Goal: Task Accomplishment & Management: Use online tool/utility

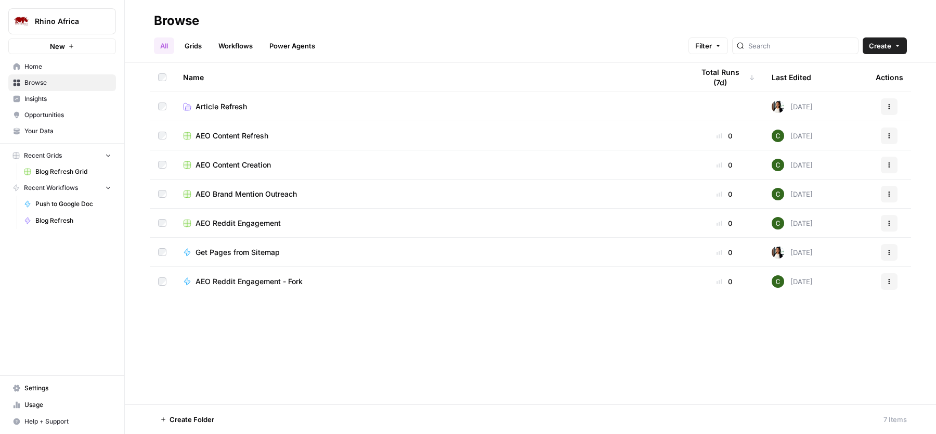
click at [62, 167] on span "Blog Refresh Grid" at bounding box center [73, 171] width 76 height 9
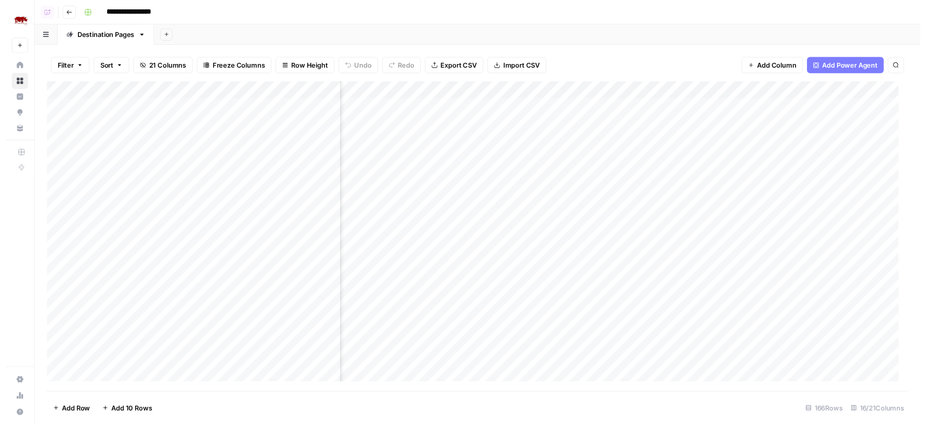
scroll to position [0, 630]
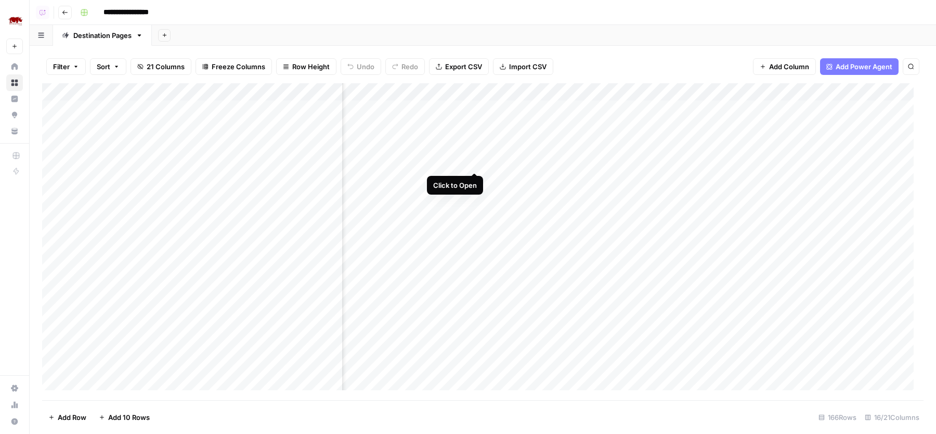
click at [474, 157] on div "Add Column" at bounding box center [482, 241] width 881 height 317
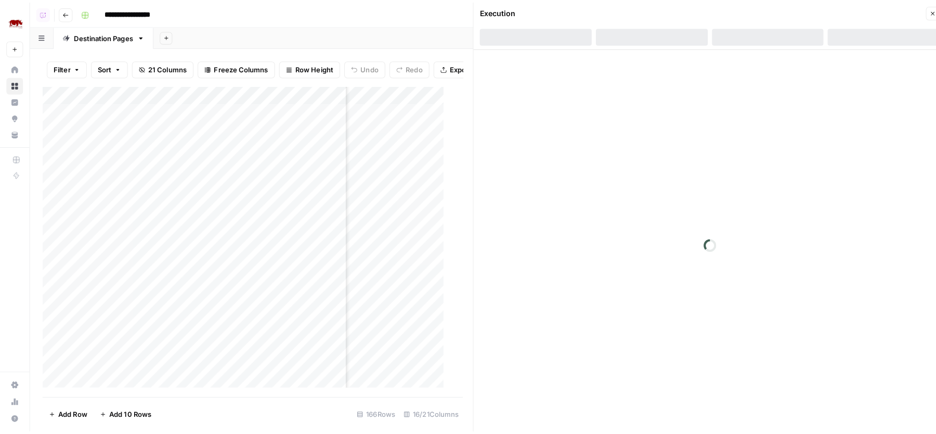
scroll to position [0, 708]
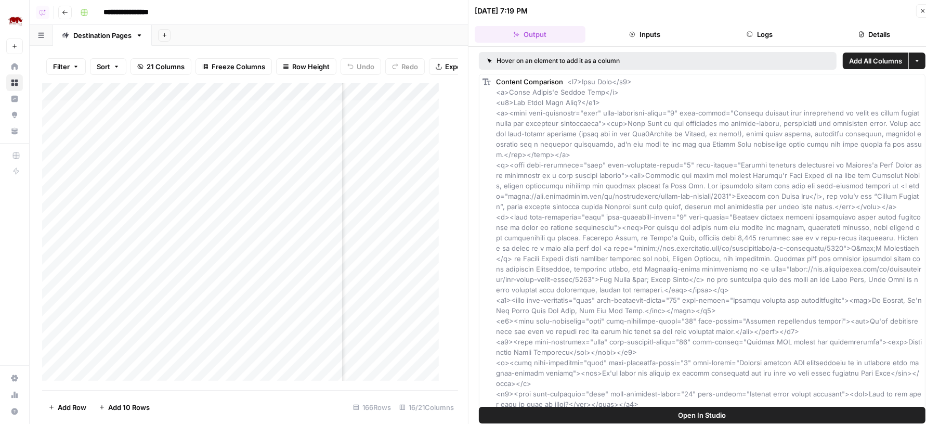
click at [839, 35] on button "Details" at bounding box center [874, 34] width 111 height 17
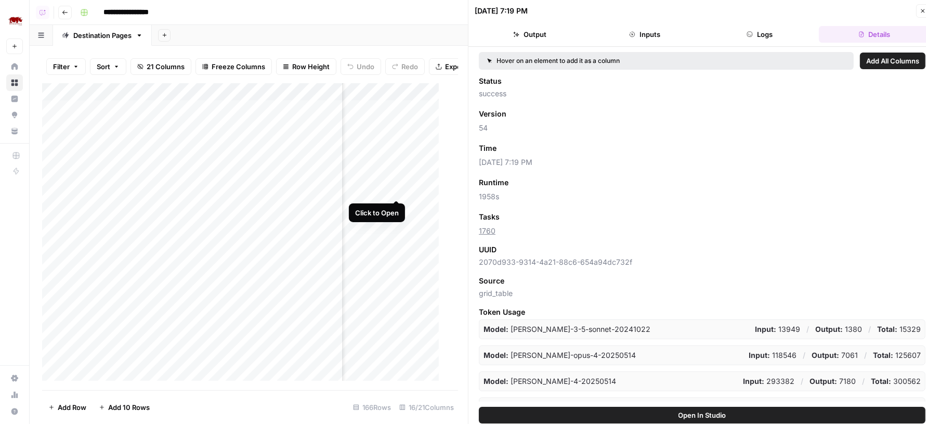
click at [395, 188] on div "Add Column" at bounding box center [245, 236] width 407 height 307
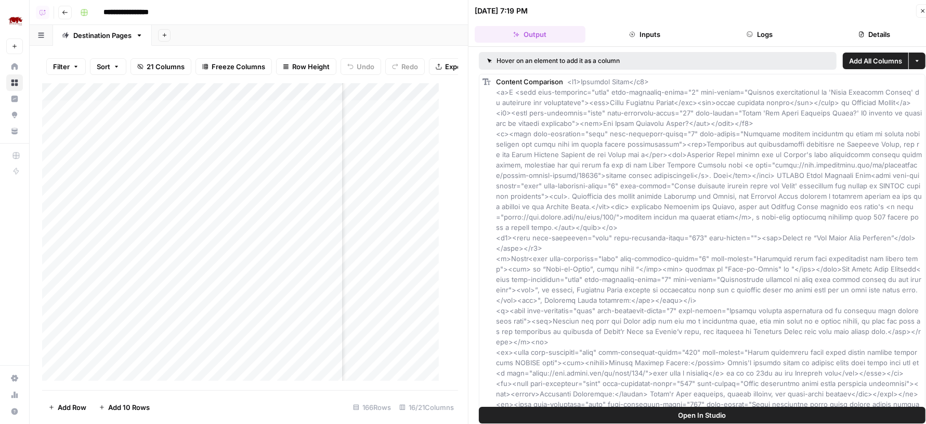
click at [835, 28] on button "Details" at bounding box center [874, 34] width 111 height 17
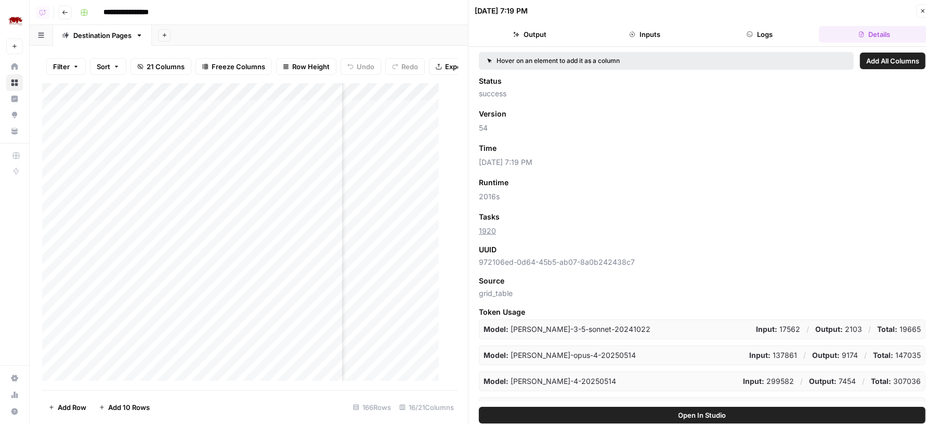
click at [922, 11] on icon "button" at bounding box center [923, 11] width 4 height 4
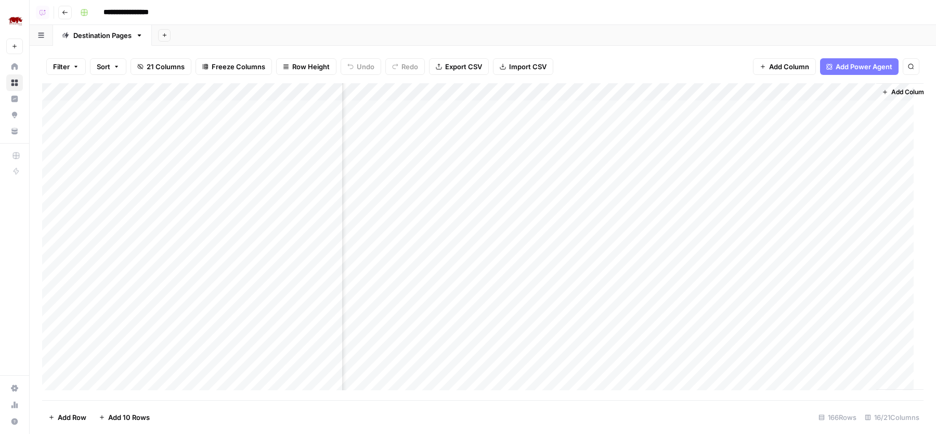
scroll to position [0, 854]
click at [753, 110] on div "Add Column" at bounding box center [482, 241] width 881 height 317
click at [753, 125] on div "Add Column" at bounding box center [482, 241] width 881 height 317
click at [753, 142] on div "Add Column" at bounding box center [482, 241] width 881 height 317
click at [751, 163] on div "Add Column" at bounding box center [482, 241] width 881 height 317
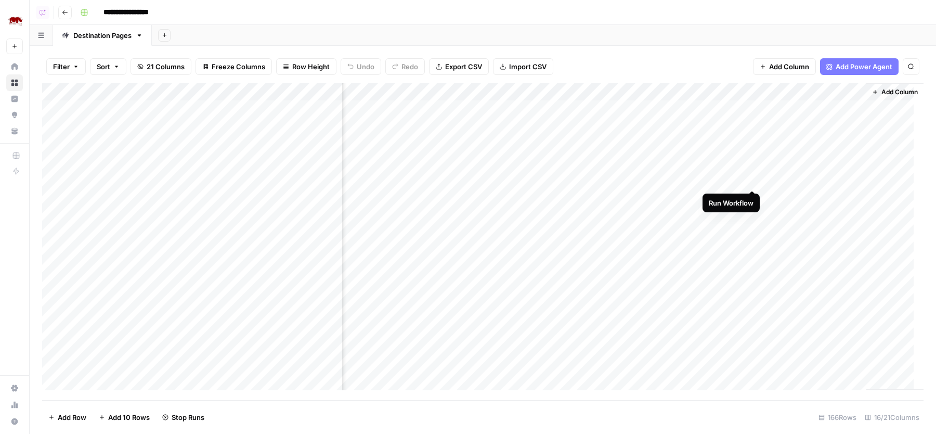
click at [753, 177] on div "Add Column" at bounding box center [482, 241] width 881 height 317
click at [789, 108] on div "Add Column" at bounding box center [482, 241] width 881 height 317
click at [795, 108] on div "Add Column" at bounding box center [482, 241] width 881 height 317
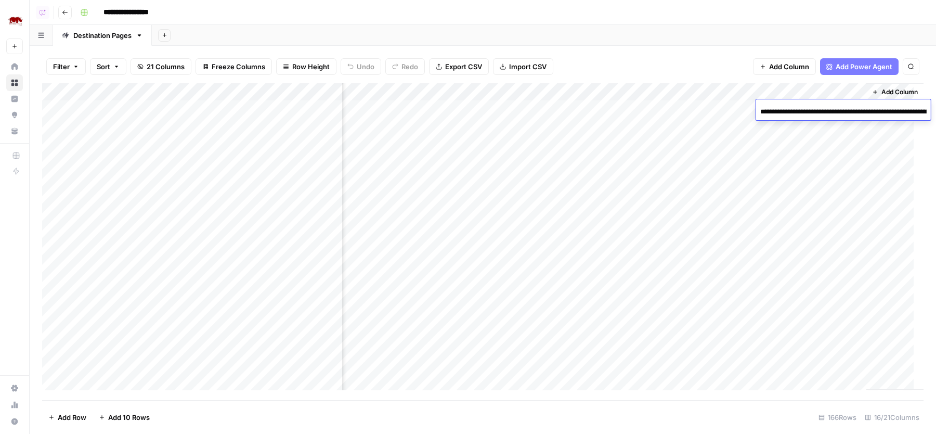
scroll to position [0, 138]
click at [779, 31] on div "Add Sheet" at bounding box center [544, 35] width 784 height 21
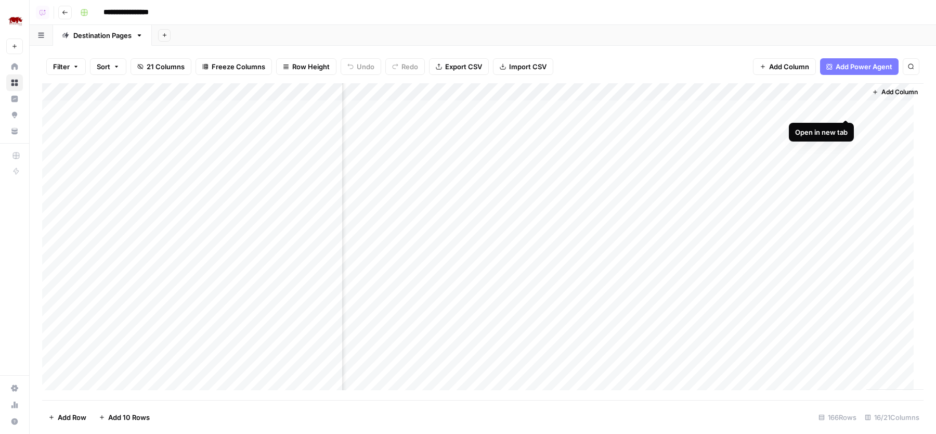
click at [846, 109] on div "Add Column" at bounding box center [482, 241] width 881 height 317
click at [706, 56] on div "Filter Sort 21 Columns Freeze Columns Row Height Undo Redo Export CSV Import CS…" at bounding box center [482, 66] width 881 height 33
click at [847, 126] on div "Add Column" at bounding box center [482, 241] width 881 height 317
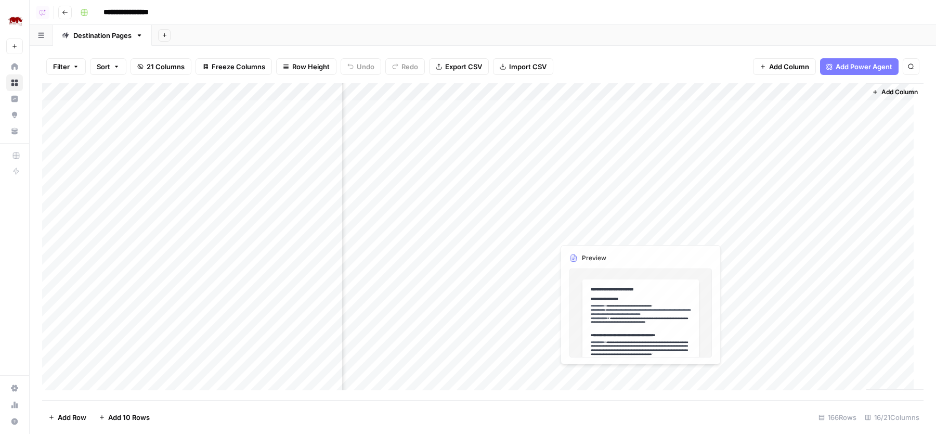
scroll to position [0, 545]
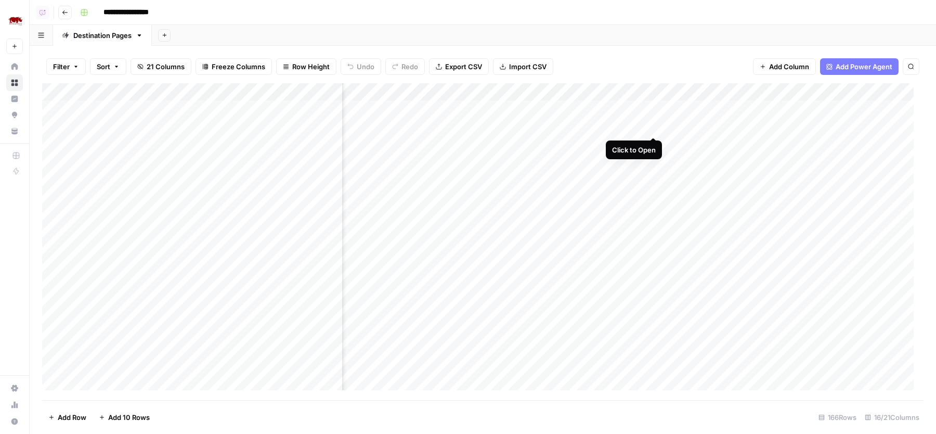
click at [653, 124] on div "Add Column" at bounding box center [482, 241] width 881 height 317
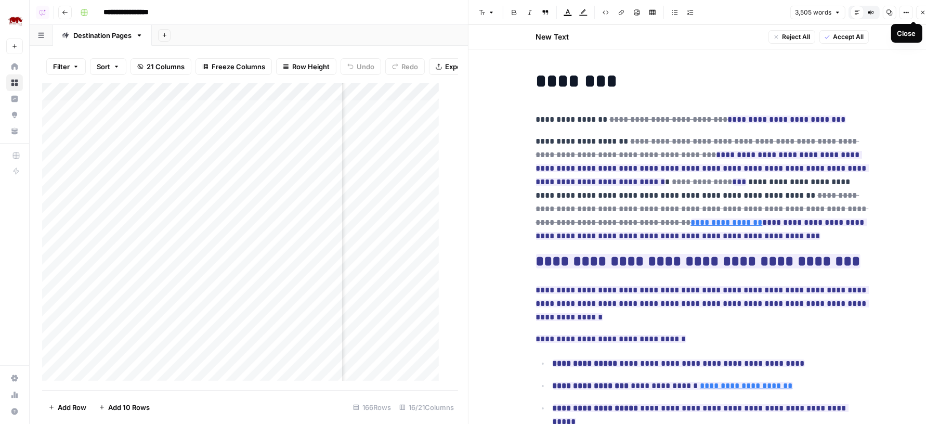
click at [924, 16] on button "Close" at bounding box center [923, 13] width 14 height 14
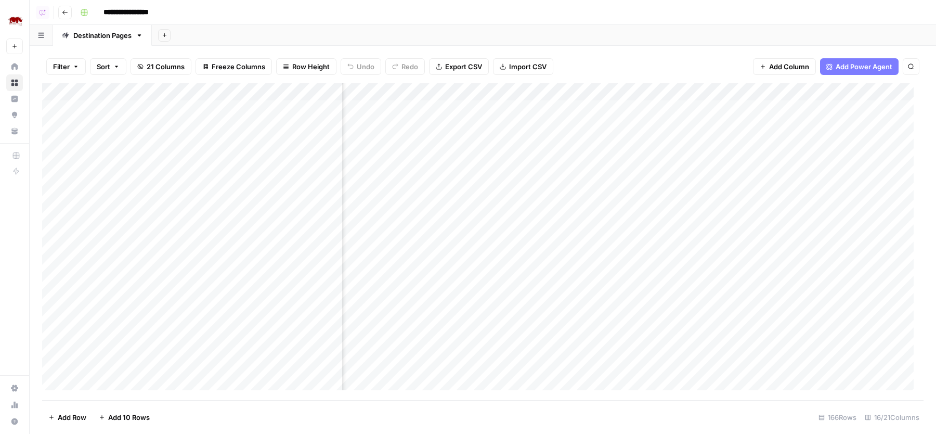
scroll to position [0, 578]
click at [621, 147] on div "Add Column" at bounding box center [482, 241] width 881 height 317
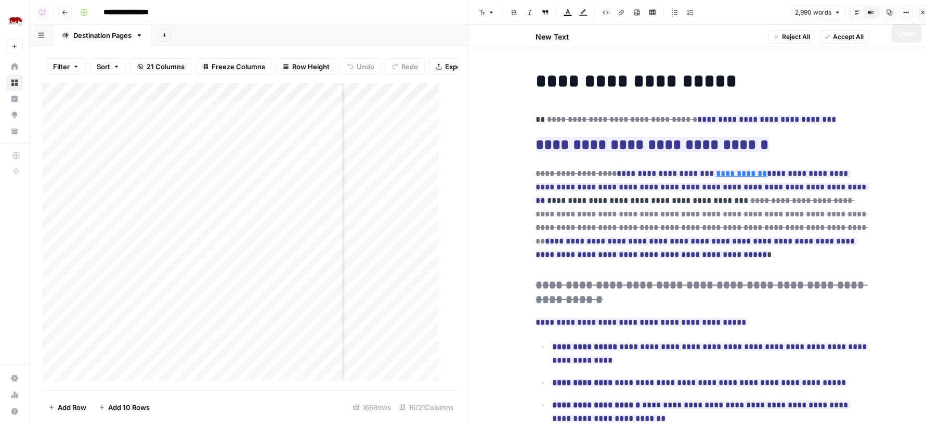
click at [919, 15] on button "Close" at bounding box center [923, 13] width 14 height 14
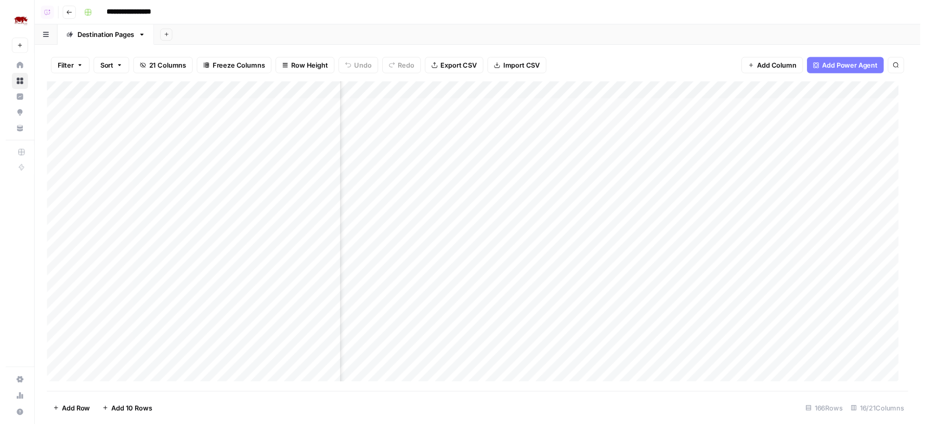
scroll to position [0, 680]
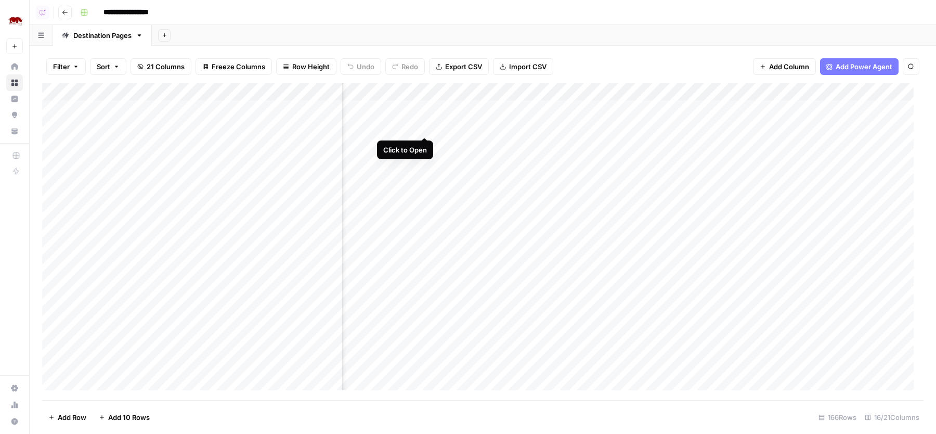
click at [425, 125] on div "Add Column" at bounding box center [482, 241] width 881 height 317
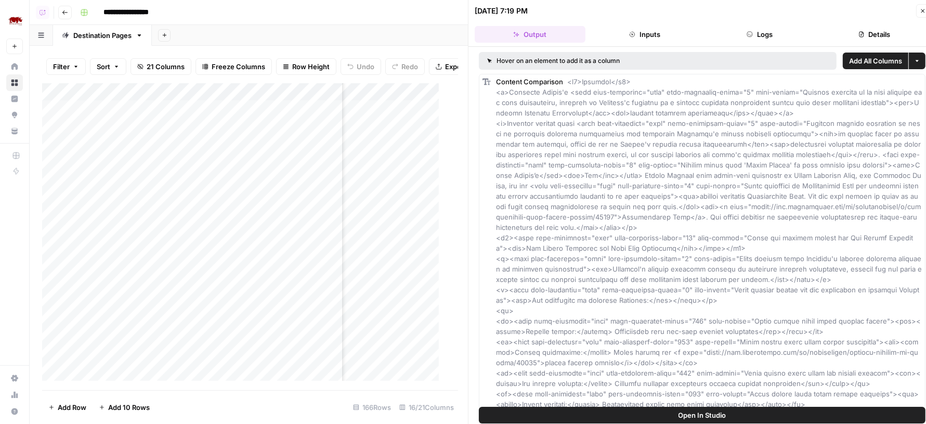
click at [749, 35] on icon "button" at bounding box center [749, 34] width 6 height 6
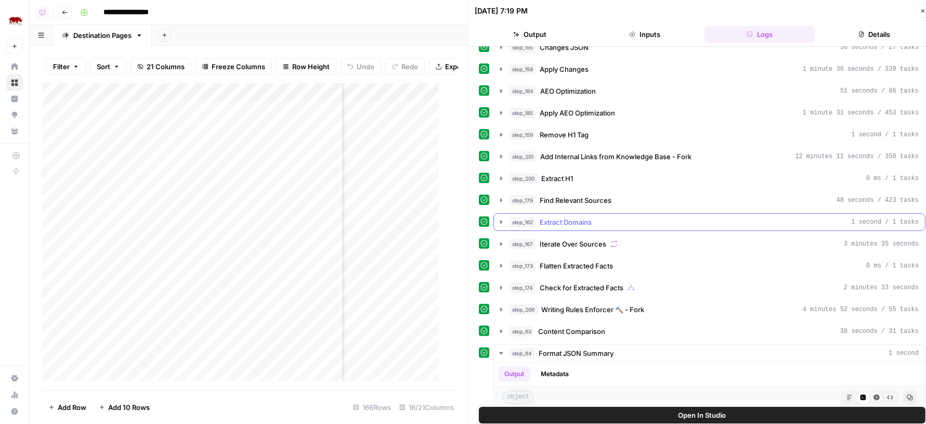
scroll to position [195, 0]
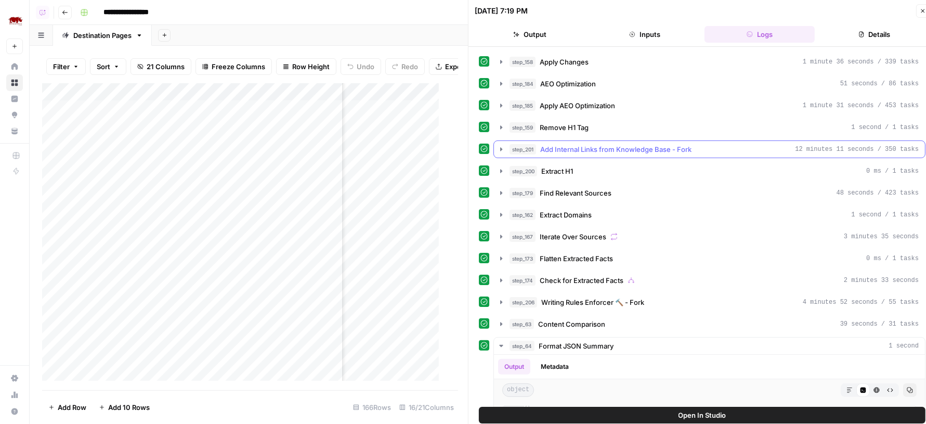
click at [659, 144] on span "Add Internal Links from Knowledge Base - Fork" at bounding box center [615, 149] width 151 height 10
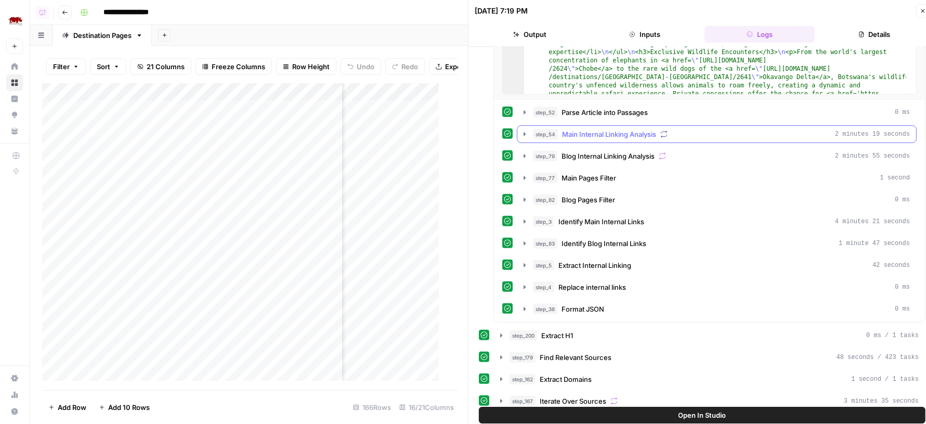
scroll to position [520, 0]
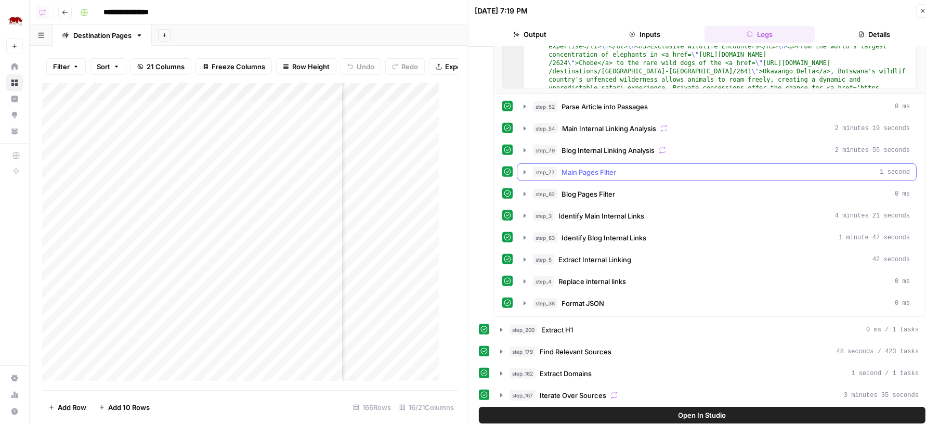
click at [614, 170] on button "step_77 Main Pages Filter 1 second" at bounding box center [716, 172] width 399 height 17
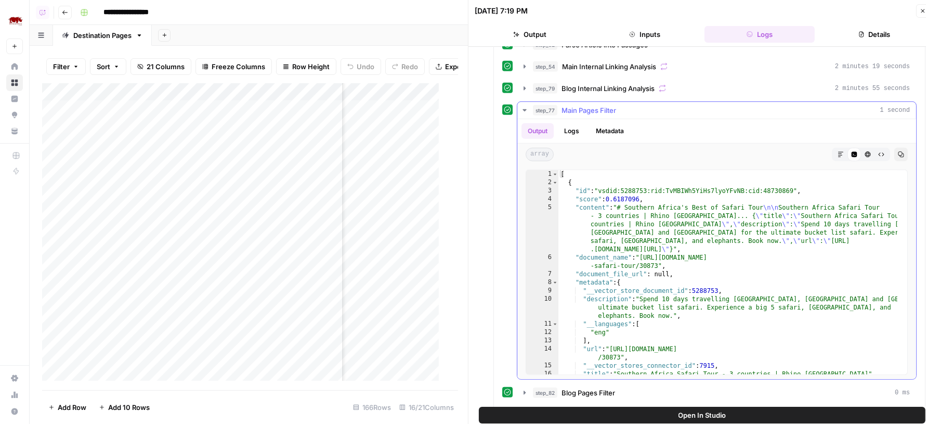
scroll to position [624, 0]
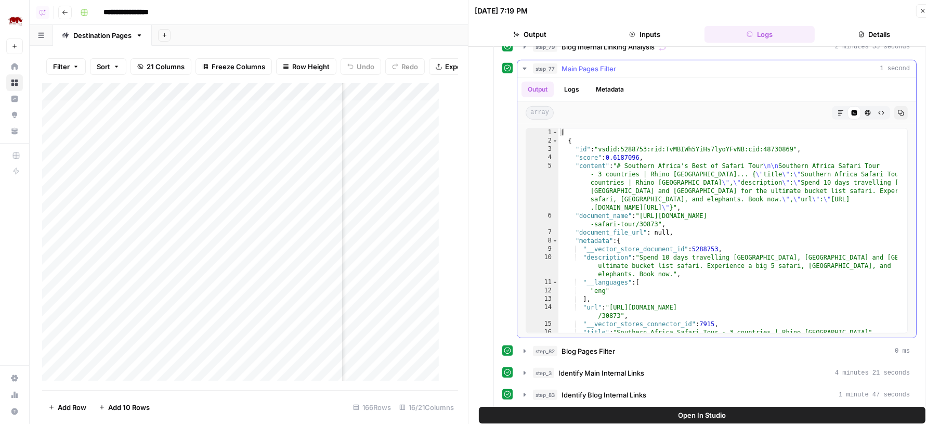
click at [671, 206] on div "[ { "id" : "vsdid:5288753:rid:TvMBIWh5YiHs7lyoYFvNB:cid:48730869" , "score" : 0…" at bounding box center [727, 238] width 339 height 221
type textarea "**********"
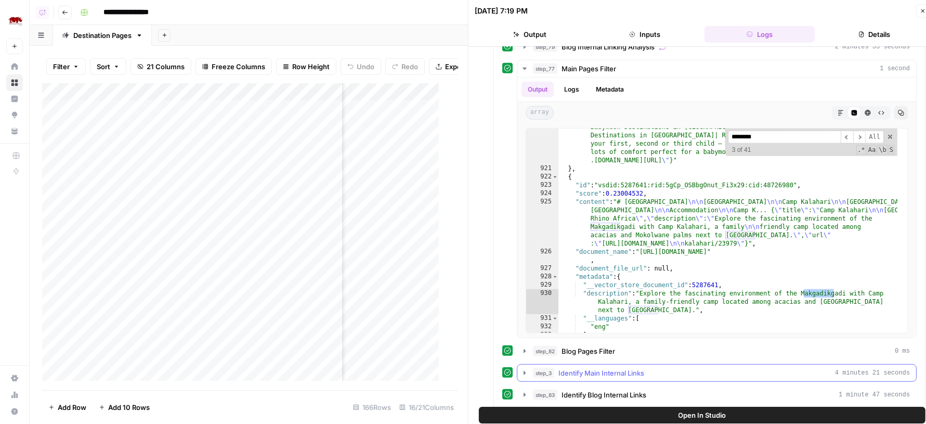
scroll to position [633, 0]
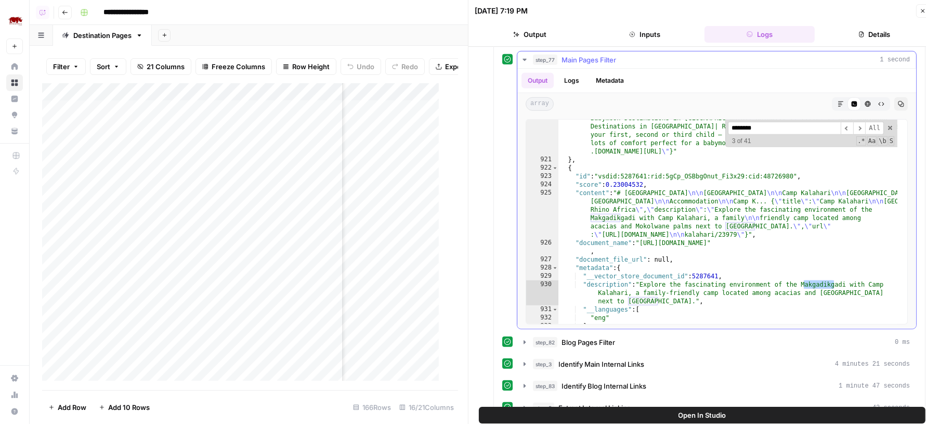
click at [768, 122] on input "********" at bounding box center [784, 128] width 113 height 13
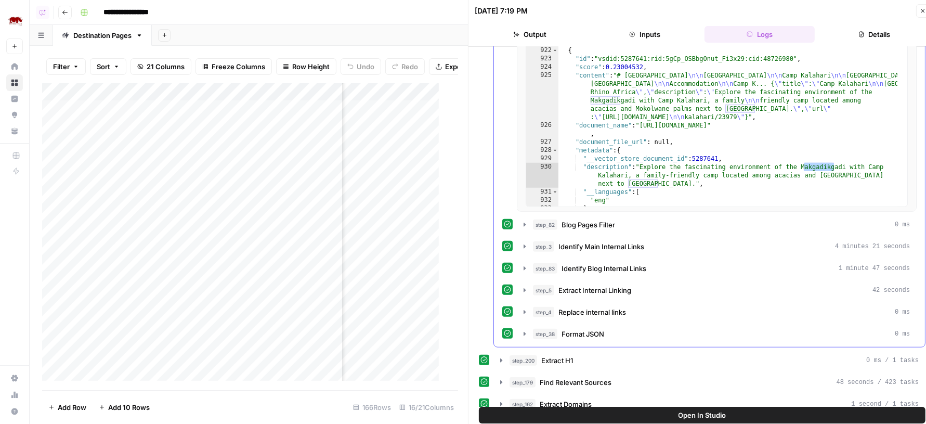
scroll to position [800, 0]
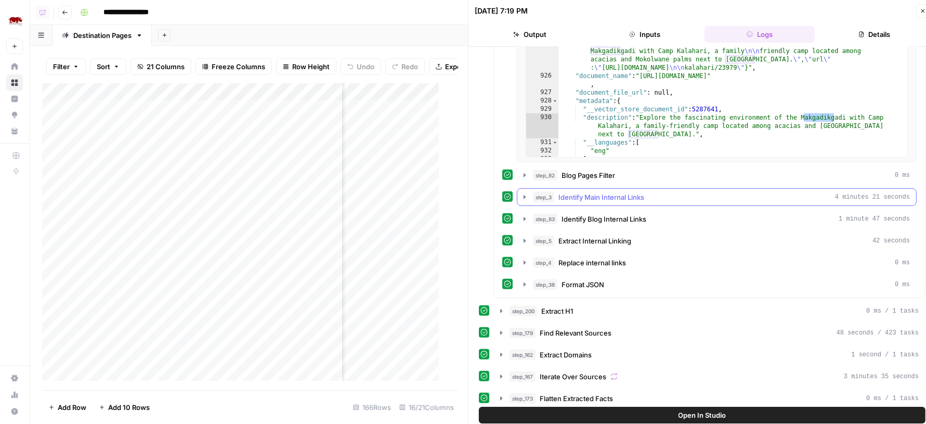
type input "********"
click at [633, 193] on button "step_3 Identify Main Internal Links 4 minutes 21 seconds" at bounding box center [716, 197] width 399 height 17
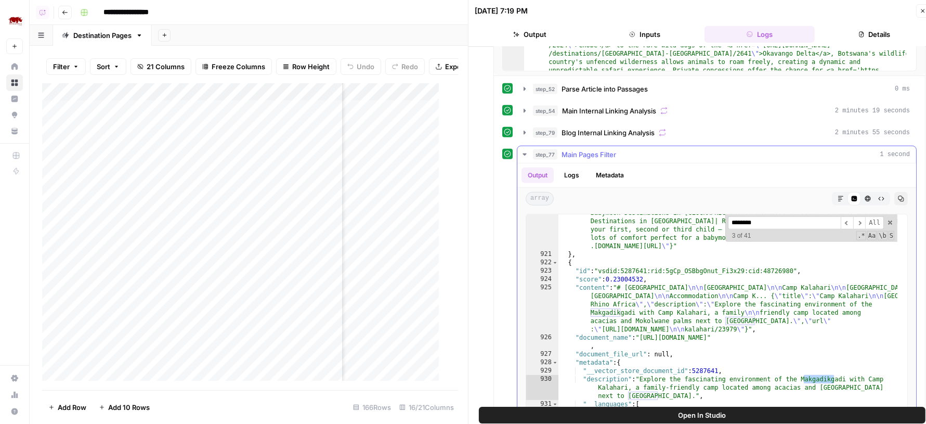
click at [627, 149] on div "step_77 Main Pages Filter 1 second" at bounding box center [721, 154] width 377 height 10
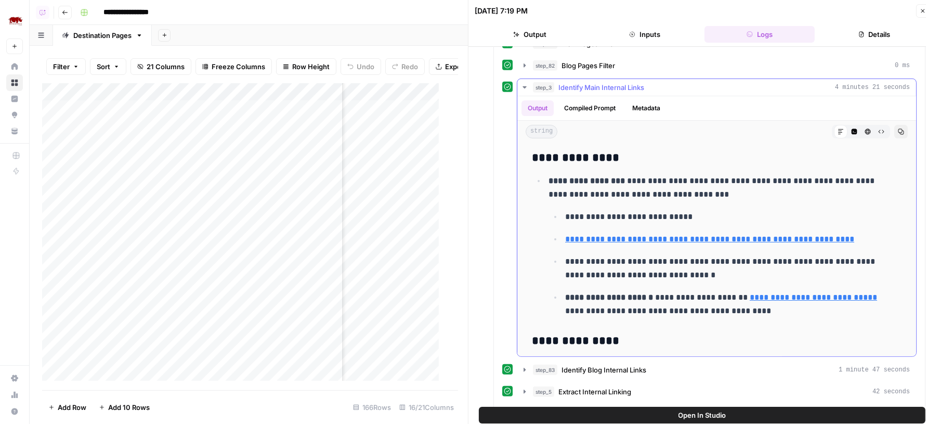
scroll to position [626, 0]
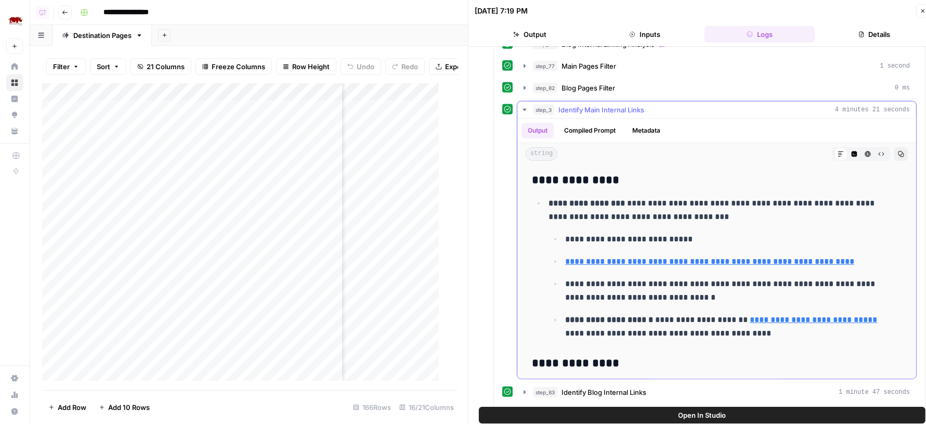
click at [617, 104] on span "Identify Main Internal Links" at bounding box center [601, 109] width 86 height 10
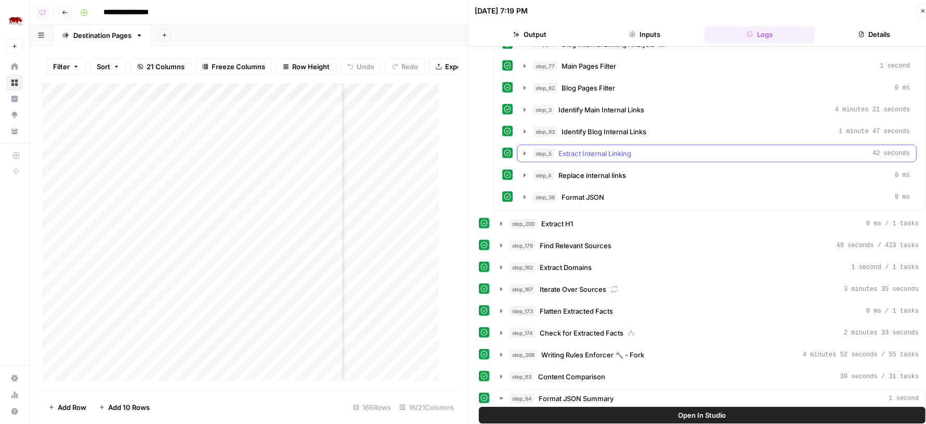
click at [607, 148] on span "Extract Internal Linking" at bounding box center [594, 153] width 73 height 10
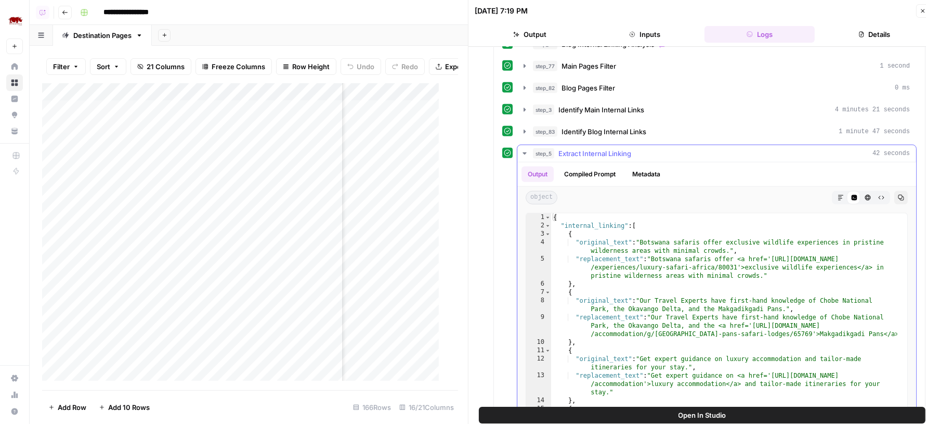
type textarea "**********"
click at [767, 243] on div "{ "internal_linking" : [ { "original_text" : "Botswana safaris offer exclusive …" at bounding box center [724, 328] width 346 height 230
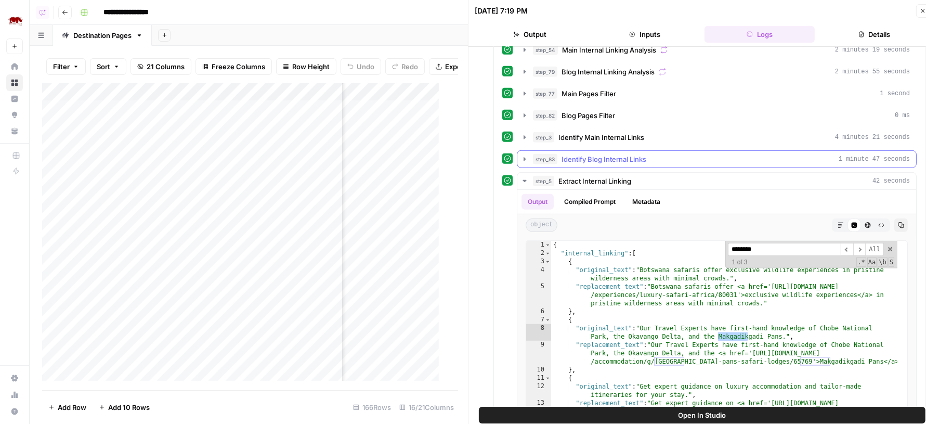
scroll to position [578, 0]
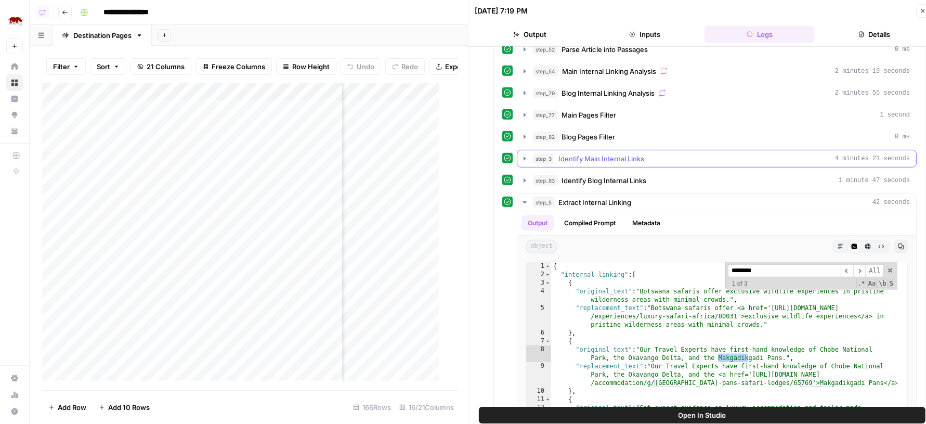
type input "********"
click at [689, 153] on div "step_3 Identify Main Internal Links 4 minutes 21 seconds" at bounding box center [721, 158] width 377 height 10
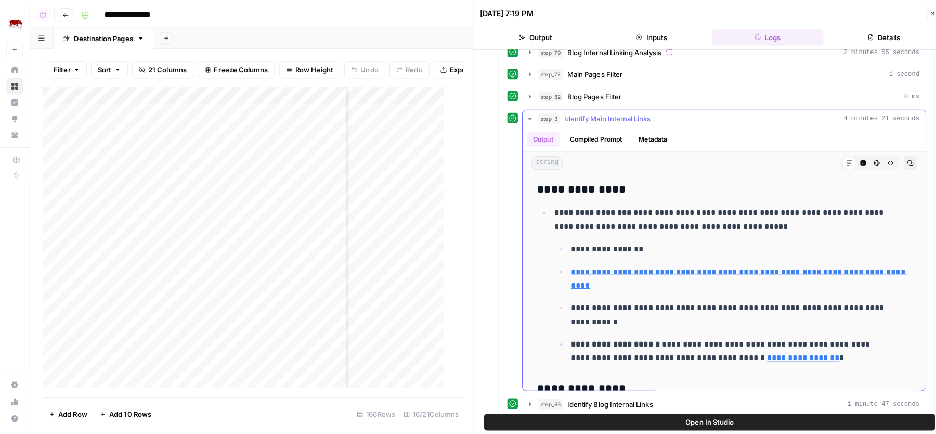
scroll to position [186, 0]
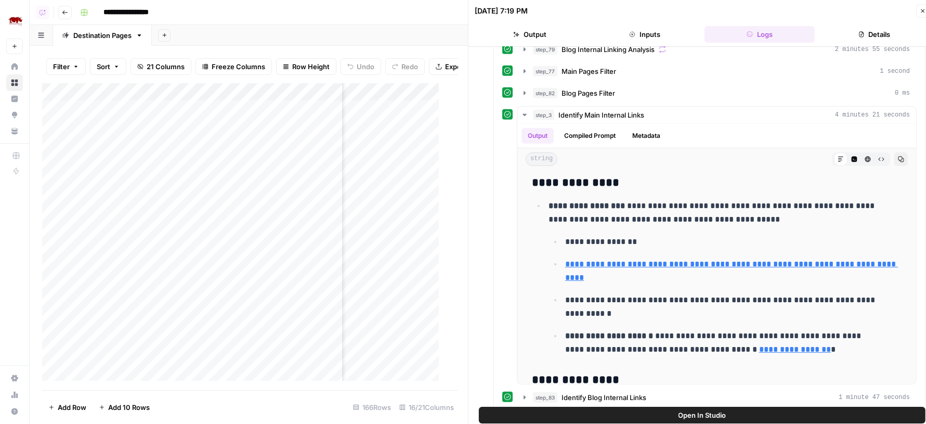
click at [647, 417] on button "Open In Studio" at bounding box center [702, 415] width 447 height 17
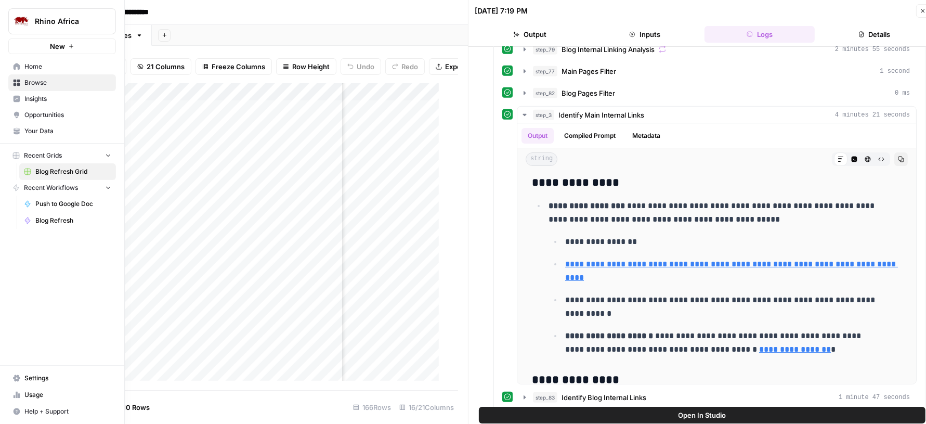
click at [40, 133] on span "Your Data" at bounding box center [67, 130] width 87 height 9
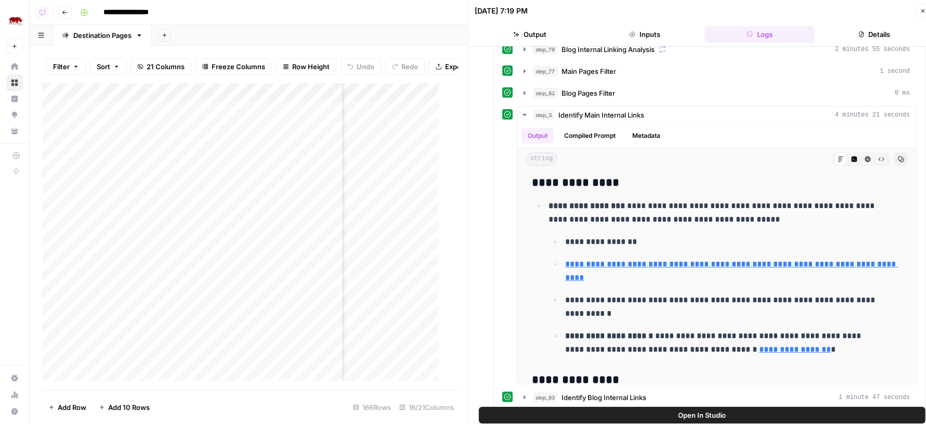
click at [923, 8] on icon "button" at bounding box center [923, 11] width 6 height 6
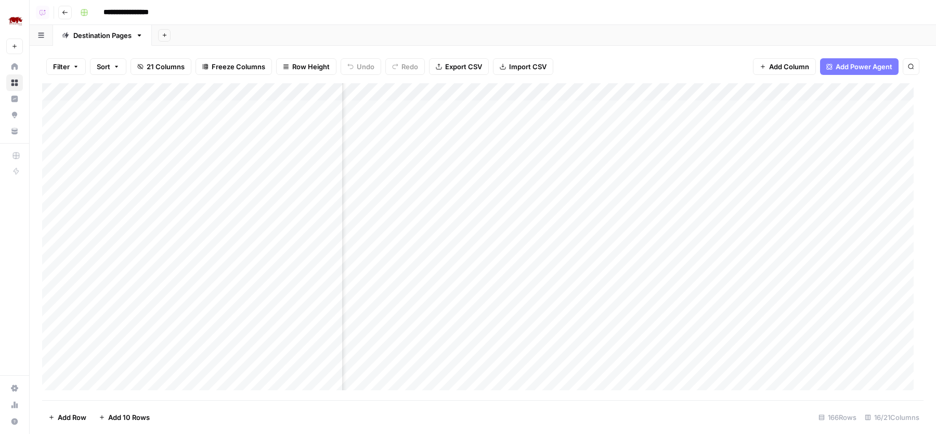
scroll to position [0, 854]
click at [846, 146] on div "Add Column" at bounding box center [482, 241] width 881 height 317
click at [846, 163] on div "Add Column" at bounding box center [482, 241] width 881 height 317
click at [847, 181] on div "Add Column" at bounding box center [482, 241] width 881 height 317
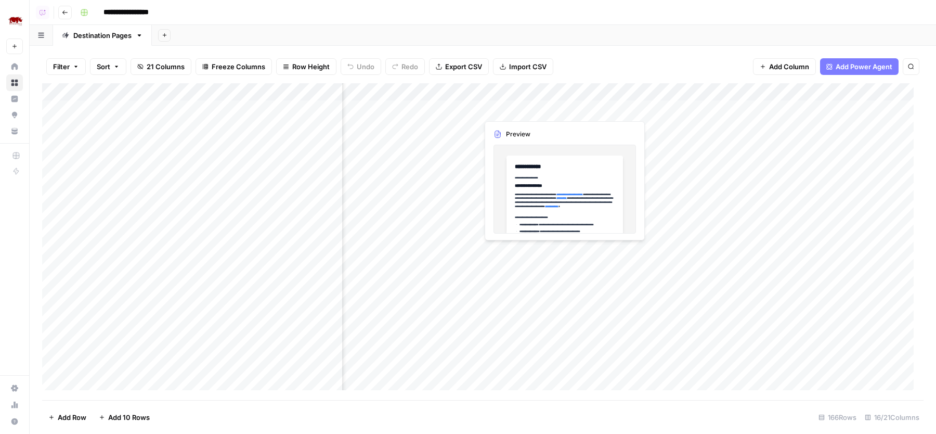
click at [563, 109] on div "Add Column" at bounding box center [482, 241] width 881 height 317
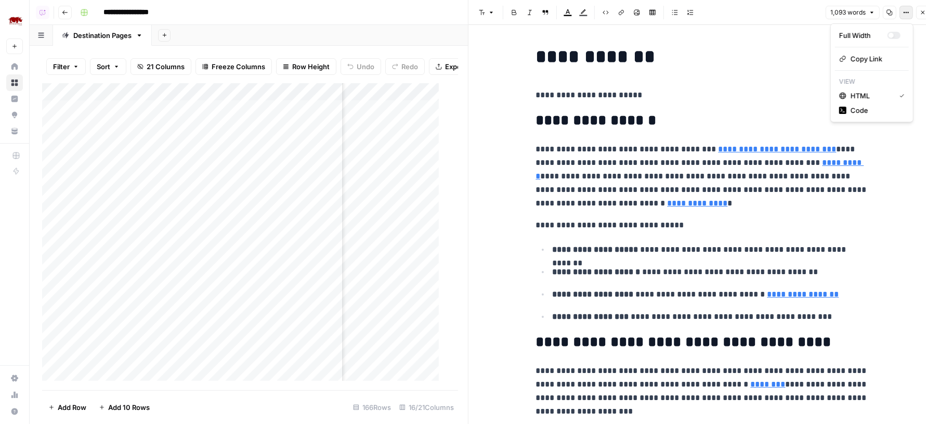
click at [901, 14] on button "Options" at bounding box center [906, 13] width 14 height 14
click at [859, 114] on span "Code" at bounding box center [875, 110] width 50 height 10
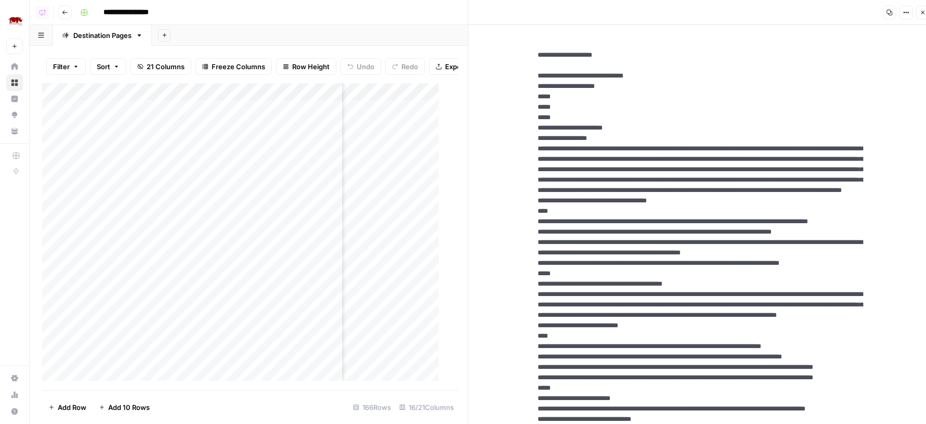
click at [921, 13] on icon "button" at bounding box center [923, 12] width 6 height 6
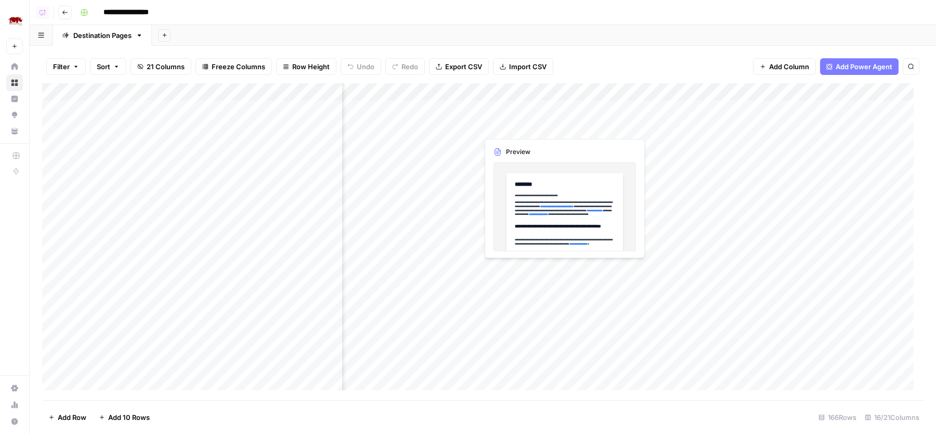
click at [559, 126] on div "Add Column" at bounding box center [482, 241] width 881 height 317
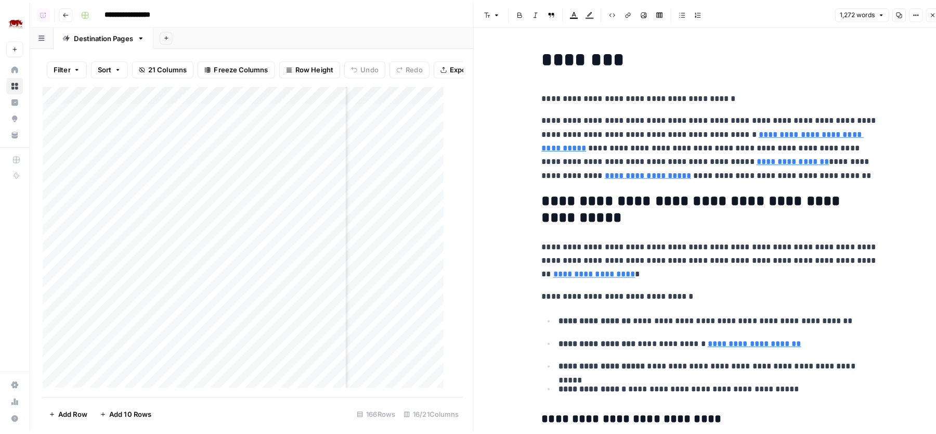
scroll to position [0, 690]
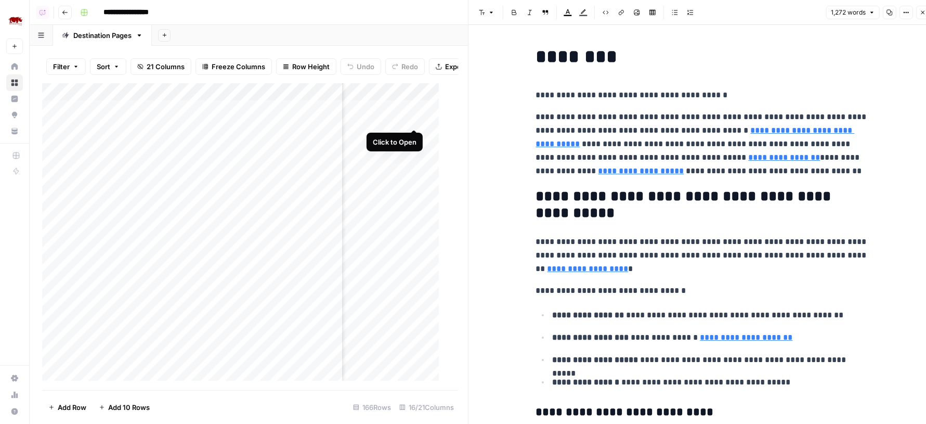
click at [413, 118] on div "Add Column" at bounding box center [245, 236] width 407 height 307
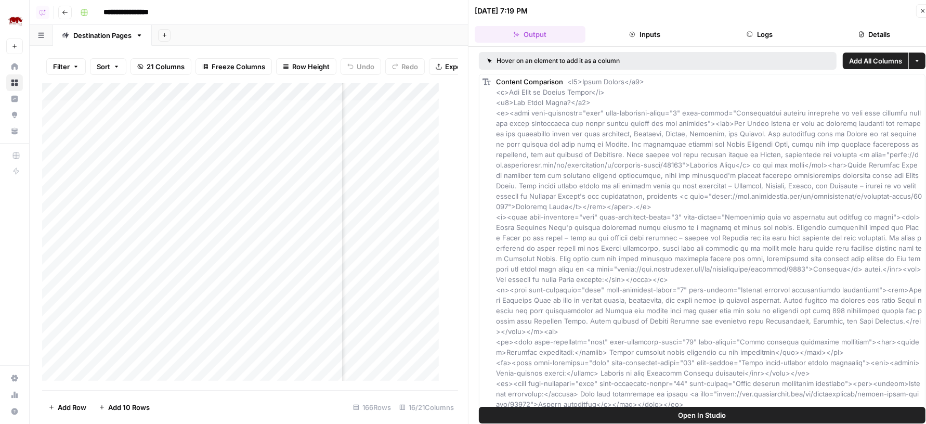
click at [832, 29] on button "Details" at bounding box center [874, 34] width 111 height 17
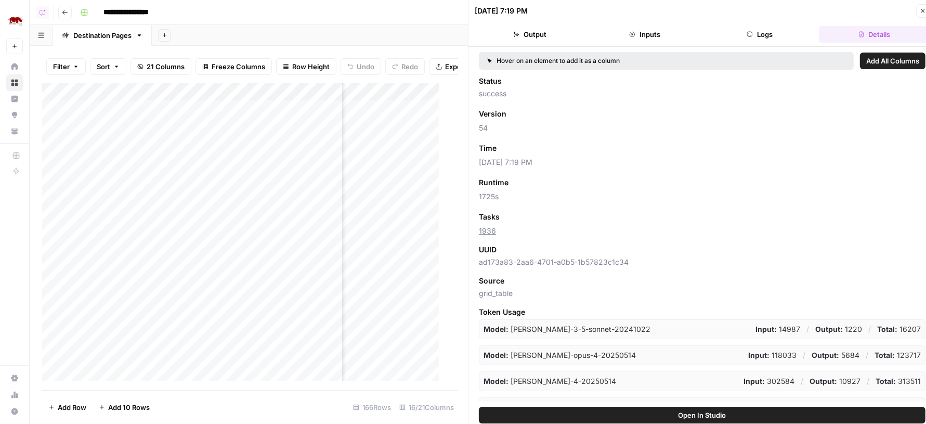
click at [921, 8] on icon "button" at bounding box center [923, 11] width 6 height 6
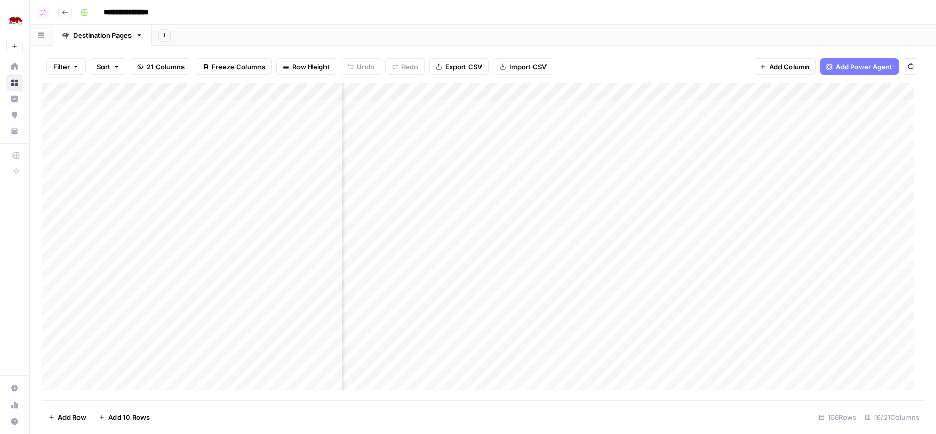
scroll to position [1, 854]
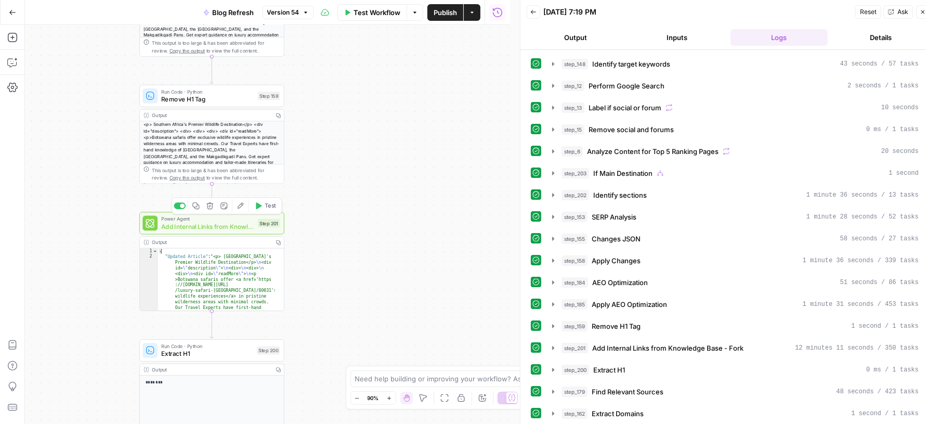
click at [224, 226] on span "Add Internal Links from Knowledge Base - Fork" at bounding box center [207, 225] width 93 height 9
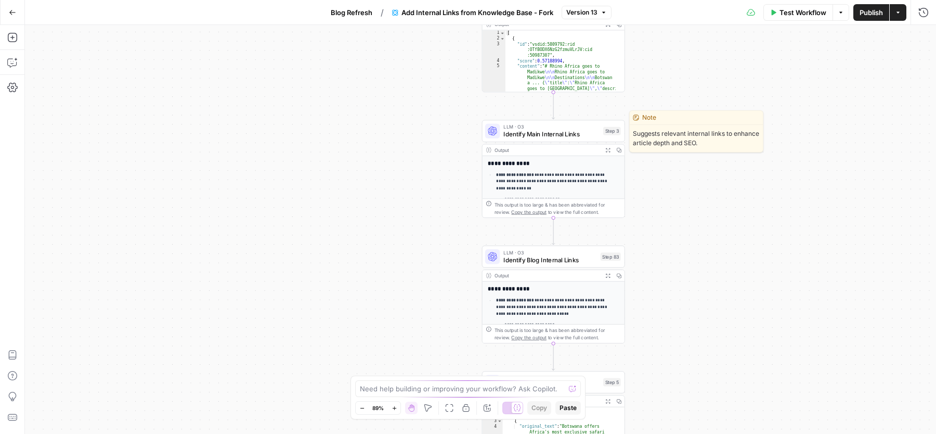
click at [526, 131] on span "Identify Main Internal Links" at bounding box center [551, 133] width 96 height 9
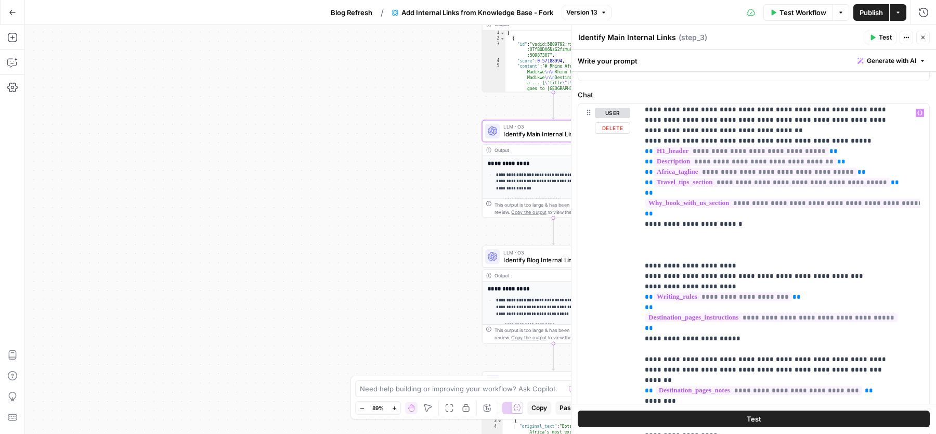
scroll to position [130, 0]
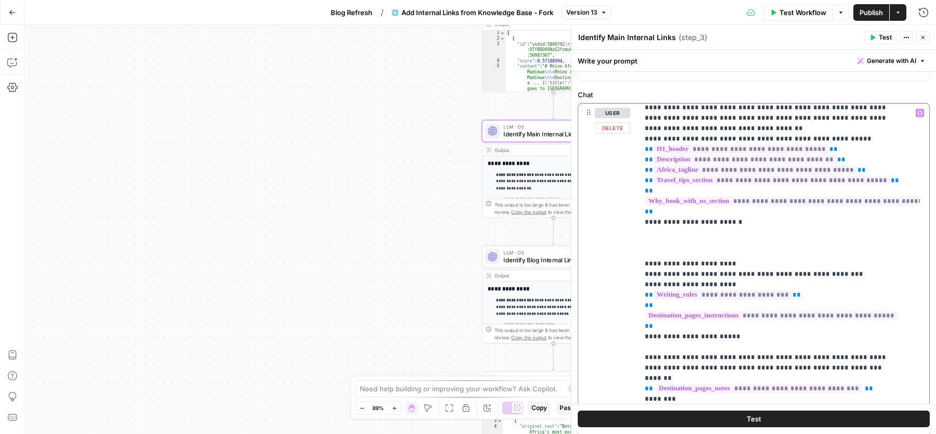
click at [708, 240] on p "**********" at bounding box center [774, 352] width 259 height 749
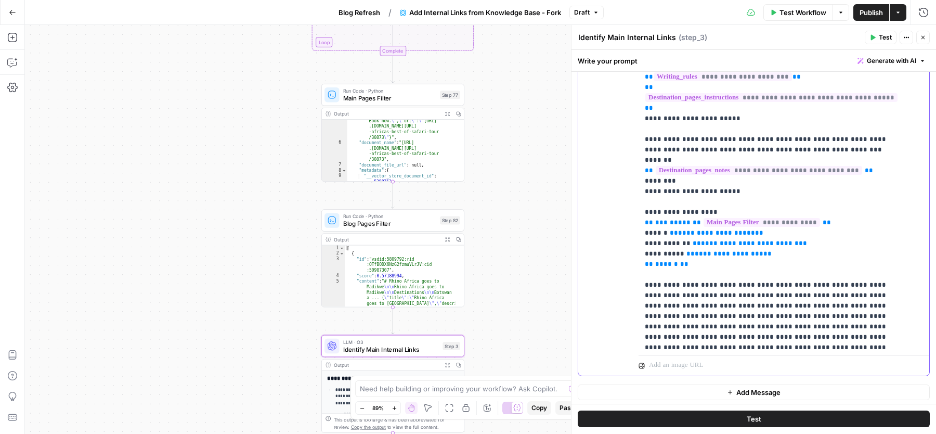
scroll to position [186, 0]
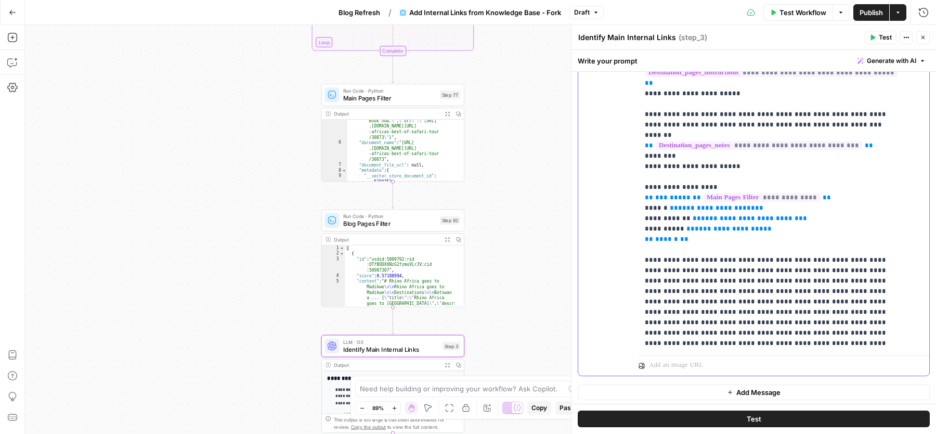
click at [781, 204] on p "**********" at bounding box center [774, 114] width 259 height 738
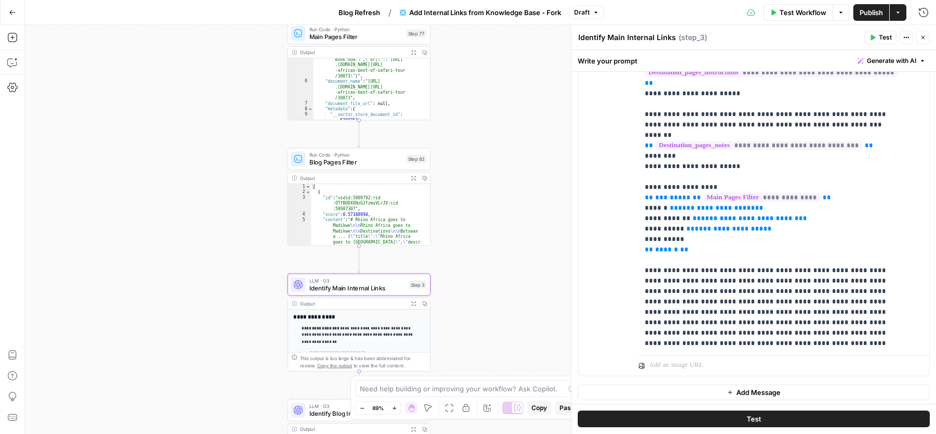
drag, startPoint x: 497, startPoint y: 132, endPoint x: 464, endPoint y: 70, distance: 70.0
click at [464, 70] on div "false true Workflow Set Inputs Inputs Run Code · Python Parse Article into Pass…" at bounding box center [480, 229] width 911 height 409
drag, startPoint x: 463, startPoint y: 75, endPoint x: 463, endPoint y: 137, distance: 61.9
click at [463, 137] on div "false true Workflow Set Inputs Inputs Run Code · Python Parse Article into Pass…" at bounding box center [480, 229] width 911 height 409
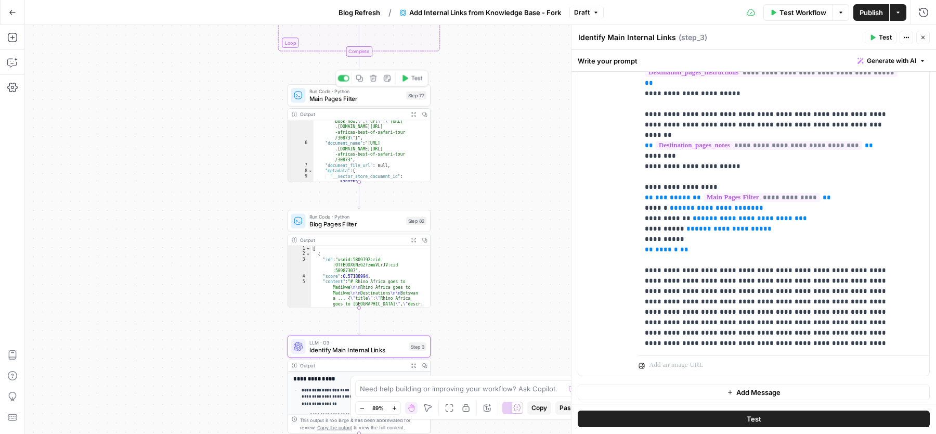
click at [361, 100] on span "Main Pages Filter" at bounding box center [355, 98] width 93 height 9
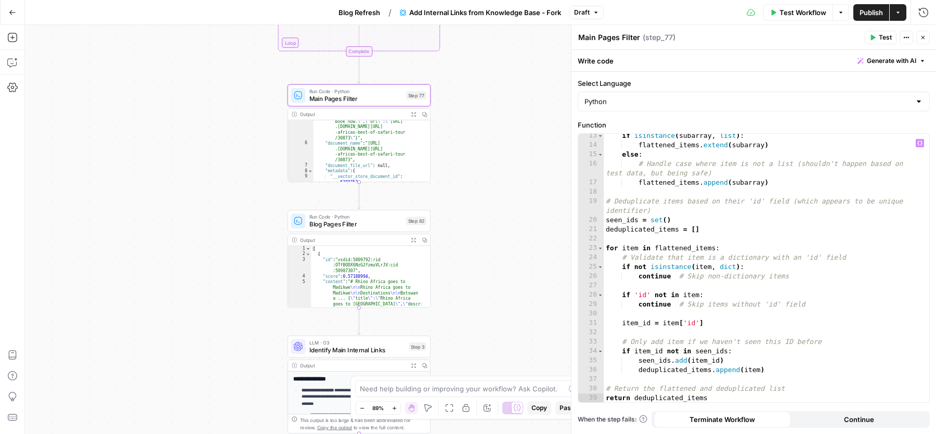
scroll to position [124, 0]
click at [867, 65] on span "Generate with AI" at bounding box center [891, 60] width 49 height 9
click at [860, 130] on div at bounding box center [825, 121] width 199 height 62
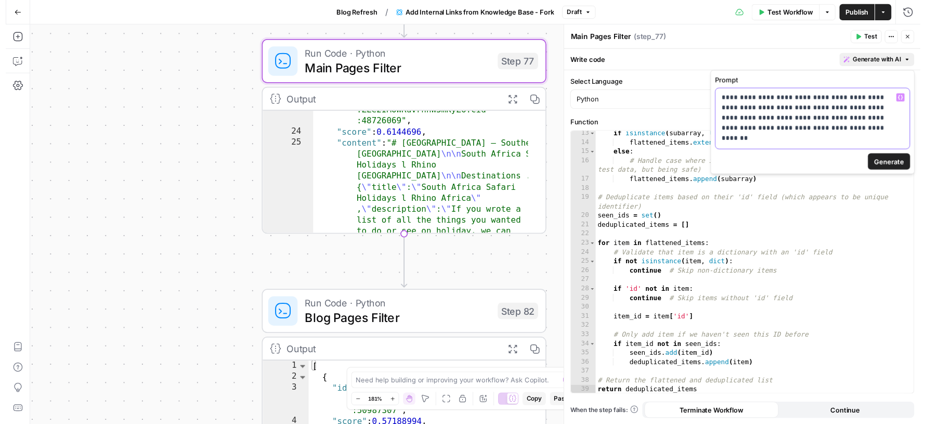
scroll to position [283, 0]
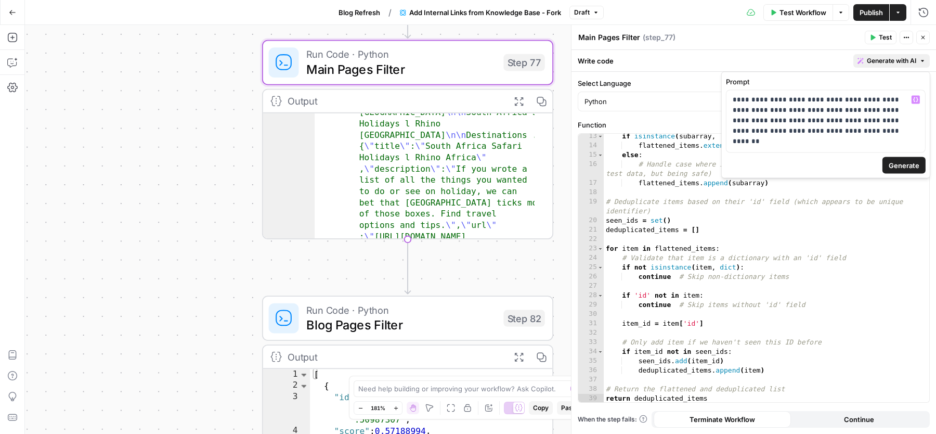
click at [516, 97] on icon "button" at bounding box center [518, 101] width 8 height 8
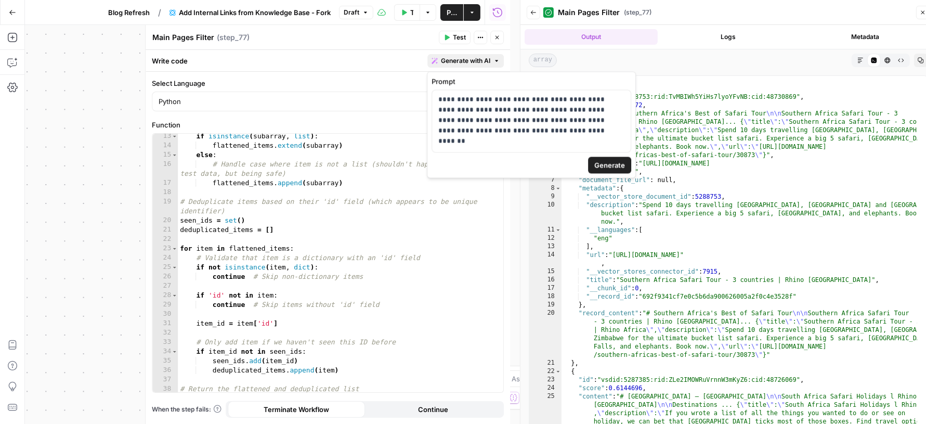
click at [466, 58] on span "Generate with AI" at bounding box center [465, 60] width 49 height 9
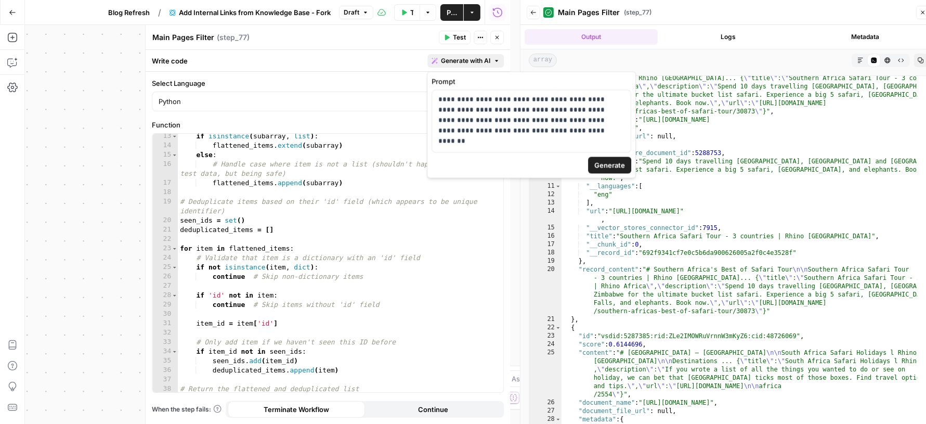
scroll to position [42, 0]
click at [518, 127] on p "**********" at bounding box center [531, 116] width 187 height 42
click at [782, 217] on div ""content" : "# Southern Africa's Best of Safari Tour \n\n Southern Africa Safar…" at bounding box center [739, 278] width 356 height 428
type textarea "**********"
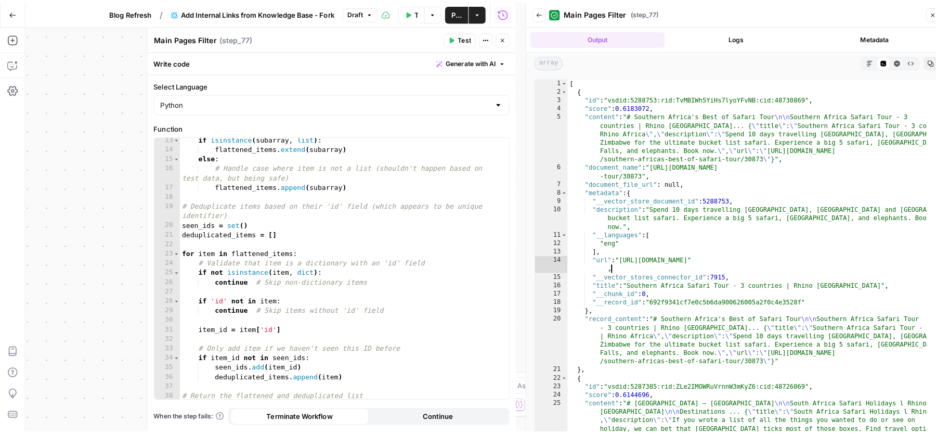
scroll to position [0, 0]
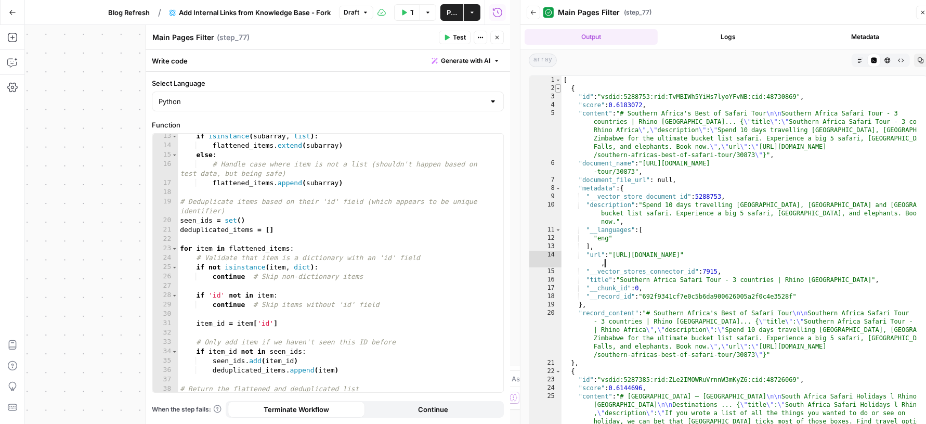
click at [559, 87] on span "Toggle code folding, rows 2 through 21" at bounding box center [558, 88] width 6 height 8
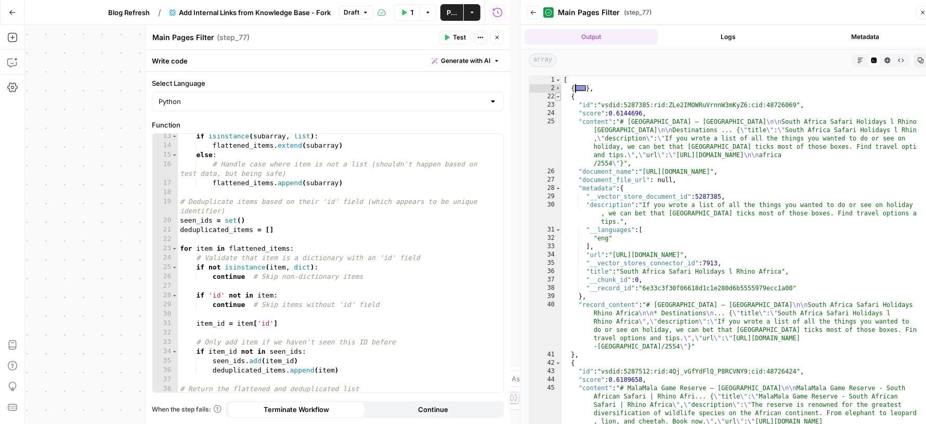
click at [558, 97] on span "Toggle code folding, rows 22 through 41" at bounding box center [558, 97] width 6 height 8
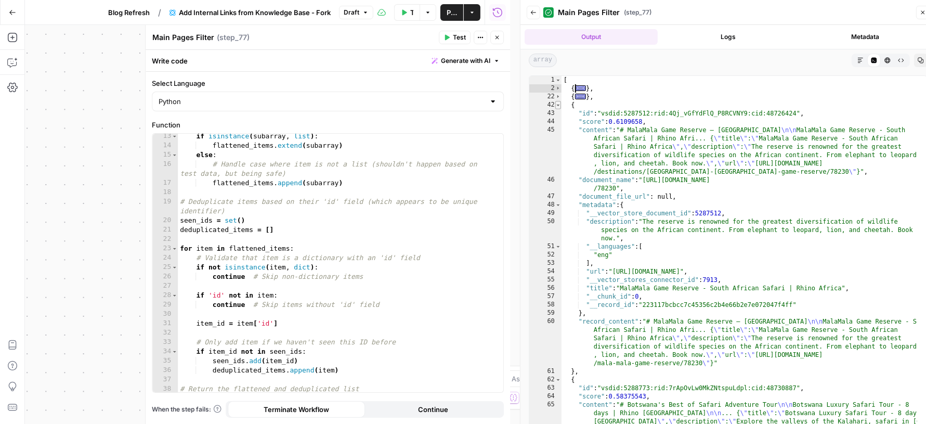
click at [558, 107] on span "Toggle code folding, rows 42 through 61" at bounding box center [558, 105] width 6 height 8
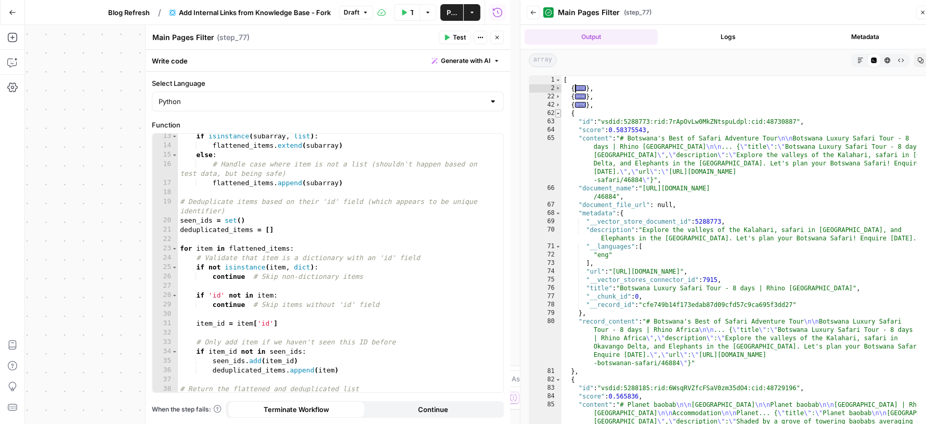
click at [558, 114] on span "Toggle code folding, rows 62 through 81" at bounding box center [558, 113] width 6 height 8
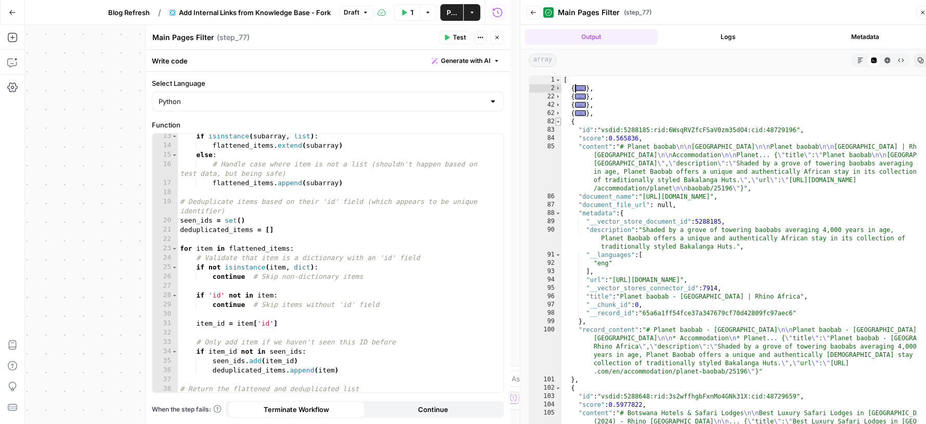
click at [558, 122] on span "Toggle code folding, rows 82 through 101" at bounding box center [558, 121] width 6 height 8
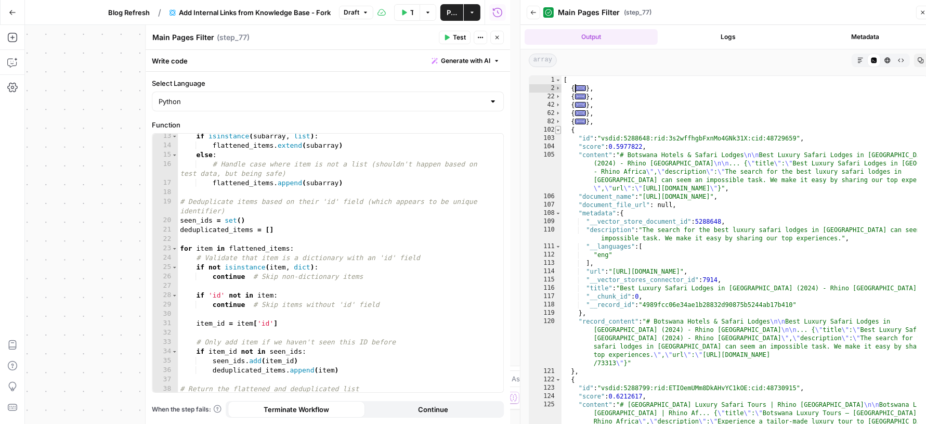
click at [558, 130] on span "Toggle code folding, rows 102 through 121" at bounding box center [558, 130] width 6 height 8
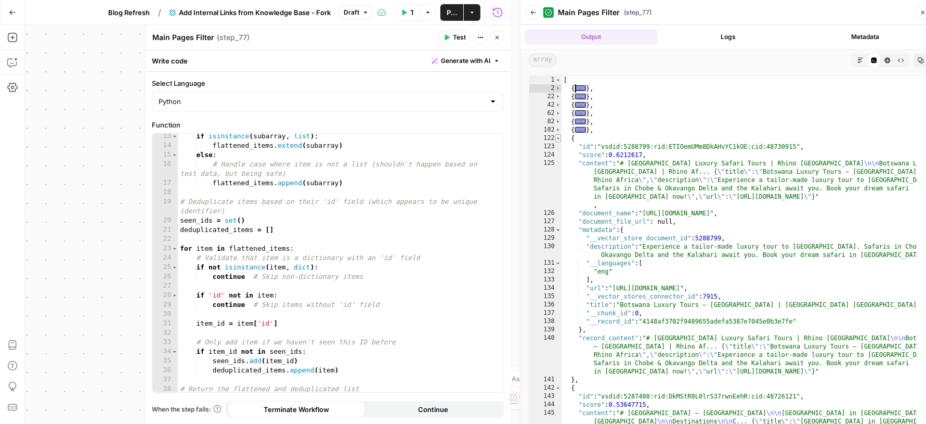
click at [558, 137] on span "Toggle code folding, rows 122 through 141" at bounding box center [558, 138] width 6 height 8
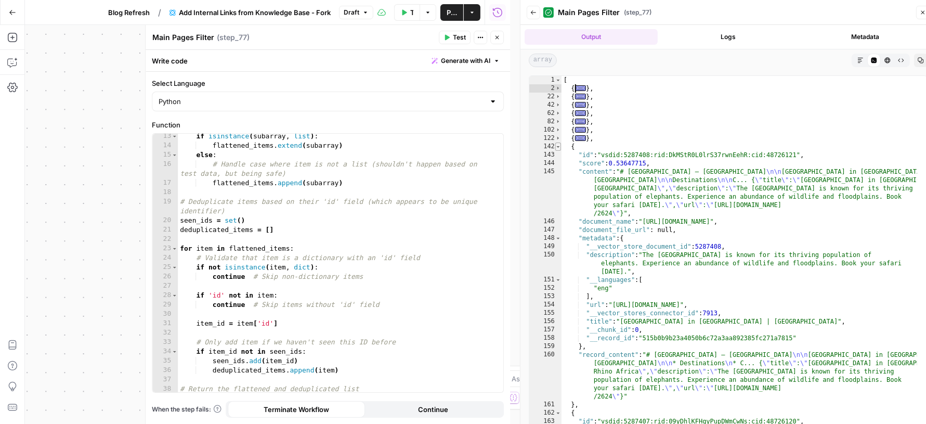
click at [559, 145] on span "Toggle code folding, rows 142 through 161" at bounding box center [558, 146] width 6 height 8
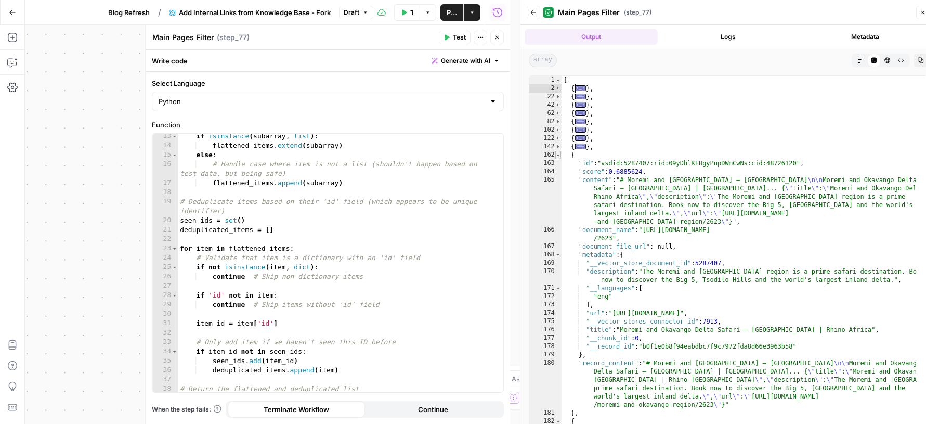
click at [559, 152] on span "Toggle code folding, rows 162 through 181" at bounding box center [558, 155] width 6 height 8
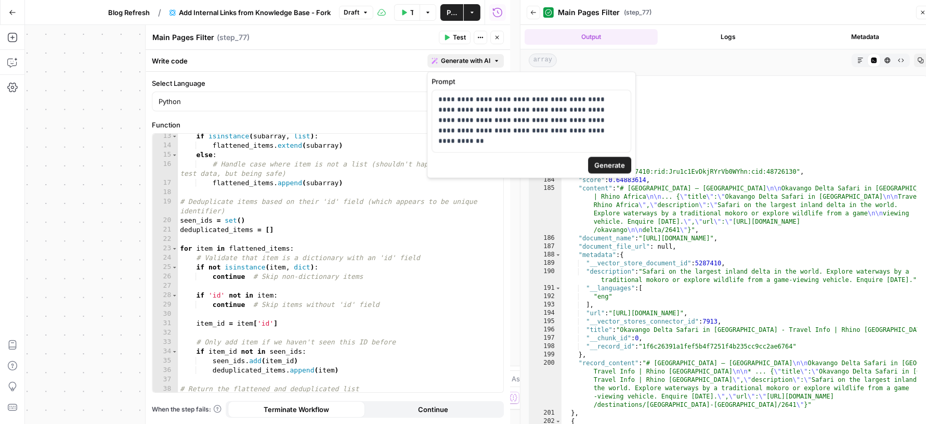
click at [459, 64] on span "Generate with AI" at bounding box center [465, 60] width 49 height 9
click at [552, 134] on p "**********" at bounding box center [531, 116] width 187 height 42
click at [454, 130] on p "**********" at bounding box center [531, 116] width 187 height 42
click at [543, 136] on div "**********" at bounding box center [531, 121] width 199 height 62
click at [544, 131] on p "**********" at bounding box center [531, 116] width 187 height 42
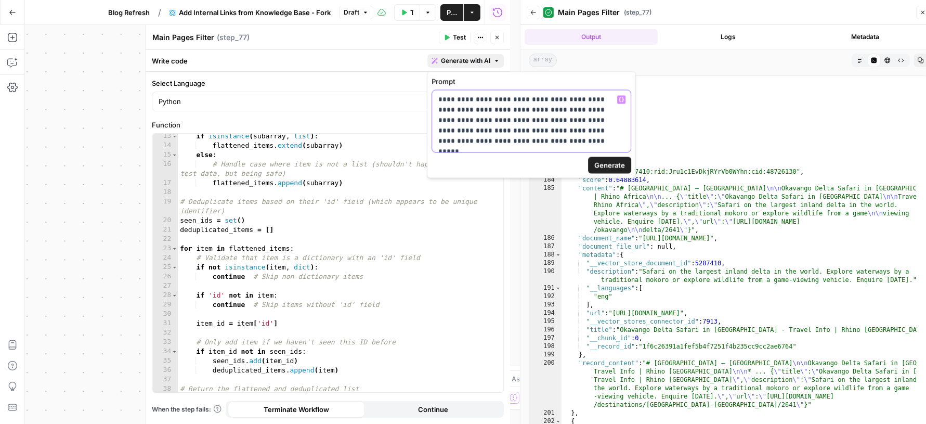
click at [616, 134] on p "**********" at bounding box center [531, 116] width 187 height 42
click at [612, 165] on span "Generate" at bounding box center [609, 165] width 31 height 10
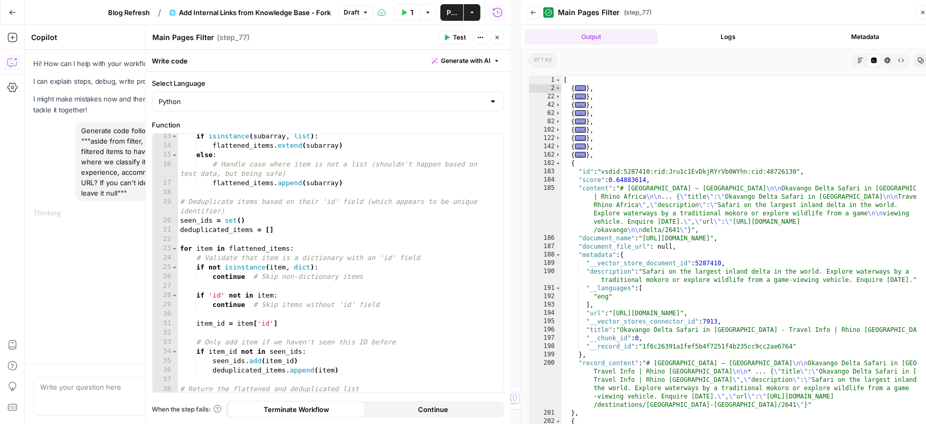
click at [925, 14] on icon "button" at bounding box center [923, 12] width 6 height 6
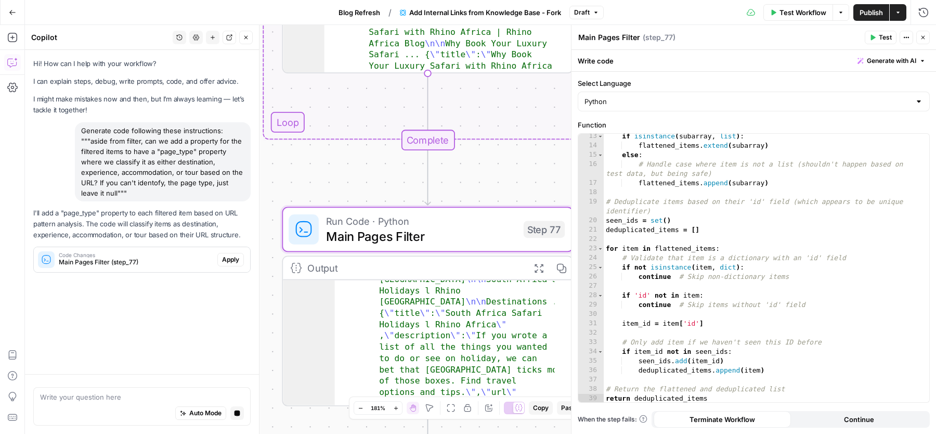
click at [232, 260] on span "Apply" at bounding box center [230, 259] width 17 height 9
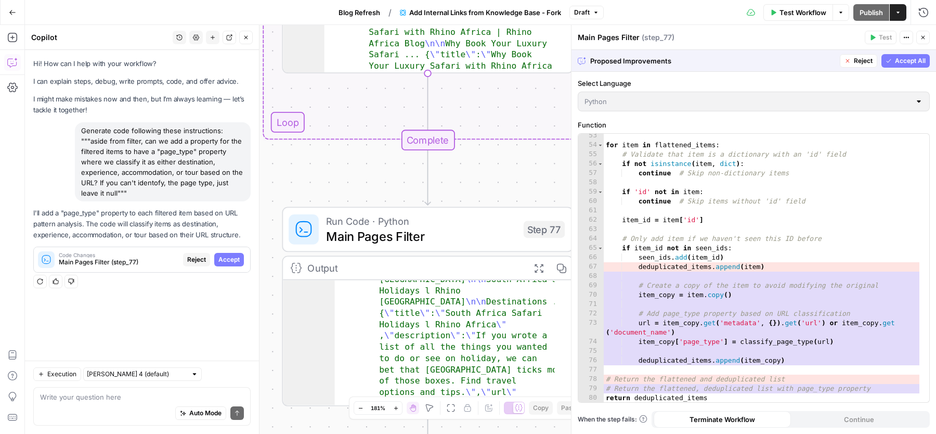
scroll to position [517, 0]
click at [908, 63] on span "Accept All" at bounding box center [910, 60] width 31 height 9
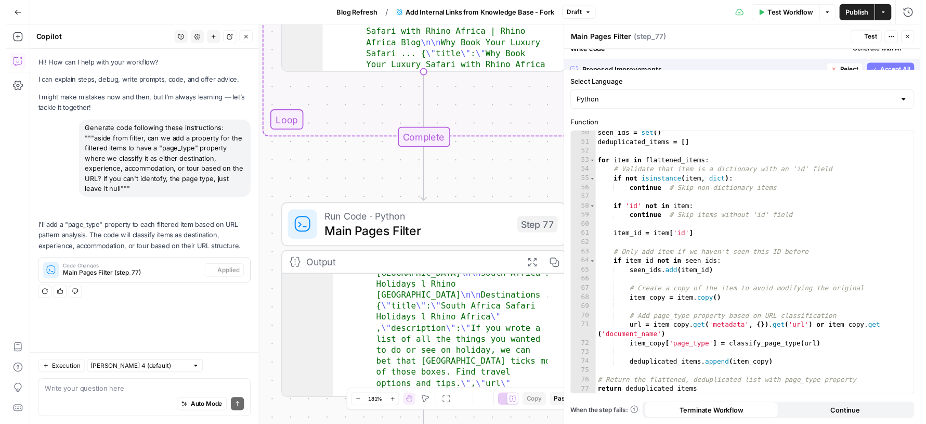
scroll to position [480, 0]
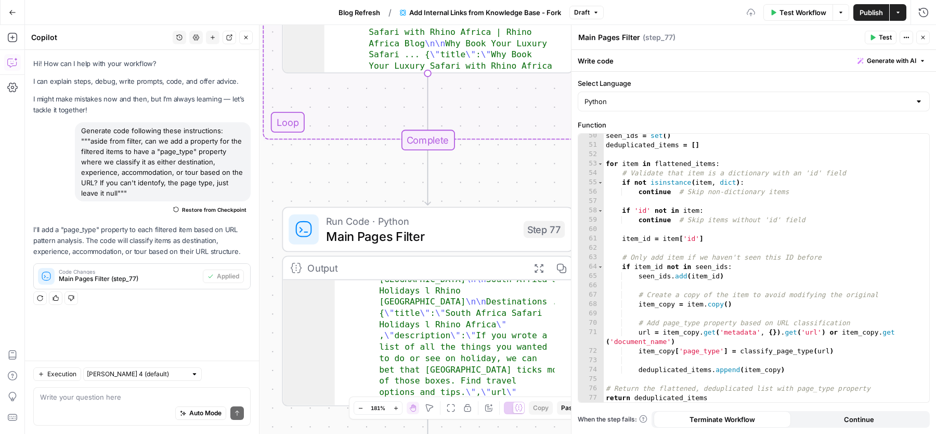
click at [878, 34] on button "Test" at bounding box center [881, 38] width 32 height 14
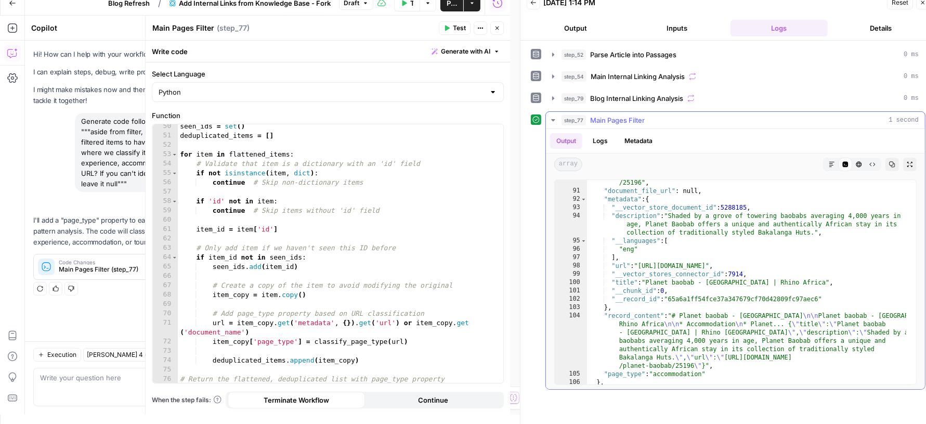
scroll to position [1088, 0]
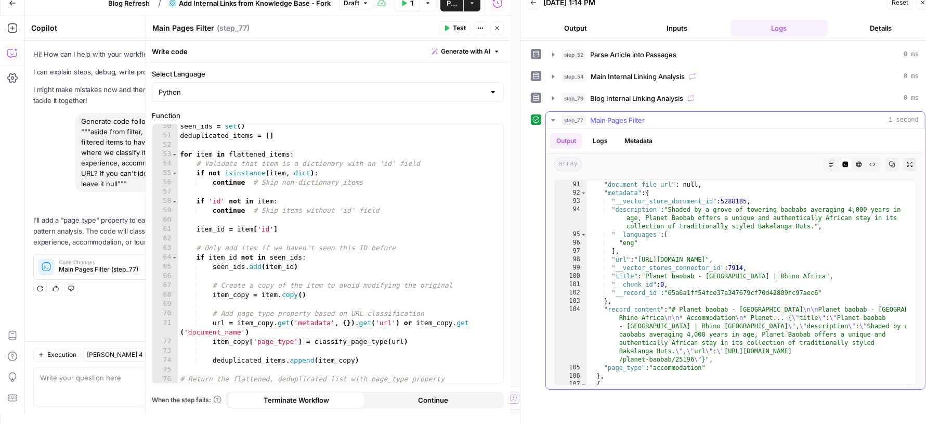
click at [744, 285] on div ""document_name" : "https://www.rhinoafrica.com/en/accommodation/planet-baobab /…" at bounding box center [747, 279] width 320 height 230
type textarea "**********"
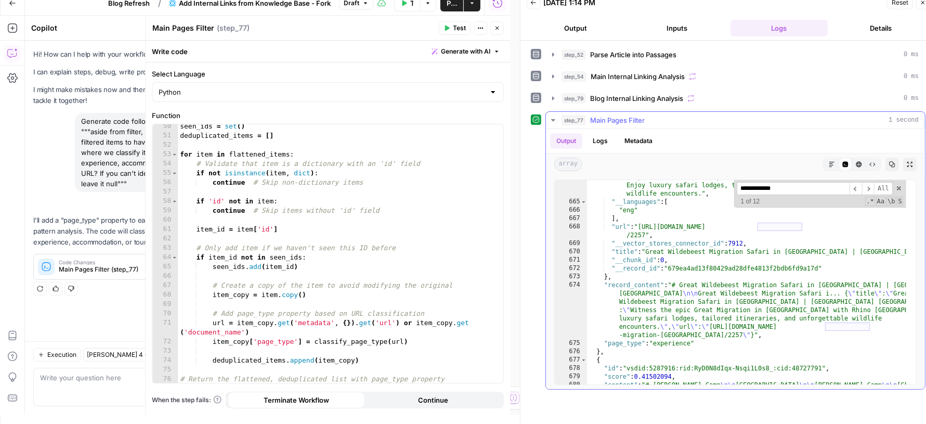
scroll to position [7891, 0]
type input "**********"
click at [502, 28] on button "Close" at bounding box center [497, 28] width 14 height 14
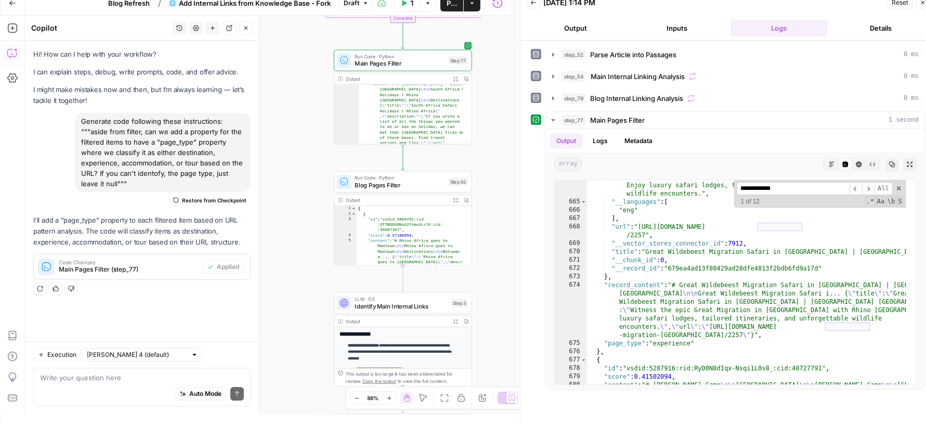
drag, startPoint x: 507, startPoint y: 311, endPoint x: 506, endPoint y: 173, distance: 138.3
click at [506, 174] on div "false true Workflow Set Inputs Inputs Run Code · Python Parse Article into Pass…" at bounding box center [267, 215] width 485 height 399
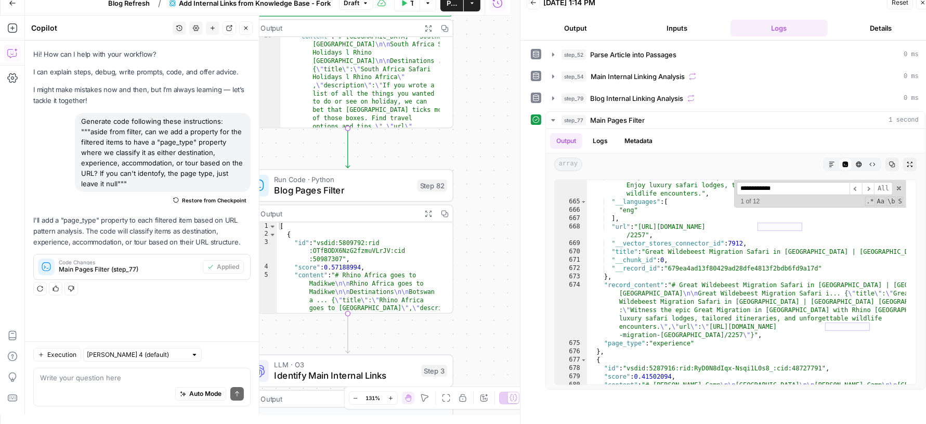
click at [128, 384] on div "Auto Mode Send" at bounding box center [142, 394] width 204 height 23
click at [120, 385] on div "Auto Mode Send" at bounding box center [142, 394] width 204 height 23
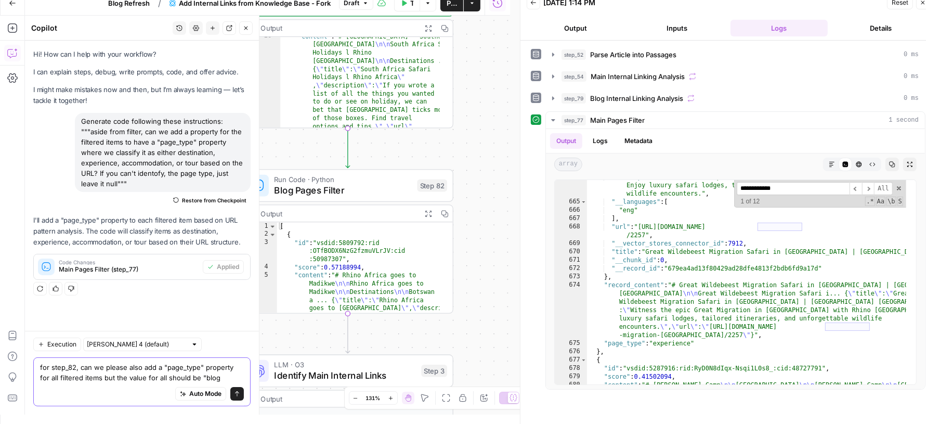
type textarea "for step_82, can we please also add a "page_type" property for all filtered ite…"
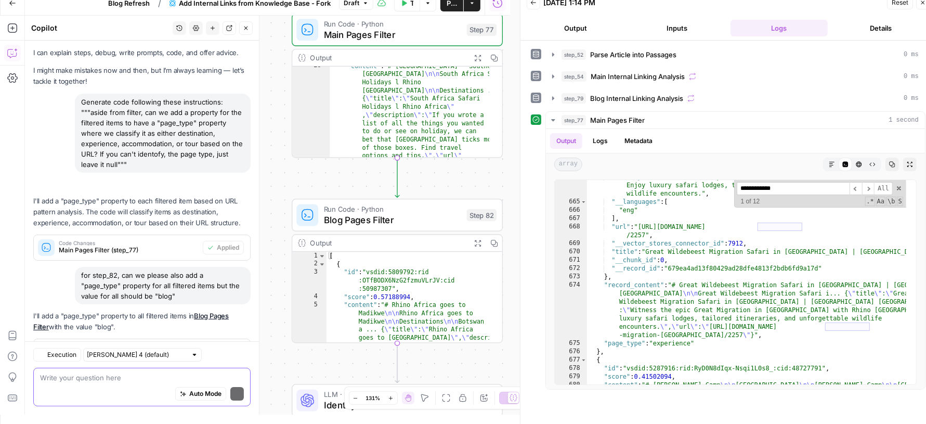
scroll to position [66, 0]
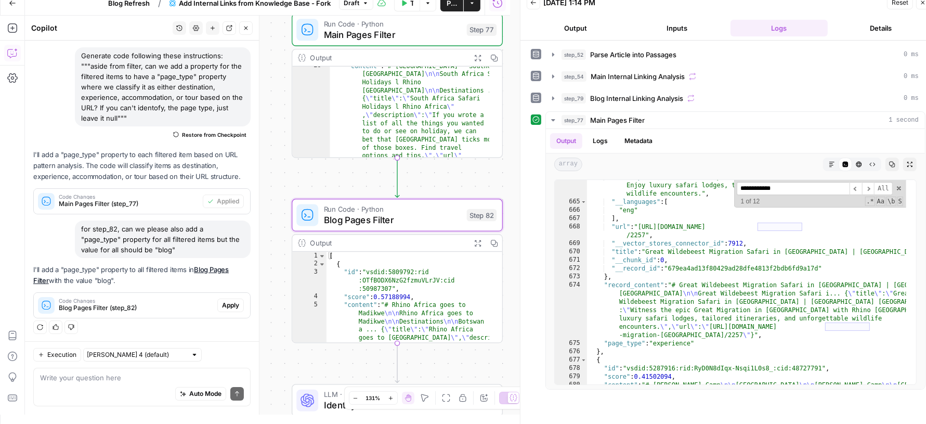
click at [224, 302] on span "Apply" at bounding box center [230, 304] width 17 height 9
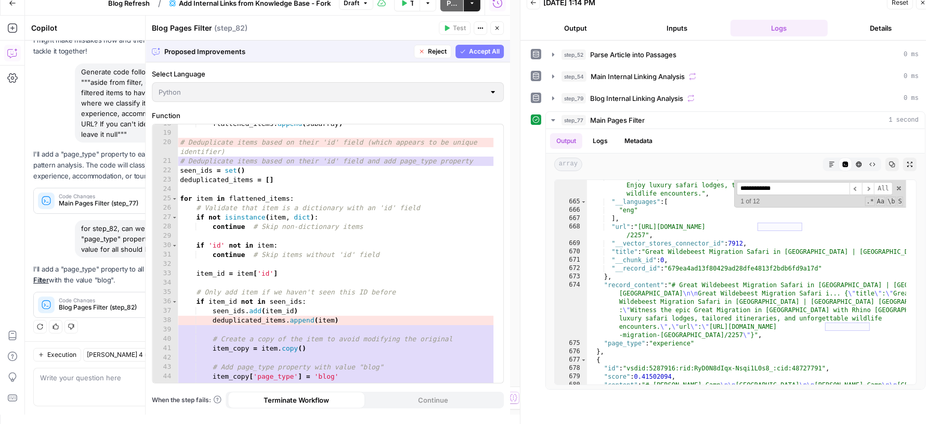
scroll to position [246, 0]
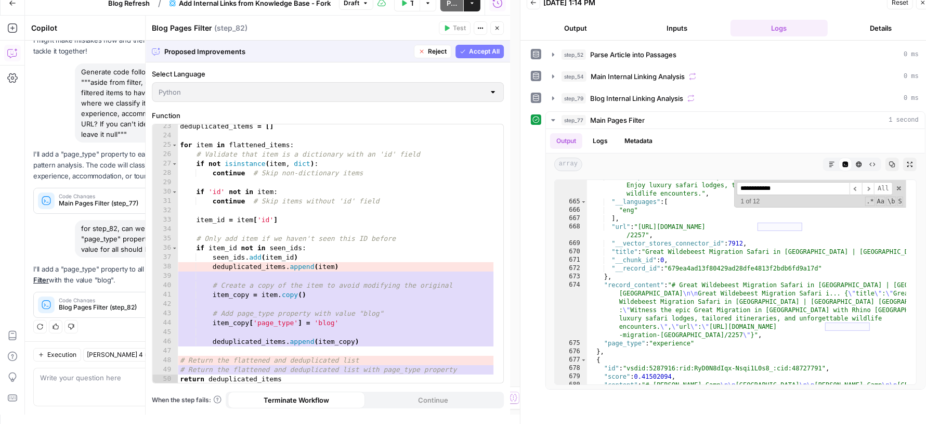
click at [479, 50] on span "Accept All" at bounding box center [484, 51] width 31 height 9
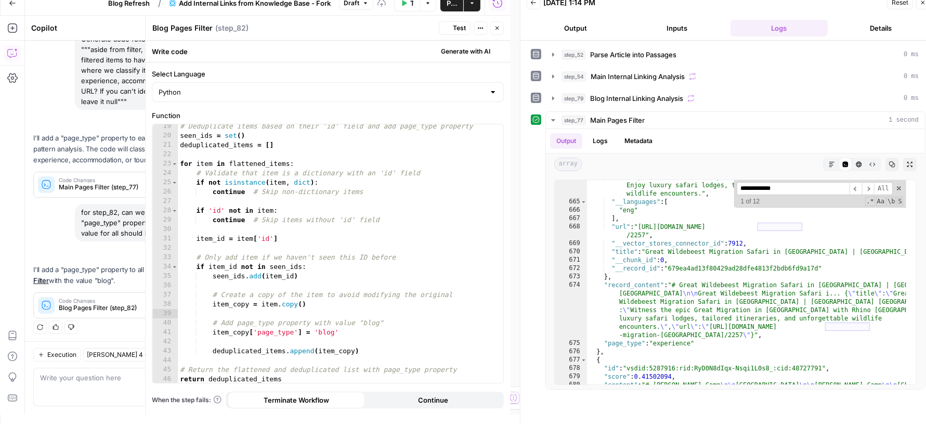
scroll to position [190, 0]
click at [463, 24] on span "Test" at bounding box center [459, 27] width 13 height 9
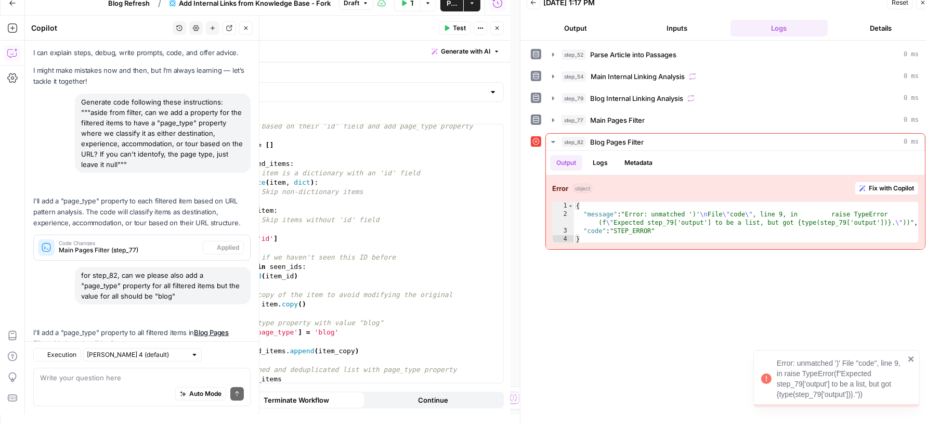
scroll to position [82, 0]
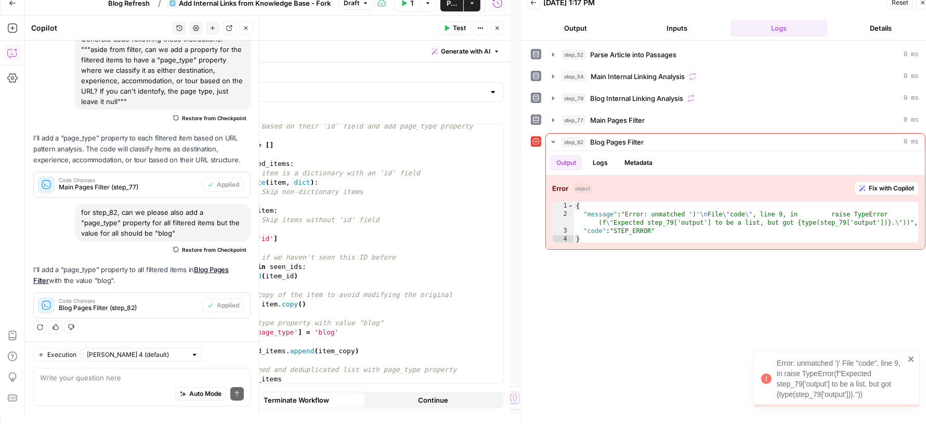
click at [241, 30] on button "Close" at bounding box center [246, 28] width 14 height 14
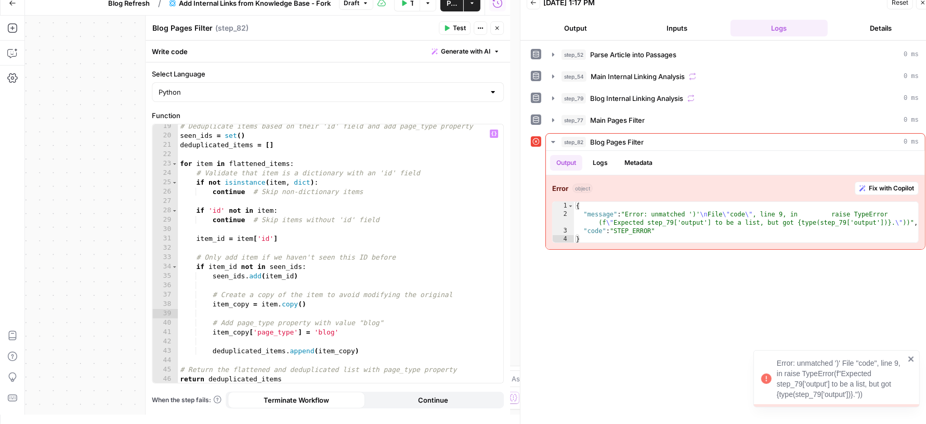
scroll to position [0, 0]
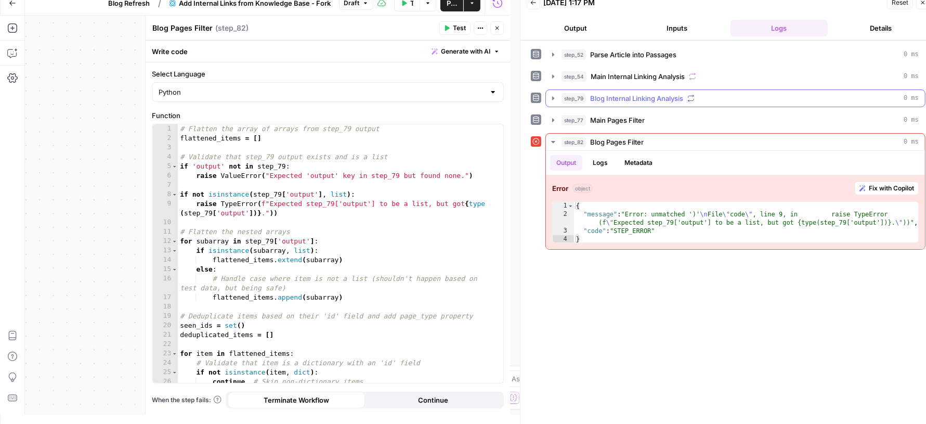
click at [780, 98] on div "step_79 Blog Internal Linking Analysis 0 ms" at bounding box center [739, 98] width 357 height 10
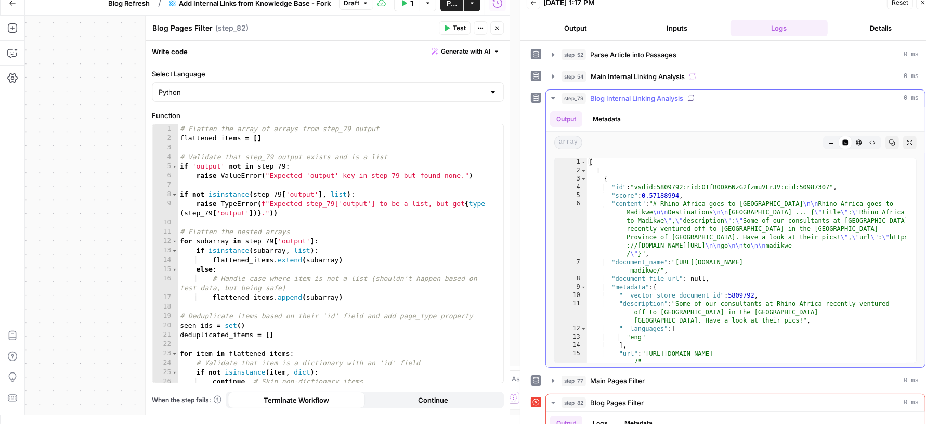
click at [780, 98] on div "step_79 Blog Internal Linking Analysis 0 ms" at bounding box center [739, 98] width 357 height 10
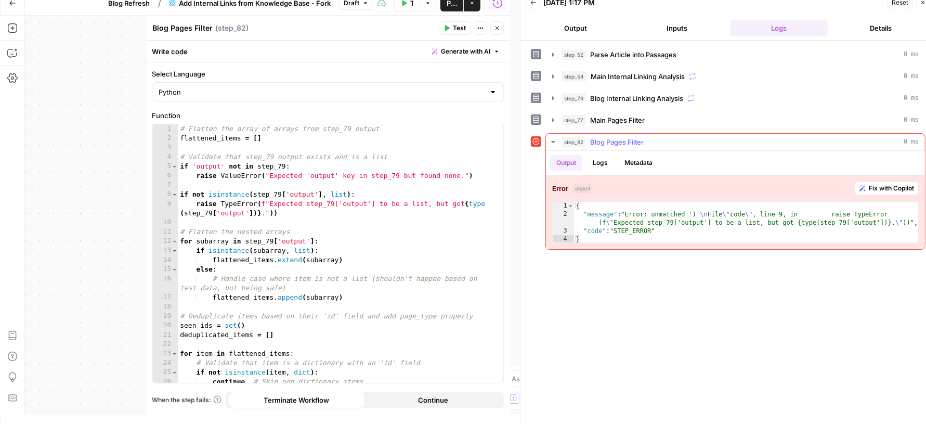
click at [875, 186] on span "Fix with Copilot" at bounding box center [891, 188] width 45 height 9
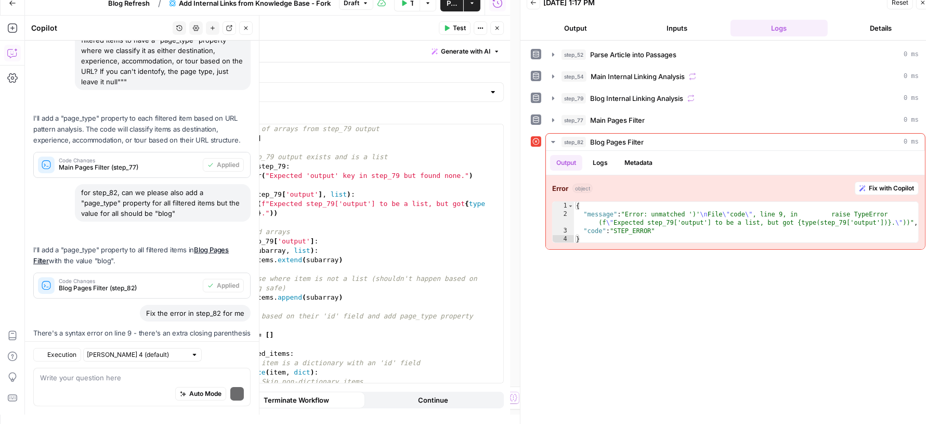
scroll to position [165, 0]
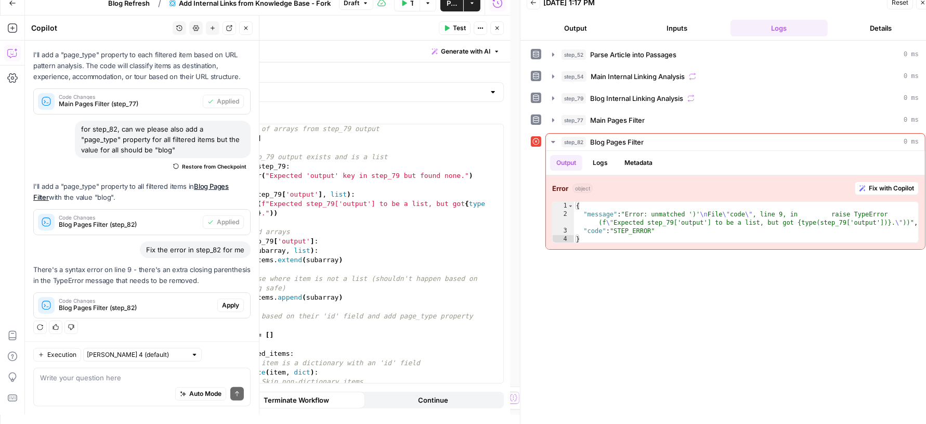
click at [222, 302] on span "Apply" at bounding box center [230, 304] width 17 height 9
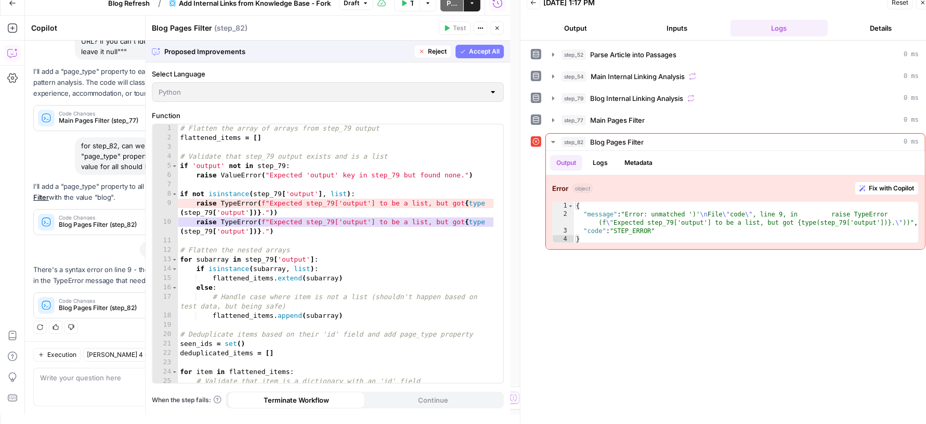
scroll to position [208, 0]
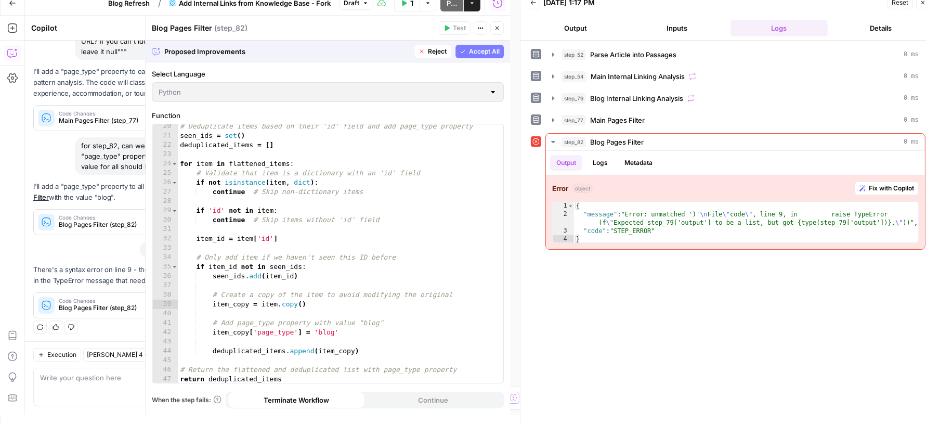
click at [481, 48] on span "Accept All" at bounding box center [484, 51] width 31 height 9
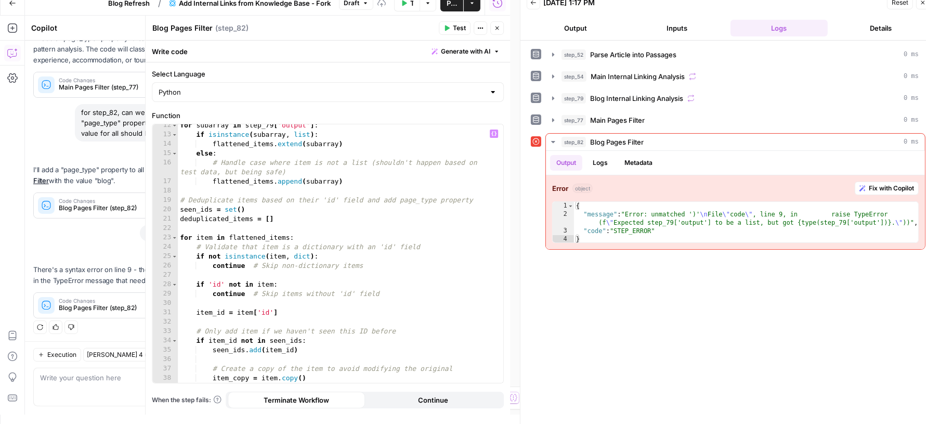
scroll to position [0, 0]
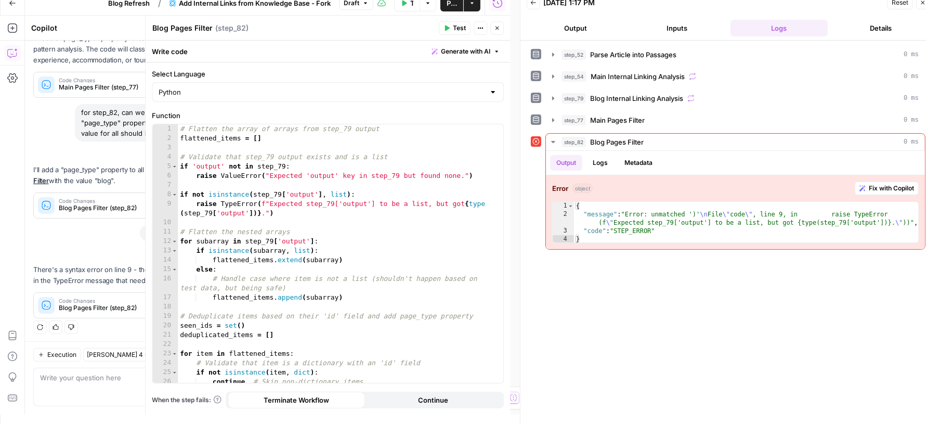
click at [457, 24] on span "Test" at bounding box center [459, 27] width 13 height 9
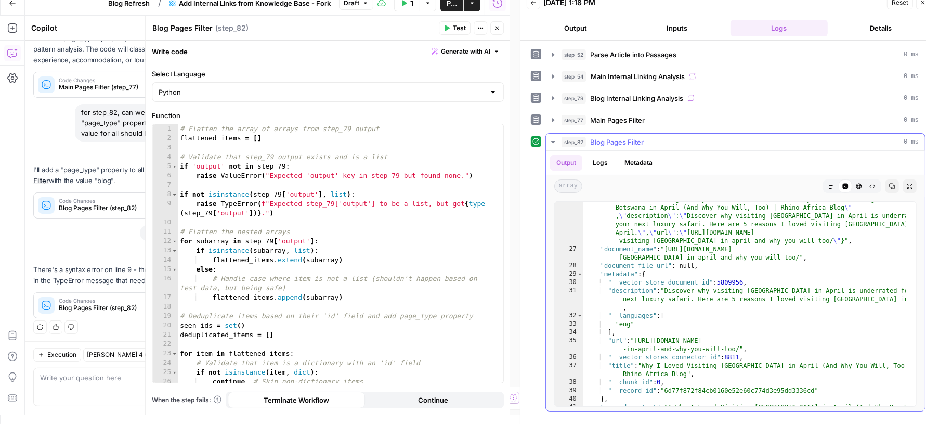
scroll to position [494, 0]
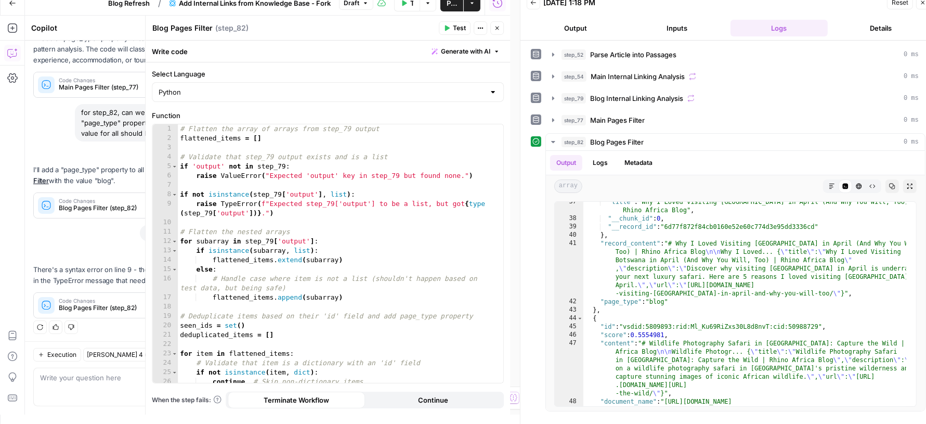
click at [497, 28] on icon "button" at bounding box center [497, 29] width 4 height 4
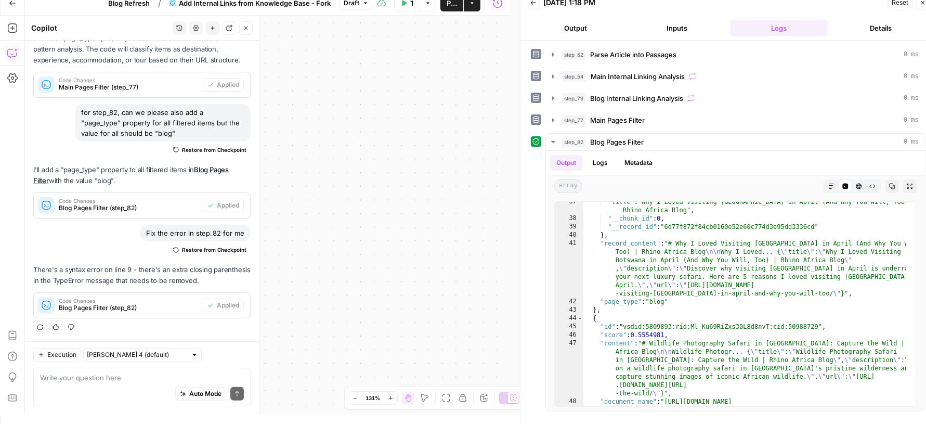
click at [244, 32] on button "Close" at bounding box center [246, 28] width 14 height 14
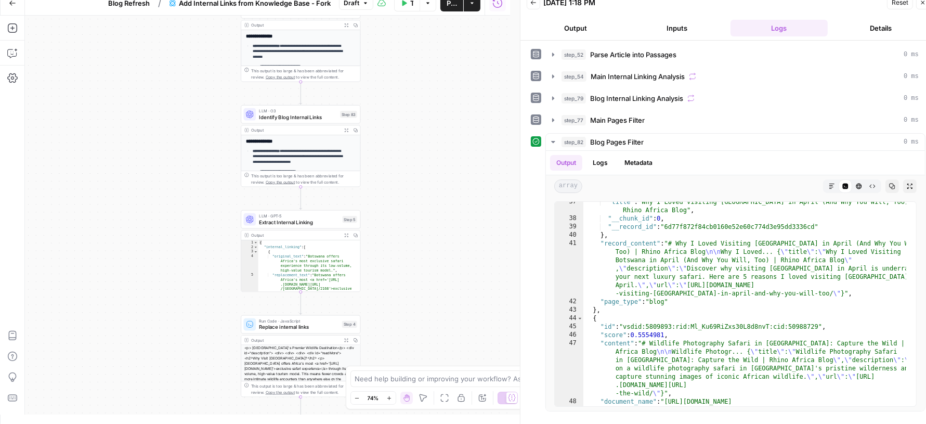
scroll to position [9, 9]
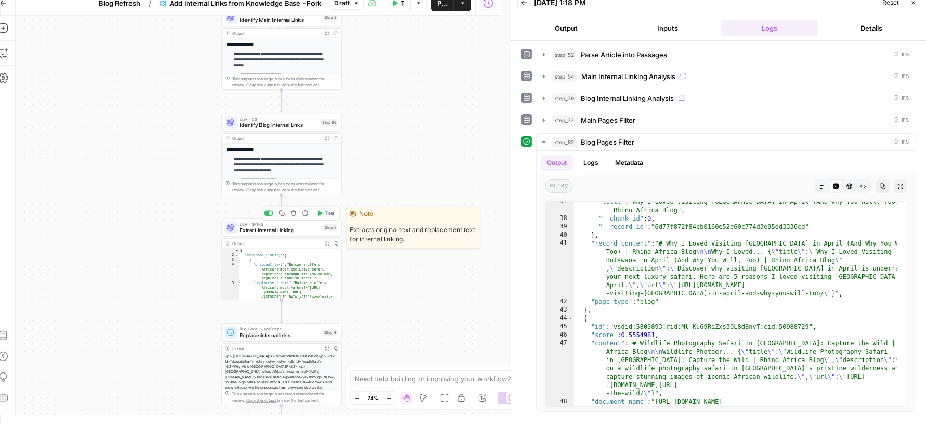
click at [253, 229] on span "Extract Internal Linking" at bounding box center [280, 230] width 80 height 8
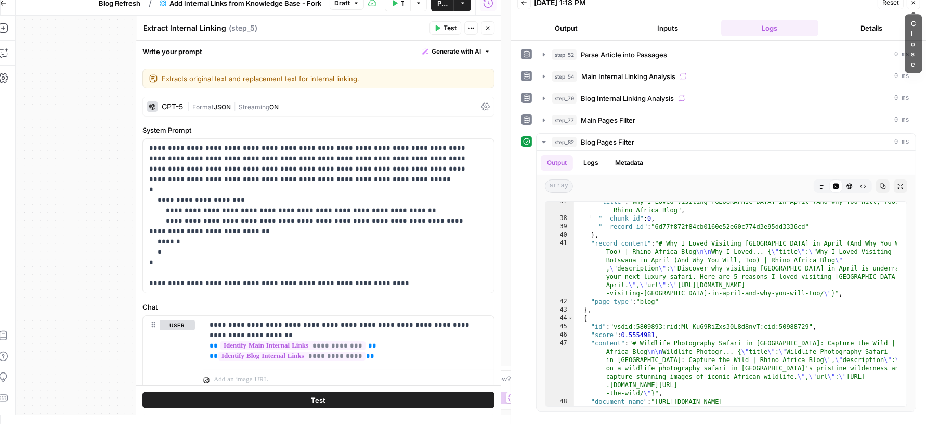
click at [909, 2] on button "Close" at bounding box center [914, 3] width 14 height 14
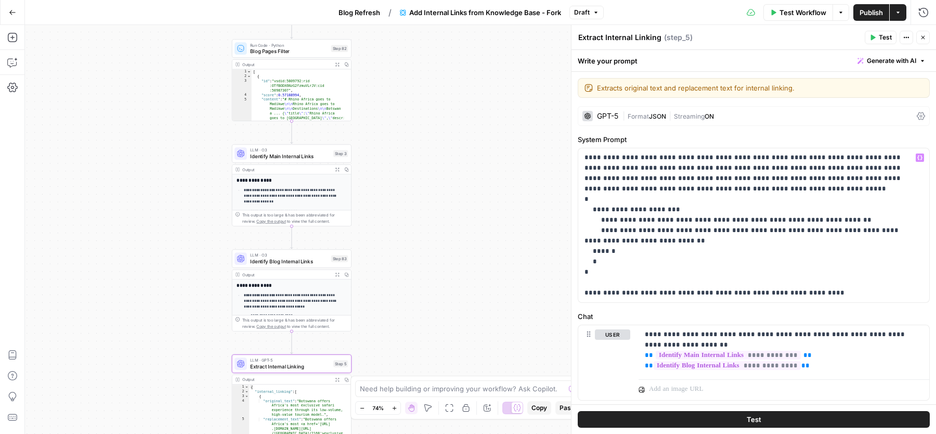
scroll to position [24, 0]
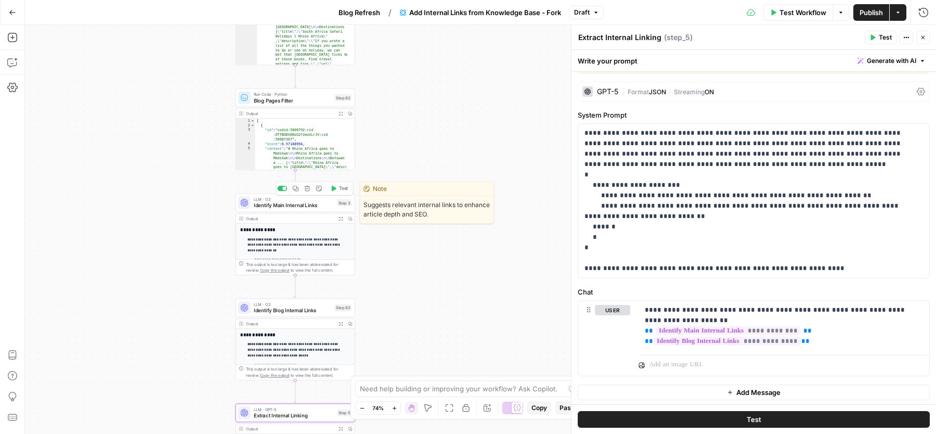
click at [292, 210] on div "LLM · O3 Identify Main Internal Links Step 3 Copy step Delete step Edit Note Te…" at bounding box center [295, 202] width 120 height 19
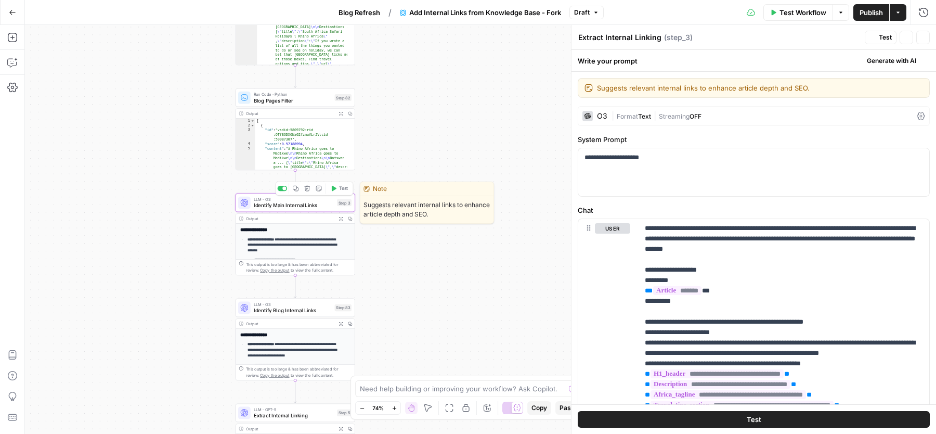
type textarea "Identify Main Internal Links"
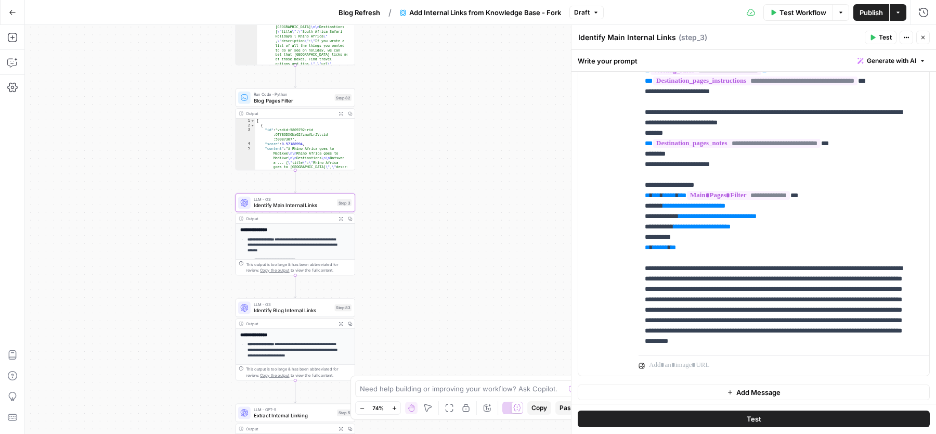
scroll to position [153, 0]
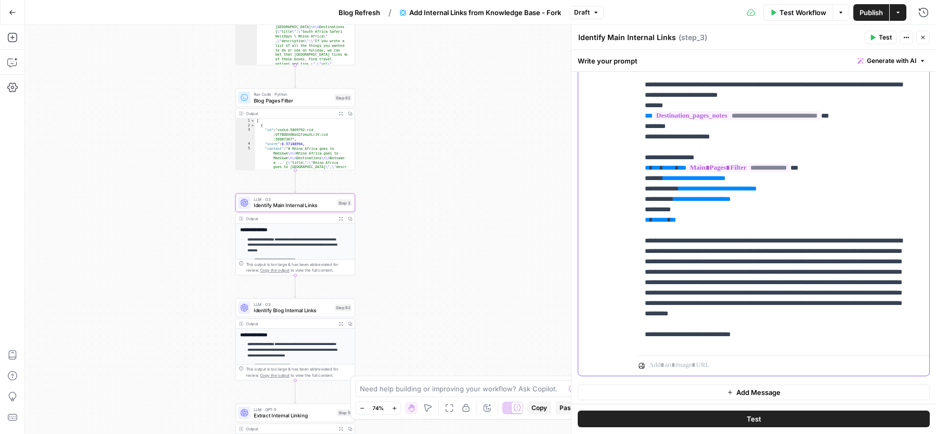
click at [710, 252] on p "**********" at bounding box center [774, 152] width 259 height 749
drag, startPoint x: 679, startPoint y: 242, endPoint x: 788, endPoint y: 242, distance: 108.6
click at [788, 242] on p "**********" at bounding box center [774, 152] width 259 height 749
copy p "**********"
click at [725, 253] on p "**********" at bounding box center [774, 152] width 259 height 749
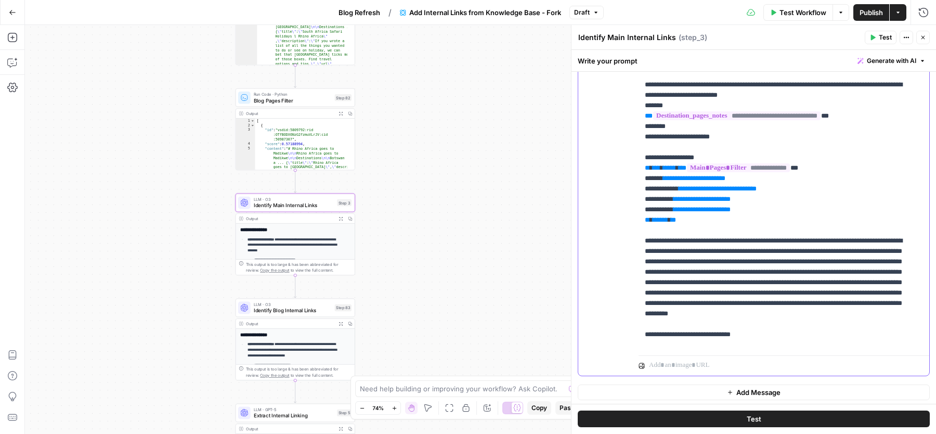
drag, startPoint x: 748, startPoint y: 248, endPoint x: 708, endPoint y: 249, distance: 40.0
click at [708, 249] on p "**********" at bounding box center [774, 152] width 259 height 749
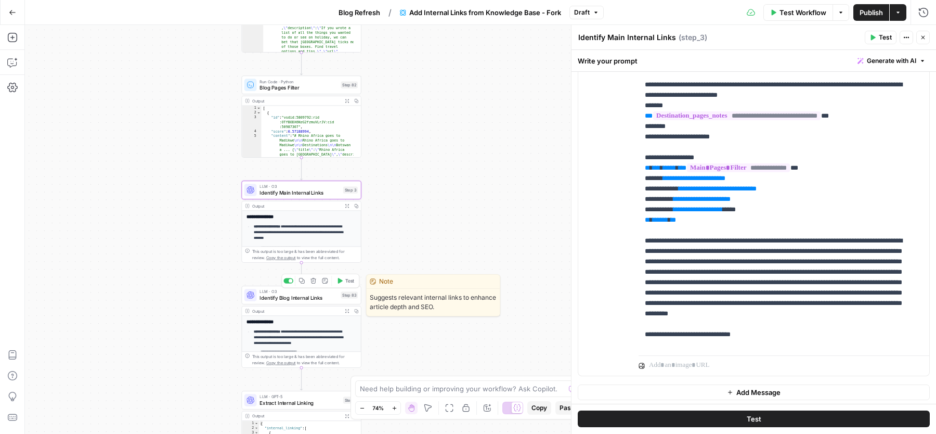
click at [319, 300] on span "Identify Blog Internal Links" at bounding box center [298, 298] width 78 height 8
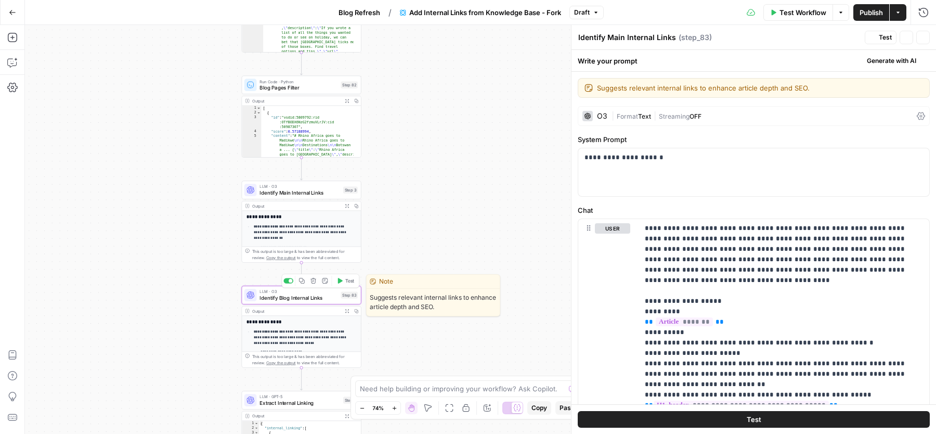
type textarea "Identify Blog Internal Links"
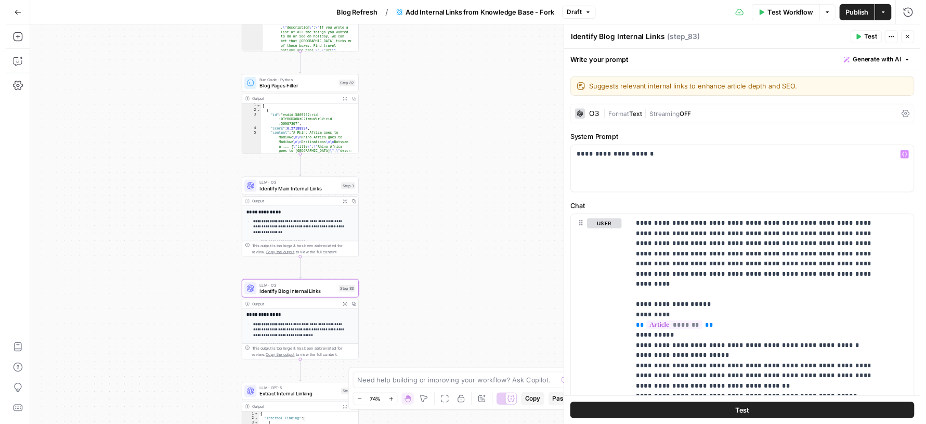
scroll to position [292, 0]
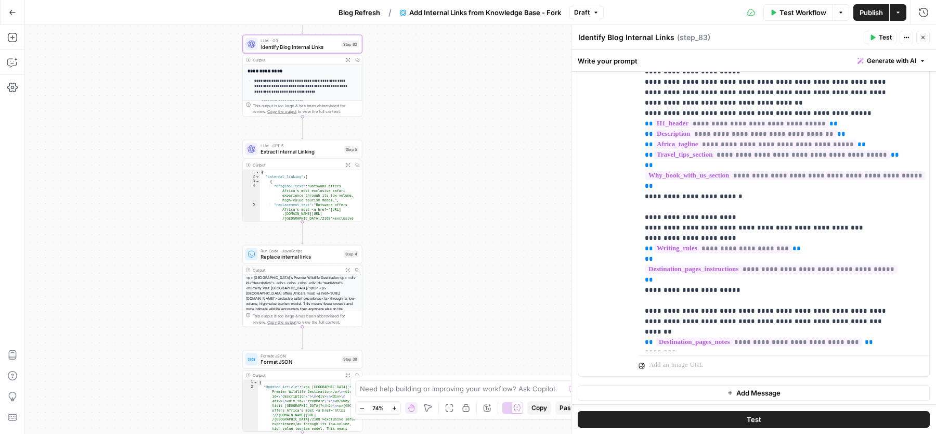
click at [857, 16] on button "Publish" at bounding box center [871, 12] width 36 height 17
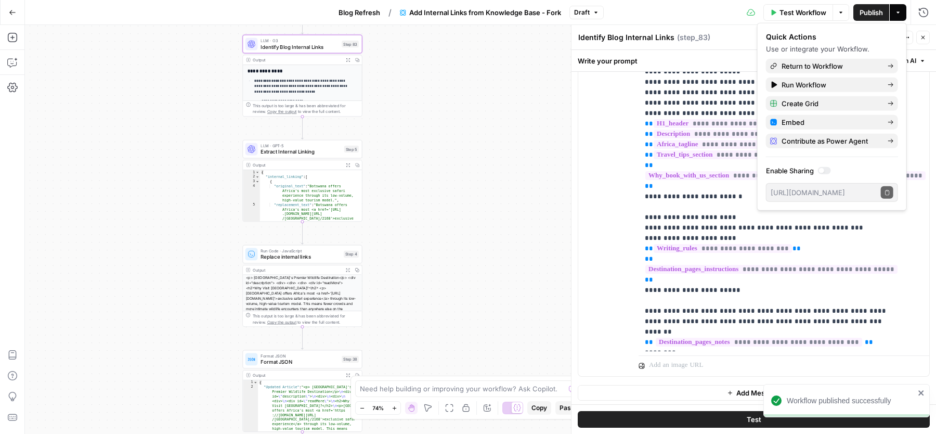
click at [925, 38] on icon "button" at bounding box center [923, 37] width 6 height 6
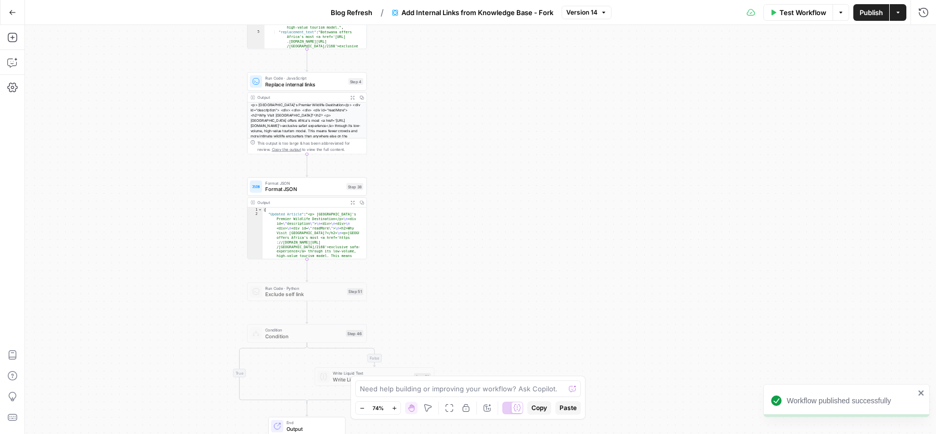
click at [782, 14] on span "Test Workflow" at bounding box center [802, 12] width 47 height 10
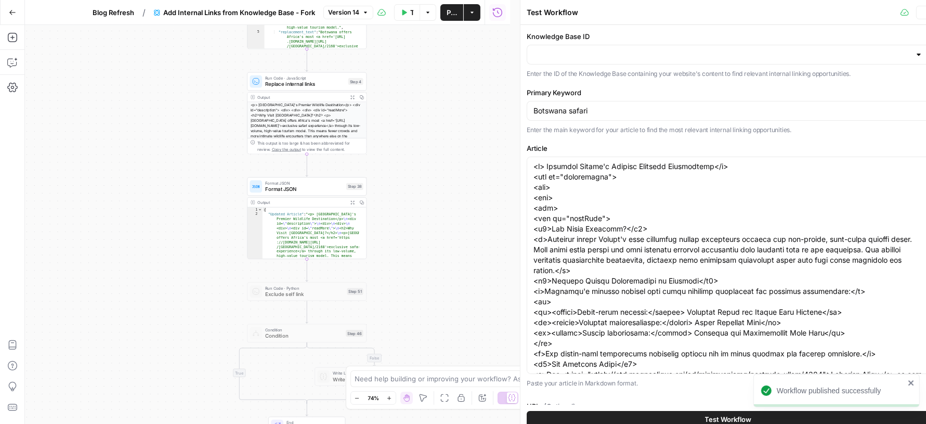
type input "Rhino Africa"
click at [665, 421] on button "Test Workflow" at bounding box center [728, 419] width 403 height 17
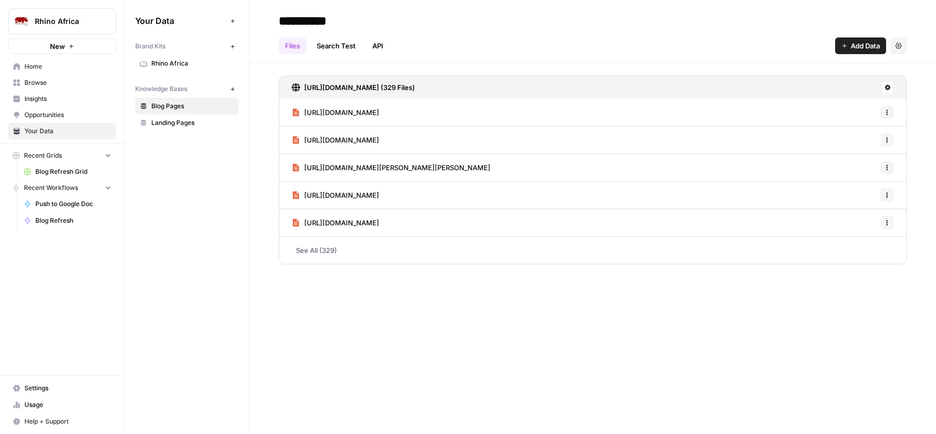
click at [188, 63] on span "Rhino Africa" at bounding box center [192, 63] width 83 height 9
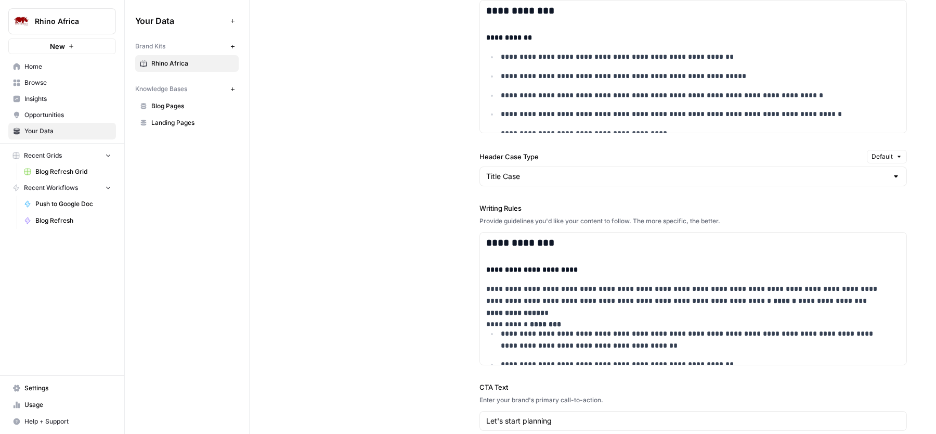
scroll to position [1019, 0]
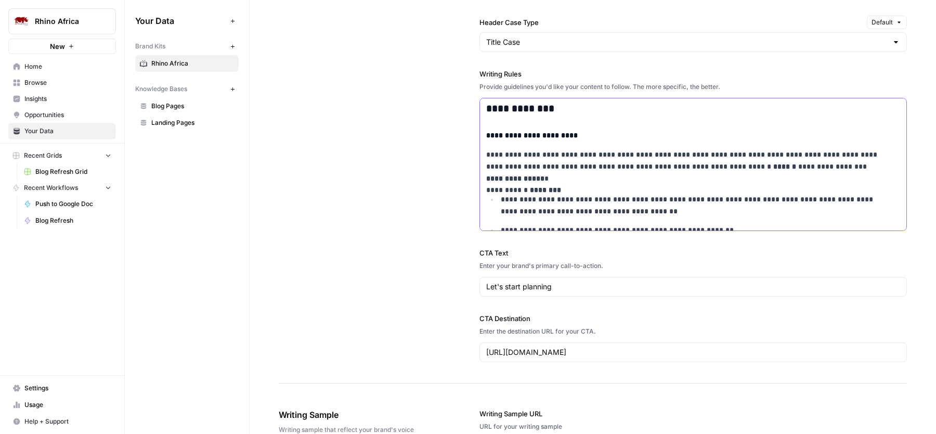
click at [560, 169] on p "**********" at bounding box center [684, 166] width 397 height 35
type input "internal"
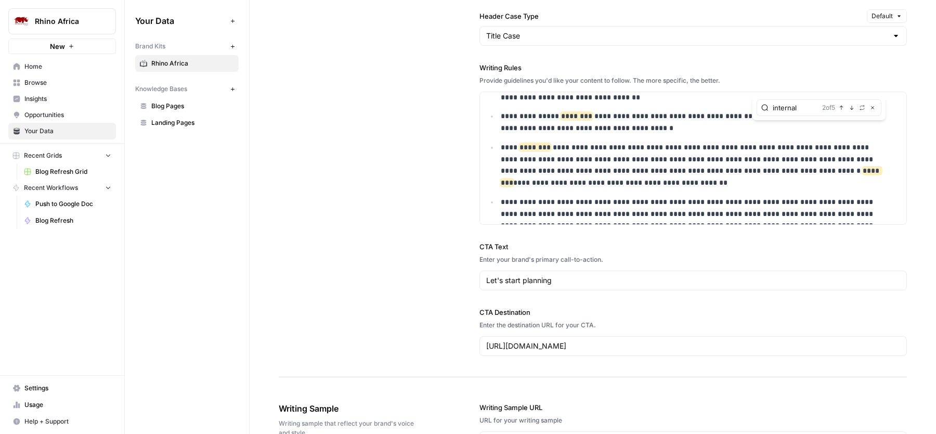
scroll to position [2803, 0]
click at [591, 164] on p "**********" at bounding box center [692, 163] width 383 height 47
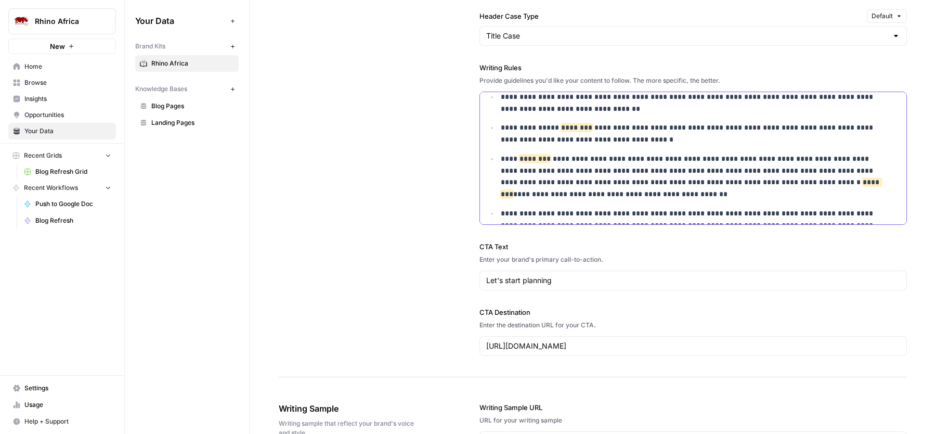
scroll to position [2786, 0]
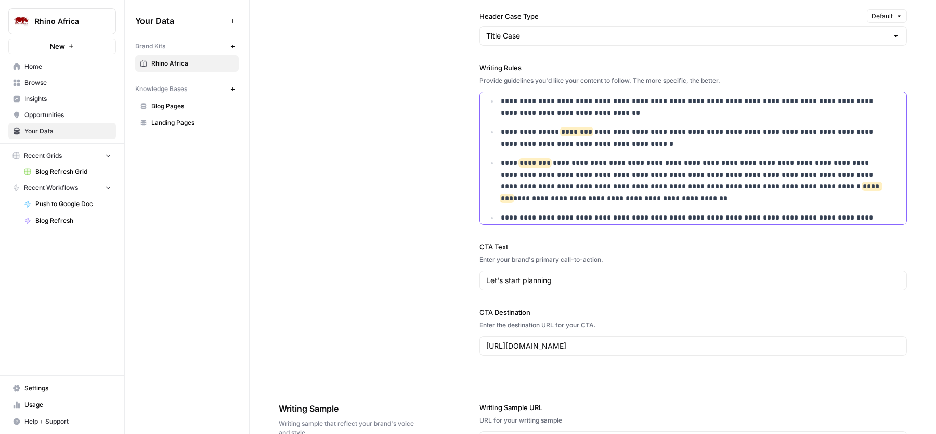
click at [551, 186] on p "**********" at bounding box center [692, 180] width 383 height 47
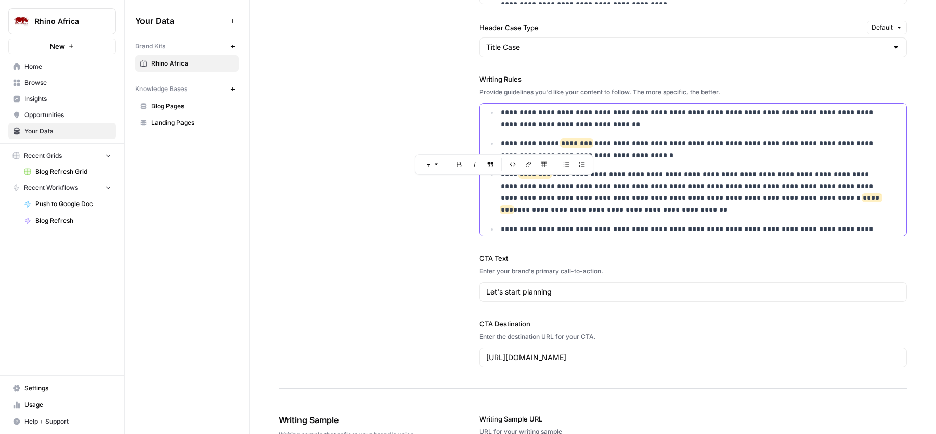
drag, startPoint x: 509, startPoint y: 171, endPoint x: 679, endPoint y: 187, distance: 170.7
click at [679, 187] on p "**********" at bounding box center [692, 191] width 383 height 47
click at [729, 187] on p "**********" at bounding box center [692, 191] width 383 height 47
click at [713, 187] on p "**********" at bounding box center [692, 191] width 383 height 47
drag, startPoint x: 708, startPoint y: 185, endPoint x: 809, endPoint y: 185, distance: 101.4
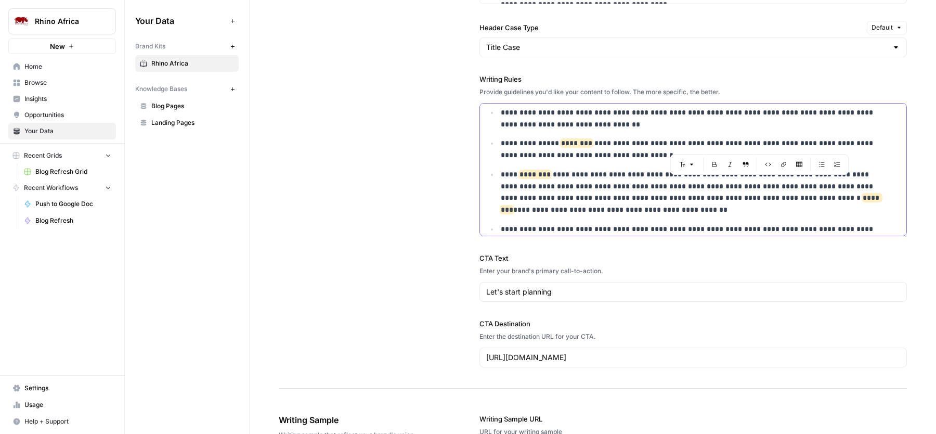
click at [809, 185] on p "**********" at bounding box center [692, 191] width 383 height 47
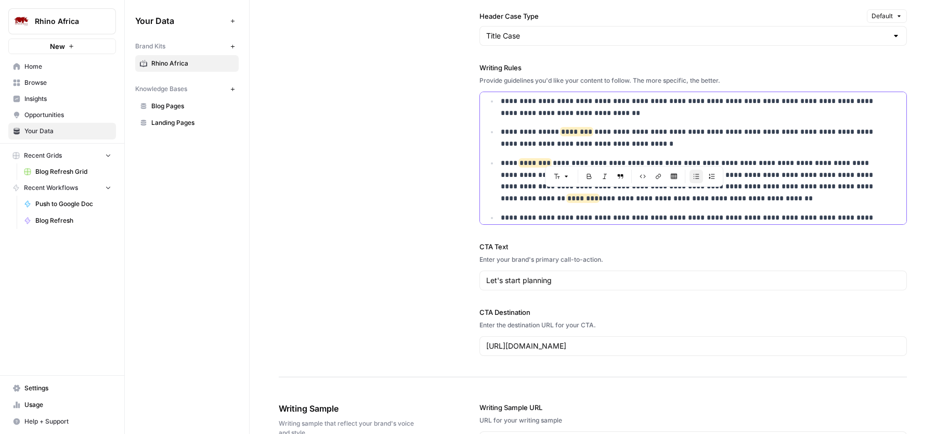
drag, startPoint x: 663, startPoint y: 209, endPoint x: 544, endPoint y: 193, distance: 119.6
click at [544, 193] on p "**********" at bounding box center [692, 180] width 383 height 47
drag, startPoint x: 569, startPoint y: 182, endPoint x: 662, endPoint y: 209, distance: 96.9
click at [662, 204] on p "**********" at bounding box center [692, 180] width 383 height 47
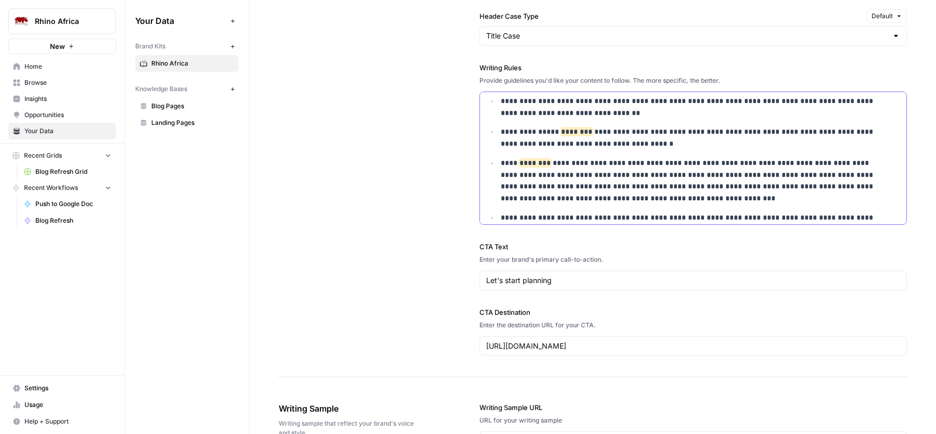
click at [520, 204] on p "**********" at bounding box center [692, 180] width 383 height 47
click at [641, 204] on p "**********" at bounding box center [692, 180] width 383 height 47
click at [617, 204] on p "**********" at bounding box center [692, 180] width 383 height 47
click at [805, 204] on p "**********" at bounding box center [692, 180] width 383 height 47
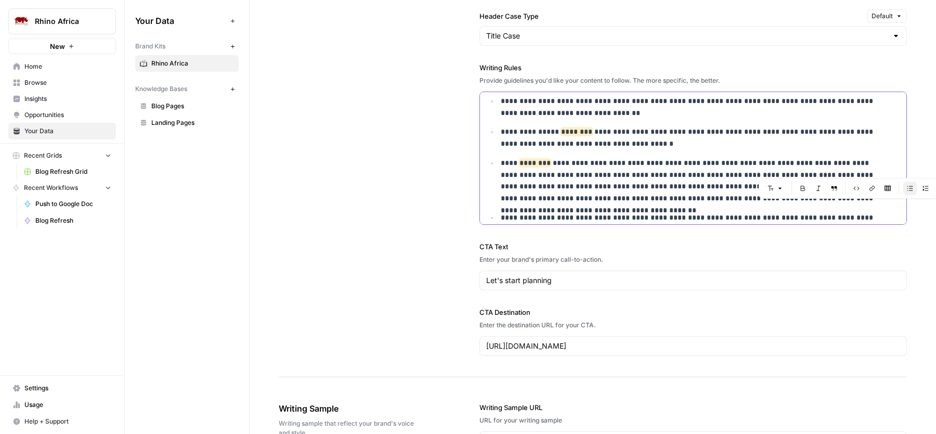
drag, startPoint x: 844, startPoint y: 208, endPoint x: 895, endPoint y: 208, distance: 51.5
click at [895, 208] on div "**********" at bounding box center [692, 157] width 427 height 133
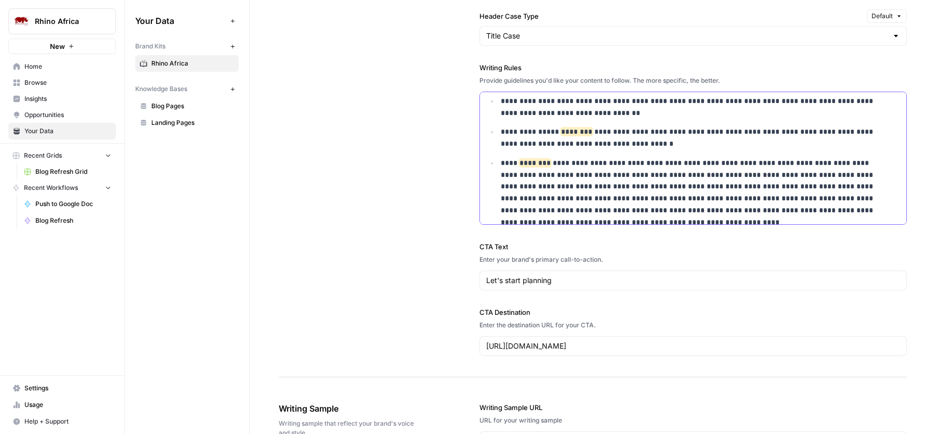
scroll to position [2794, 0]
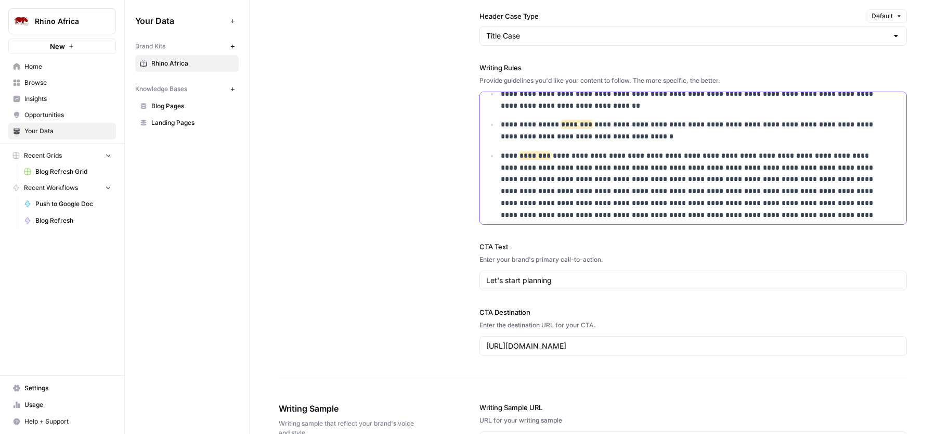
click at [633, 209] on p "**********" at bounding box center [692, 185] width 383 height 71
click at [622, 219] on p "**********" at bounding box center [692, 185] width 383 height 71
click at [736, 221] on p "**********" at bounding box center [692, 185] width 383 height 71
click at [752, 221] on p "**********" at bounding box center [692, 185] width 383 height 71
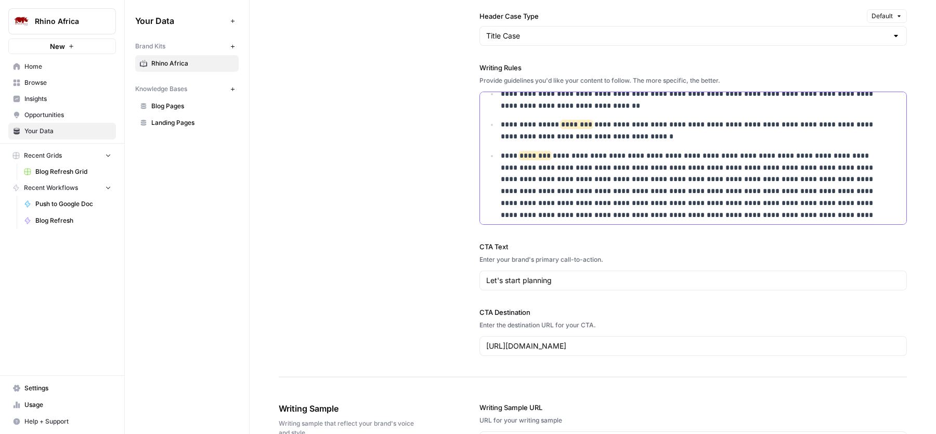
scroll to position [2805, 0]
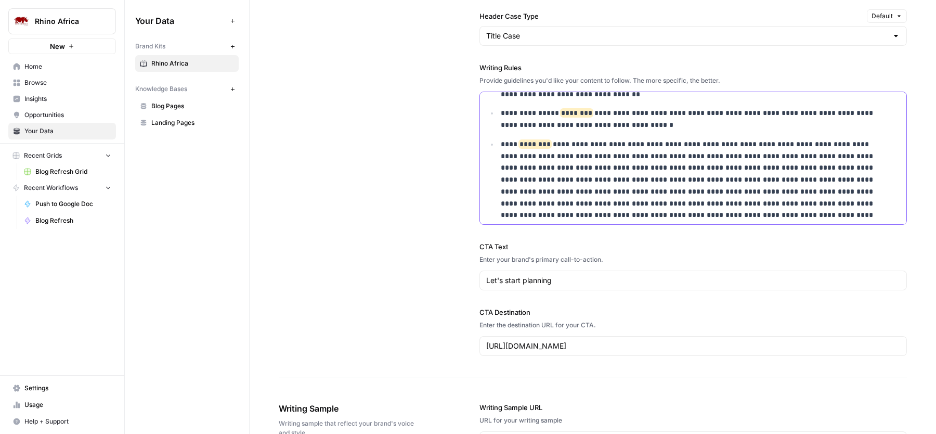
click at [507, 221] on p "**********" at bounding box center [692, 179] width 383 height 83
click at [626, 221] on p "**********" at bounding box center [692, 179] width 383 height 83
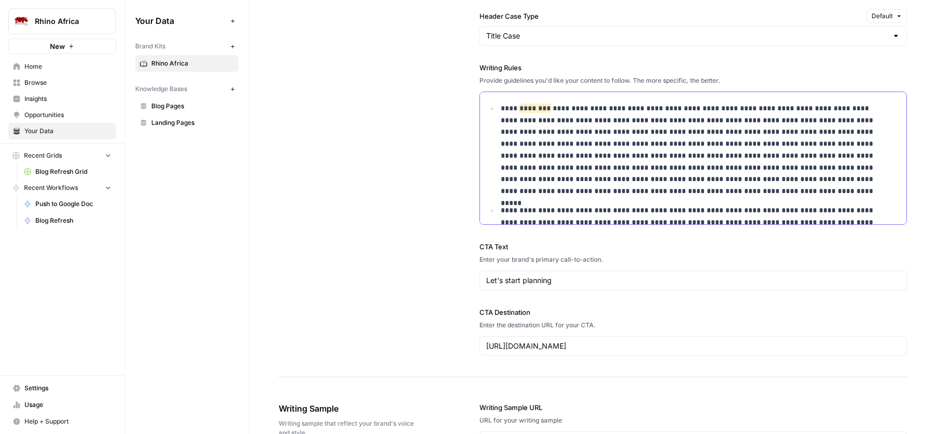
scroll to position [2849, 0]
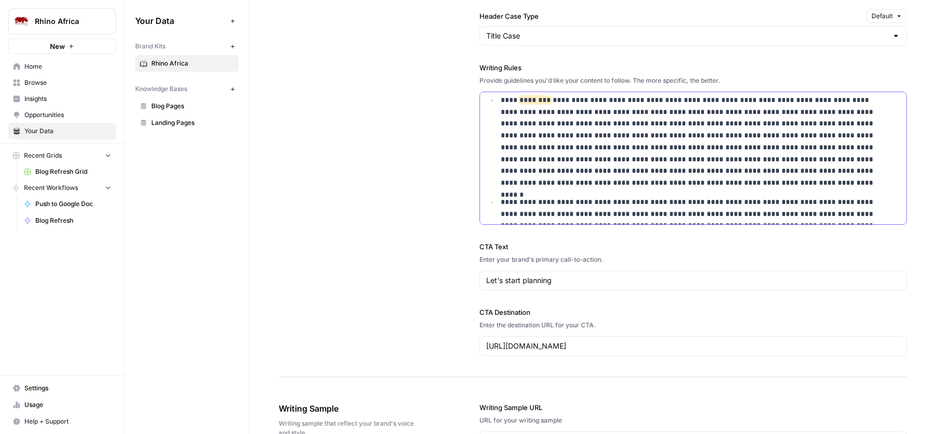
click at [783, 182] on p "**********" at bounding box center [692, 141] width 383 height 95
click at [809, 183] on p "**********" at bounding box center [692, 141] width 383 height 95
click at [677, 189] on p "**********" at bounding box center [692, 141] width 383 height 95
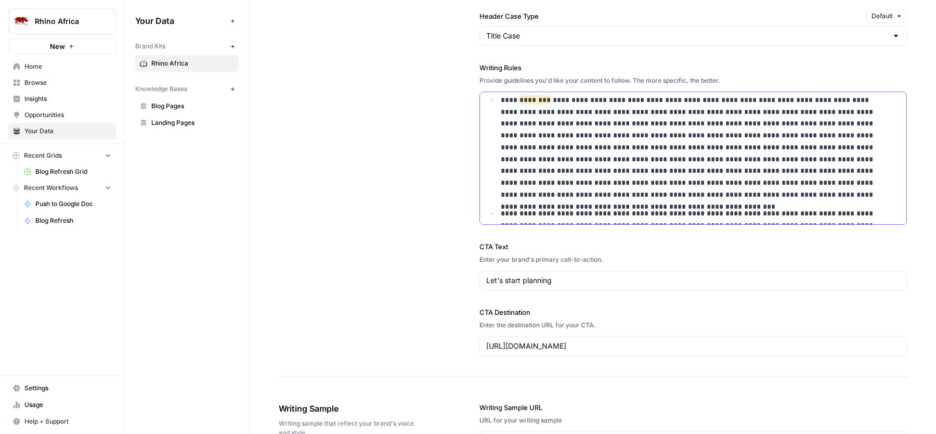
click at [600, 201] on p "**********" at bounding box center [692, 147] width 383 height 107
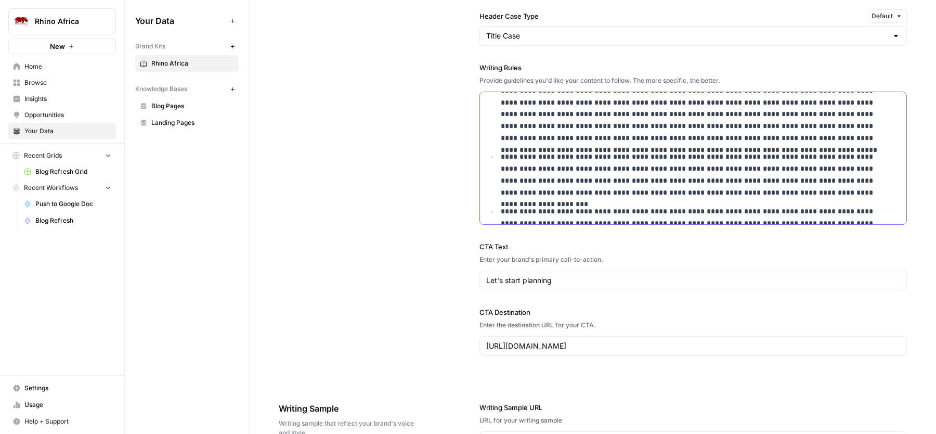
scroll to position [2908, 0]
click at [640, 183] on p "**********" at bounding box center [692, 172] width 383 height 47
drag, startPoint x: 544, startPoint y: 188, endPoint x: 633, endPoint y: 190, distance: 89.4
click at [634, 190] on p "**********" at bounding box center [692, 172] width 383 height 47
drag, startPoint x: 592, startPoint y: 189, endPoint x: 695, endPoint y: 189, distance: 102.9
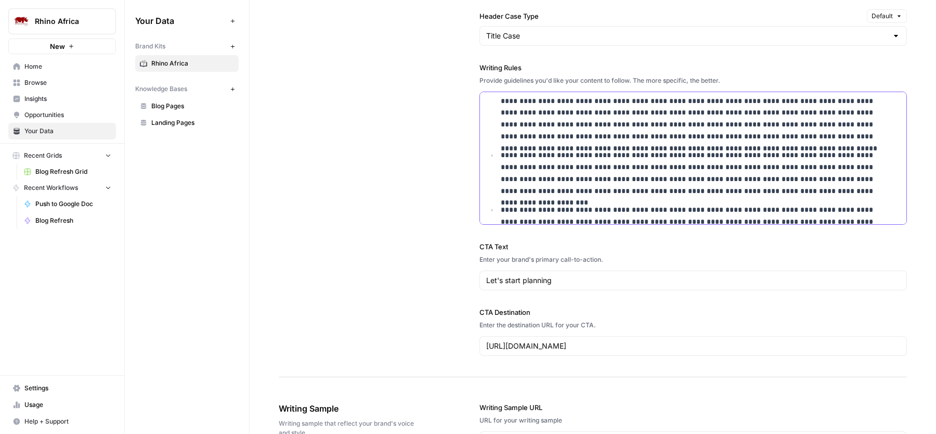
click at [695, 189] on p "**********" at bounding box center [692, 172] width 383 height 47
click at [594, 197] on p "**********" at bounding box center [692, 172] width 383 height 47
drag, startPoint x: 572, startPoint y: 197, endPoint x: 661, endPoint y: 197, distance: 88.4
click at [661, 197] on p "**********" at bounding box center [692, 172] width 383 height 47
click at [710, 197] on p "**********" at bounding box center [692, 172] width 383 height 47
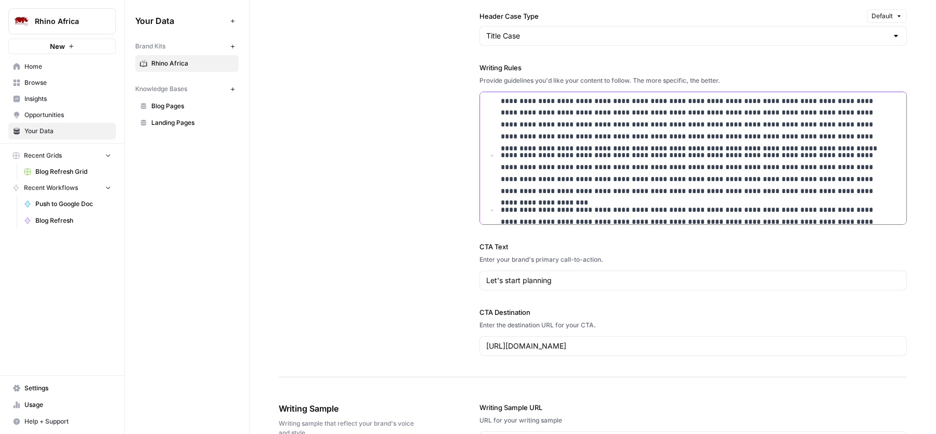
click at [814, 172] on p "**********" at bounding box center [692, 172] width 383 height 47
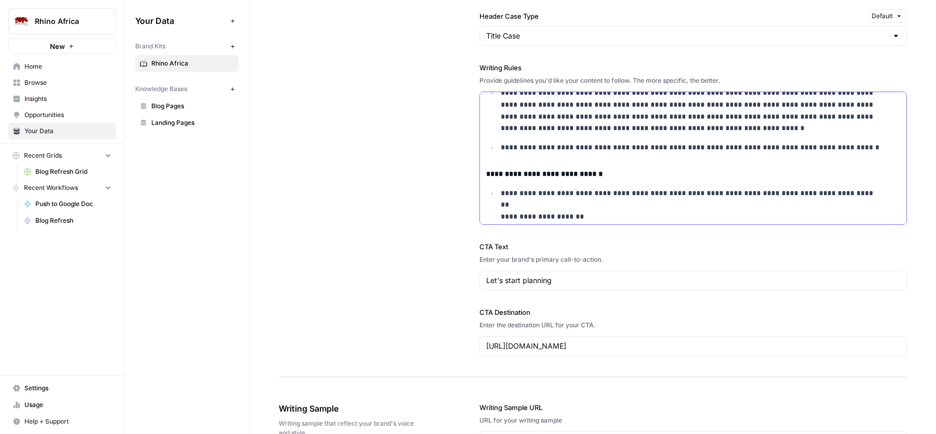
scroll to position [3045, 0]
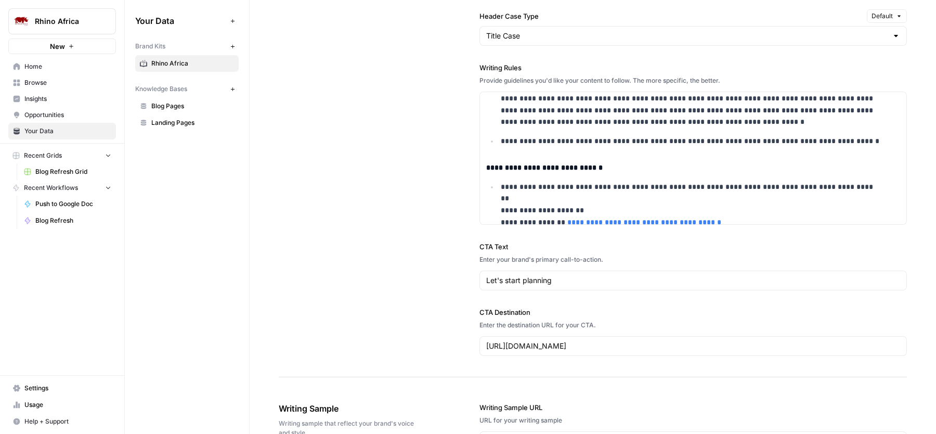
click at [352, 137] on div "**********" at bounding box center [593, 36] width 628 height 680
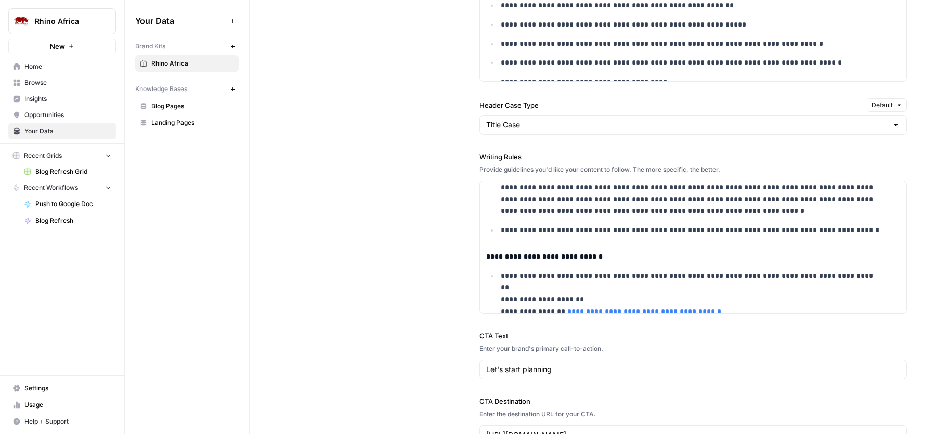
scroll to position [824, 0]
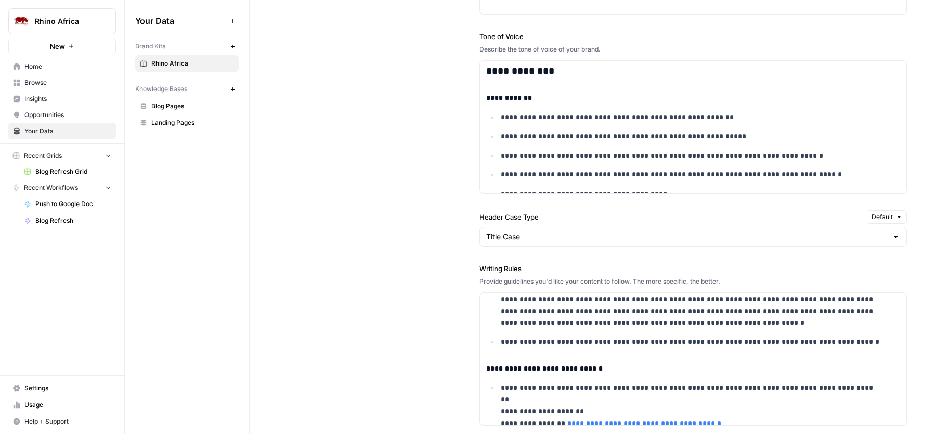
click at [554, 214] on div "**********" at bounding box center [692, 237] width 427 height 680
click at [585, 177] on p "**********" at bounding box center [692, 174] width 383 height 12
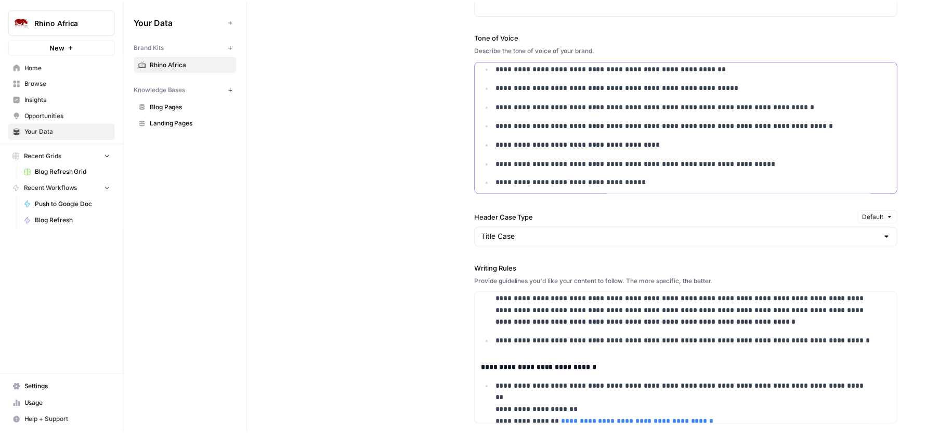
scroll to position [94, 0]
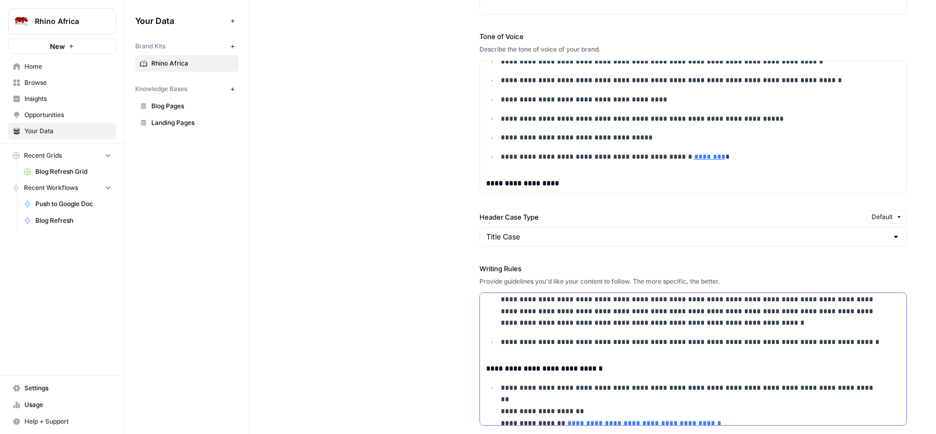
click at [559, 313] on p "**********" at bounding box center [692, 304] width 383 height 47
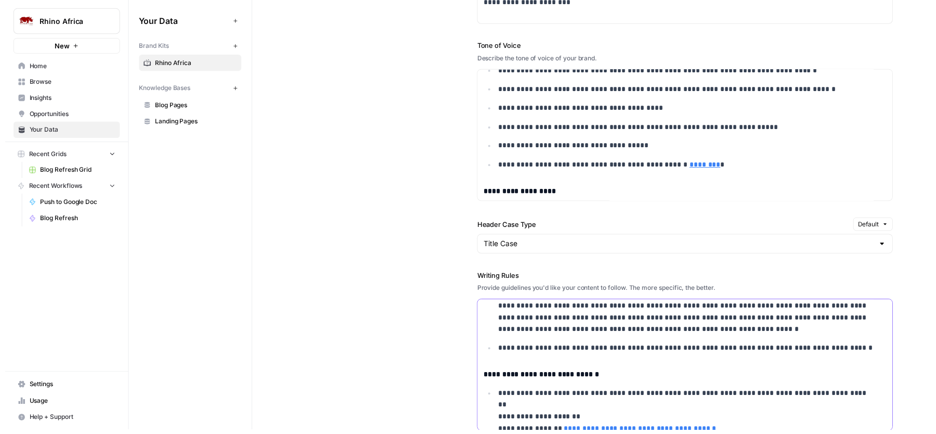
scroll to position [3057, 0]
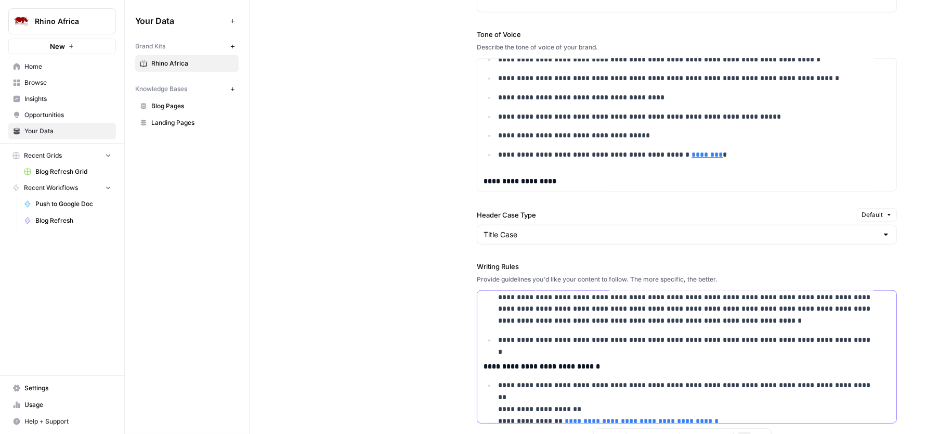
copy div "**********"
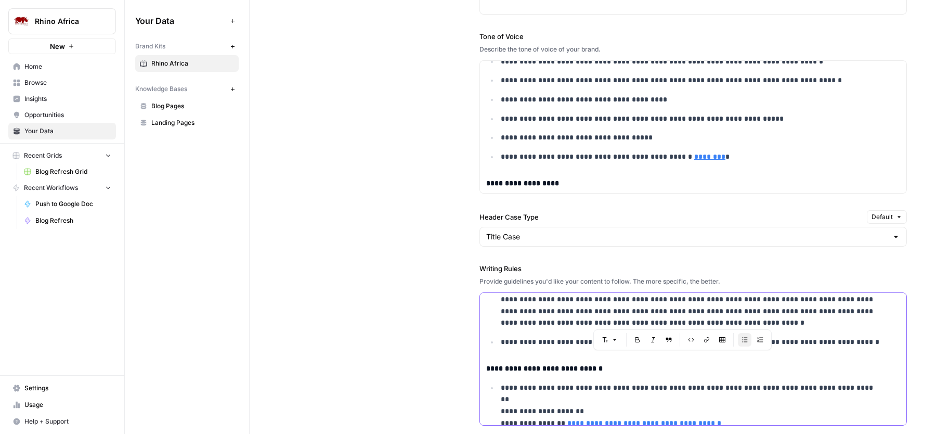
scroll to position [3045, 0]
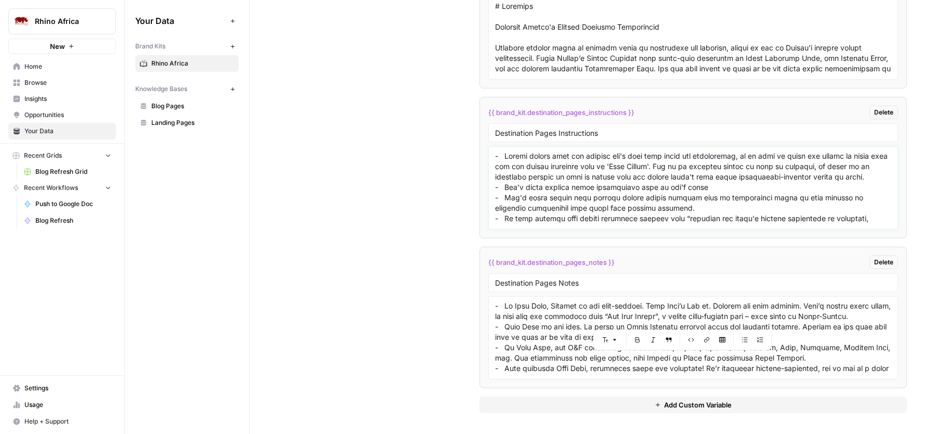
click at [651, 201] on textarea at bounding box center [693, 188] width 396 height 74
click at [545, 337] on textarea at bounding box center [693, 337] width 396 height 74
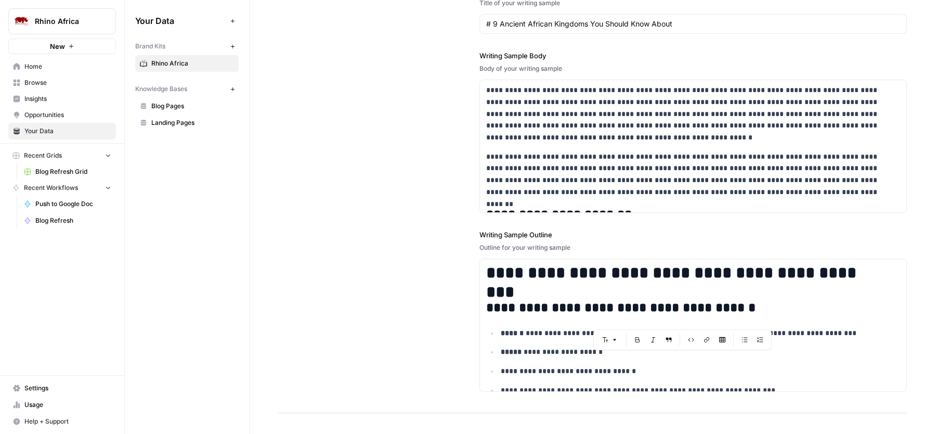
scroll to position [1435, 0]
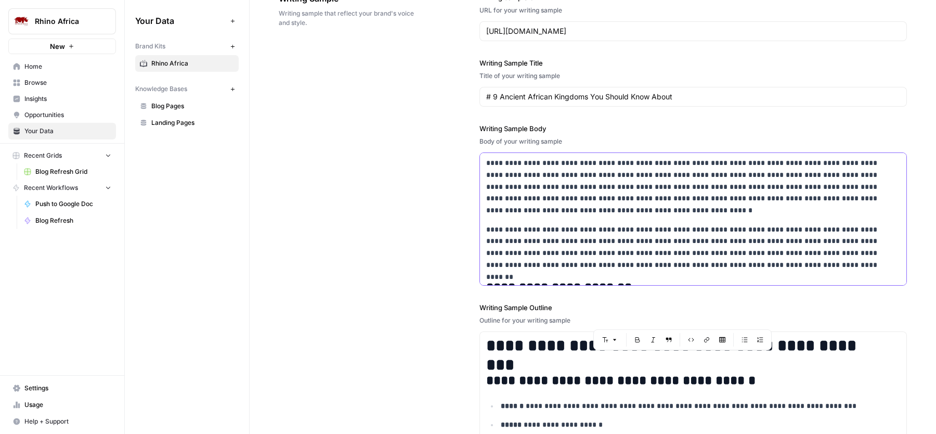
click at [627, 211] on p "**********" at bounding box center [684, 186] width 397 height 59
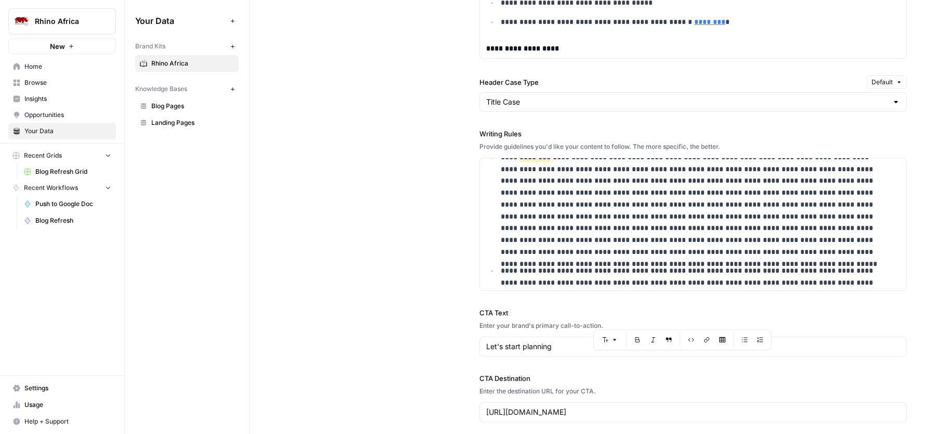
scroll to position [2840, 0]
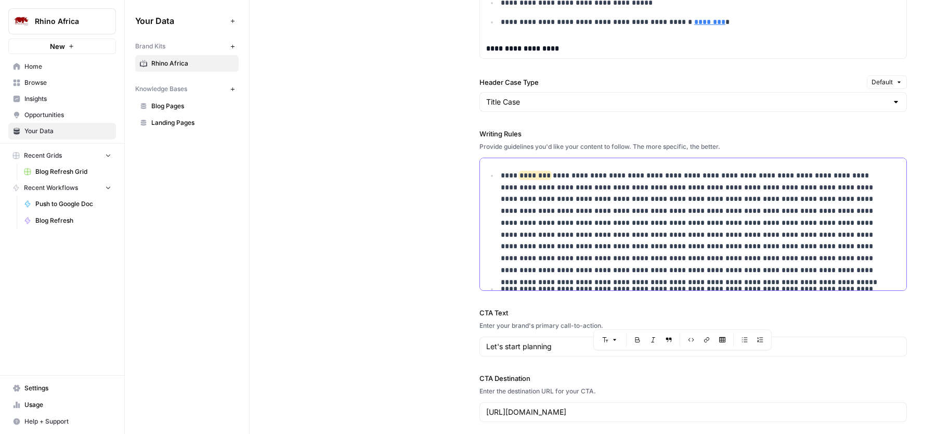
click at [761, 276] on p "**********" at bounding box center [692, 222] width 383 height 107
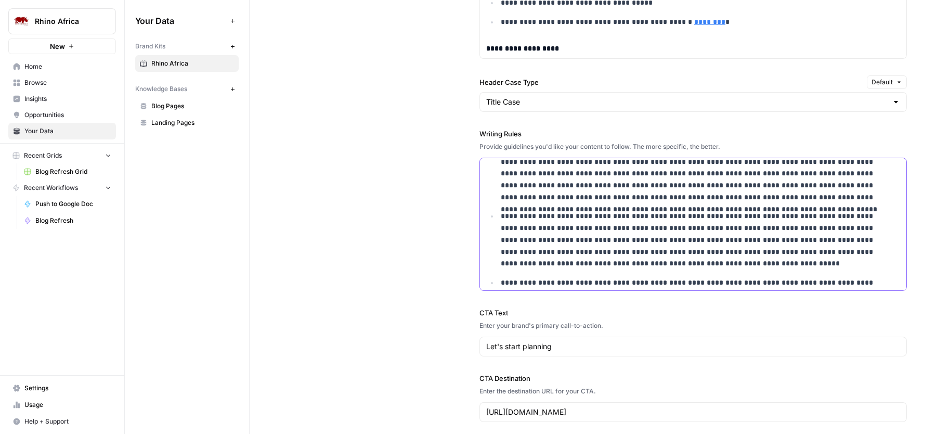
scroll to position [2914, 0]
click at [714, 267] on p "**********" at bounding box center [692, 238] width 383 height 59
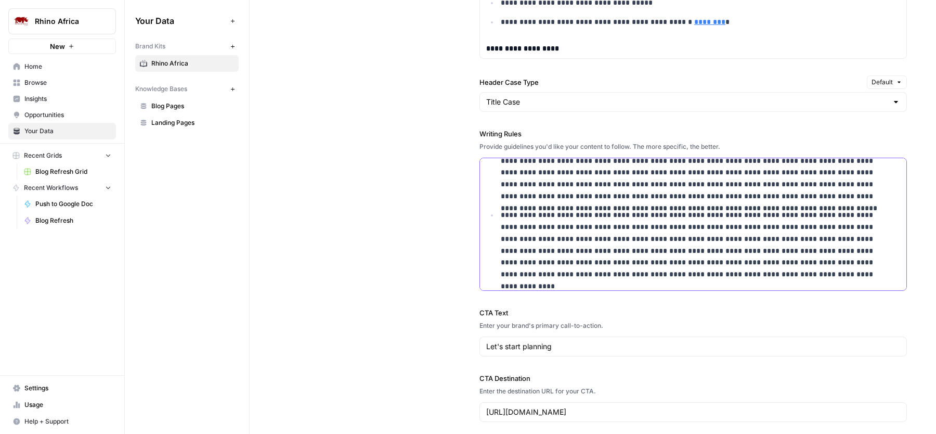
click at [551, 280] on p "**********" at bounding box center [692, 244] width 383 height 71
click at [579, 280] on p "**********" at bounding box center [692, 244] width 383 height 71
click at [612, 280] on p "**********" at bounding box center [692, 244] width 383 height 71
click at [649, 280] on p "**********" at bounding box center [692, 244] width 383 height 71
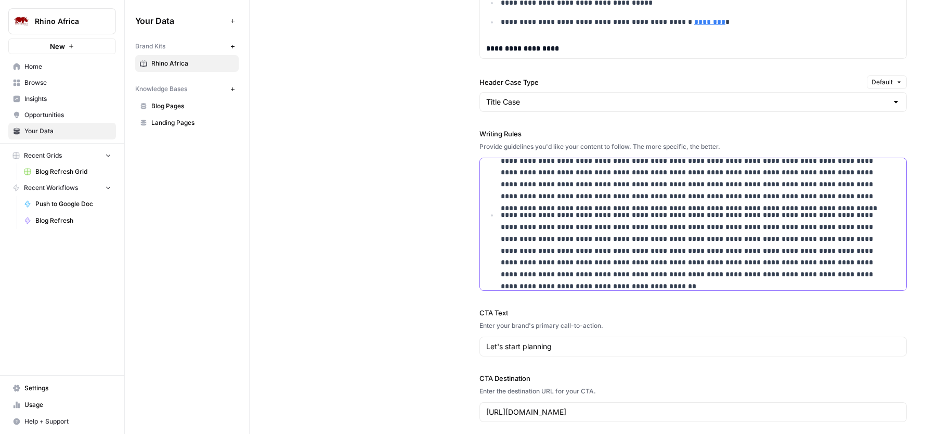
click at [704, 280] on p "**********" at bounding box center [692, 244] width 383 height 71
click at [685, 280] on p "**********" at bounding box center [692, 244] width 383 height 71
click at [750, 280] on p "**********" at bounding box center [692, 244] width 383 height 71
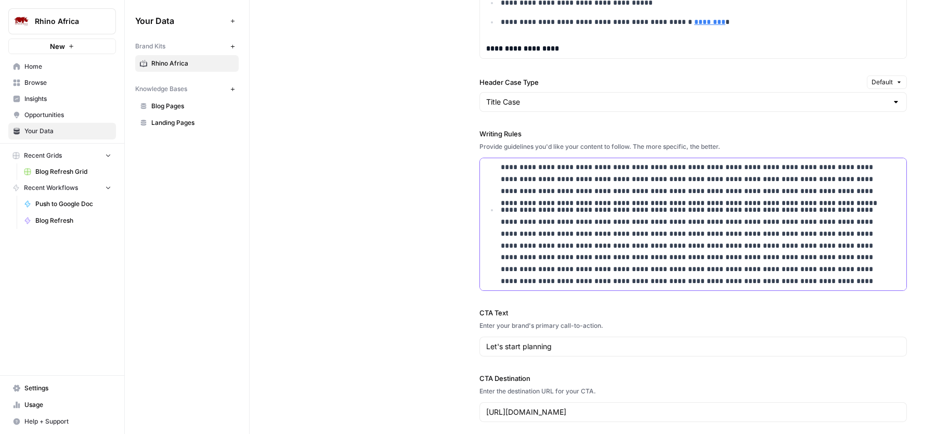
scroll to position [2931, 0]
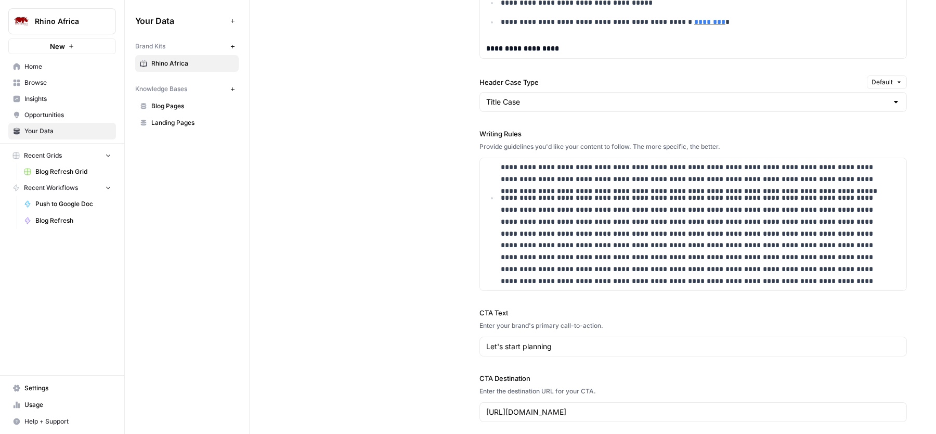
click at [347, 88] on div "**********" at bounding box center [593, 102] width 628 height 680
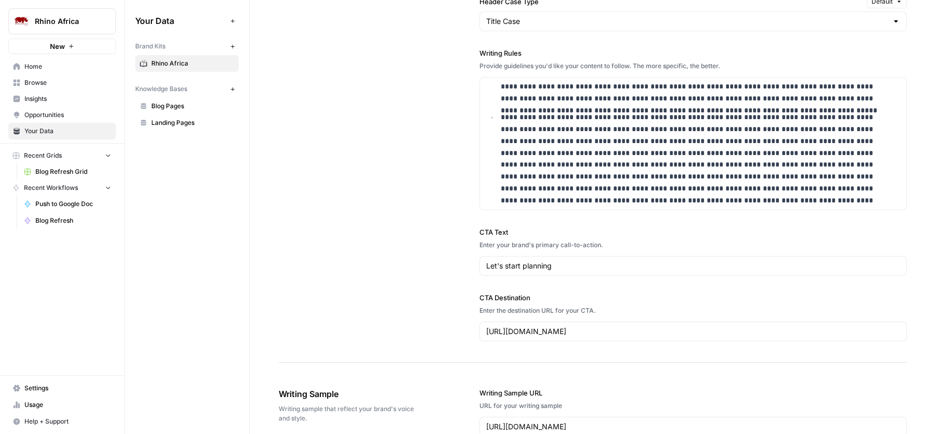
scroll to position [2954, 0]
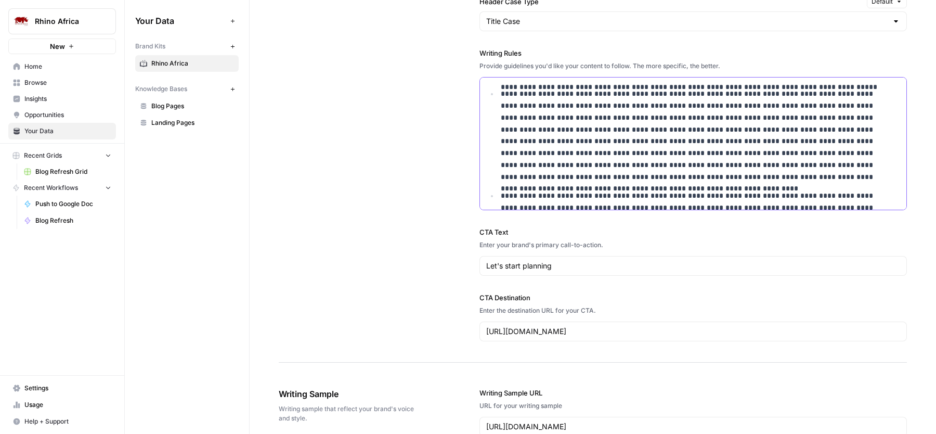
click at [578, 171] on p "**********" at bounding box center [692, 135] width 383 height 95
click at [671, 172] on p "**********" at bounding box center [692, 135] width 383 height 95
click at [442, 188] on div "**********" at bounding box center [593, 22] width 628 height 680
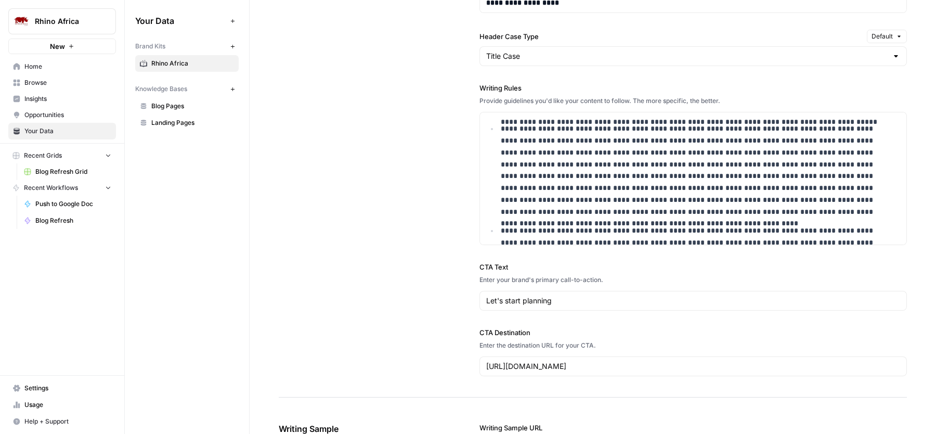
scroll to position [967, 0]
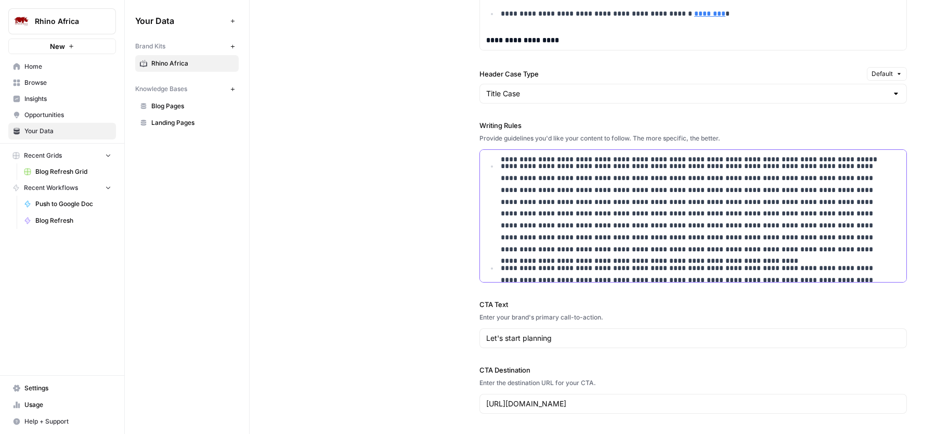
click at [579, 247] on p "**********" at bounding box center [692, 207] width 383 height 95
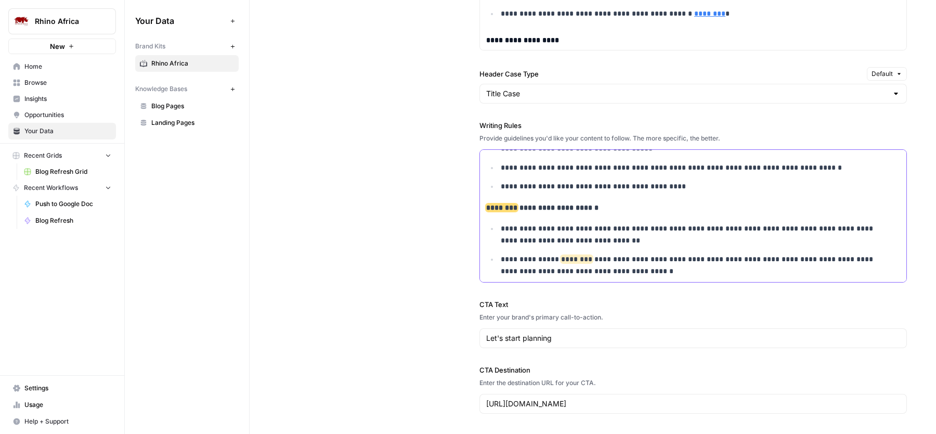
scroll to position [2712, 0]
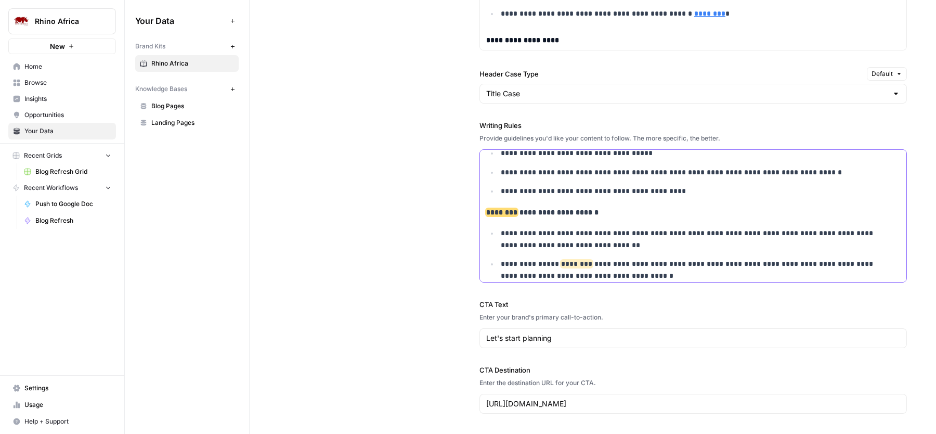
click at [501, 240] on p "**********" at bounding box center [692, 239] width 383 height 24
click at [597, 218] on p "**********" at bounding box center [693, 212] width 414 height 12
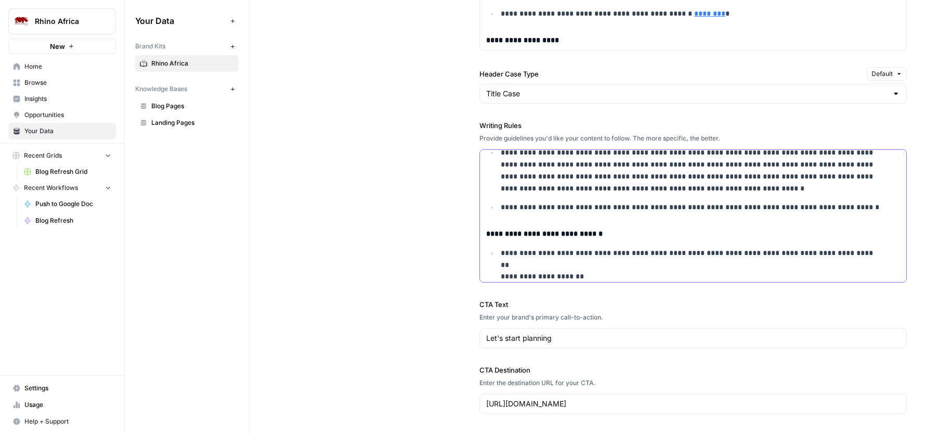
scroll to position [3081, 0]
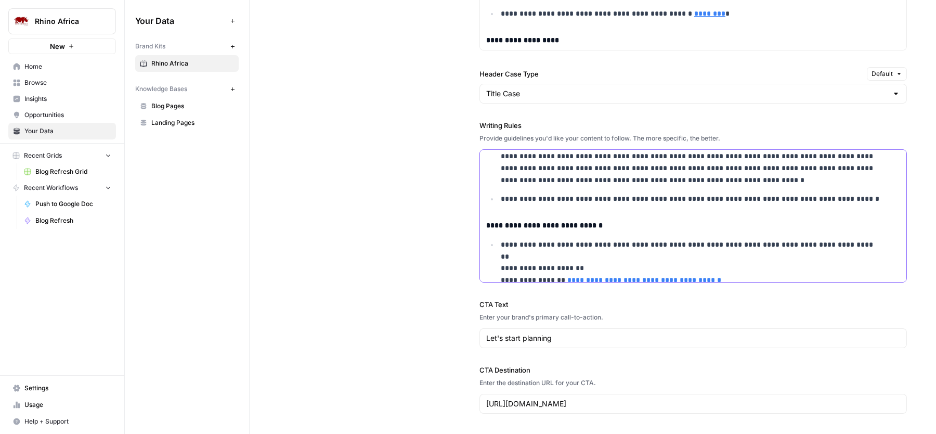
click at [636, 186] on p "**********" at bounding box center [692, 161] width 383 height 47
copy div "**********"
click at [83, 70] on span "Home" at bounding box center [67, 66] width 87 height 9
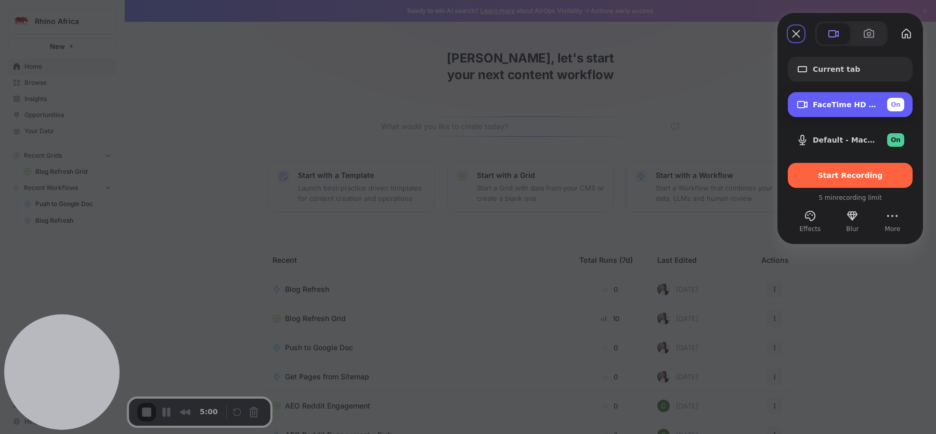
click at [822, 107] on span "FaceTime HD Camera (1C1C:B782)" at bounding box center [846, 104] width 66 height 8
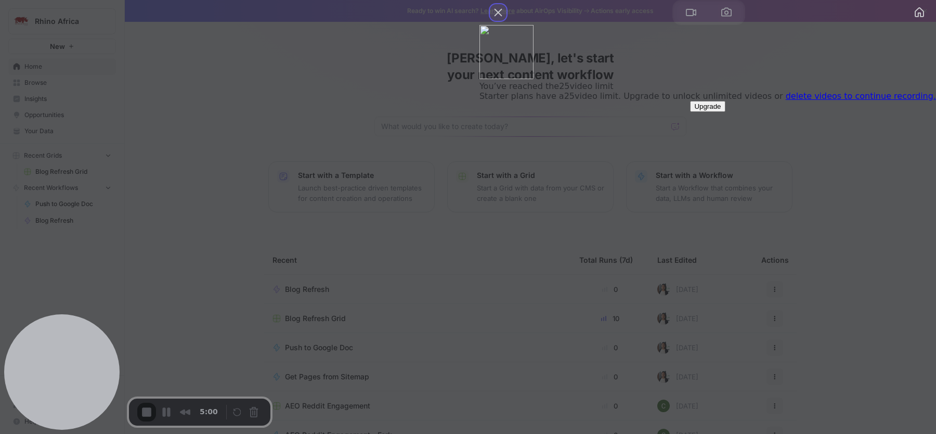
click at [506, 21] on button "Close" at bounding box center [498, 12] width 17 height 17
click at [832, 101] on link "delete videos to continue recording." at bounding box center [860, 96] width 150 height 10
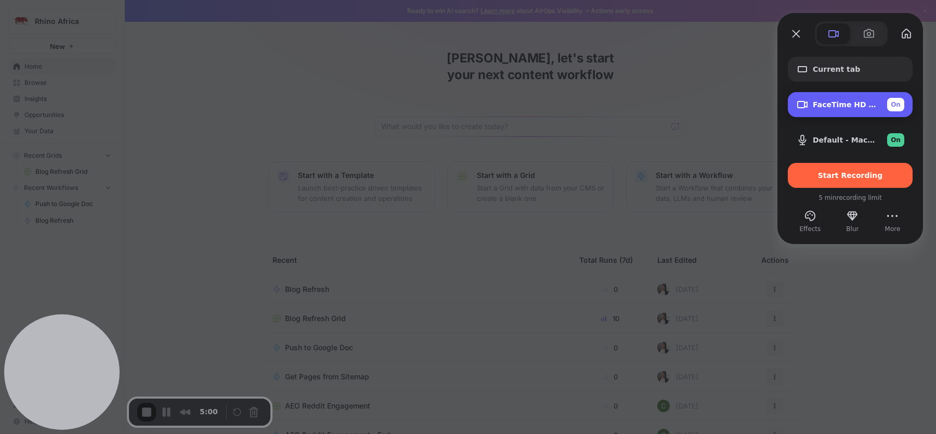
click at [840, 110] on div "FaceTime HD Camera (1C1C:B782) On" at bounding box center [858, 105] width 91 height 14
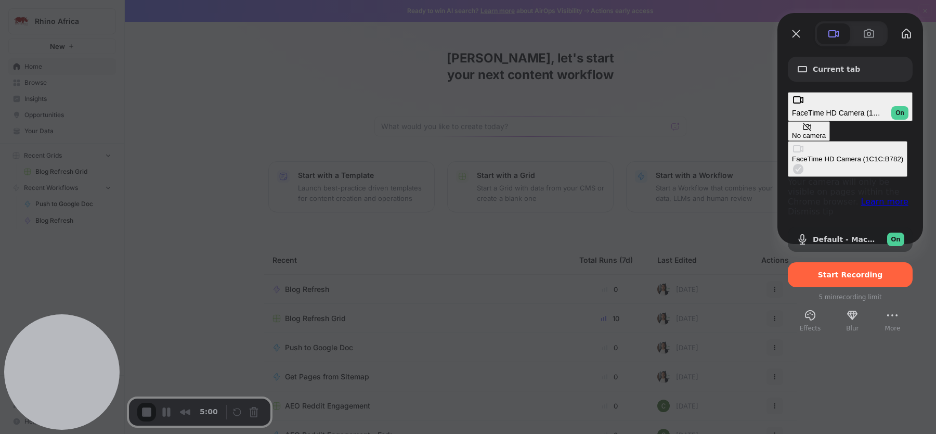
click at [792, 132] on div "No camera" at bounding box center [809, 136] width 34 height 8
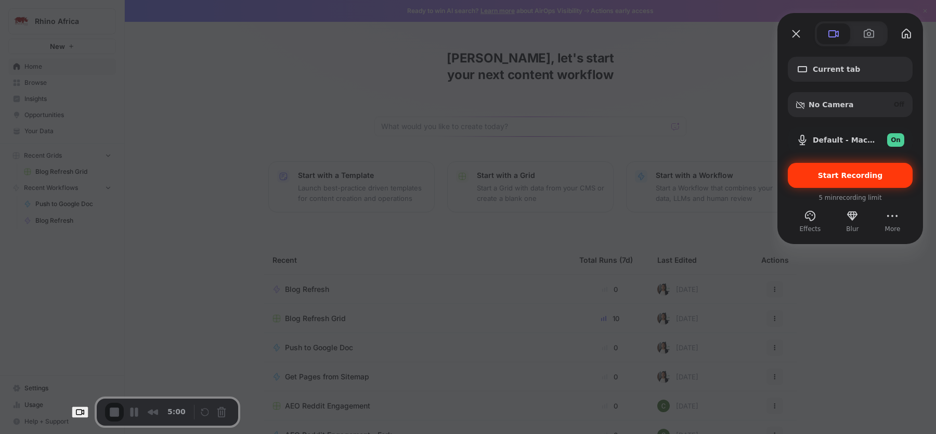
click at [859, 173] on span "Start Recording" at bounding box center [850, 175] width 65 height 8
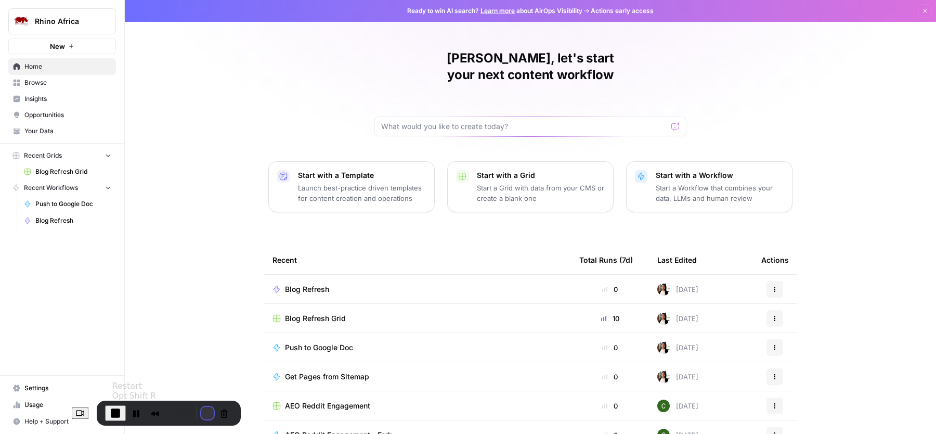
click at [201, 412] on button "Restart Recording" at bounding box center [207, 413] width 12 height 12
click at [67, 134] on span "Your Data" at bounding box center [67, 130] width 87 height 9
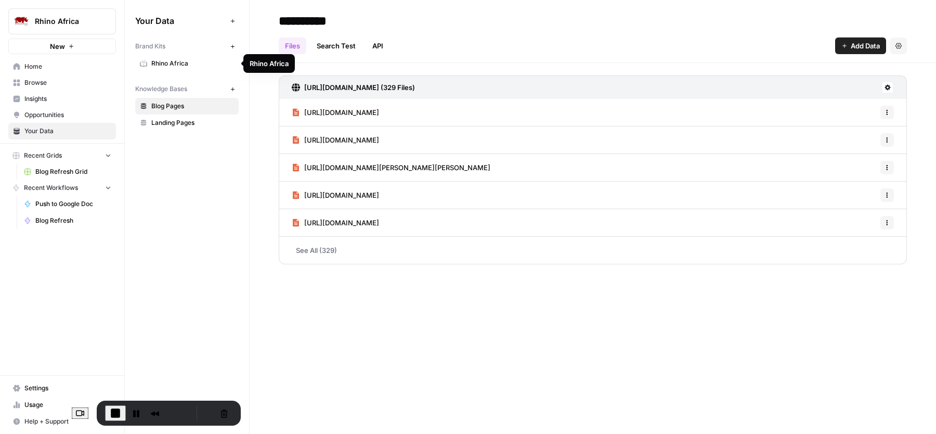
click at [203, 64] on span "Rhino Africa" at bounding box center [192, 63] width 83 height 9
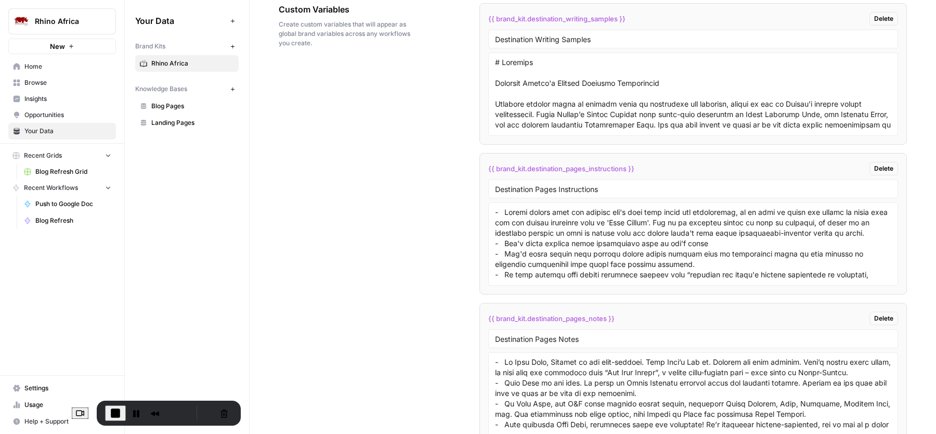
scroll to position [2000, 0]
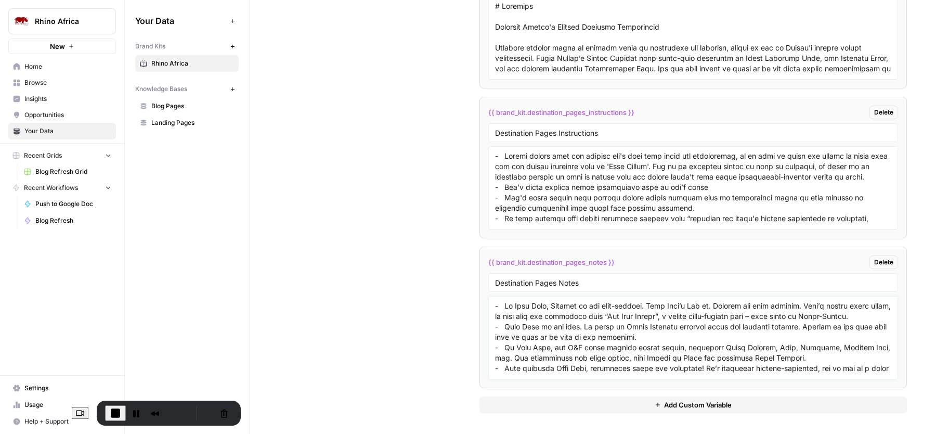
click at [520, 305] on textarea at bounding box center [693, 337] width 396 height 74
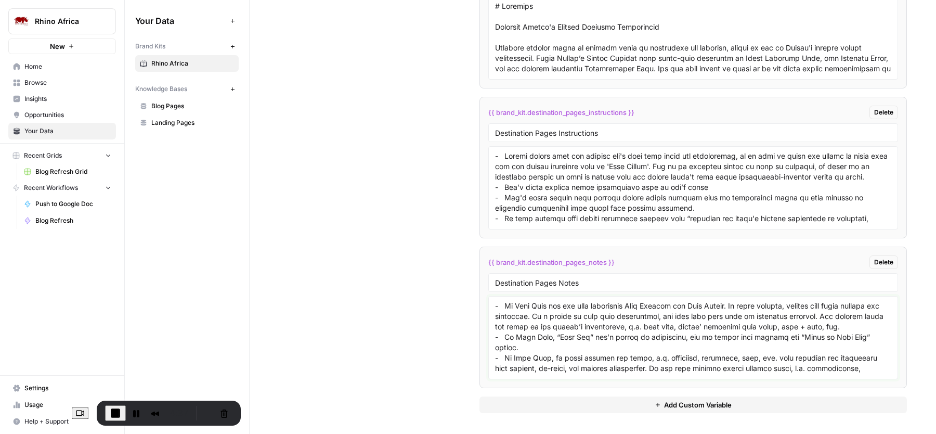
scroll to position [206, 0]
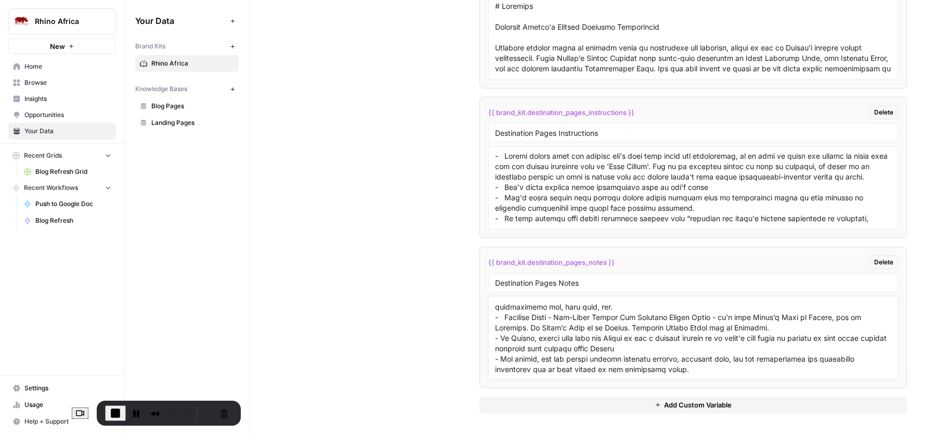
click at [679, 359] on textarea at bounding box center [693, 337] width 396 height 74
drag, startPoint x: 554, startPoint y: 319, endPoint x: 768, endPoint y: 326, distance: 214.3
click at [768, 326] on textarea at bounding box center [693, 337] width 396 height 74
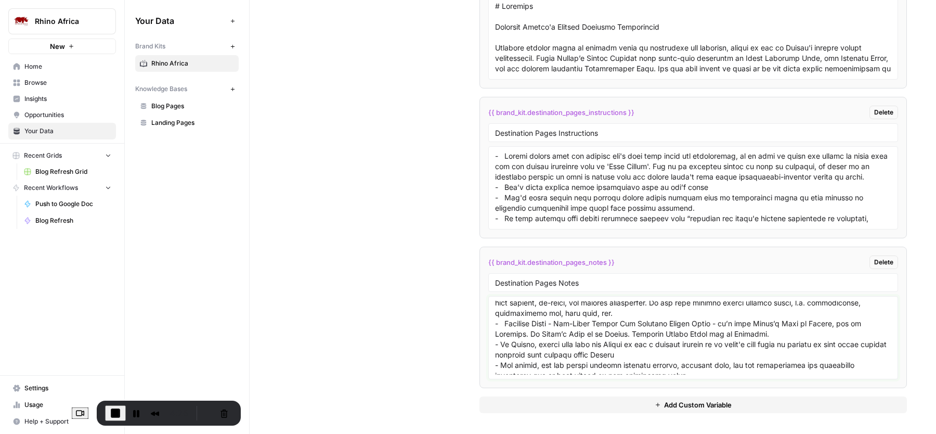
scroll to position [206, 0]
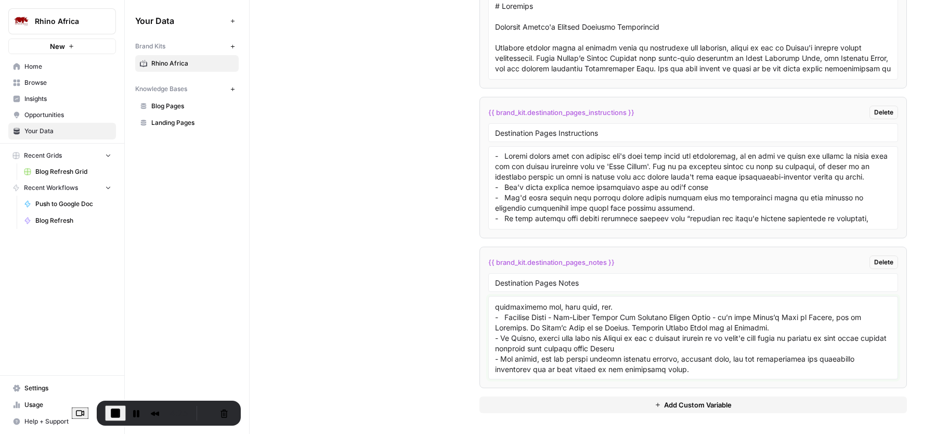
click at [590, 370] on textarea at bounding box center [693, 337] width 396 height 74
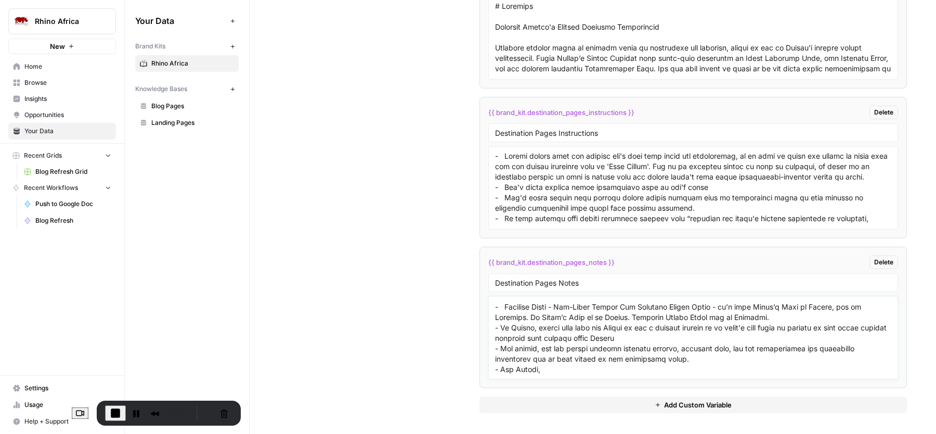
drag, startPoint x: 543, startPoint y: 367, endPoint x: 486, endPoint y: 368, distance: 57.2
click at [488, 368] on div at bounding box center [693, 337] width 410 height 83
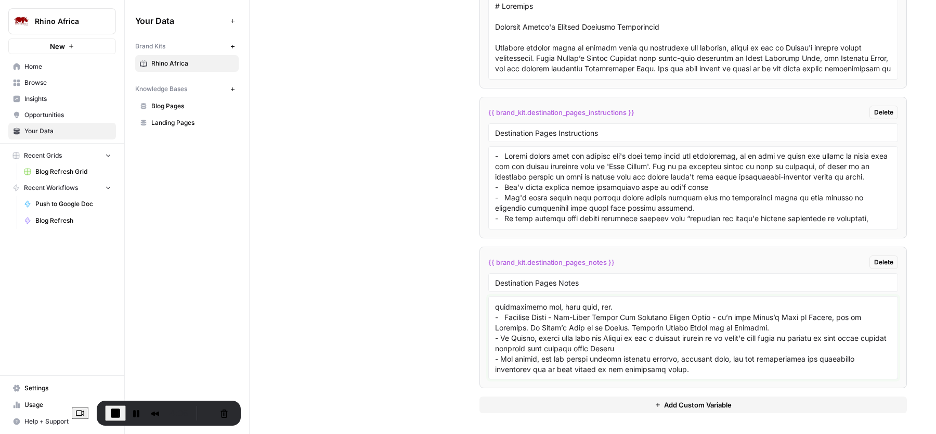
scroll to position [196, 0]
type textarea "- In Cape Town, Clifton is not palm-fringed. Only Camp’s Bay is. Clifton has fo…"
click at [387, 231] on div "Custom Variables Create custom variables that will appear as global brand varia…" at bounding box center [593, 179] width 628 height 507
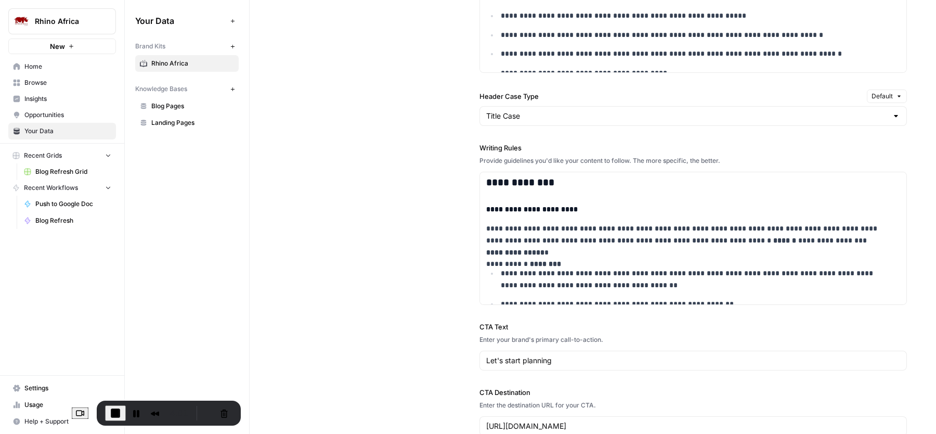
scroll to position [944, 0]
click at [655, 246] on p "**********" at bounding box center [684, 241] width 397 height 35
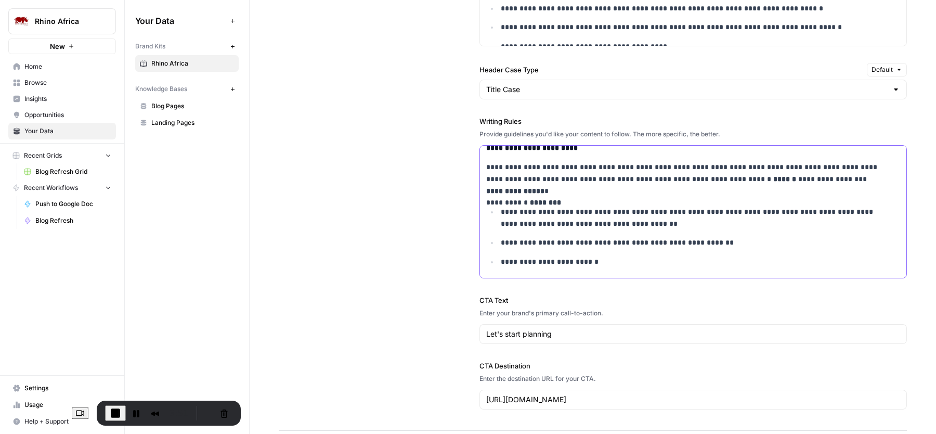
scroll to position [0, 0]
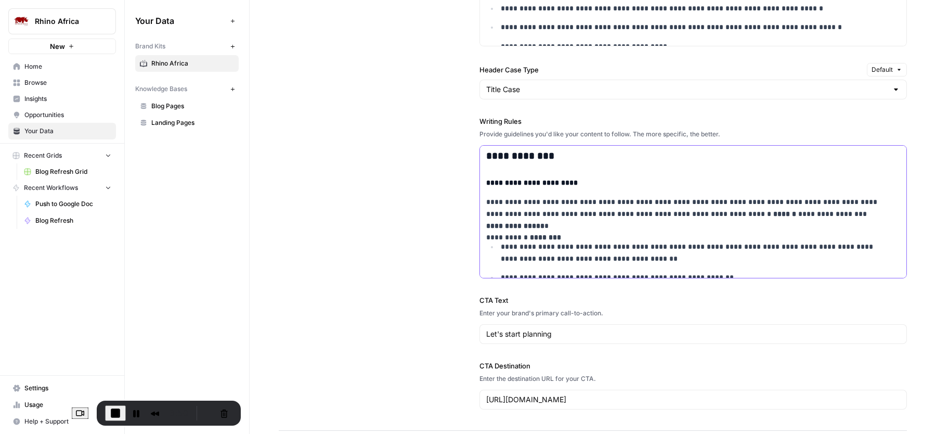
drag, startPoint x: 490, startPoint y: 195, endPoint x: 528, endPoint y: 194, distance: 38.0
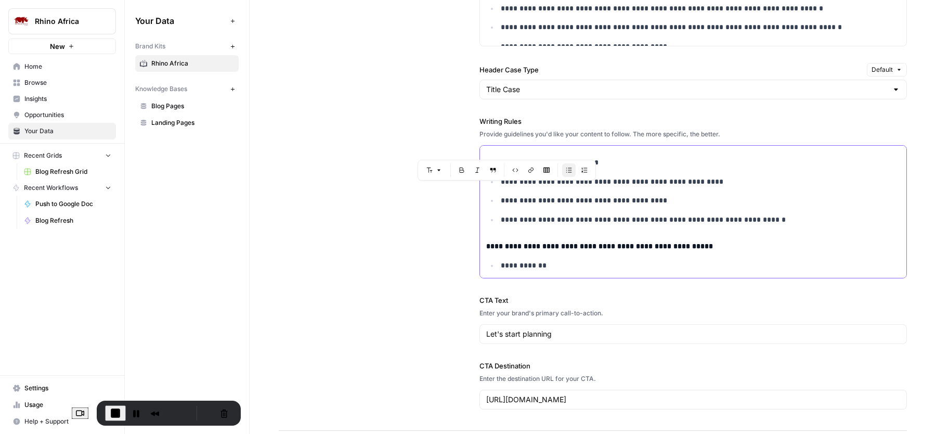
click at [549, 222] on p "**********" at bounding box center [692, 220] width 383 height 12
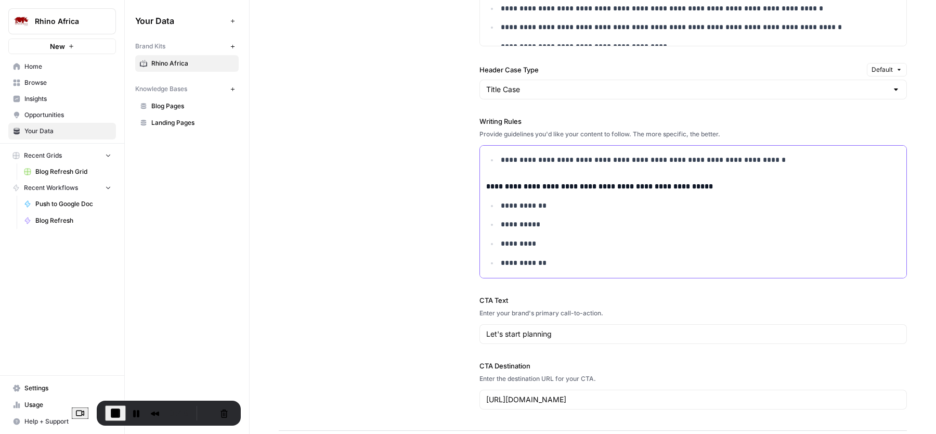
scroll to position [196, 0]
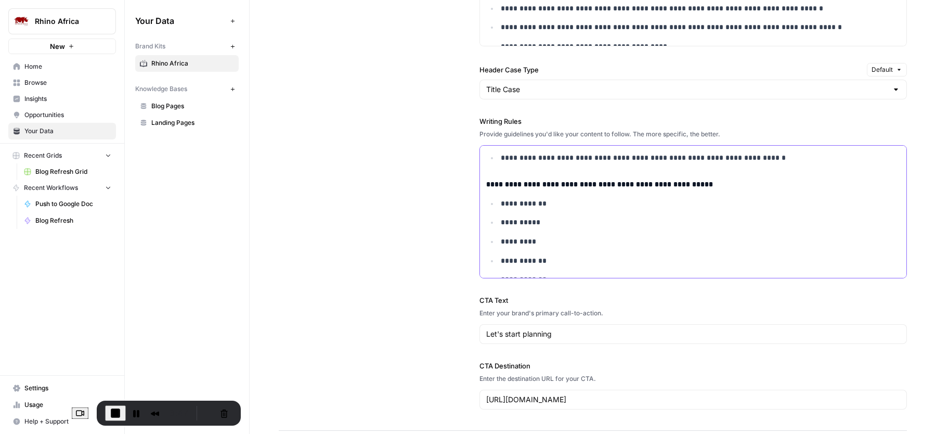
drag, startPoint x: 516, startPoint y: 192, endPoint x: 548, endPoint y: 192, distance: 32.8
click at [545, 188] on strong "**********" at bounding box center [599, 183] width 227 height 7
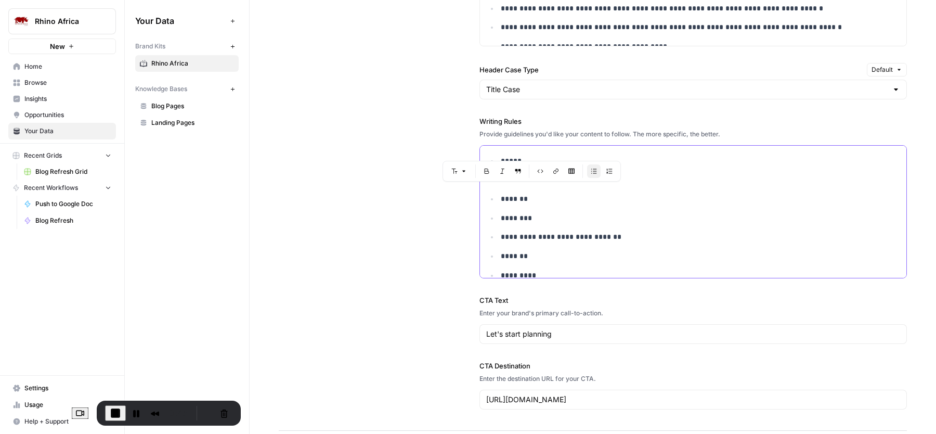
click at [595, 243] on p "**********" at bounding box center [692, 237] width 383 height 12
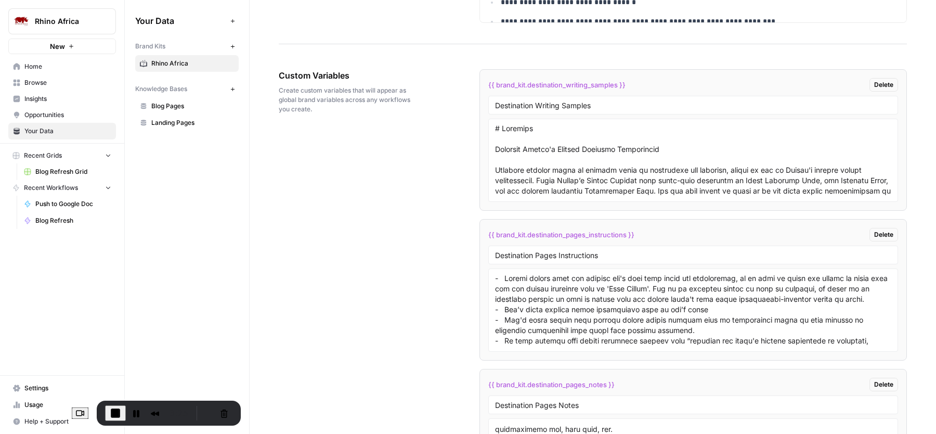
scroll to position [2000, 0]
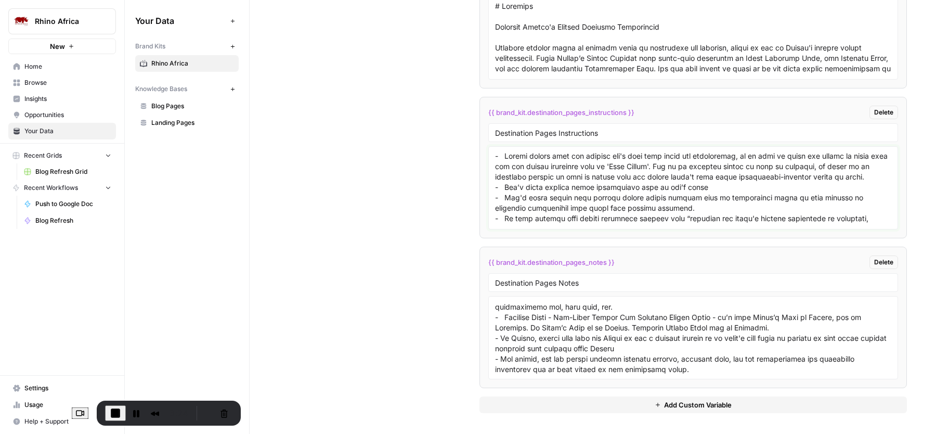
click at [596, 164] on textarea at bounding box center [693, 188] width 396 height 74
click at [666, 179] on textarea at bounding box center [693, 188] width 396 height 74
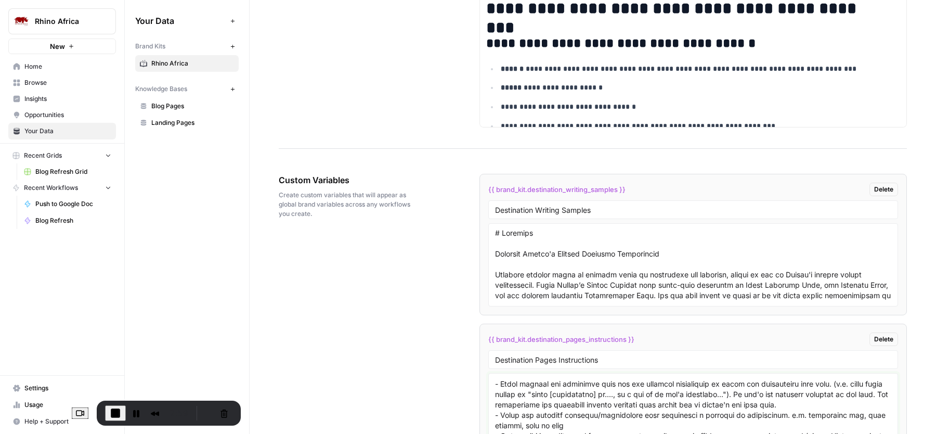
scroll to position [1769, 0]
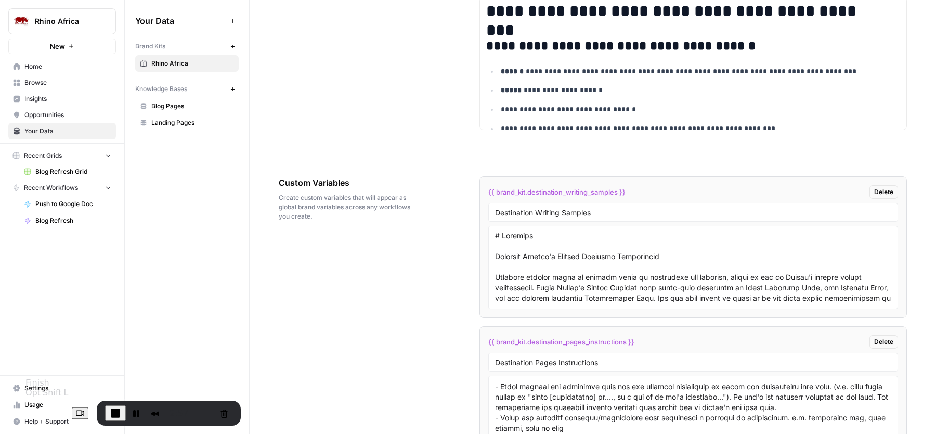
click at [109, 412] on span "End Recording" at bounding box center [115, 413] width 12 height 12
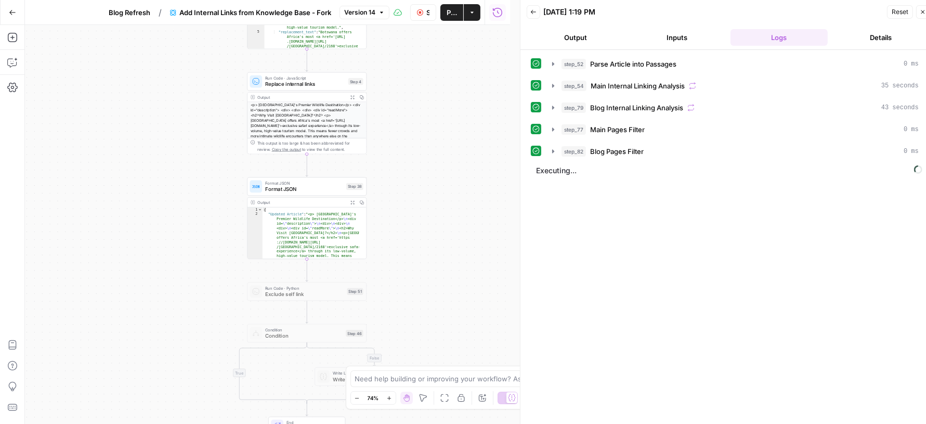
scroll to position [283, 0]
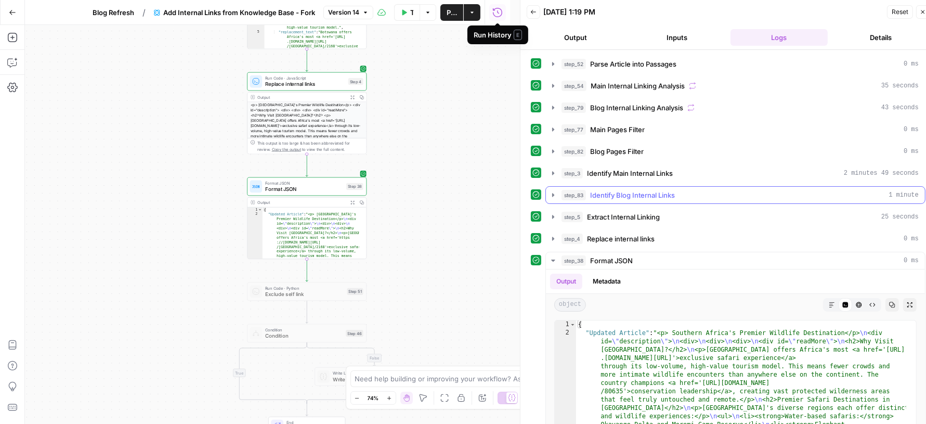
click at [705, 191] on div "step_83 Identify Blog Internal Links 1 minute" at bounding box center [739, 195] width 357 height 10
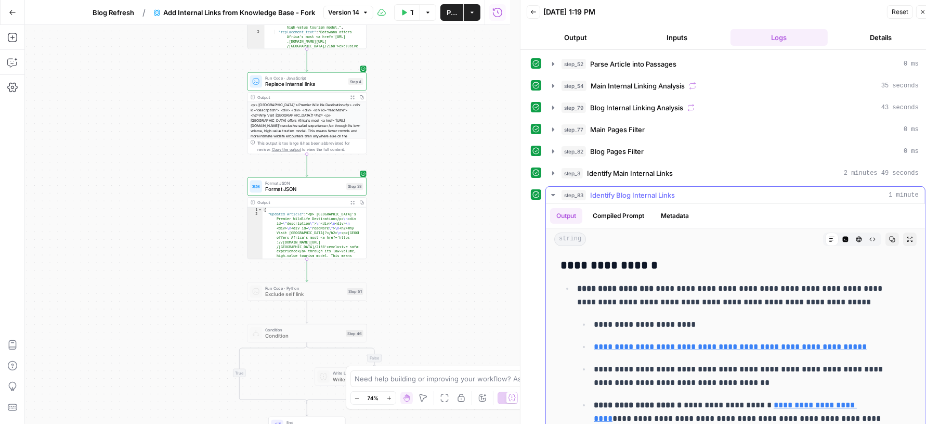
click at [705, 191] on div "step_83 Identify Blog Internal Links 1 minute" at bounding box center [739, 195] width 357 height 10
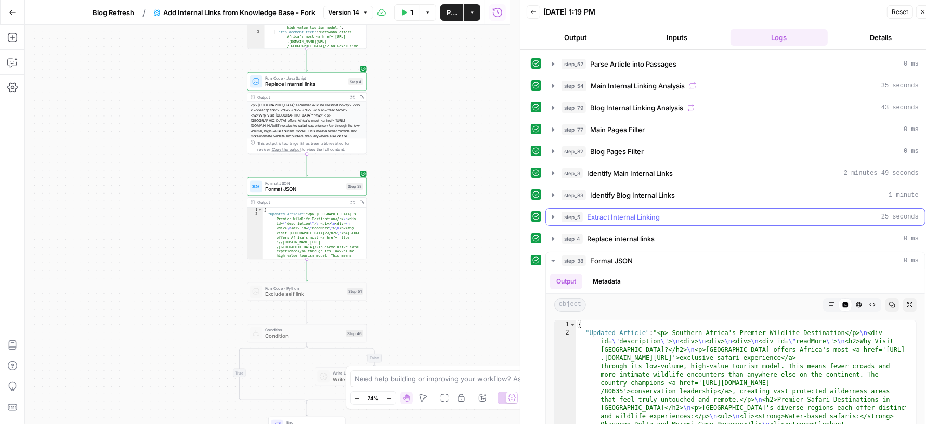
click at [691, 212] on div "step_5 Extract Internal Linking 25 seconds" at bounding box center [739, 217] width 357 height 10
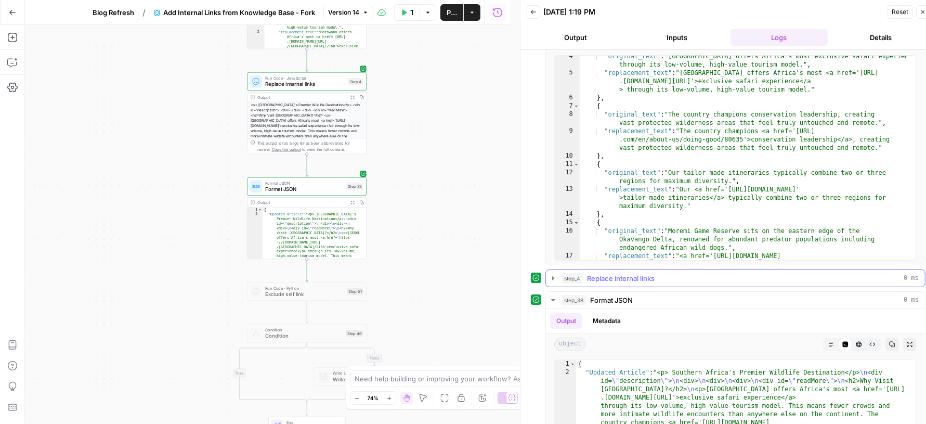
scroll to position [82, 0]
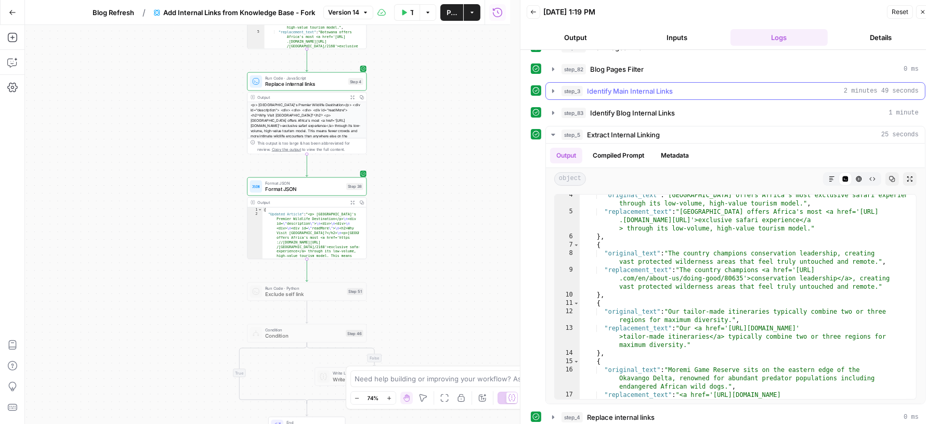
click at [694, 86] on div "step_3 Identify Main Internal Links 2 minutes 49 seconds" at bounding box center [739, 91] width 357 height 10
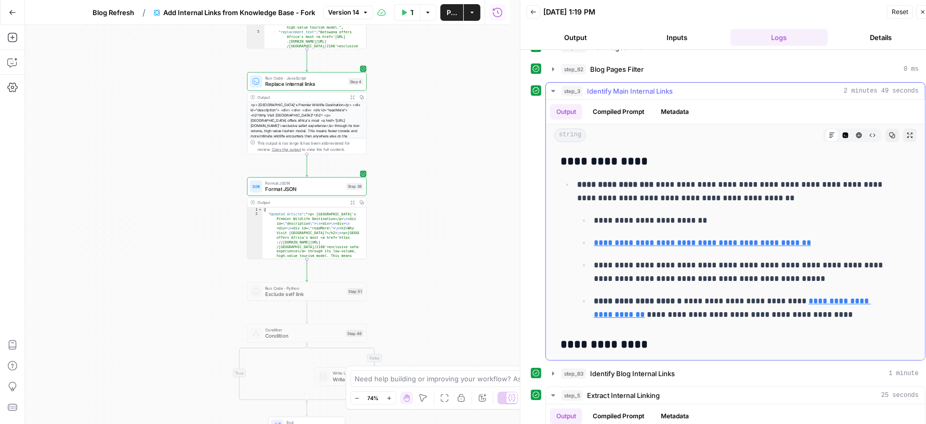
click at [694, 86] on div "step_3 Identify Main Internal Links 2 minutes 49 seconds" at bounding box center [739, 91] width 357 height 10
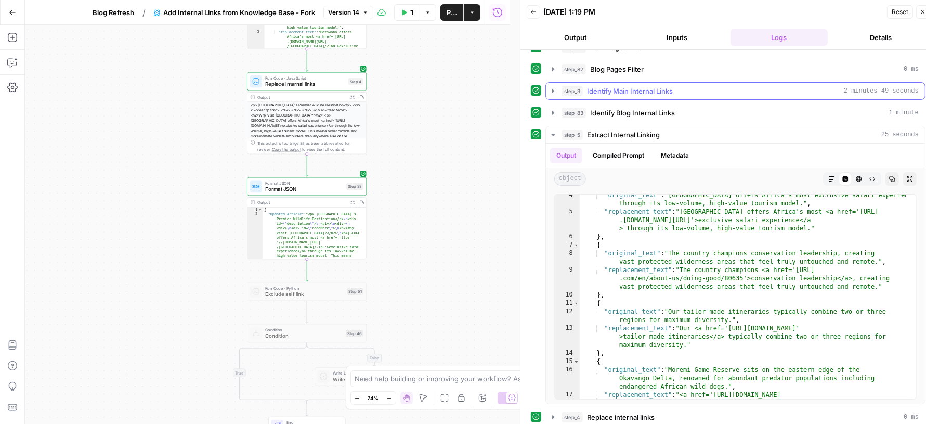
scroll to position [15, 0]
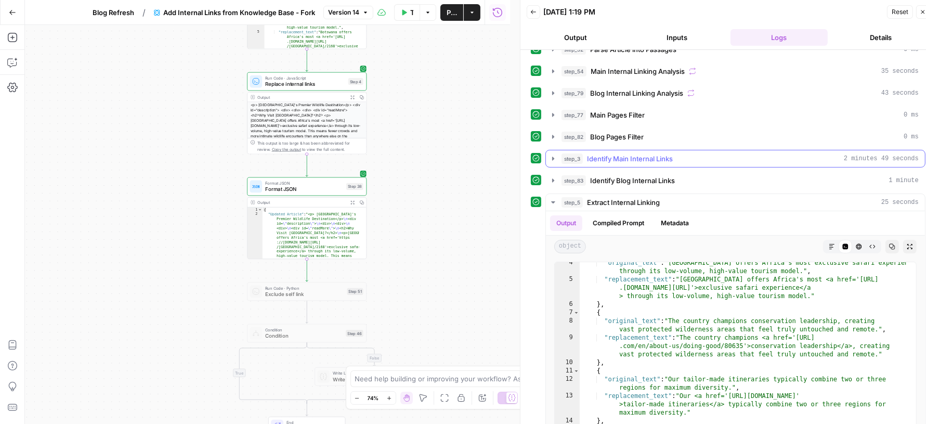
click at [667, 155] on span "Identify Main Internal Links" at bounding box center [630, 158] width 86 height 10
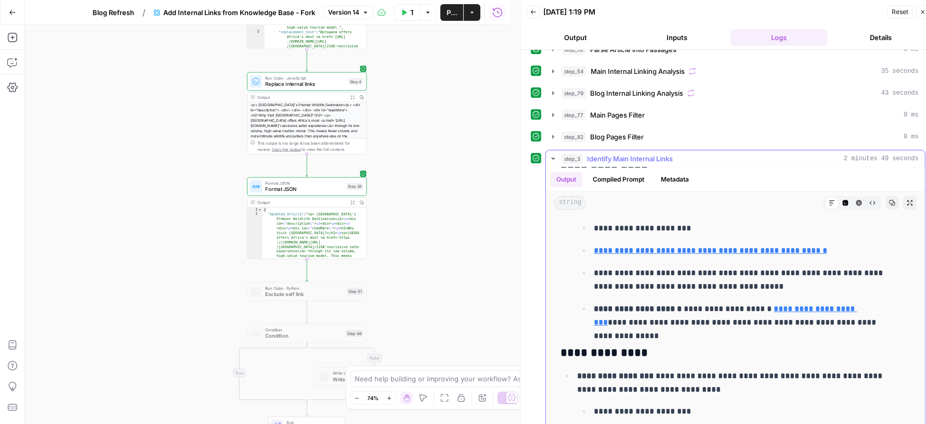
scroll to position [239, 0]
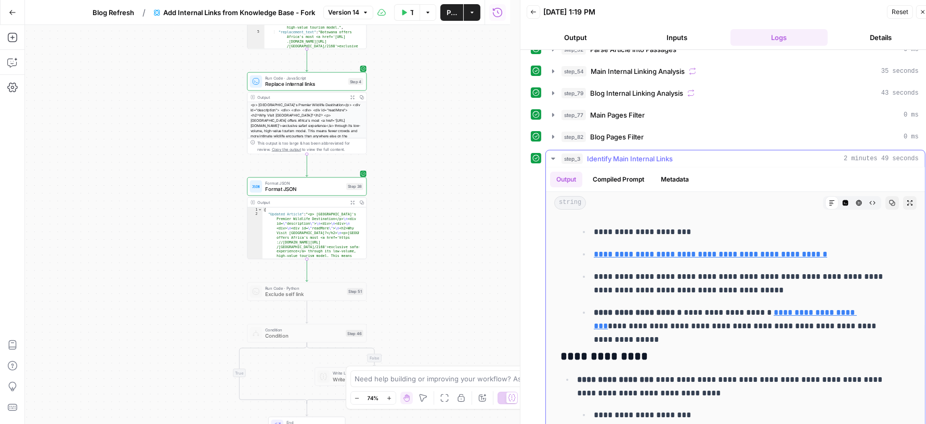
click at [739, 160] on div "step_3 Identify Main Internal Links 2 minutes 49 seconds" at bounding box center [739, 158] width 357 height 10
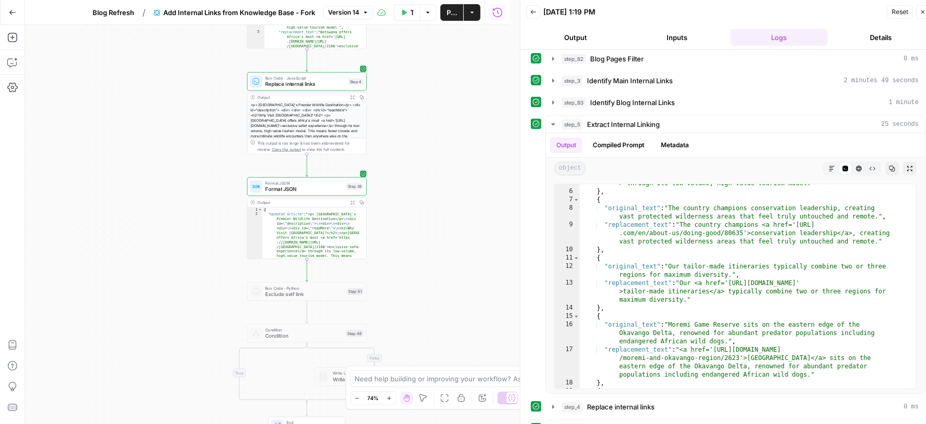
scroll to position [91, 0]
click at [730, 81] on div "step_3 Identify Main Internal Links 2 minutes 49 seconds" at bounding box center [739, 82] width 357 height 10
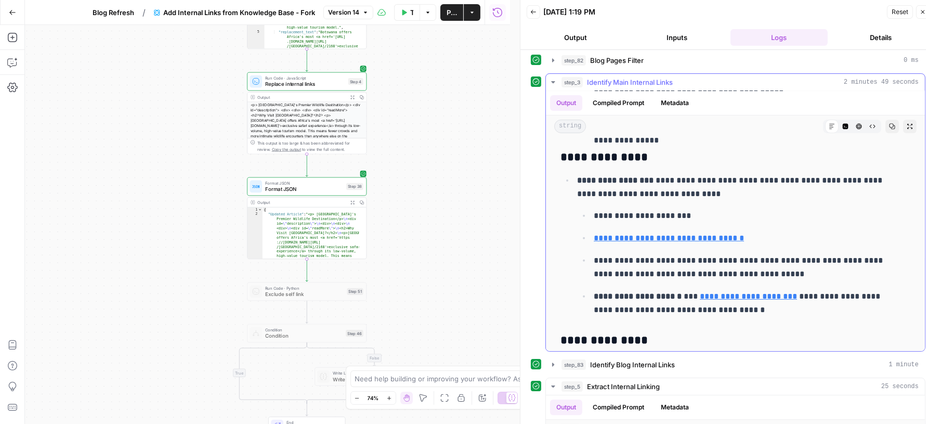
scroll to position [370, 0]
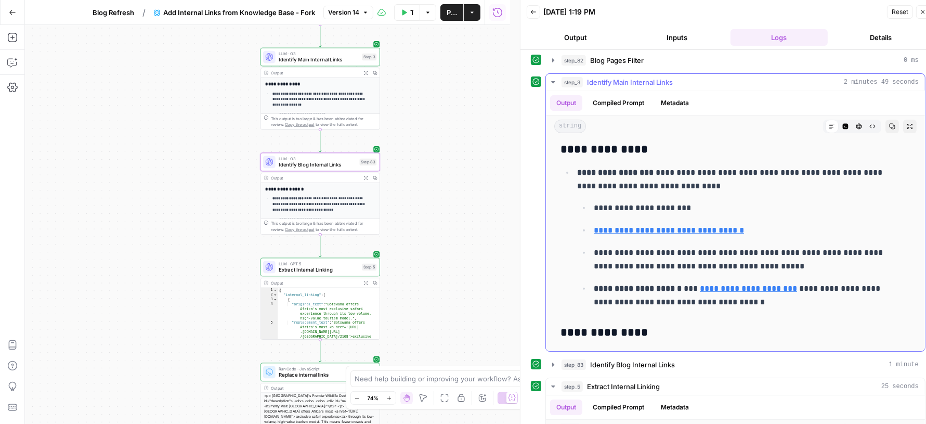
click at [628, 101] on button "Compiled Prompt" at bounding box center [618, 103] width 64 height 16
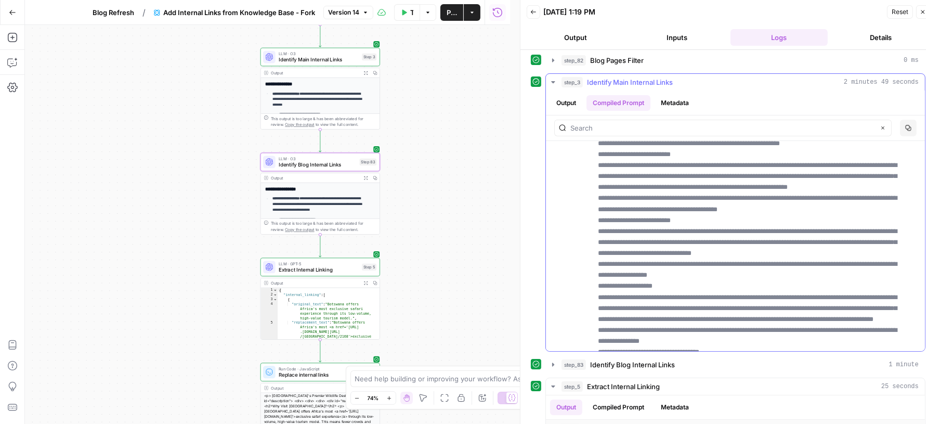
scroll to position [0, 0]
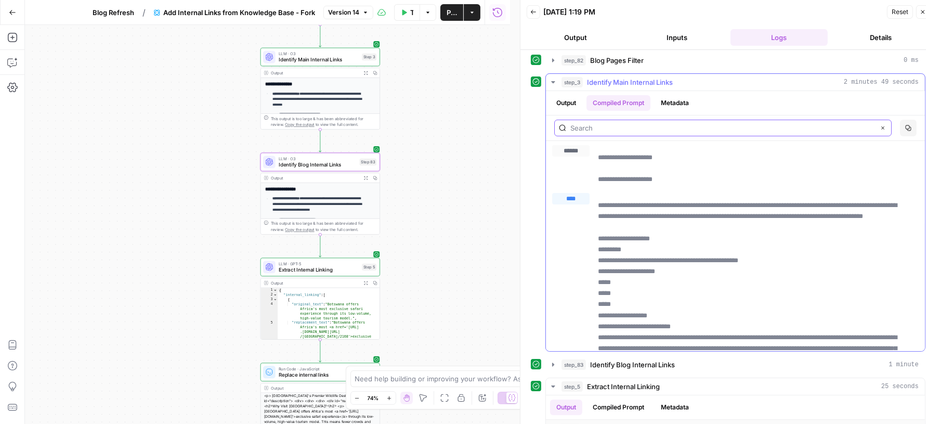
click at [641, 127] on input "text" at bounding box center [722, 128] width 304 height 10
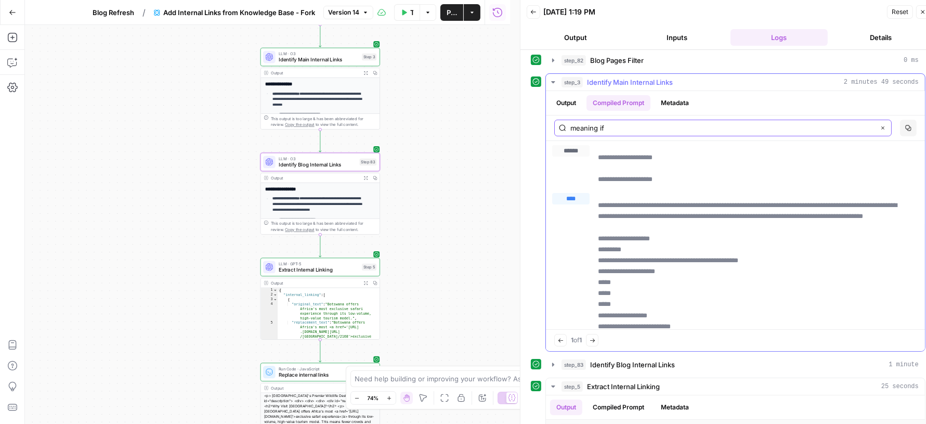
type input "meaning if"
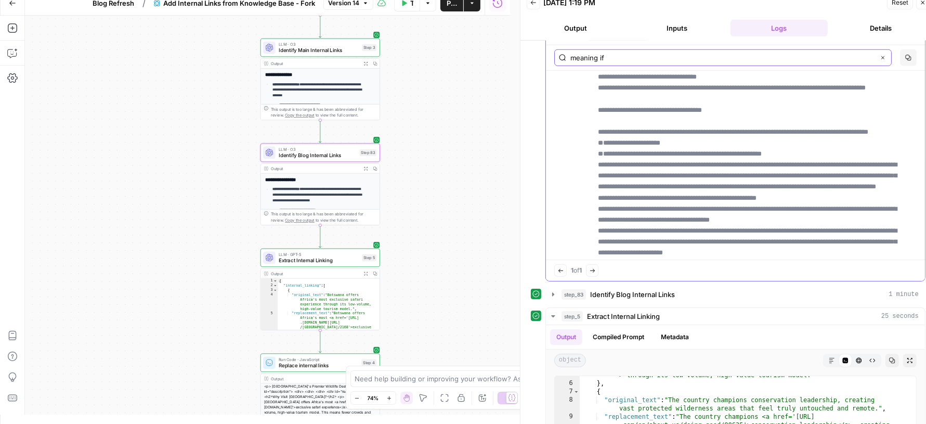
scroll to position [4346, 0]
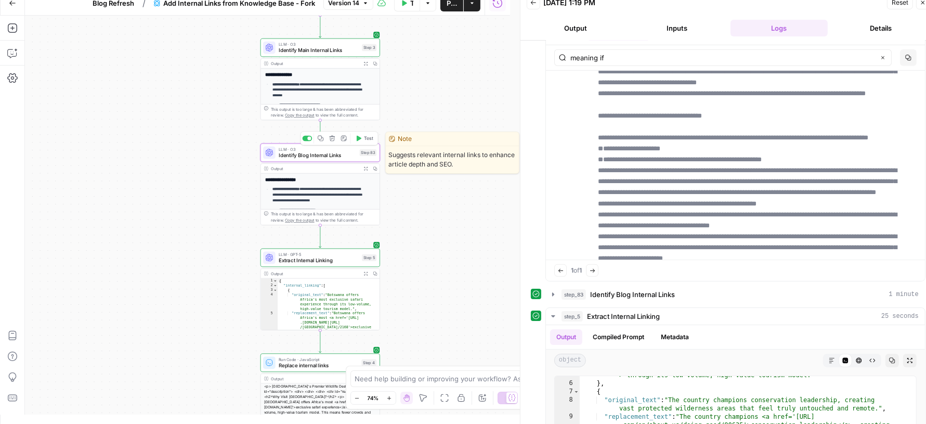
click at [314, 153] on span "Identify Blog Internal Links" at bounding box center [318, 155] width 78 height 8
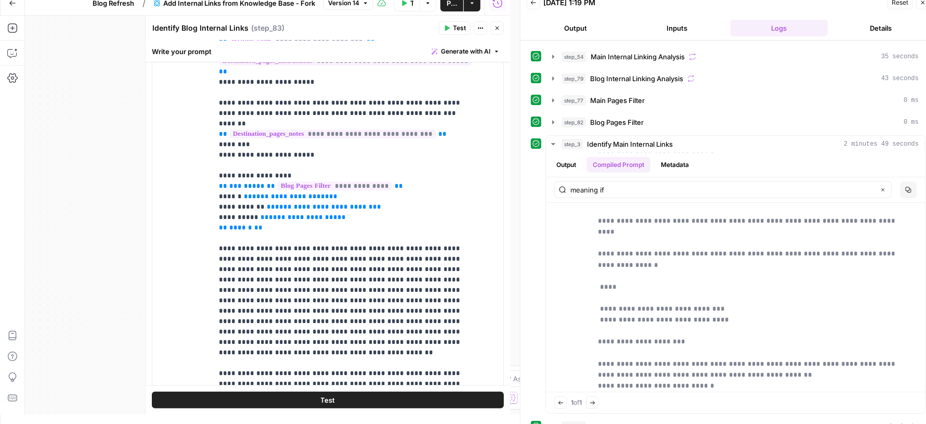
scroll to position [0, 0]
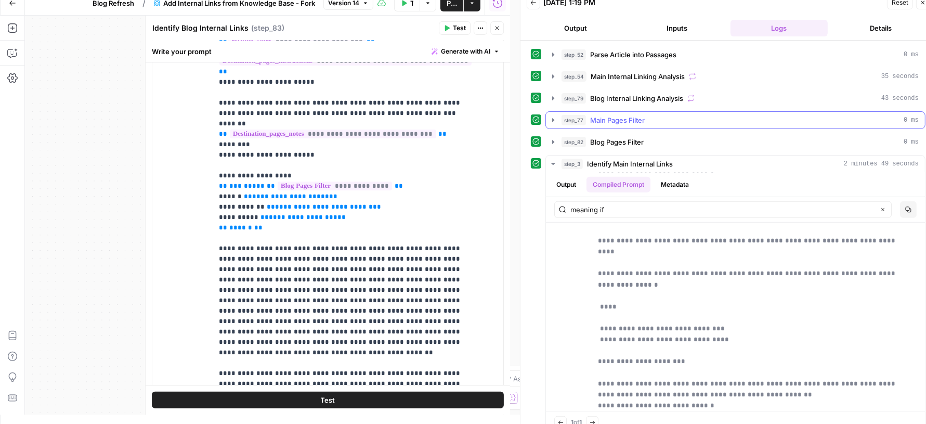
click at [662, 120] on div "step_77 Main Pages Filter 0 ms" at bounding box center [739, 120] width 357 height 10
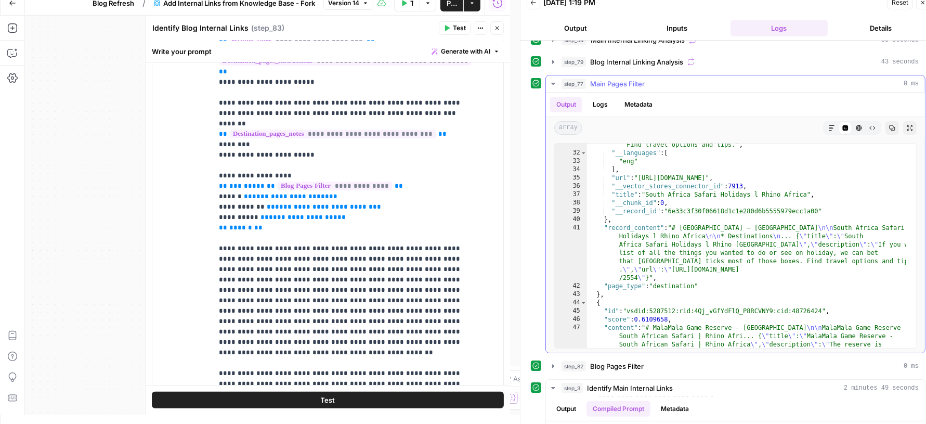
scroll to position [388, 0]
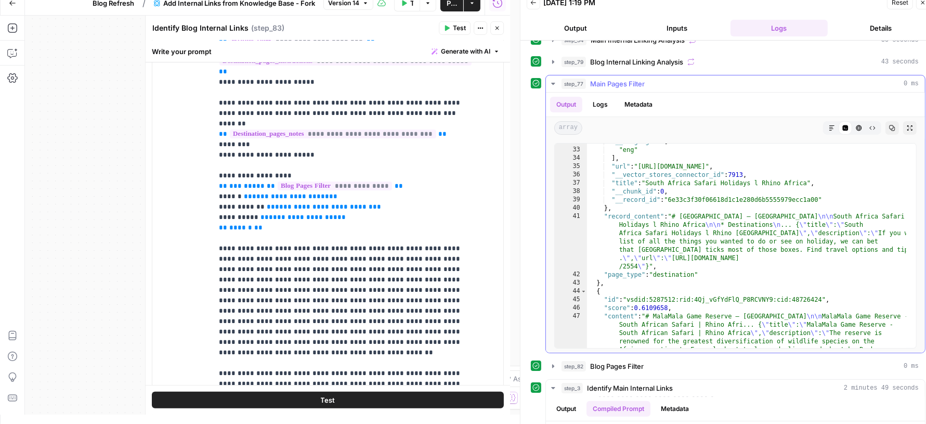
click at [767, 266] on div ""__languages" : [ "eng" ] , "url" : "https://www.rhinoafrica.com/en/destination…" at bounding box center [746, 272] width 319 height 271
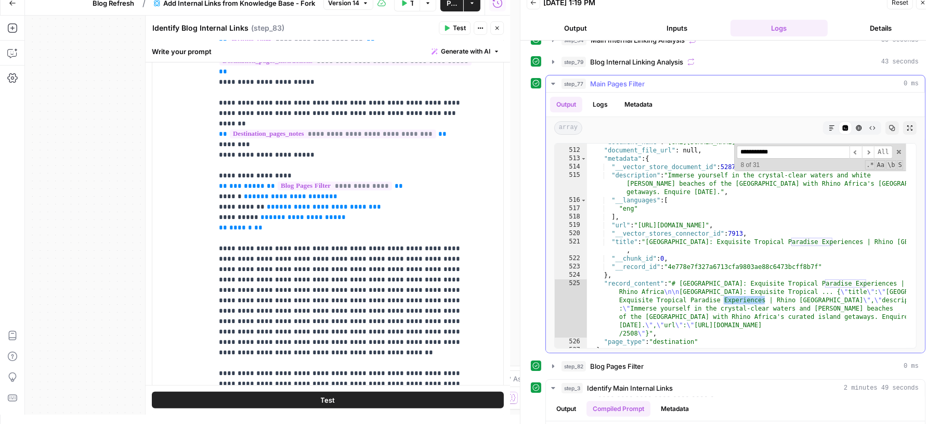
scroll to position [7746, 0]
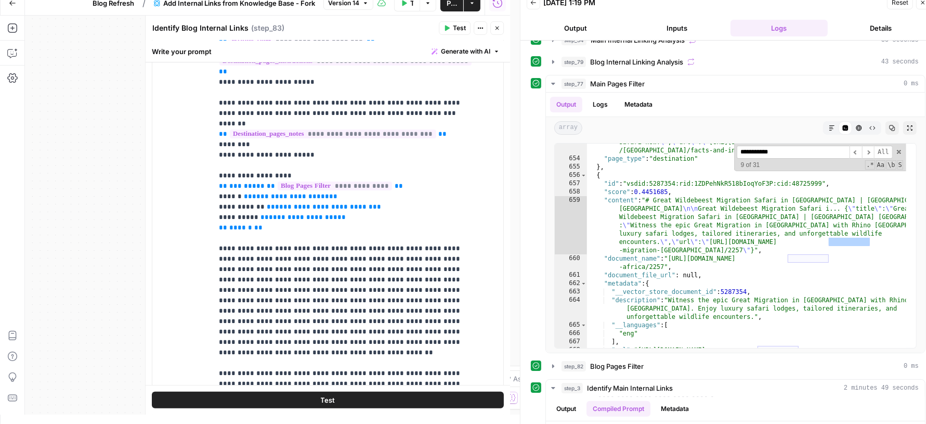
type input "**********"
click at [498, 25] on icon "button" at bounding box center [497, 28] width 6 height 6
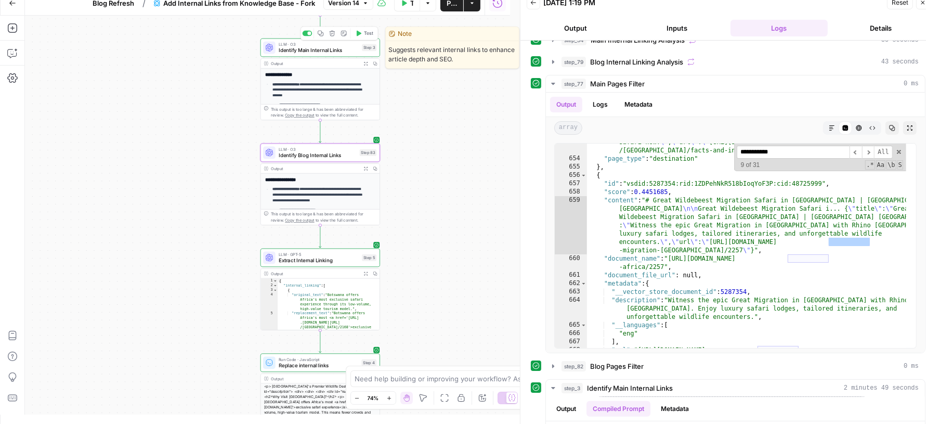
click at [365, 32] on span "Test" at bounding box center [368, 33] width 9 height 7
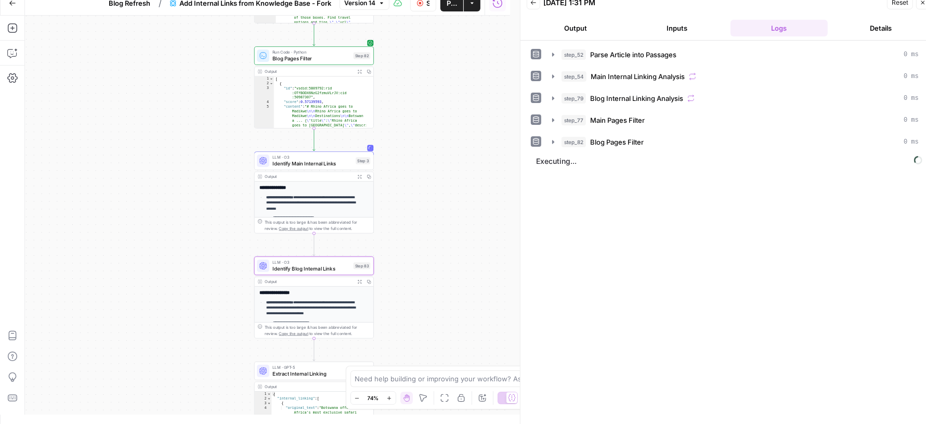
click at [711, 215] on div "step_52 Parse Article into Passages 0 ms step_54 Main Internal Linking Analysis…" at bounding box center [728, 232] width 395 height 373
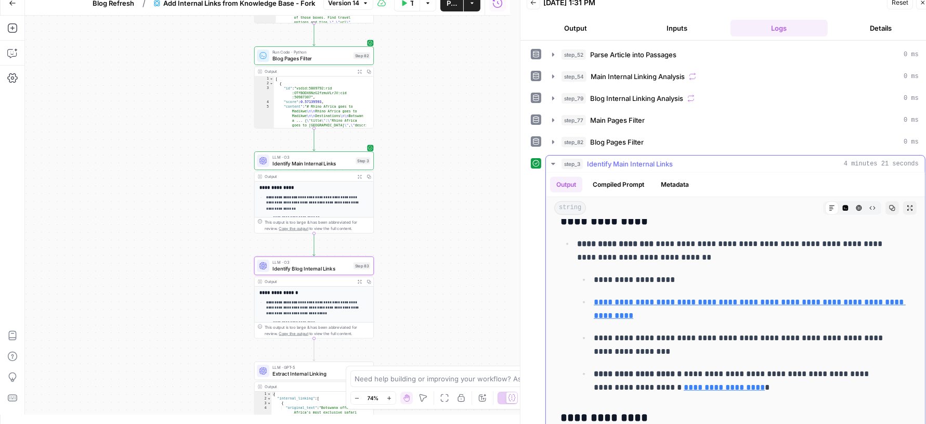
scroll to position [1051, 0]
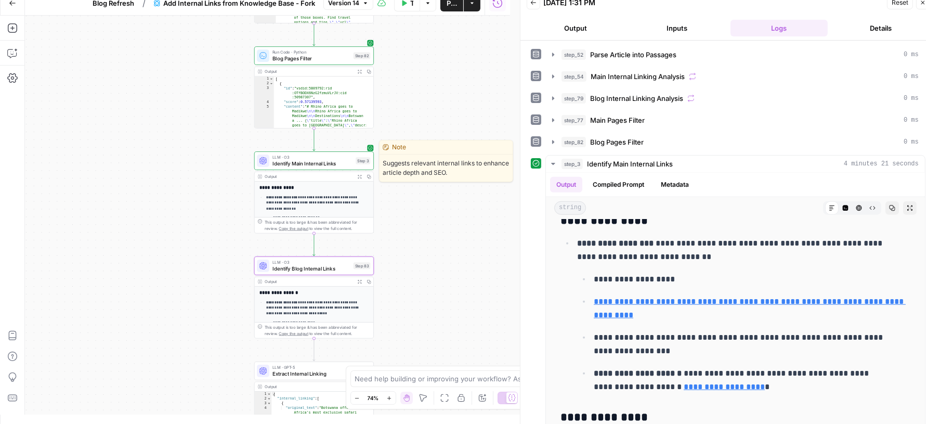
click at [311, 161] on span "Identify Main Internal Links" at bounding box center [312, 164] width 80 height 8
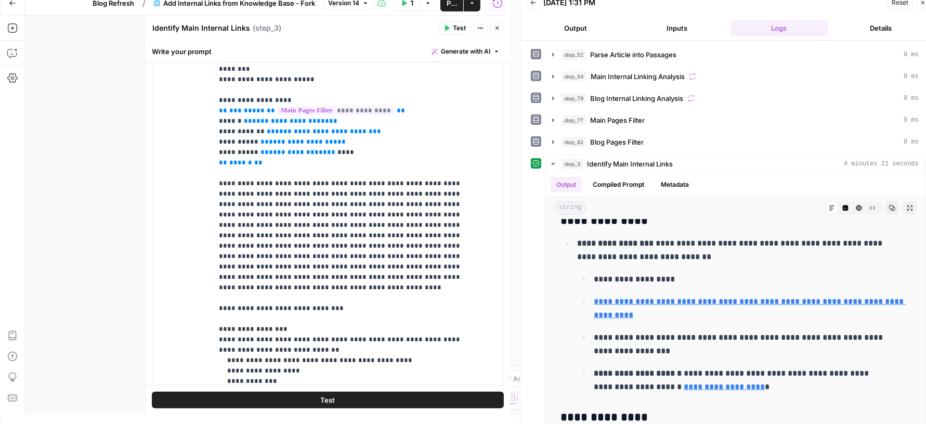
scroll to position [227, 0]
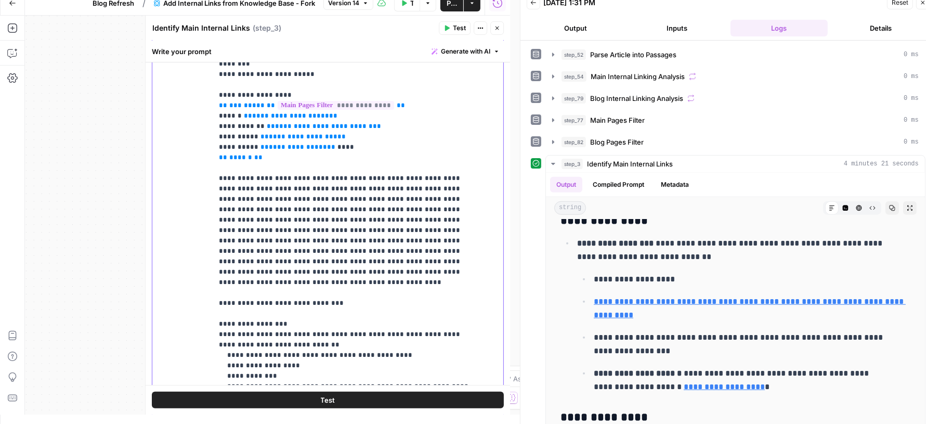
click at [263, 330] on p "**********" at bounding box center [348, 27] width 259 height 749
click at [356, 335] on p "**********" at bounding box center [348, 32] width 259 height 759
drag, startPoint x: 311, startPoint y: 342, endPoint x: 206, endPoint y: 330, distance: 105.1
click at [206, 330] on div "**********" at bounding box center [327, 206] width 351 height 448
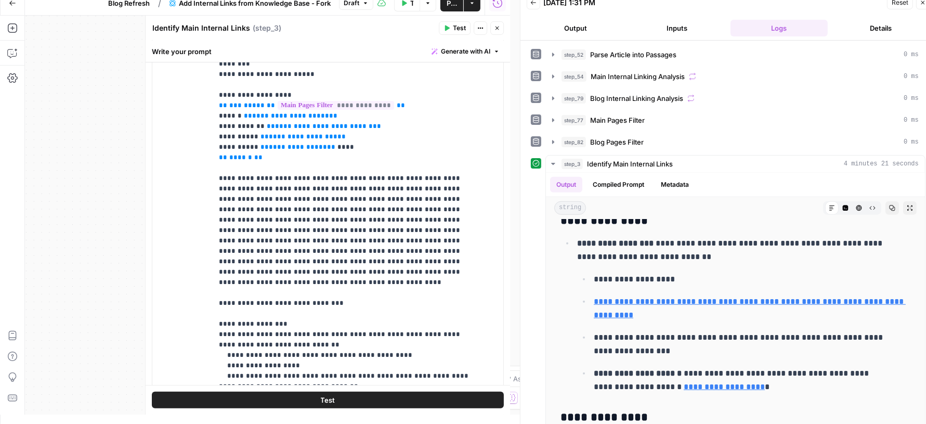
click at [497, 25] on icon "button" at bounding box center [497, 28] width 6 height 6
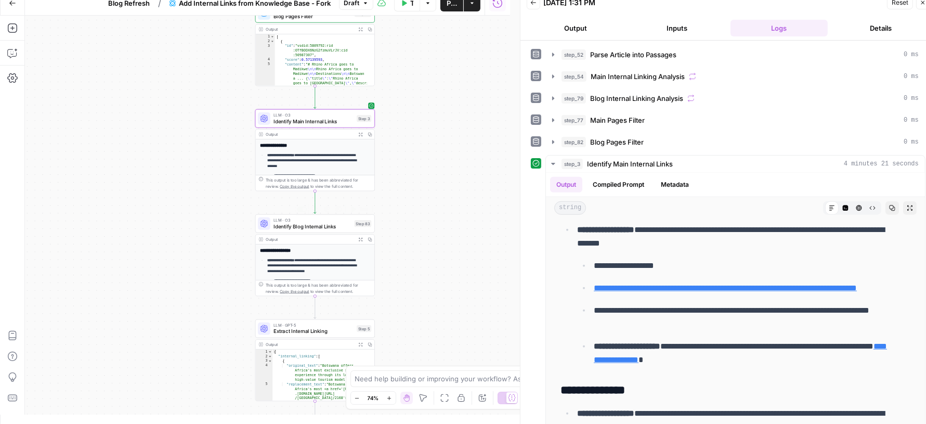
click at [281, 223] on span "Identify Blog Internal Links" at bounding box center [312, 226] width 78 height 8
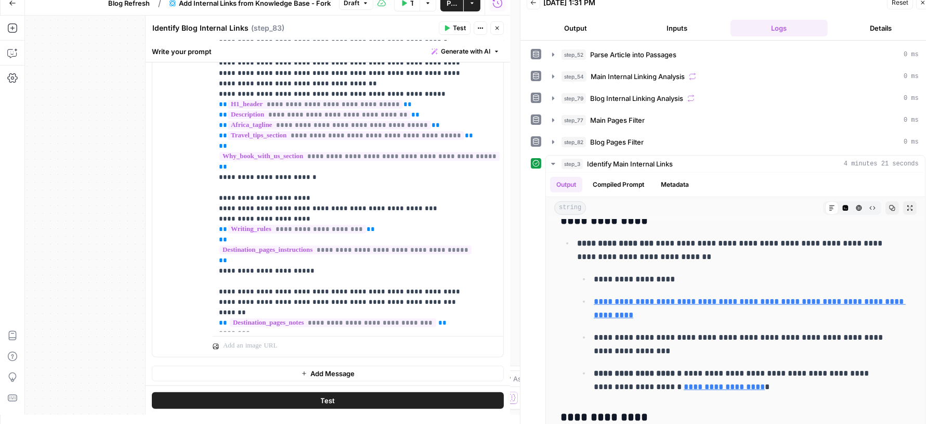
scroll to position [385, 0]
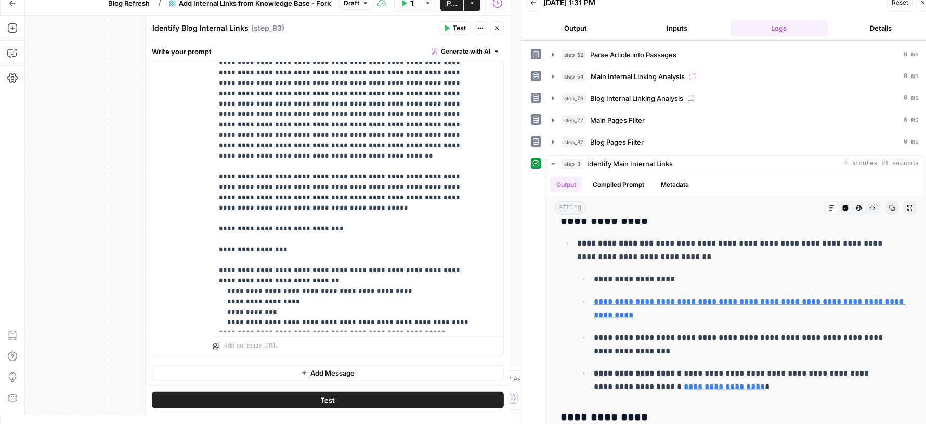
click at [500, 23] on button "Close" at bounding box center [497, 28] width 14 height 14
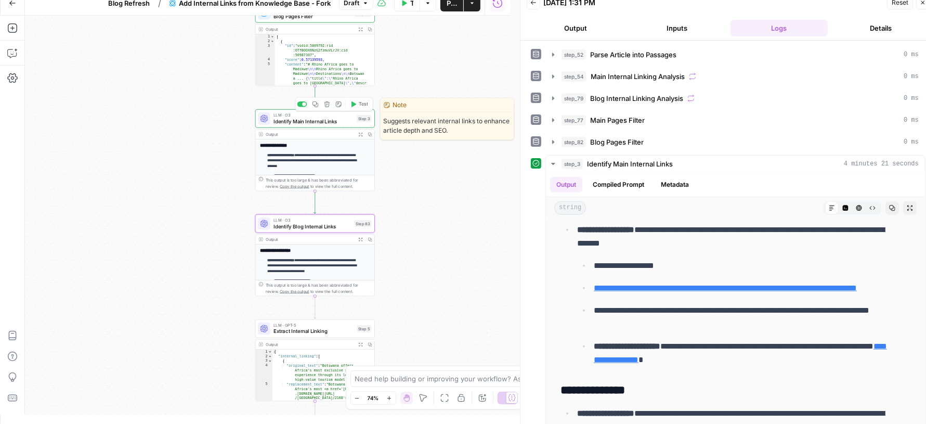
click at [343, 121] on span "Identify Main Internal Links" at bounding box center [313, 121] width 80 height 8
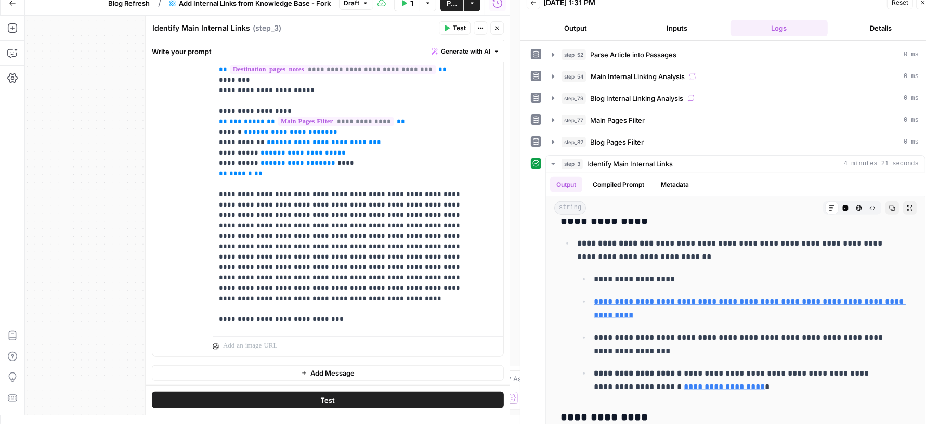
scroll to position [344, 0]
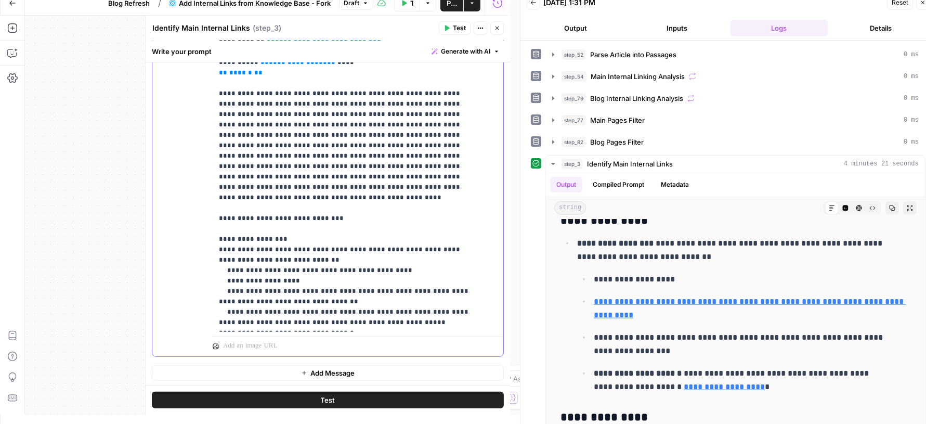
click at [459, 24] on span "Test" at bounding box center [459, 27] width 13 height 9
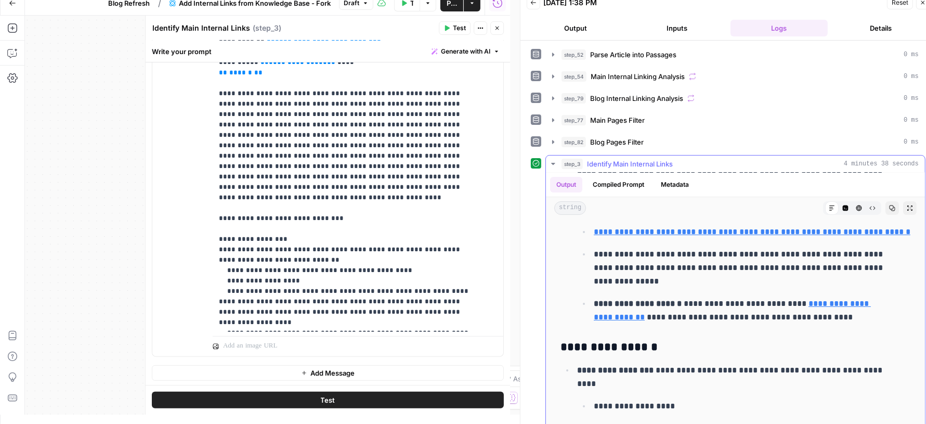
scroll to position [84, 0]
click at [664, 276] on p "**********" at bounding box center [743, 267] width 298 height 41
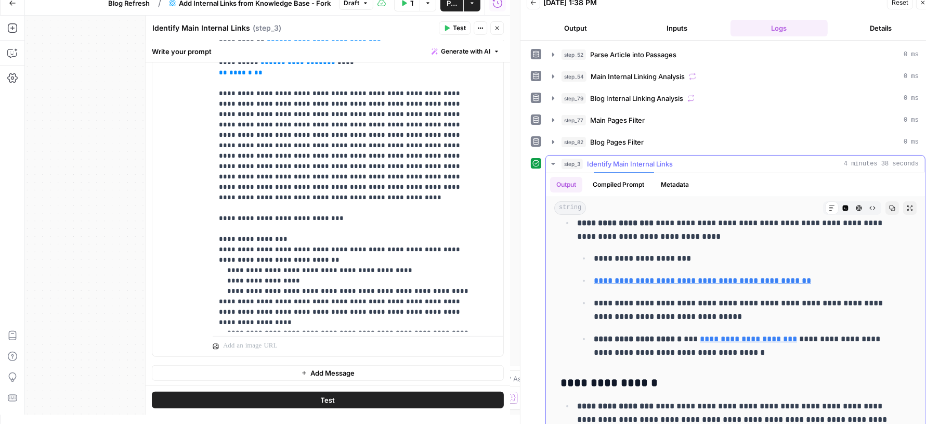
scroll to position [415, 0]
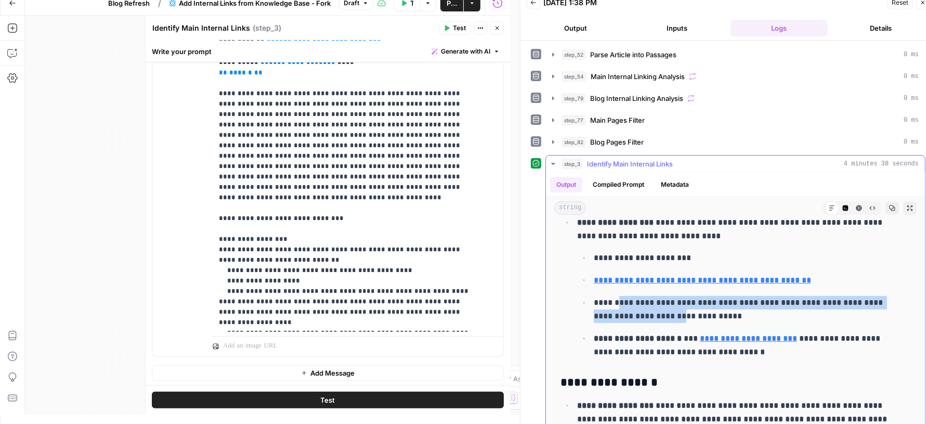
drag, startPoint x: 618, startPoint y: 320, endPoint x: 677, endPoint y: 331, distance: 59.7
click at [677, 323] on p "**********" at bounding box center [743, 309] width 298 height 27
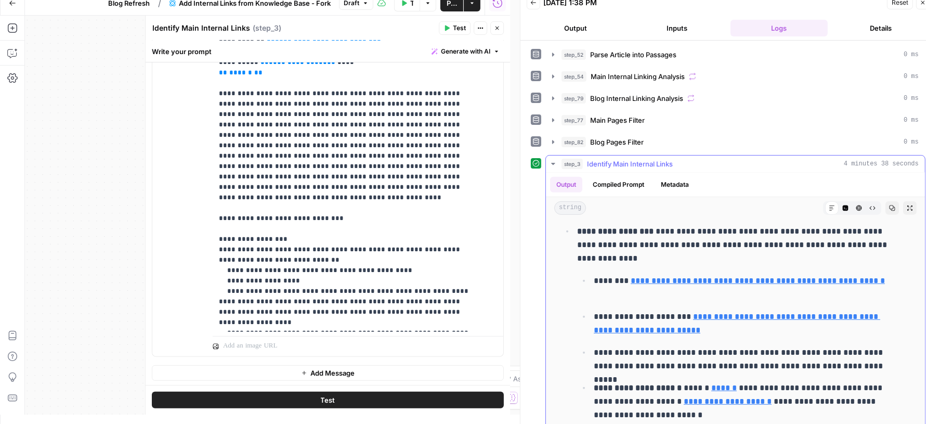
scroll to position [590, 0]
click at [690, 372] on p "**********" at bounding box center [743, 358] width 298 height 27
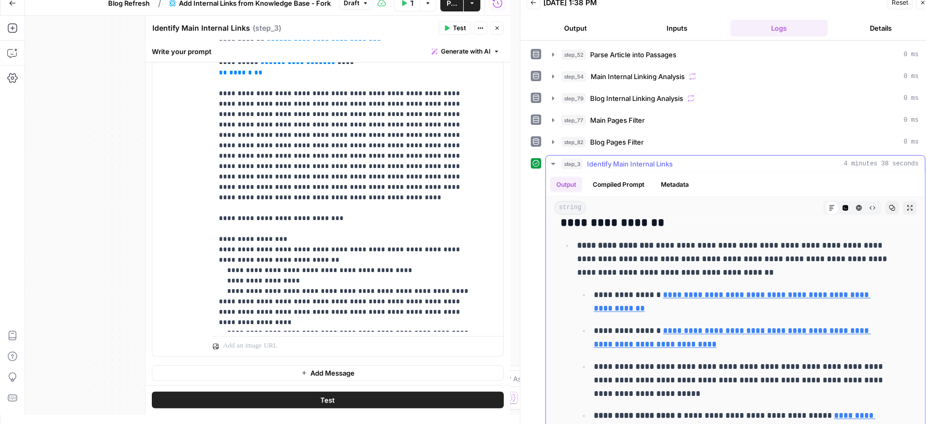
scroll to position [1793, 0]
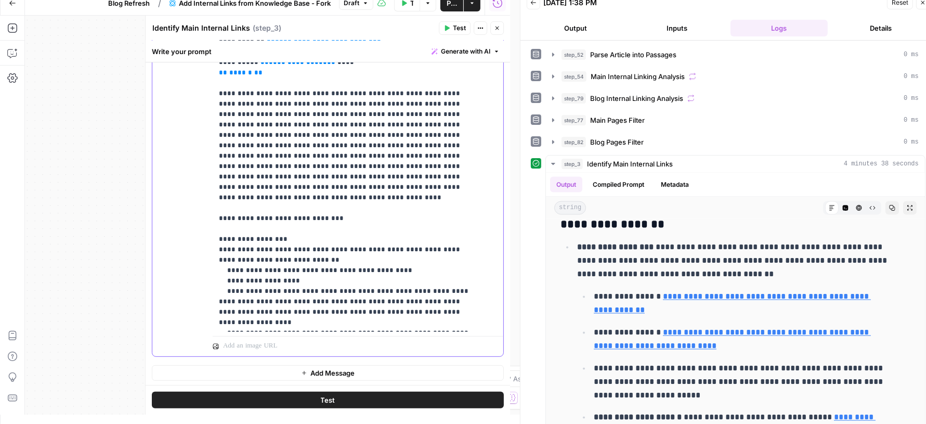
click at [610, 186] on button "Compiled Prompt" at bounding box center [618, 185] width 64 height 16
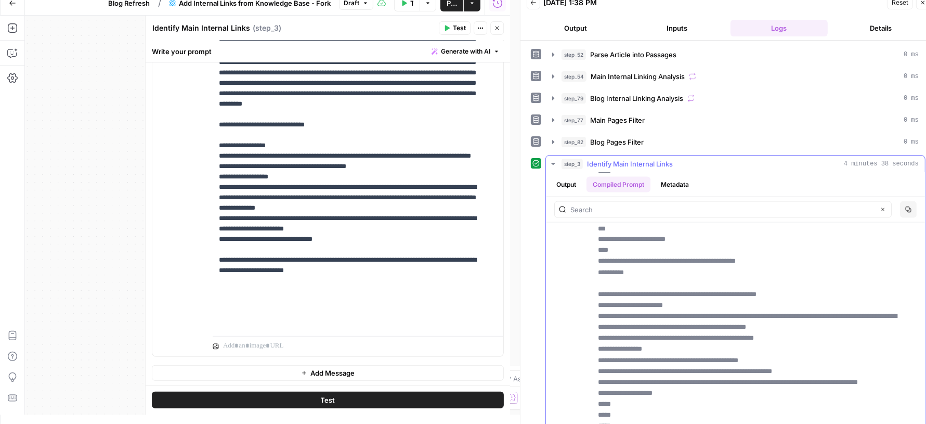
scroll to position [0, 0]
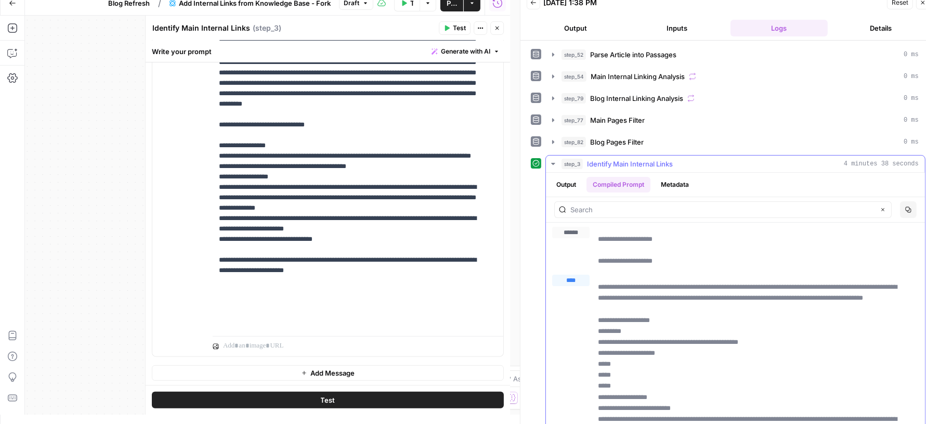
click at [643, 213] on div "Clear" at bounding box center [722, 209] width 337 height 17
type input "general"
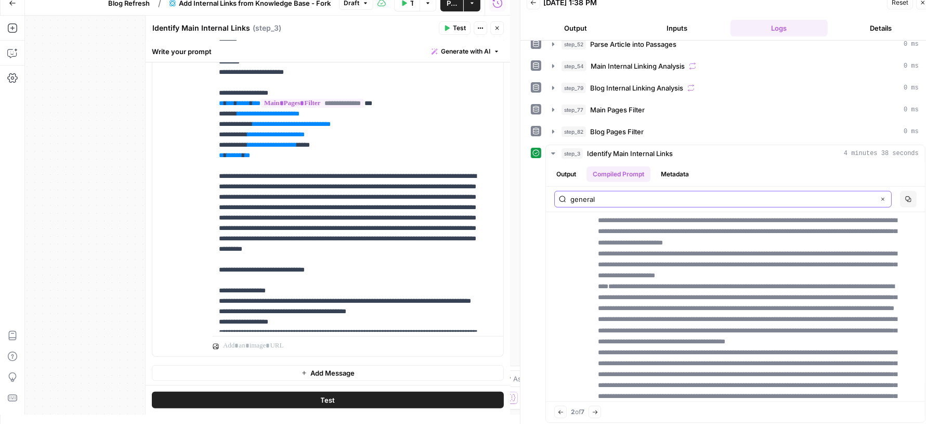
scroll to position [221, 0]
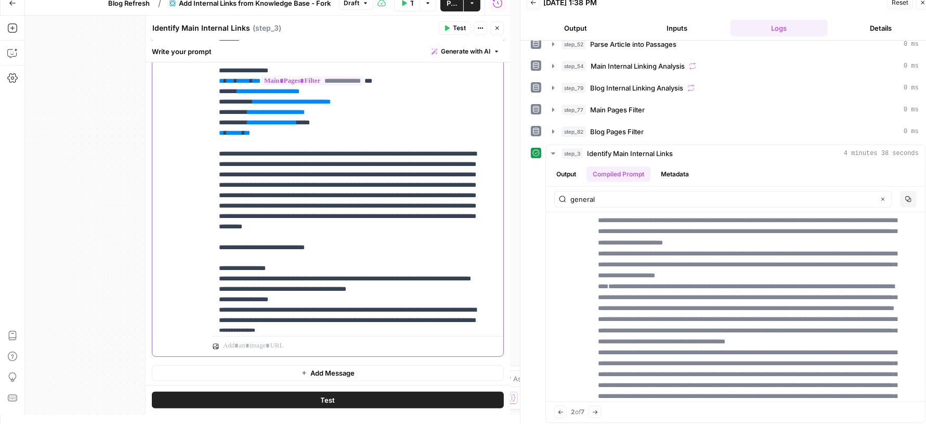
click at [284, 177] on p "**********" at bounding box center [348, 75] width 259 height 769
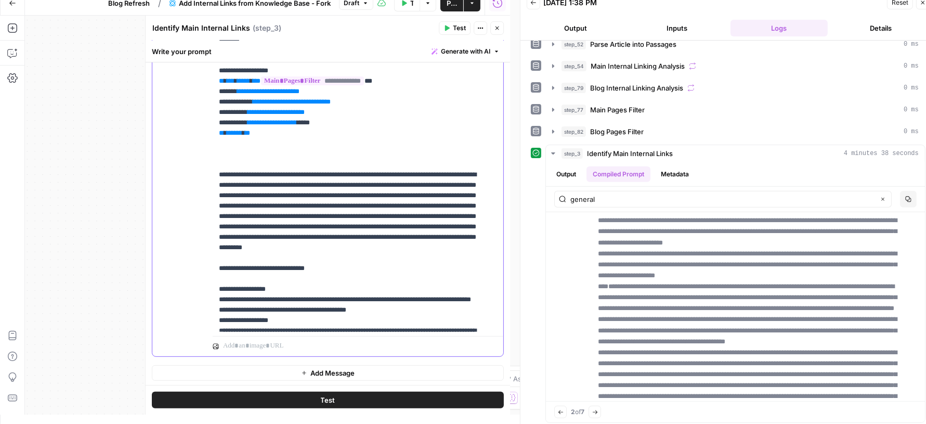
click at [291, 106] on p "**********" at bounding box center [348, 86] width 259 height 790
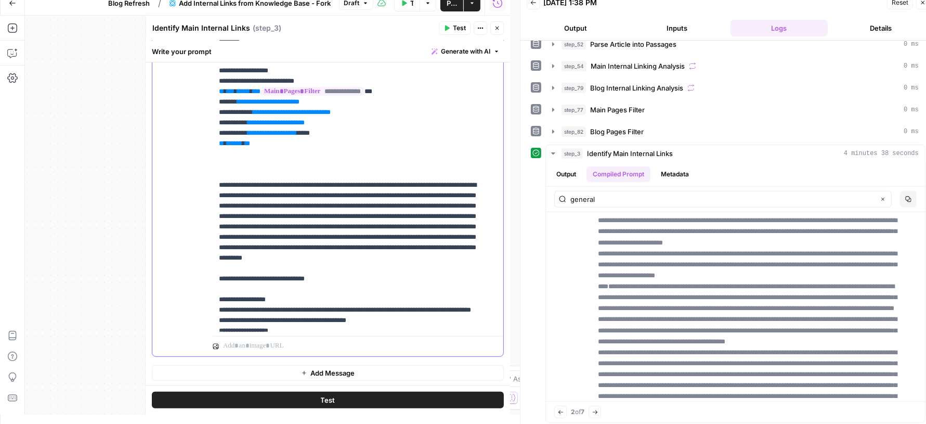
click at [232, 218] on p "**********" at bounding box center [348, 91] width 259 height 801
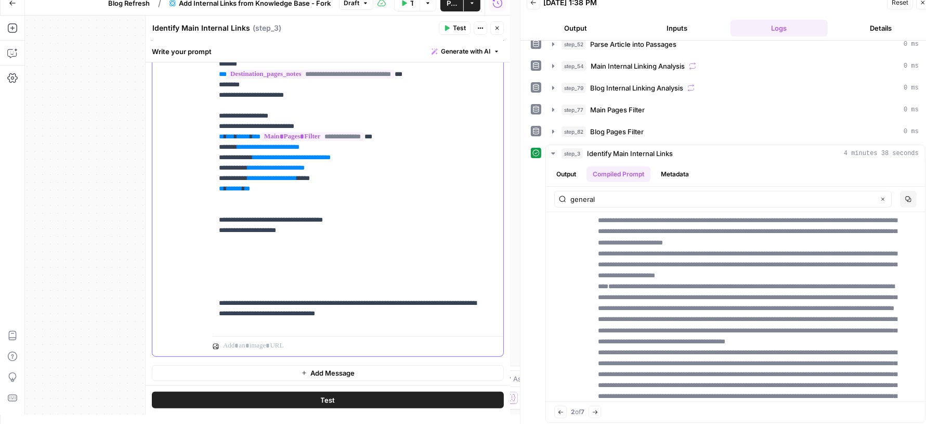
scroll to position [149, 0]
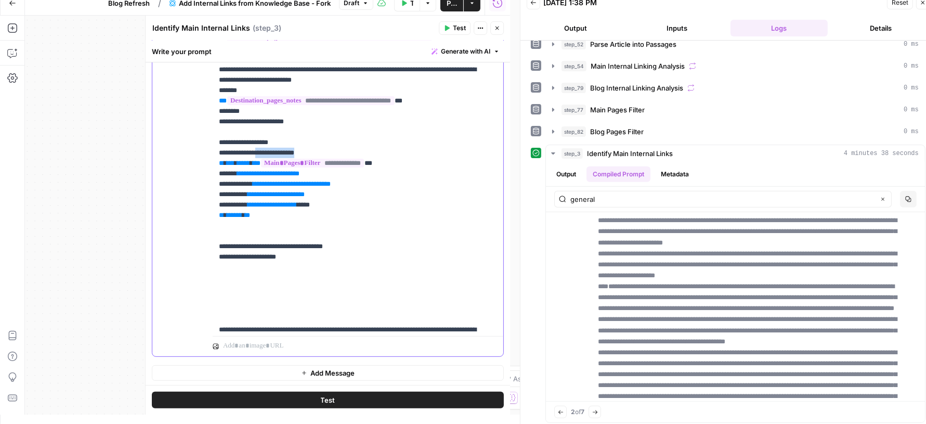
drag, startPoint x: 265, startPoint y: 193, endPoint x: 358, endPoint y: 193, distance: 92.5
copy p "**********"
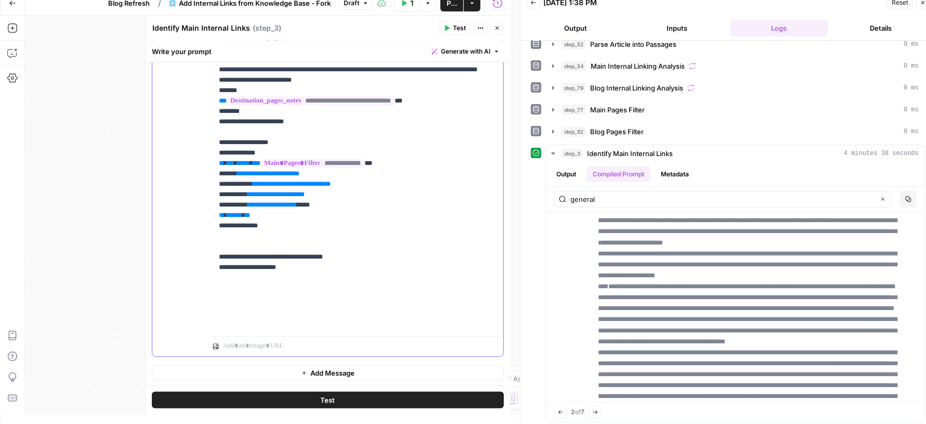
scroll to position [276, 0]
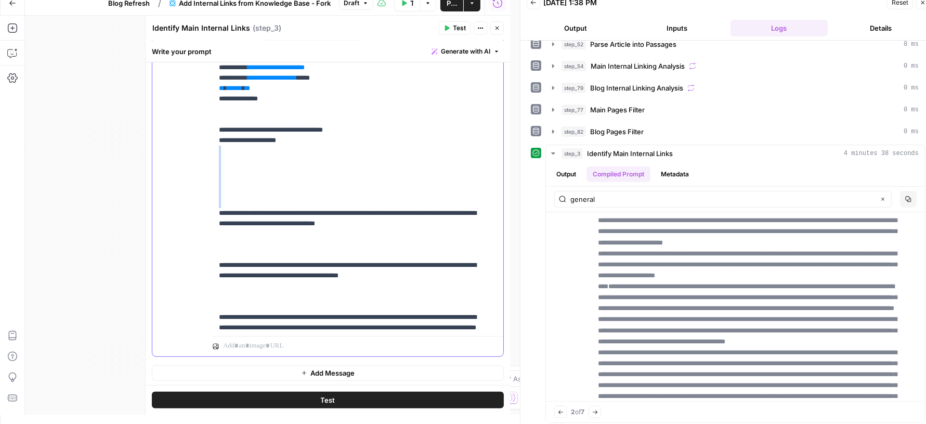
drag, startPoint x: 219, startPoint y: 254, endPoint x: 214, endPoint y: 197, distance: 58.0
click at [214, 197] on div "**********" at bounding box center [353, 119] width 281 height 423
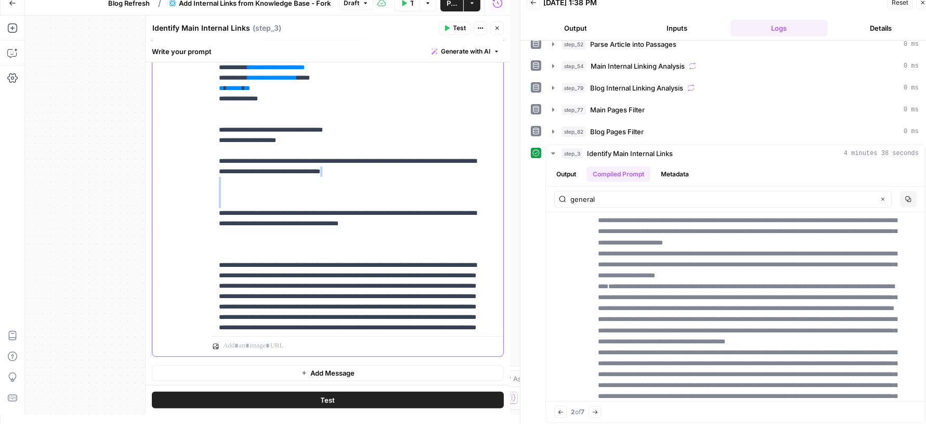
drag, startPoint x: 215, startPoint y: 247, endPoint x: 214, endPoint y: 225, distance: 22.9
click at [214, 225] on div "**********" at bounding box center [353, 119] width 281 height 423
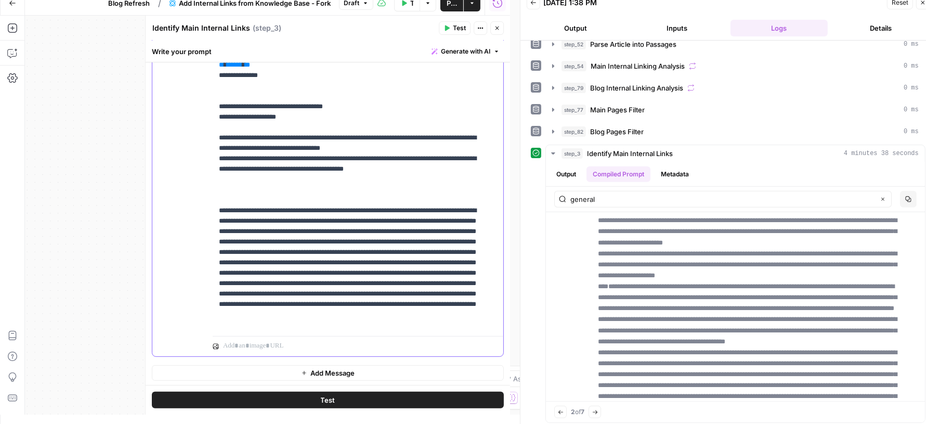
scroll to position [311, 0]
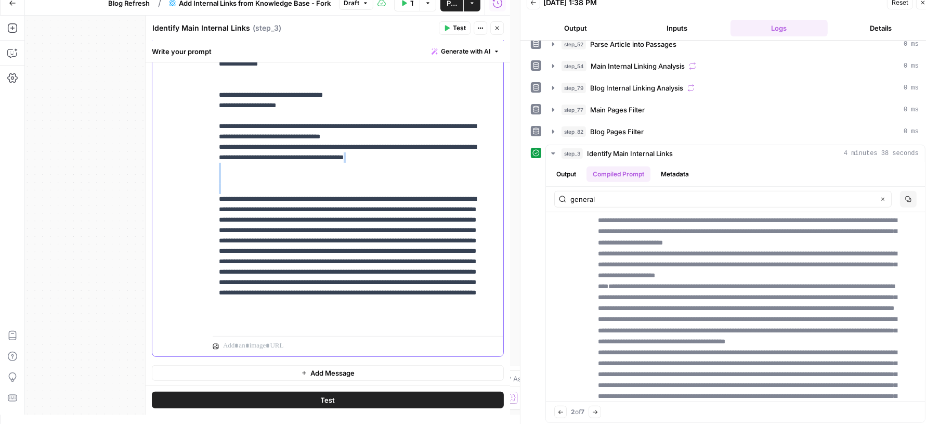
drag, startPoint x: 217, startPoint y: 240, endPoint x: 215, endPoint y: 205, distance: 34.9
click at [215, 205] on div "**********" at bounding box center [353, 119] width 281 height 423
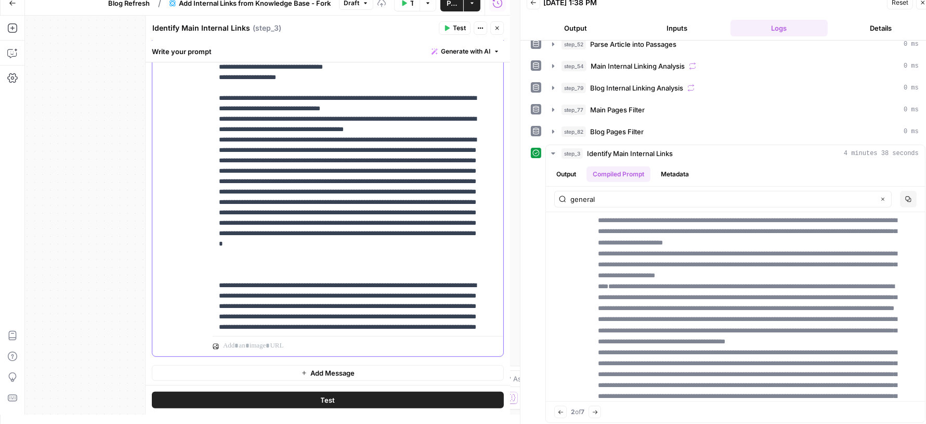
scroll to position [396, 0]
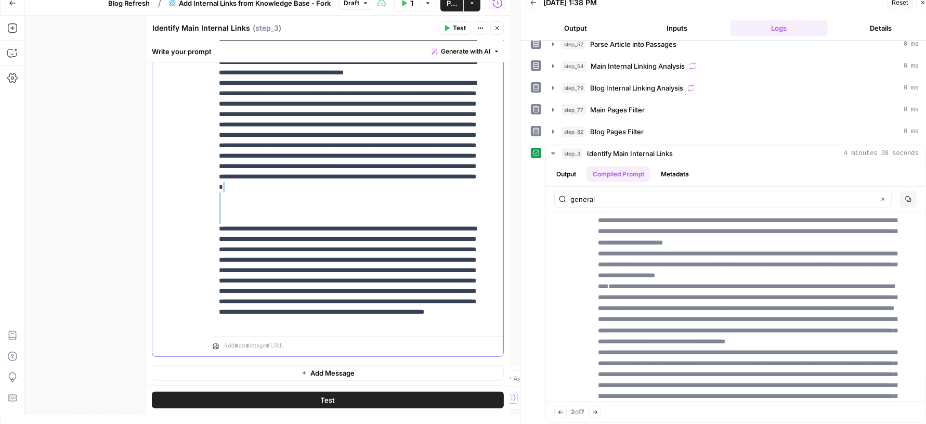
drag, startPoint x: 217, startPoint y: 289, endPoint x: 213, endPoint y: 257, distance: 32.0
click at [213, 257] on div "**********" at bounding box center [353, 119] width 281 height 423
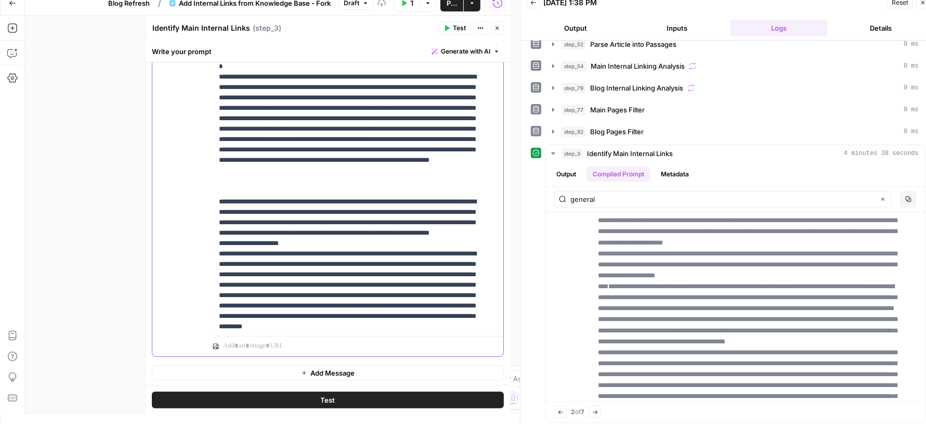
scroll to position [632, 0]
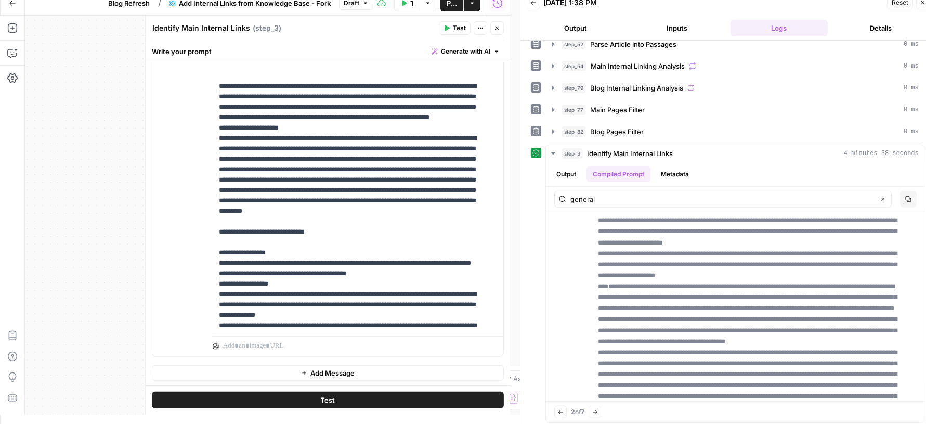
drag, startPoint x: 209, startPoint y: 167, endPoint x: 209, endPoint y: 138, distance: 29.1
click at [209, 138] on div "**********" at bounding box center [327, 132] width 351 height 448
drag, startPoint x: 216, startPoint y: 166, endPoint x: 214, endPoint y: 138, distance: 28.7
click at [214, 138] on div "**********" at bounding box center [353, 119] width 281 height 423
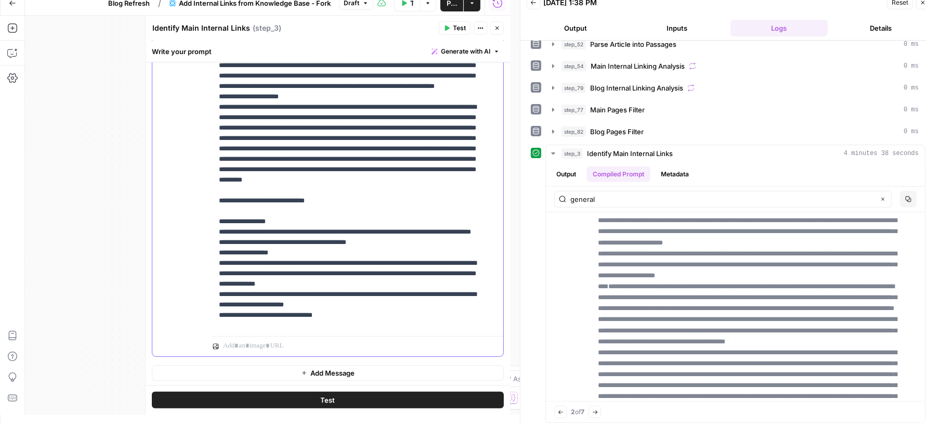
scroll to position [710, 0]
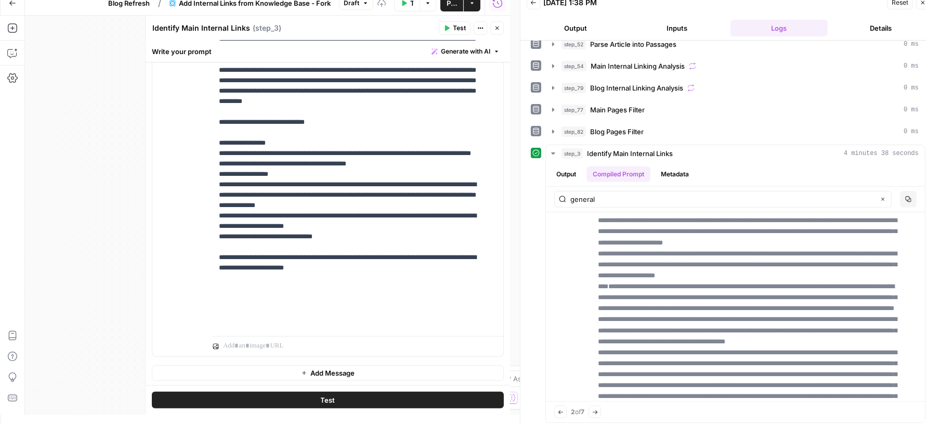
click at [211, 123] on div "**********" at bounding box center [327, 132] width 351 height 448
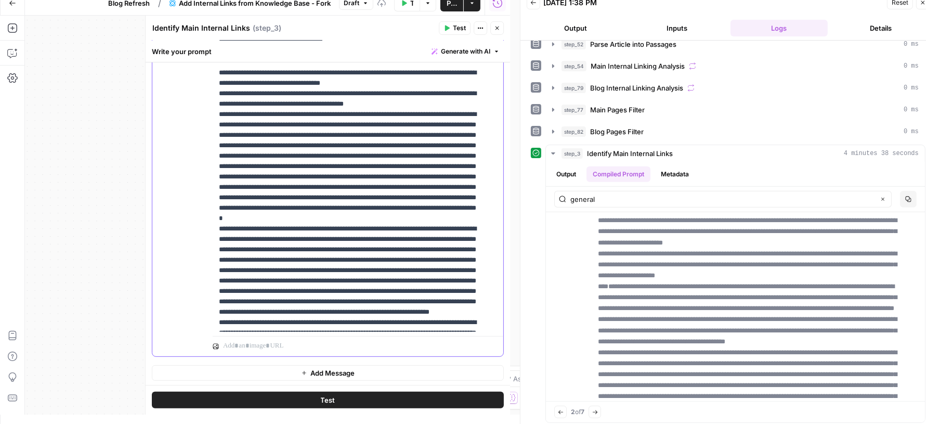
scroll to position [295, 0]
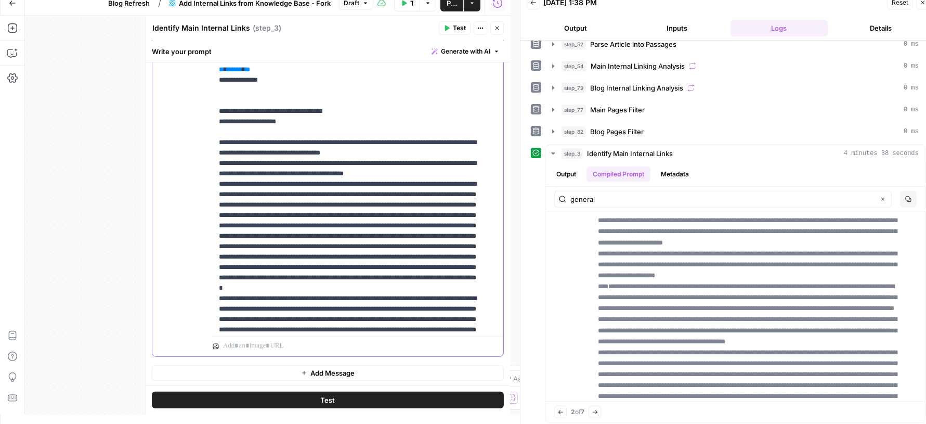
click at [254, 177] on p "**********" at bounding box center [348, 215] width 259 height 1196
click at [242, 166] on p "**********" at bounding box center [348, 215] width 259 height 1196
click at [233, 173] on p "**********" at bounding box center [348, 215] width 259 height 1196
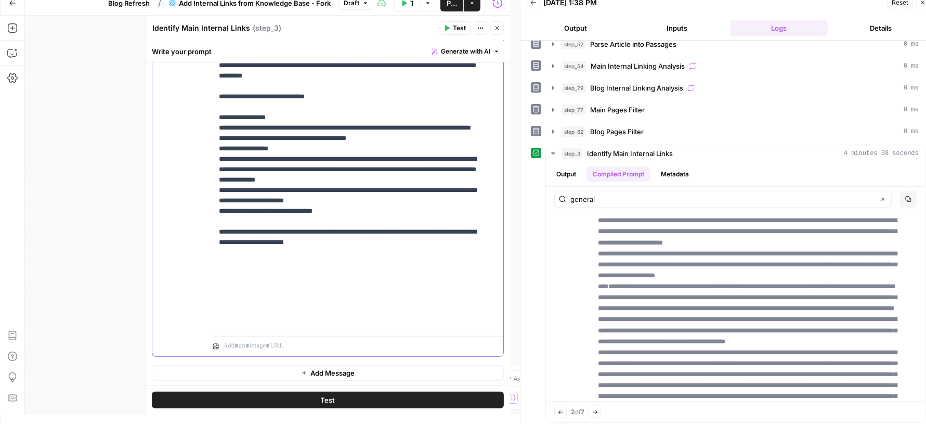
scroll to position [780, 0]
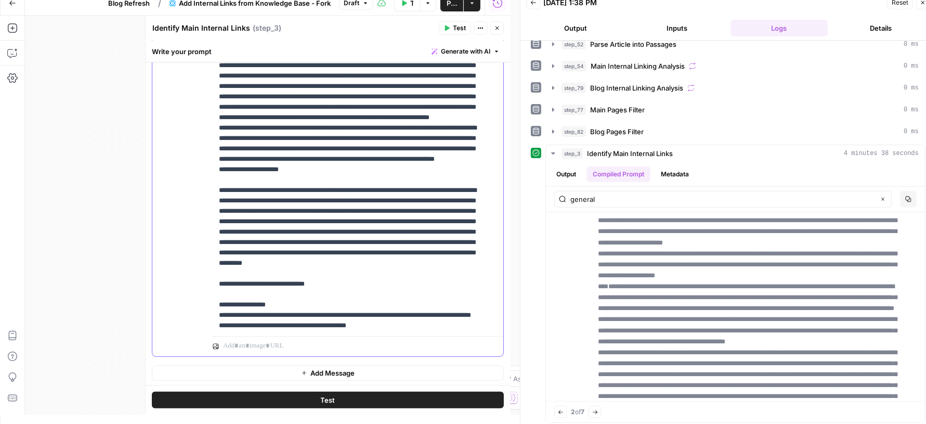
scroll to position [790, 0]
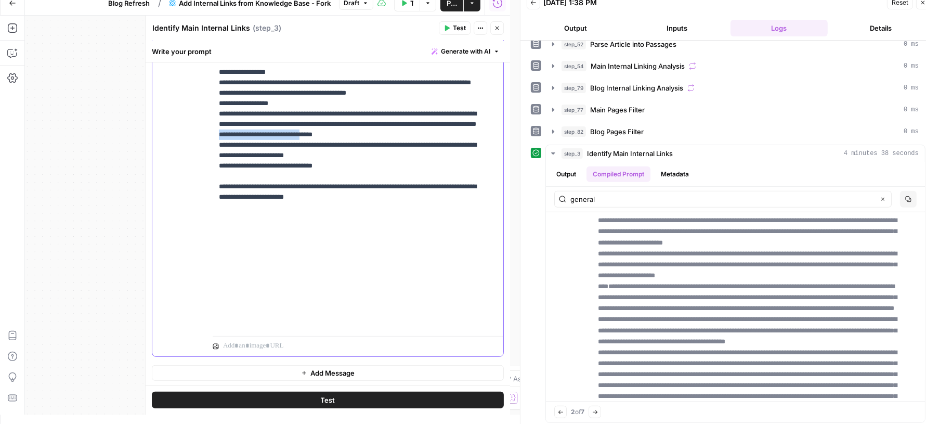
drag, startPoint x: 368, startPoint y: 239, endPoint x: 463, endPoint y: 239, distance: 94.6
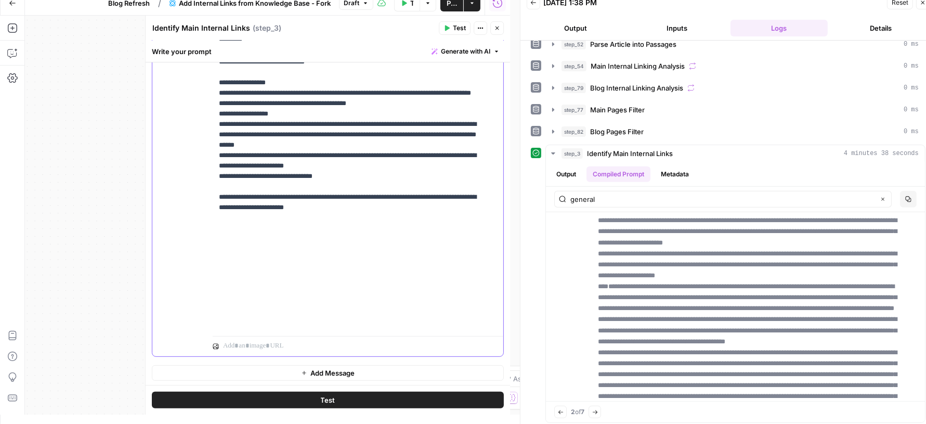
scroll to position [780, 0]
click at [461, 24] on span "Test" at bounding box center [459, 27] width 13 height 9
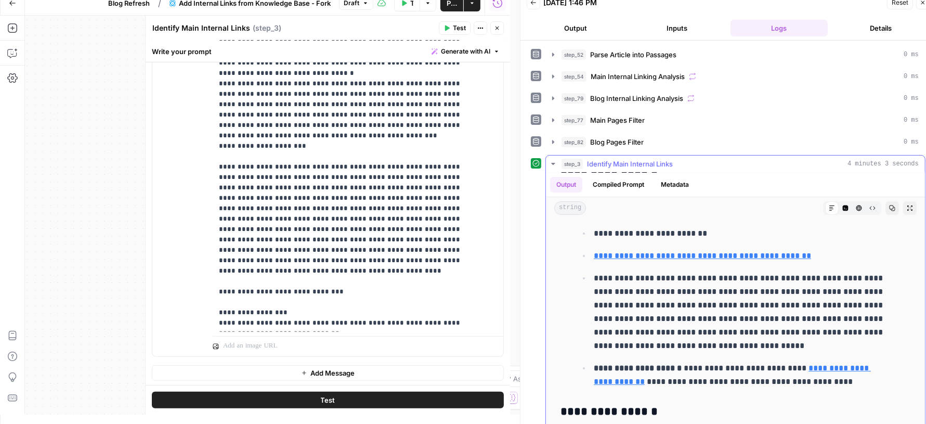
scroll to position [66, 0]
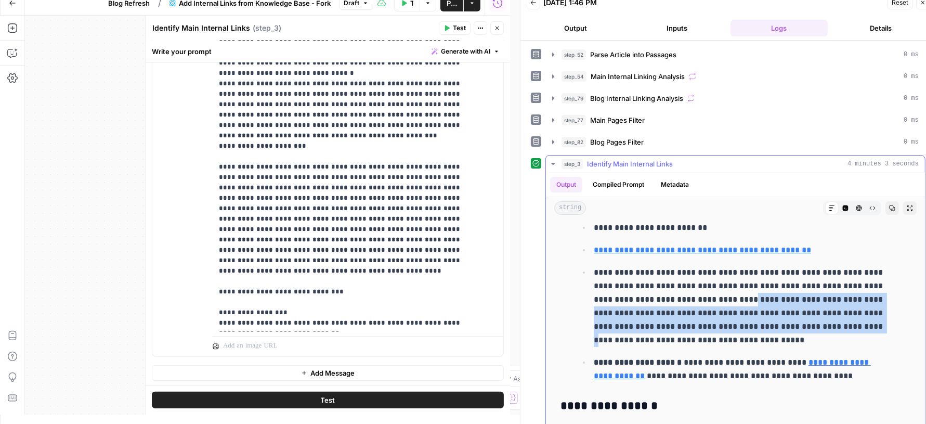
drag, startPoint x: 692, startPoint y: 291, endPoint x: 775, endPoint y: 317, distance: 86.8
click at [775, 317] on p "**********" at bounding box center [743, 306] width 298 height 81
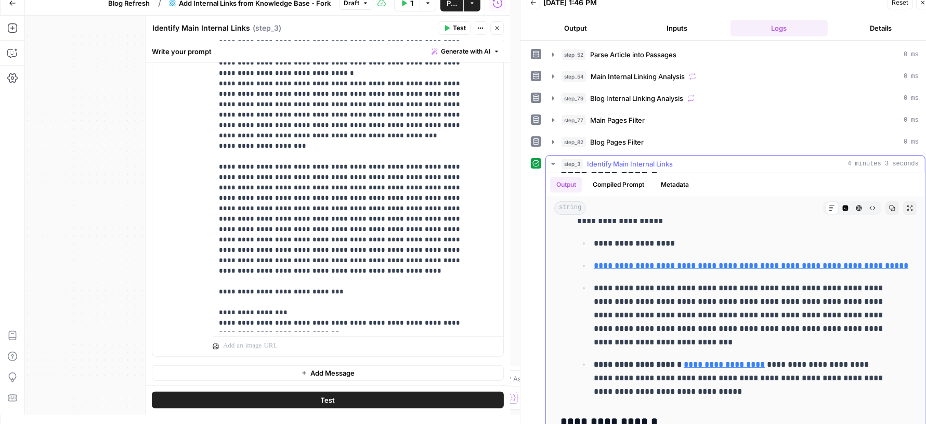
scroll to position [300, 0]
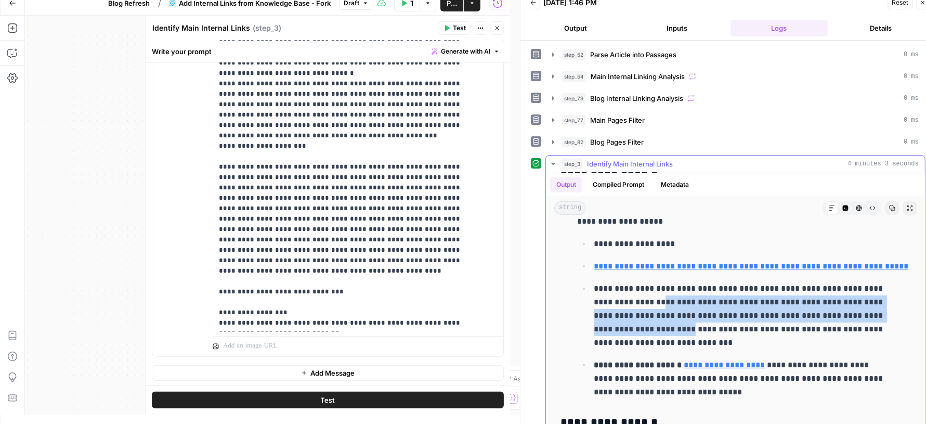
drag, startPoint x: 634, startPoint y: 306, endPoint x: 679, endPoint y: 342, distance: 57.7
click at [679, 342] on p "**********" at bounding box center [743, 316] width 298 height 68
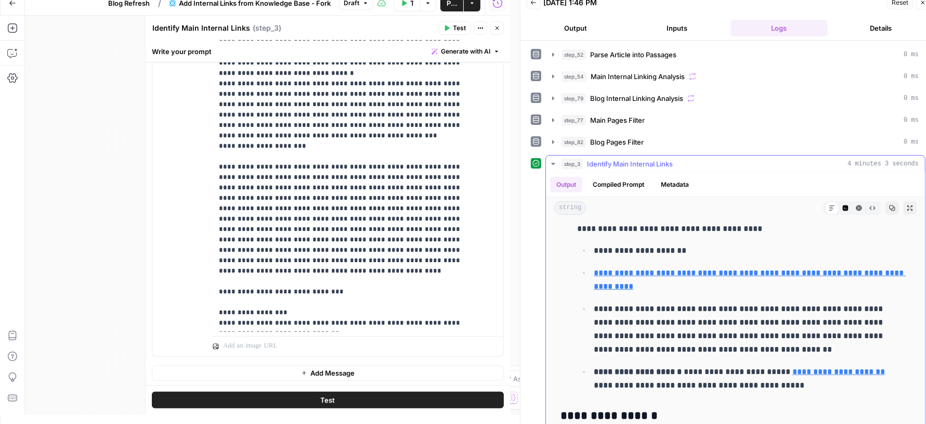
scroll to position [534, 0]
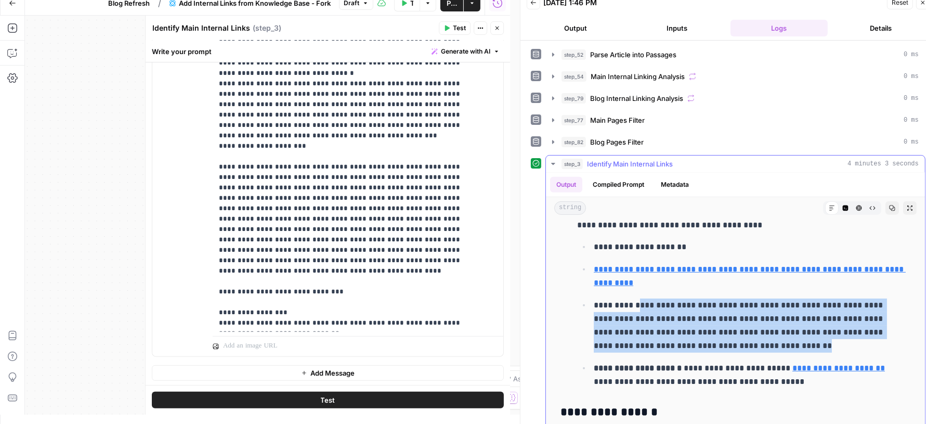
drag, startPoint x: 635, startPoint y: 312, endPoint x: 757, endPoint y: 348, distance: 127.5
click at [757, 348] on p "**********" at bounding box center [743, 325] width 298 height 54
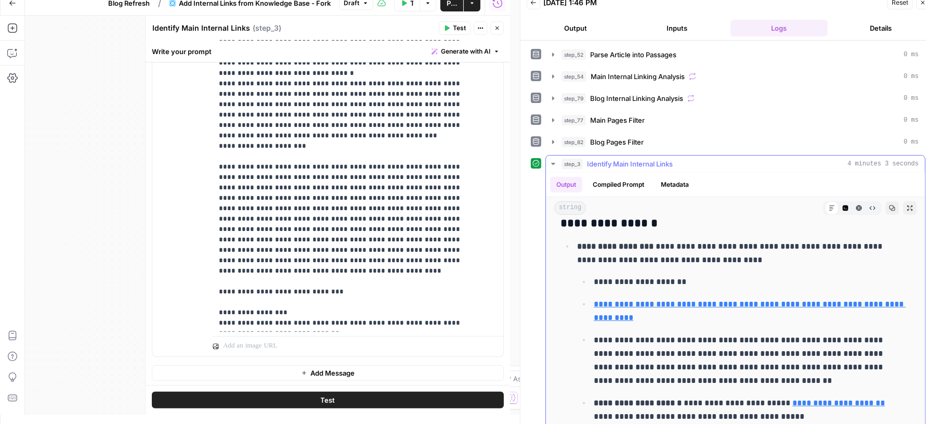
scroll to position [500, 0]
drag, startPoint x: 280, startPoint y: 248, endPoint x: 405, endPoint y: 249, distance: 124.8
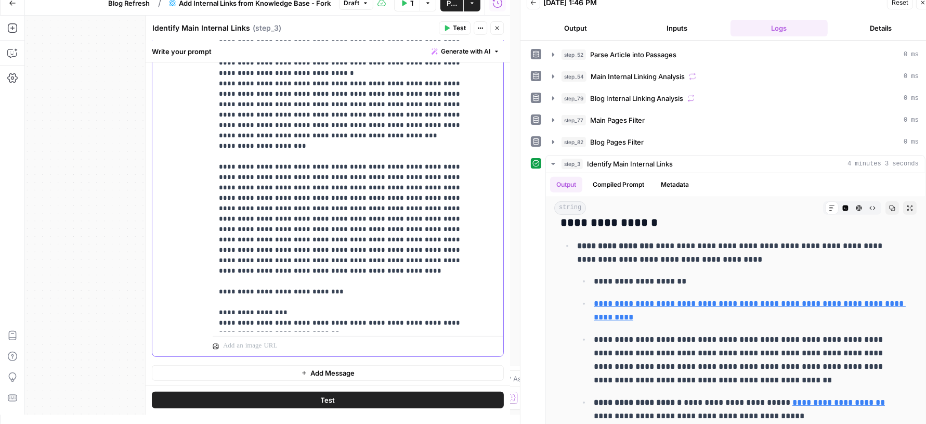
drag, startPoint x: 281, startPoint y: 247, endPoint x: 408, endPoint y: 247, distance: 126.8
click at [619, 182] on button "Compiled Prompt" at bounding box center [618, 185] width 64 height 16
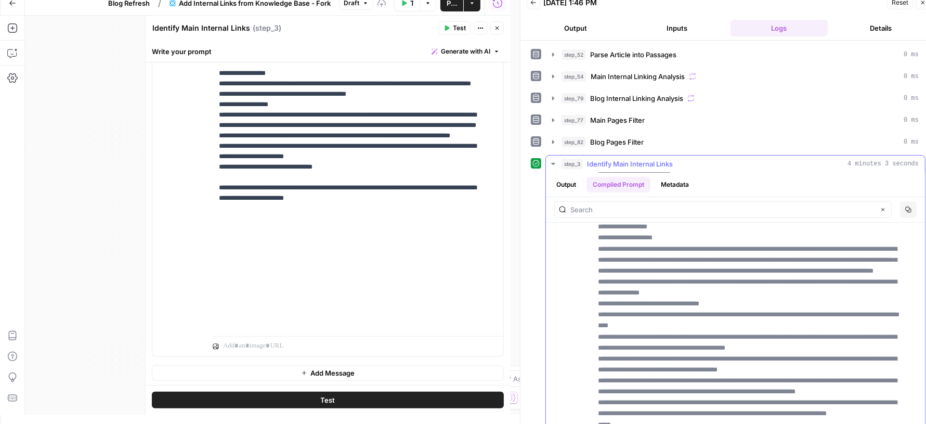
scroll to position [0, 0]
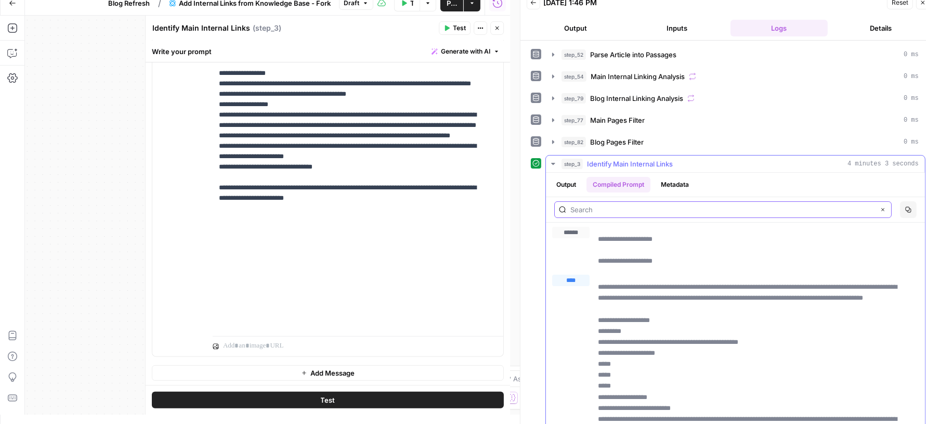
click at [627, 205] on input "text" at bounding box center [722, 209] width 304 height 10
type input "page type"
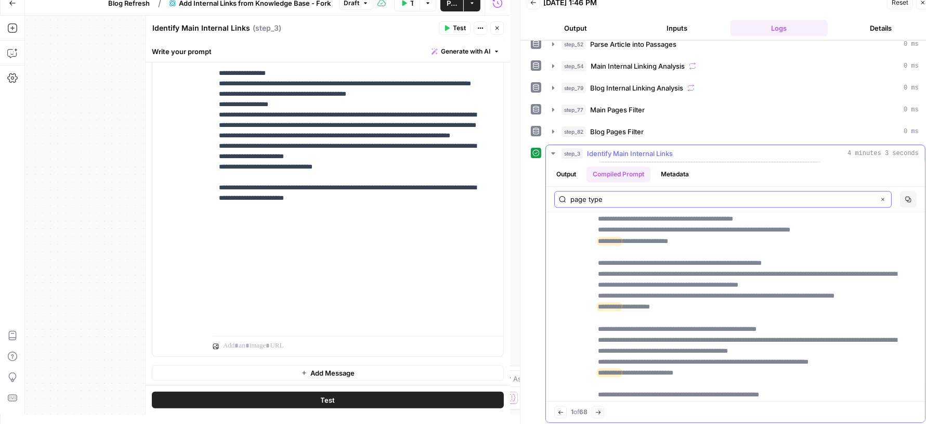
scroll to position [6489, 0]
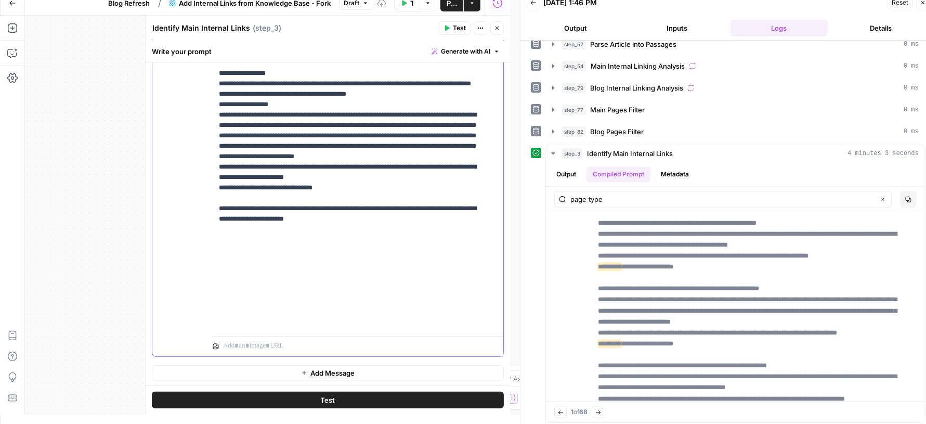
click at [360, 398] on button "Test" at bounding box center [328, 399] width 352 height 17
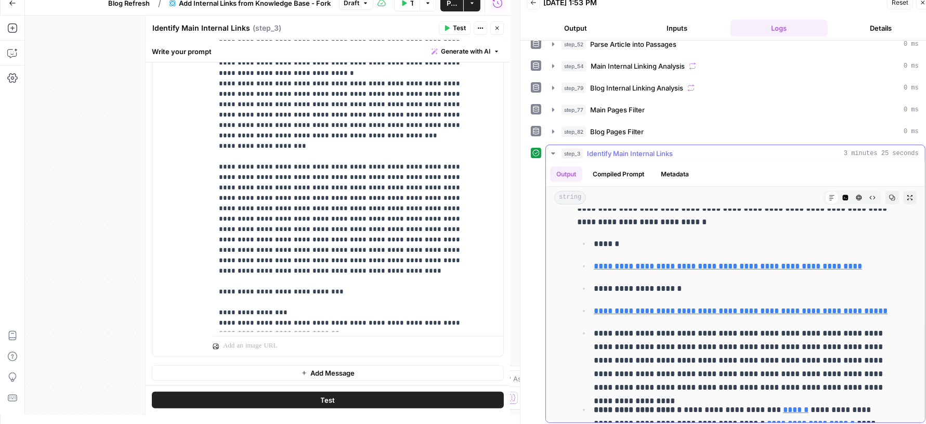
scroll to position [505, 0]
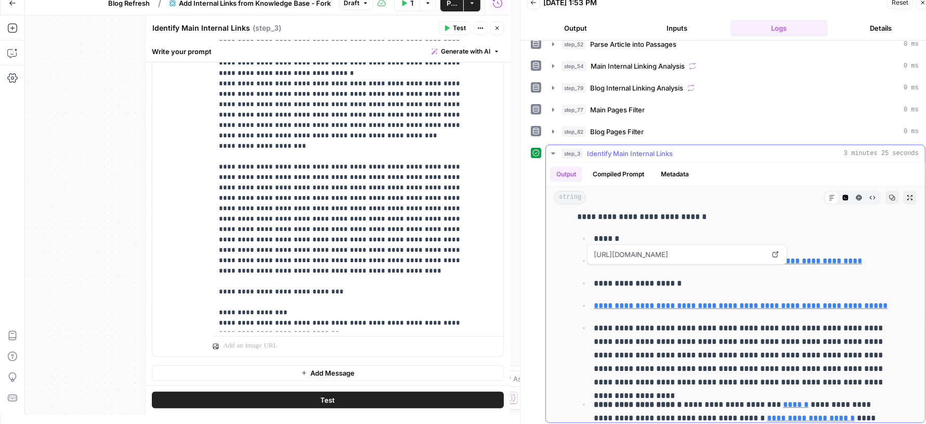
click at [671, 265] on link "**********" at bounding box center [728, 261] width 268 height 8
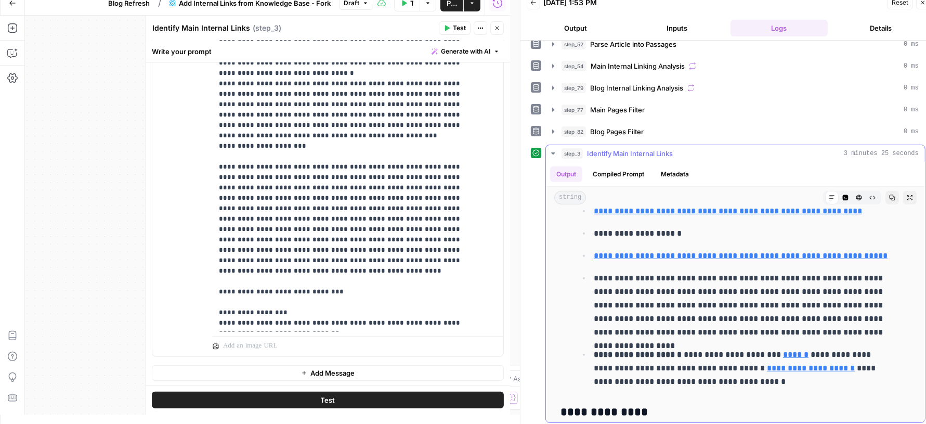
scroll to position [552, 0]
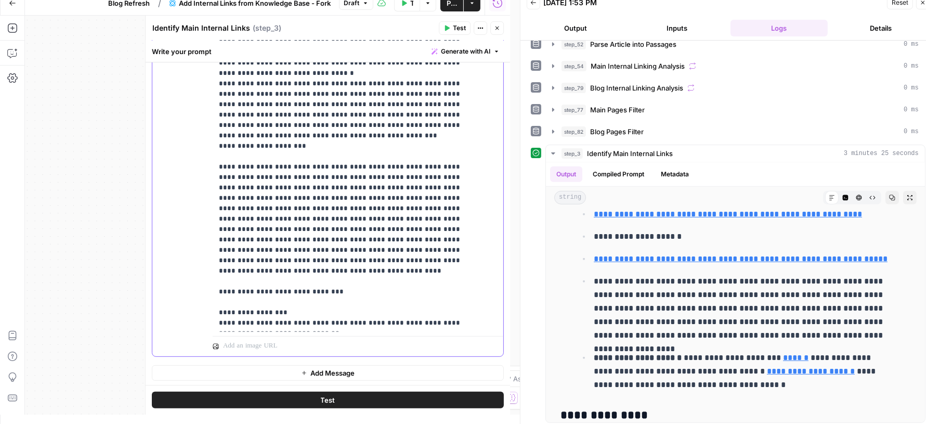
drag, startPoint x: 292, startPoint y: 280, endPoint x: 259, endPoint y: 289, distance: 34.1
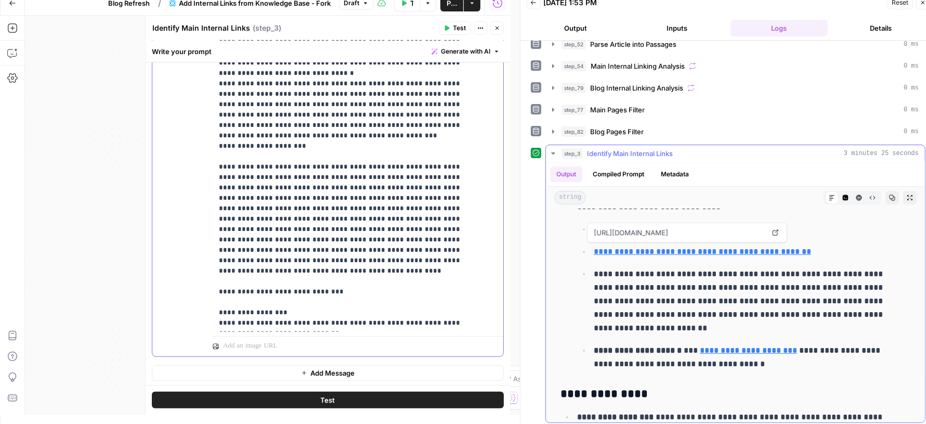
scroll to position [56, 0]
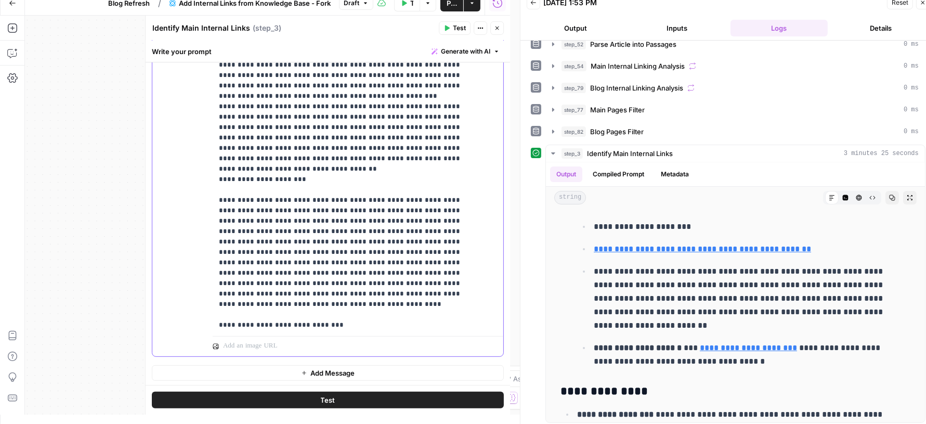
scroll to position [894, 0]
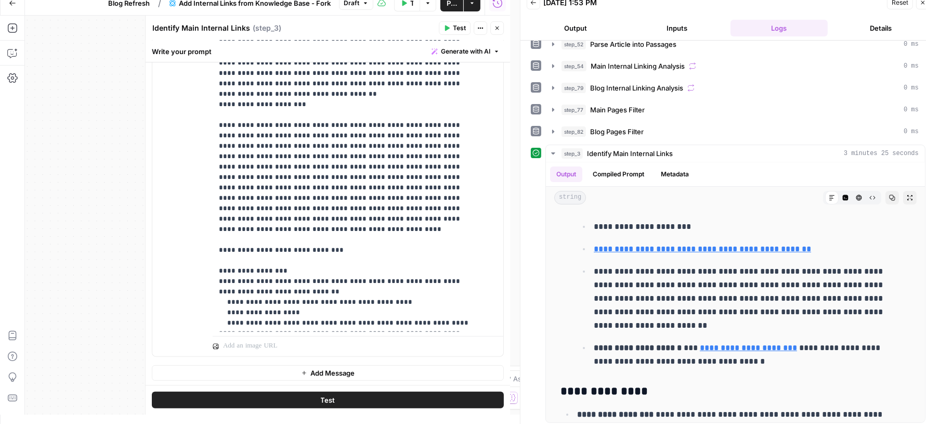
click at [391, 396] on button "Test" at bounding box center [328, 399] width 352 height 17
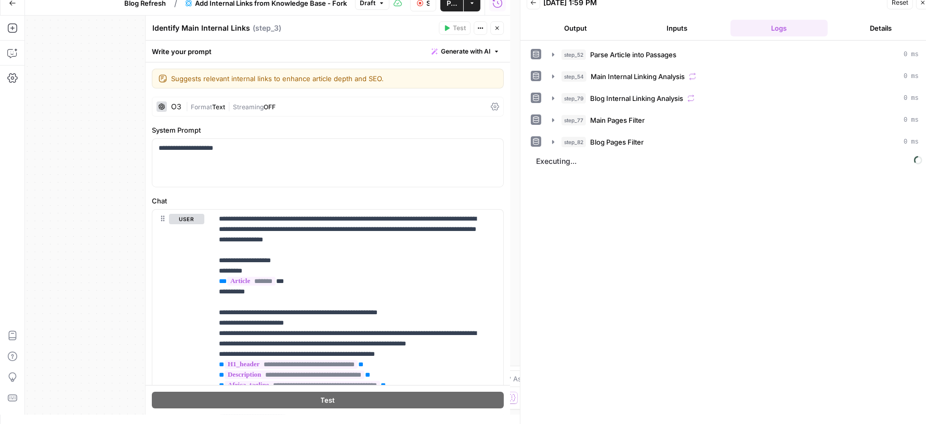
scroll to position [894, 0]
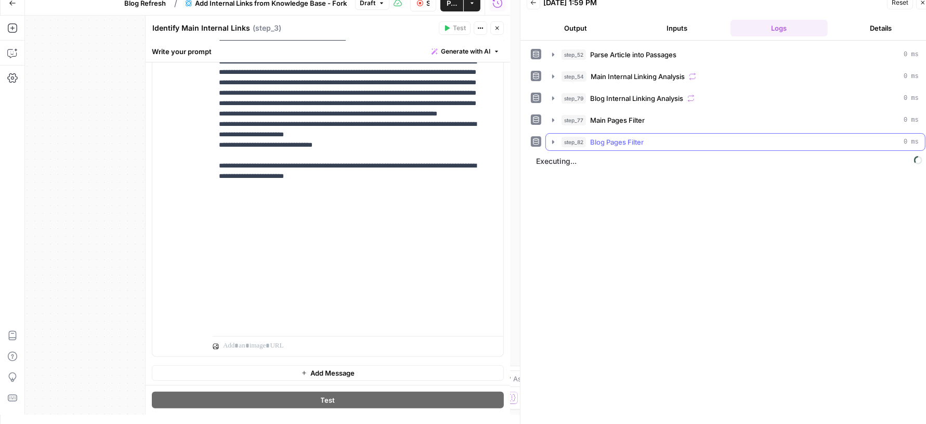
click at [679, 137] on div "step_82 Blog Pages Filter 0 ms" at bounding box center [739, 142] width 357 height 10
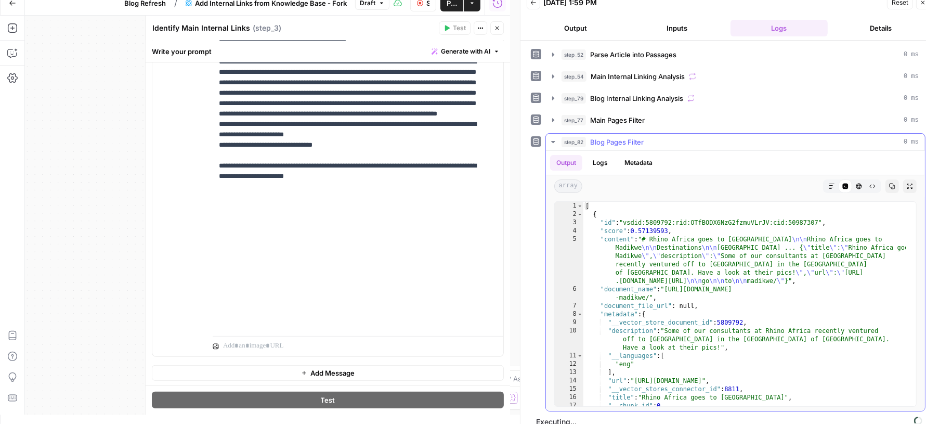
click at [679, 137] on div "step_82 Blog Pages Filter 0 ms" at bounding box center [739, 142] width 357 height 10
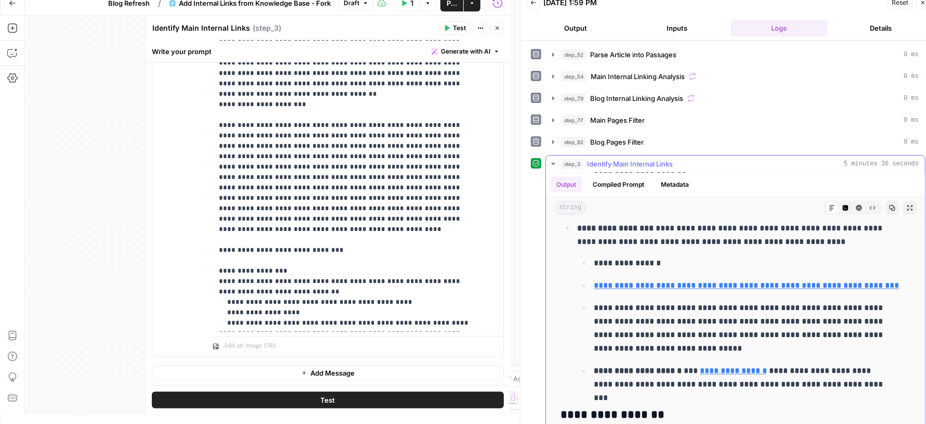
scroll to position [1768, 0]
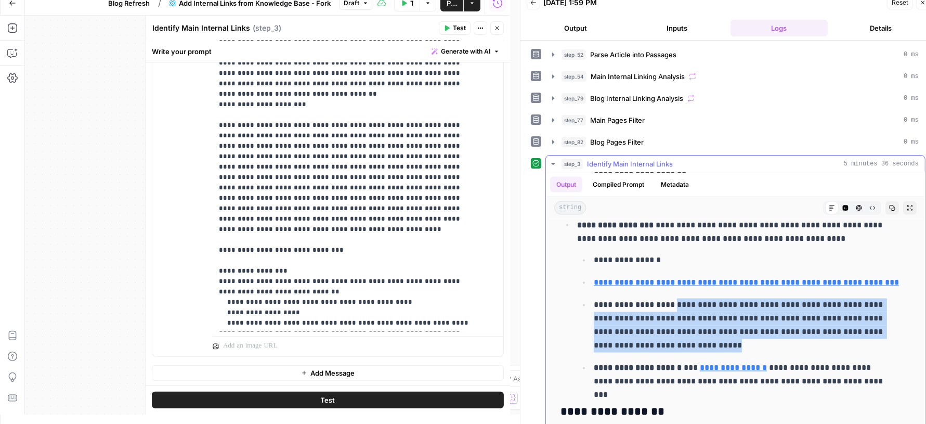
drag, startPoint x: 669, startPoint y: 337, endPoint x: 724, endPoint y: 373, distance: 65.0
click at [724, 352] on p "**********" at bounding box center [743, 325] width 298 height 54
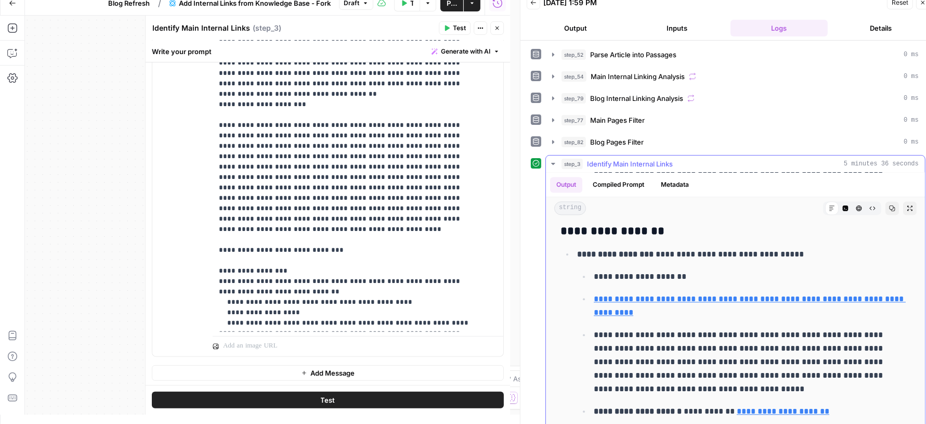
scroll to position [10, 0]
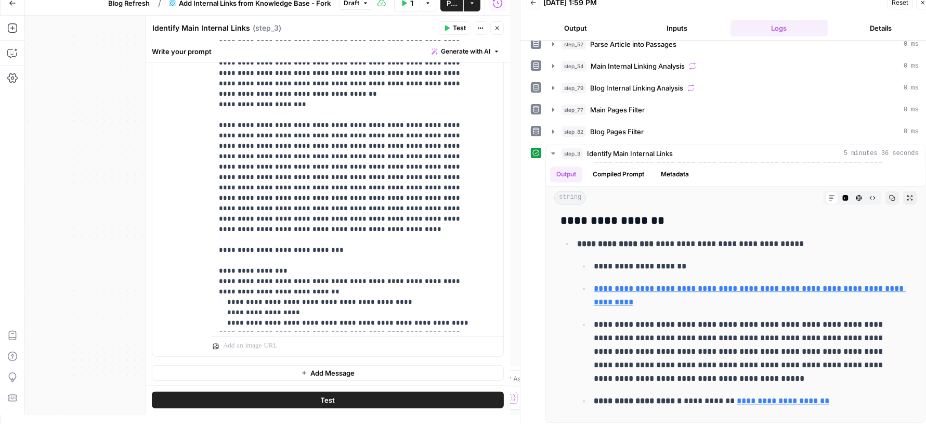
click at [924, 1] on icon "button" at bounding box center [923, 2] width 6 height 6
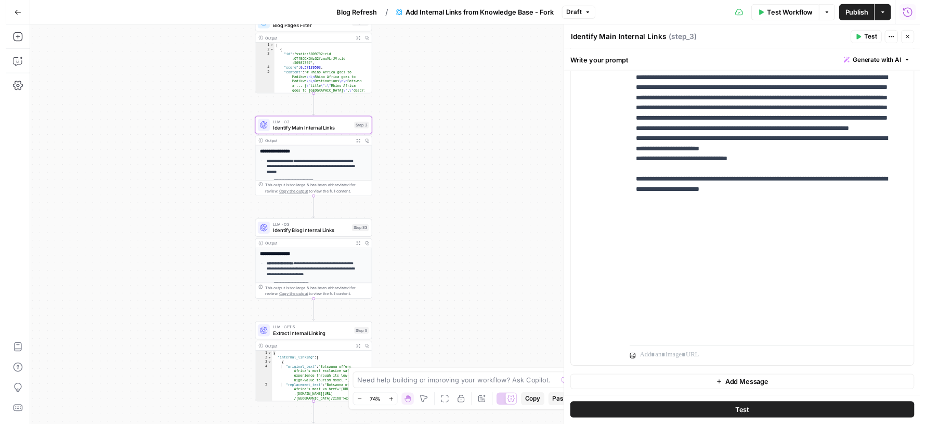
scroll to position [292, 0]
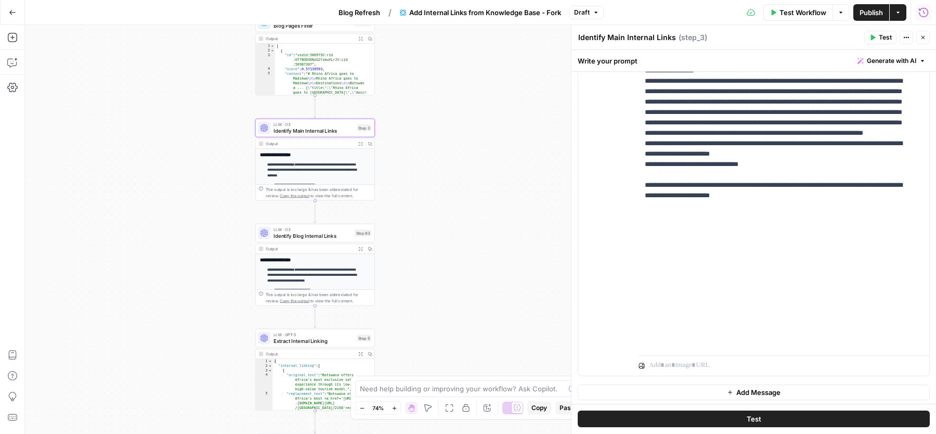
click at [868, 11] on span "Publish" at bounding box center [870, 12] width 23 height 10
click at [362, 13] on span "Blog Refresh" at bounding box center [352, 12] width 42 height 10
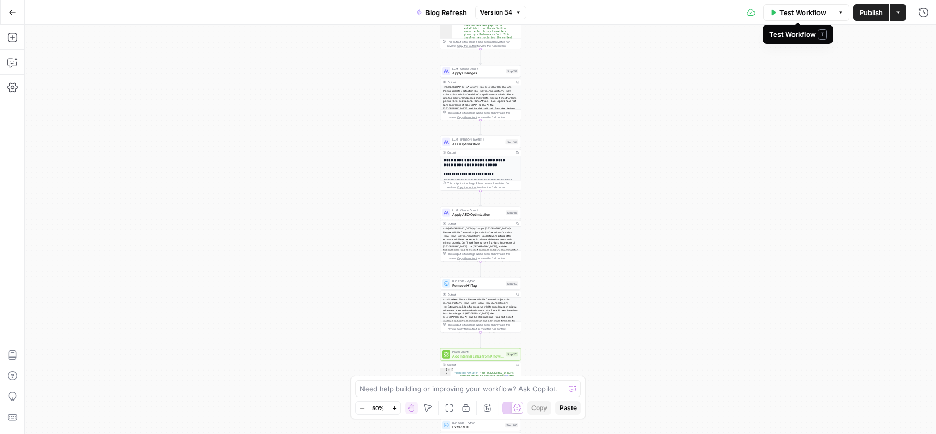
click at [791, 16] on span "Test Workflow" at bounding box center [802, 12] width 47 height 10
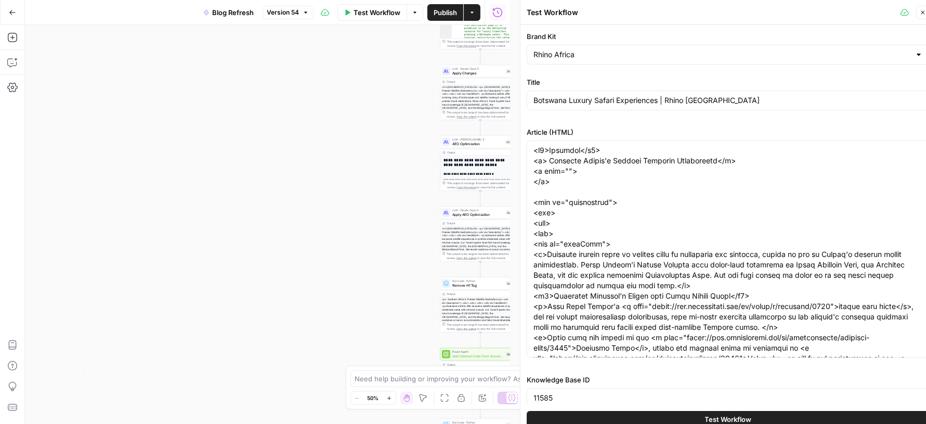
click at [755, 417] on button "Test Workflow" at bounding box center [728, 419] width 403 height 17
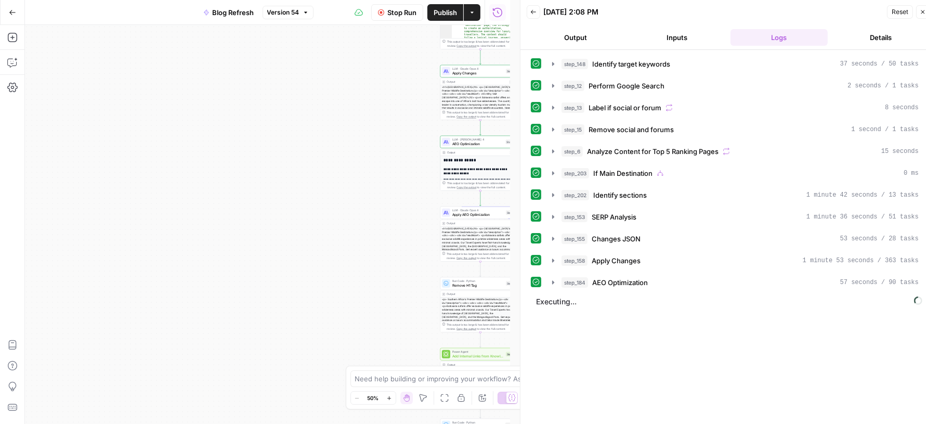
click at [404, 16] on span "Stop Run" at bounding box center [401, 12] width 29 height 10
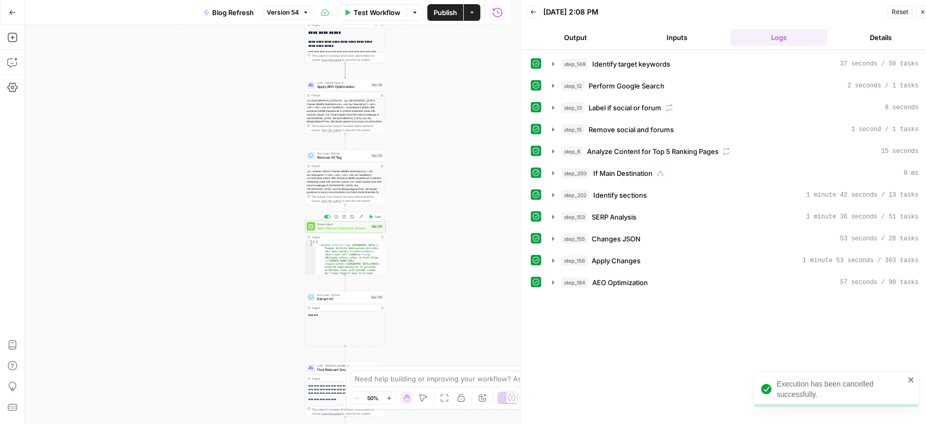
click at [323, 225] on span "Power Agent" at bounding box center [342, 224] width 51 height 4
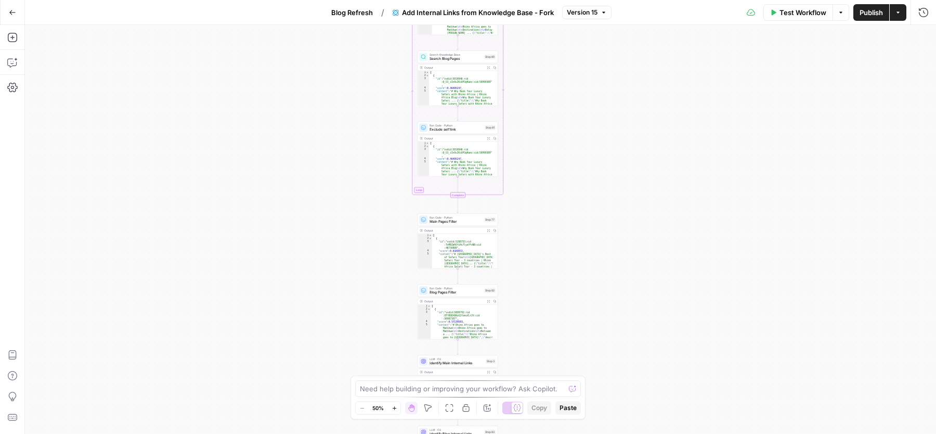
click at [790, 11] on span "Test Workflow" at bounding box center [802, 12] width 47 height 10
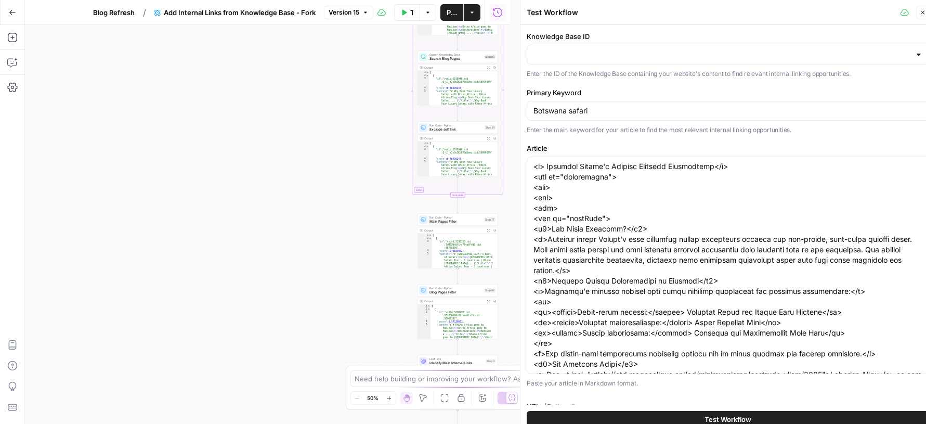
click at [666, 414] on button "Test Workflow" at bounding box center [728, 419] width 403 height 17
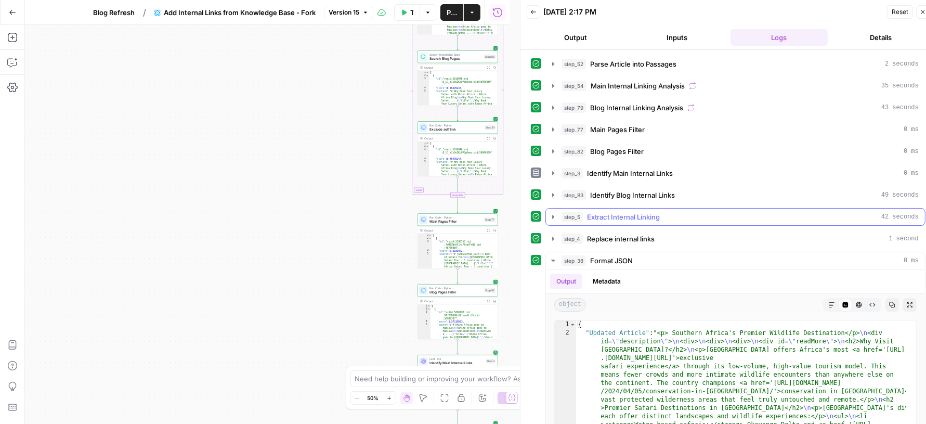
click at [706, 212] on div "step_5 Extract Internal Linking 42 seconds" at bounding box center [739, 217] width 357 height 10
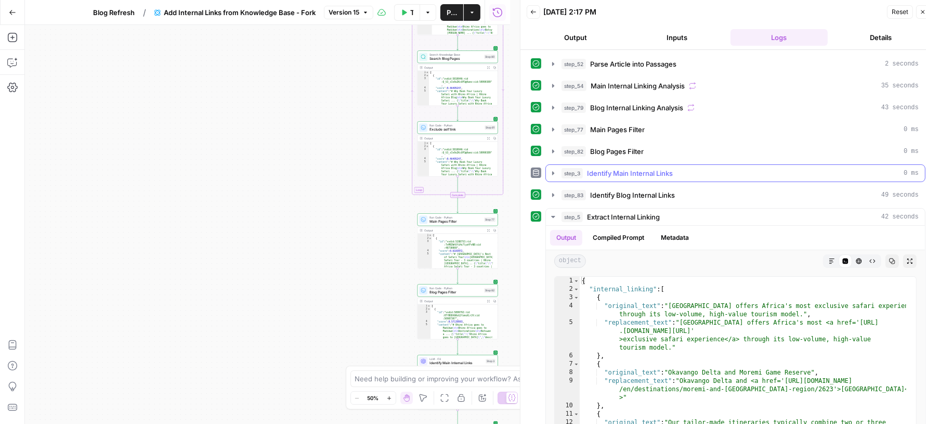
click at [695, 175] on div "step_3 Identify Main Internal Links 0 ms" at bounding box center [739, 173] width 357 height 10
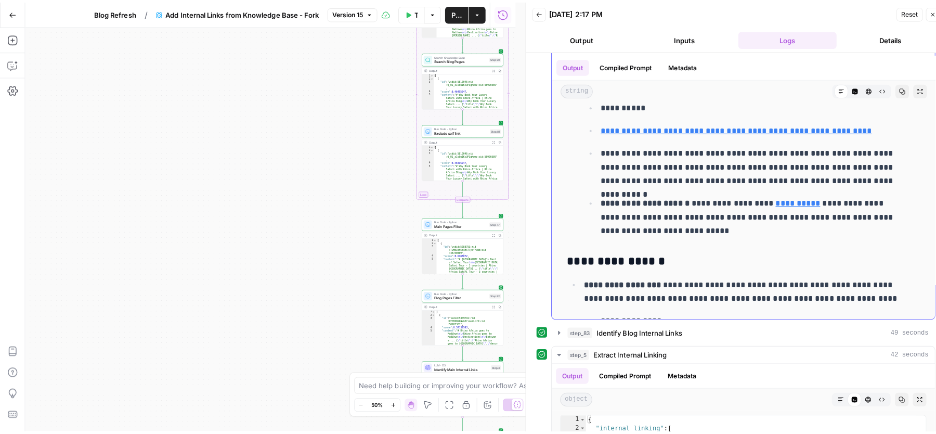
scroll to position [955, 0]
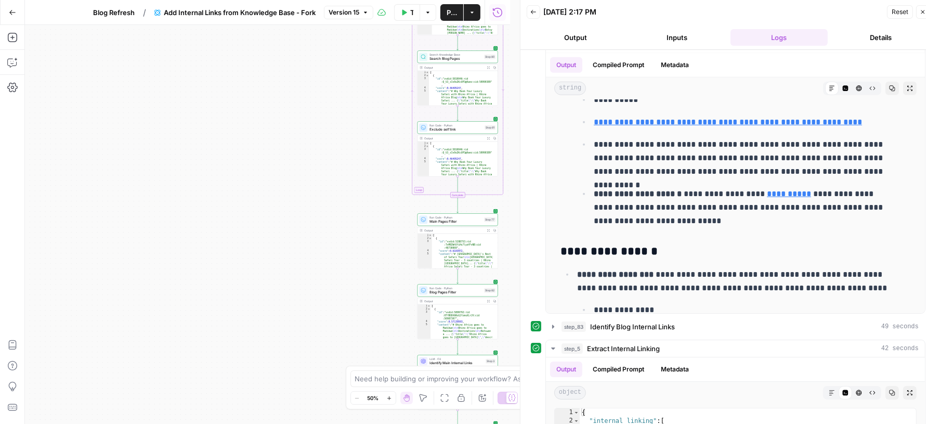
click at [118, 8] on span "Blog Refresh" at bounding box center [114, 12] width 42 height 10
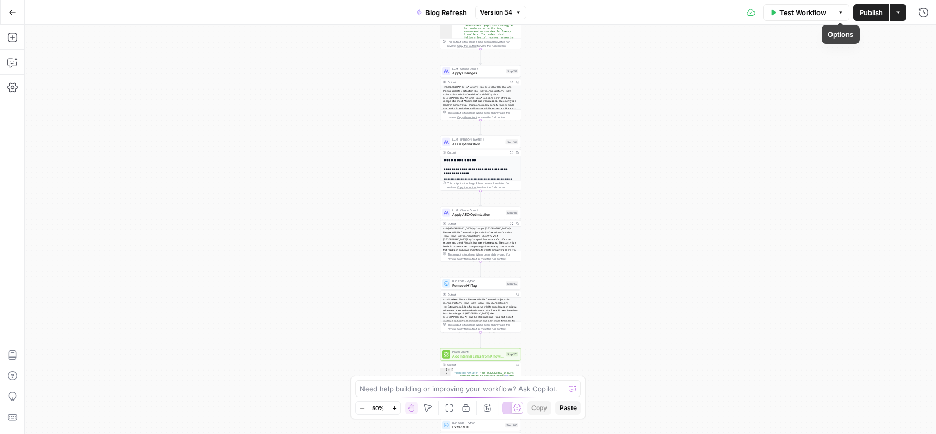
click at [869, 11] on span "Publish" at bounding box center [870, 12] width 23 height 10
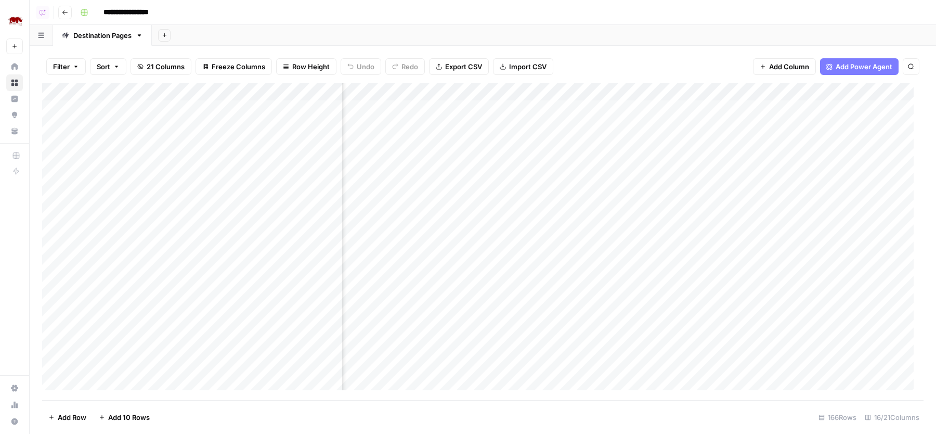
scroll to position [1, 544]
click at [574, 108] on div "Add Column" at bounding box center [482, 241] width 881 height 317
click at [524, 107] on div "Add Column" at bounding box center [482, 241] width 881 height 317
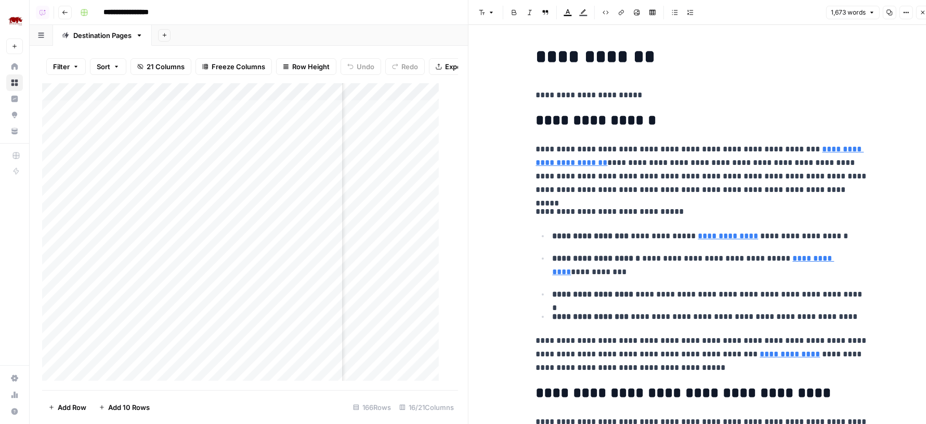
click at [924, 7] on button "Close" at bounding box center [923, 13] width 14 height 14
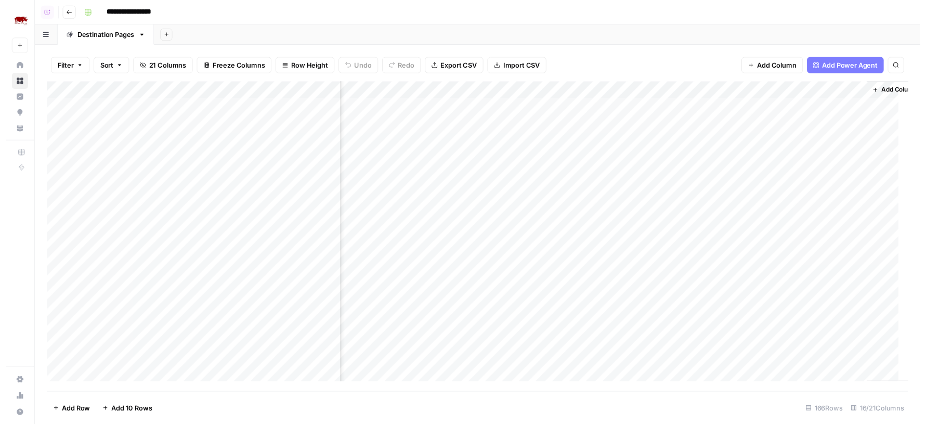
scroll to position [1, 854]
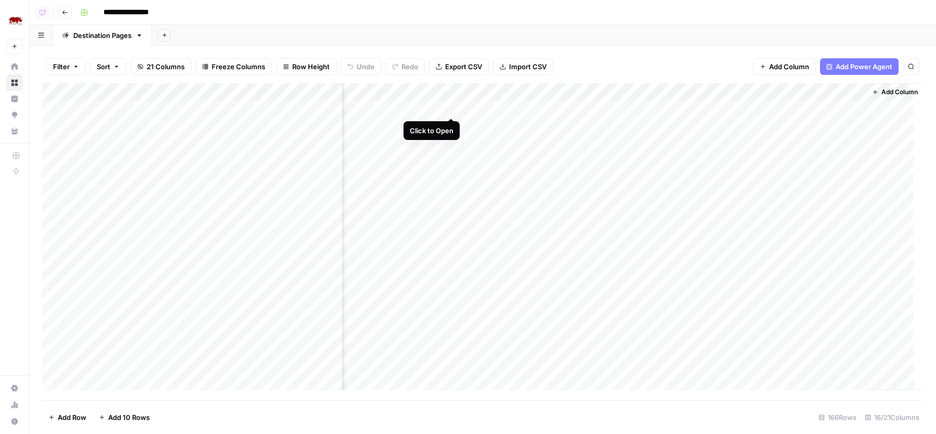
click at [454, 110] on div "Add Column" at bounding box center [482, 241] width 881 height 317
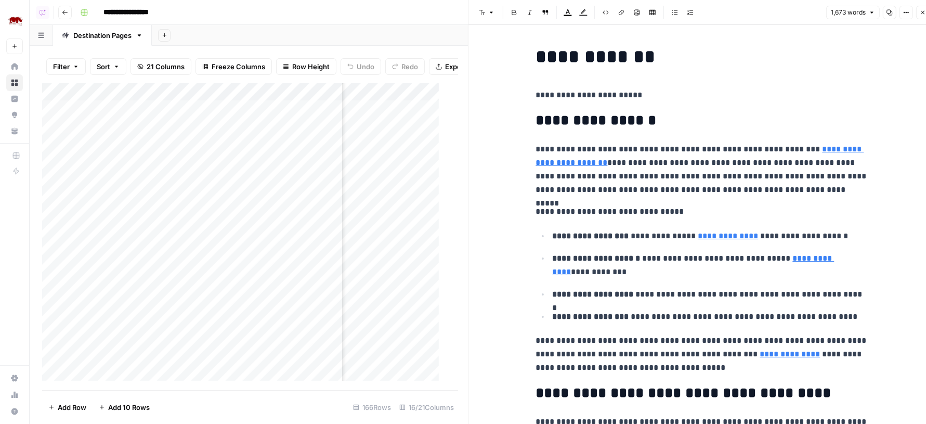
click at [906, 9] on icon "button" at bounding box center [906, 12] width 6 height 6
click at [861, 107] on span "Code" at bounding box center [875, 110] width 50 height 10
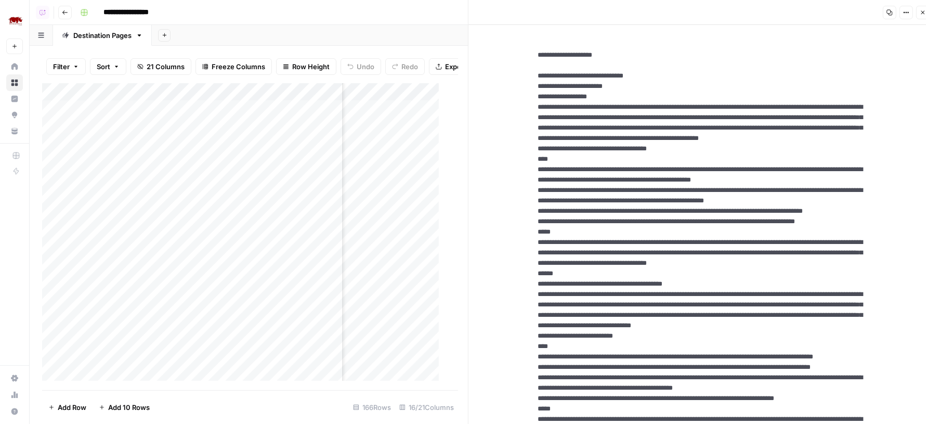
click at [890, 10] on icon "button" at bounding box center [889, 12] width 6 height 6
click at [911, 12] on button "Options" at bounding box center [906, 13] width 14 height 14
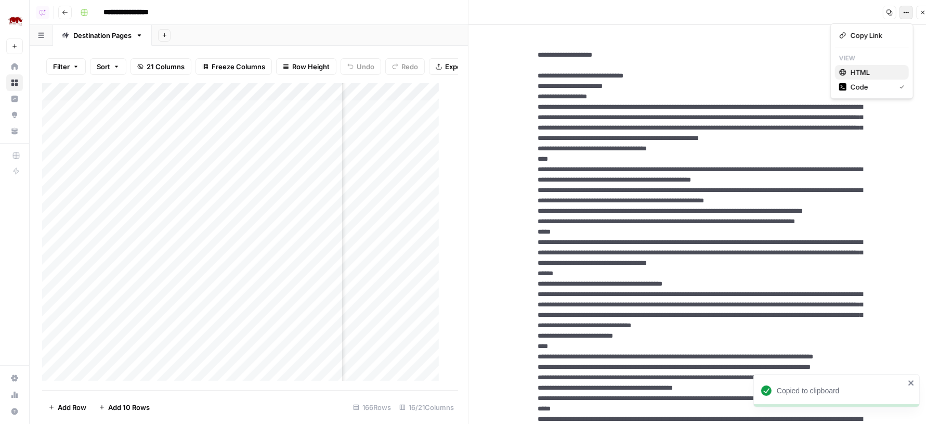
click at [890, 69] on span "HTML" at bounding box center [875, 72] width 50 height 10
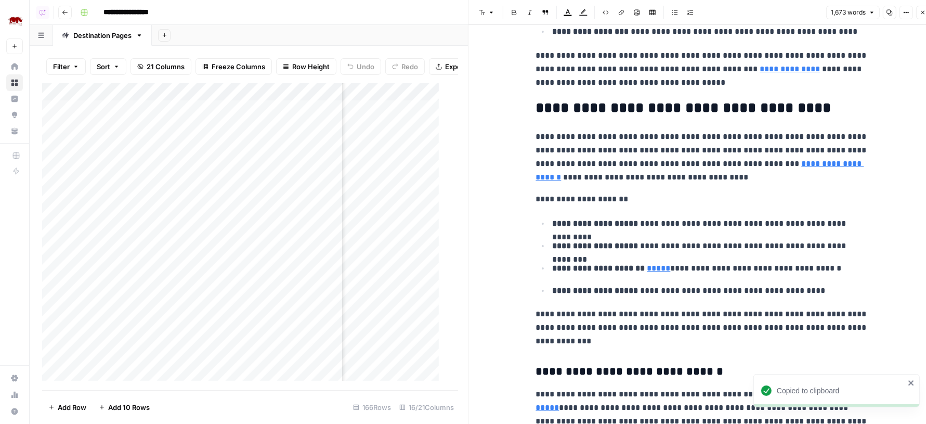
scroll to position [383, 0]
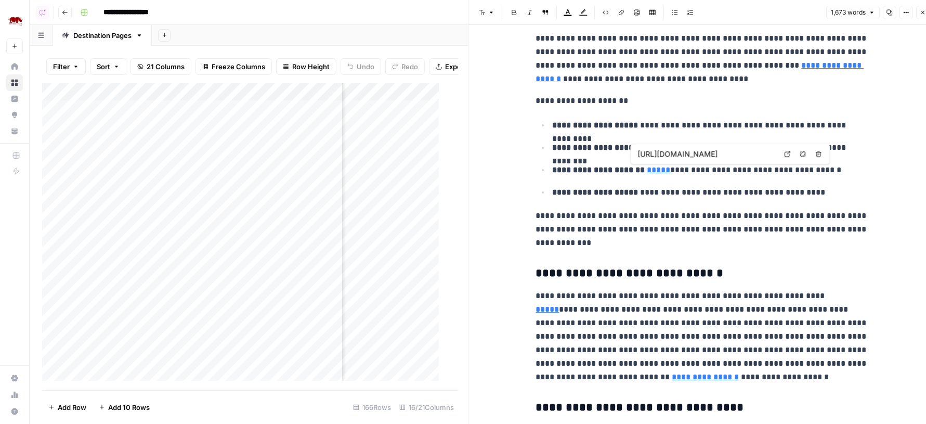
click at [652, 152] on input "[URL][DOMAIN_NAME]" at bounding box center [707, 154] width 138 height 10
click at [608, 235] on p "**********" at bounding box center [702, 229] width 333 height 41
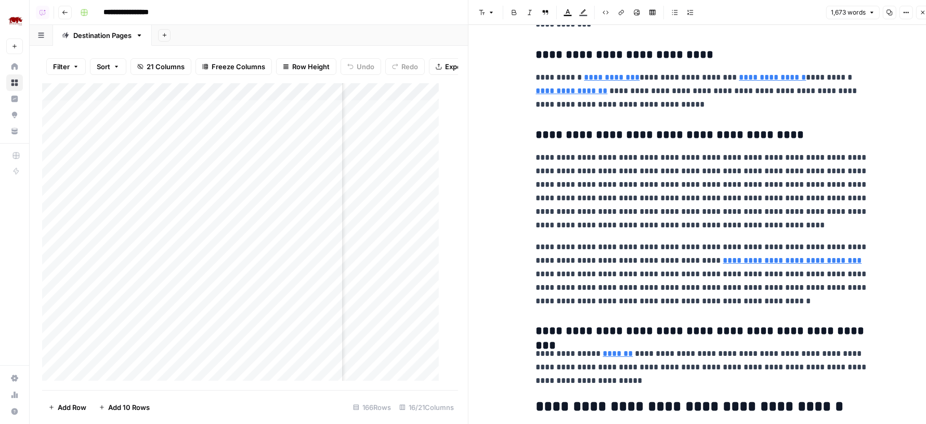
scroll to position [2759, 0]
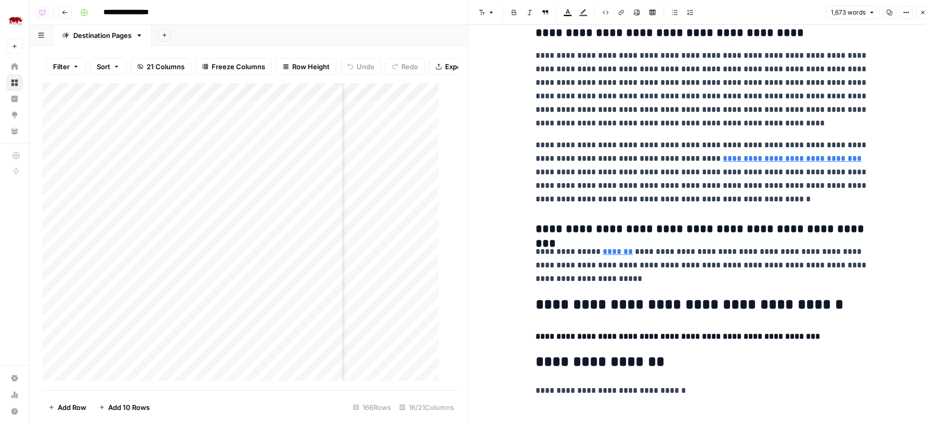
click at [608, 250] on link "*******" at bounding box center [618, 251] width 30 height 8
click at [632, 232] on input "[URL][DOMAIN_NAME]" at bounding box center [662, 236] width 138 height 10
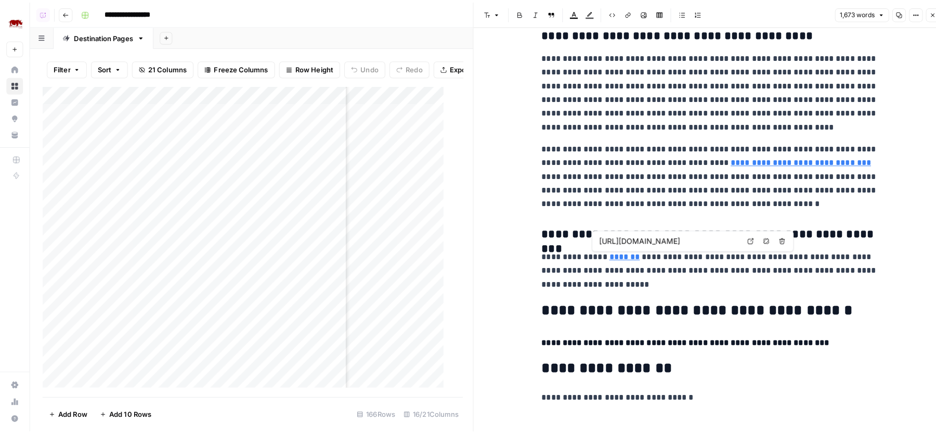
scroll to position [0, 259]
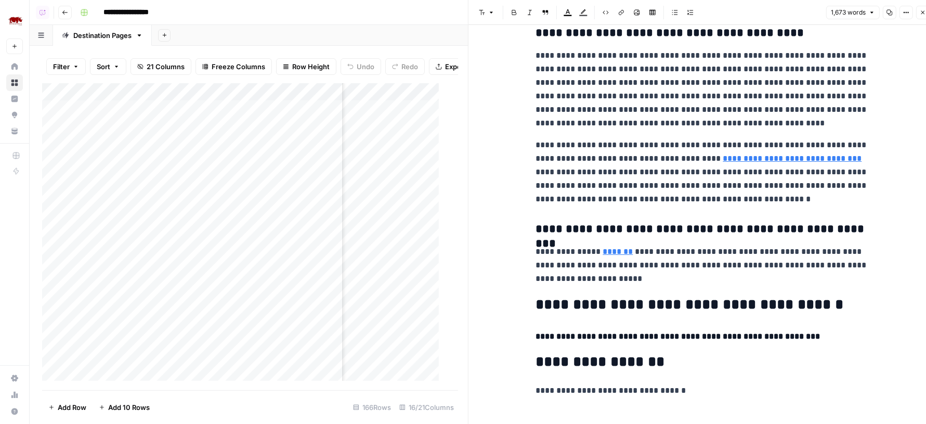
click at [625, 151] on p "**********" at bounding box center [702, 172] width 333 height 68
click at [925, 12] on icon "button" at bounding box center [923, 12] width 6 height 6
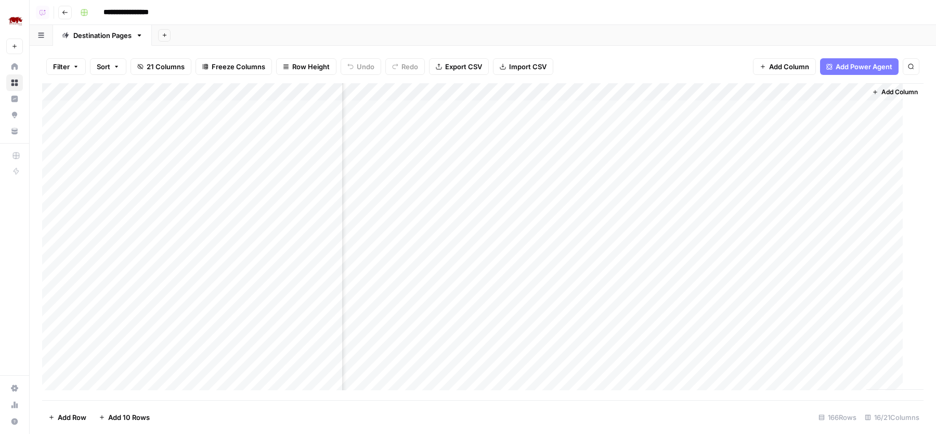
scroll to position [1, 842]
click at [462, 107] on div "Add Column" at bounding box center [482, 241] width 881 height 317
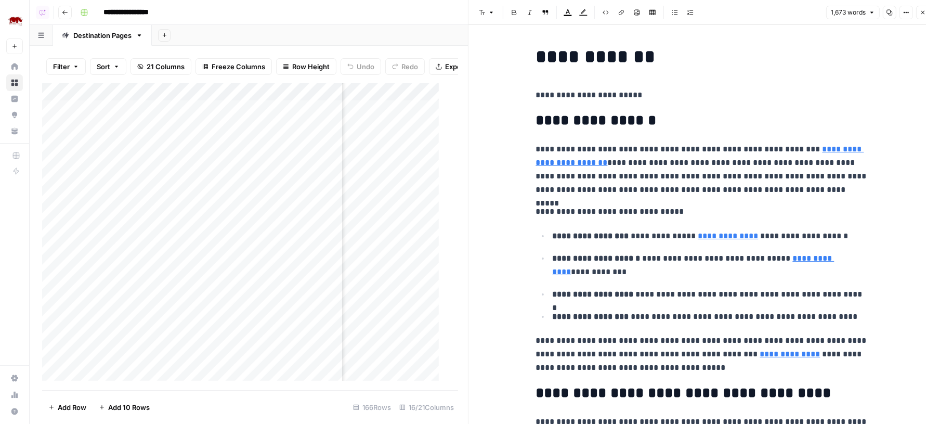
click at [862, 215] on p "**********" at bounding box center [702, 212] width 333 height 14
type input "unma"
click at [923, 7] on button "Close" at bounding box center [923, 13] width 14 height 14
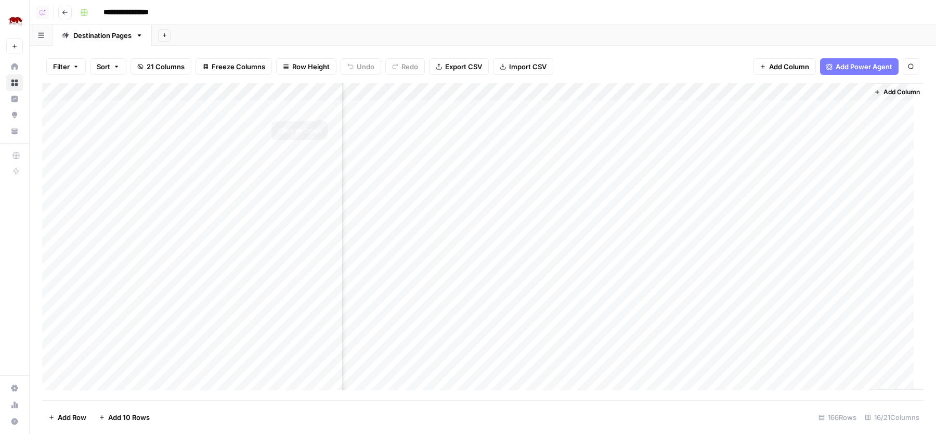
click at [318, 108] on div "Add Column" at bounding box center [482, 241] width 881 height 317
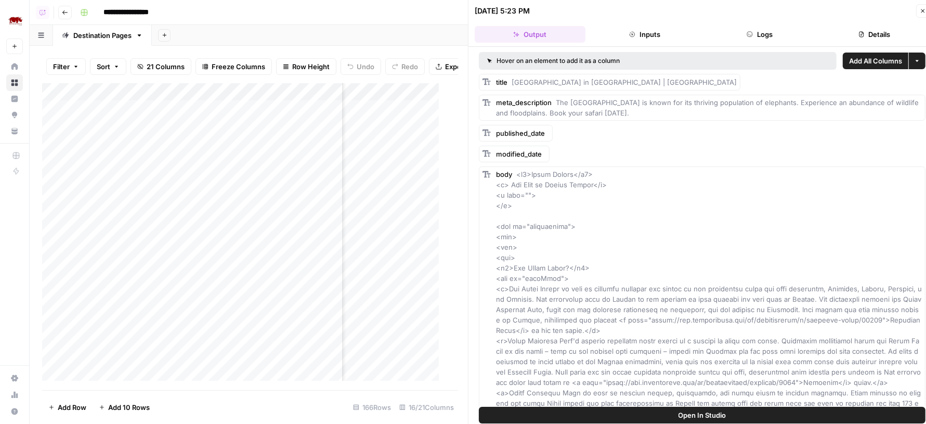
click at [781, 32] on button "Logs" at bounding box center [759, 34] width 111 height 17
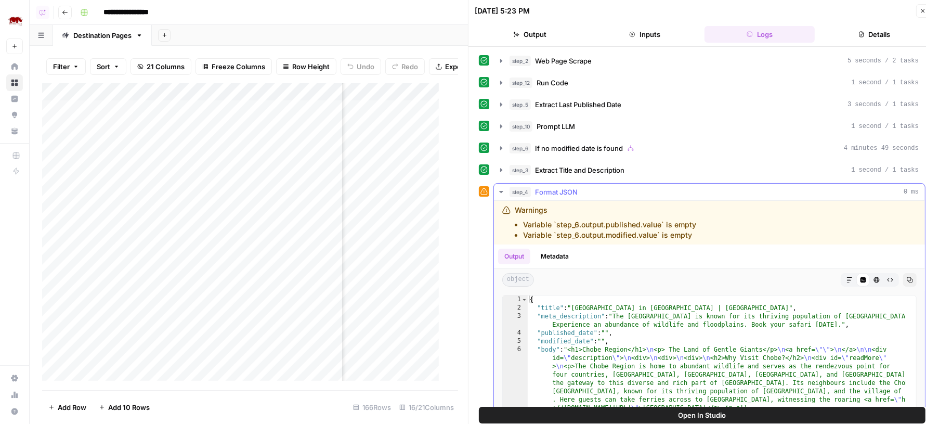
click at [646, 184] on button "step_4 Format JSON 0 ms" at bounding box center [709, 192] width 431 height 17
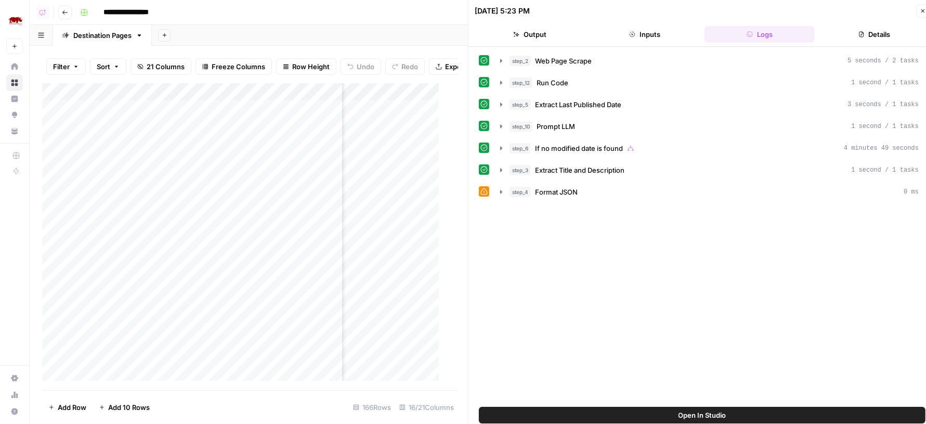
click at [914, 14] on div "[DATE] 5:23 PM Close" at bounding box center [702, 11] width 455 height 14
click at [916, 12] on button "Close" at bounding box center [923, 11] width 14 height 14
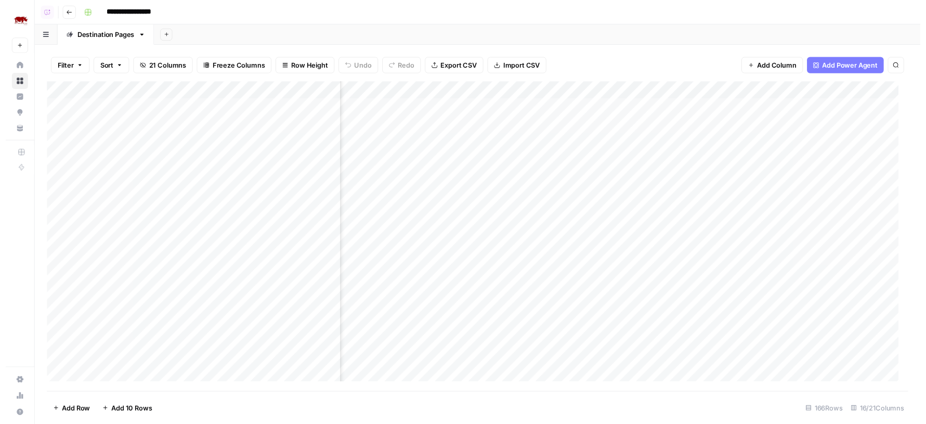
scroll to position [1, 589]
click at [515, 109] on div "Add Column" at bounding box center [482, 241] width 881 height 317
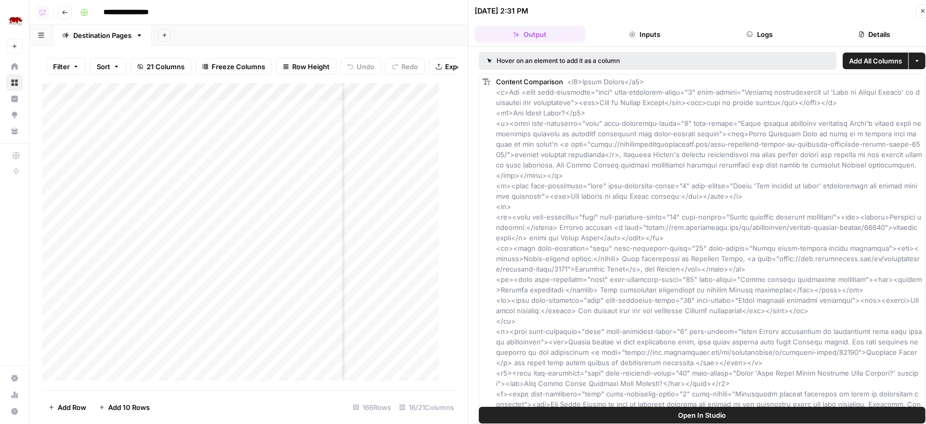
click at [758, 37] on button "Logs" at bounding box center [759, 34] width 111 height 17
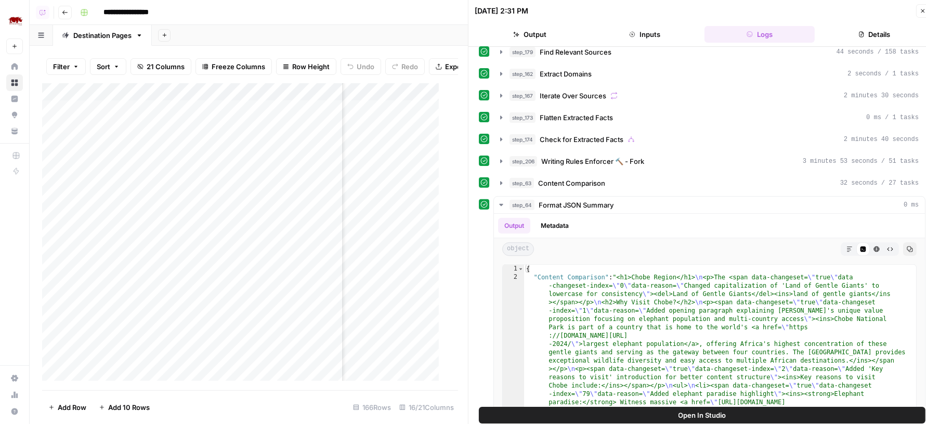
scroll to position [362, 0]
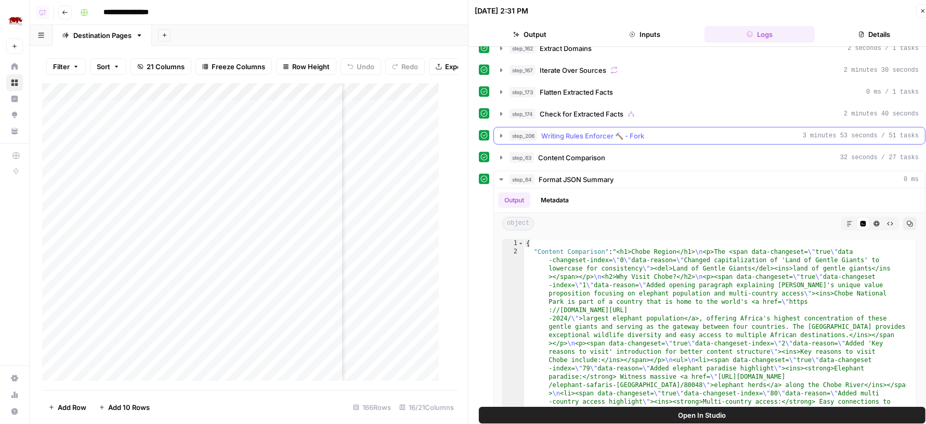
click at [520, 130] on span "step_206" at bounding box center [523, 135] width 28 height 10
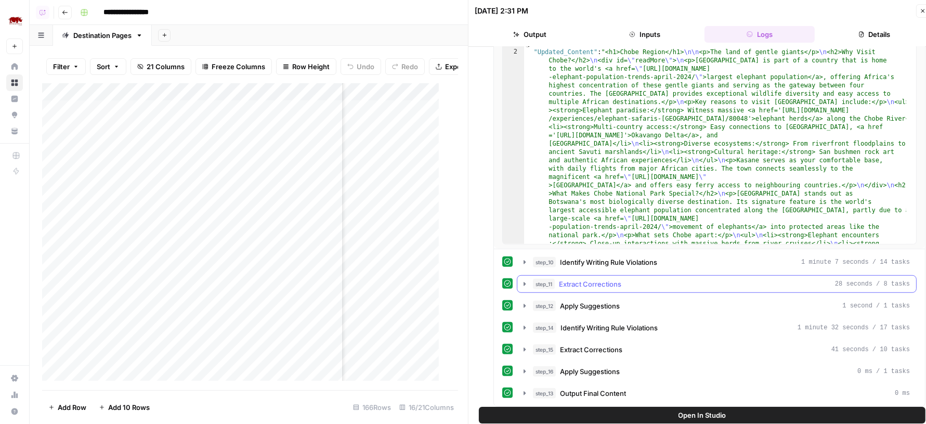
scroll to position [525, 0]
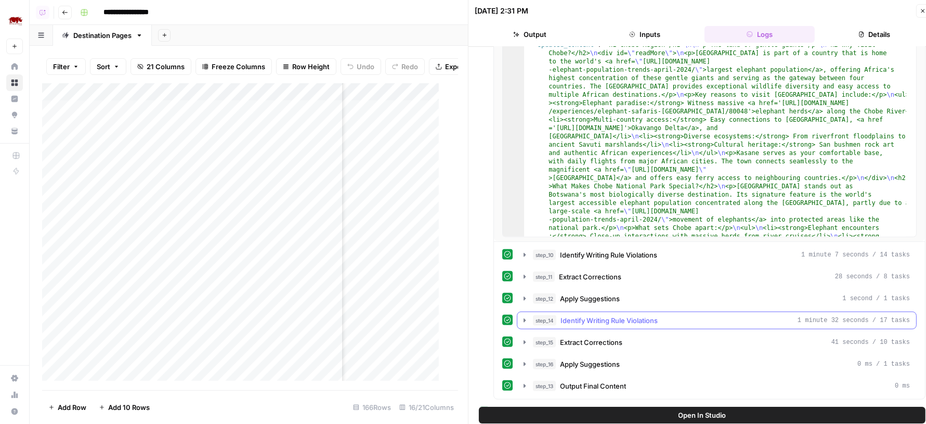
click at [622, 315] on span "Identify Writing Rule Violations" at bounding box center [608, 320] width 97 height 10
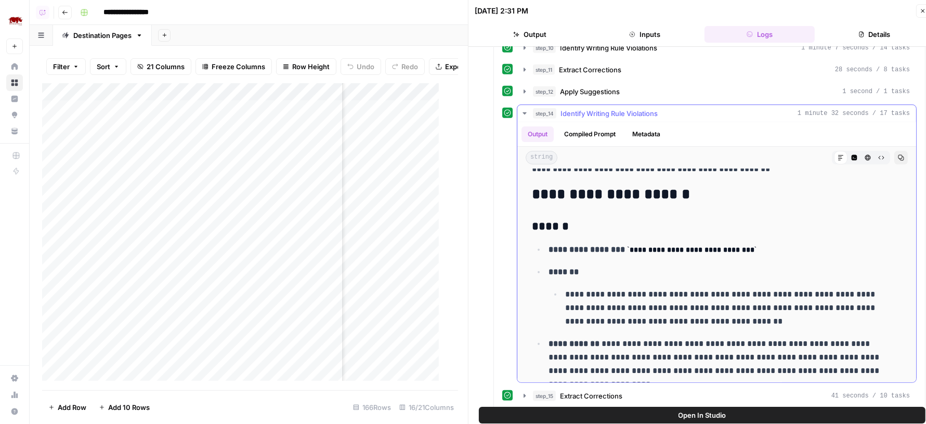
scroll to position [147, 0]
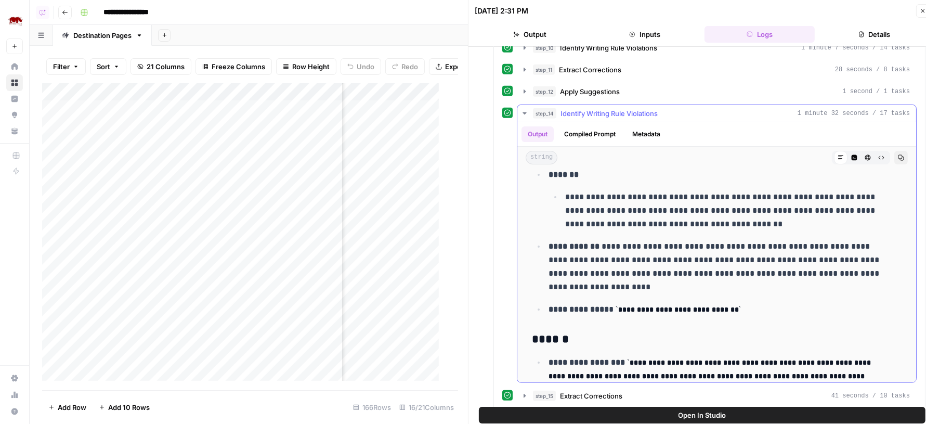
click at [851, 154] on icon "button" at bounding box center [854, 157] width 6 height 6
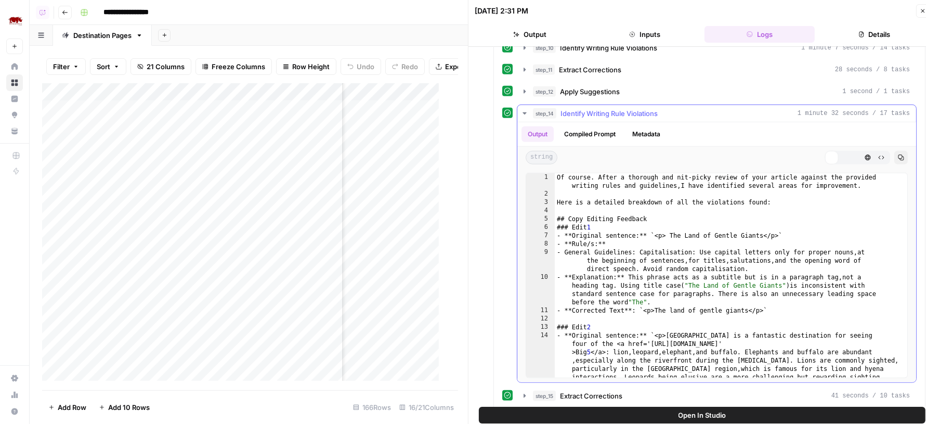
scroll to position [0, 0]
type textarea "**********"
click at [740, 245] on div "Of course. After a thorough and nit-picky review of your article against the pr…" at bounding box center [726, 325] width 343 height 305
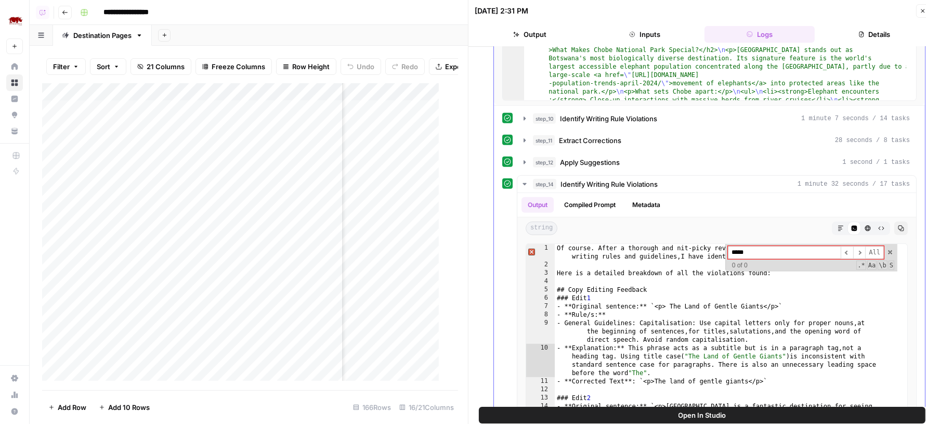
scroll to position [643, 0]
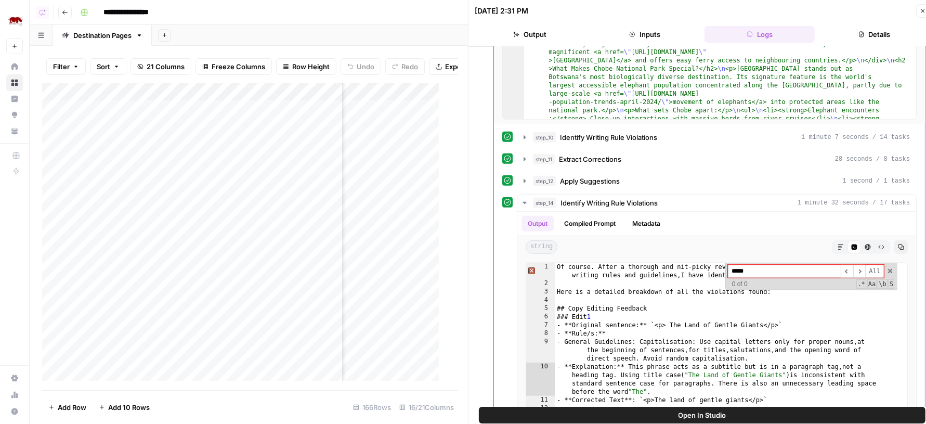
type input "*****"
click at [667, 136] on div "**********" at bounding box center [709, 332] width 414 height 409
click at [688, 132] on div "step_10 Identify Writing Rule Violations 1 minute 7 seconds / 14 tasks" at bounding box center [721, 137] width 377 height 10
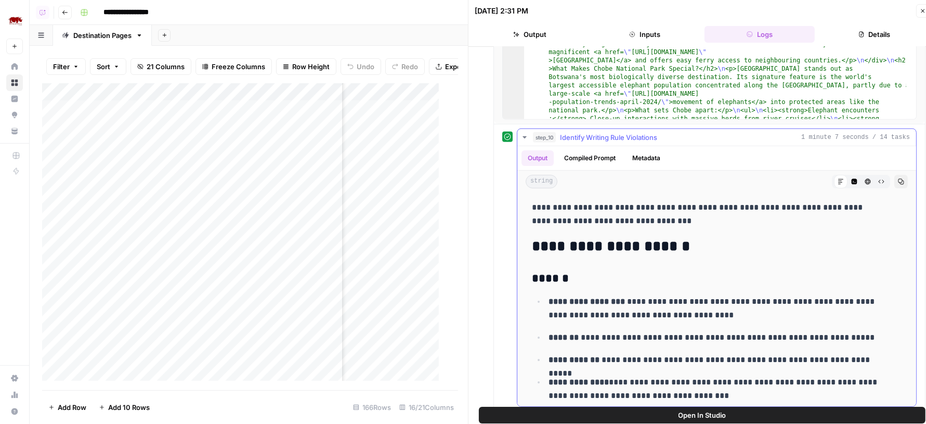
click at [847, 175] on button "Code Editor" at bounding box center [854, 182] width 14 height 14
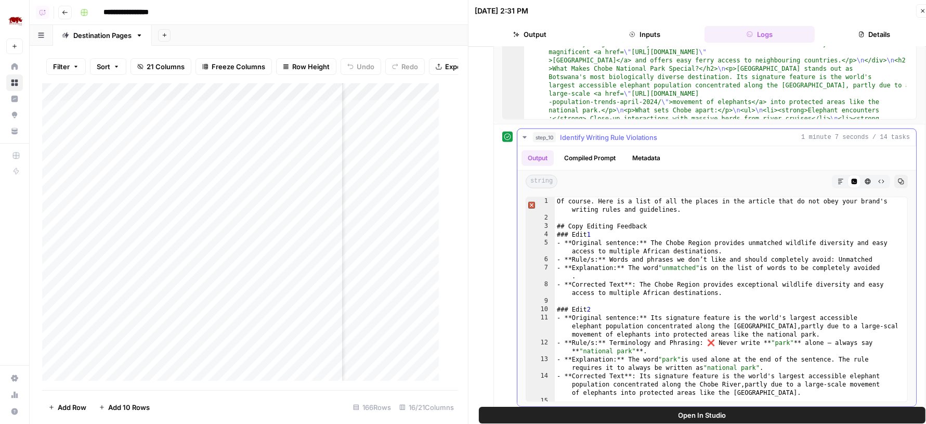
click at [722, 222] on div "Of course. Here is a list of all the places in the article that do not obey you…" at bounding box center [726, 312] width 343 height 230
type textarea "**********"
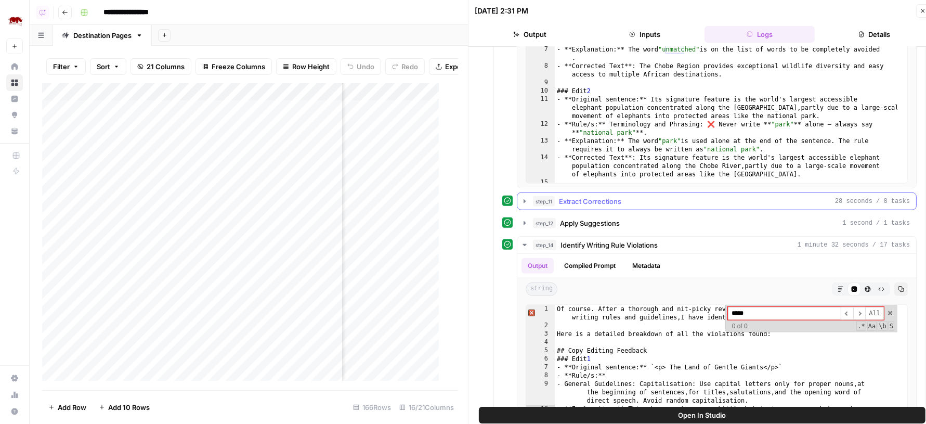
scroll to position [886, 0]
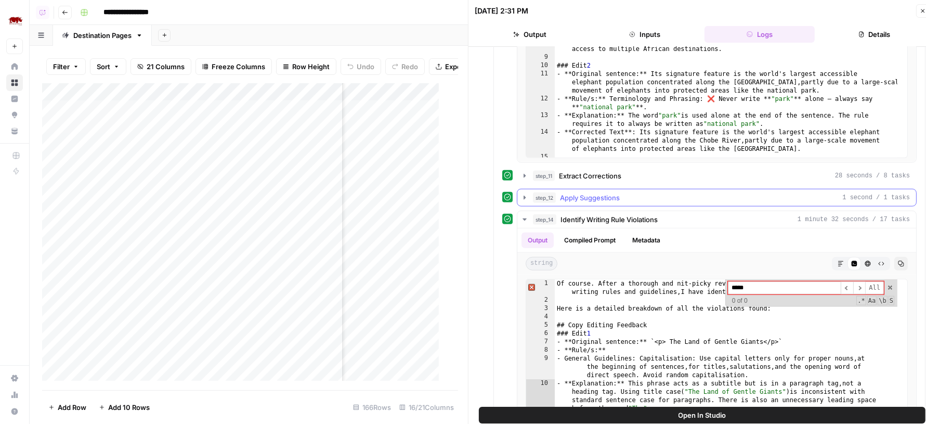
type input "*****"
click at [678, 192] on div "step_12 Apply Suggestions 1 second / 1 tasks" at bounding box center [721, 197] width 377 height 10
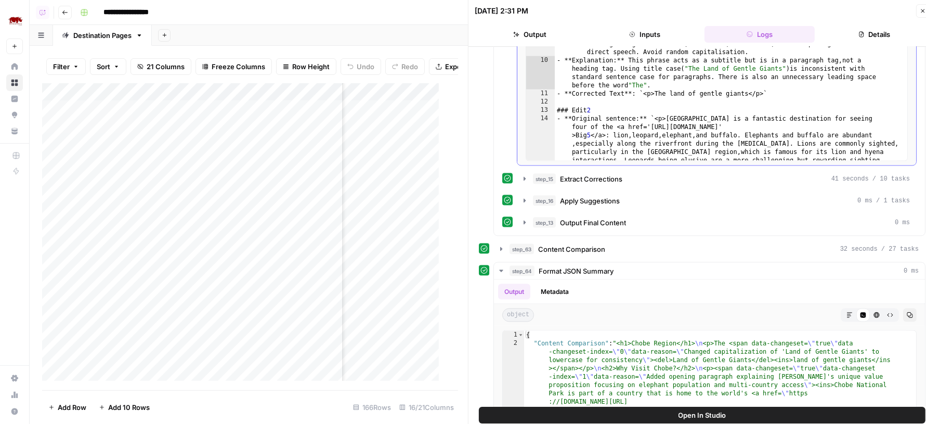
scroll to position [1475, 0]
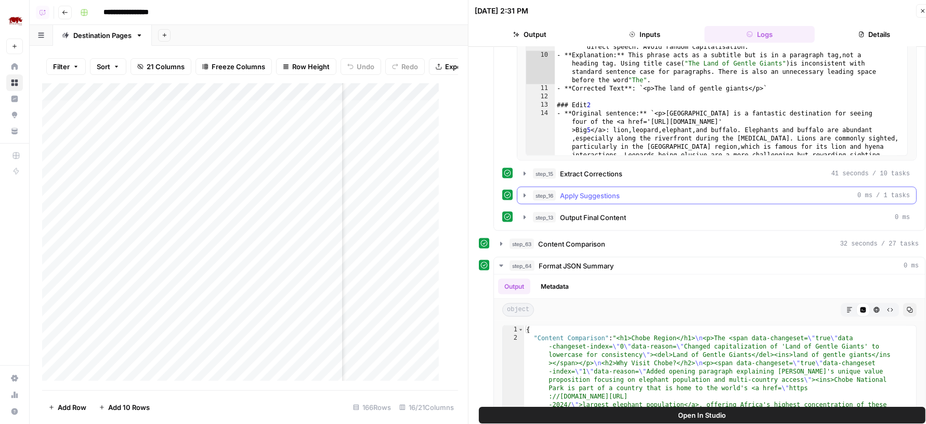
click at [629, 191] on button "step_16 Apply Suggestions 0 ms / 1 tasks" at bounding box center [716, 195] width 399 height 17
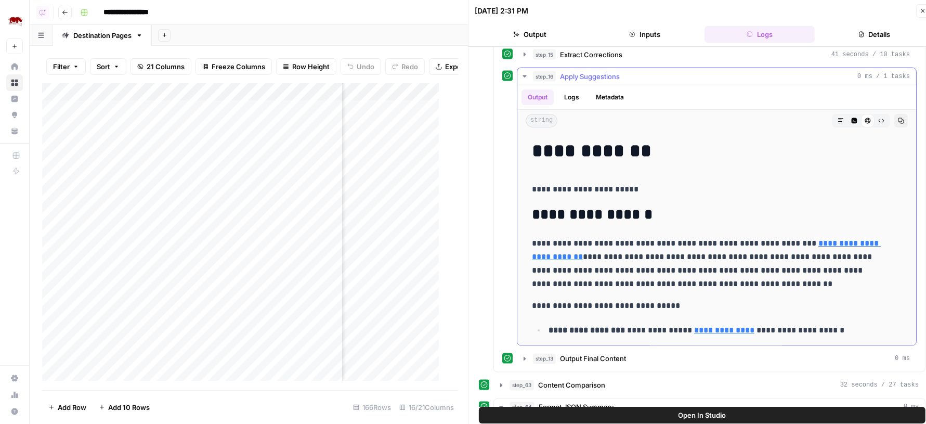
scroll to position [1594, 0]
click at [648, 411] on button "Open In Studio" at bounding box center [702, 415] width 447 height 17
click at [859, 33] on icon "button" at bounding box center [861, 34] width 6 height 6
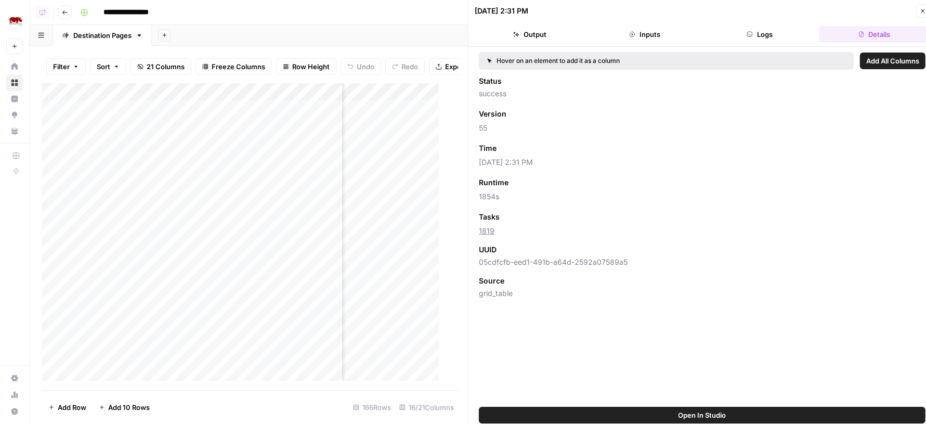
scroll to position [0, 0]
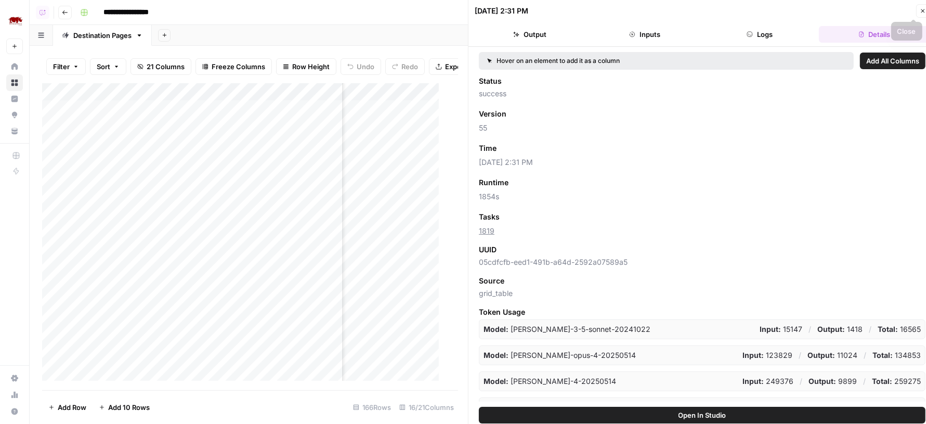
click at [799, 32] on button "Logs" at bounding box center [759, 34] width 111 height 17
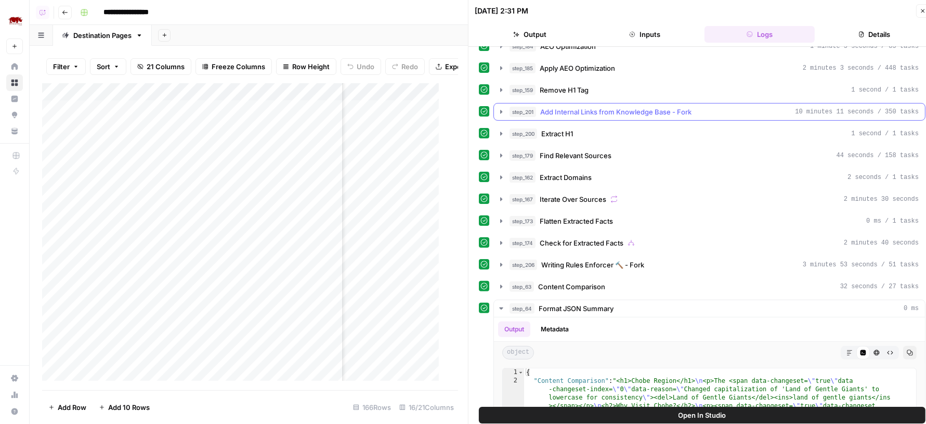
scroll to position [248, 0]
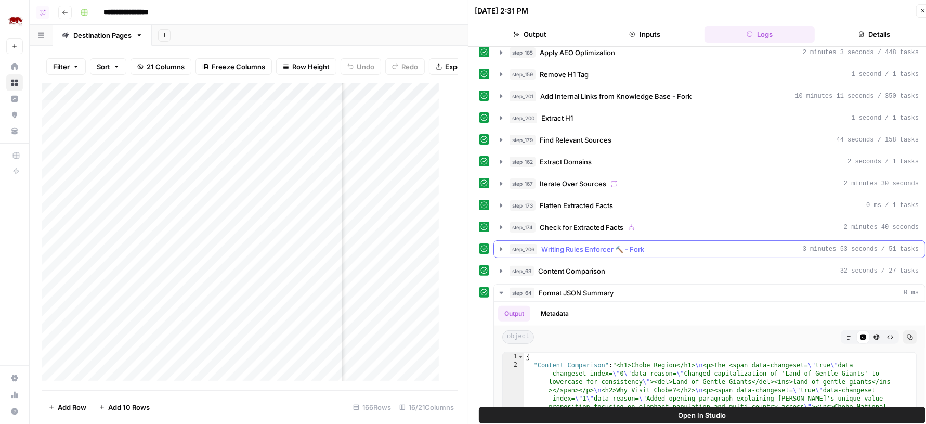
click at [743, 244] on div "step_206 Writing Rules Enforcer 🔨 - Fork 3 minutes 53 seconds / 51 tasks" at bounding box center [713, 249] width 409 height 10
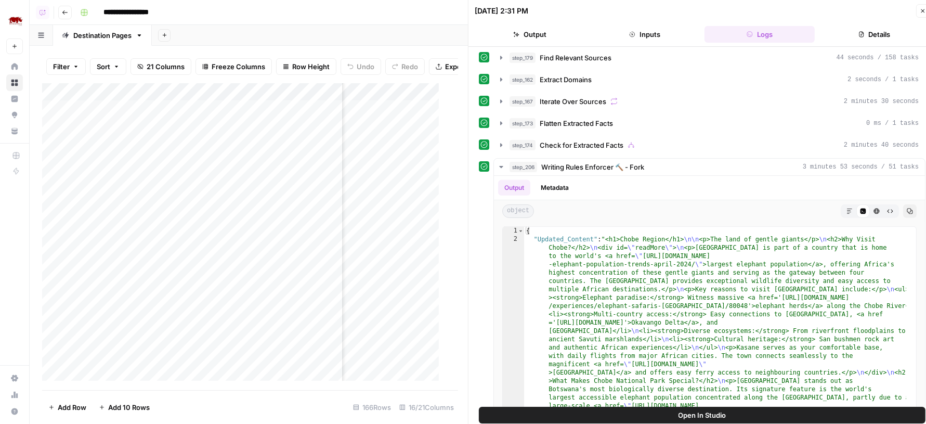
scroll to position [325, 0]
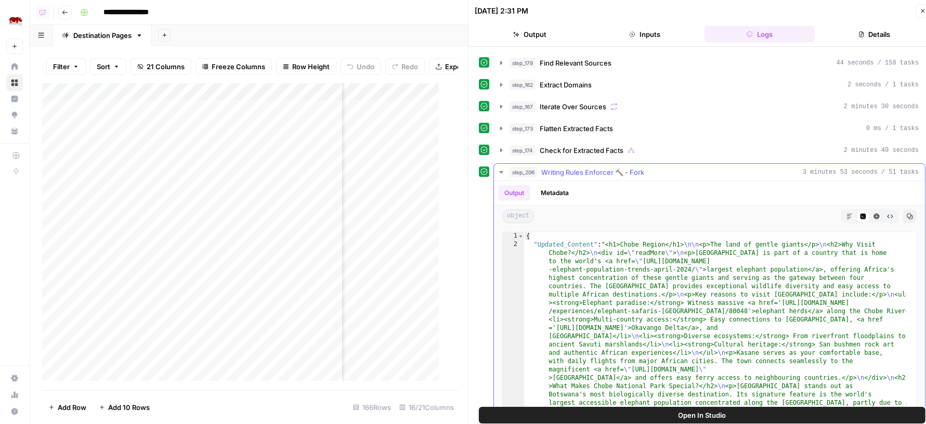
click at [716, 167] on div "step_206 Writing Rules Enforcer 🔨 - Fork 3 minutes 53 seconds / 51 tasks" at bounding box center [713, 172] width 409 height 10
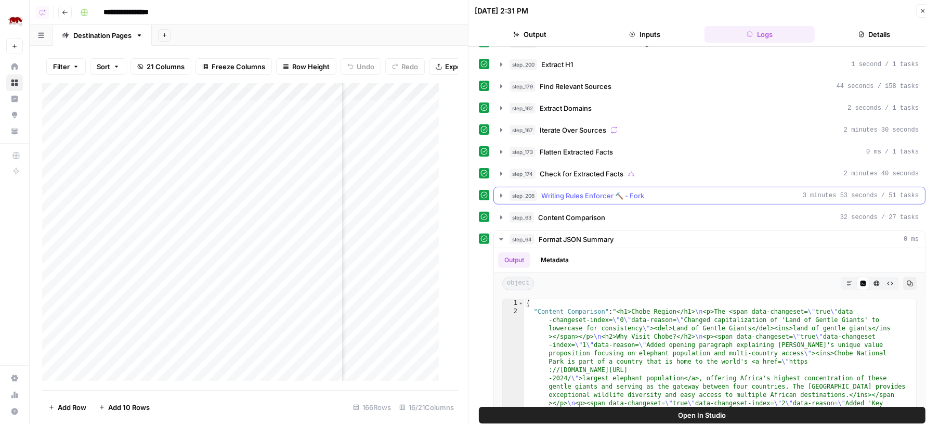
scroll to position [300, 0]
click at [699, 126] on div "step_167 Iterate Over Sources 2 minutes 30 seconds" at bounding box center [713, 131] width 409 height 10
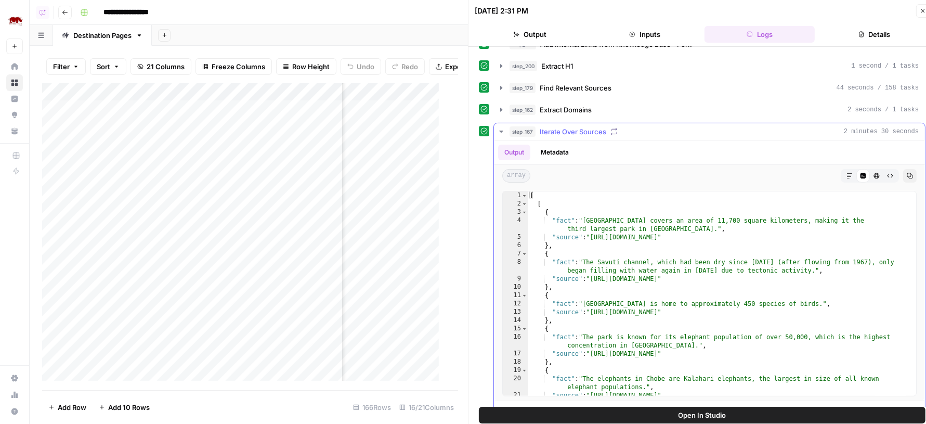
scroll to position [576, 0]
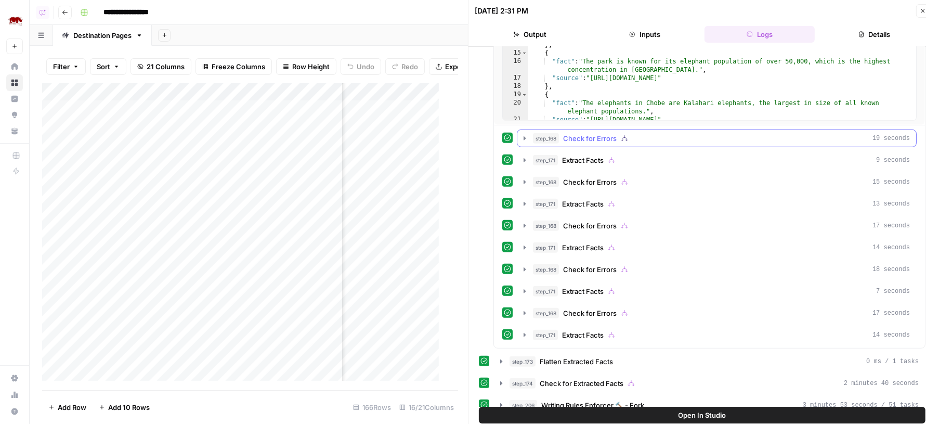
click at [699, 133] on div "step_168 Check for Errors 19 seconds" at bounding box center [721, 138] width 377 height 10
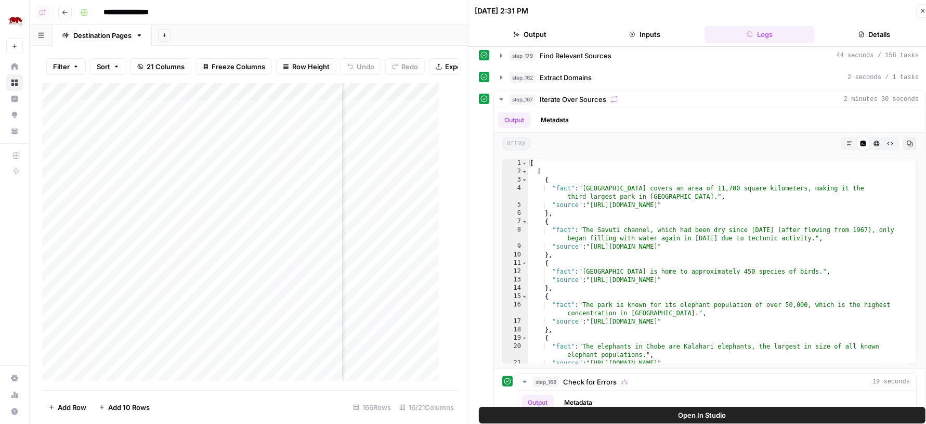
scroll to position [202, 0]
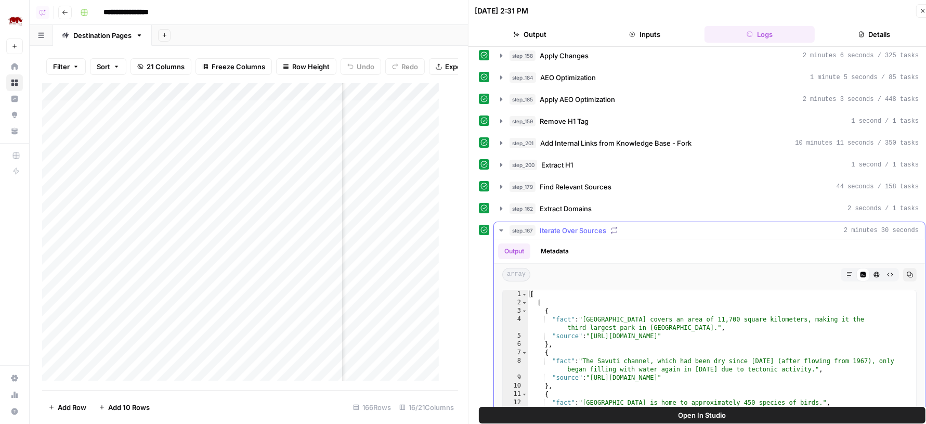
click at [701, 225] on div "step_167 Iterate Over Sources 2 minutes 30 seconds" at bounding box center [713, 230] width 409 height 10
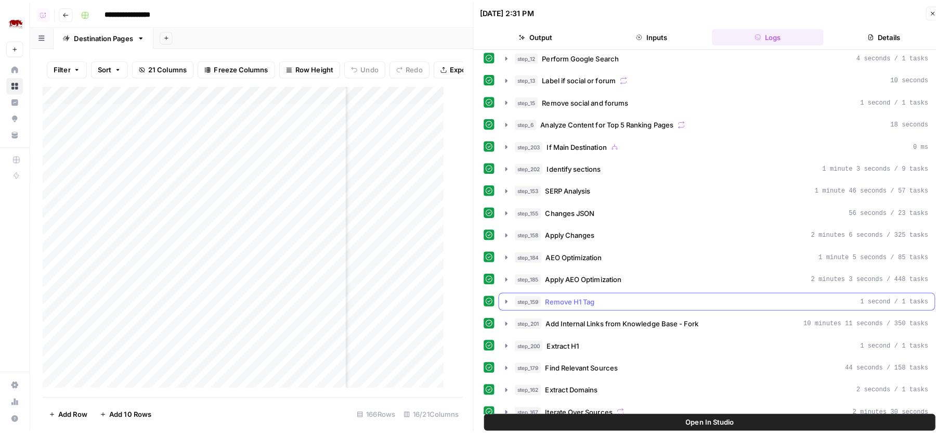
scroll to position [0, 0]
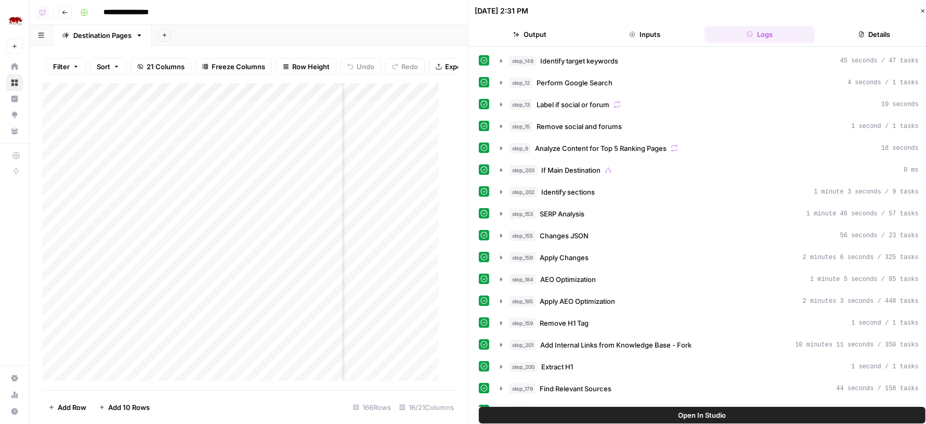
click at [922, 11] on icon "button" at bounding box center [923, 11] width 4 height 4
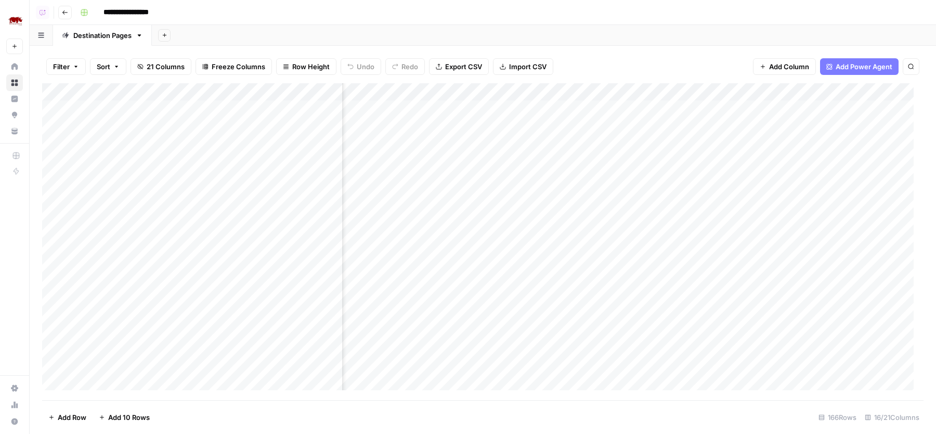
scroll to position [1, 570]
click at [548, 107] on div "Add Column" at bounding box center [482, 241] width 881 height 317
click at [489, 13] on div "**********" at bounding box center [500, 12] width 849 height 17
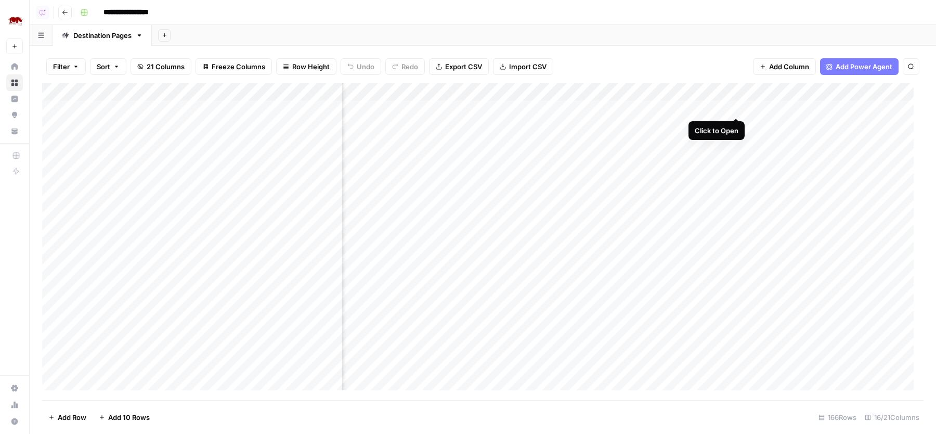
click at [736, 110] on div "Add Column" at bounding box center [482, 241] width 881 height 317
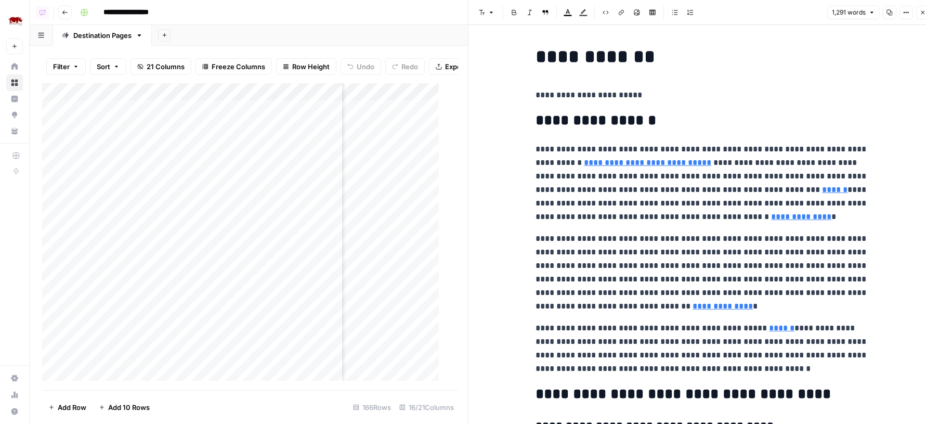
click at [907, 13] on icon "button" at bounding box center [907, 13] width 2 height 2
click at [856, 112] on span "Code" at bounding box center [875, 110] width 50 height 10
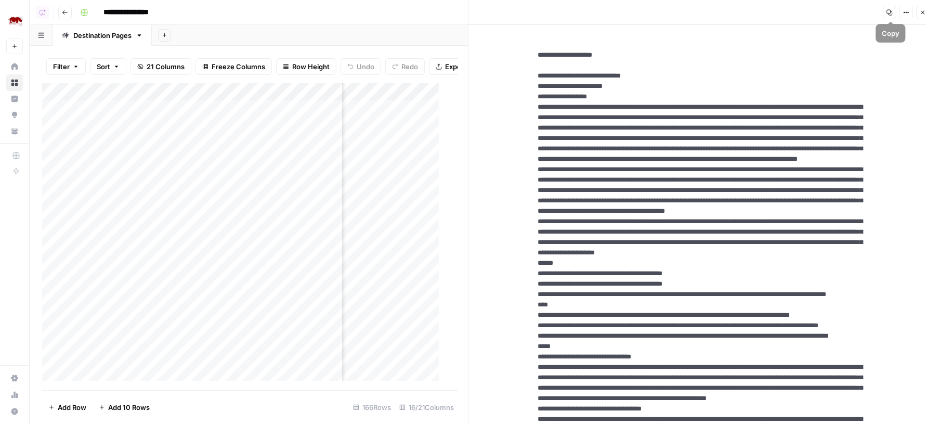
click at [895, 11] on button "Copy" at bounding box center [890, 13] width 14 height 14
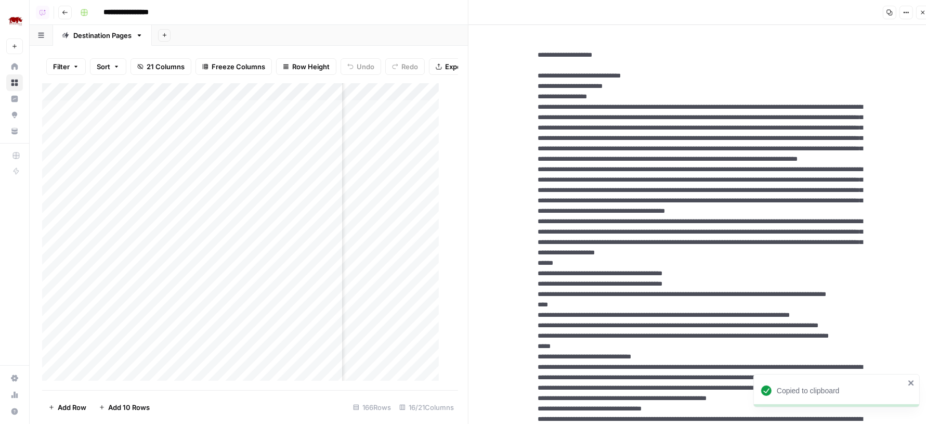
click at [921, 14] on icon "button" at bounding box center [923, 12] width 6 height 6
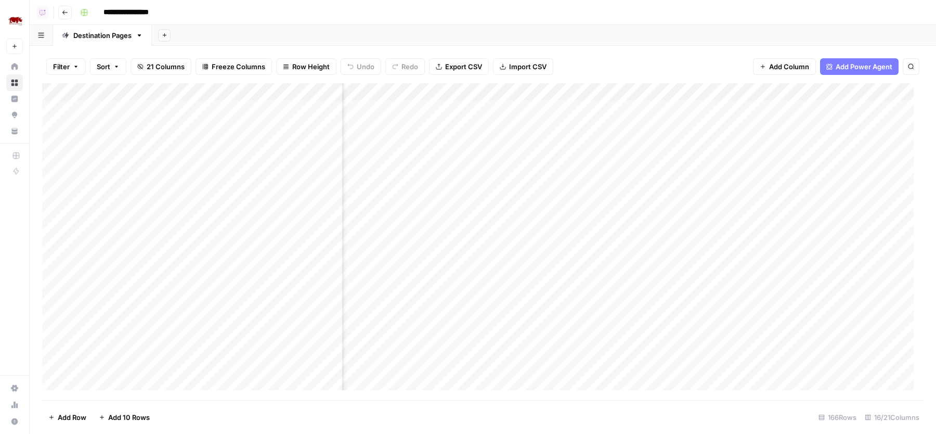
click at [534, 107] on div "Add Column" at bounding box center [482, 241] width 881 height 317
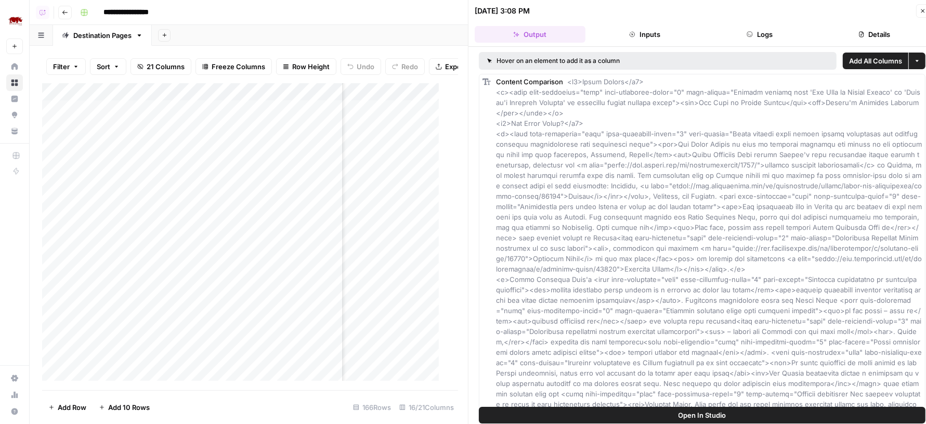
click at [690, 410] on span "Open In Studio" at bounding box center [702, 415] width 48 height 10
click at [920, 8] on icon "button" at bounding box center [923, 11] width 6 height 6
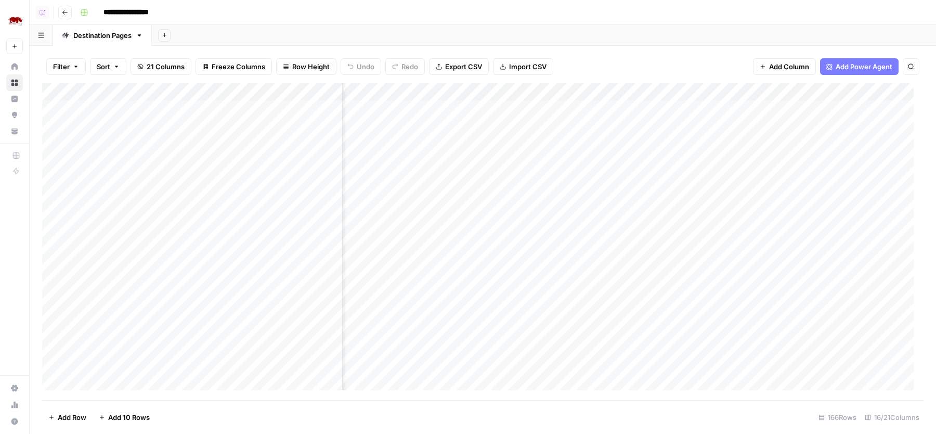
scroll to position [1, 673]
click at [528, 108] on div "Add Column" at bounding box center [482, 241] width 881 height 317
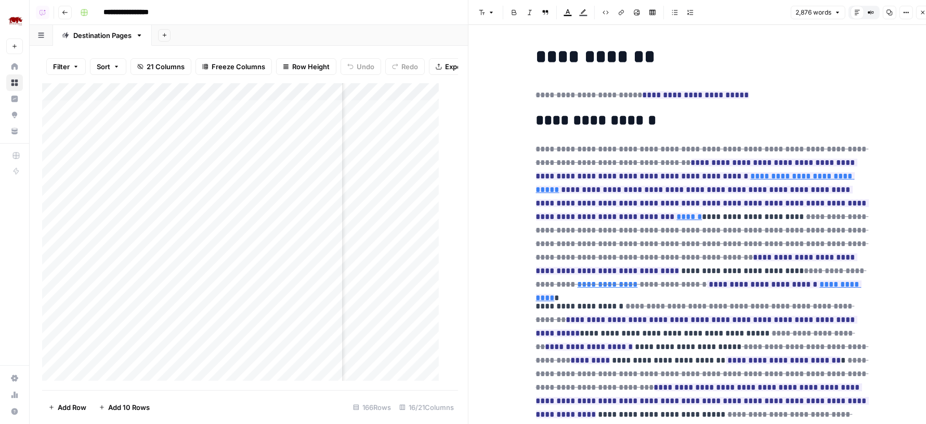
click at [922, 14] on icon "button" at bounding box center [923, 12] width 6 height 6
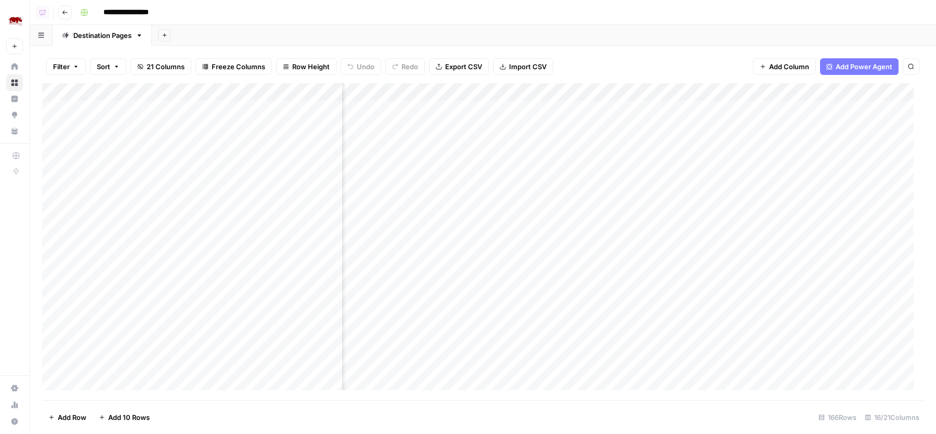
click at [433, 108] on div "Add Column" at bounding box center [482, 241] width 881 height 317
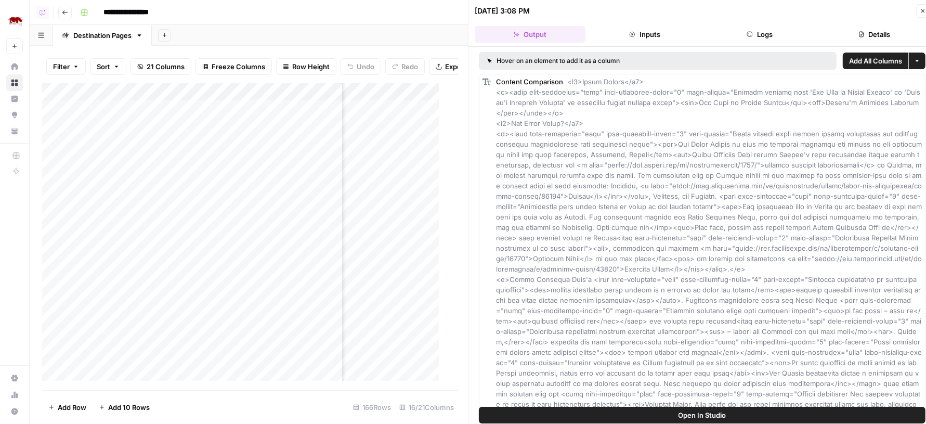
click at [829, 37] on button "Details" at bounding box center [874, 34] width 111 height 17
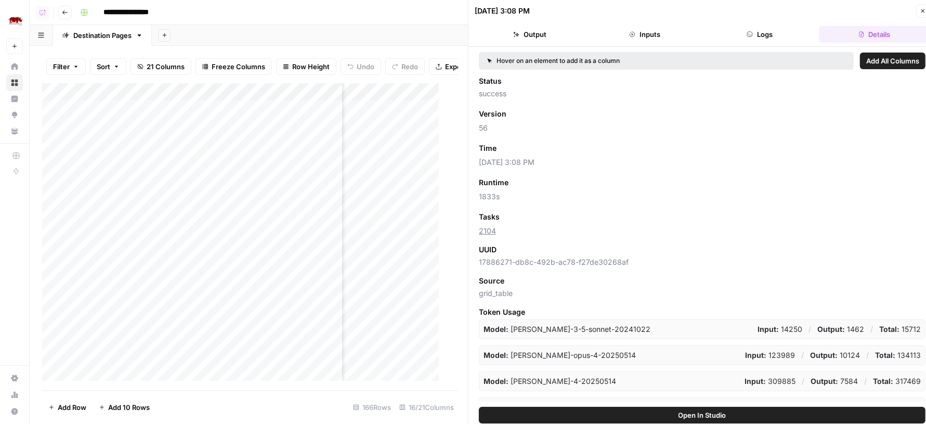
click at [651, 415] on button "Open In Studio" at bounding box center [702, 415] width 447 height 17
click at [924, 10] on icon "button" at bounding box center [923, 11] width 6 height 6
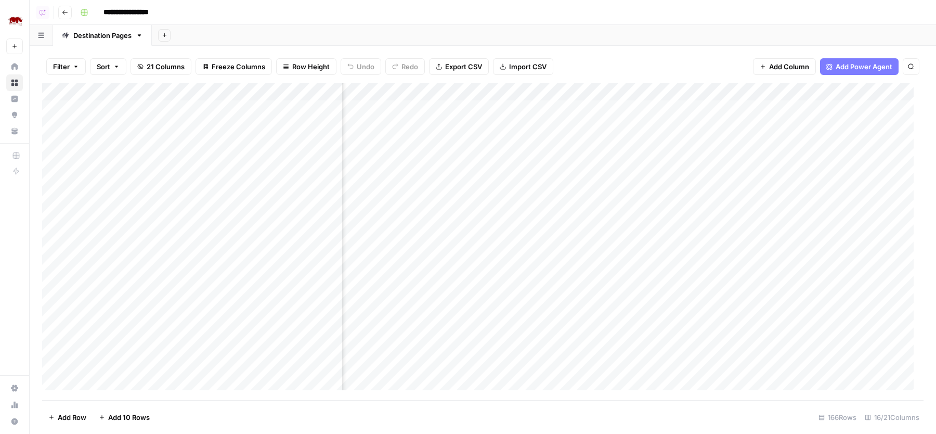
click at [446, 123] on div "Add Column" at bounding box center [482, 241] width 881 height 317
click at [446, 144] on div "Add Column" at bounding box center [482, 241] width 881 height 317
click at [445, 160] on div "Add Column" at bounding box center [482, 241] width 881 height 317
click at [447, 177] on div "Add Column" at bounding box center [482, 241] width 881 height 317
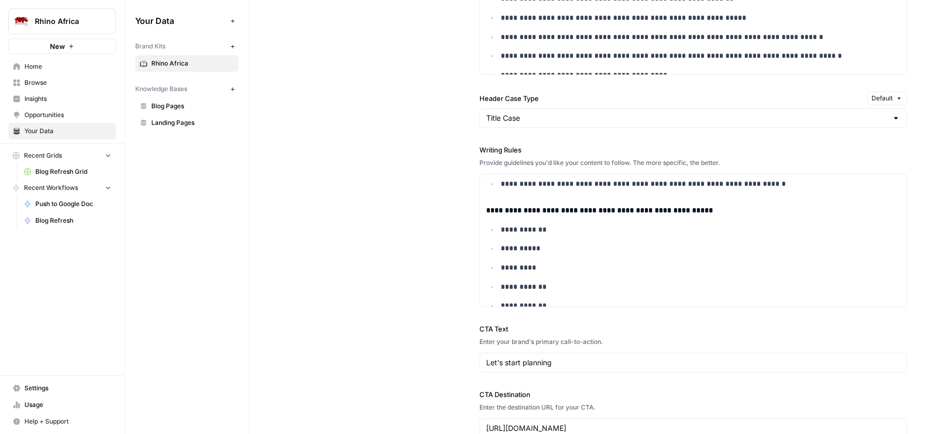
scroll to position [197, 0]
click at [430, 241] on div "**********" at bounding box center [593, 119] width 628 height 680
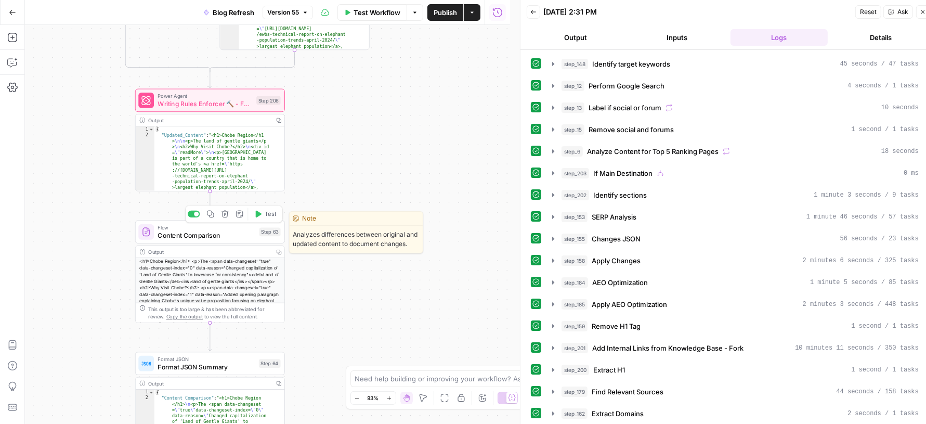
click at [238, 234] on span "Content Comparison" at bounding box center [207, 235] width 98 height 10
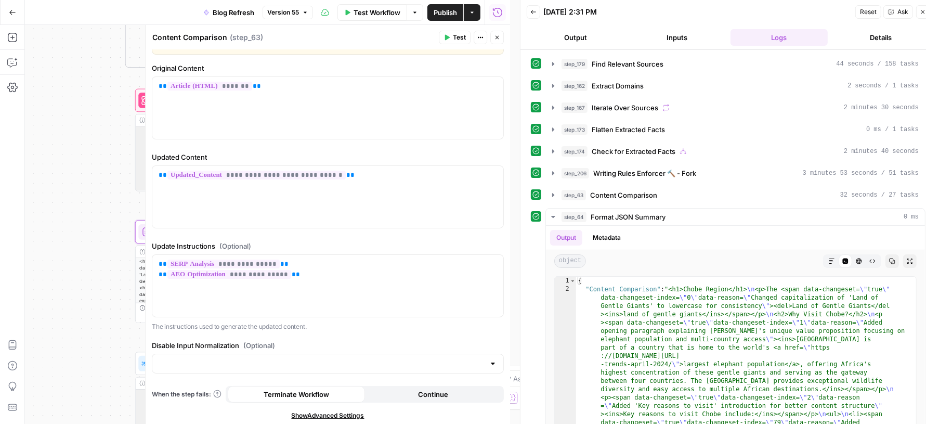
scroll to position [375, 0]
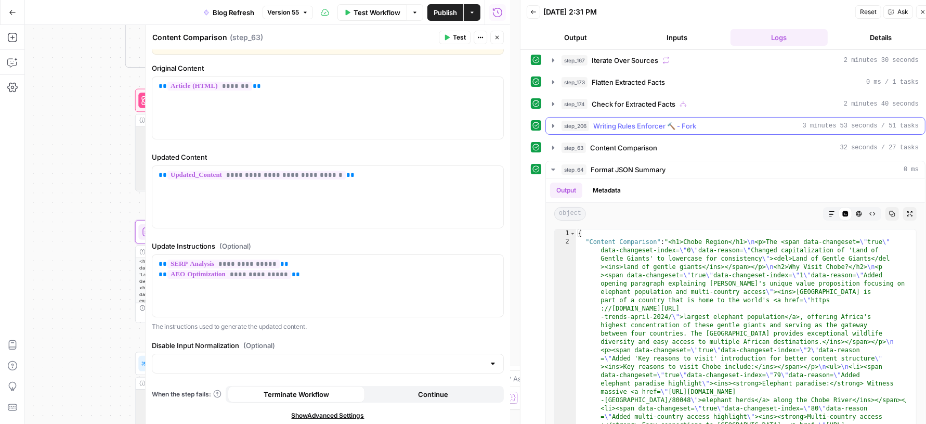
click at [616, 121] on span "Writing Rules Enforcer 🔨 - Fork" at bounding box center [644, 126] width 103 height 10
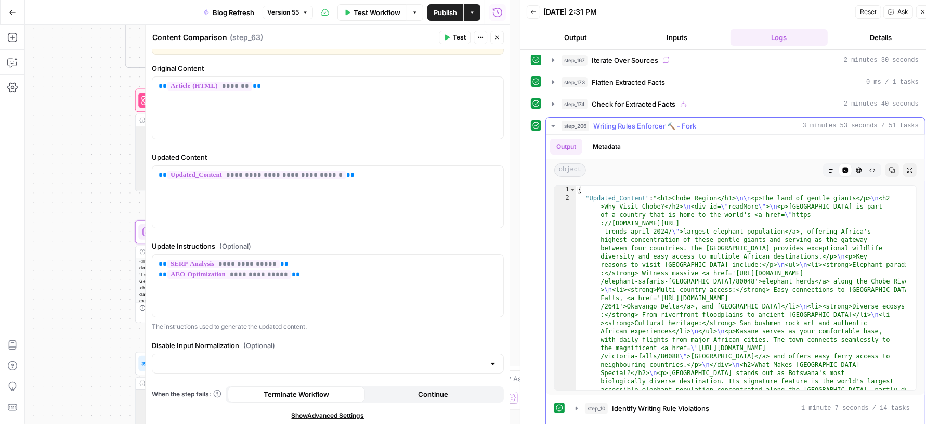
click at [616, 121] on span "Writing Rules Enforcer 🔨 - Fork" at bounding box center [644, 126] width 103 height 10
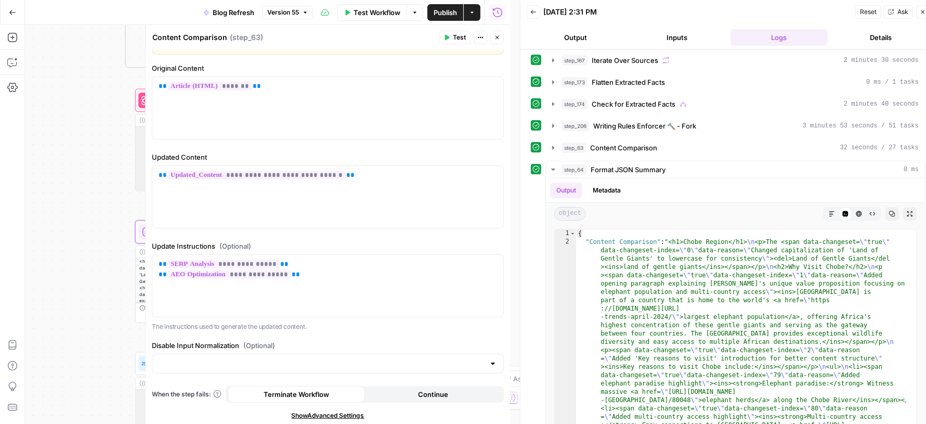
click at [503, 36] on button "Close" at bounding box center [497, 38] width 14 height 14
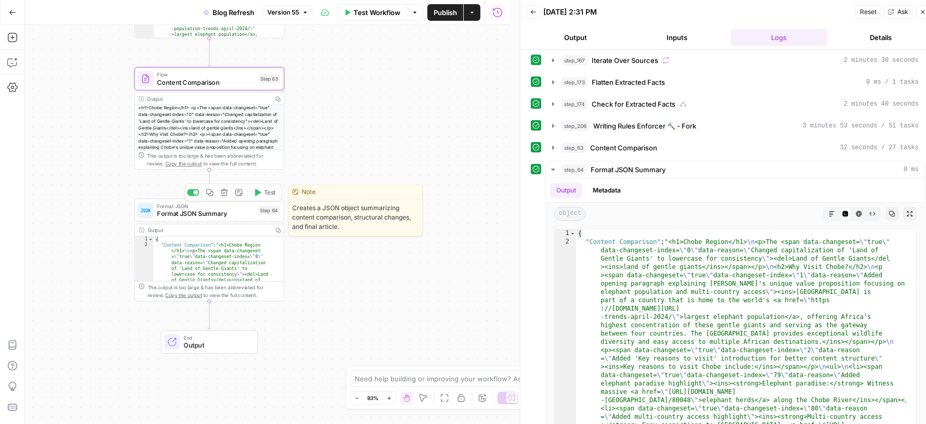
click at [220, 211] on span "Format JSON Summary" at bounding box center [205, 214] width 97 height 10
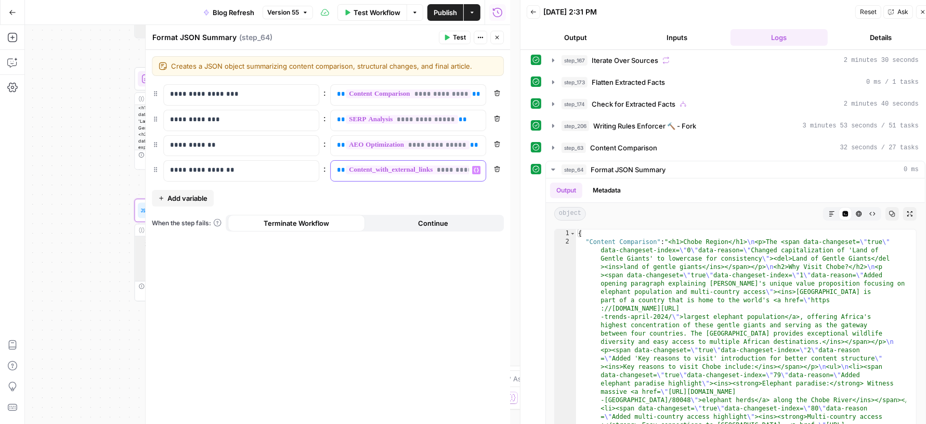
click at [334, 167] on div "**********" at bounding box center [400, 171] width 138 height 20
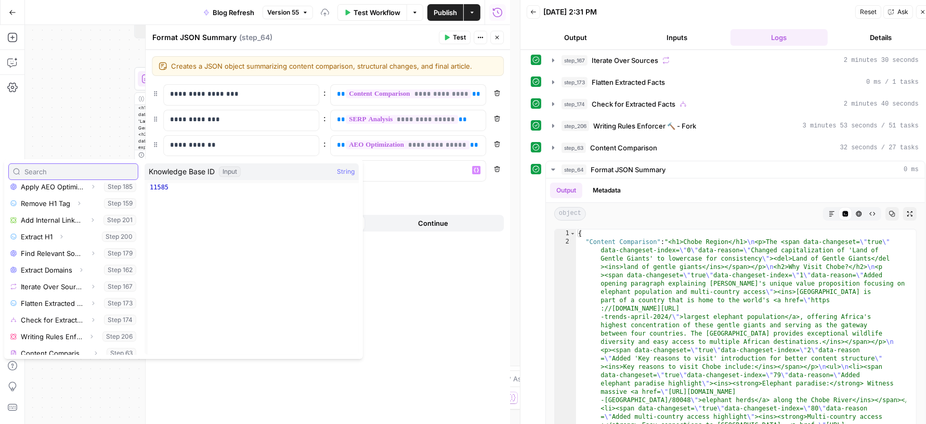
scroll to position [393, 0]
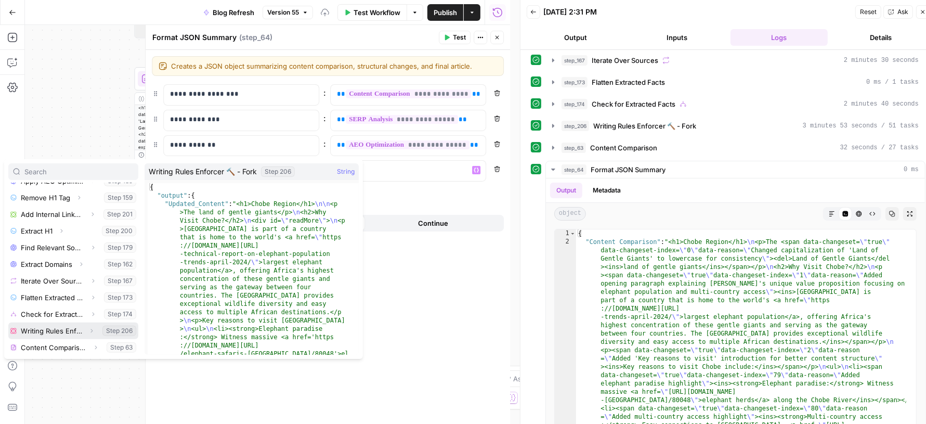
click at [88, 330] on icon "button" at bounding box center [91, 331] width 6 height 6
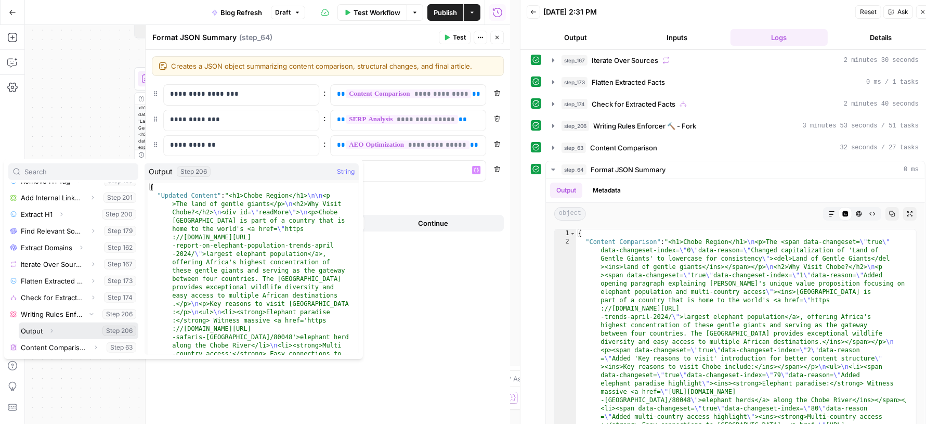
click at [52, 329] on icon "button" at bounding box center [52, 331] width 2 height 4
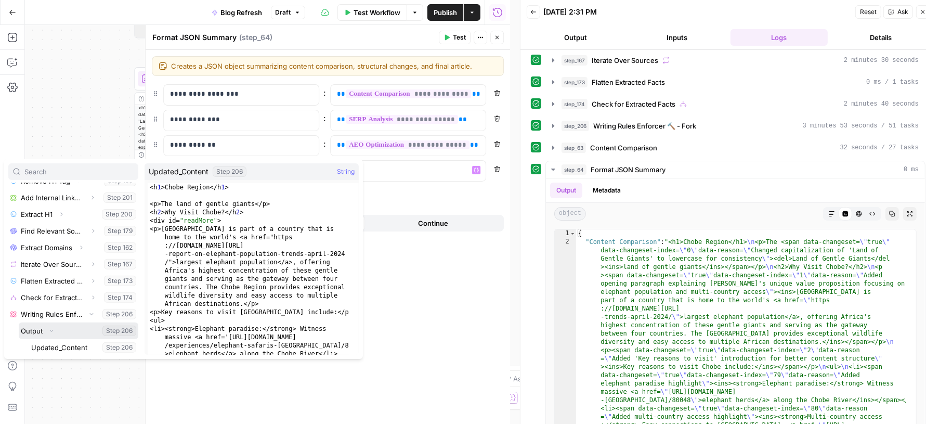
scroll to position [427, 0]
click at [69, 329] on button "Select variable Updated_Content" at bounding box center [83, 330] width 109 height 17
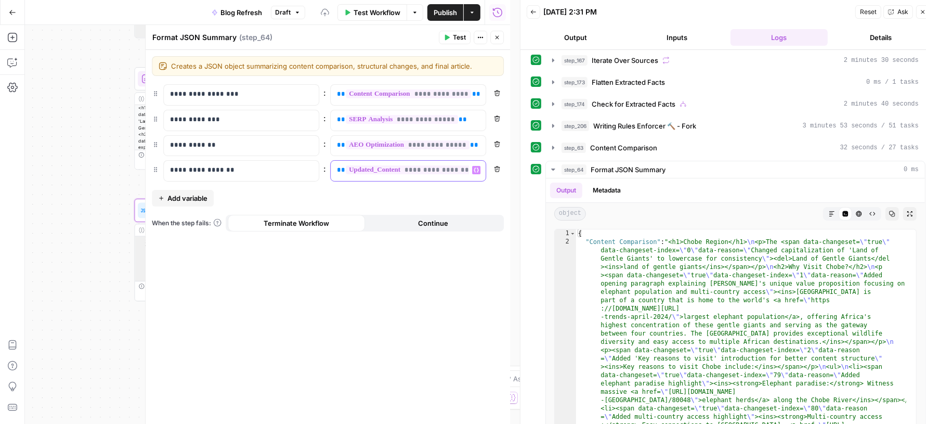
click at [331, 167] on div "**********" at bounding box center [400, 171] width 138 height 20
copy p "**********"
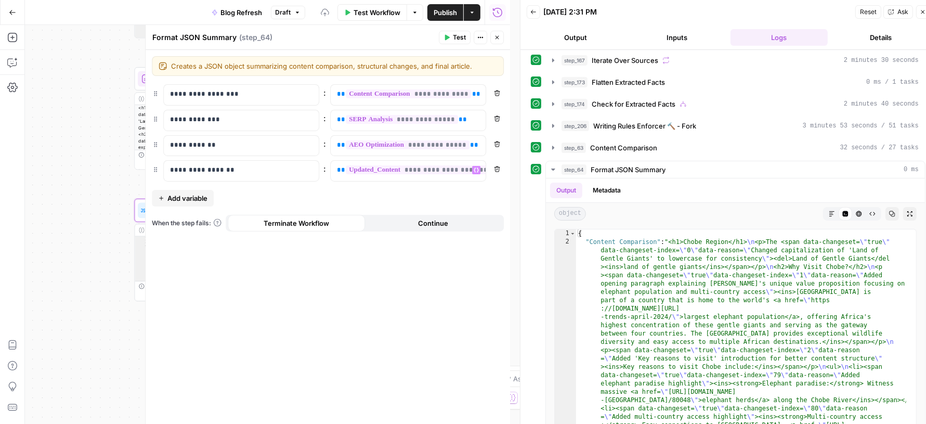
click at [500, 36] on icon "button" at bounding box center [497, 37] width 6 height 6
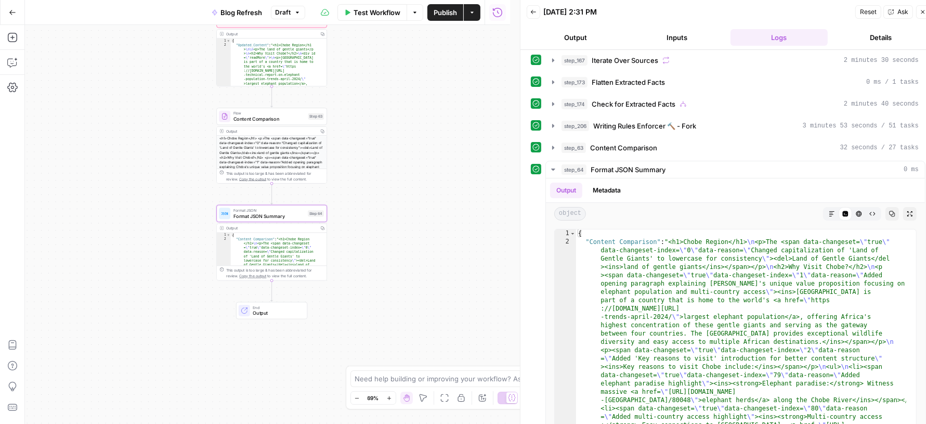
click at [440, 14] on span "Publish" at bounding box center [445, 12] width 23 height 10
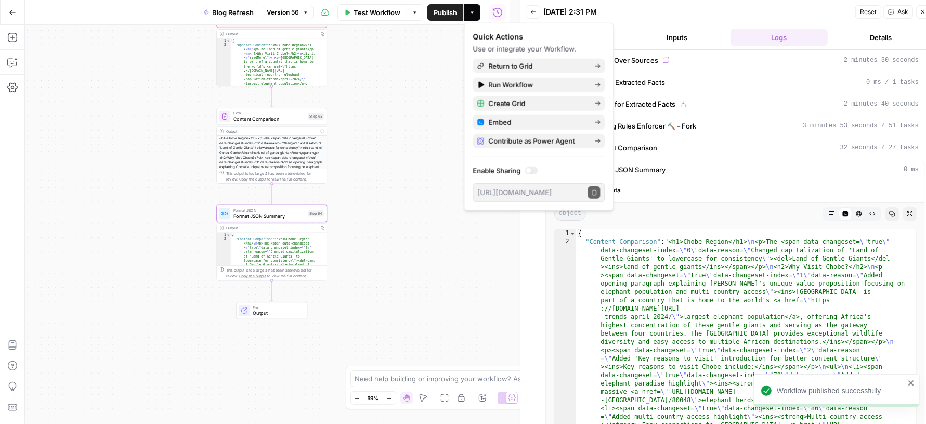
click at [307, 16] on button "Version 56" at bounding box center [288, 13] width 51 height 14
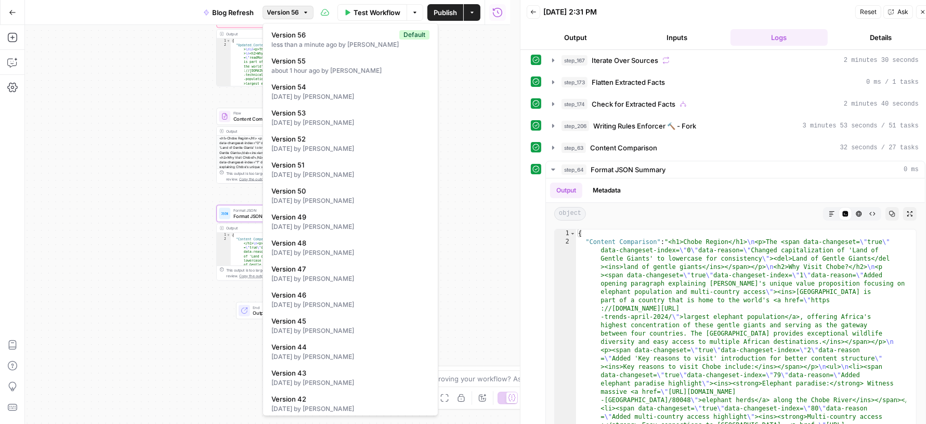
click at [307, 16] on button "Version 56" at bounding box center [288, 13] width 51 height 14
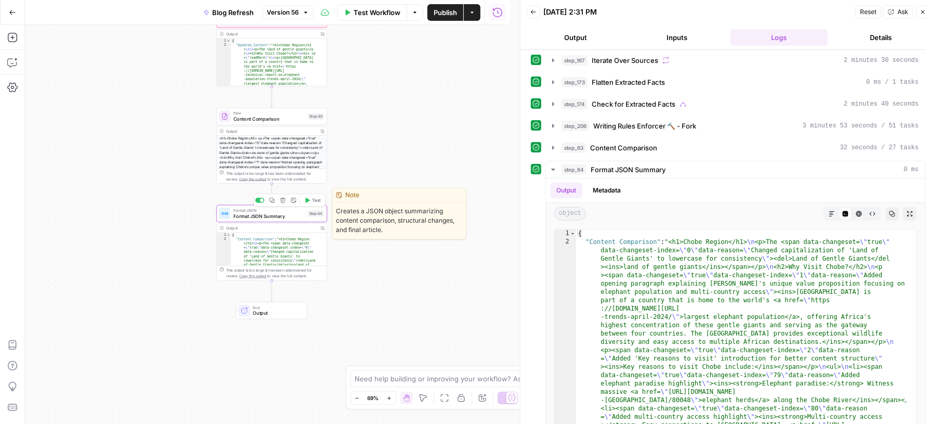
click at [307, 215] on div "Format JSON Format JSON Summary Step 64 Copy step Delete step Edit Note Test" at bounding box center [271, 213] width 105 height 12
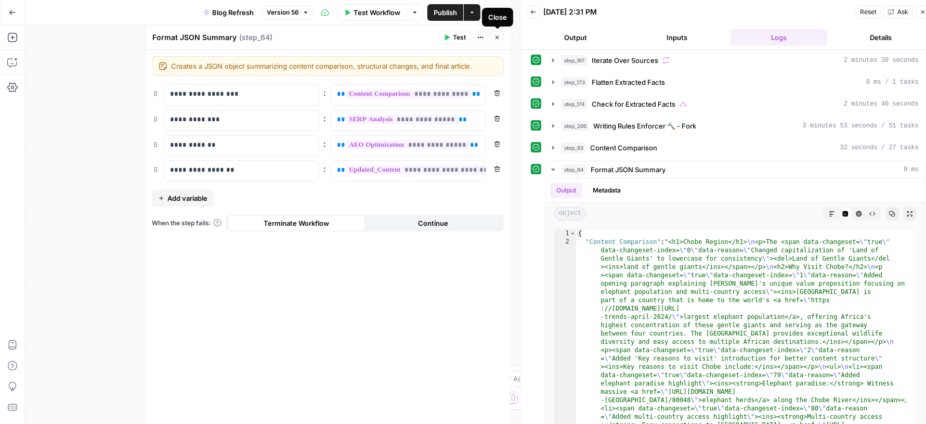
click at [496, 37] on icon "button" at bounding box center [497, 37] width 6 height 6
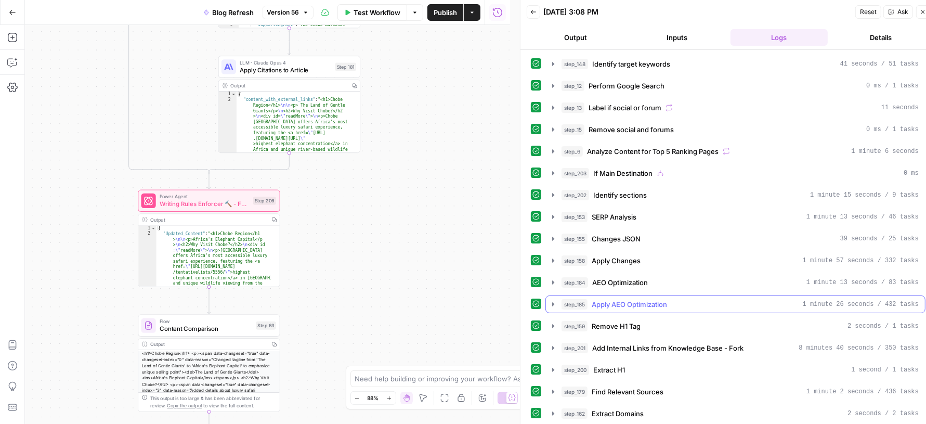
scroll to position [375, 0]
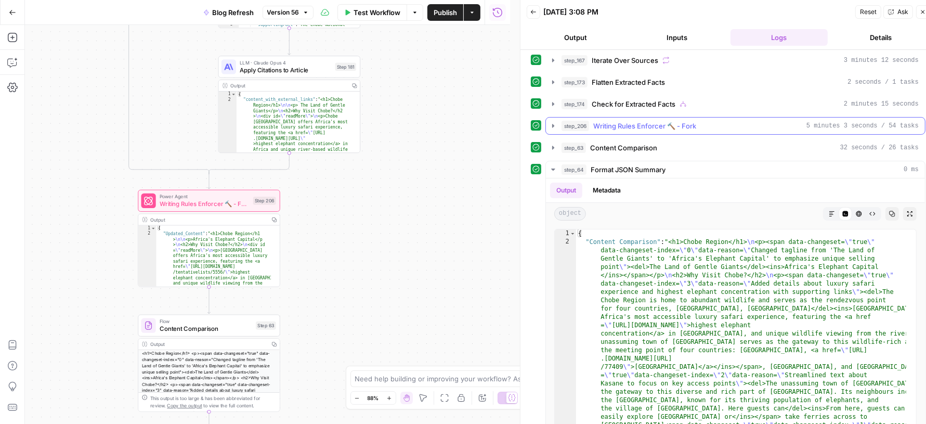
click at [647, 121] on span "Writing Rules Enforcer 🔨 - Fork" at bounding box center [644, 126] width 103 height 10
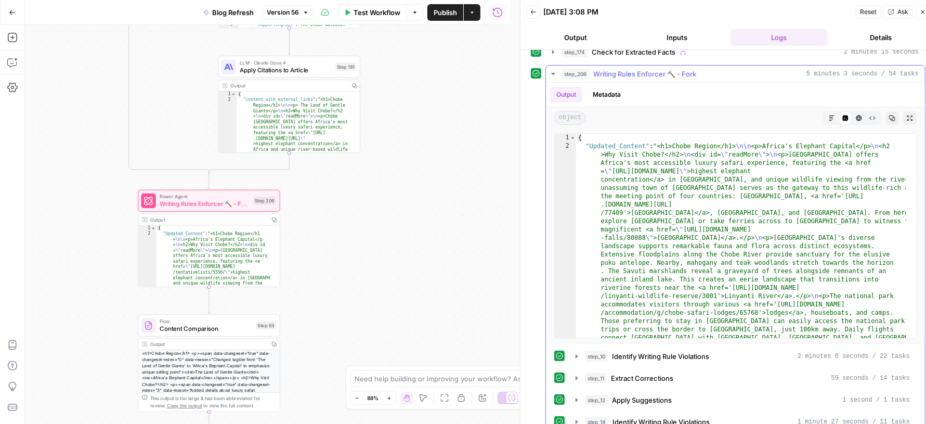
scroll to position [456, 0]
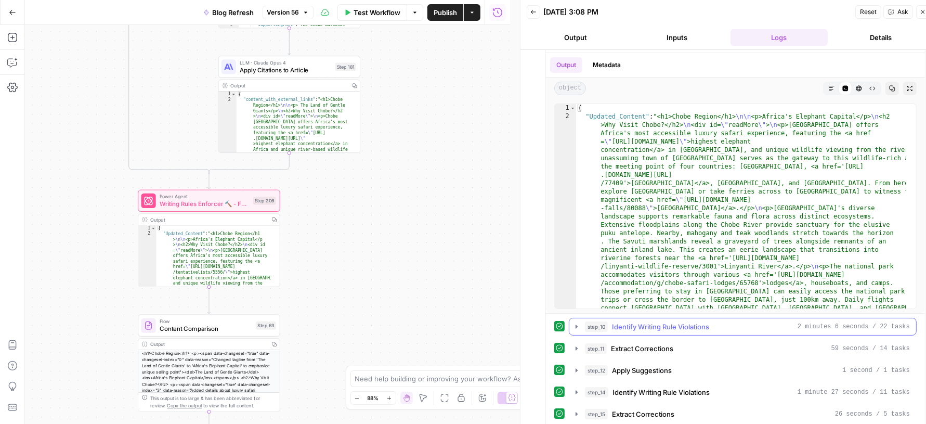
click at [666, 323] on button "step_10 Identify Writing Rule Violations 2 minutes 6 seconds / 22 tasks" at bounding box center [742, 326] width 347 height 17
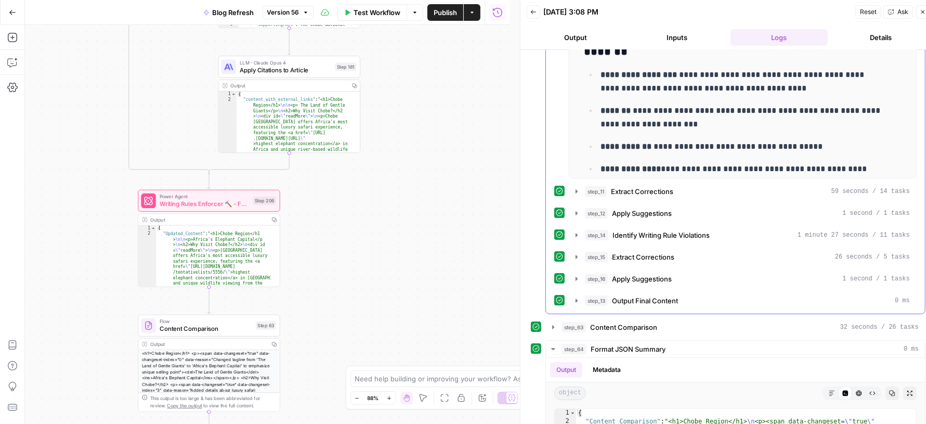
scroll to position [875, 0]
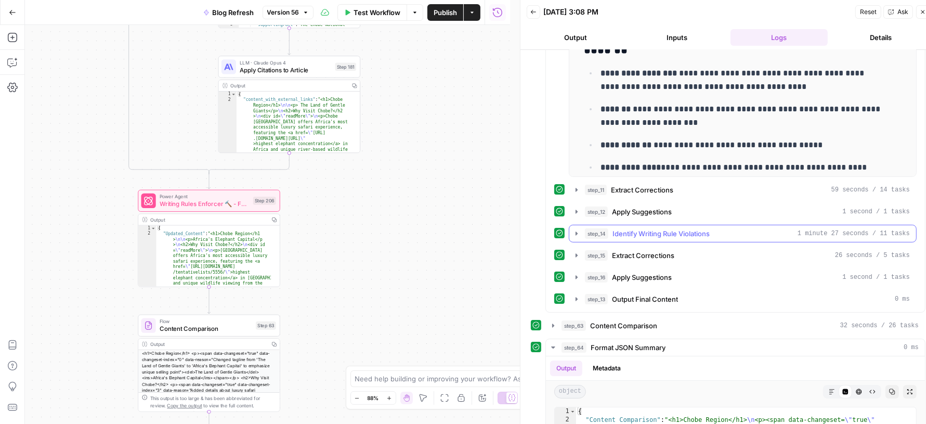
click at [712, 228] on div "step_14 Identify Writing Rule Violations 1 minute 27 seconds / 11 tasks" at bounding box center [747, 233] width 325 height 10
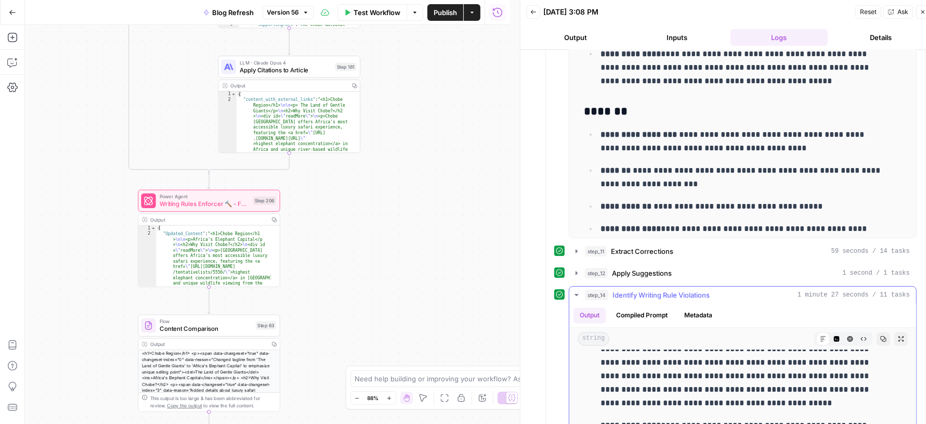
scroll to position [802, 0]
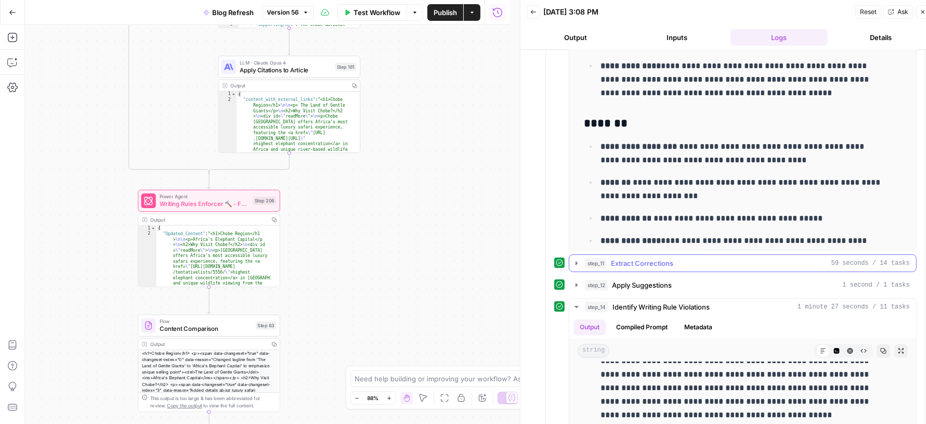
click at [718, 258] on div "step_11 Extract Corrections 59 seconds / 14 tasks" at bounding box center [747, 263] width 325 height 10
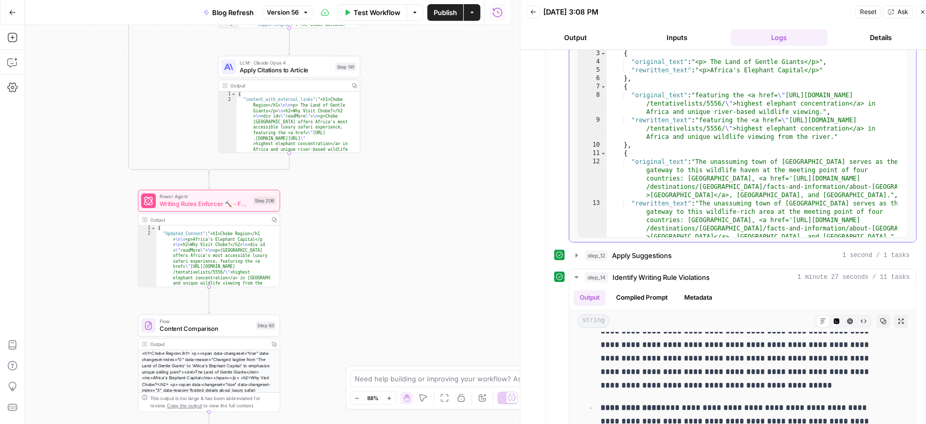
scroll to position [1094, 0]
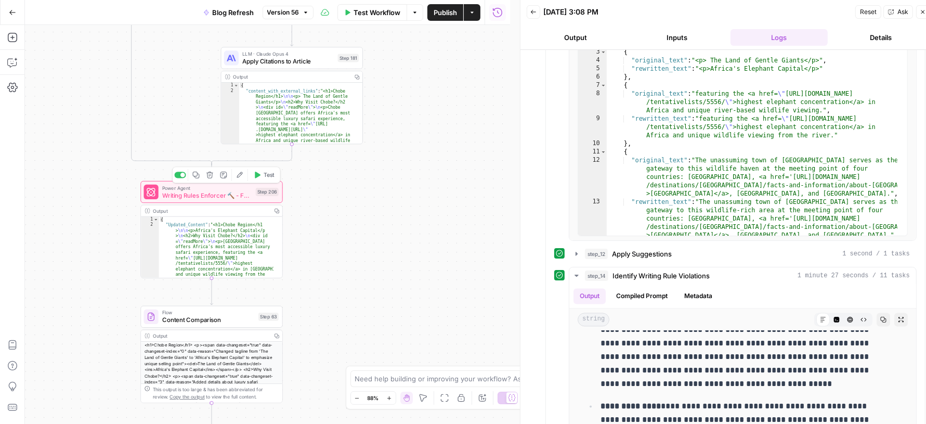
click at [238, 195] on span "Writing Rules Enforcer 🔨 - Fork" at bounding box center [207, 194] width 90 height 9
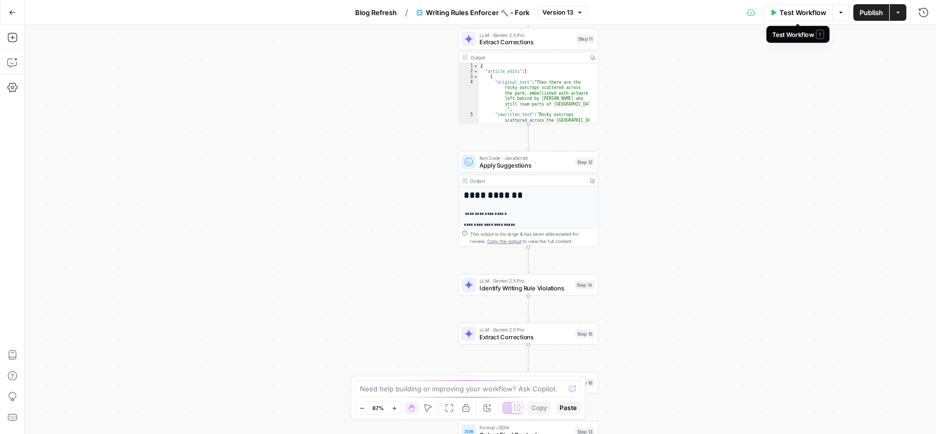
click at [793, 18] on button "Test Workflow" at bounding box center [798, 12] width 70 height 17
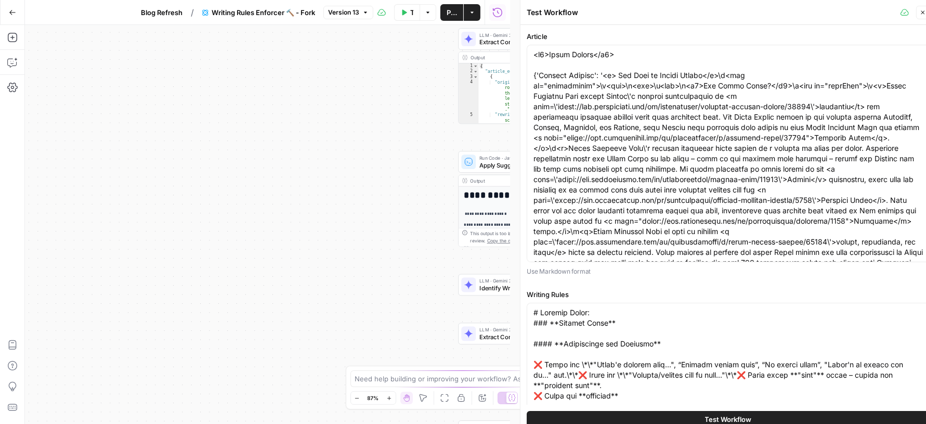
click at [671, 414] on button "Test Workflow" at bounding box center [728, 419] width 403 height 17
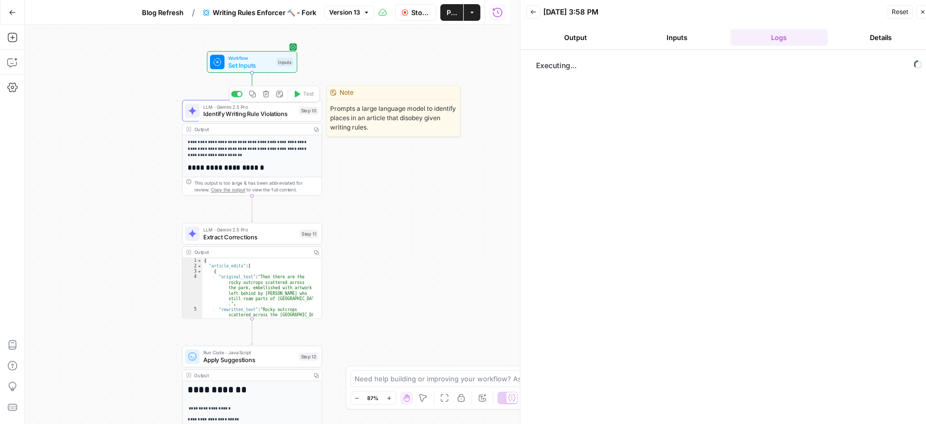
click at [273, 112] on span "Identify Writing Rule Violations" at bounding box center [249, 113] width 92 height 9
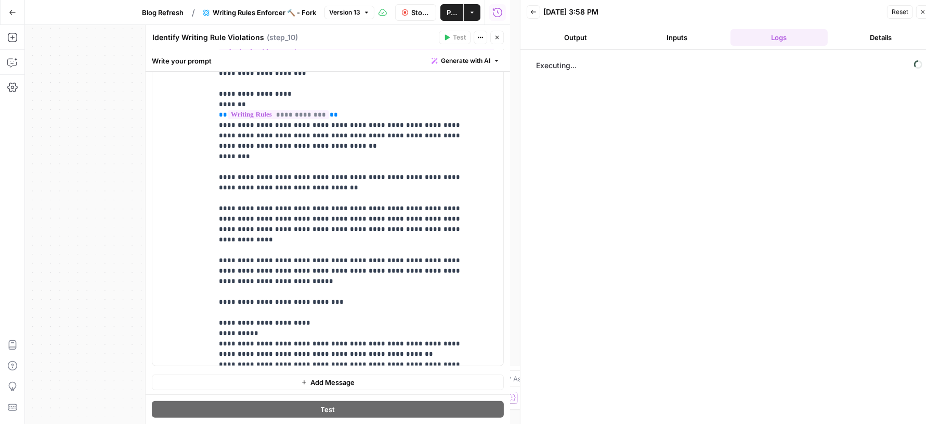
scroll to position [47, 0]
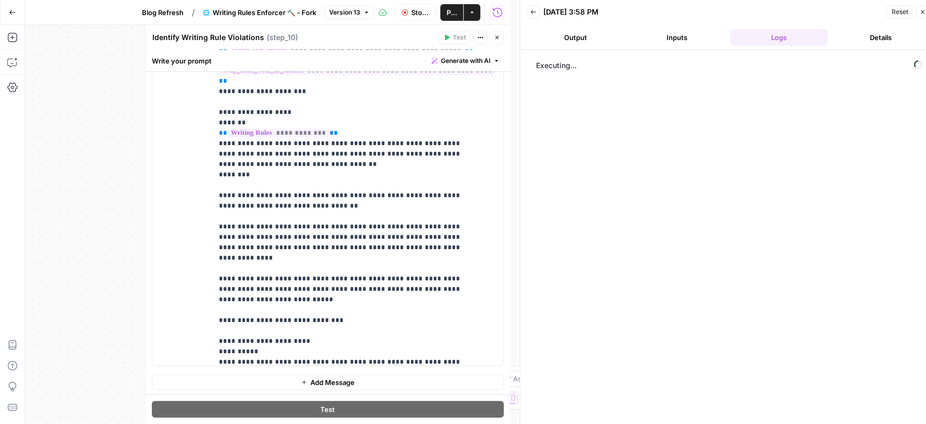
click at [499, 37] on icon "button" at bounding box center [497, 37] width 6 height 6
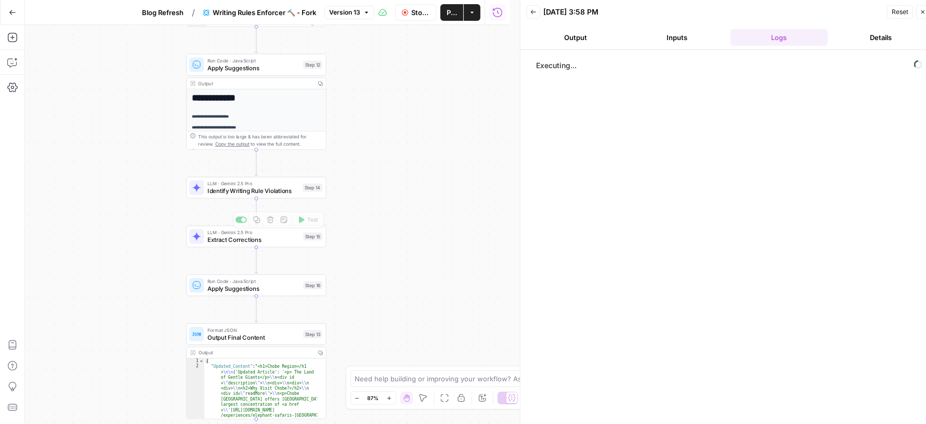
click at [256, 194] on span "Identify Writing Rule Violations" at bounding box center [252, 190] width 91 height 9
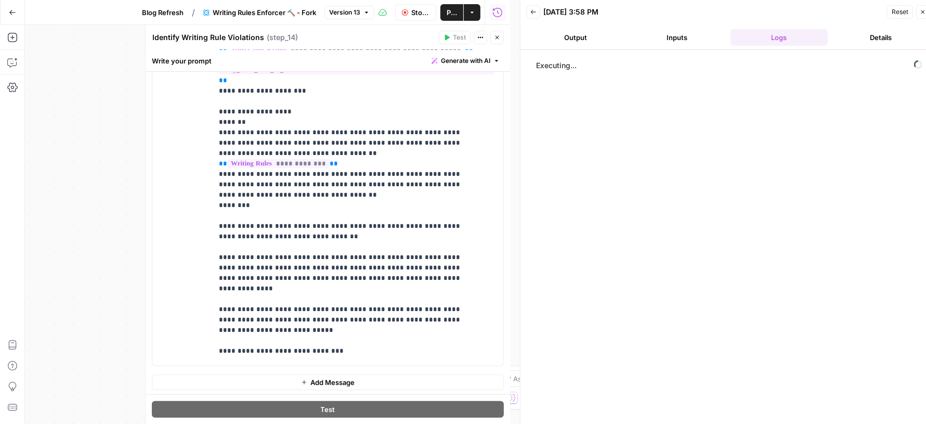
scroll to position [0, 0]
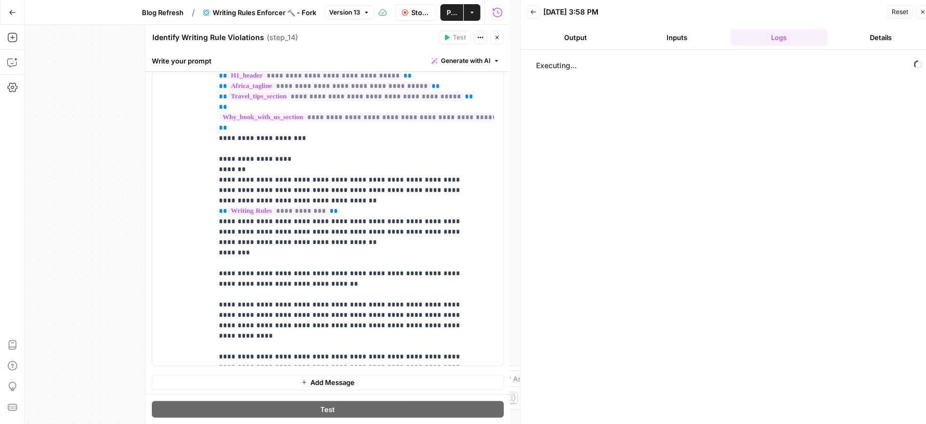
click at [495, 37] on icon "button" at bounding box center [497, 37] width 6 height 6
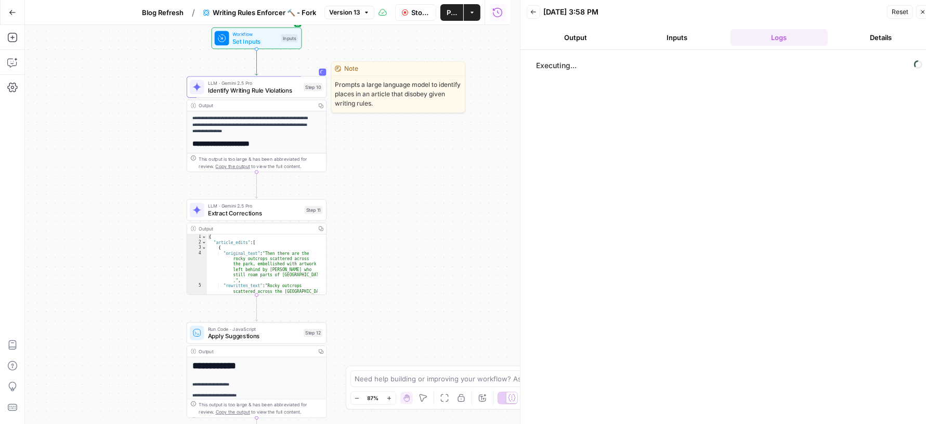
click at [300, 91] on div "LLM · Gemini 2.5 Pro Identify Writing Rule Violations Step 10 Copy step Delete …" at bounding box center [256, 88] width 133 height 16
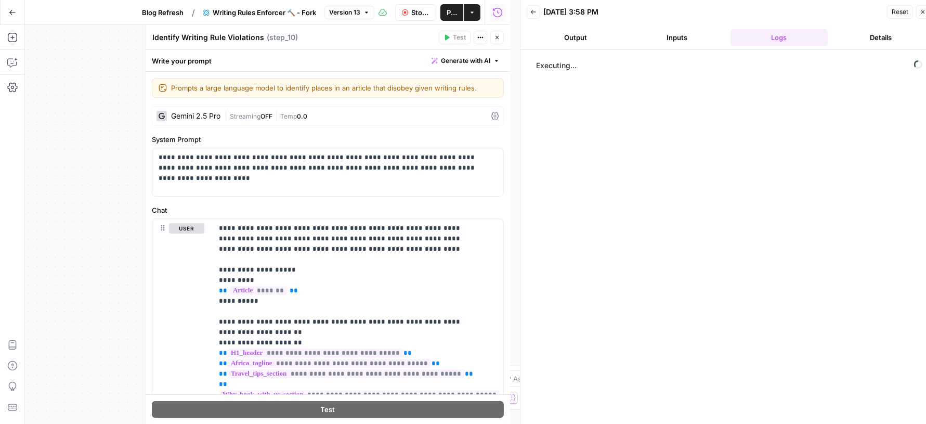
click at [487, 108] on div "Gemini 2.5 Pro | Streaming OFF | Temp 0.0" at bounding box center [328, 116] width 352 height 20
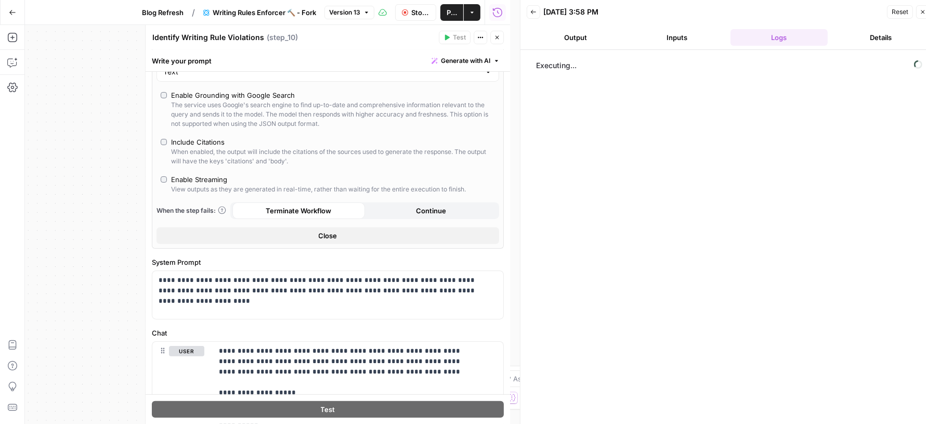
scroll to position [170, 0]
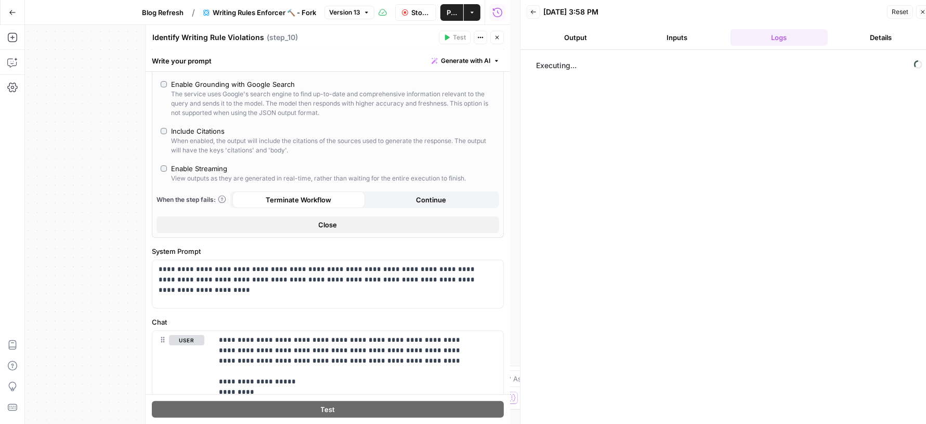
click at [420, 225] on button "Close" at bounding box center [327, 224] width 343 height 17
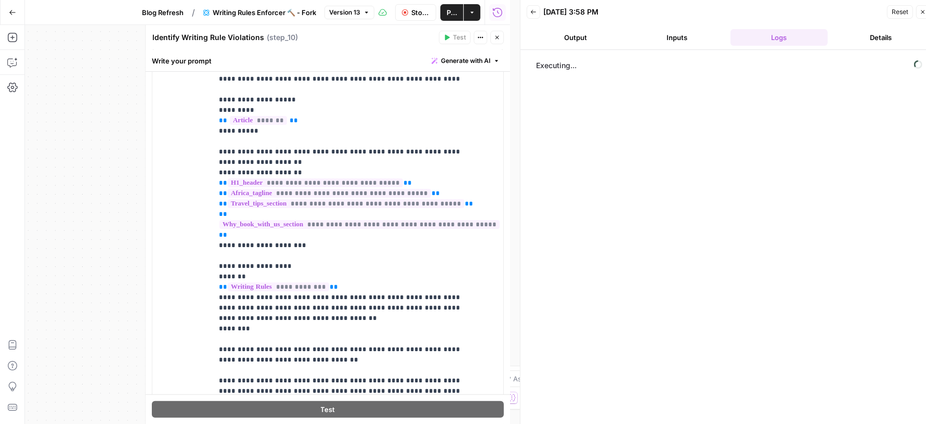
scroll to position [0, 0]
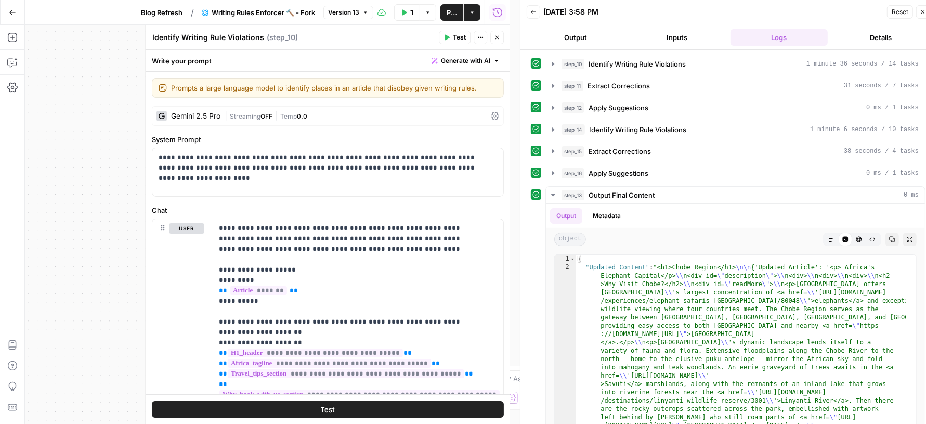
click at [724, 62] on div "step_10 Identify Writing Rule Violations 1 minute 36 seconds / 14 tasks" at bounding box center [739, 64] width 357 height 10
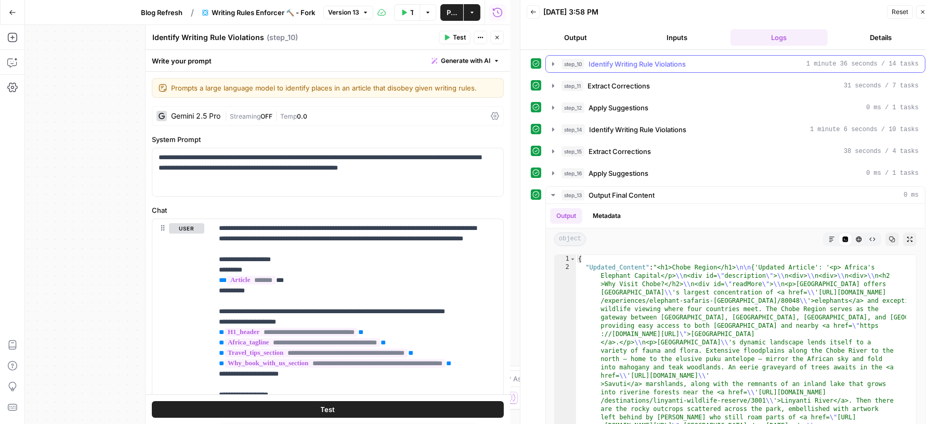
click at [724, 62] on div "step_10 Identify Writing Rule Violations 1 minute 36 seconds / 14 tasks" at bounding box center [739, 64] width 357 height 10
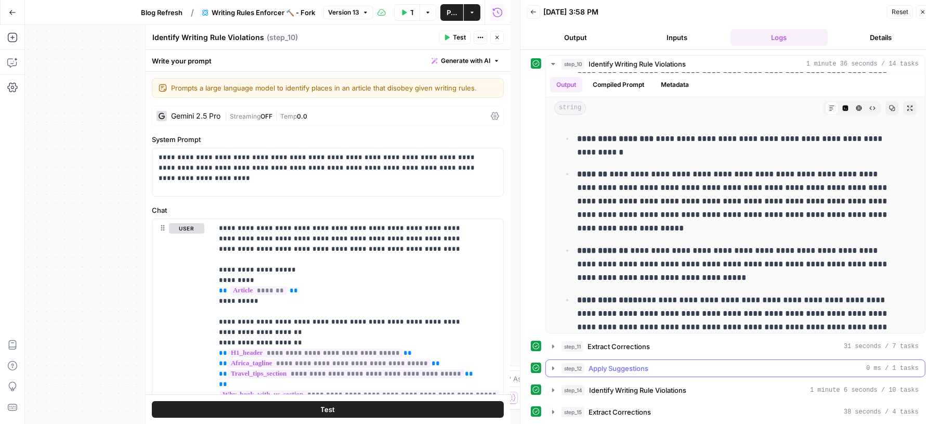
scroll to position [81, 0]
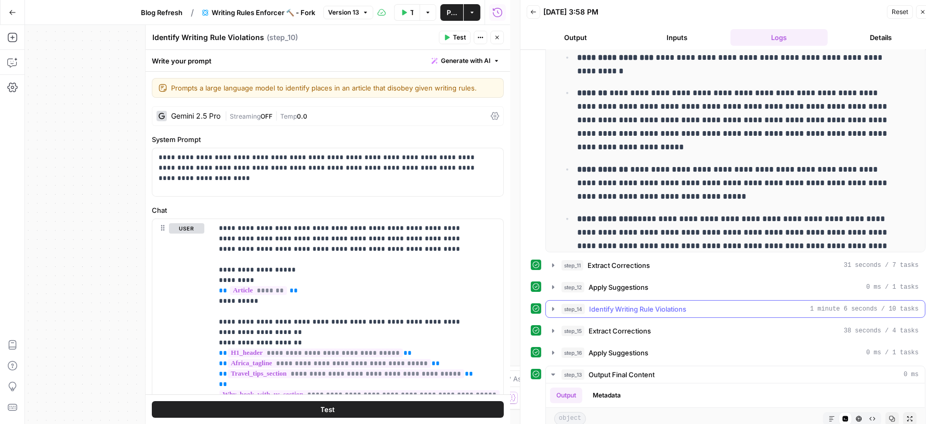
click at [727, 304] on div "step_14 Identify Writing Rule Violations 1 minute 6 seconds / 10 tasks" at bounding box center [739, 309] width 357 height 10
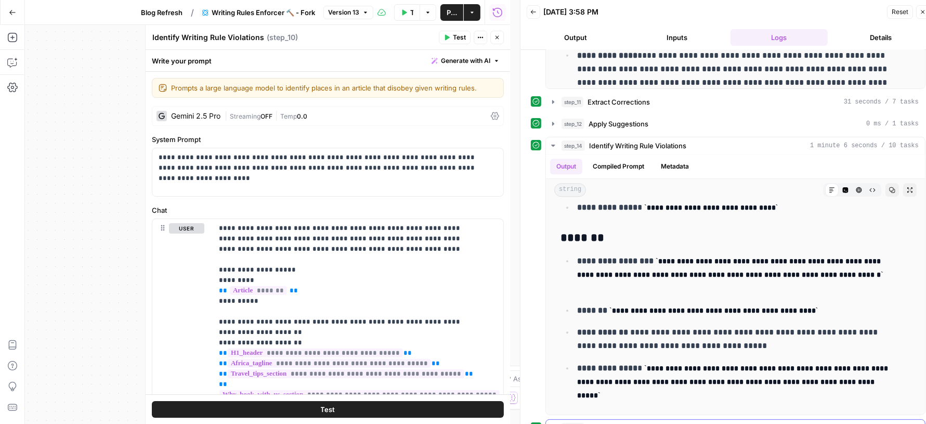
scroll to position [199, 0]
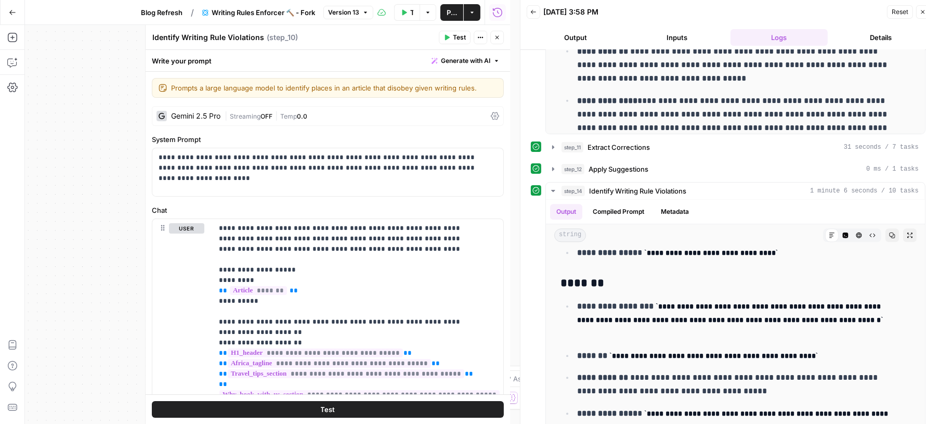
click at [500, 38] on icon "button" at bounding box center [497, 37] width 6 height 6
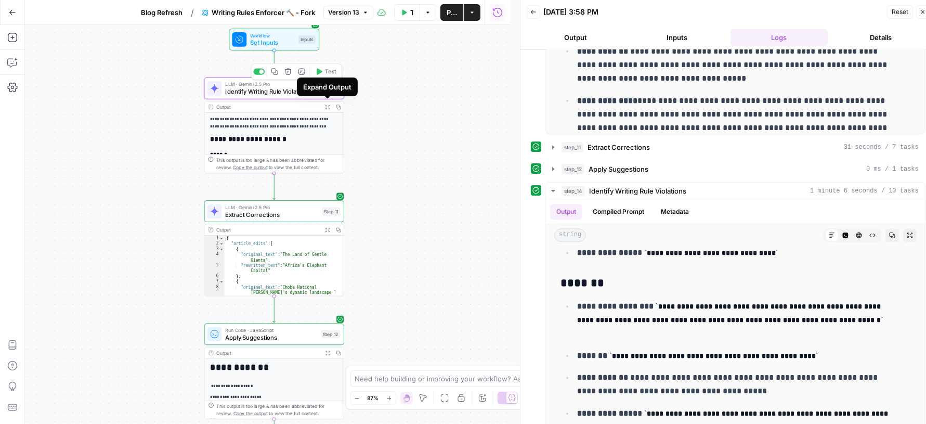
click at [322, 98] on div "LLM · Gemini 2.5 Pro Identify Writing Rule Violations Step 10 Copy step Delete …" at bounding box center [274, 88] width 140 height 22
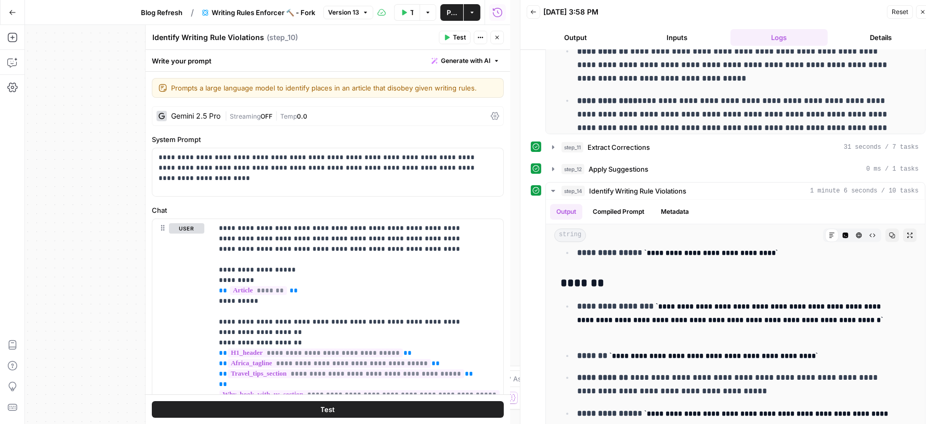
click at [495, 42] on button "Close" at bounding box center [497, 38] width 14 height 14
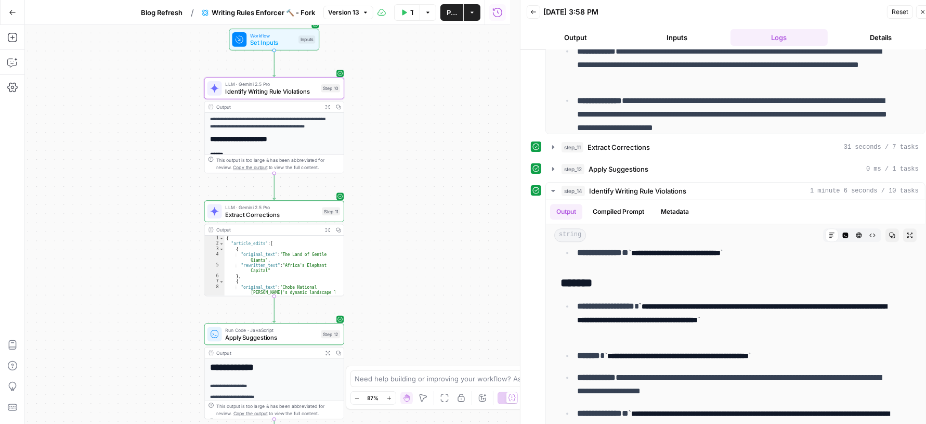
scroll to position [4239, 0]
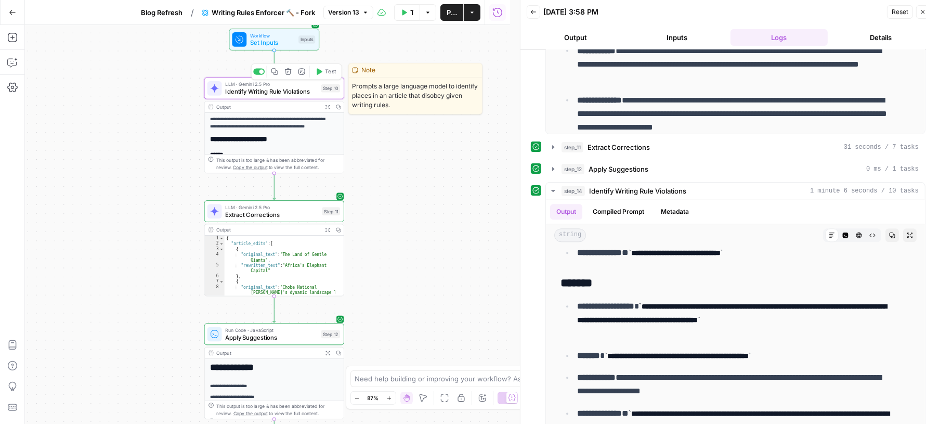
click at [248, 94] on span "Identify Writing Rule Violations" at bounding box center [271, 91] width 92 height 9
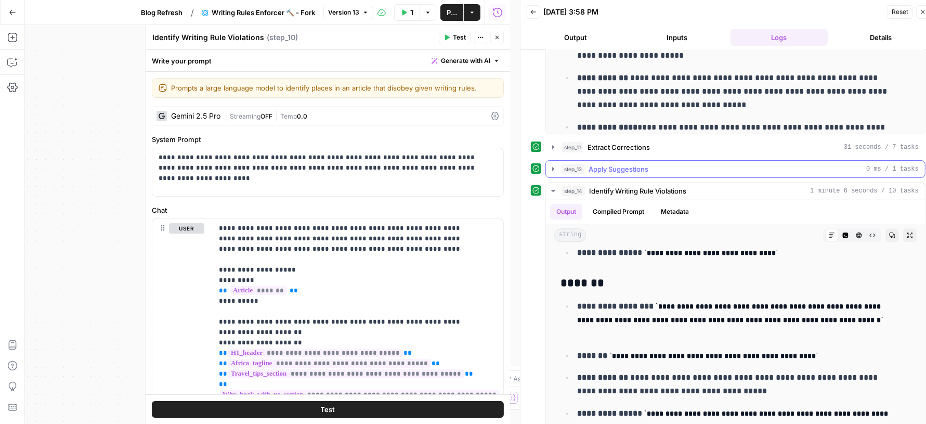
scroll to position [0, 0]
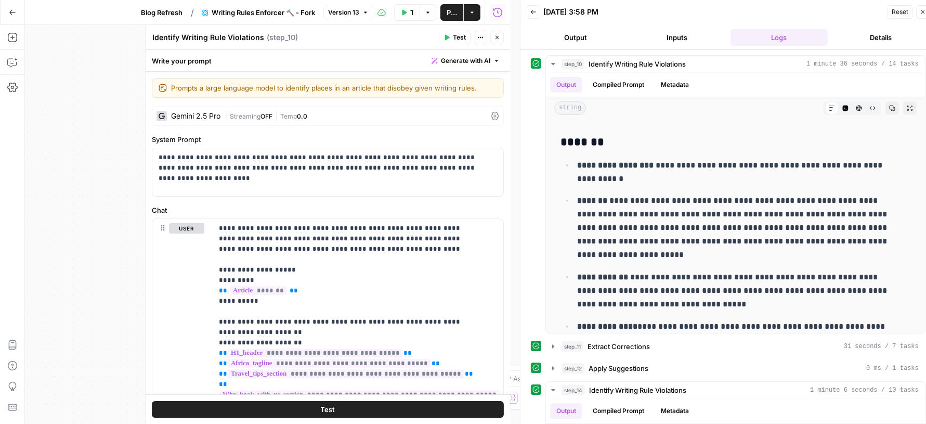
click at [481, 109] on div "Gemini 2.5 Pro | Streaming OFF | Temp 0.0" at bounding box center [328, 116] width 352 height 20
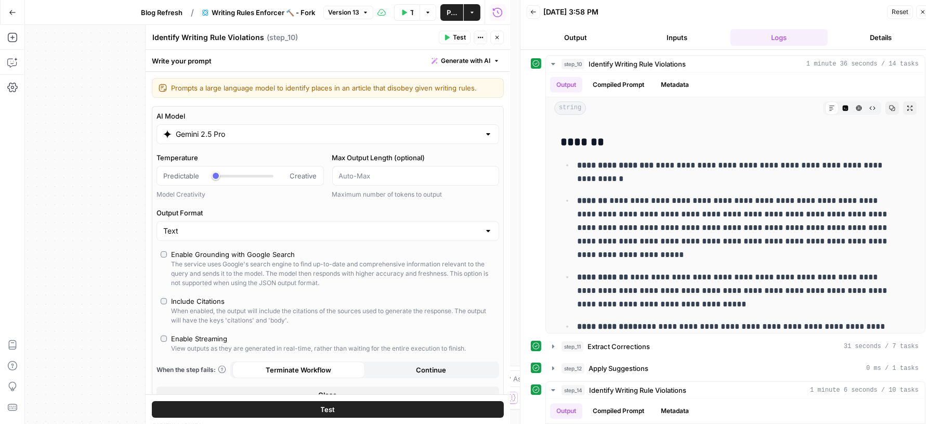
click at [366, 132] on input "Gemini 2.5 Pro" at bounding box center [328, 134] width 304 height 10
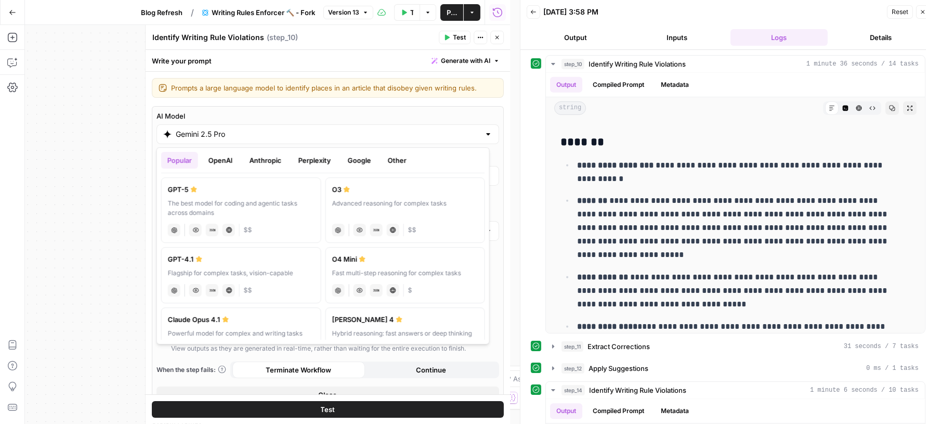
click at [211, 156] on button "OpenAI" at bounding box center [220, 160] width 37 height 17
click at [269, 222] on div "chat Vision Capabilities JSON Mode Live Web Research $$" at bounding box center [241, 228] width 147 height 15
type input "GPT-5"
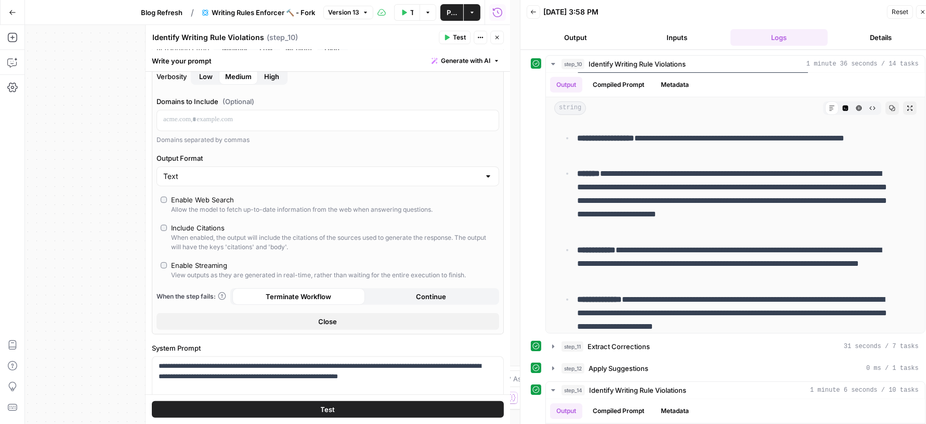
click at [303, 319] on button "Close" at bounding box center [327, 321] width 343 height 17
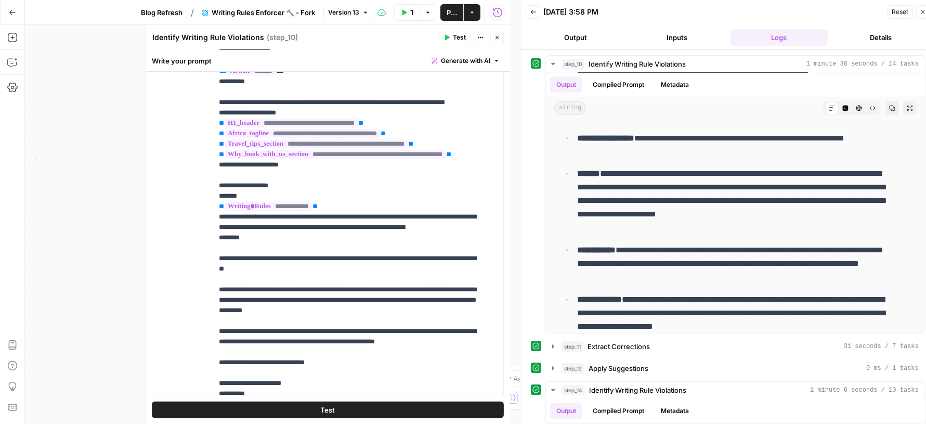
scroll to position [44, 0]
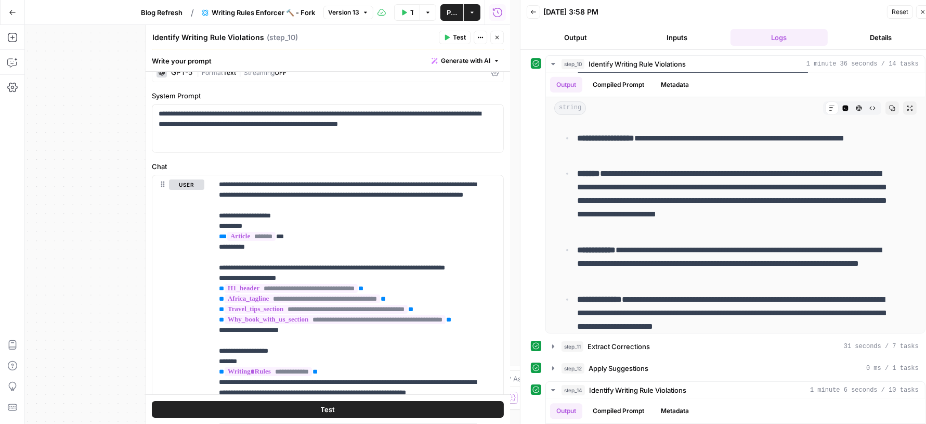
click at [449, 42] on button "Test" at bounding box center [455, 38] width 32 height 14
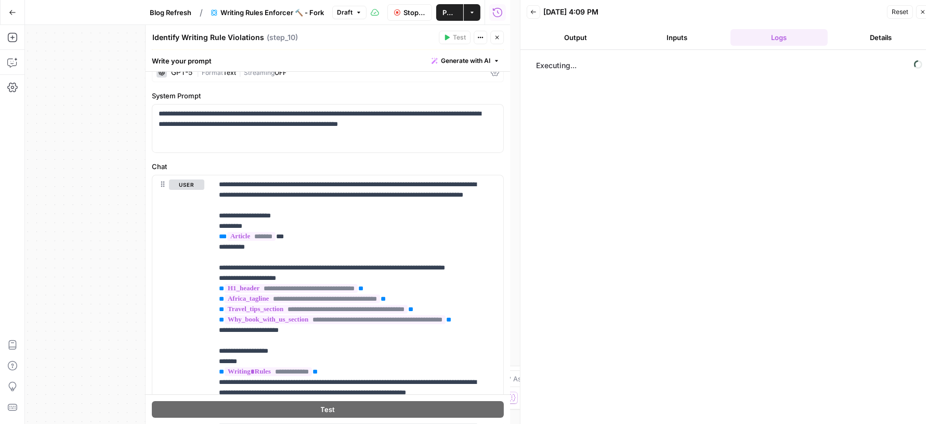
click at [706, 123] on div "Executing..." at bounding box center [728, 241] width 395 height 373
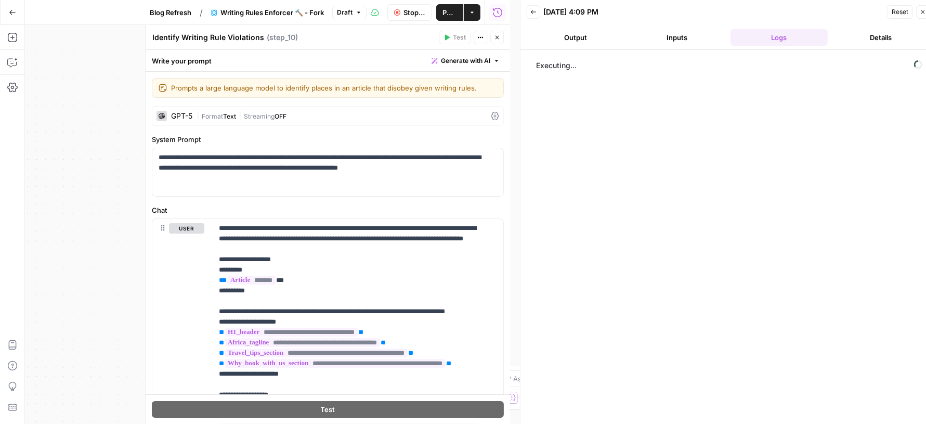
click at [385, 125] on div "**********" at bounding box center [328, 385] width 364 height 626
click at [369, 111] on div "| Format Text | Streaming OFF" at bounding box center [342, 116] width 290 height 10
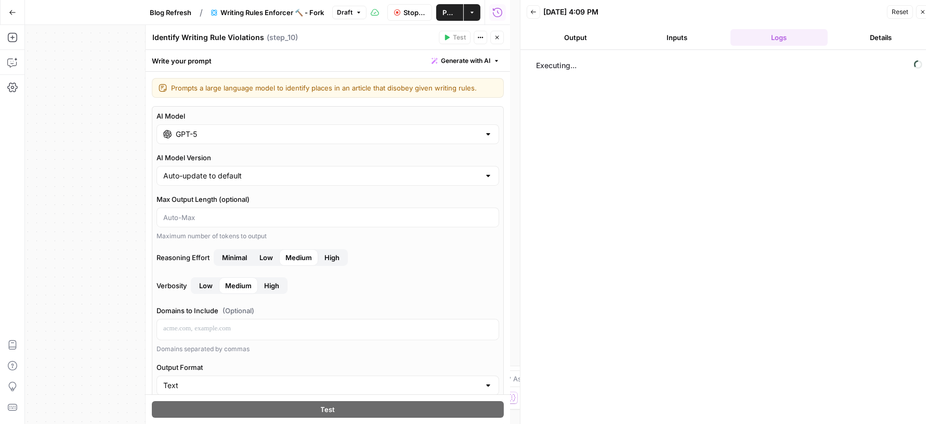
click at [308, 130] on input "GPT-5" at bounding box center [328, 134] width 304 height 10
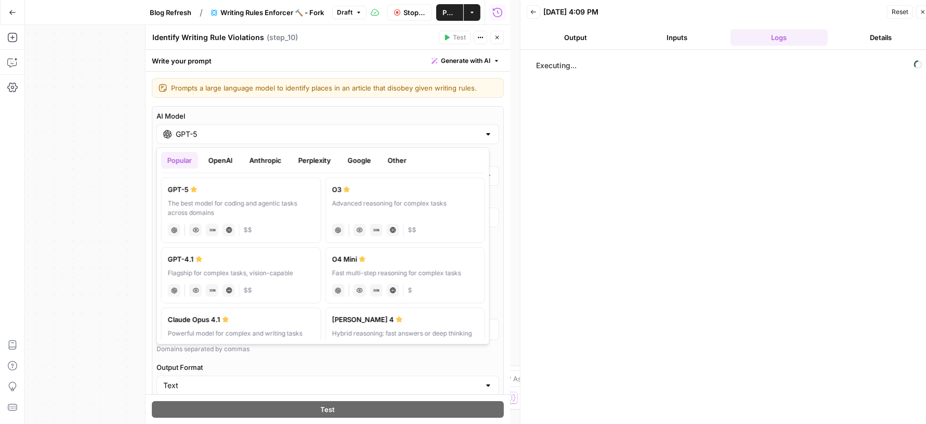
click at [231, 152] on button "OpenAI" at bounding box center [220, 160] width 37 height 17
click at [263, 158] on button "Anthropic" at bounding box center [265, 160] width 45 height 17
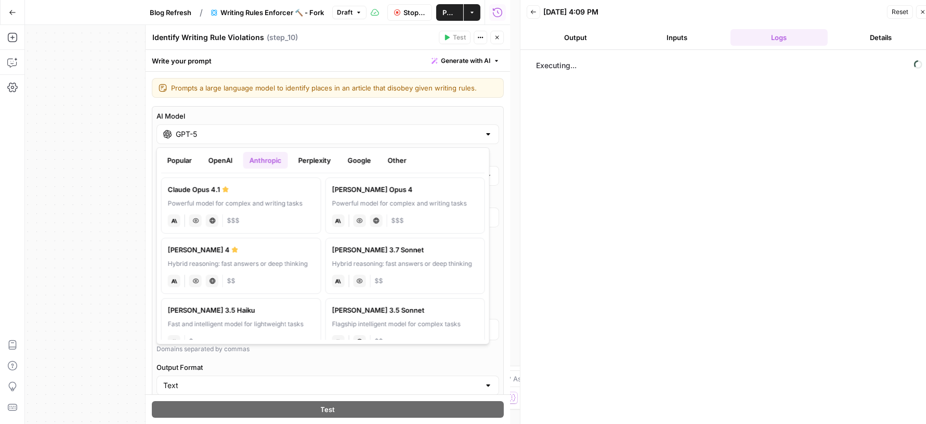
click at [323, 155] on button "Perplexity" at bounding box center [314, 160] width 45 height 17
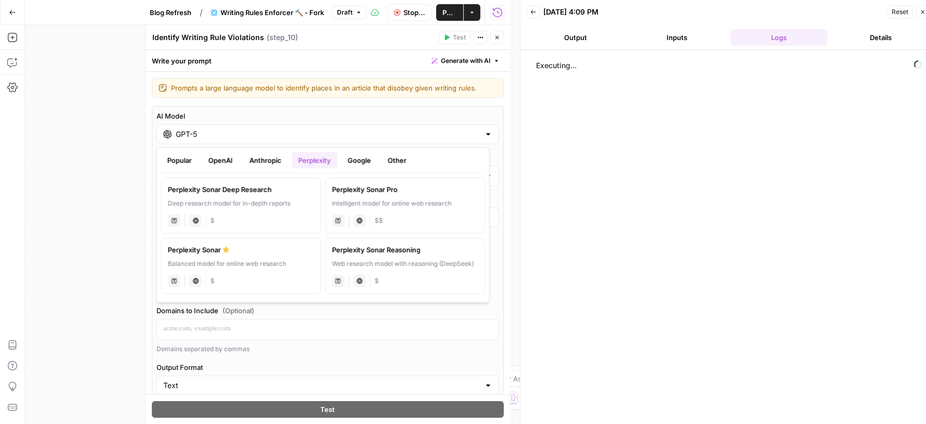
click at [358, 162] on button "Google" at bounding box center [360, 160] width 36 height 17
click at [229, 155] on button "OpenAI" at bounding box center [220, 160] width 37 height 17
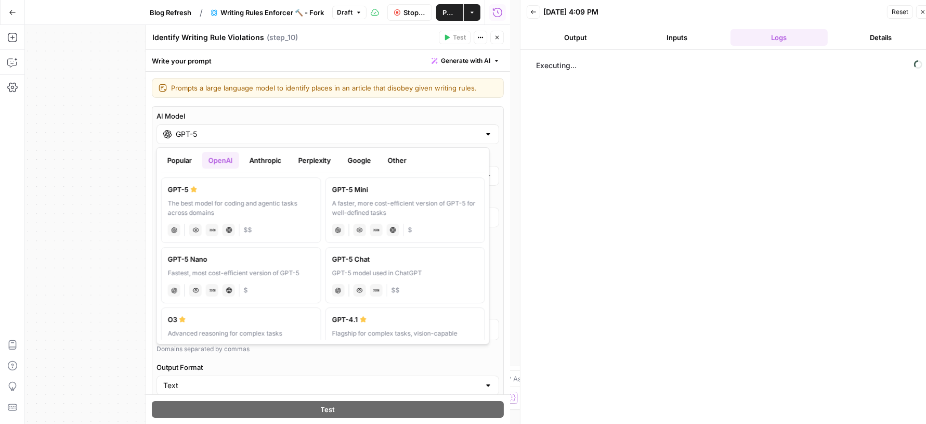
click at [265, 160] on button "Anthropic" at bounding box center [265, 160] width 45 height 17
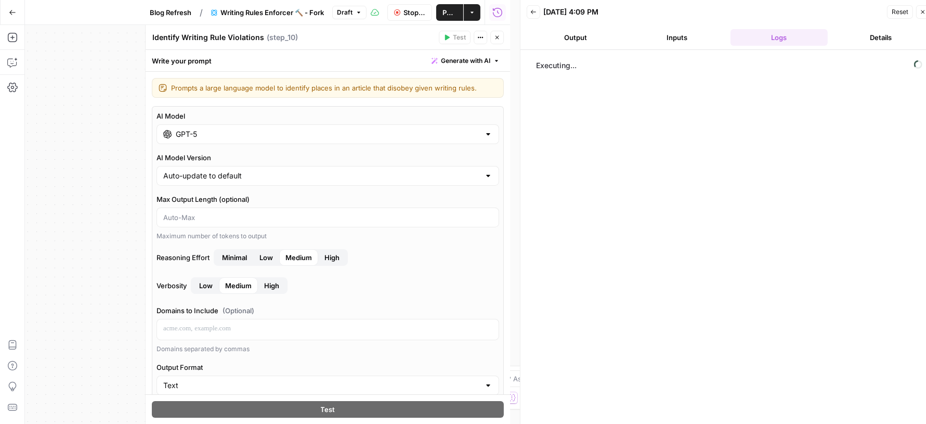
click at [404, 14] on span "Stop Run" at bounding box center [414, 12] width 22 height 10
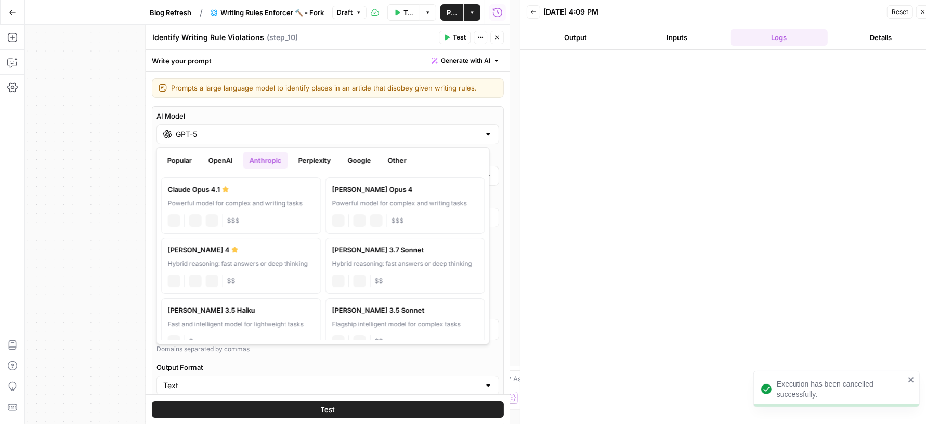
click at [346, 132] on input "GPT-5" at bounding box center [328, 134] width 304 height 10
click at [269, 261] on div "Hybrid reasoning: fast answers or deep thinking" at bounding box center [241, 263] width 147 height 9
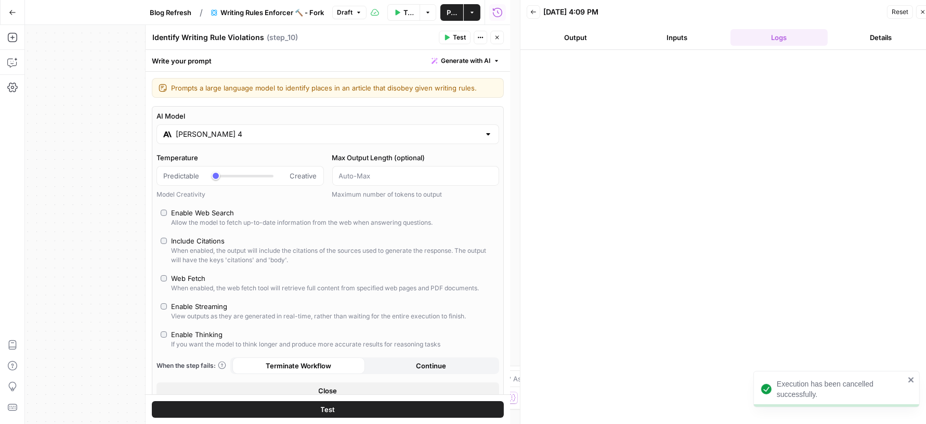
click at [325, 407] on span "Test" at bounding box center [328, 409] width 15 height 10
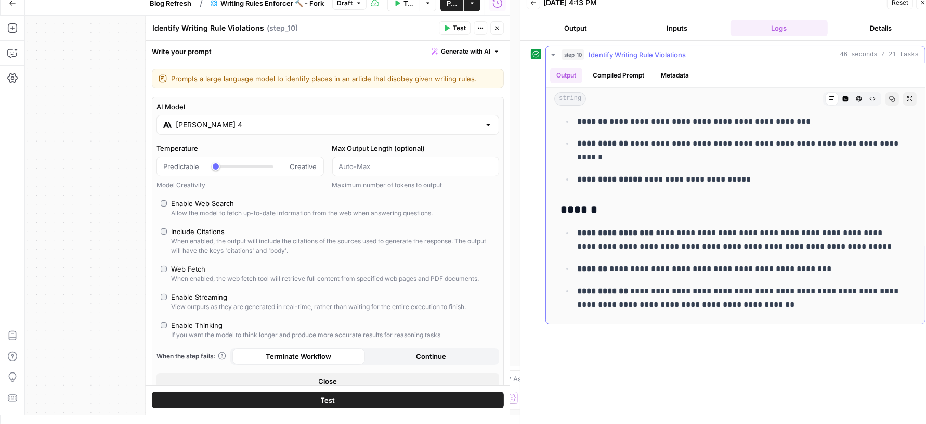
scroll to position [87, 0]
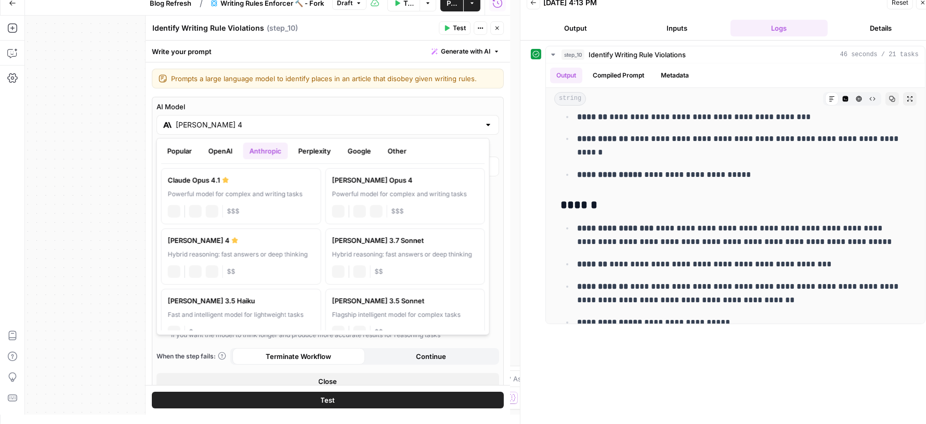
click at [268, 124] on input "[PERSON_NAME] 4" at bounding box center [328, 125] width 304 height 10
click at [370, 149] on button "Google" at bounding box center [360, 150] width 36 height 17
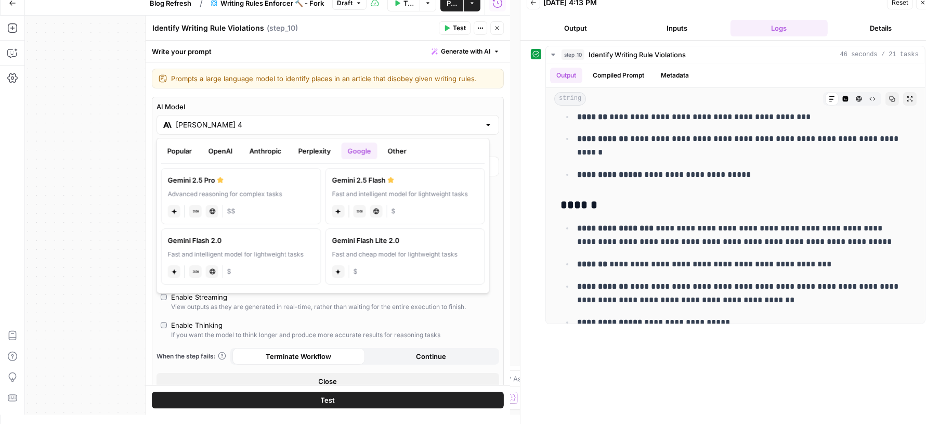
click at [253, 210] on div "gemini JSON Mode Live Web Research $$" at bounding box center [241, 210] width 147 height 15
type input "Gemini 2.5 Pro"
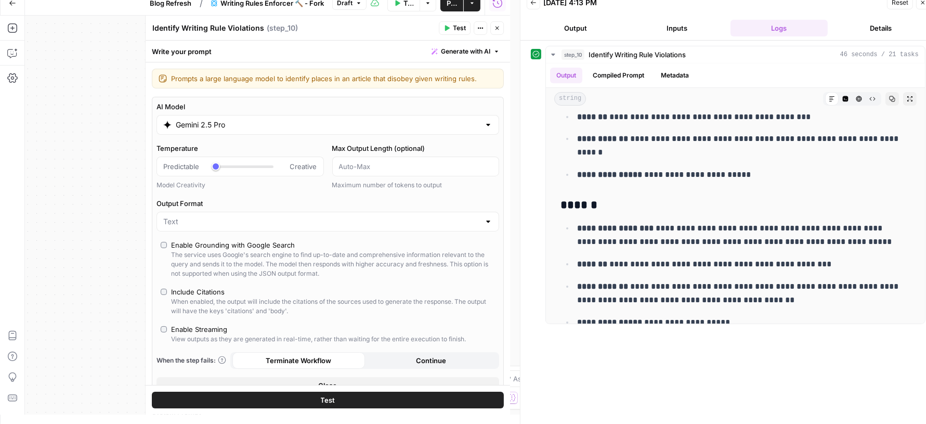
click at [501, 30] on button "Close" at bounding box center [497, 28] width 14 height 14
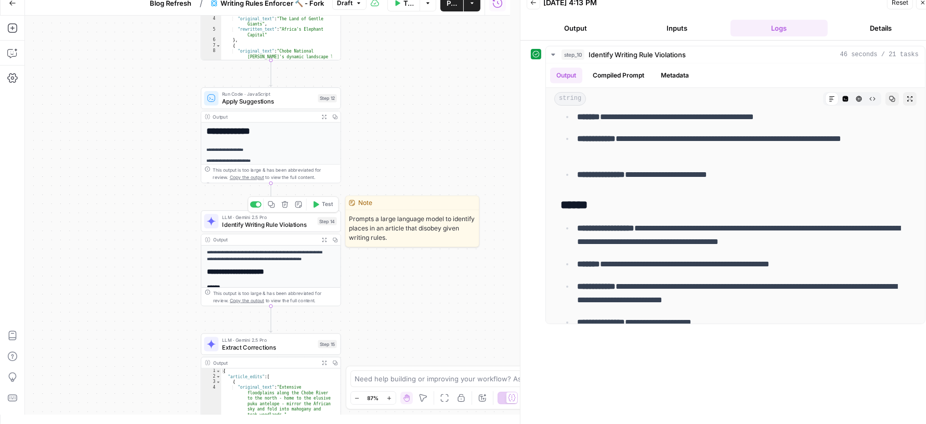
click at [233, 222] on span "Identify Writing Rule Violations" at bounding box center [267, 224] width 91 height 9
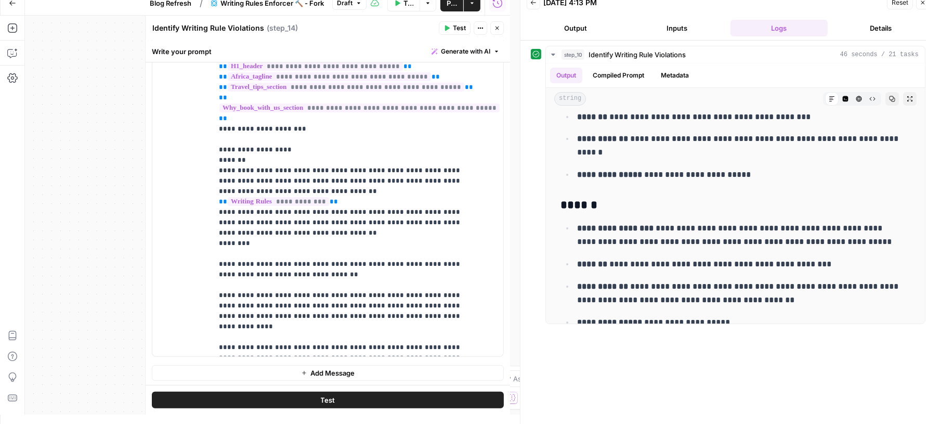
scroll to position [0, 0]
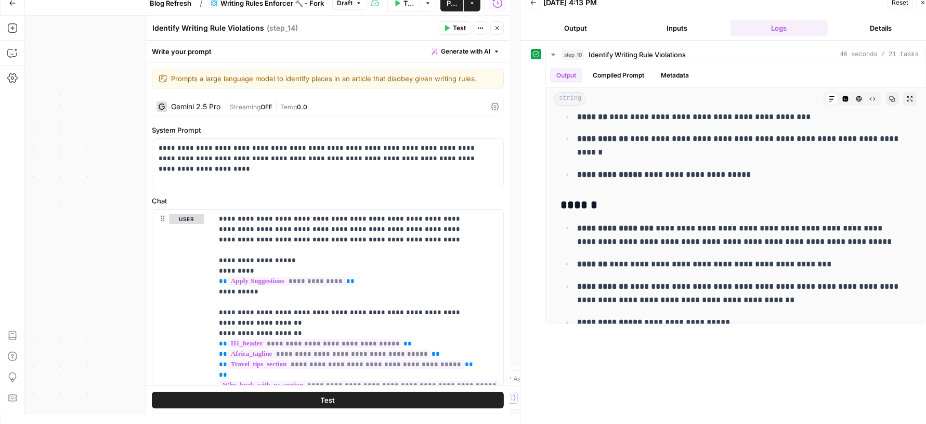
click at [495, 28] on icon "button" at bounding box center [497, 28] width 6 height 6
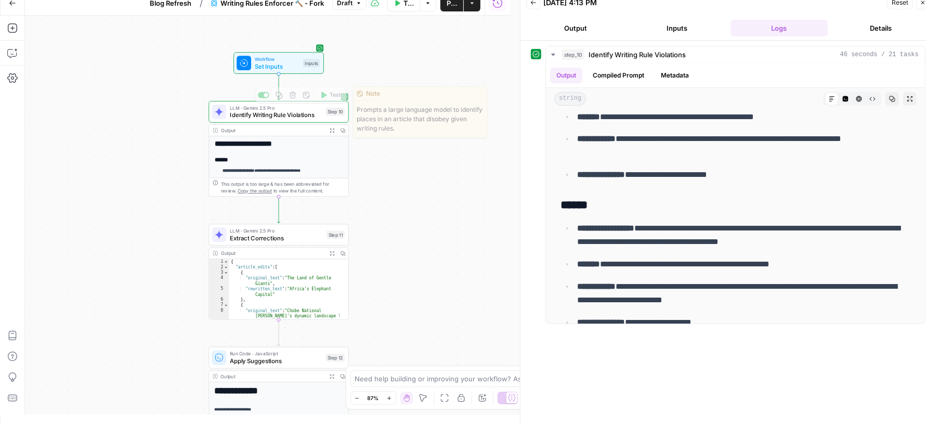
click at [269, 110] on span "Identify Writing Rule Violations" at bounding box center [276, 114] width 92 height 9
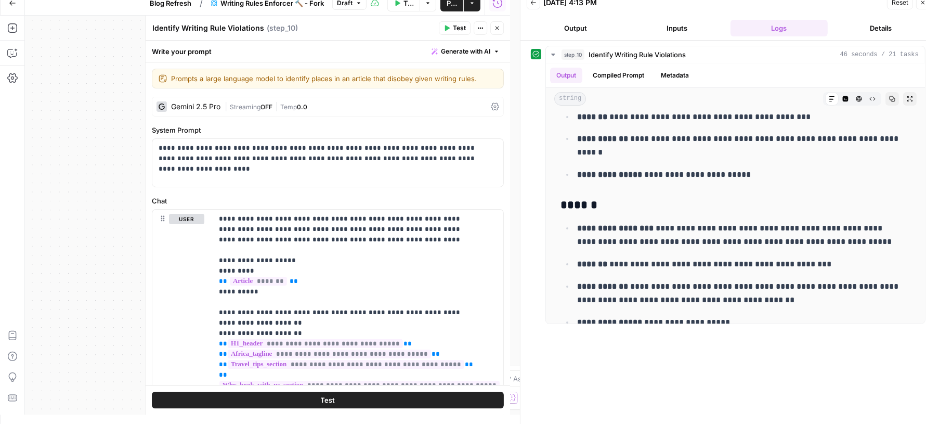
click at [499, 28] on icon "button" at bounding box center [497, 28] width 6 height 6
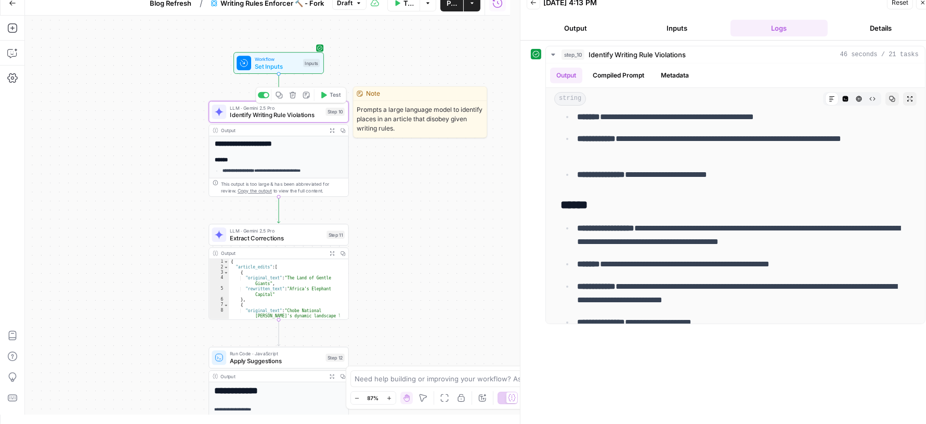
click at [328, 95] on button "Test" at bounding box center [330, 95] width 28 height 12
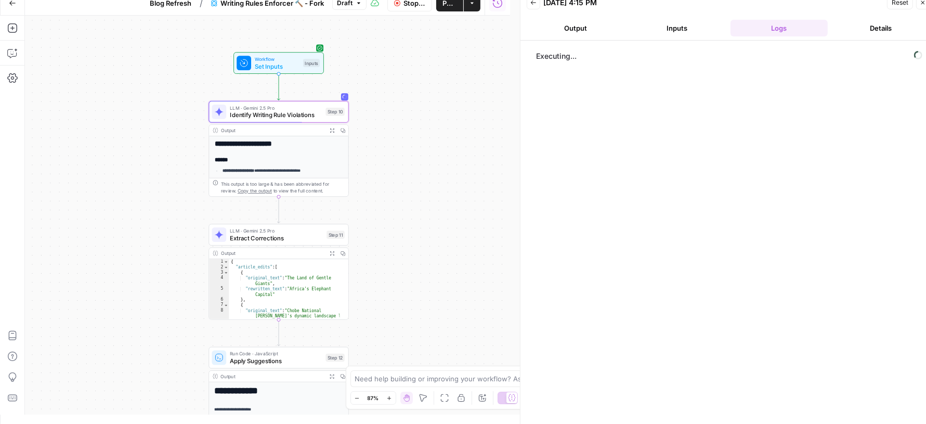
click at [137, 228] on div "**********" at bounding box center [267, 215] width 485 height 399
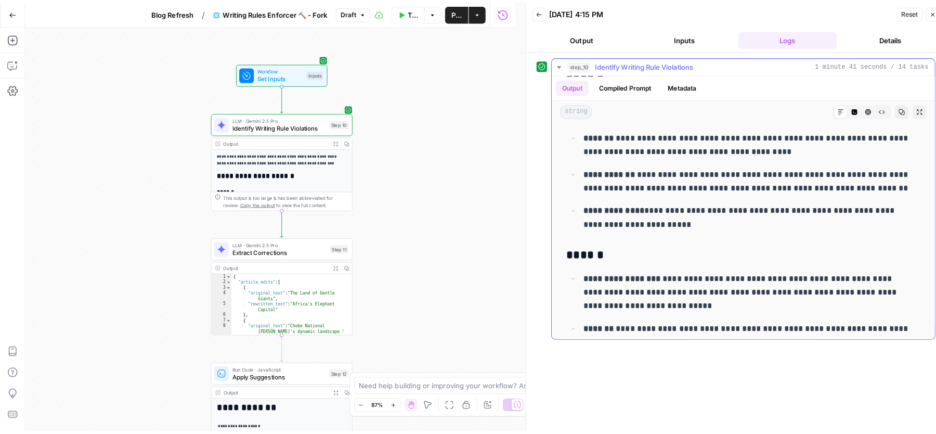
scroll to position [521, 0]
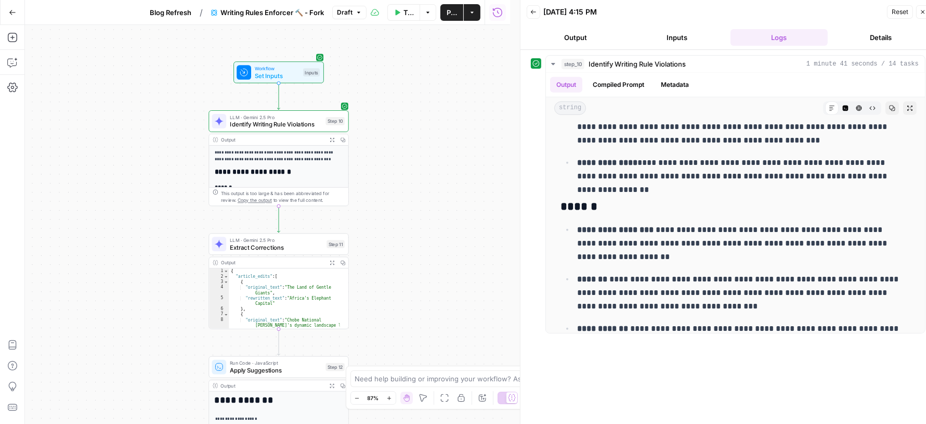
click at [920, 10] on icon "button" at bounding box center [923, 12] width 6 height 6
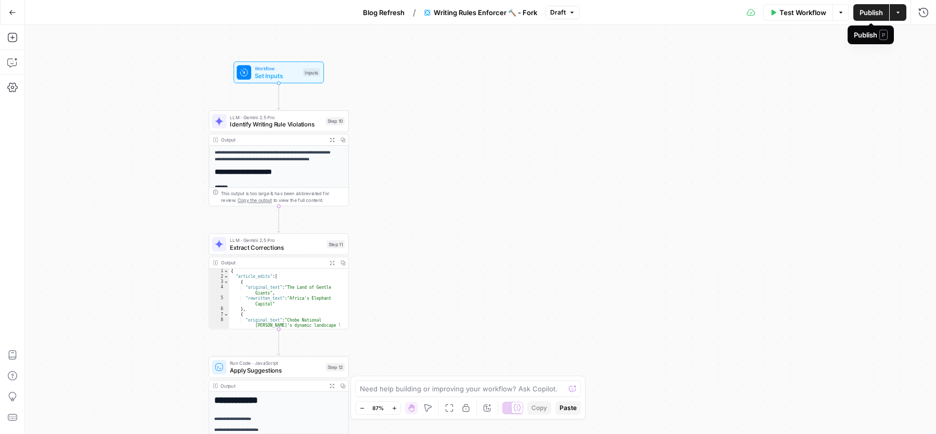
click at [867, 9] on span "Publish" at bounding box center [870, 12] width 23 height 10
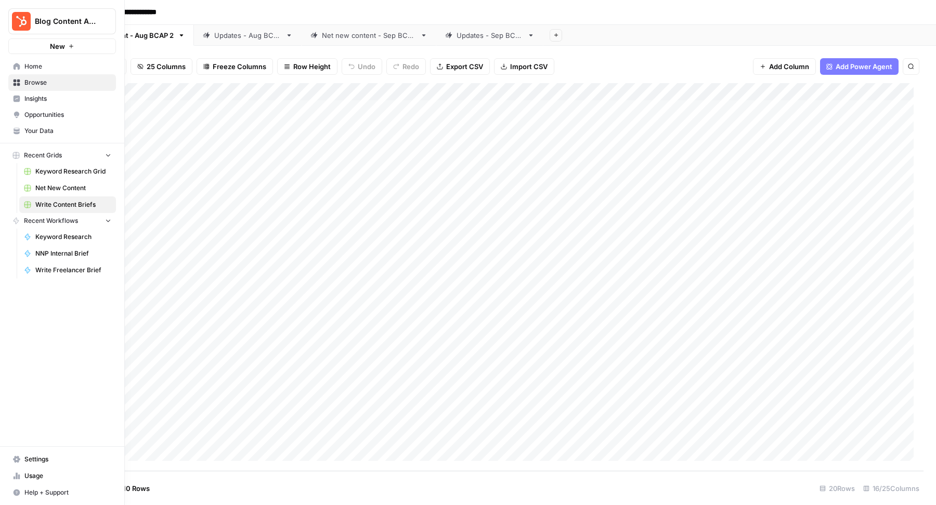
click at [57, 173] on span "Keyword Research Grid" at bounding box center [73, 171] width 76 height 9
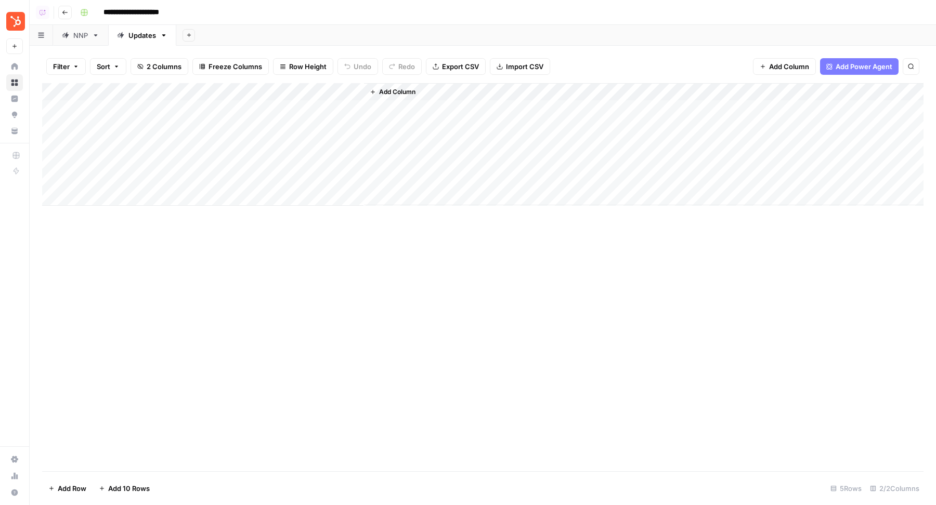
click at [275, 84] on div "Add Column" at bounding box center [482, 144] width 881 height 123
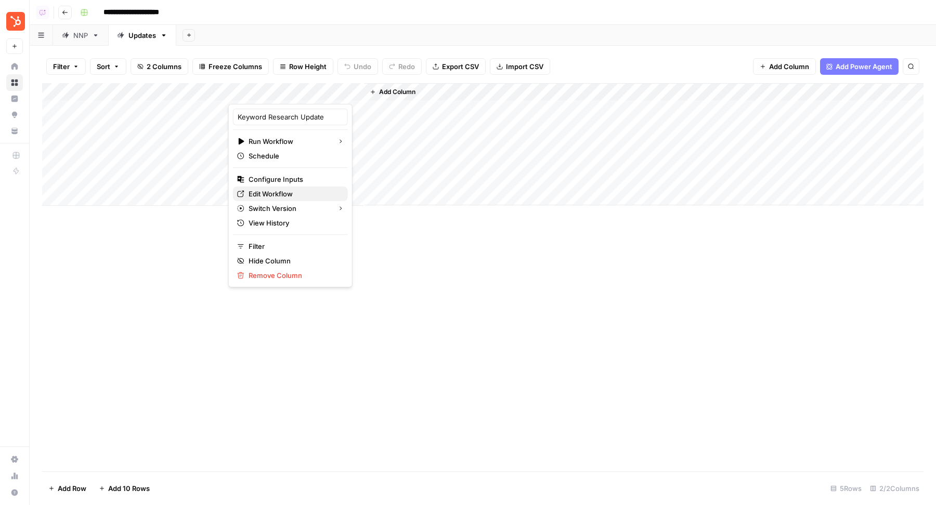
click at [261, 187] on link "Edit Workflow" at bounding box center [290, 194] width 115 height 15
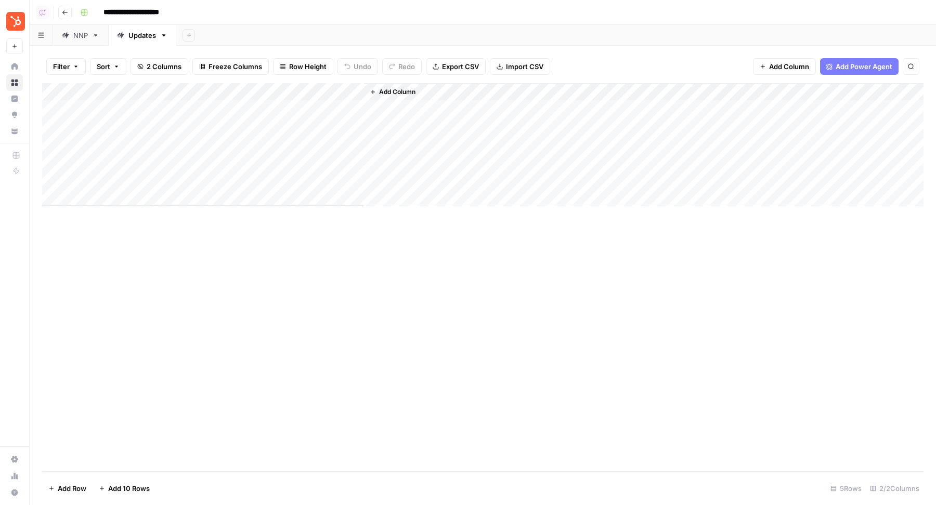
click at [70, 34] on div "NNP" at bounding box center [75, 35] width 26 height 10
click at [280, 88] on div "Add Column" at bounding box center [482, 144] width 881 height 123
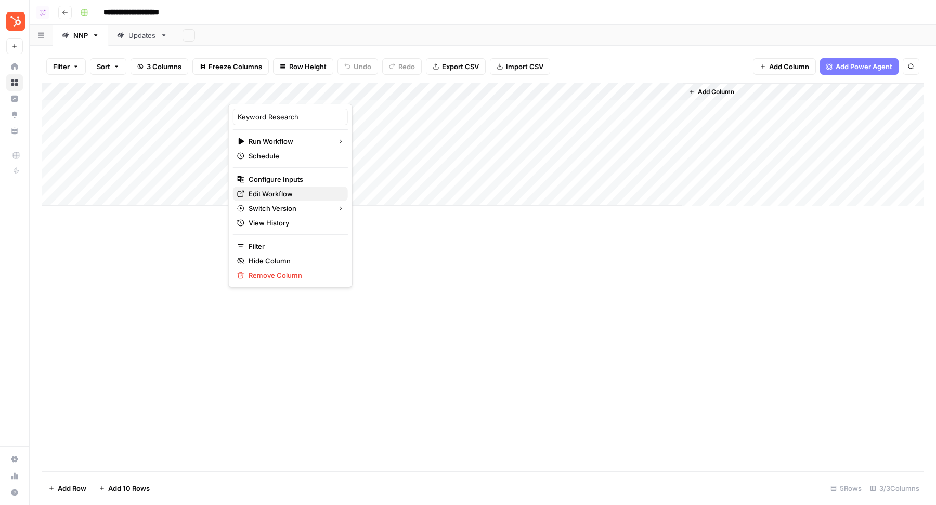
click at [273, 192] on span "Edit Workflow" at bounding box center [293, 194] width 91 height 10
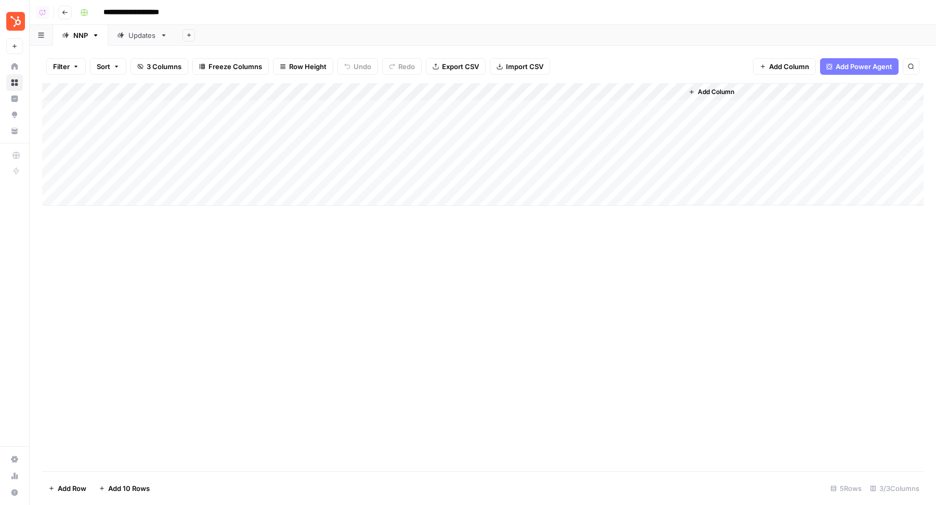
click at [125, 37] on div "Updates" at bounding box center [136, 35] width 39 height 10
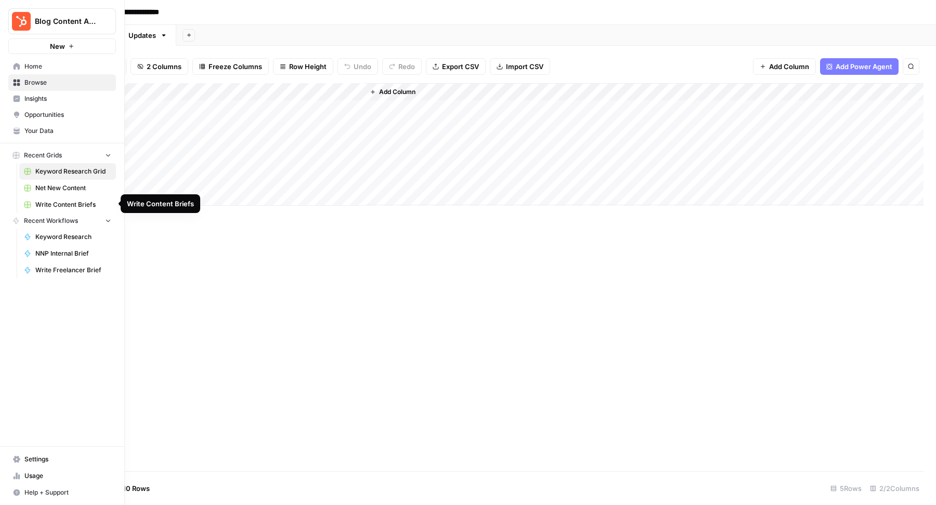
click at [59, 204] on span "Write Content Briefs" at bounding box center [73, 204] width 76 height 9
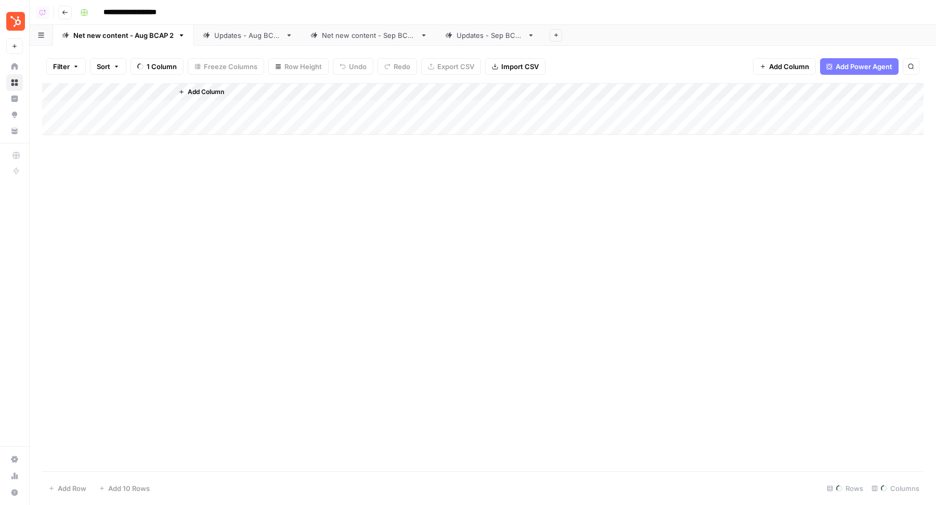
click at [255, 34] on div "Updates - Aug BCAP" at bounding box center [247, 35] width 67 height 10
drag, startPoint x: 446, startPoint y: 108, endPoint x: 446, endPoint y: 173, distance: 64.5
click at [446, 173] on div "Add Column" at bounding box center [482, 206] width 881 height 246
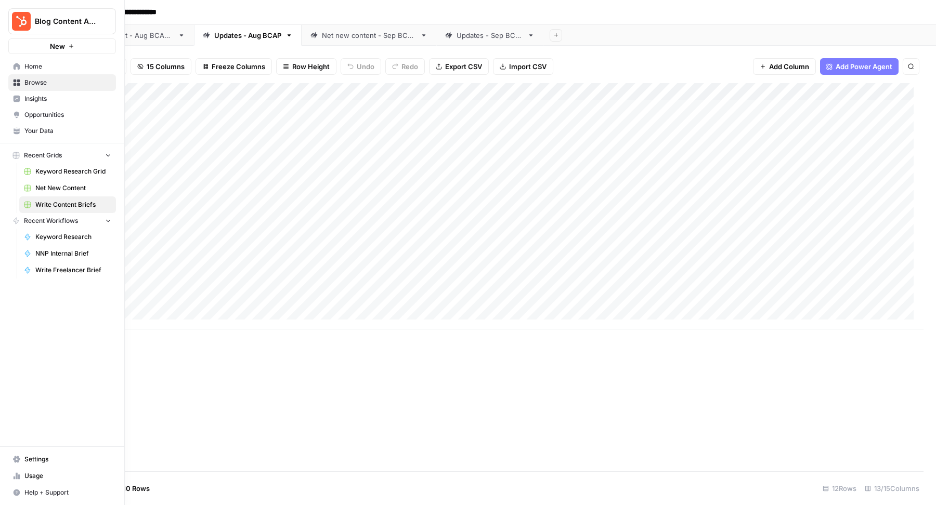
click at [66, 167] on span "Keyword Research Grid" at bounding box center [73, 171] width 76 height 9
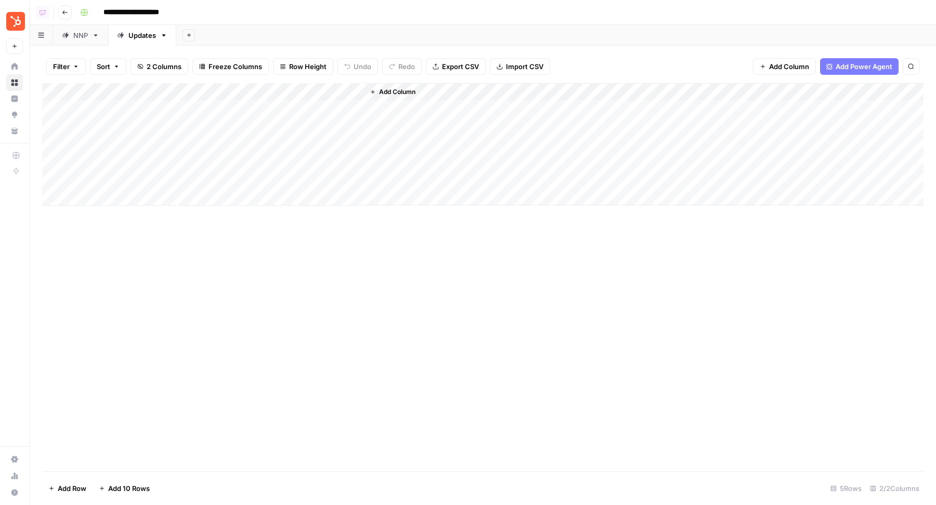
click at [148, 113] on div "Add Column" at bounding box center [482, 144] width 881 height 123
click at [192, 93] on div "Add Column" at bounding box center [482, 144] width 881 height 123
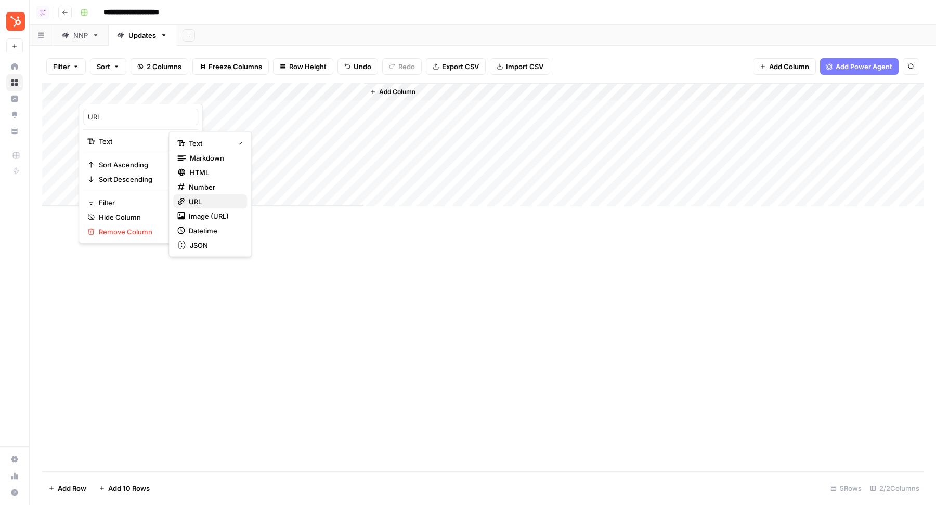
click at [224, 199] on span "URL" at bounding box center [214, 202] width 50 height 10
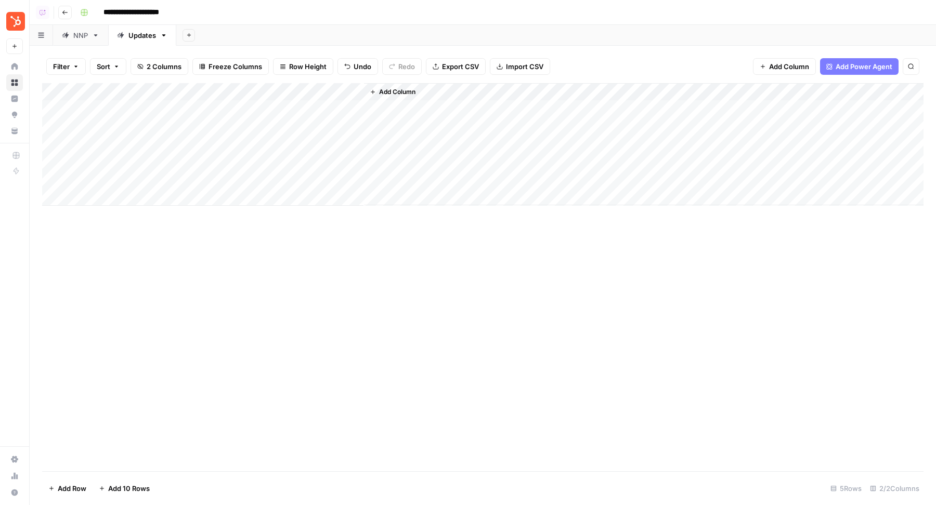
click at [347, 241] on div "Add Column" at bounding box center [482, 277] width 881 height 388
click at [198, 112] on div "Add Column" at bounding box center [482, 144] width 881 height 123
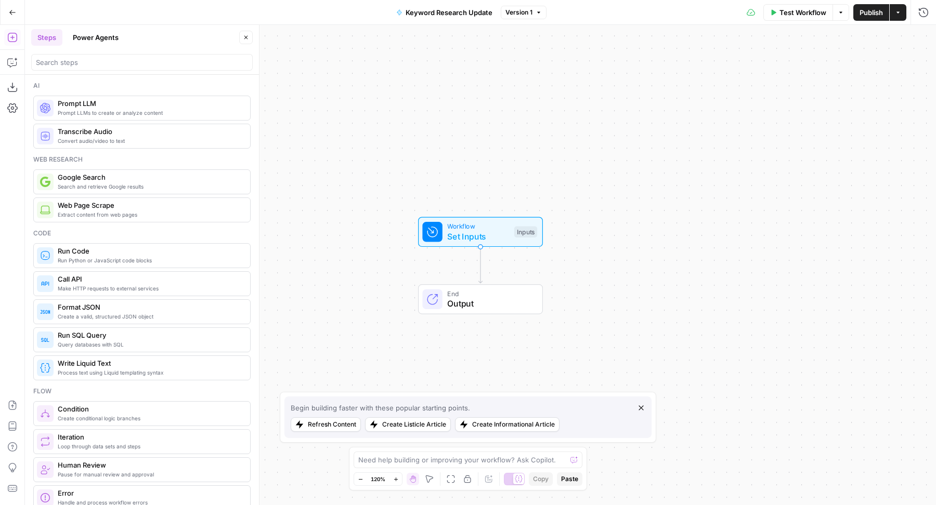
click at [604, 164] on div "Workflow Set Inputs Inputs End Output" at bounding box center [480, 265] width 911 height 480
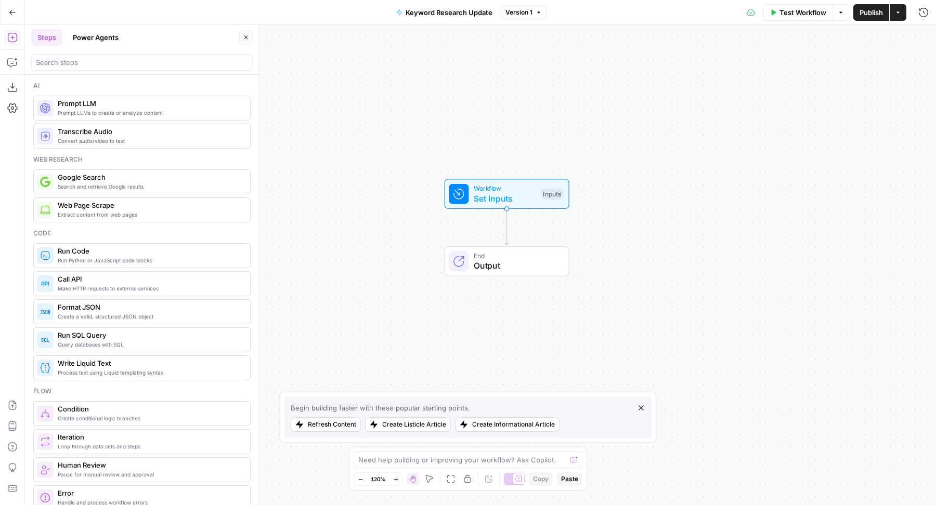
click at [550, 190] on div "Inputs" at bounding box center [551, 193] width 23 height 11
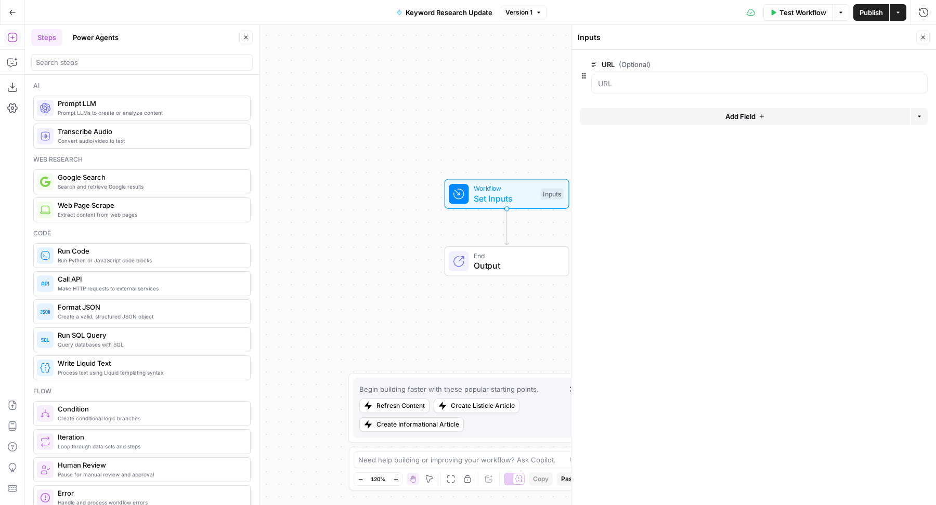
click at [925, 31] on header "Inputs Close" at bounding box center [753, 37] width 364 height 25
click at [924, 34] on button "Close" at bounding box center [923, 38] width 14 height 14
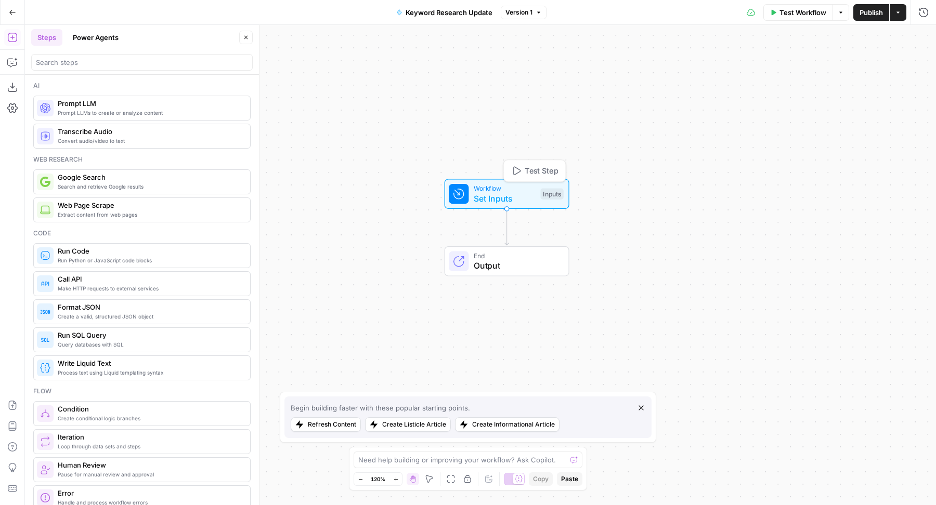
click at [534, 164] on button "Test Step" at bounding box center [534, 171] width 57 height 16
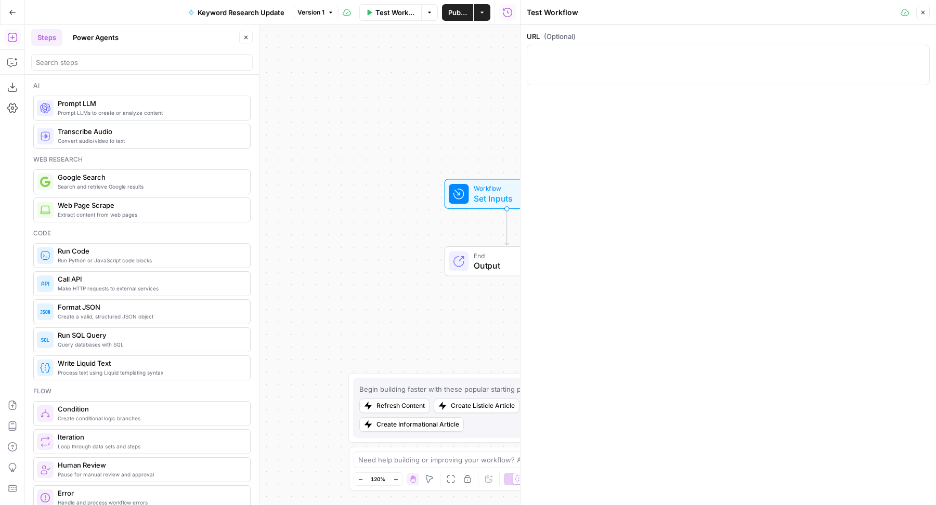
click at [660, 75] on div at bounding box center [728, 65] width 403 height 41
paste textarea "[URL][DOMAIN_NAME]"
type textarea "[URL][DOMAIN_NAME]"
click at [926, 15] on button "Close" at bounding box center [923, 13] width 14 height 14
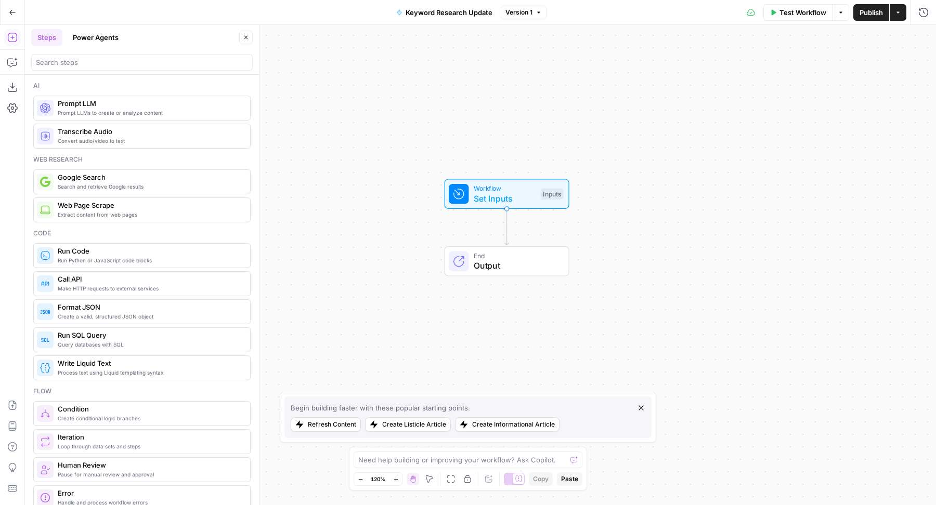
click at [530, 205] on div "Workflow Set Inputs Inputs" at bounding box center [506, 194] width 125 height 30
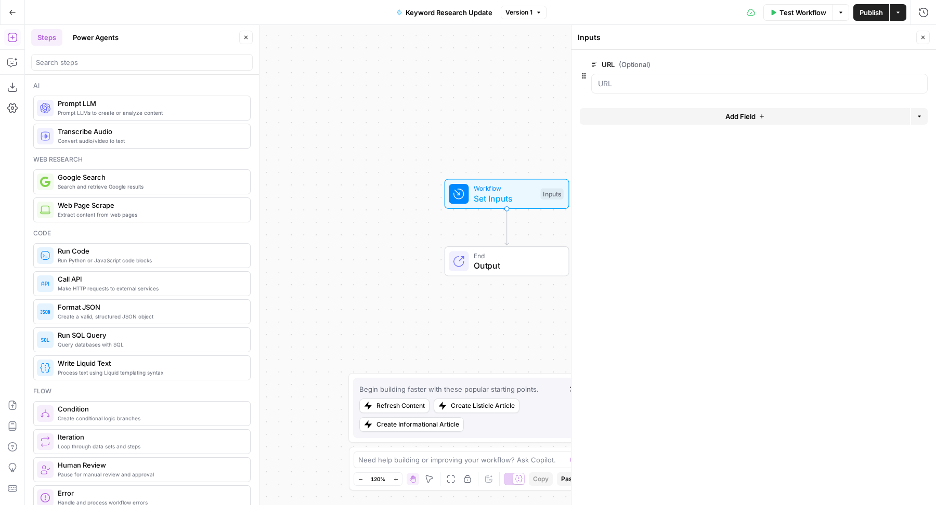
click at [902, 61] on button "edit field" at bounding box center [893, 64] width 40 height 12
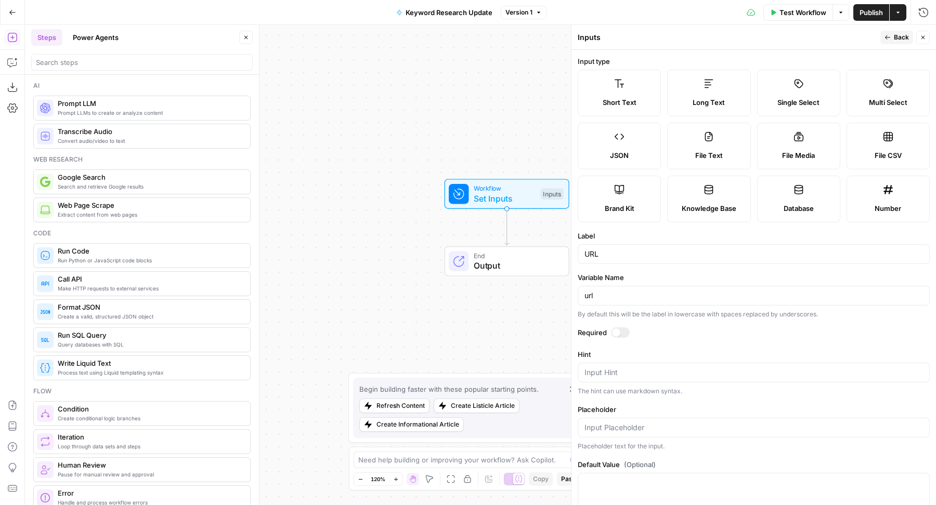
click at [628, 104] on span "Short Text" at bounding box center [620, 102] width 34 height 10
click at [927, 33] on button "Close" at bounding box center [923, 38] width 14 height 14
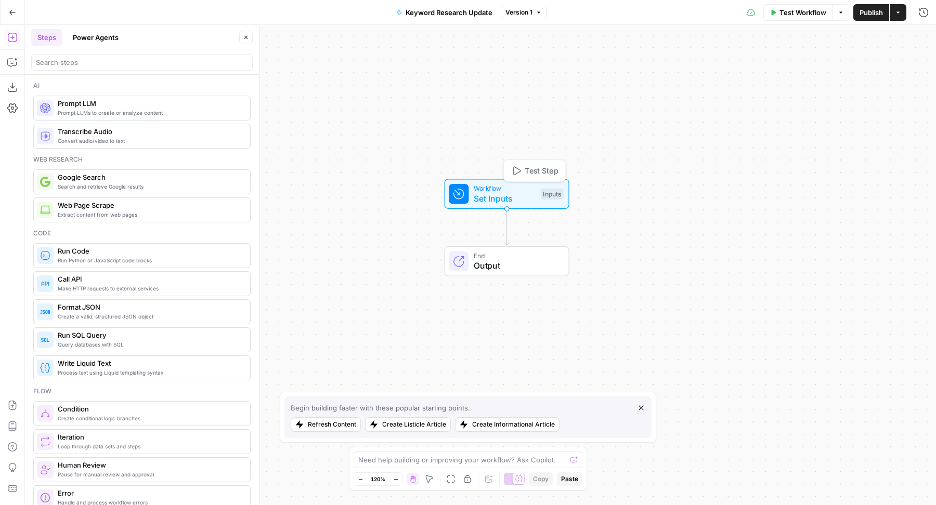
click at [548, 165] on button "Test Step" at bounding box center [534, 171] width 57 height 16
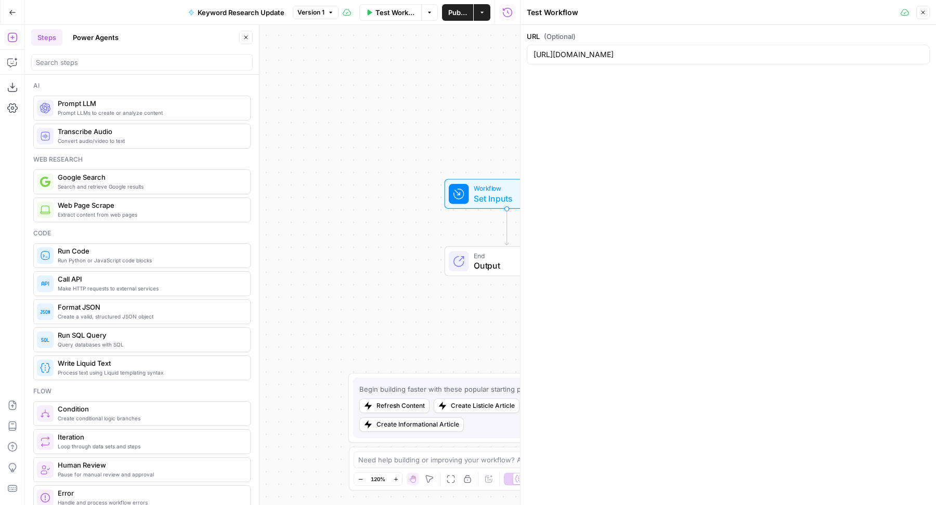
click at [923, 13] on icon "button" at bounding box center [923, 13] width 4 height 4
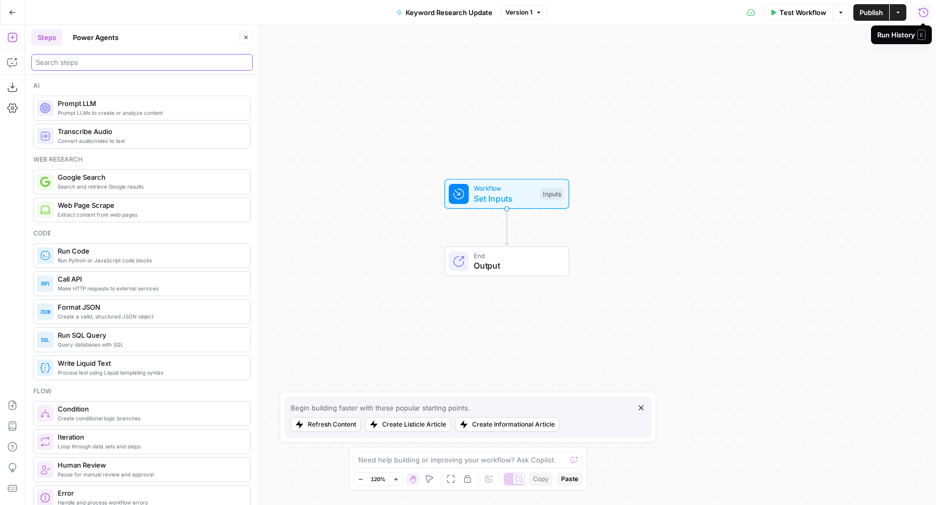
click at [68, 63] on input "search" at bounding box center [142, 62] width 212 height 10
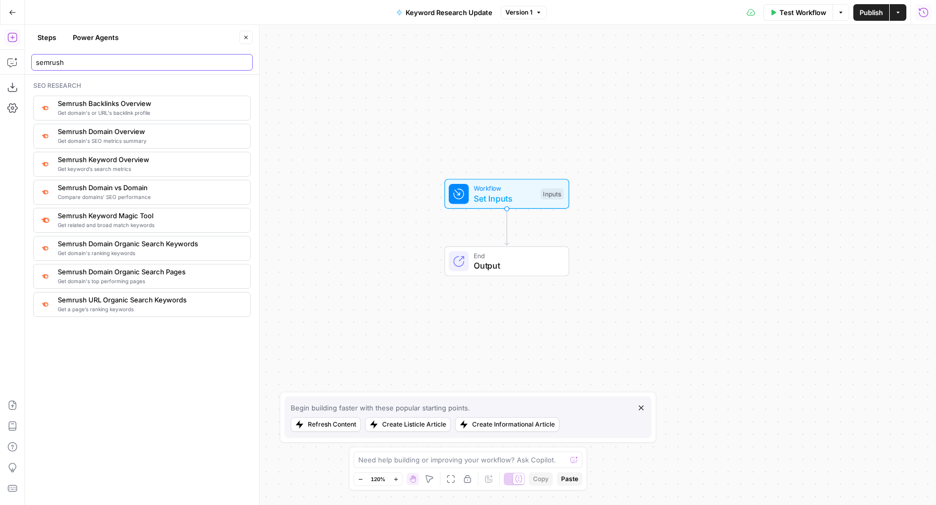
type input "semrush"
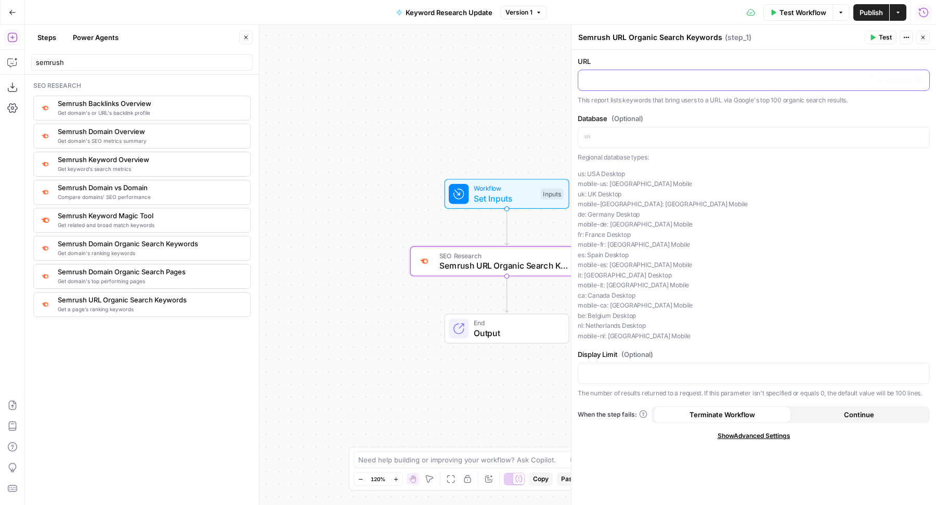
click at [693, 78] on p at bounding box center [753, 79] width 338 height 10
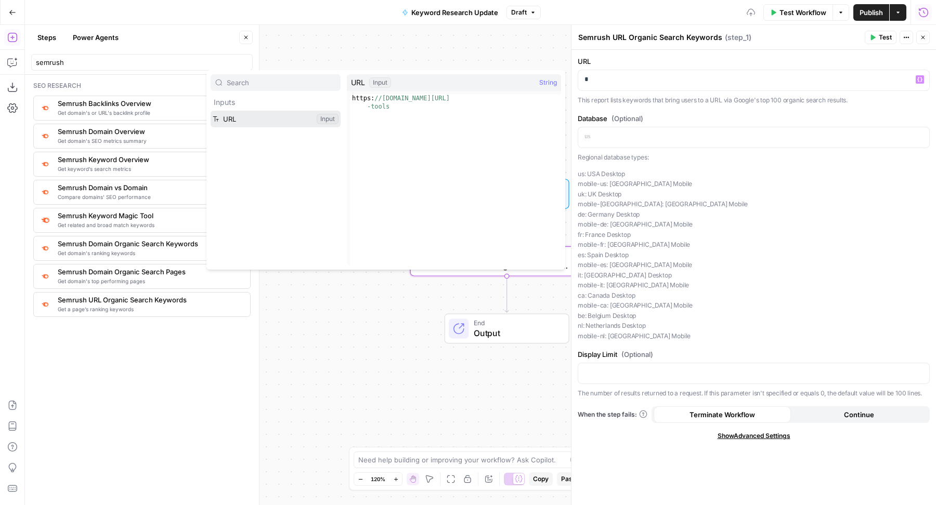
click at [254, 119] on button "Select variable URL" at bounding box center [276, 119] width 130 height 17
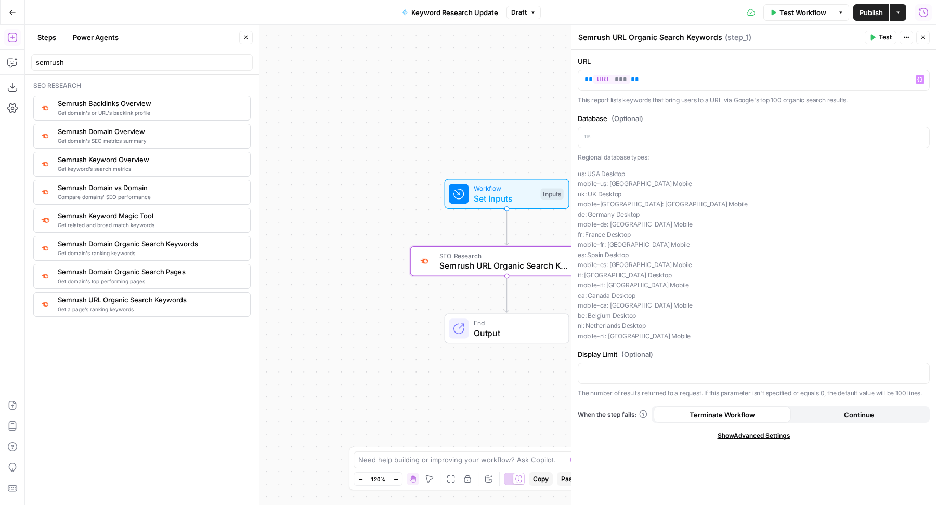
click at [923, 43] on button "Close" at bounding box center [923, 38] width 14 height 14
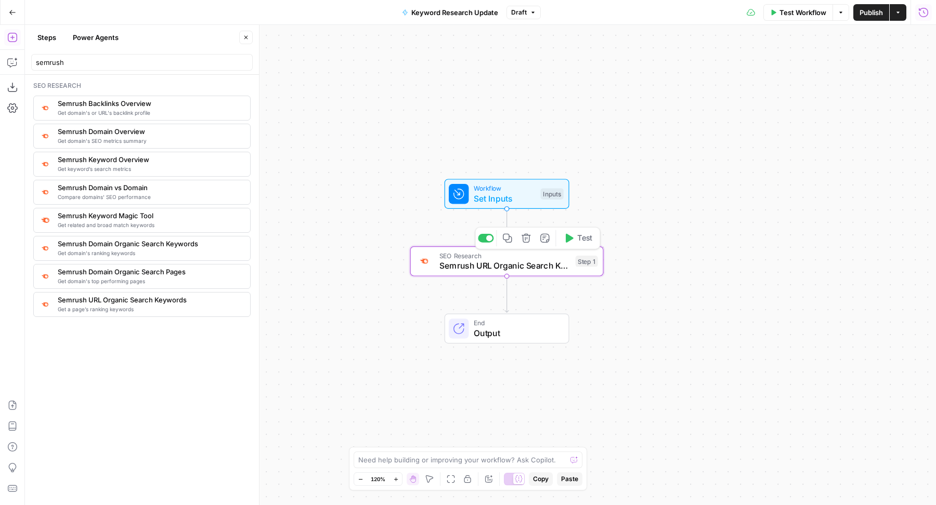
click at [579, 241] on span "Test" at bounding box center [584, 238] width 15 height 11
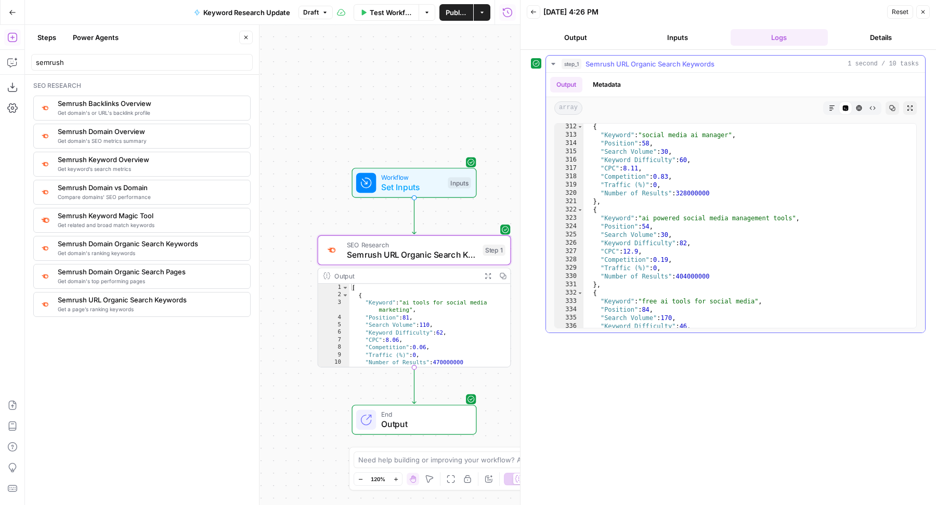
scroll to position [2587, 0]
click at [50, 34] on button "Steps" at bounding box center [46, 37] width 31 height 17
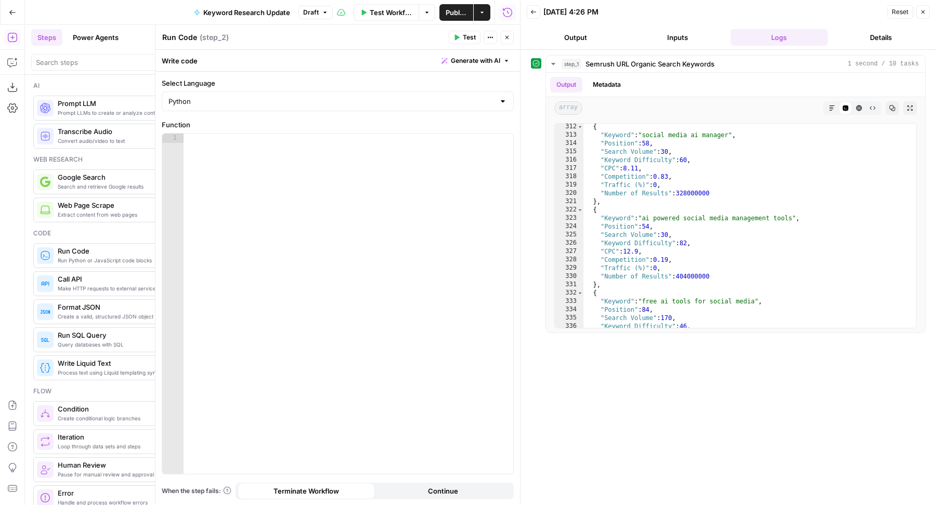
click at [481, 64] on span "Generate with AI" at bounding box center [475, 60] width 49 height 9
click at [468, 110] on div at bounding box center [541, 121] width 199 height 62
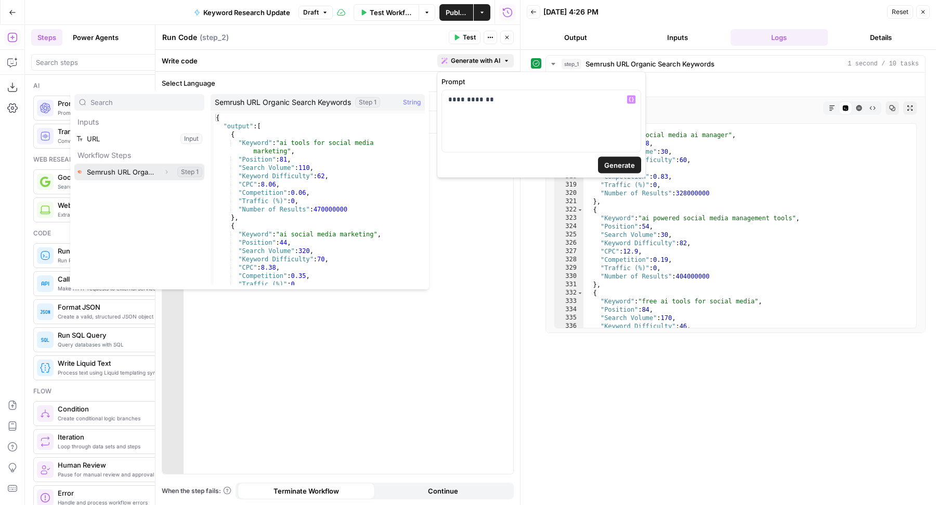
click at [140, 169] on button "Select variable Semrush URL Organic Search Keywords" at bounding box center [139, 172] width 130 height 17
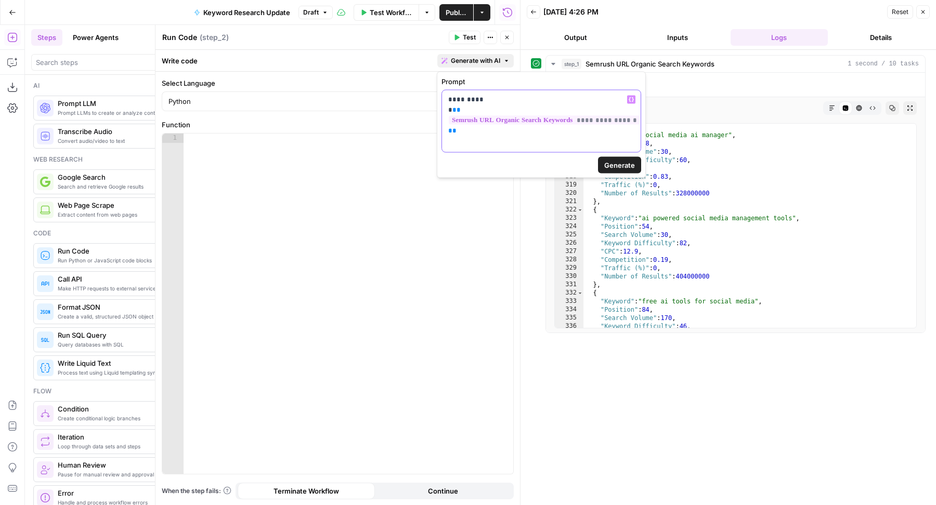
click at [460, 111] on span "**" at bounding box center [456, 110] width 8 height 7
click at [467, 130] on p "**********" at bounding box center [541, 116] width 187 height 42
click at [610, 167] on span "Generate" at bounding box center [619, 165] width 31 height 10
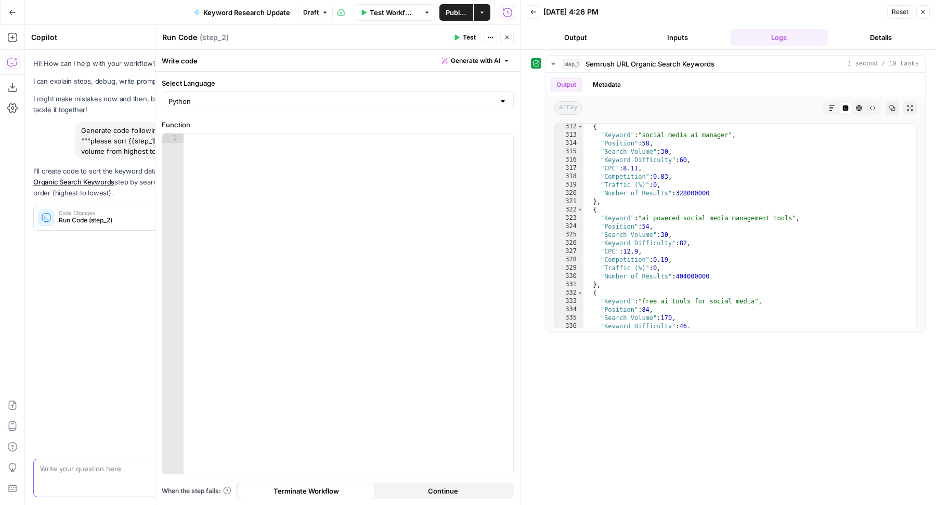
scroll to position [0, 0]
type textarea "**********"
click at [712, 151] on div "{ "Keyword" : "social media ai manager" , "Position" : 58 , "Search Volume" : 3…" at bounding box center [745, 233] width 324 height 221
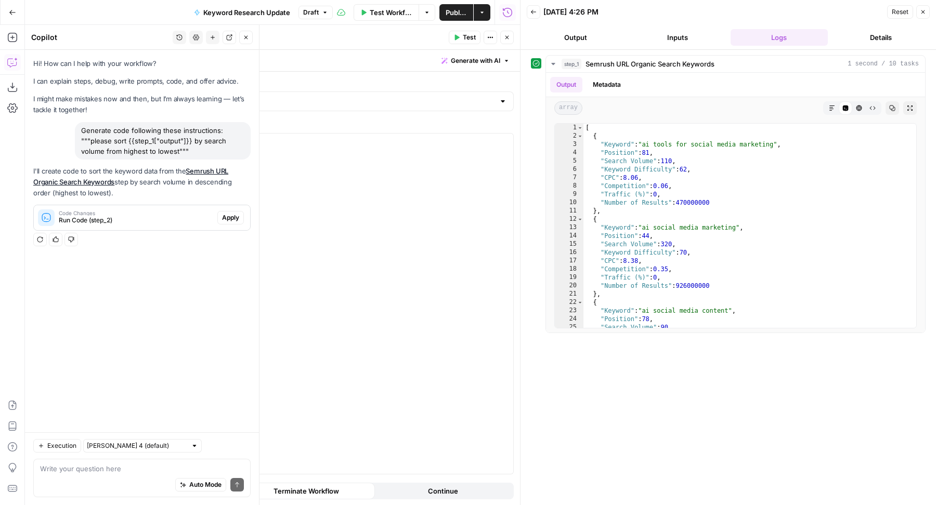
click at [227, 220] on span "Apply" at bounding box center [230, 217] width 17 height 9
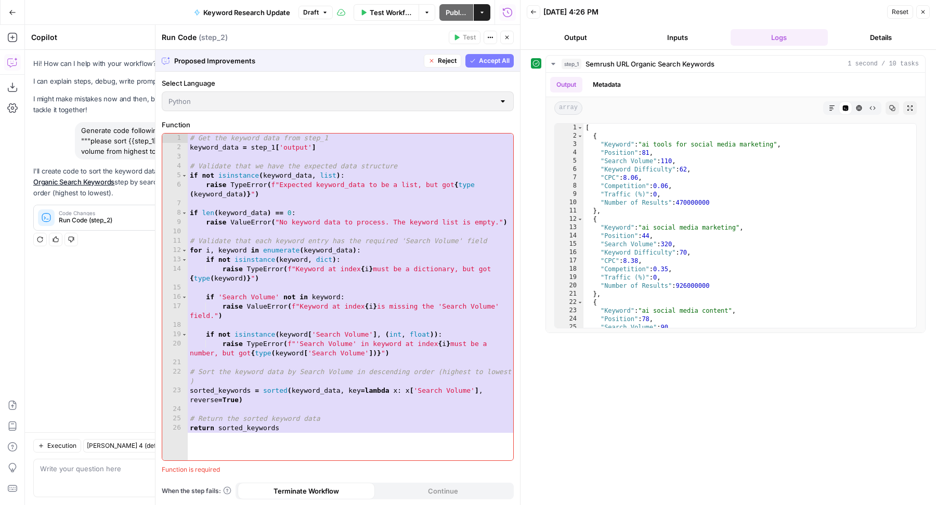
click at [482, 60] on span "Accept All" at bounding box center [494, 60] width 31 height 9
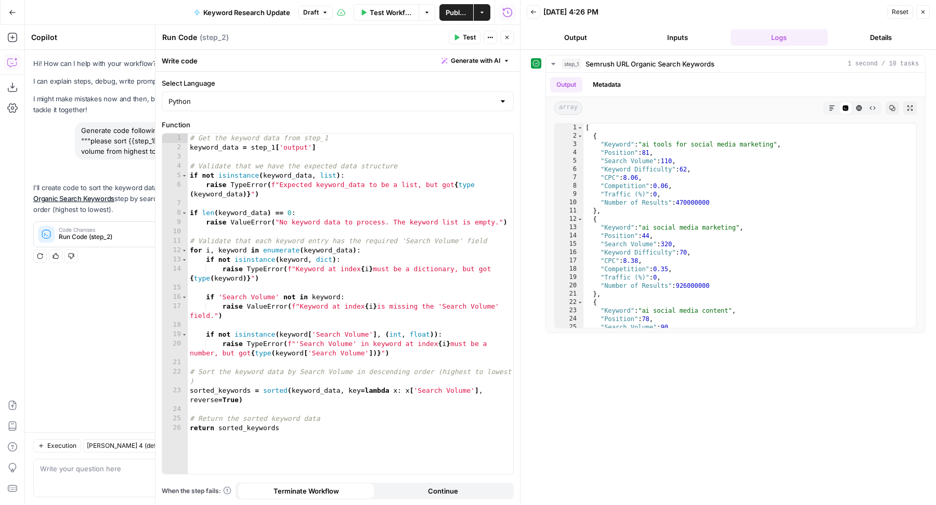
click at [462, 38] on button "Test" at bounding box center [465, 38] width 32 height 14
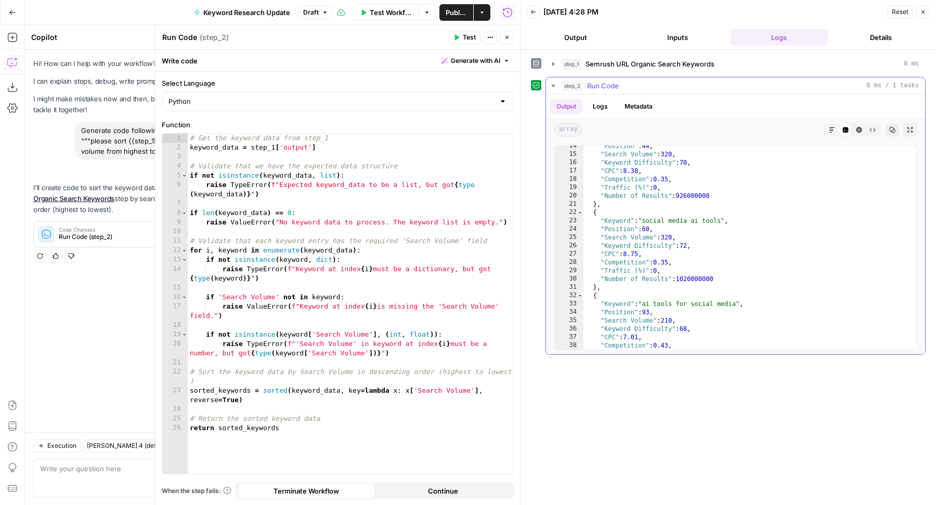
scroll to position [112, 0]
click at [644, 18] on div "Back [DATE] 4:28 PM Reset Close" at bounding box center [728, 12] width 403 height 16
click at [916, 7] on button "Close" at bounding box center [923, 12] width 14 height 14
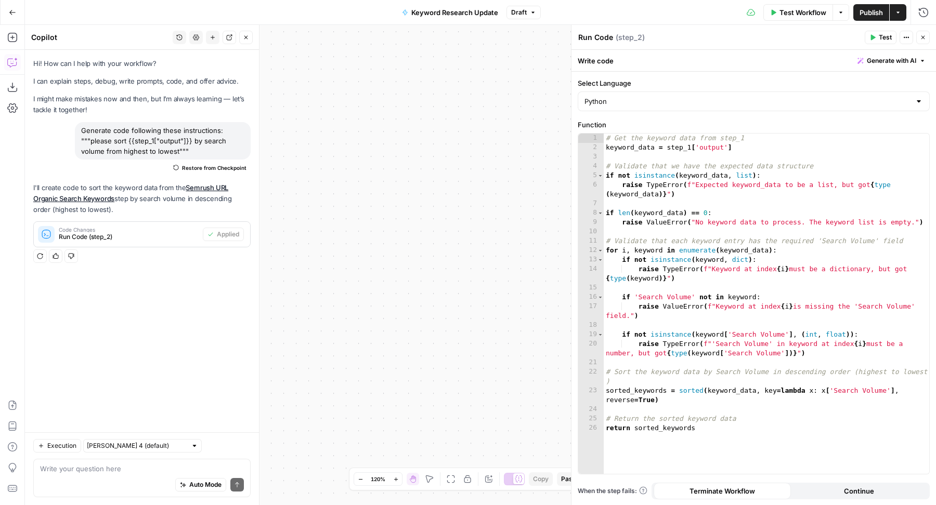
click at [921, 37] on icon "button" at bounding box center [923, 37] width 6 height 6
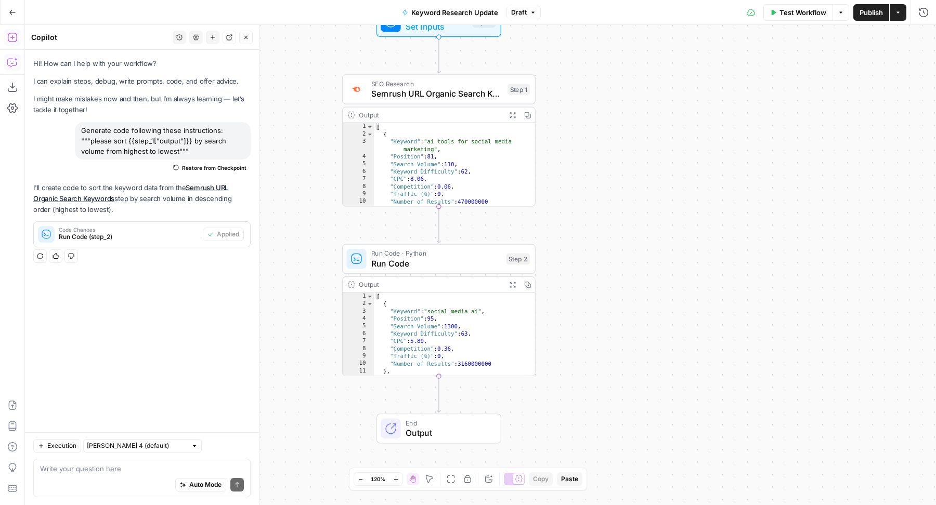
click at [14, 33] on icon "button" at bounding box center [11, 37] width 9 height 9
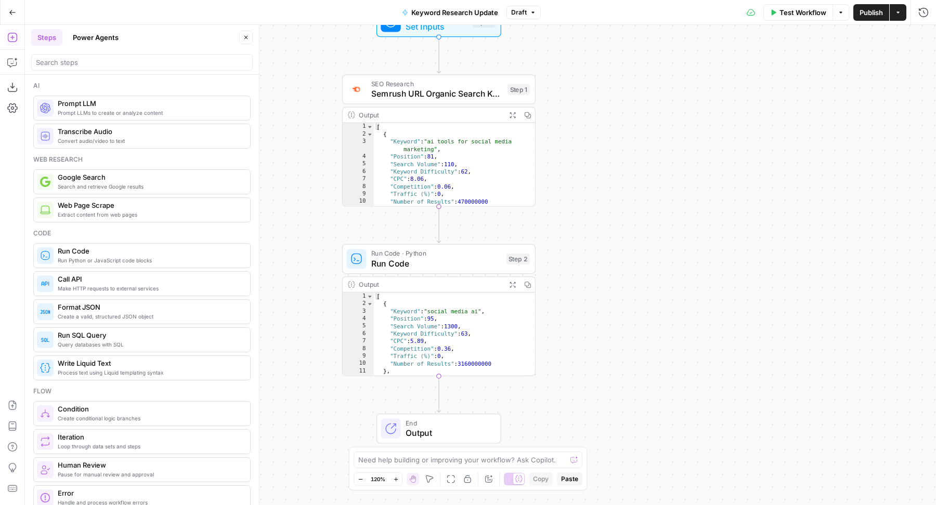
click at [105, 68] on div at bounding box center [141, 62] width 221 height 17
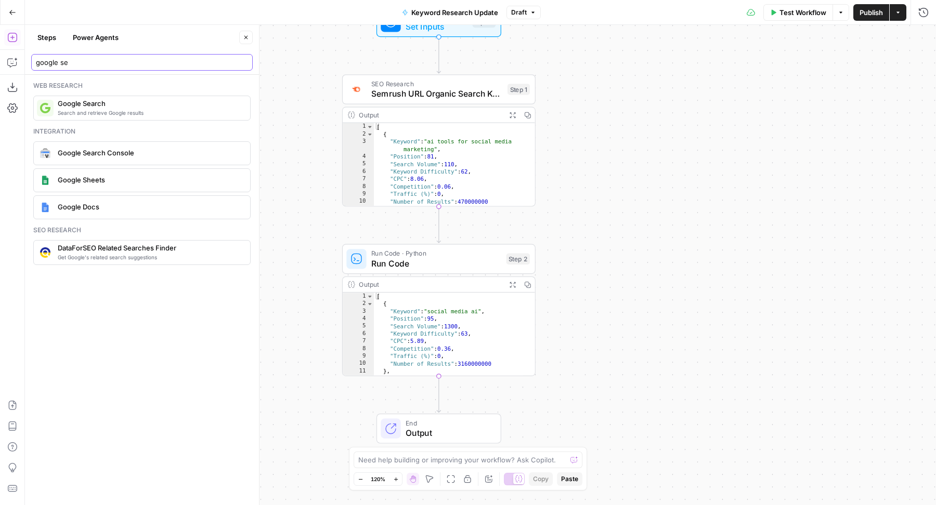
type input "google se"
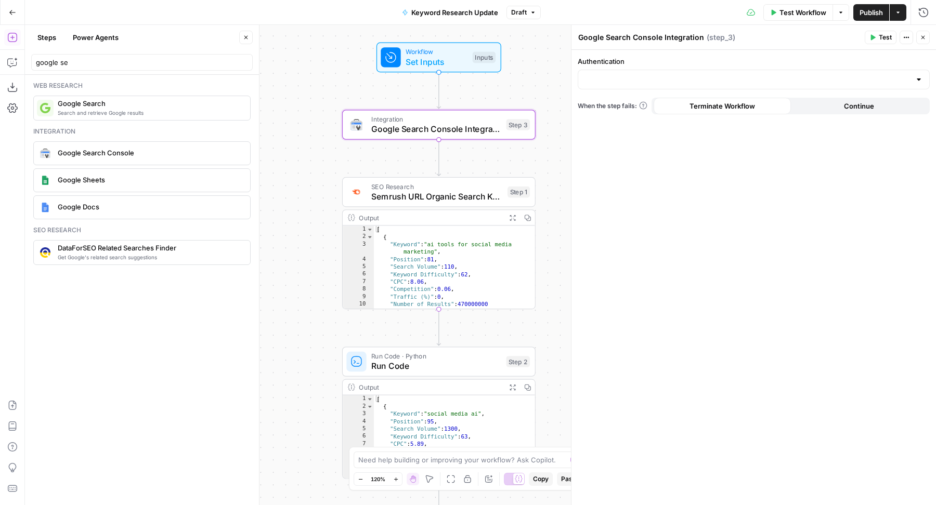
click at [677, 70] on div at bounding box center [754, 80] width 352 height 20
click at [633, 110] on span "Google Search Console - [DOMAIN_NAME]" at bounding box center [751, 105] width 330 height 10
type input "Google Search Console - [DOMAIN_NAME]"
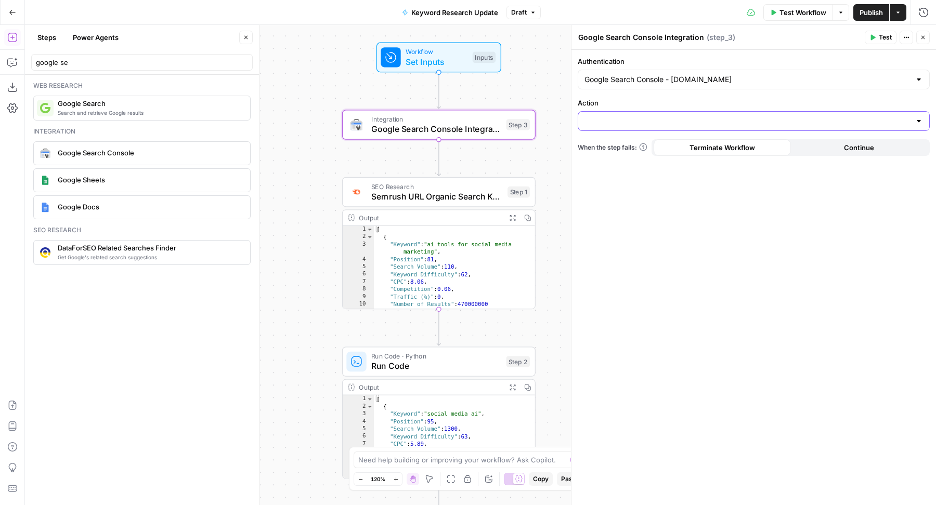
click at [647, 122] on input "Action" at bounding box center [747, 121] width 326 height 10
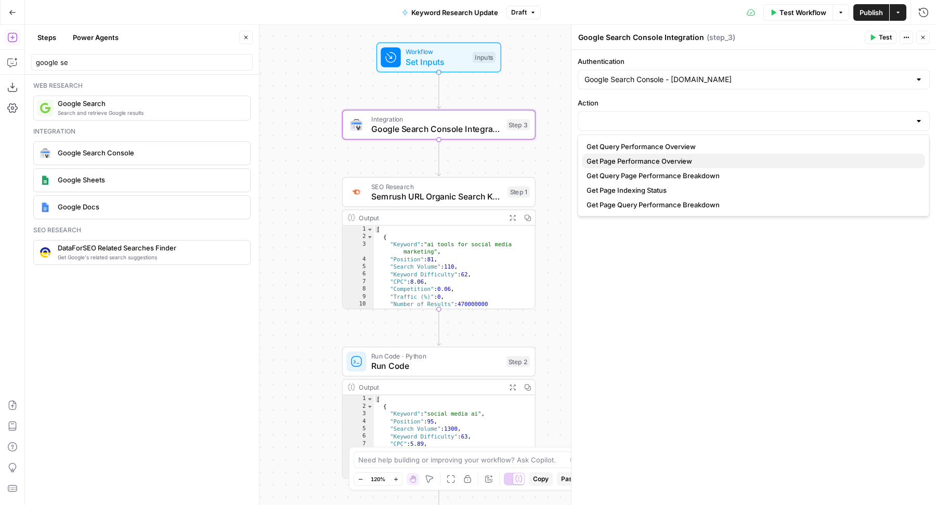
click at [638, 156] on span "Get Page Performance Overview" at bounding box center [751, 161] width 330 height 10
type input "Get Page Performance Overview"
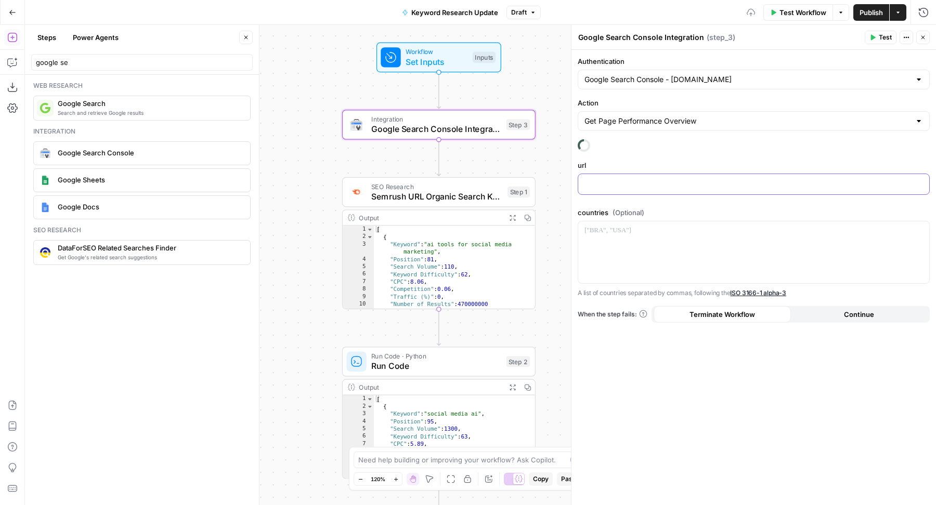
click at [623, 192] on div at bounding box center [753, 184] width 351 height 20
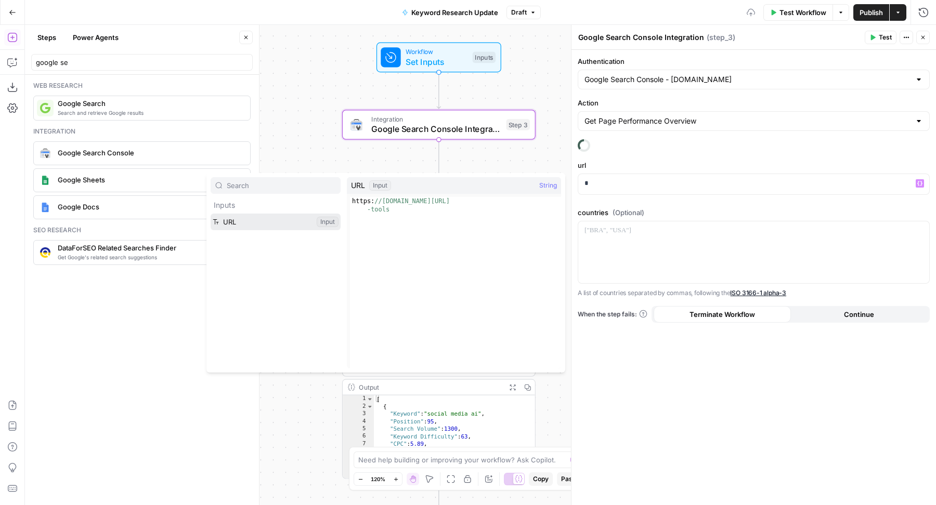
click at [272, 223] on button "Select variable URL" at bounding box center [276, 222] width 130 height 17
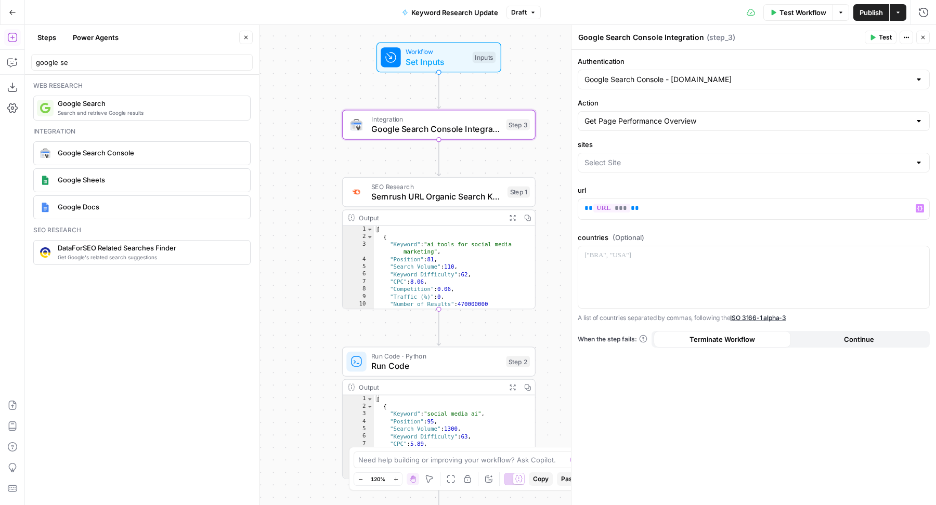
click at [694, 171] on div at bounding box center [754, 163] width 352 height 20
click at [660, 191] on span "sc-domain:[DOMAIN_NAME]" at bounding box center [751, 187] width 330 height 10
type input "sc-domain:[DOMAIN_NAME]"
click at [484, 36] on span "Test Step" at bounding box center [473, 34] width 33 height 11
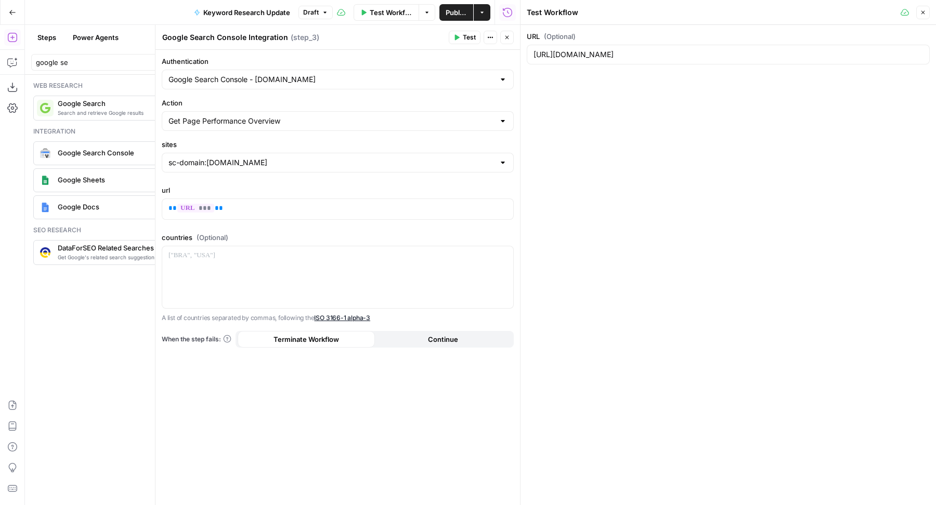
click at [924, 12] on icon "button" at bounding box center [923, 12] width 6 height 6
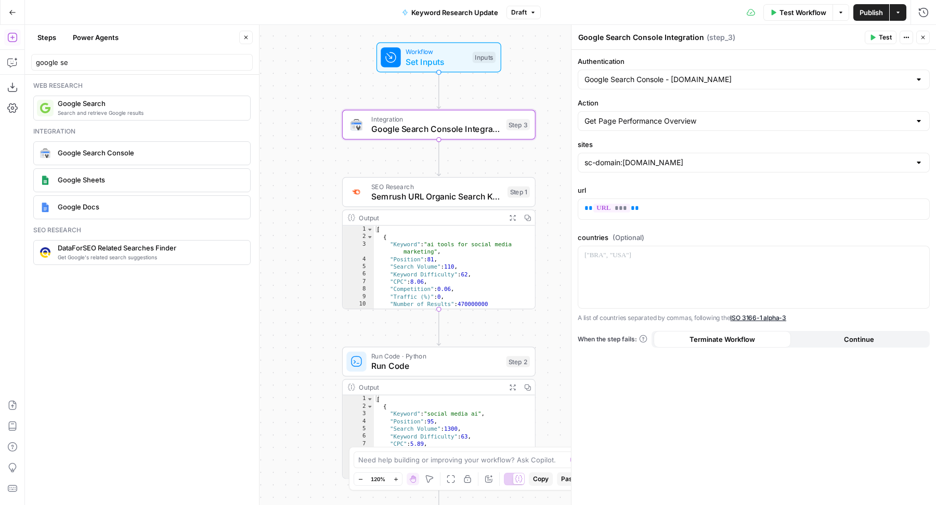
click at [875, 39] on icon "button" at bounding box center [872, 37] width 6 height 6
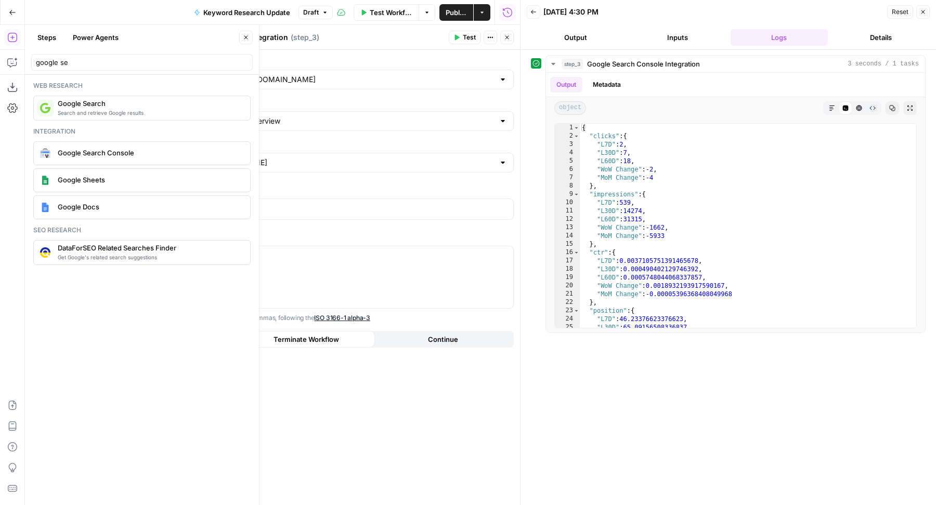
click at [244, 33] on button "Close" at bounding box center [246, 38] width 14 height 14
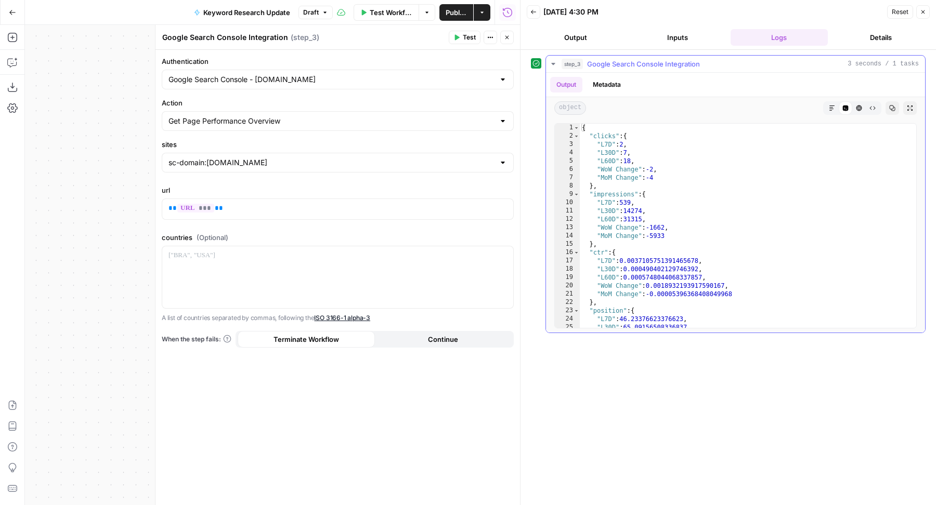
click at [679, 224] on div "{ "clicks" : { "L7D" : 2 , "L30D" : 7 , "L60D" : 18 , "WoW Change" : -2 , "MoM …" at bounding box center [744, 234] width 328 height 221
type textarea "**********"
click at [892, 105] on icon "button" at bounding box center [892, 108] width 6 height 6
click at [221, 119] on input "Action" at bounding box center [331, 121] width 326 height 10
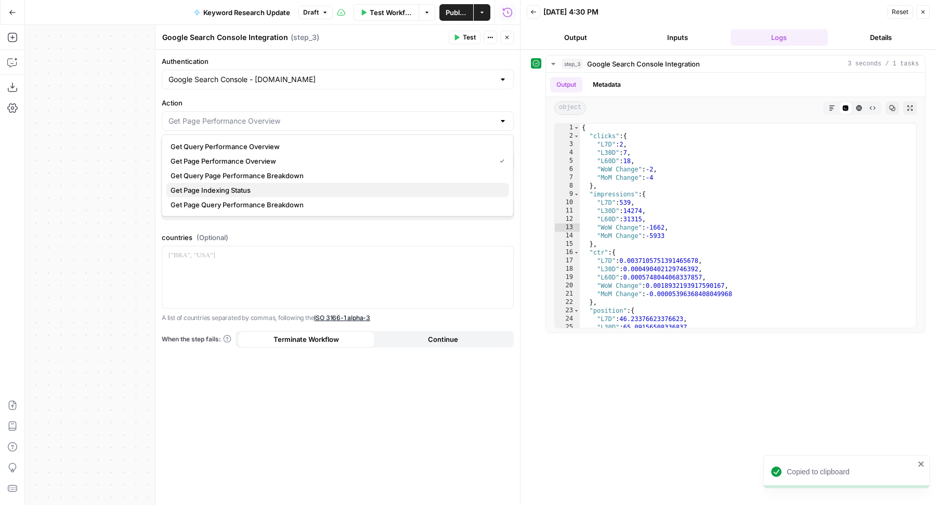
click at [260, 188] on span "Get Page Indexing Status" at bounding box center [336, 190] width 330 height 10
type input "Get Page Indexing Status"
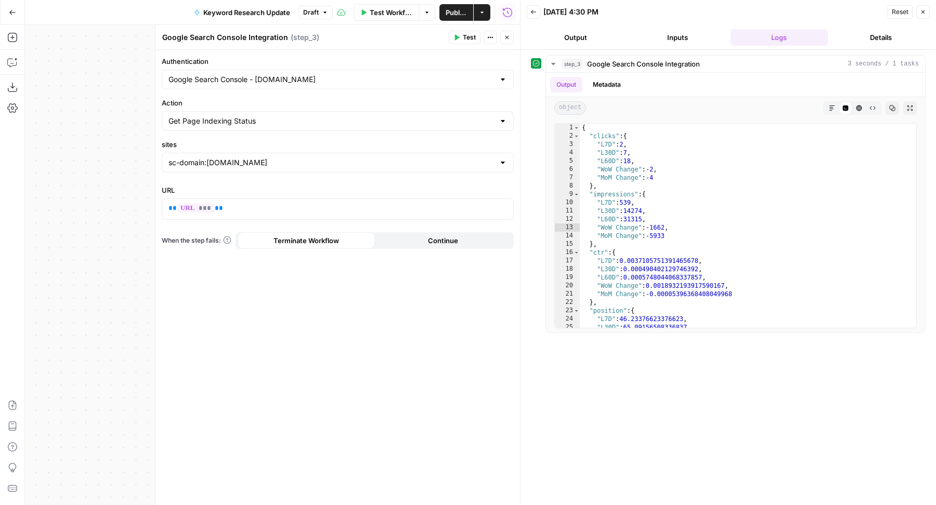
click at [461, 41] on button "Test" at bounding box center [465, 38] width 32 height 14
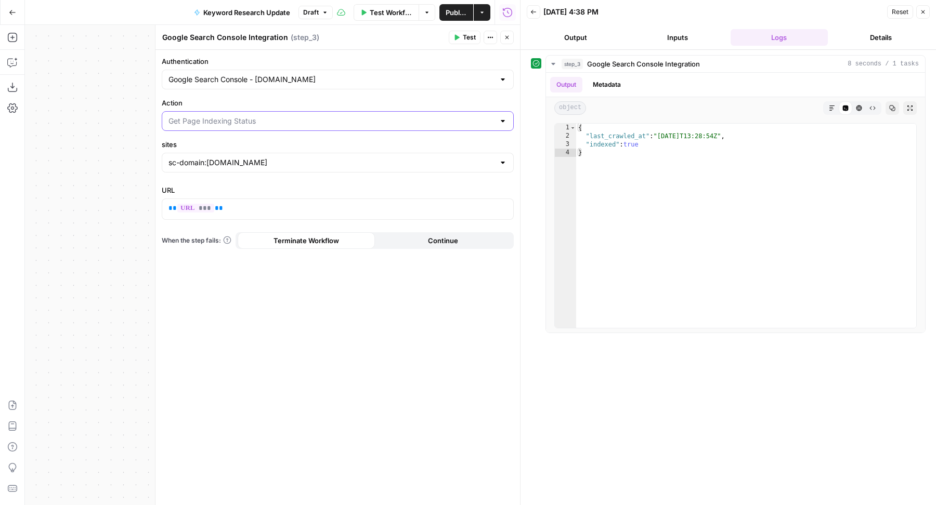
click at [330, 116] on input "Action" at bounding box center [331, 121] width 326 height 10
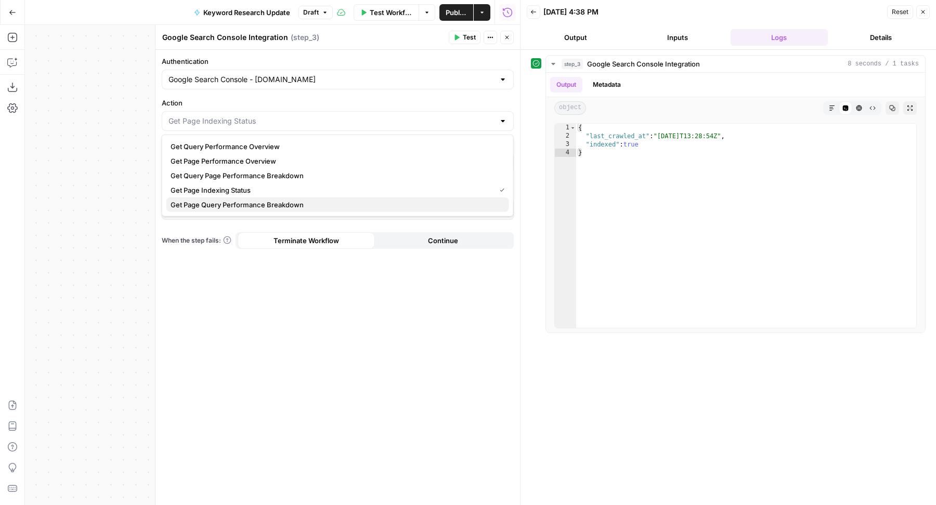
click at [281, 208] on span "Get Page Query Performance Breakdown" at bounding box center [336, 205] width 330 height 10
type input "Get Page Query Performance Breakdown"
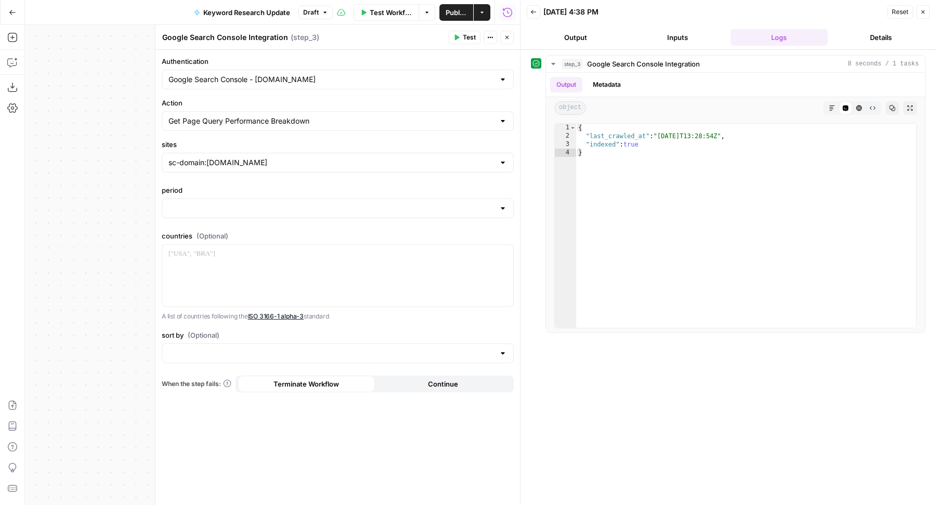
click at [267, 114] on div "Get Page Query Performance Breakdown" at bounding box center [338, 121] width 352 height 20
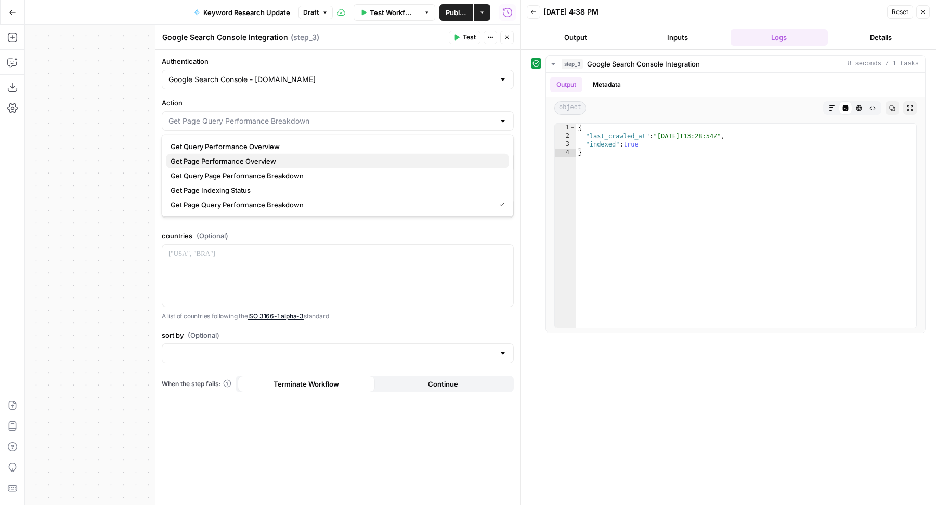
click at [239, 161] on span "Get Page Performance Overview" at bounding box center [336, 161] width 330 height 10
type input "Get Page Performance Overview"
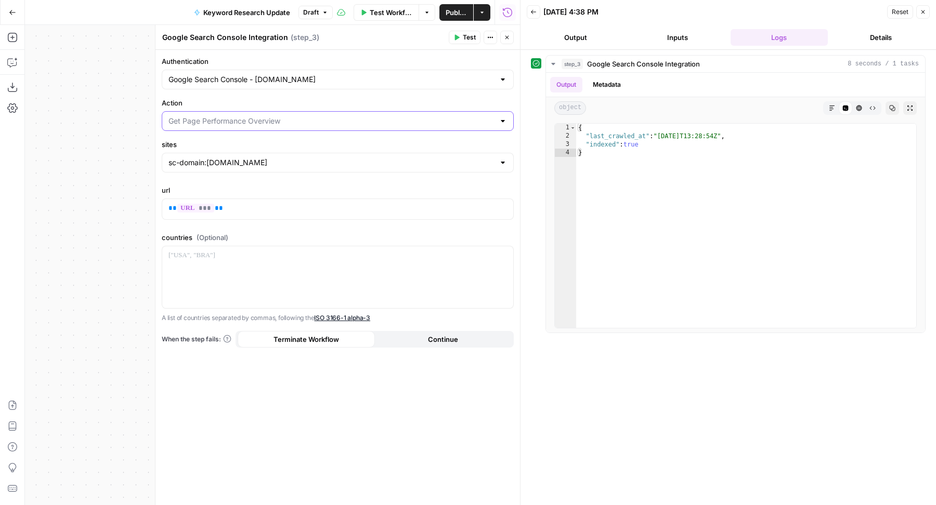
click at [280, 120] on input "Action" at bounding box center [331, 121] width 326 height 10
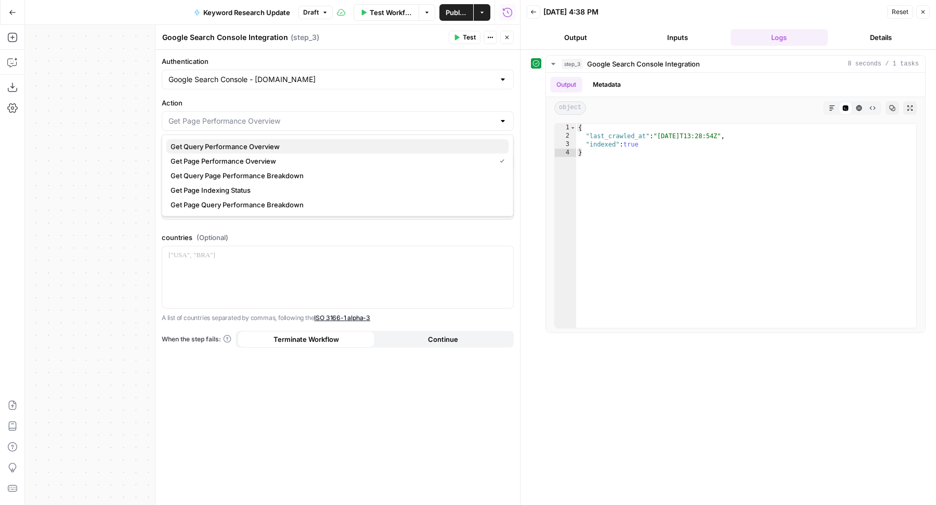
click at [258, 145] on span "Get Query Performance Overview" at bounding box center [336, 146] width 330 height 10
type input "Get Query Performance Overview"
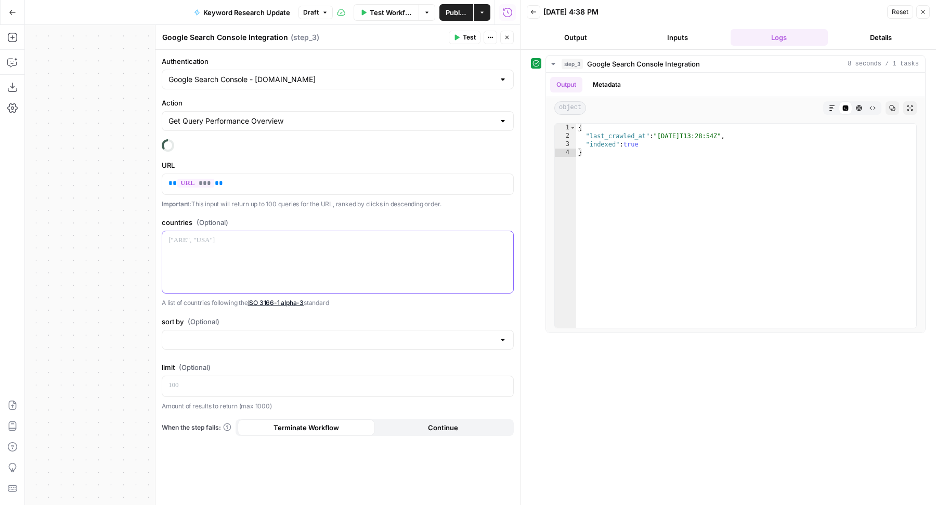
click at [312, 254] on div at bounding box center [337, 262] width 351 height 62
click at [243, 346] on div at bounding box center [338, 340] width 352 height 20
click at [245, 311] on div "Authentication Google Search Console - blog.hubspot.com Action Get Query Perfor…" at bounding box center [337, 278] width 364 height 456
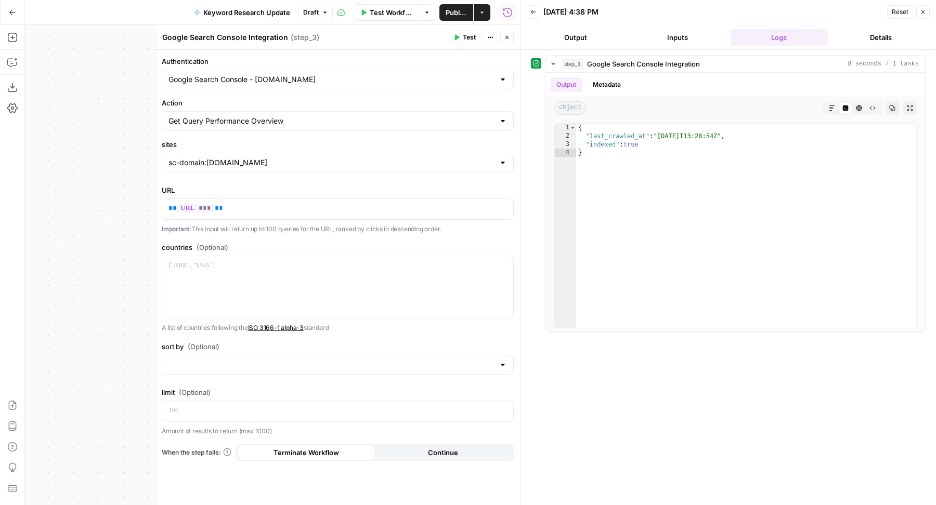
click at [463, 38] on button "Test" at bounding box center [465, 38] width 32 height 14
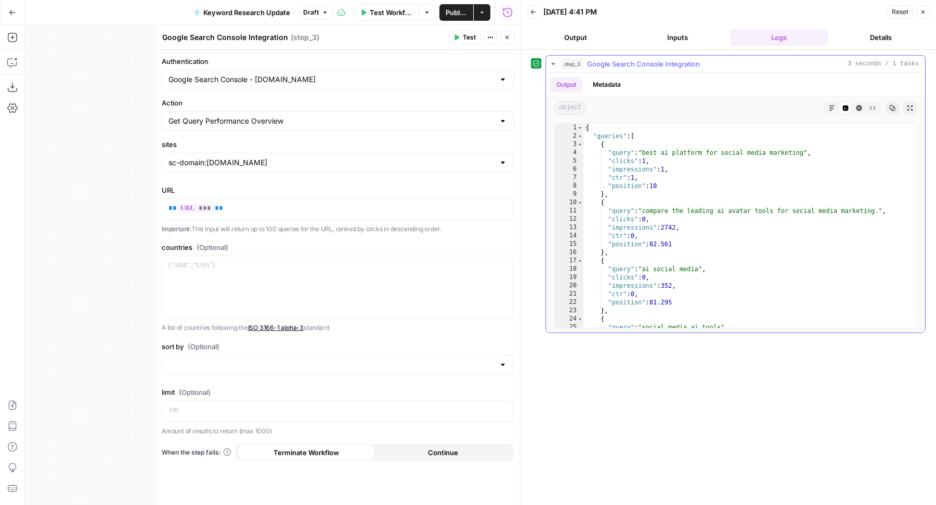
click at [889, 108] on icon "button" at bounding box center [892, 108] width 6 height 6
click at [511, 37] on button "Close" at bounding box center [507, 38] width 14 height 14
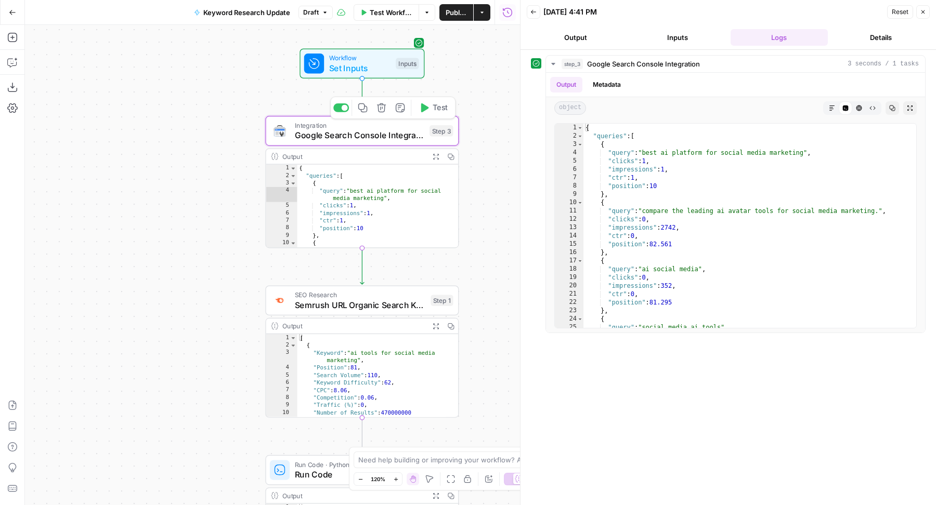
click at [376, 104] on icon "button" at bounding box center [381, 108] width 10 height 10
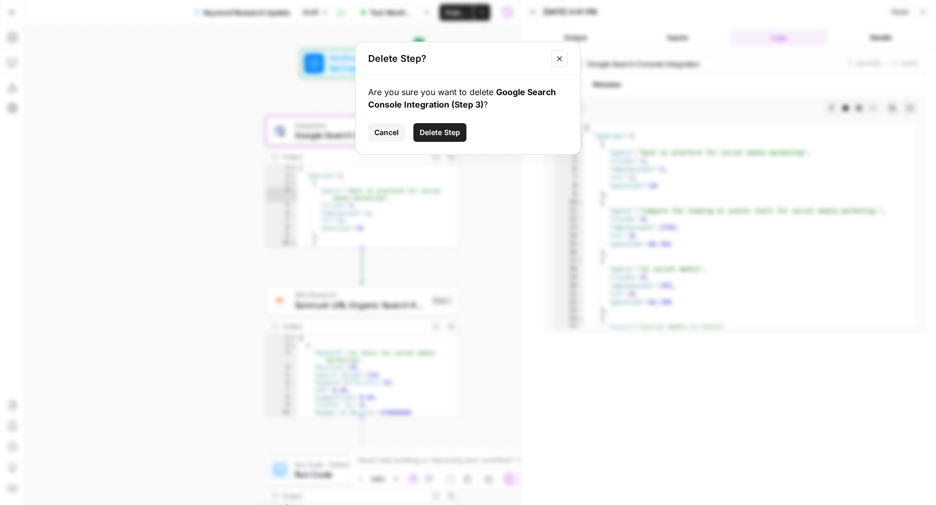
click at [437, 130] on span "Delete Step" at bounding box center [440, 132] width 41 height 10
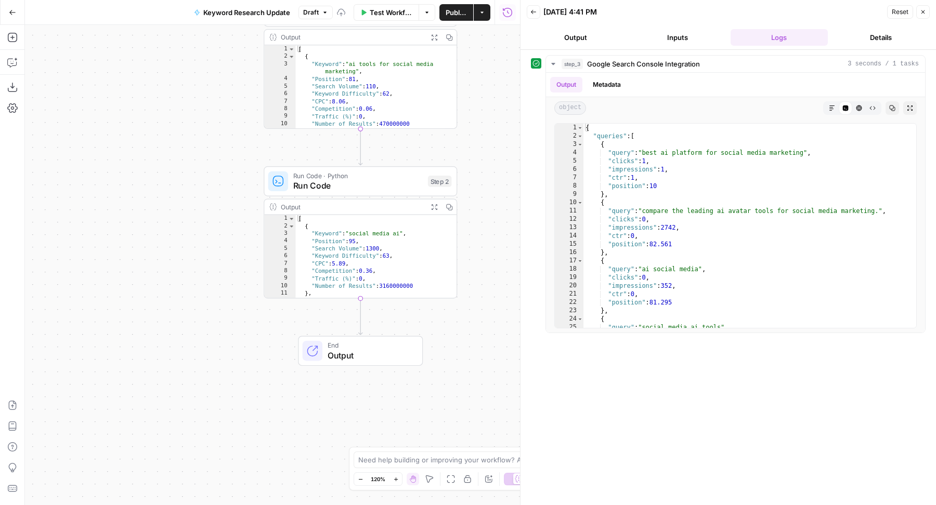
click at [9, 28] on div "Add Steps Copilot Download as JSON Settings Import JSON AirOps Academy Help Giv…" at bounding box center [12, 265] width 25 height 480
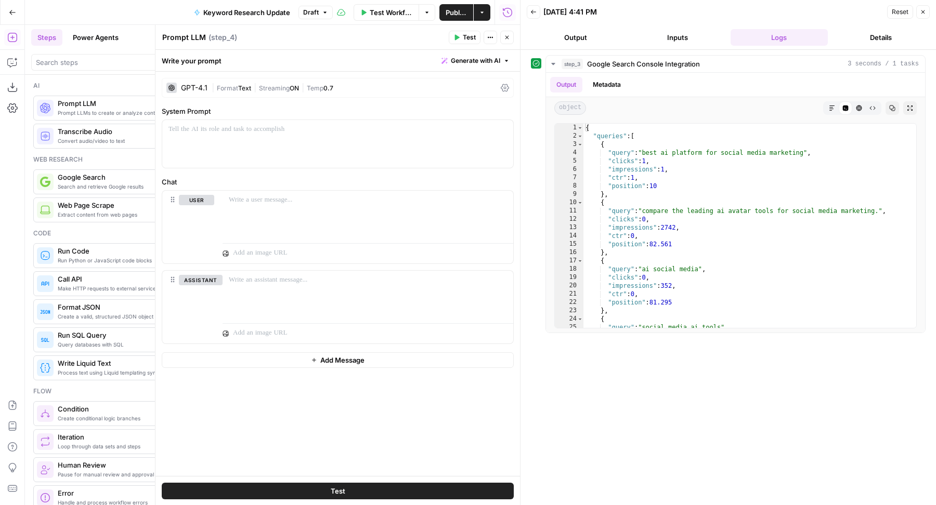
drag, startPoint x: 114, startPoint y: 106, endPoint x: 745, endPoint y: 2, distance: 639.5
click at [465, 62] on span "Generate with AI" at bounding box center [475, 60] width 49 height 9
click at [508, 37] on icon "button" at bounding box center [507, 37] width 6 height 6
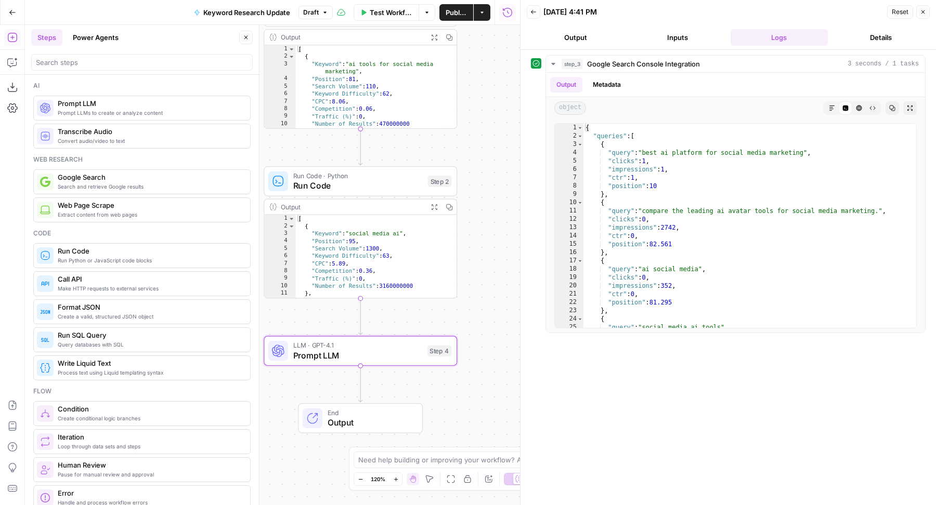
click at [251, 37] on button "Close" at bounding box center [246, 38] width 14 height 14
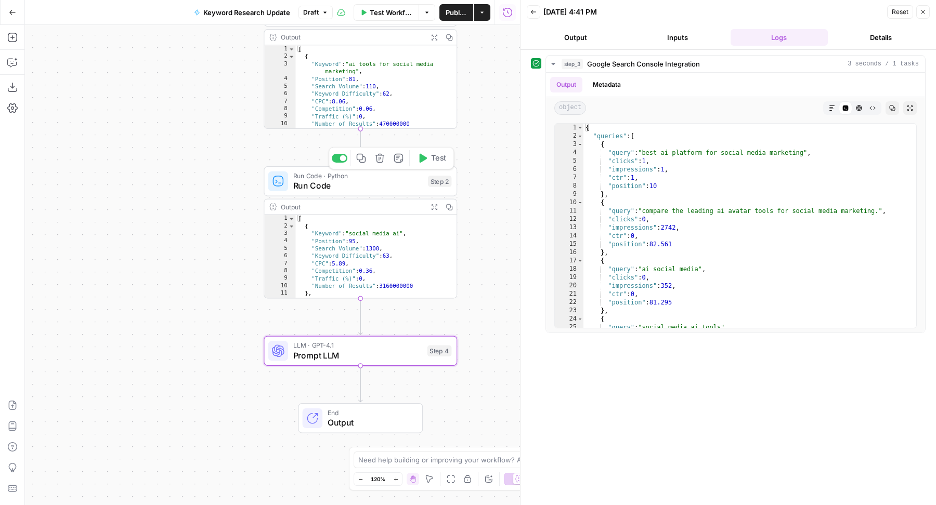
click at [318, 189] on span "Run Code" at bounding box center [358, 185] width 130 height 12
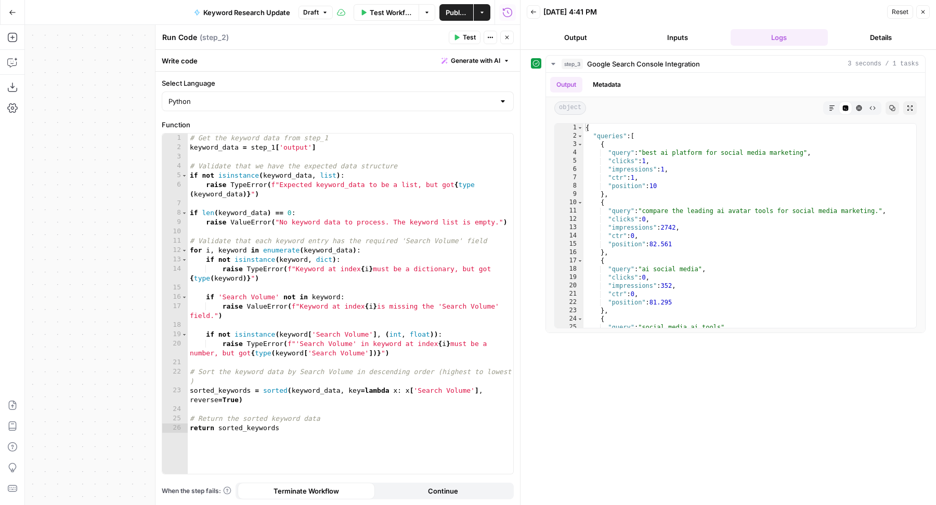
click at [451, 35] on button "Test" at bounding box center [465, 38] width 32 height 14
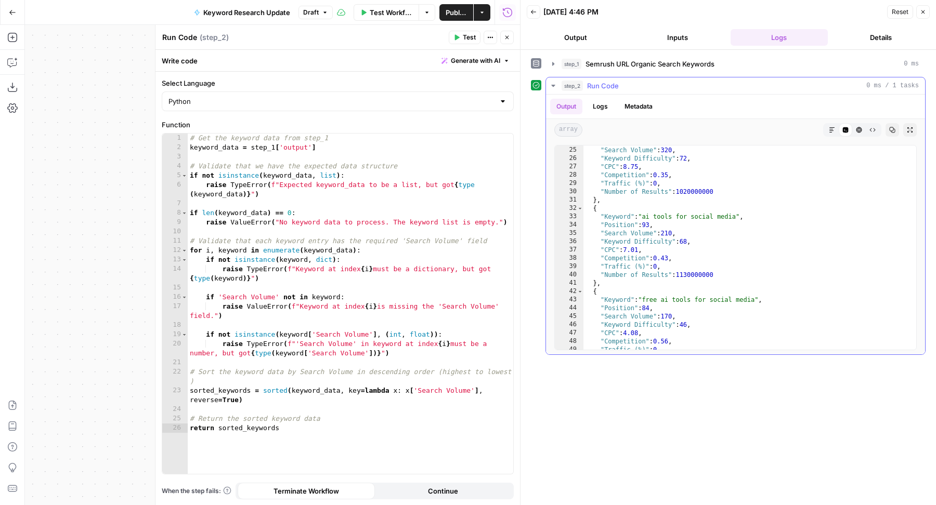
scroll to position [312, 0]
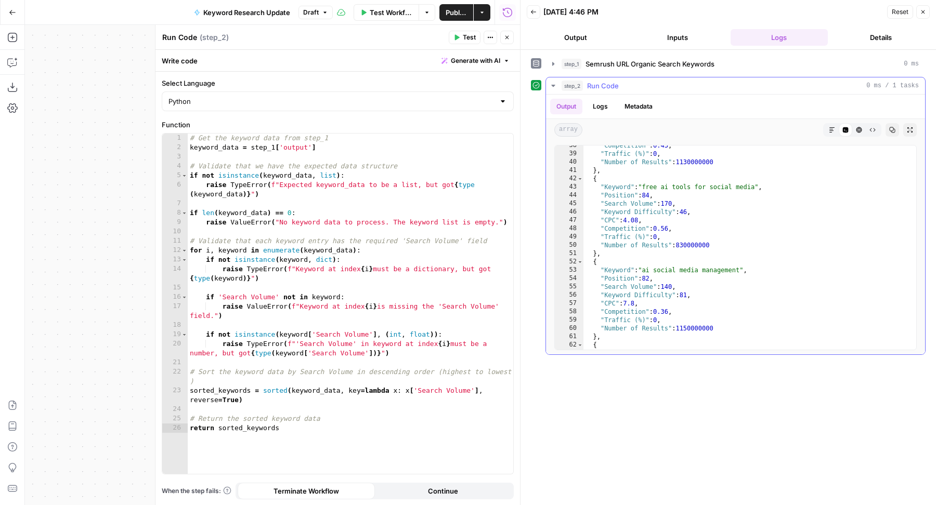
click at [685, 239] on div ""Competition" : 0.43 , "Traffic (%)" : 0 , "Number of Results" : 1130000000 } ,…" at bounding box center [745, 251] width 324 height 221
click at [718, 229] on div ""Competition" : 0.43 , "Traffic (%)" : 0 , "Number of Results" : 1130000000 } ,…" at bounding box center [745, 251] width 324 height 221
type textarea "**********"
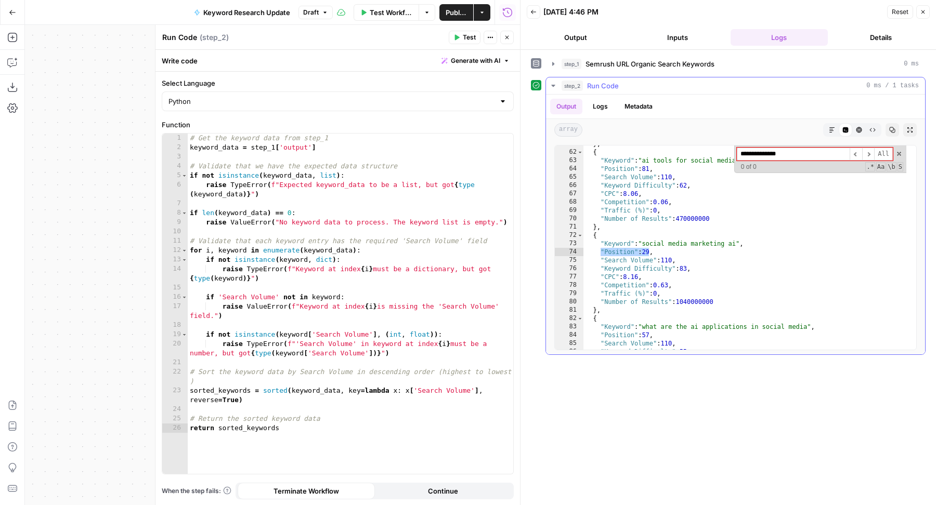
scroll to position [505, 0]
type input "**********"
click at [476, 68] on div "Write code Generate with AI" at bounding box center [337, 60] width 364 height 21
click at [462, 62] on span "Generate with AI" at bounding box center [475, 60] width 49 height 9
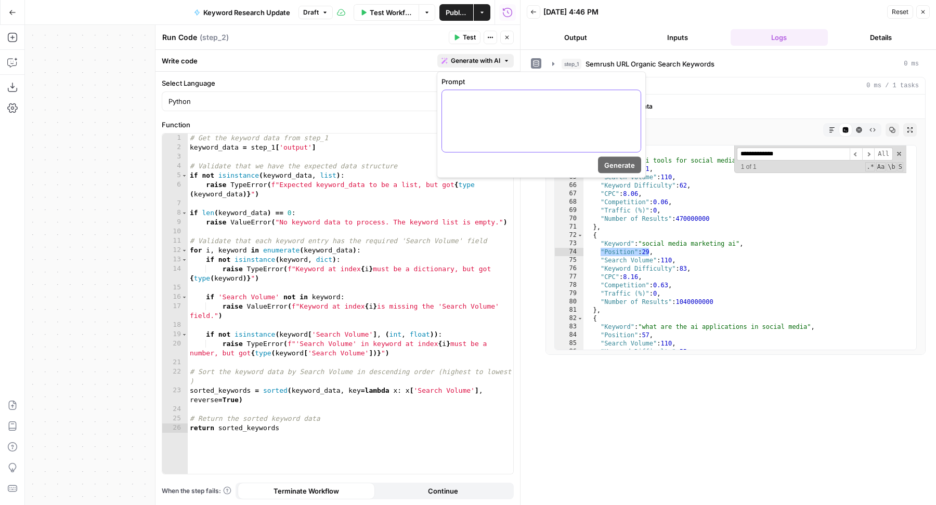
click at [464, 127] on div at bounding box center [541, 121] width 199 height 62
drag, startPoint x: 484, startPoint y: 112, endPoint x: 440, endPoint y: 105, distance: 45.2
click at [440, 105] on div "**********" at bounding box center [541, 125] width 209 height 107
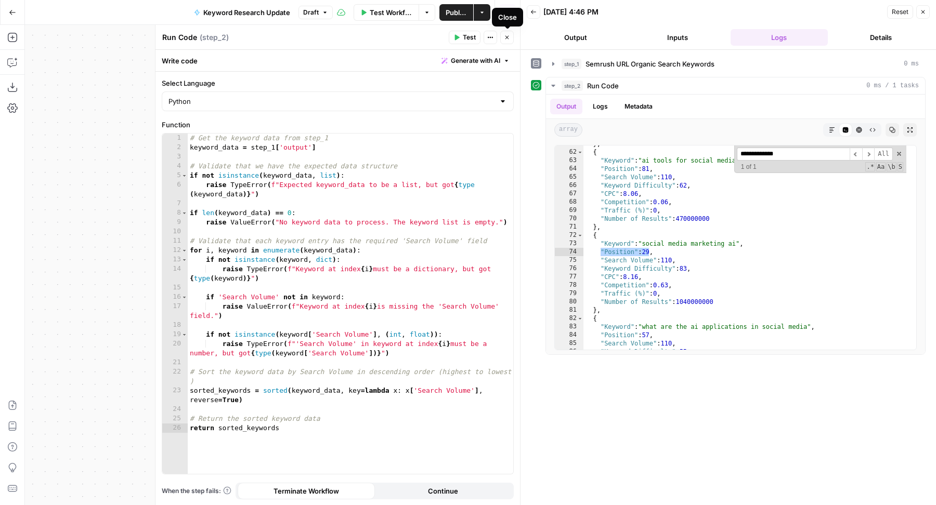
click at [508, 37] on icon "button" at bounding box center [507, 37] width 6 height 6
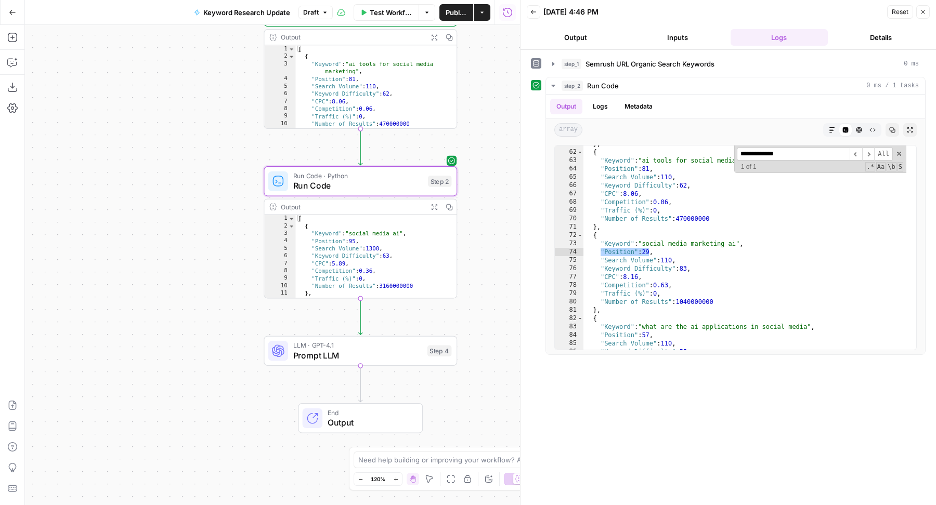
click at [299, 355] on span "Prompt LLM" at bounding box center [357, 355] width 129 height 12
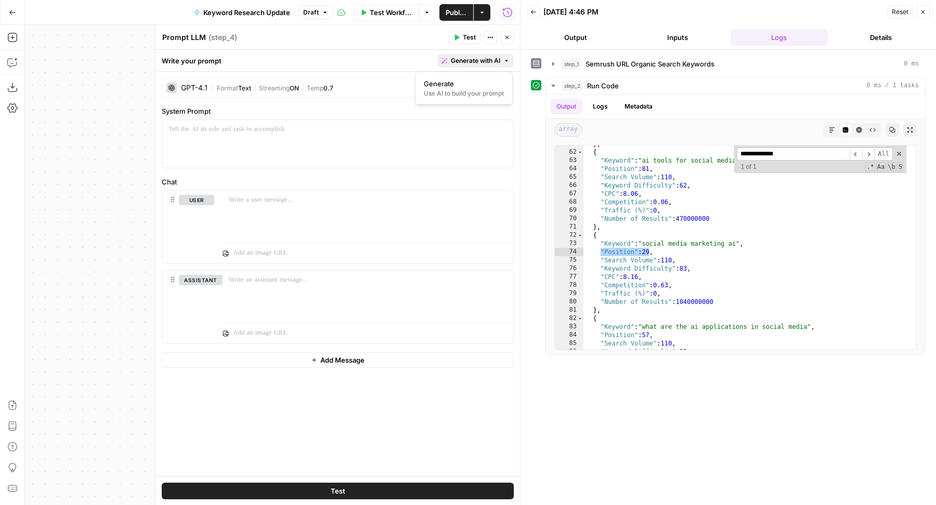
click at [477, 66] on button "Generate with AI" at bounding box center [475, 61] width 76 height 14
click at [465, 92] on div "Use AI to build your prompt" at bounding box center [464, 93] width 80 height 9
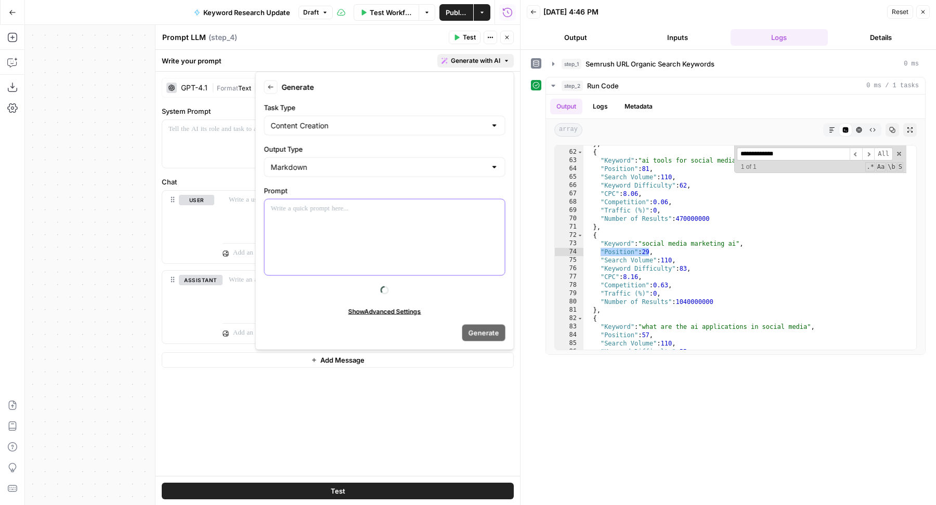
click at [390, 251] on div at bounding box center [385, 238] width 240 height 76
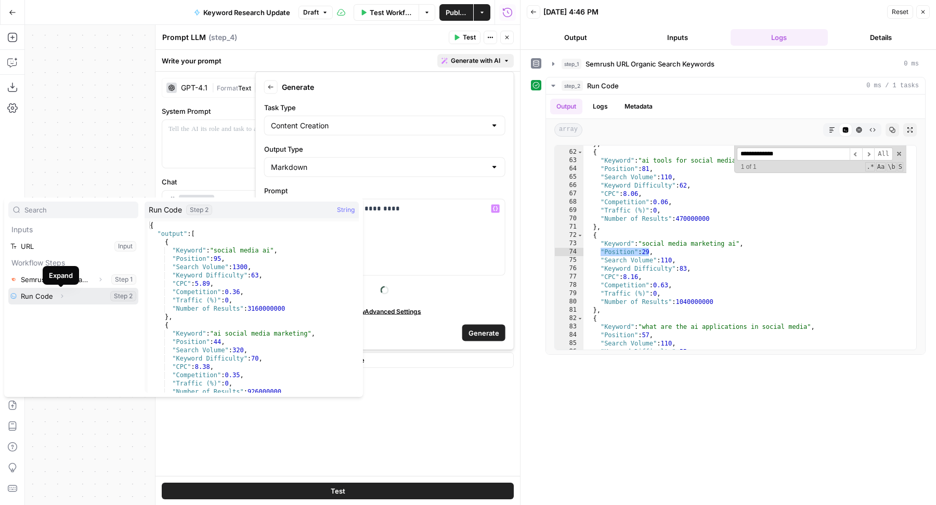
click at [61, 297] on icon "button" at bounding box center [62, 297] width 2 height 4
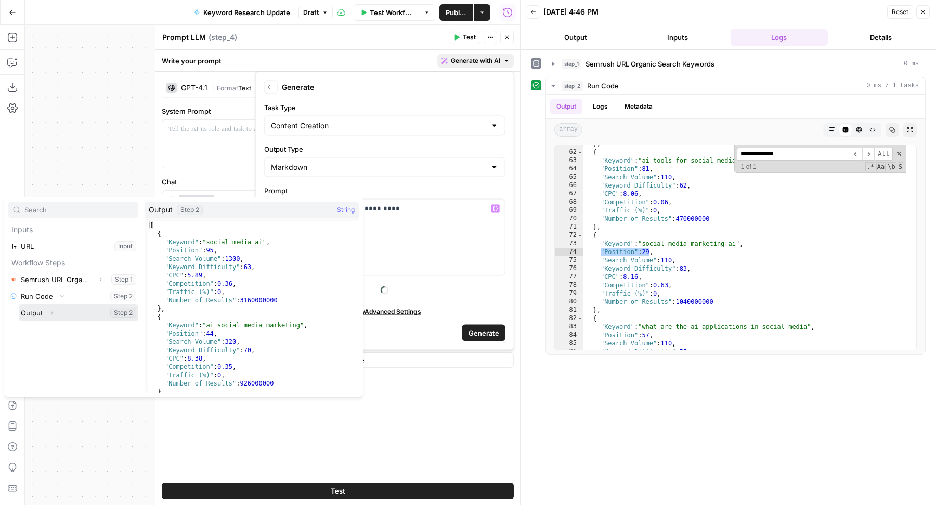
click at [63, 310] on button "Select variable Output" at bounding box center [79, 313] width 120 height 17
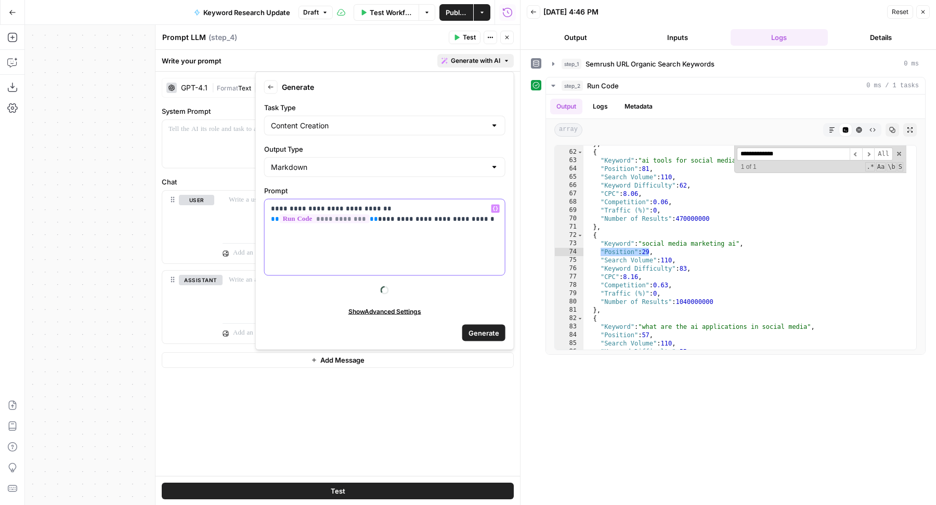
click at [352, 217] on p "**********" at bounding box center [385, 214] width 228 height 21
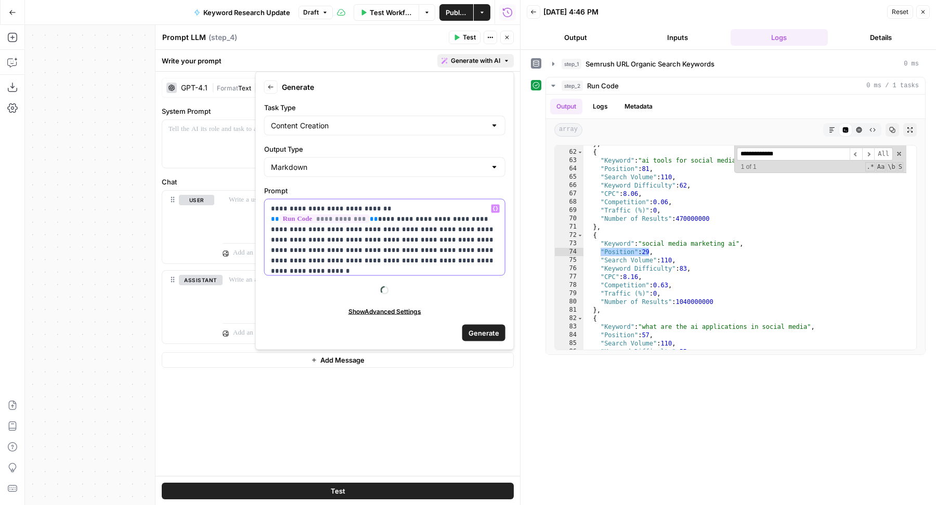
drag, startPoint x: 339, startPoint y: 219, endPoint x: 420, endPoint y: 219, distance: 80.6
click at [420, 219] on p "**********" at bounding box center [385, 235] width 228 height 62
click at [460, 219] on p "**********" at bounding box center [385, 230] width 228 height 52
click at [375, 231] on p "**********" at bounding box center [385, 230] width 228 height 52
click at [311, 228] on p "**********" at bounding box center [385, 230] width 228 height 52
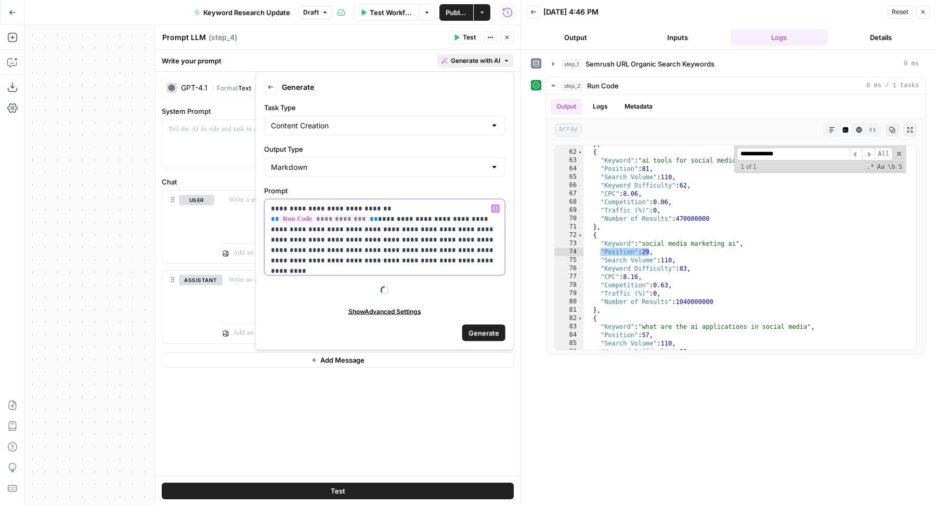
click at [319, 229] on p "**********" at bounding box center [385, 230] width 228 height 52
click at [307, 251] on p "**********" at bounding box center [385, 235] width 228 height 62
click at [338, 250] on p "**********" at bounding box center [385, 235] width 228 height 62
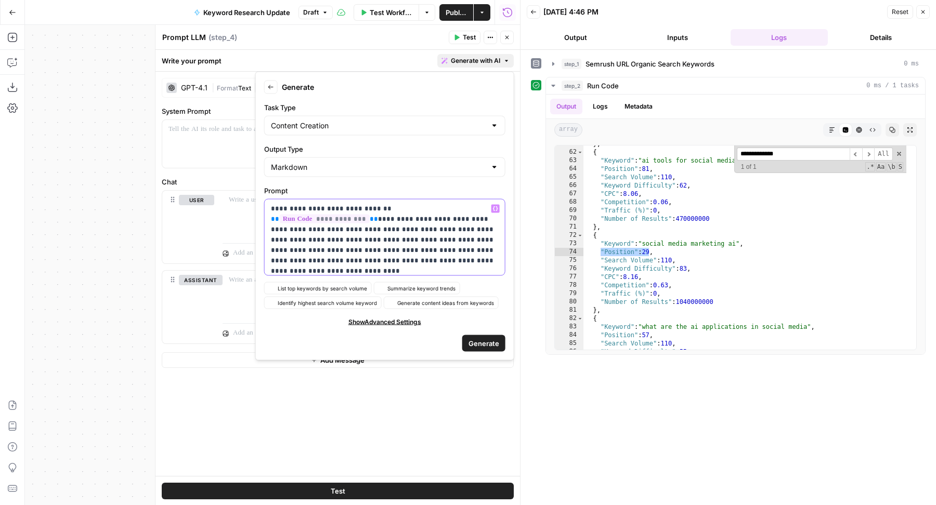
drag, startPoint x: 297, startPoint y: 239, endPoint x: 311, endPoint y: 239, distance: 14.0
click at [311, 239] on p "**********" at bounding box center [385, 235] width 228 height 62
click at [340, 239] on p "**********" at bounding box center [385, 235] width 228 height 62
click at [369, 247] on p "**********" at bounding box center [385, 235] width 228 height 62
click at [386, 252] on p "**********" at bounding box center [385, 235] width 228 height 62
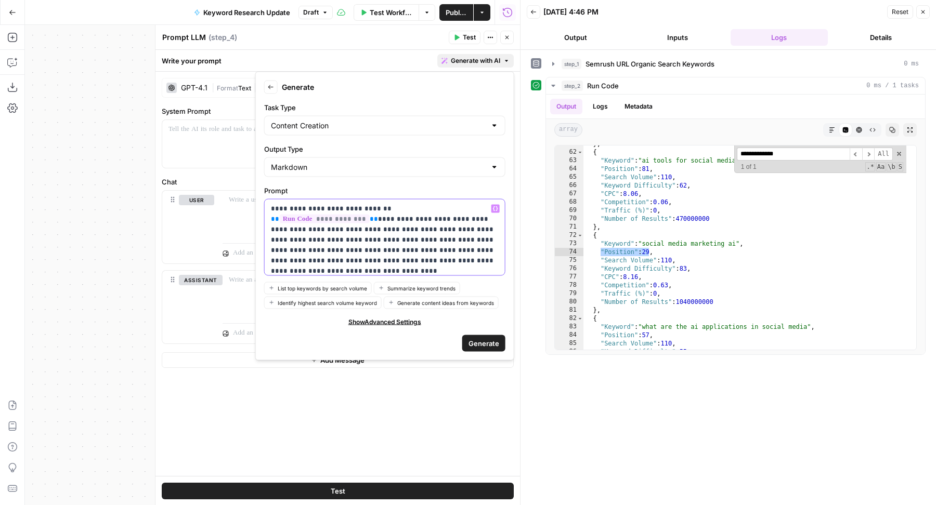
drag, startPoint x: 326, startPoint y: 263, endPoint x: 391, endPoint y: 263, distance: 65.0
click at [391, 263] on p "**********" at bounding box center [385, 235] width 228 height 62
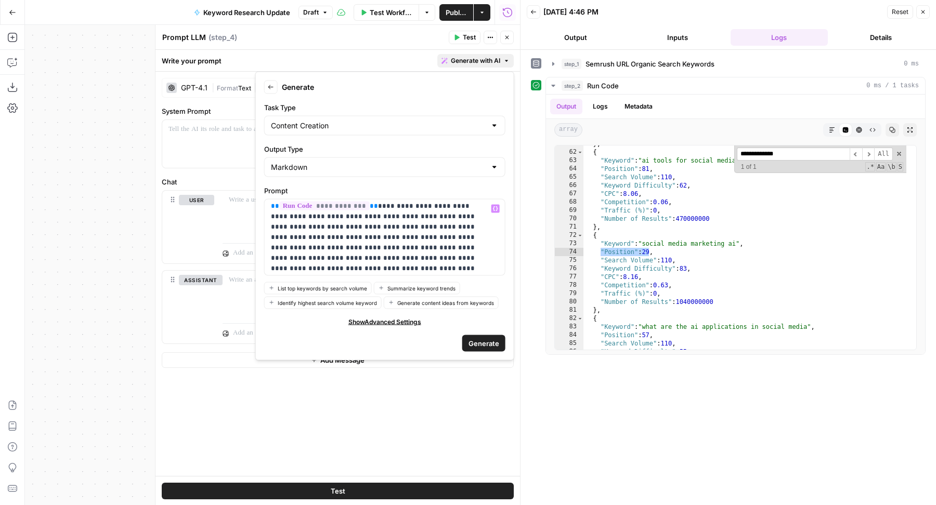
click at [478, 341] on span "Generate" at bounding box center [483, 343] width 31 height 10
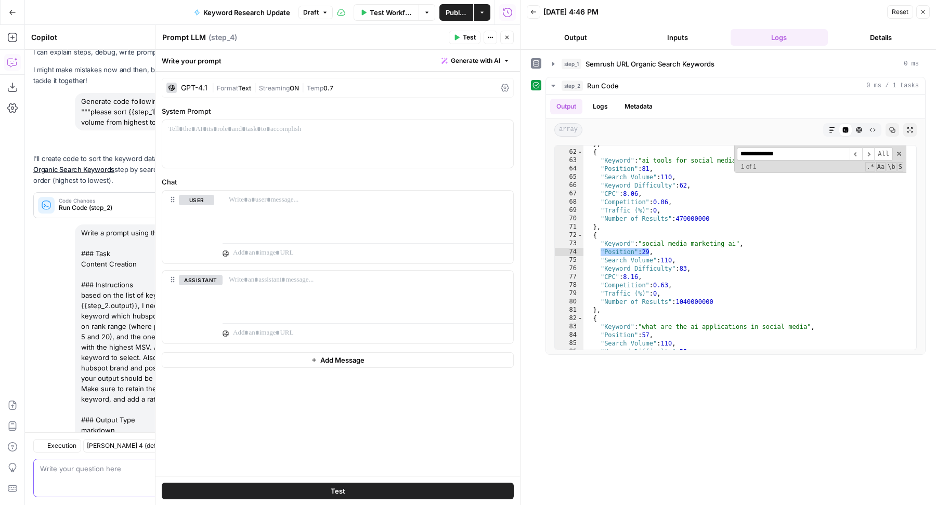
scroll to position [137, 0]
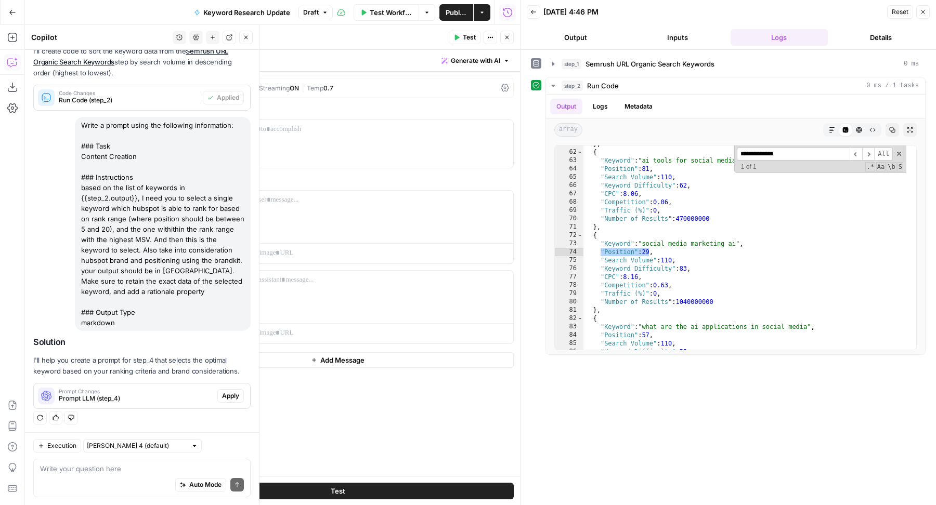
click at [222, 397] on span "Apply" at bounding box center [230, 395] width 17 height 9
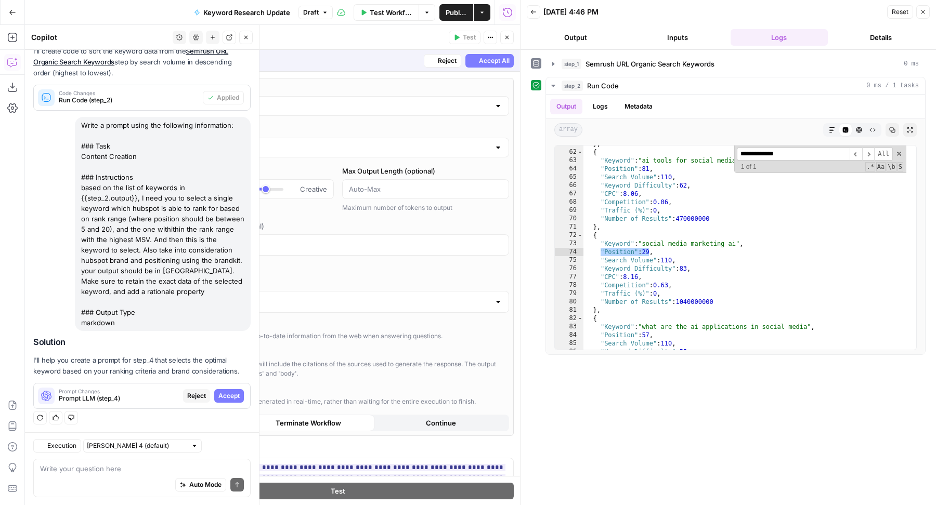
scroll to position [120, 0]
click at [224, 396] on span "Accept" at bounding box center [228, 395] width 21 height 9
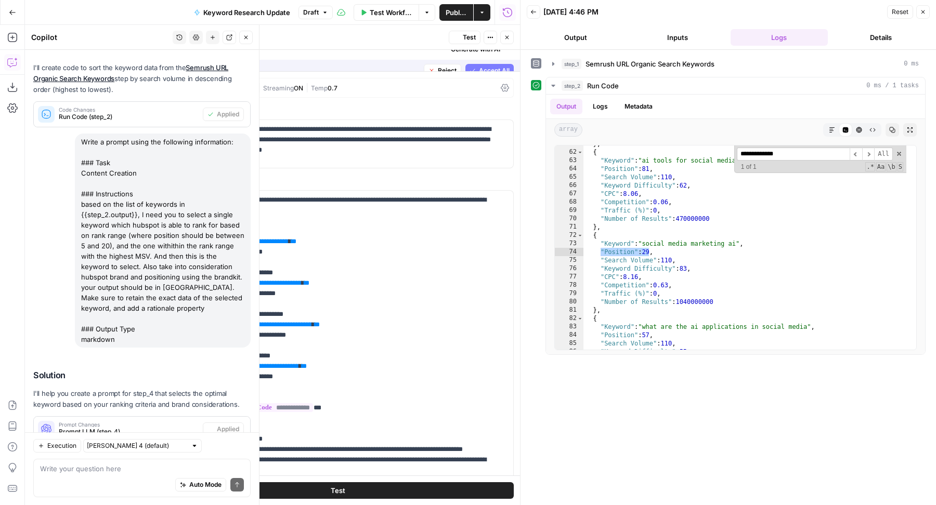
scroll to position [153, 0]
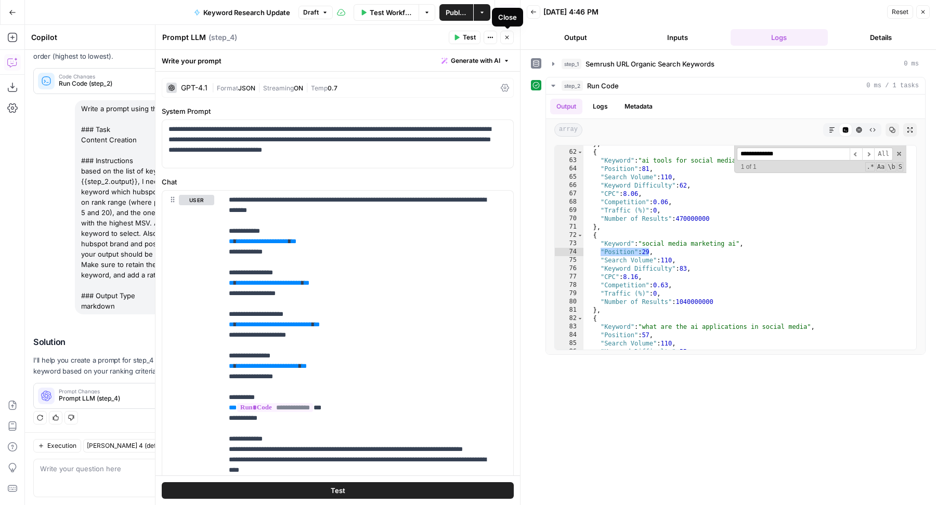
click at [508, 40] on icon "button" at bounding box center [507, 37] width 6 height 6
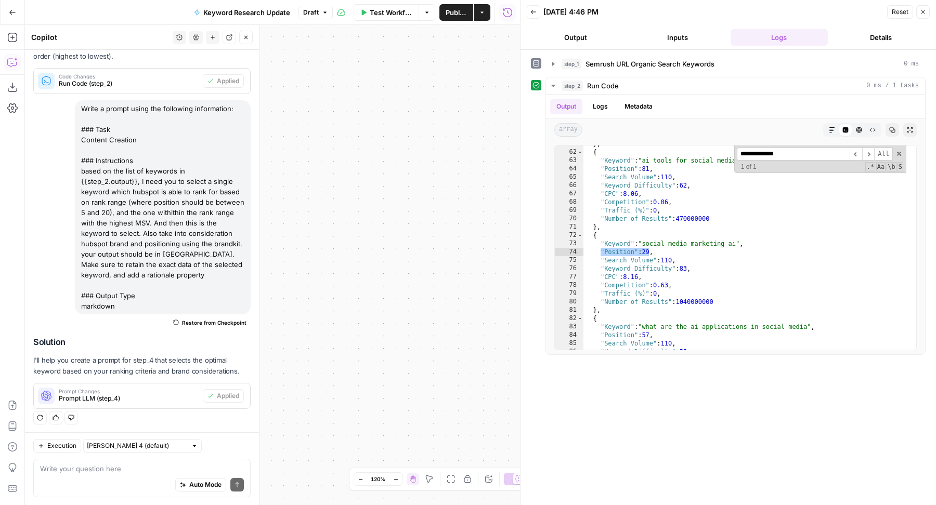
click at [248, 42] on button "Close" at bounding box center [246, 38] width 14 height 14
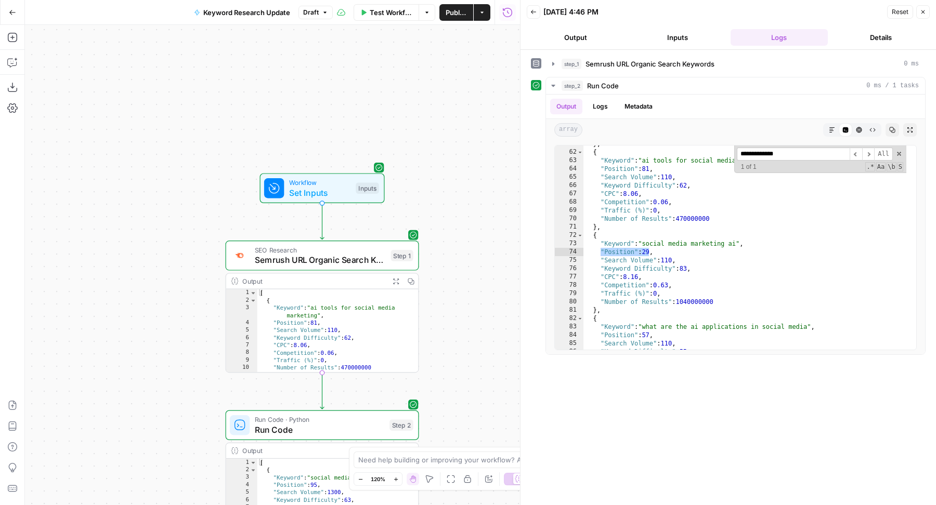
click at [317, 192] on span "Set Inputs" at bounding box center [320, 193] width 62 height 12
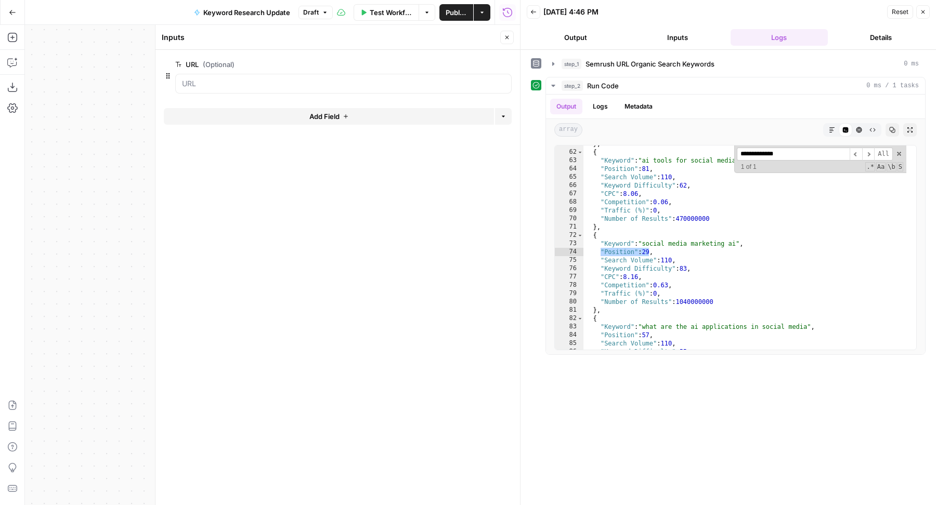
click at [428, 116] on button "Add Field" at bounding box center [329, 116] width 330 height 17
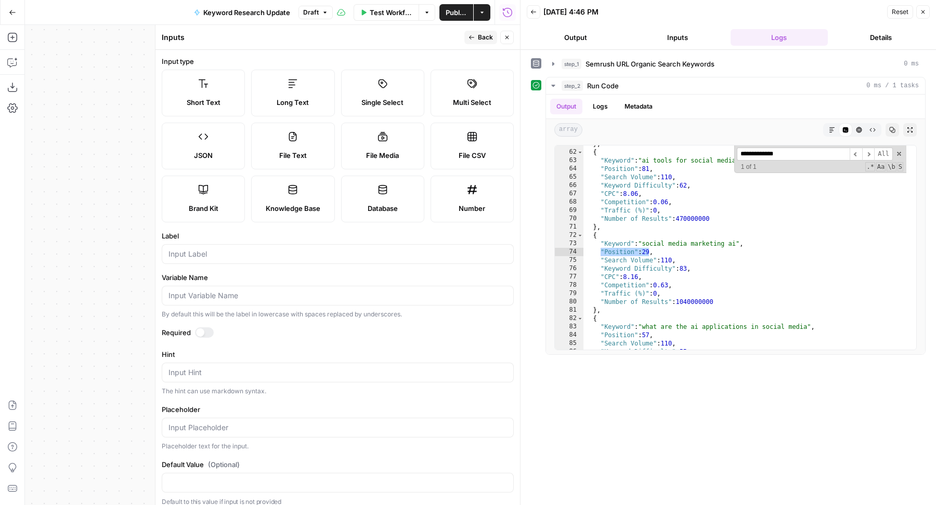
click at [245, 214] on label "Brand Kit" at bounding box center [203, 199] width 83 height 47
click at [211, 254] on input "Label" at bounding box center [337, 254] width 338 height 10
type input "Brand Kit"
click at [507, 36] on icon "button" at bounding box center [507, 37] width 6 height 6
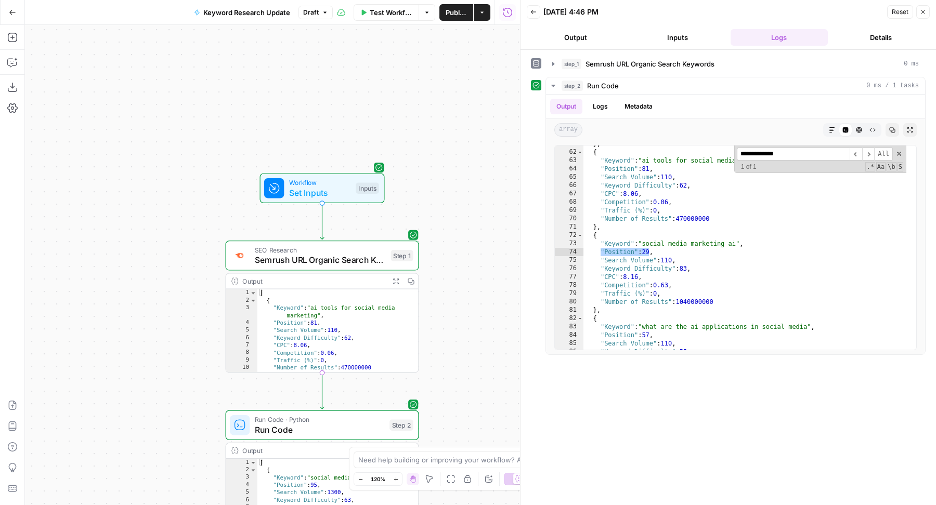
click at [455, 15] on span "Publish" at bounding box center [456, 12] width 21 height 10
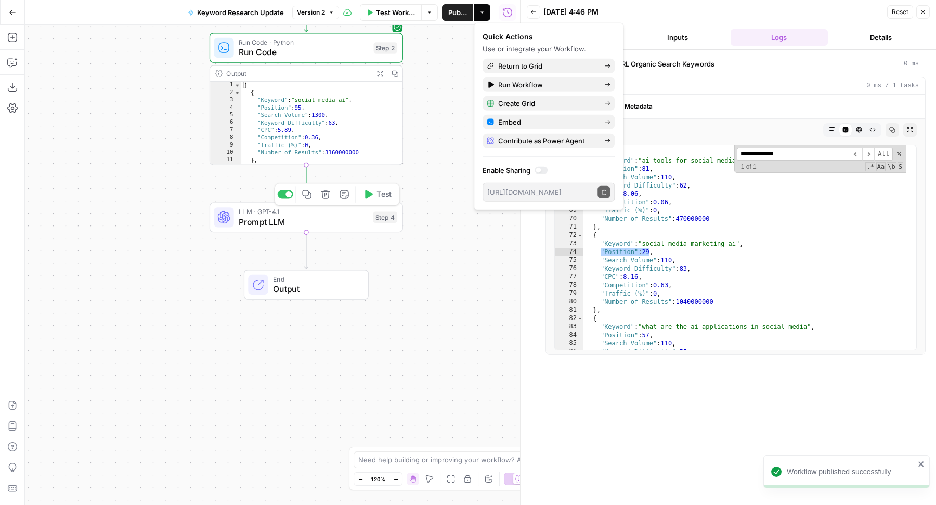
click at [373, 219] on div "Step 4" at bounding box center [385, 217] width 24 height 11
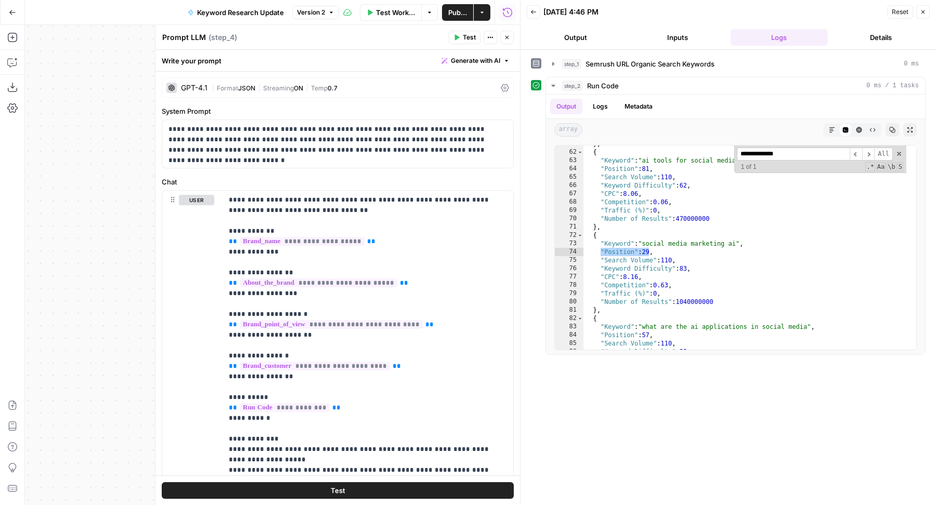
click at [463, 34] on button "Test" at bounding box center [465, 38] width 32 height 14
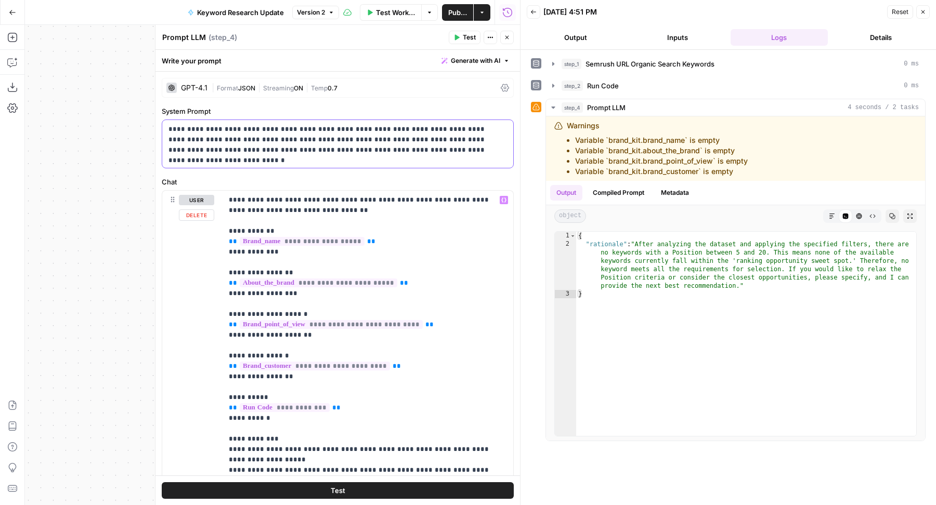
click at [408, 162] on div "**********" at bounding box center [337, 144] width 351 height 48
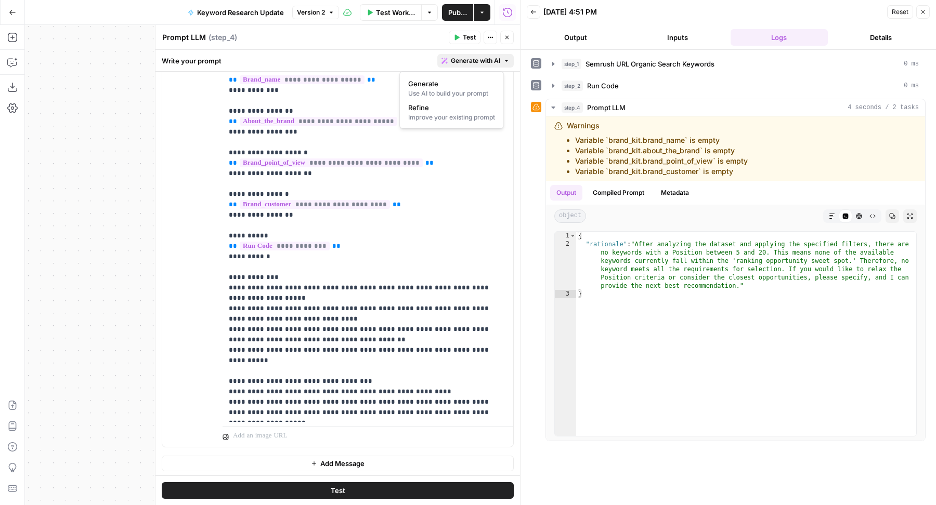
click at [468, 63] on span "Generate with AI" at bounding box center [475, 60] width 49 height 9
click at [458, 108] on span "Refine" at bounding box center [449, 107] width 83 height 10
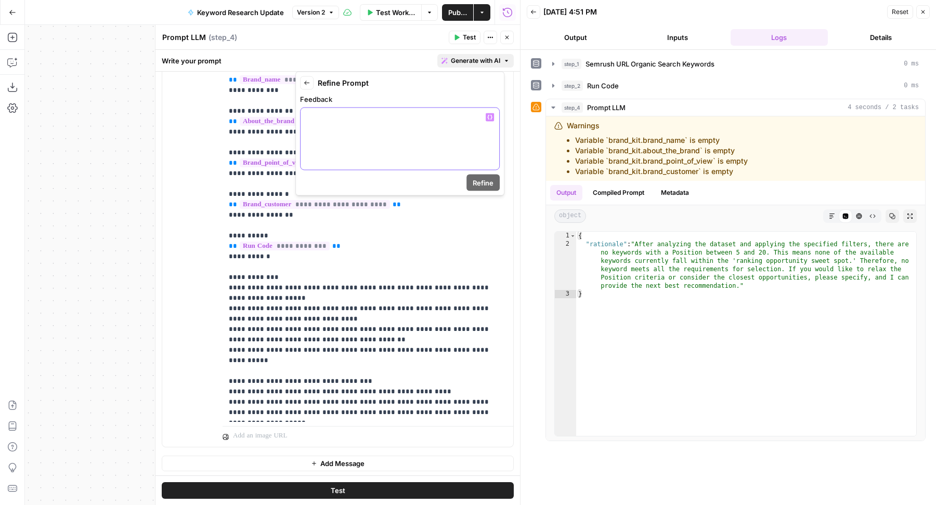
click at [434, 150] on div at bounding box center [399, 139] width 199 height 62
click at [501, 37] on button "Close" at bounding box center [507, 38] width 14 height 14
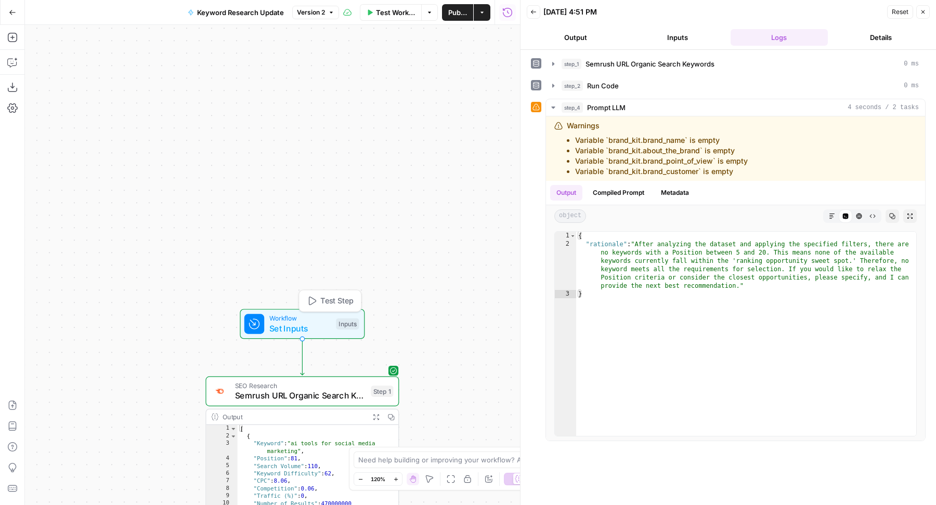
click at [338, 291] on div "Test Step" at bounding box center [329, 301] width 63 height 22
click at [327, 299] on span "Test Step" at bounding box center [336, 300] width 33 height 11
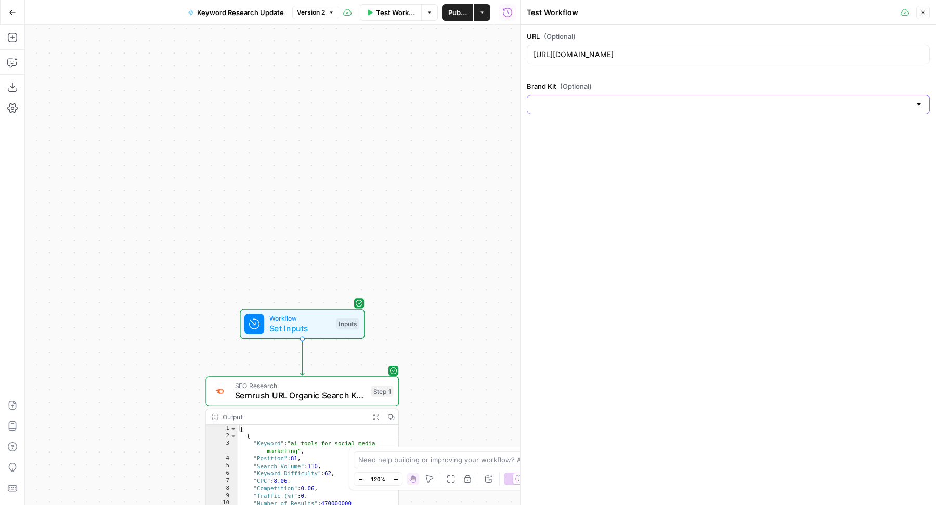
click at [592, 107] on input "Brand Kit (Optional)" at bounding box center [721, 104] width 377 height 10
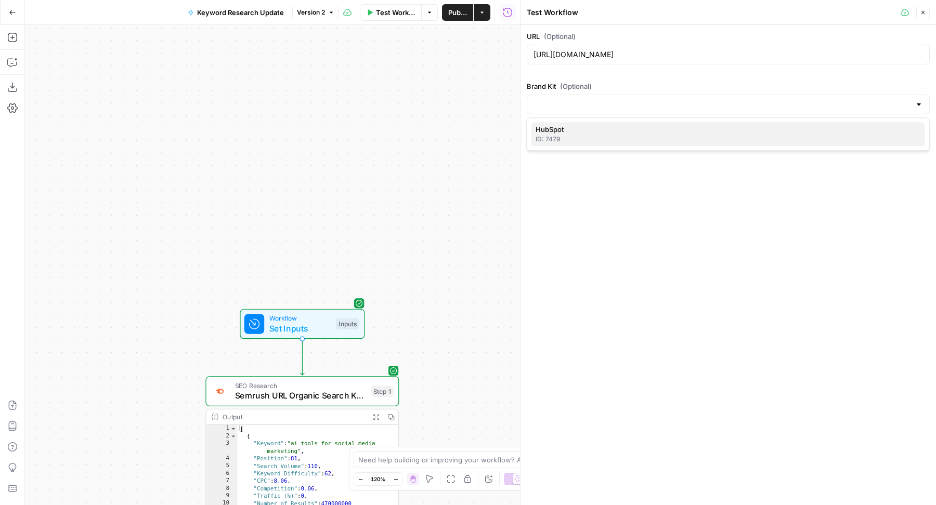
click at [582, 140] on div "ID: 7479" at bounding box center [727, 139] width 385 height 9
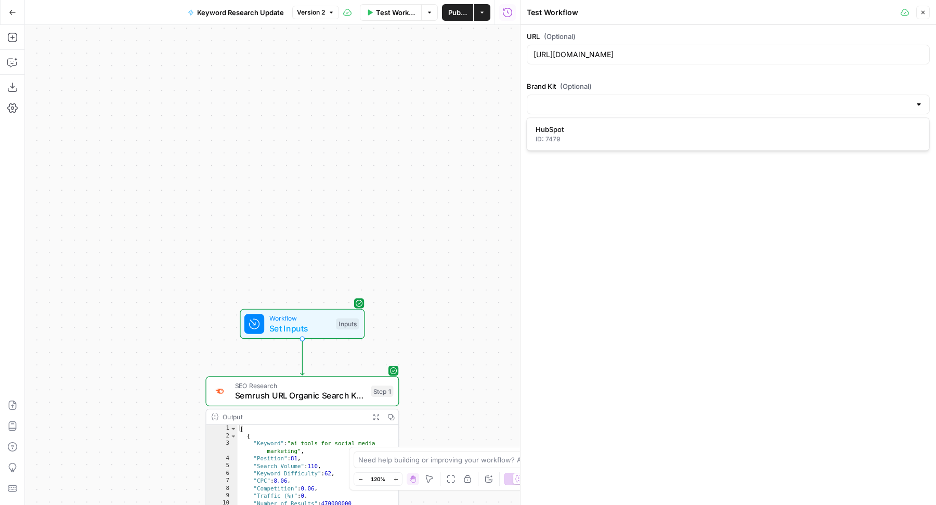
type input "HubSpot"
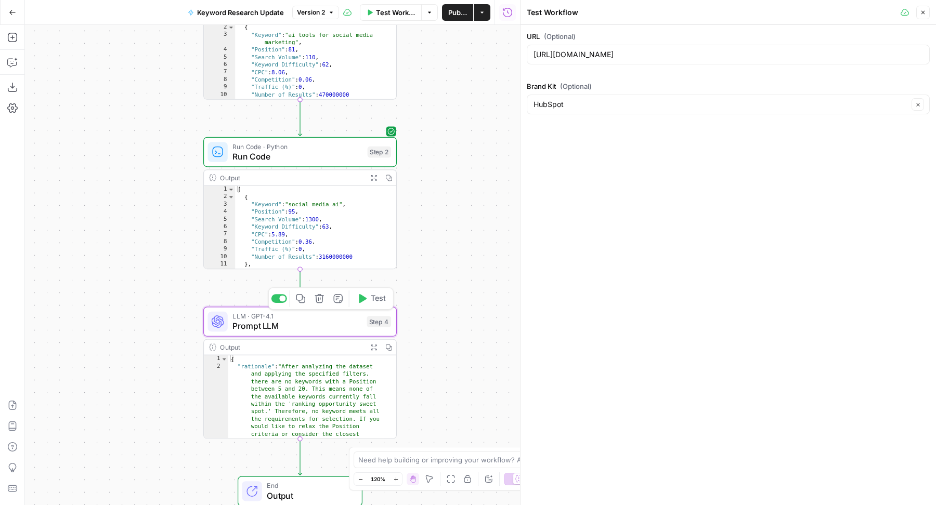
click at [334, 328] on span "Prompt LLM" at bounding box center [296, 326] width 129 height 12
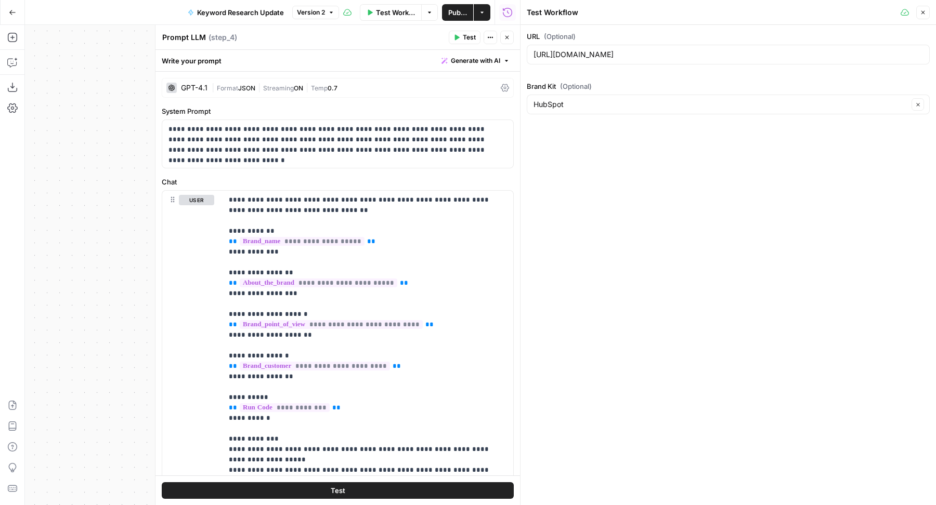
click at [468, 62] on span "Generate with AI" at bounding box center [475, 60] width 49 height 9
click at [461, 109] on span "Refine" at bounding box center [449, 107] width 83 height 10
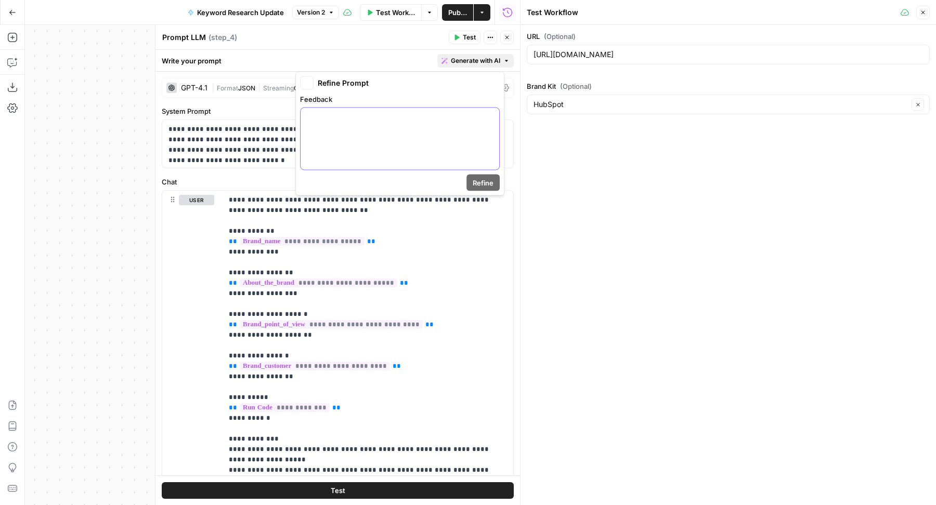
click at [444, 132] on div at bounding box center [399, 139] width 199 height 62
paste div
click at [476, 186] on span "Refine" at bounding box center [483, 183] width 21 height 10
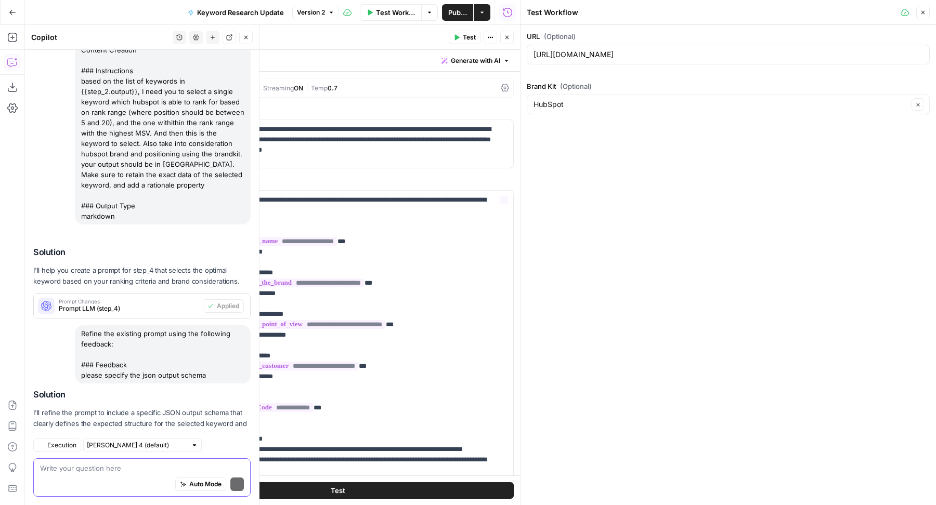
scroll to position [306, 0]
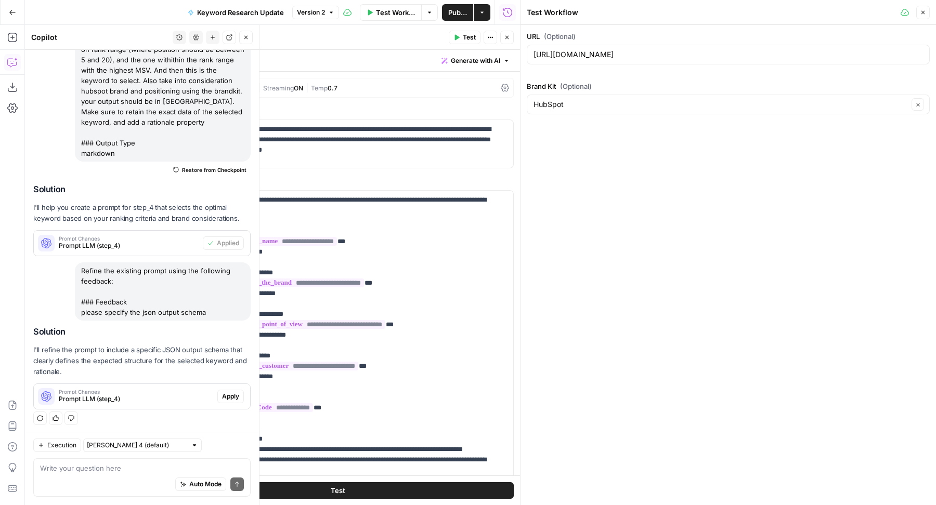
click at [222, 396] on span "Apply" at bounding box center [230, 396] width 17 height 9
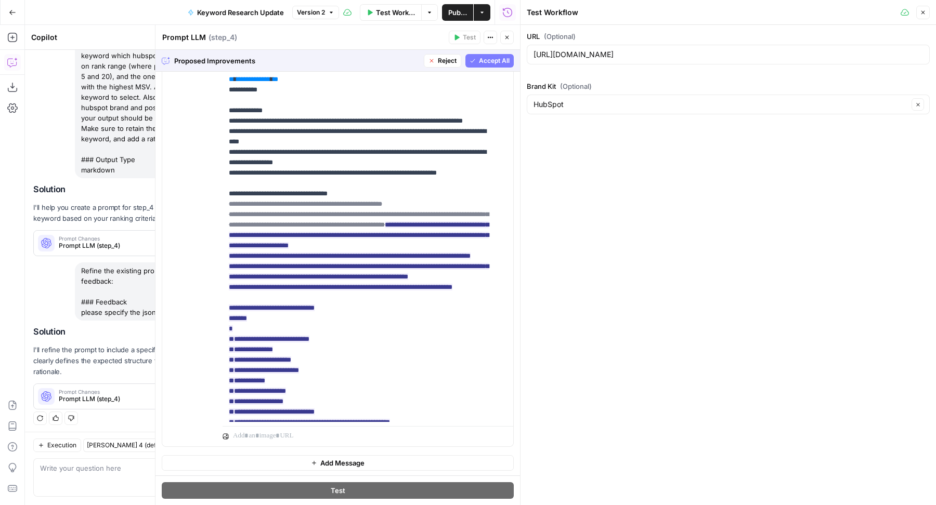
scroll to position [219, 0]
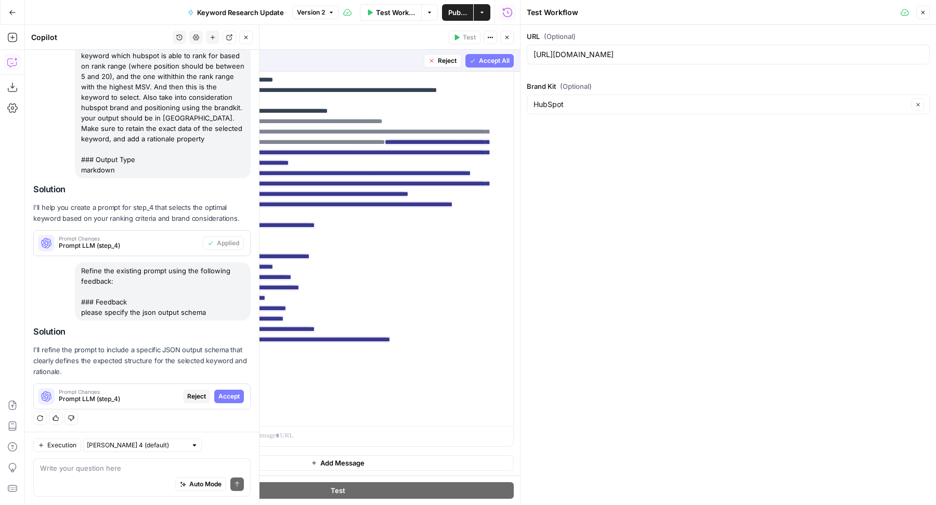
click at [218, 395] on span "Accept" at bounding box center [228, 396] width 21 height 9
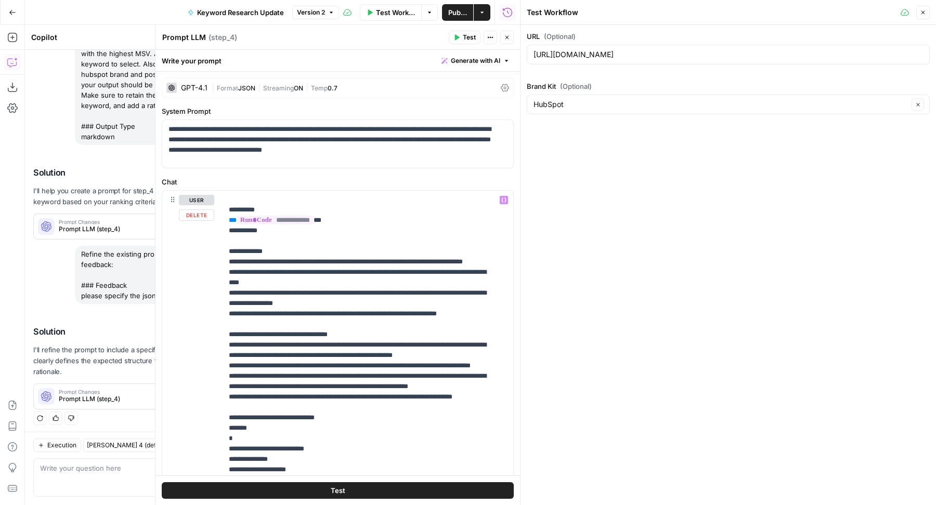
scroll to position [192, 0]
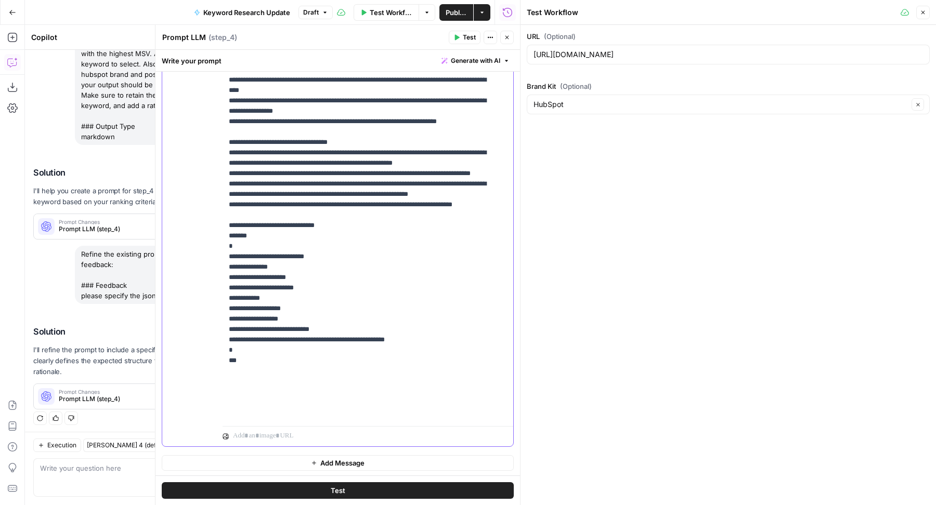
drag, startPoint x: 262, startPoint y: 287, endPoint x: 222, endPoint y: 287, distance: 40.0
click at [222, 287] on div "**********" at bounding box center [362, 209] width 281 height 423
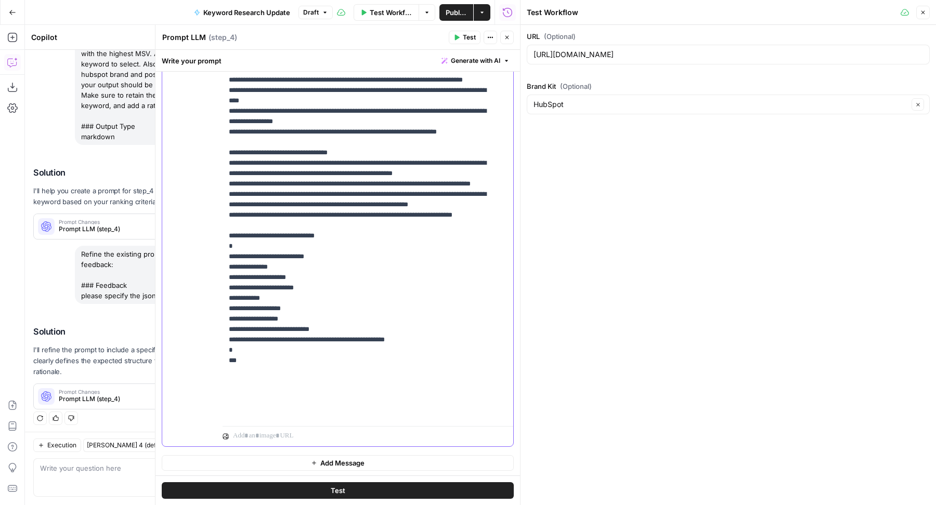
drag, startPoint x: 242, startPoint y: 411, endPoint x: 201, endPoint y: 411, distance: 40.5
click at [201, 411] on div "**********" at bounding box center [337, 222] width 351 height 448
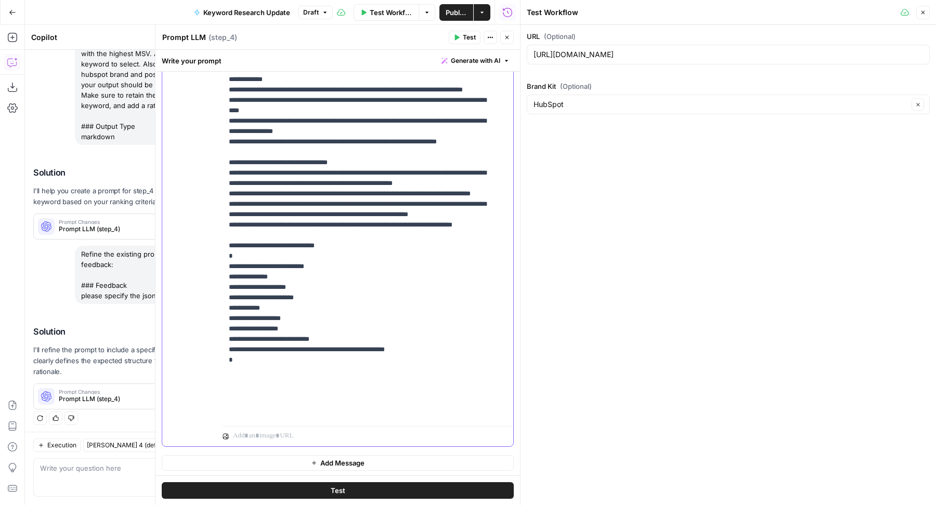
scroll to position [167, 0]
click at [460, 35] on icon "button" at bounding box center [456, 37] width 6 height 6
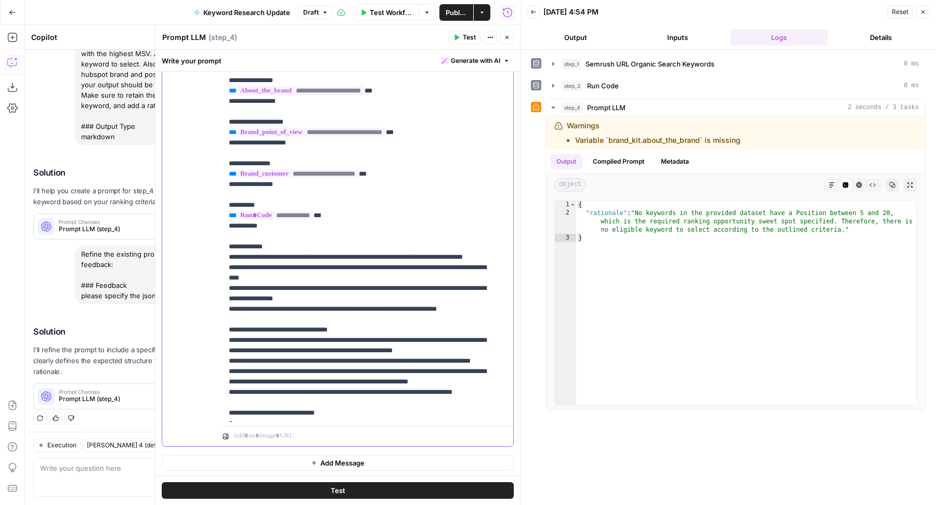
click at [294, 267] on p "**********" at bounding box center [358, 294] width 259 height 582
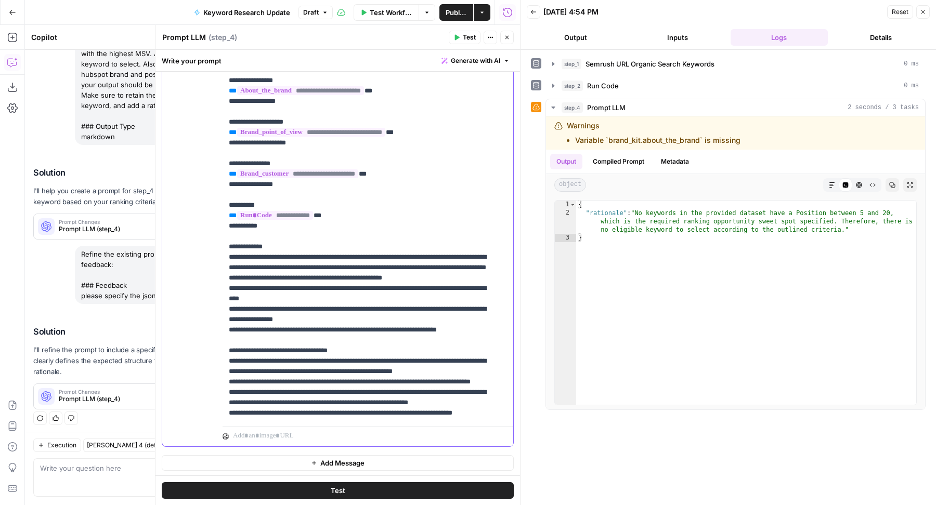
click at [368, 279] on p "**********" at bounding box center [358, 304] width 259 height 603
click at [468, 34] on span "Test" at bounding box center [469, 37] width 13 height 9
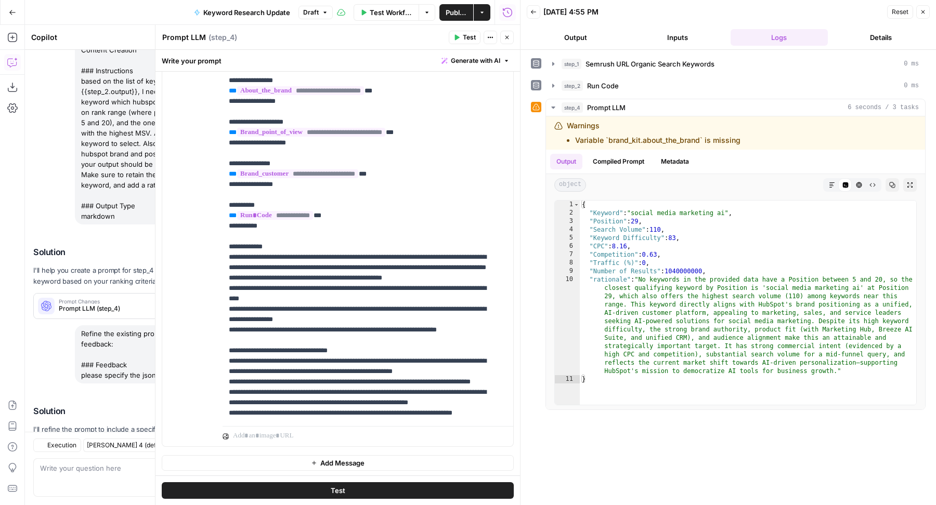
scroll to position [323, 0]
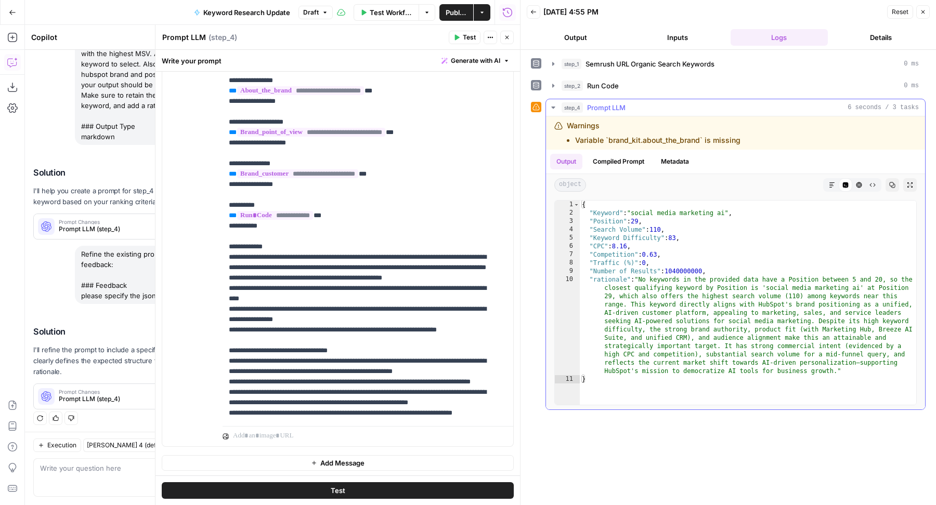
click at [611, 246] on div "{ "Keyword" : "social media marketing ai" , "Position" : 29 , "Search Volume" :…" at bounding box center [748, 311] width 337 height 221
click at [626, 265] on div "{ "Keyword" : "social media marketing ai" , "Position" : 29 , "Search Volume" :…" at bounding box center [748, 311] width 337 height 221
type textarea "**********"
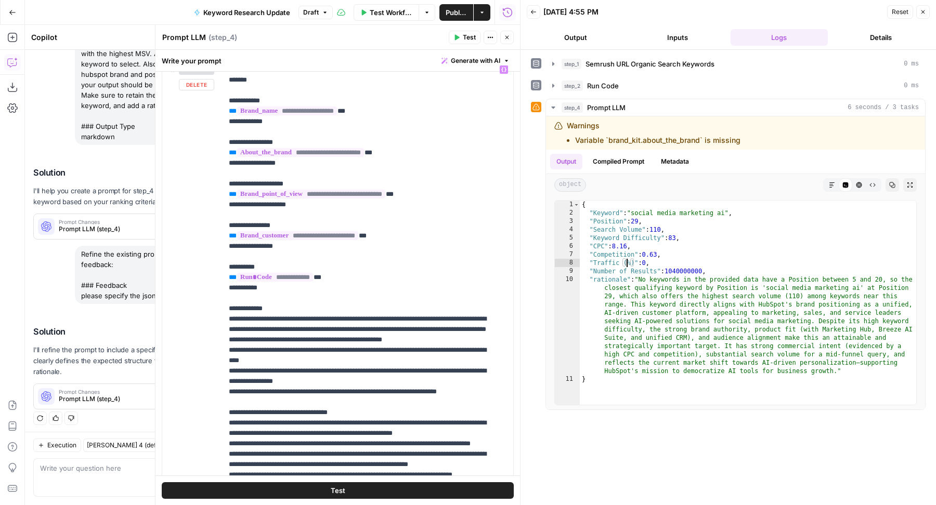
scroll to position [125, 0]
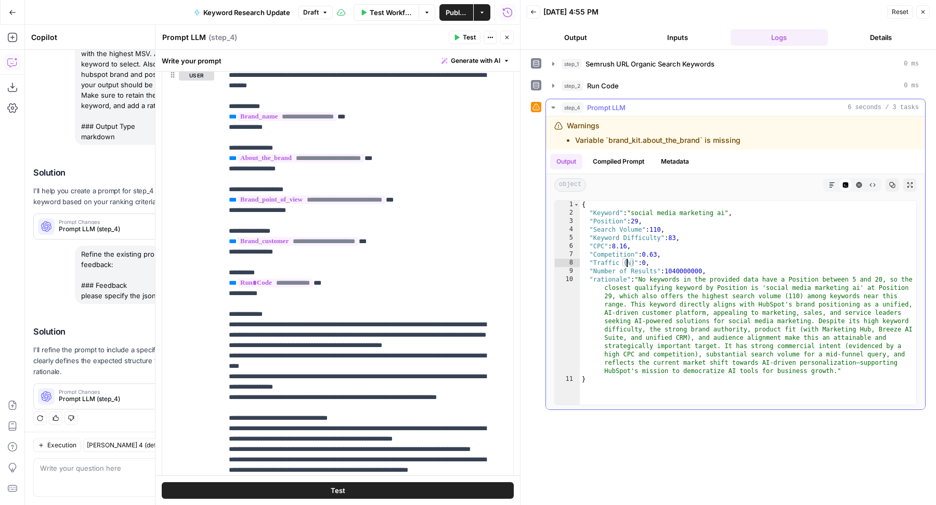
click at [605, 329] on div "{ "Keyword" : "social media marketing ai" , "Position" : 29 , "Search Volume" :…" at bounding box center [748, 311] width 337 height 221
click at [661, 326] on div "{ "Keyword" : "social media marketing ai" , "Position" : 29 , "Search Volume" :…" at bounding box center [748, 311] width 337 height 221
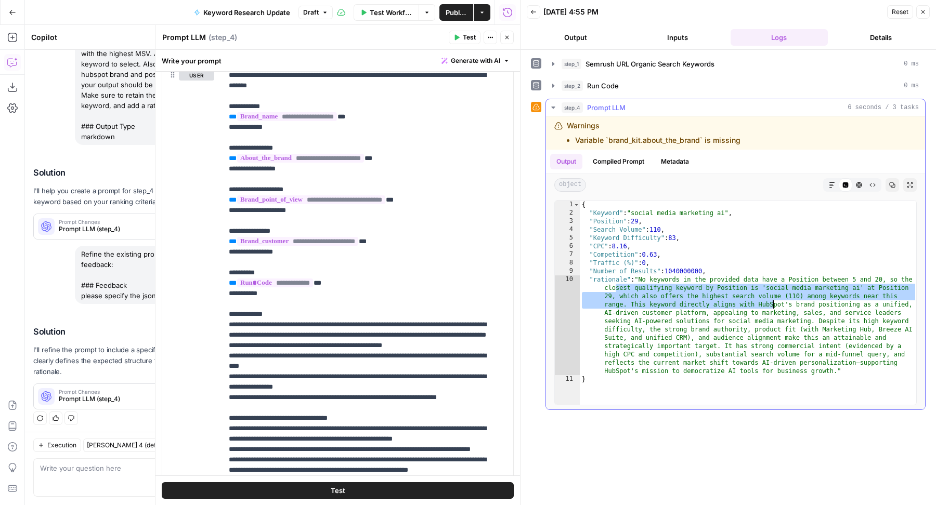
drag, startPoint x: 614, startPoint y: 290, endPoint x: 772, endPoint y: 300, distance: 157.9
click at [772, 300] on div "{ "Keyword" : "social media marketing ai" , "Position" : 29 , "Search Volume" :…" at bounding box center [748, 311] width 337 height 221
type textarea "**********"
click at [772, 300] on div "{ "Keyword" : "social media marketing ai" , "Position" : 29 , "Search Volume" :…" at bounding box center [748, 311] width 337 height 221
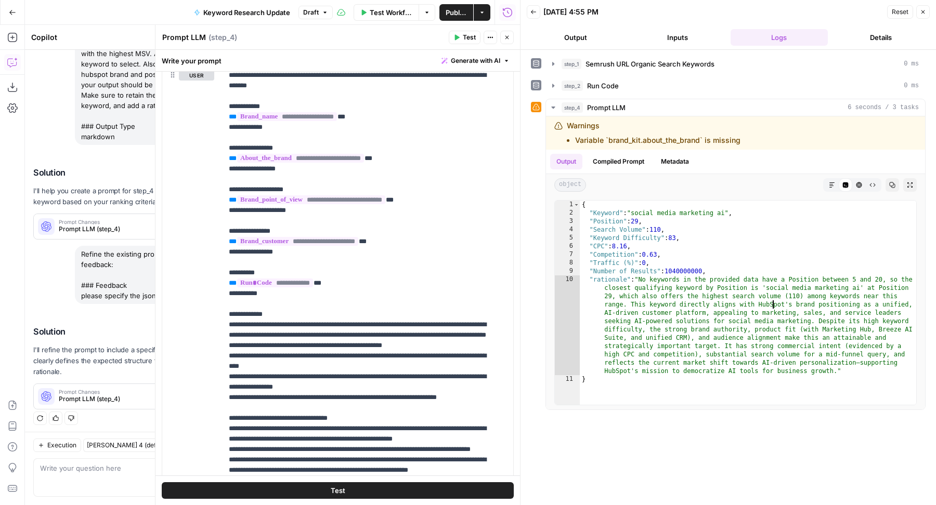
click at [509, 39] on icon "button" at bounding box center [507, 37] width 6 height 6
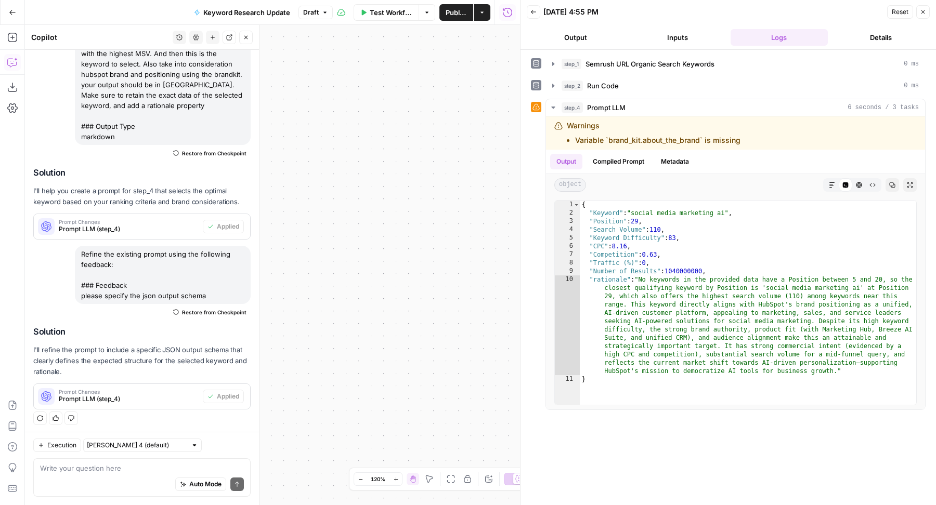
click at [250, 35] on button "Close" at bounding box center [246, 38] width 14 height 14
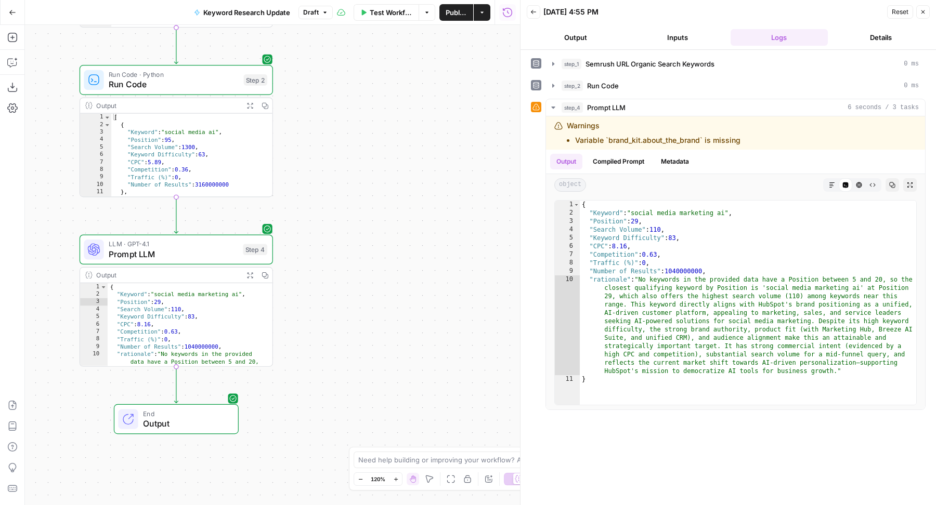
click at [454, 16] on span "Publish" at bounding box center [456, 12] width 21 height 10
click at [923, 9] on icon "button" at bounding box center [923, 12] width 6 height 6
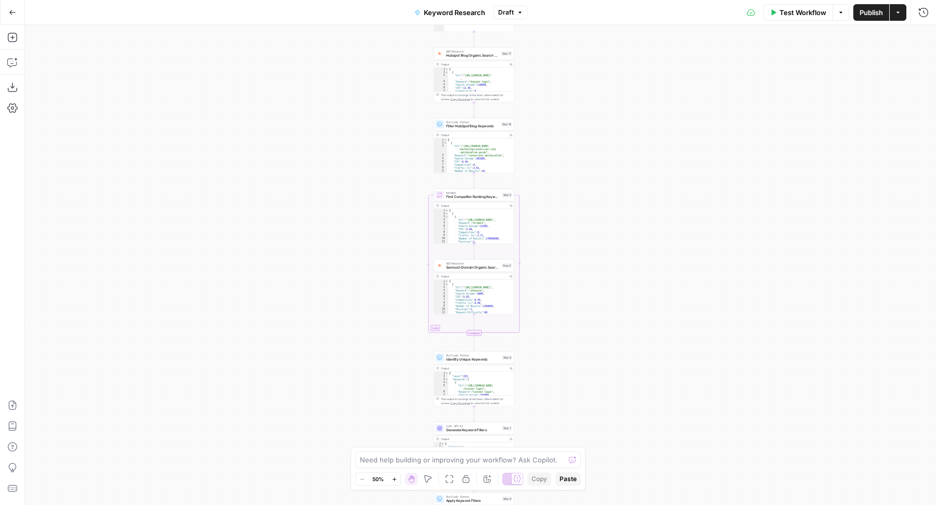
click at [866, 17] on span "Publish" at bounding box center [870, 12] width 23 height 10
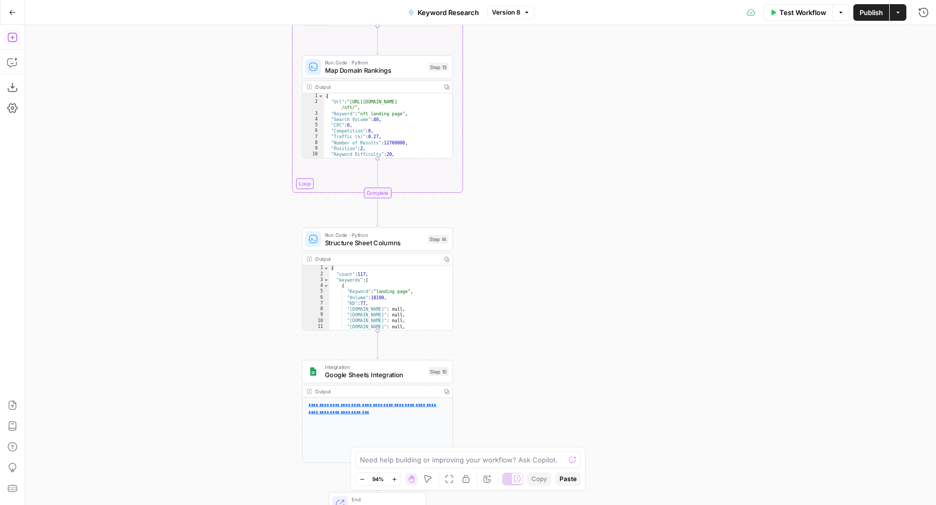
click at [17, 42] on icon "button" at bounding box center [12, 37] width 10 height 10
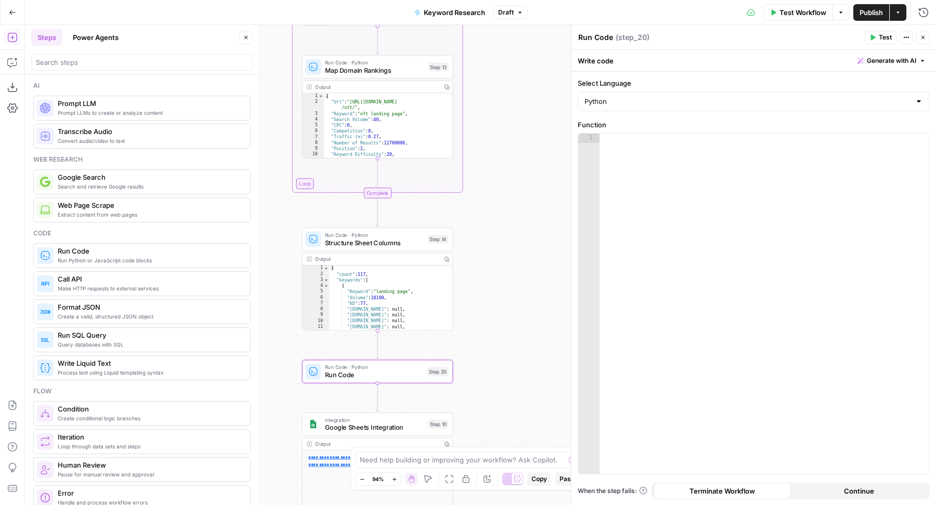
drag, startPoint x: 106, startPoint y: 257, endPoint x: 502, endPoint y: 35, distance: 454.1
click at [13, 85] on icon "button" at bounding box center [12, 87] width 10 height 10
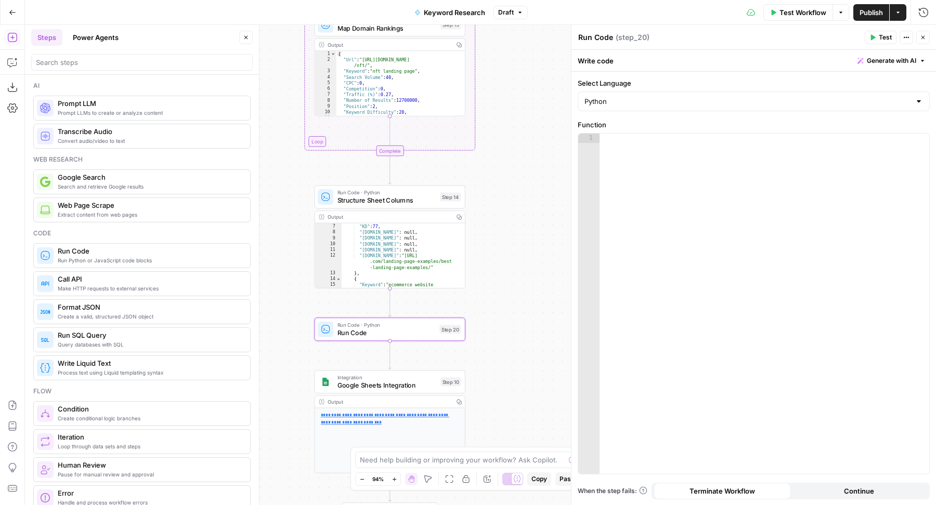
scroll to position [37, 0]
click at [459, 219] on icon "button" at bounding box center [458, 217] width 5 height 5
click at [428, 336] on span "Run Code" at bounding box center [386, 333] width 98 height 10
click at [771, 220] on div at bounding box center [764, 307] width 330 height 346
paste textarea "**********"
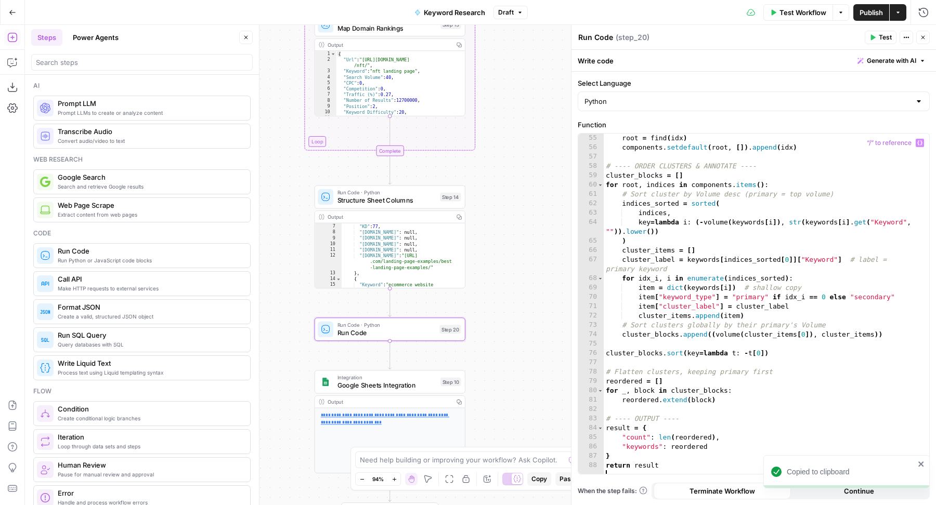
scroll to position [552, 0]
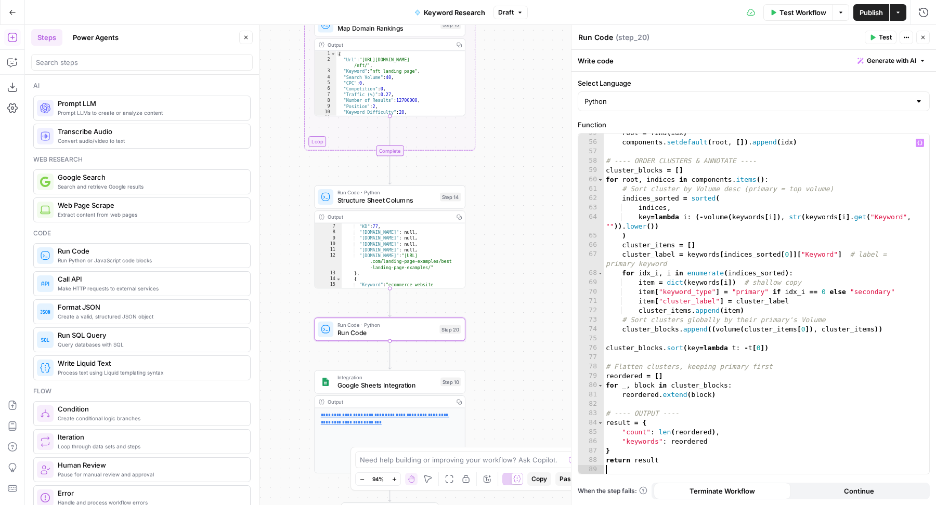
type textarea "**********"
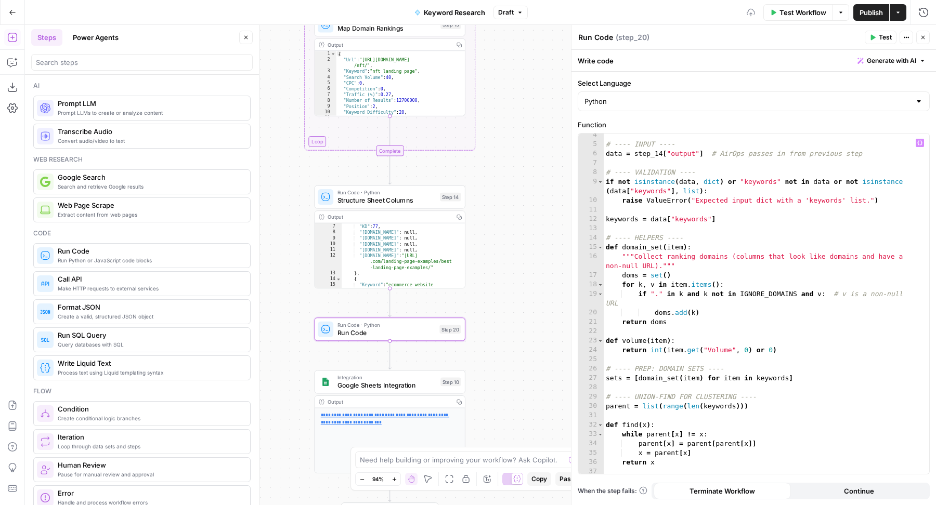
scroll to position [0, 0]
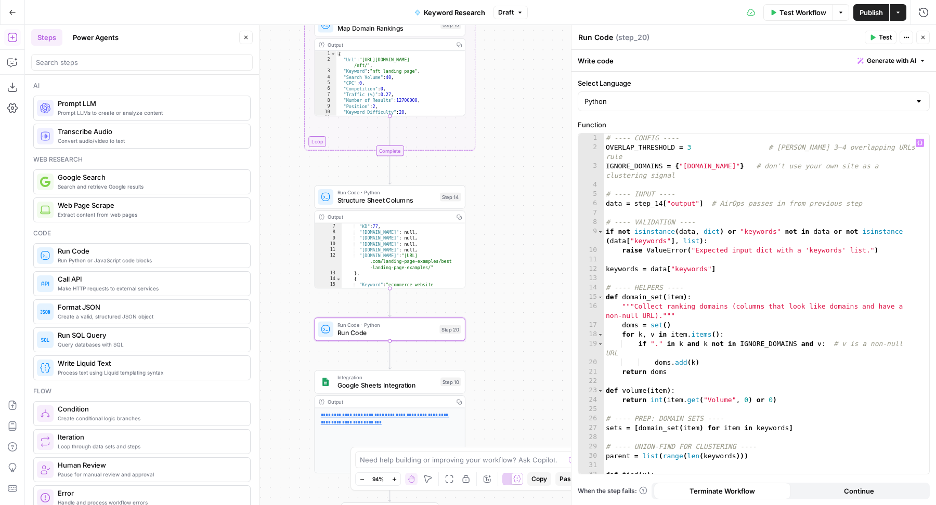
click at [883, 41] on span "Test" at bounding box center [885, 37] width 13 height 9
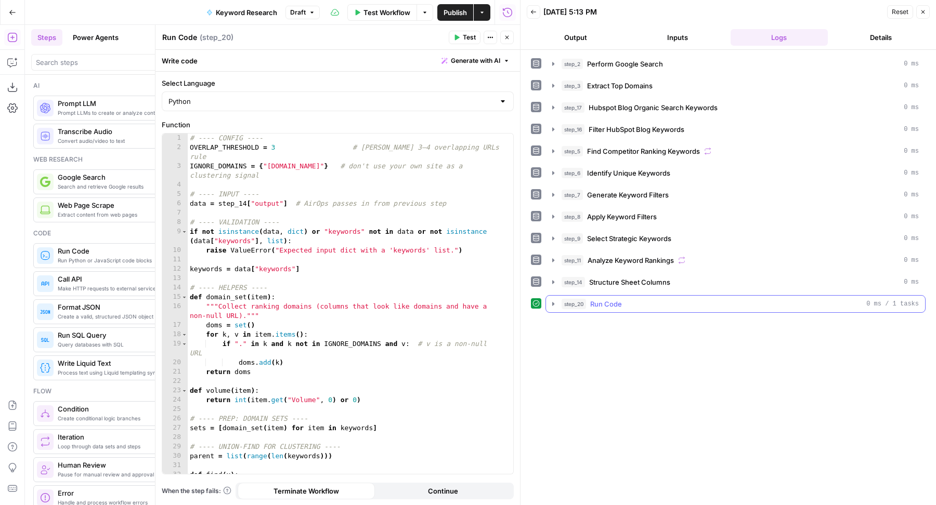
click at [730, 299] on div "step_20 Run Code 0 ms / 1 tasks" at bounding box center [739, 304] width 357 height 10
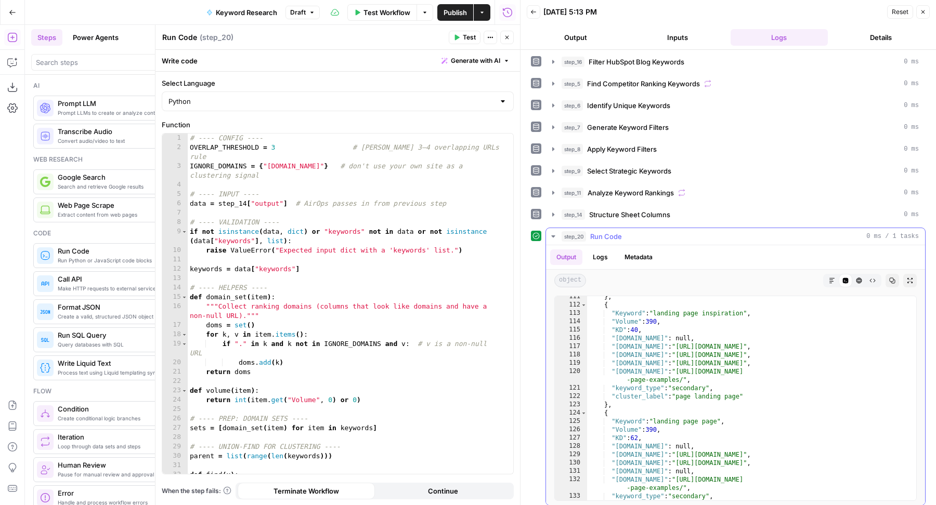
scroll to position [1033, 0]
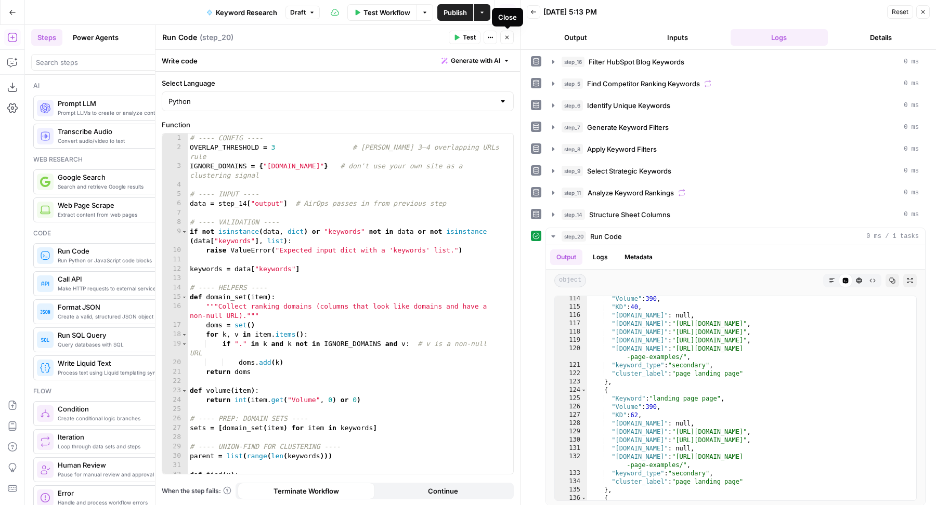
click at [509, 40] on icon "button" at bounding box center [507, 37] width 6 height 6
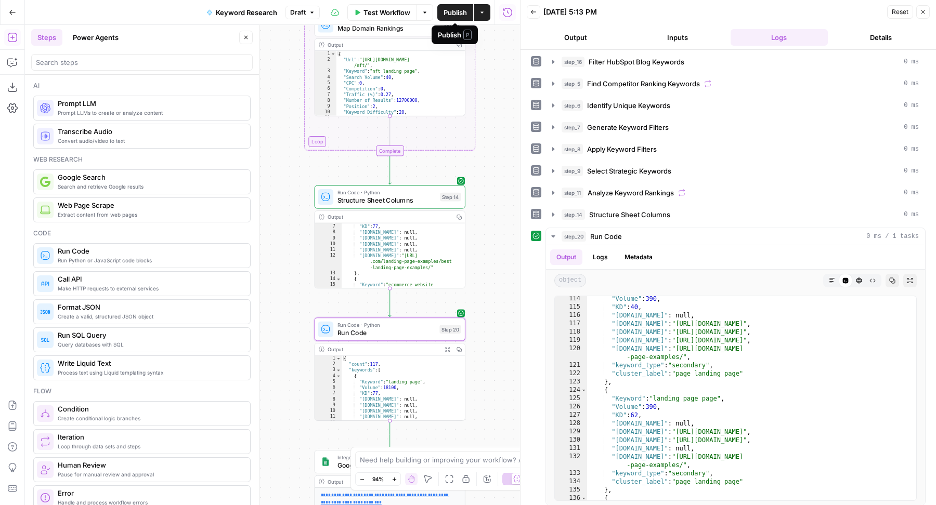
click at [454, 15] on span "Publish" at bounding box center [454, 12] width 23 height 10
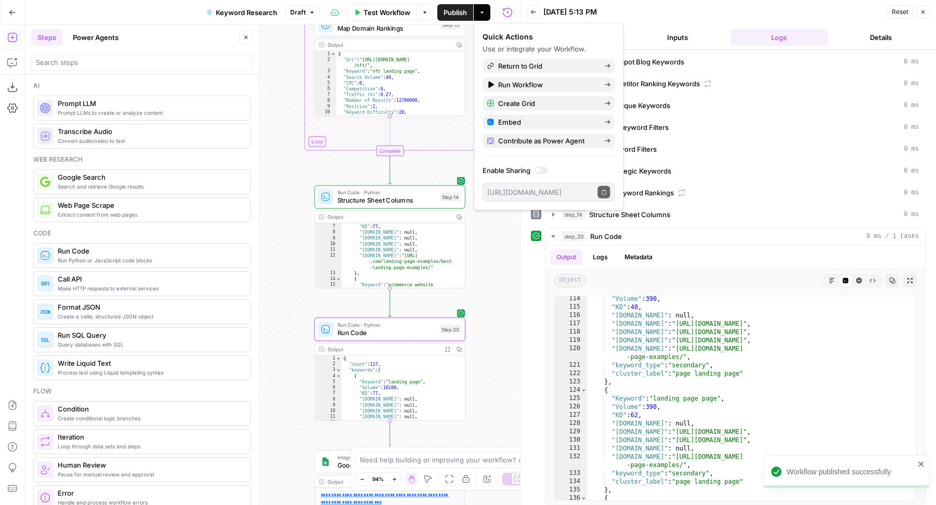
click at [250, 41] on button "Close" at bounding box center [246, 38] width 14 height 14
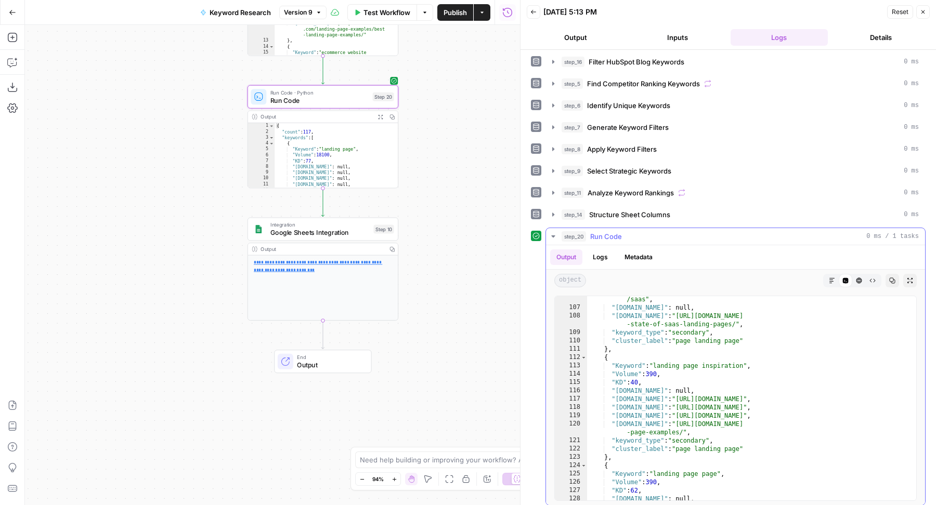
scroll to position [957, 0]
click at [348, 101] on span "Run Code" at bounding box center [319, 100] width 98 height 10
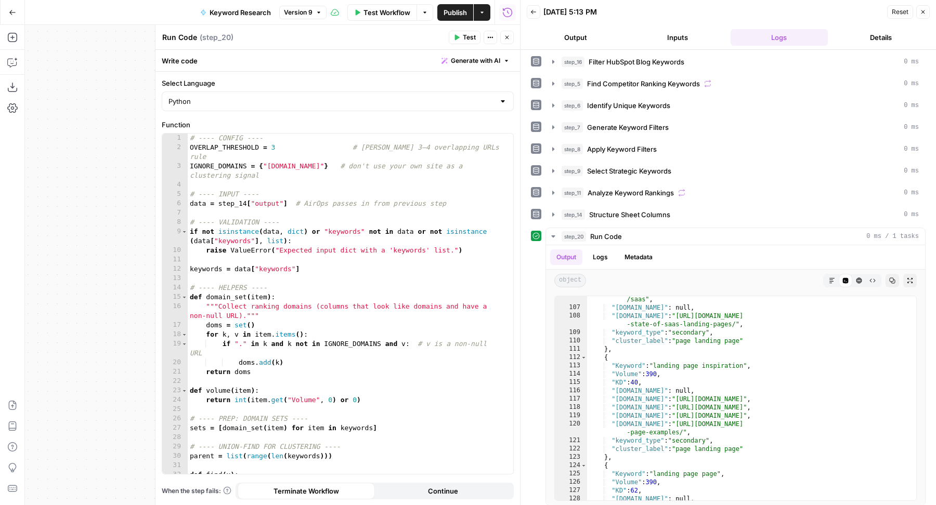
click at [345, 256] on div "# ---- CONFIG ---- OVERLAP_THRESHOLD = 3 # Bradley's 3–4 overlapping URLs rule …" at bounding box center [346, 314] width 316 height 360
type textarea "**********"
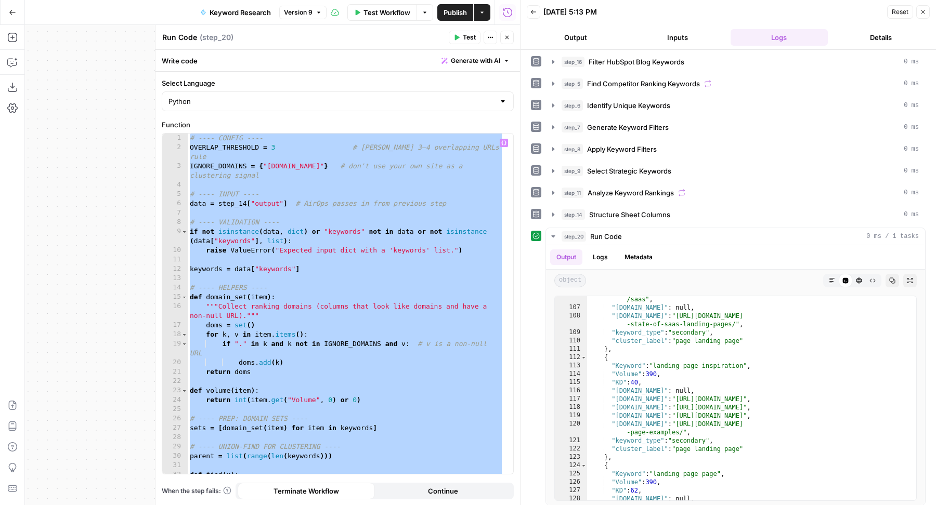
paste textarea
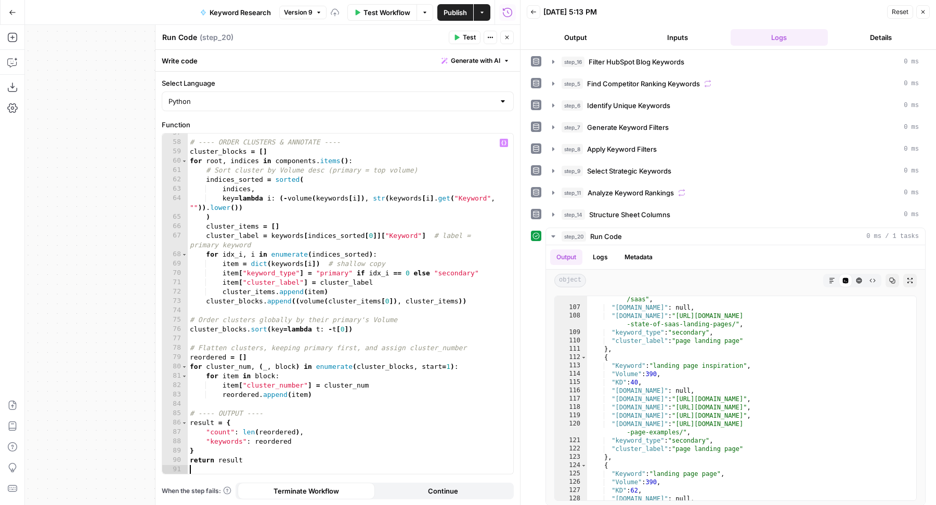
type textarea "**********"
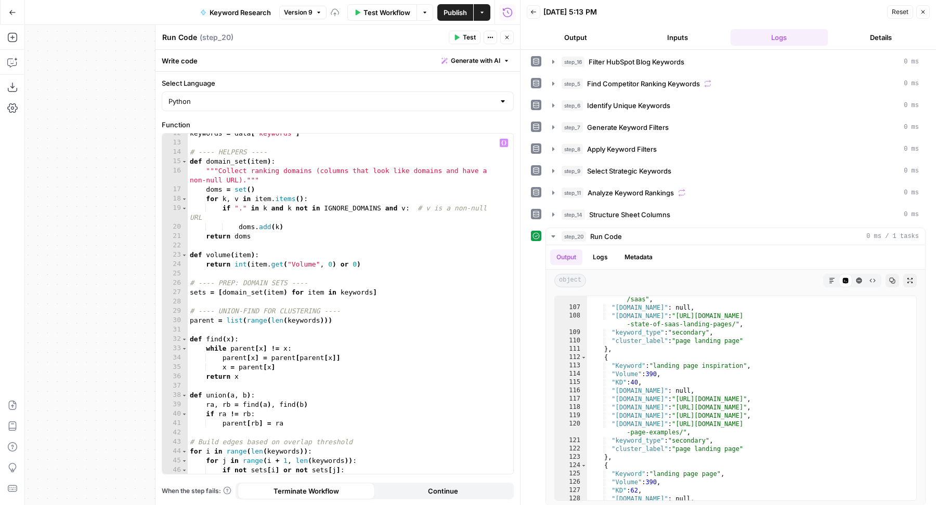
scroll to position [0, 0]
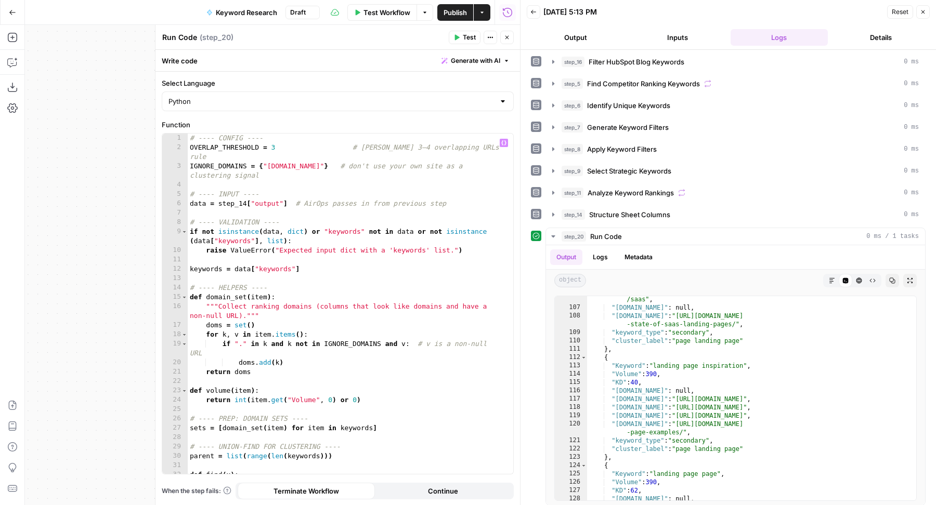
click at [463, 39] on span "Test" at bounding box center [469, 37] width 13 height 9
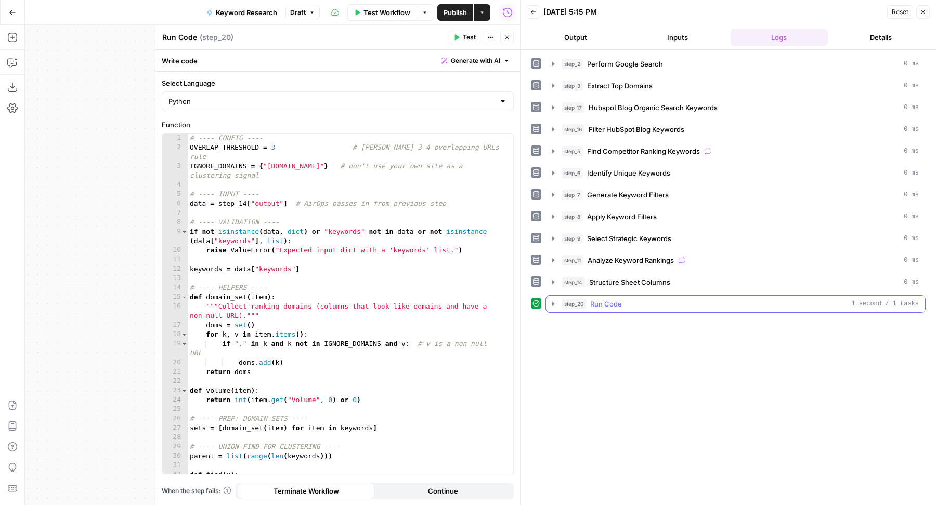
click at [673, 299] on div "step_20 Run Code 1 second / 1 tasks" at bounding box center [739, 304] width 357 height 10
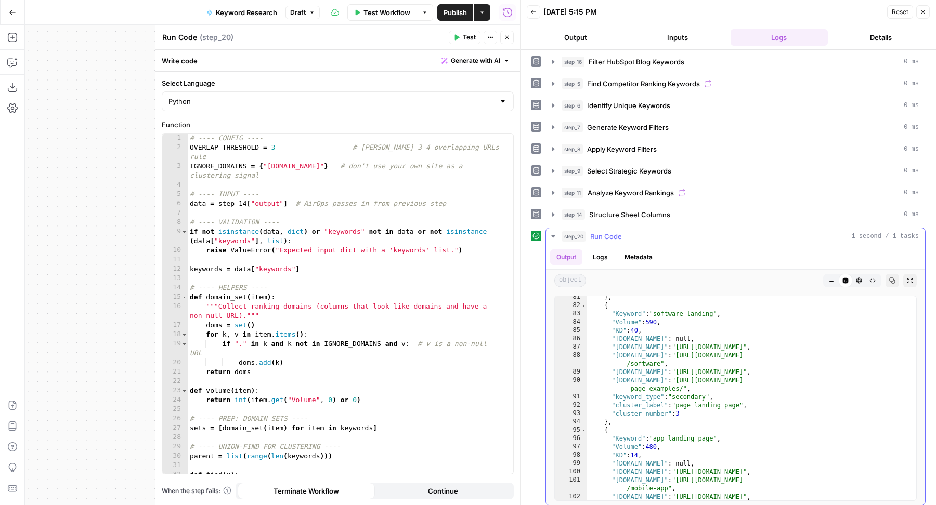
scroll to position [710, 0]
click at [510, 37] on span "Close" at bounding box center [509, 37] width 1 height 1
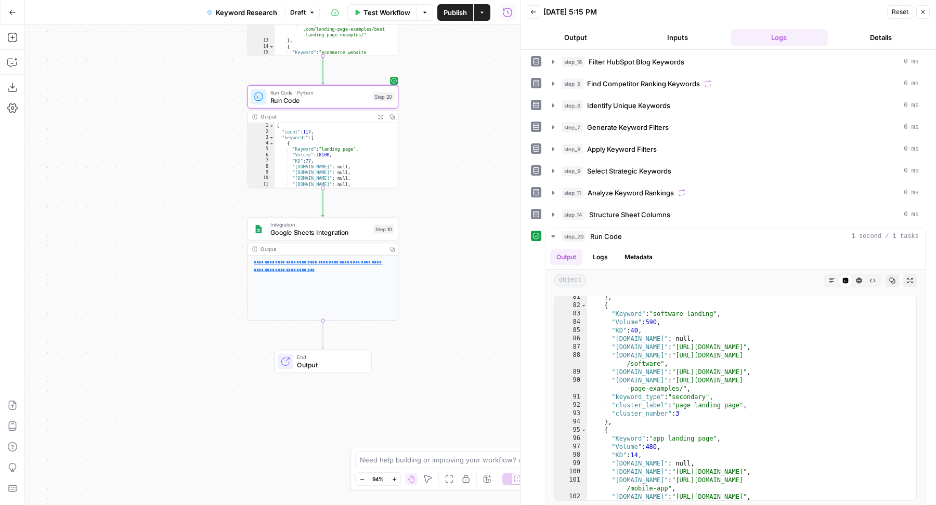
click at [451, 14] on span "Publish" at bounding box center [454, 12] width 23 height 10
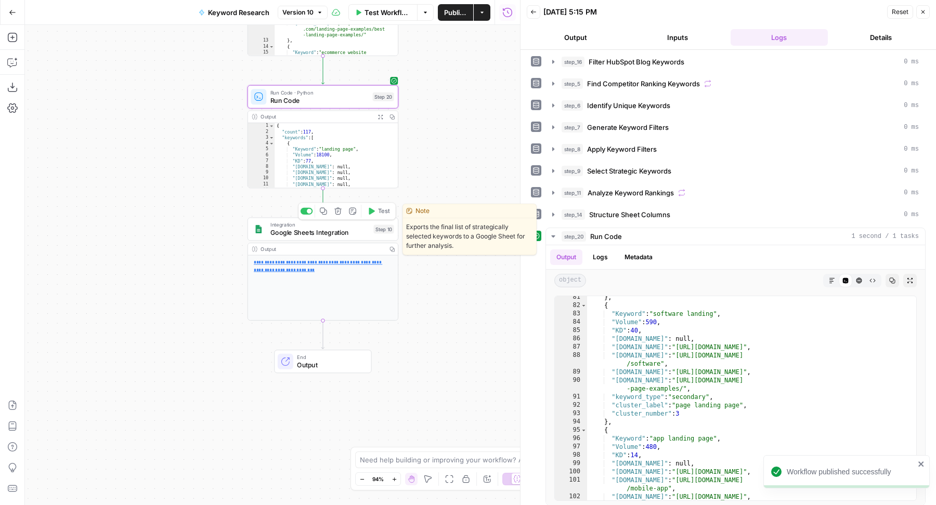
click at [286, 230] on span "Google Sheets Integration" at bounding box center [319, 233] width 99 height 10
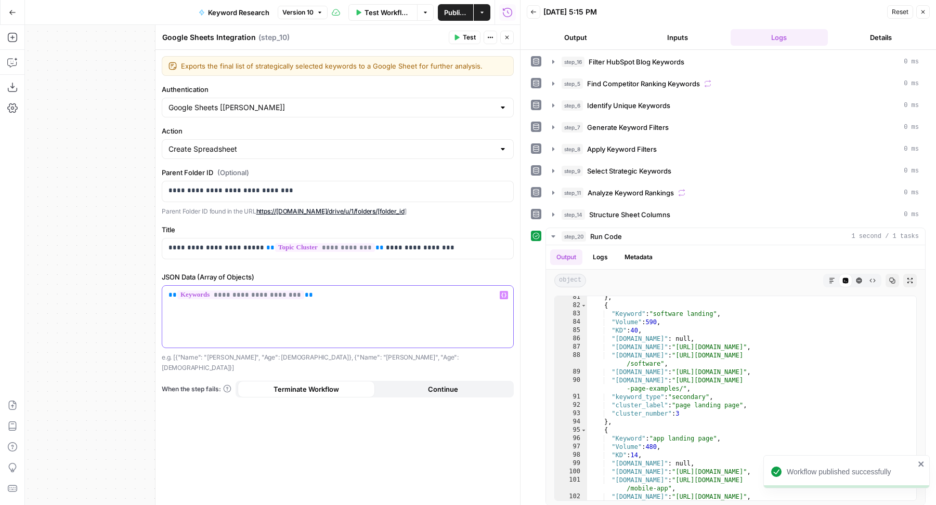
click at [330, 293] on p "**********" at bounding box center [337, 295] width 338 height 10
click at [465, 38] on span "Test" at bounding box center [469, 37] width 13 height 9
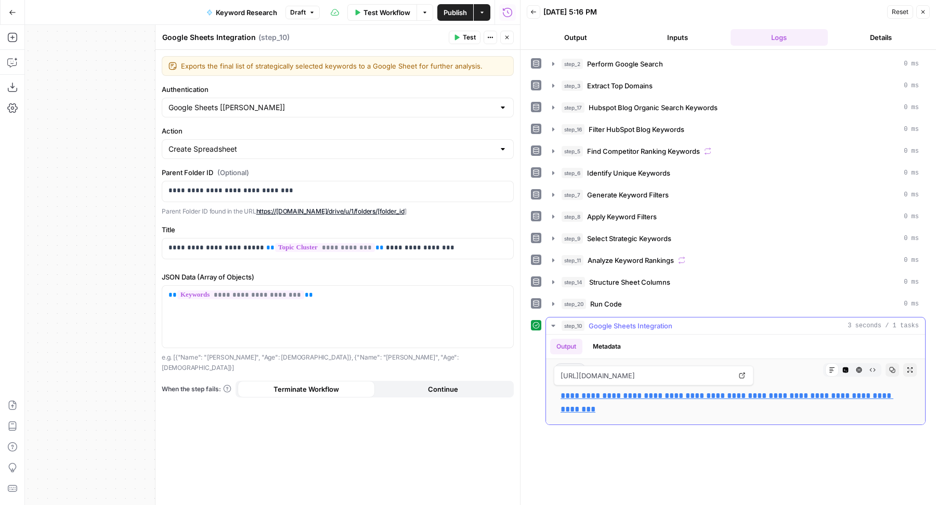
click at [606, 392] on link "**********" at bounding box center [726, 402] width 333 height 21
click at [508, 39] on icon "button" at bounding box center [507, 37] width 6 height 6
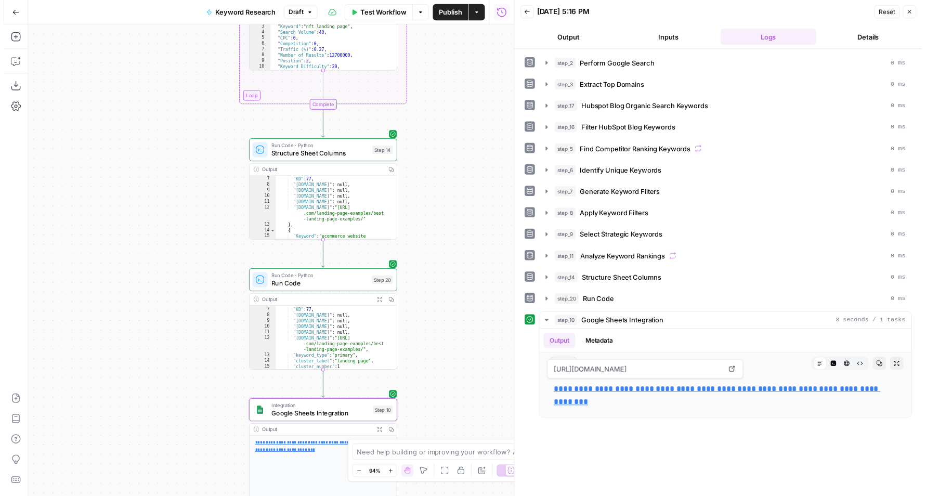
scroll to position [44, 0]
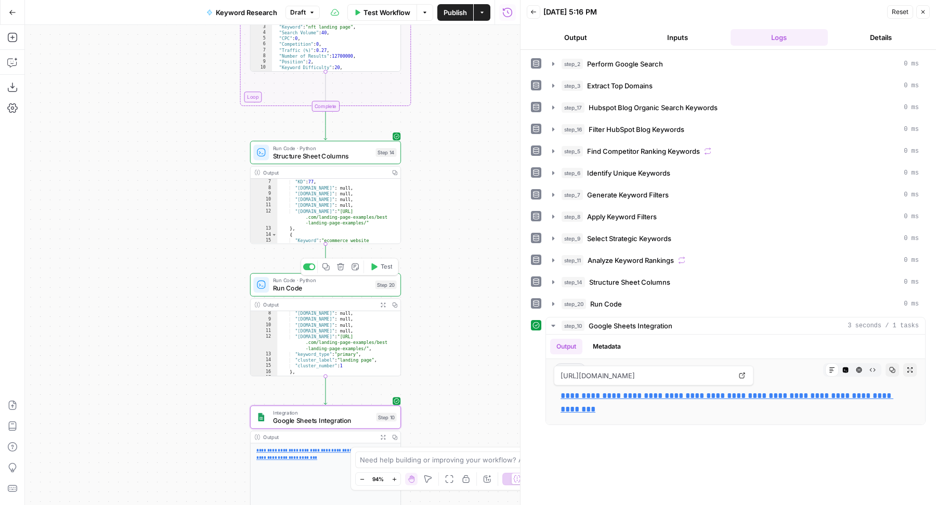
click at [320, 291] on span "Run Code" at bounding box center [322, 288] width 98 height 10
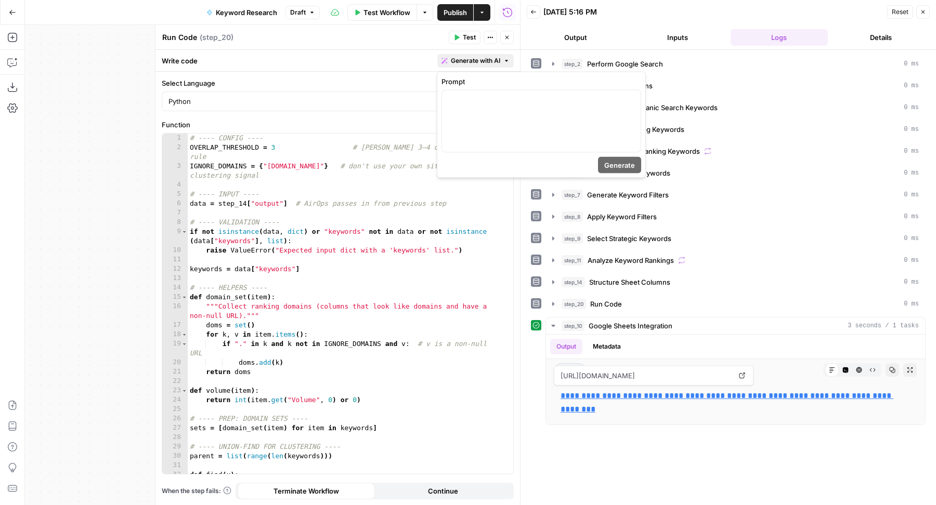
click at [480, 62] on span "Generate with AI" at bounding box center [475, 60] width 49 height 9
click at [478, 112] on div at bounding box center [541, 121] width 199 height 62
click at [605, 305] on button "step_20 Run Code 0 ms" at bounding box center [735, 304] width 379 height 17
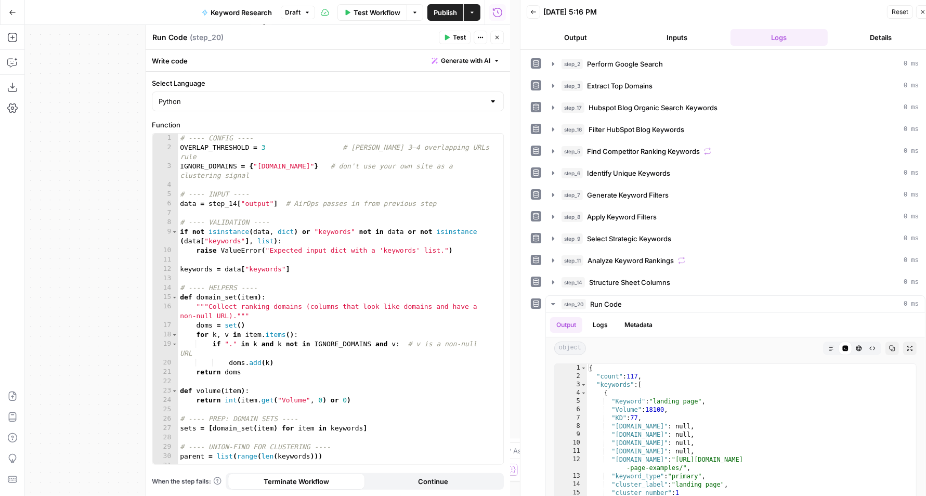
click at [457, 63] on span "Generate with AI" at bounding box center [465, 60] width 49 height 9
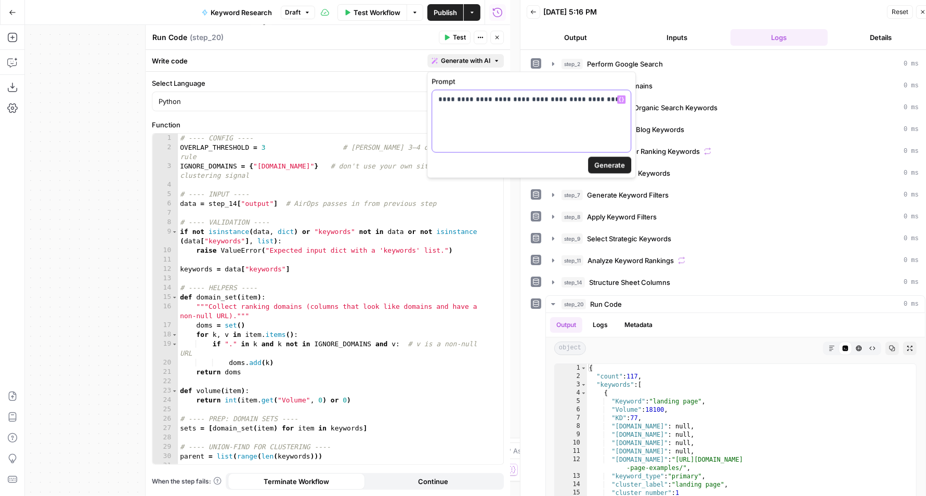
click at [608, 101] on p "**********" at bounding box center [531, 100] width 187 height 10
click at [624, 162] on span "Generate" at bounding box center [609, 165] width 31 height 10
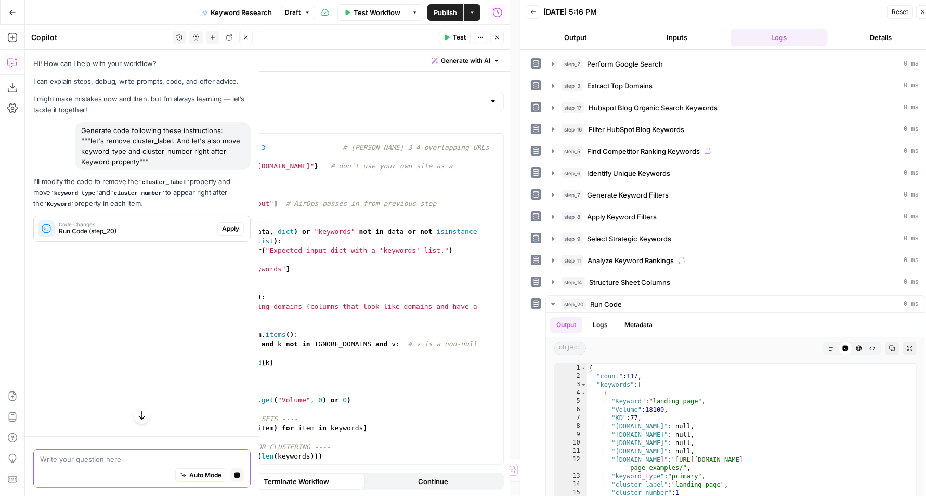
scroll to position [0, 0]
click at [220, 230] on button "Apply" at bounding box center [230, 229] width 27 height 14
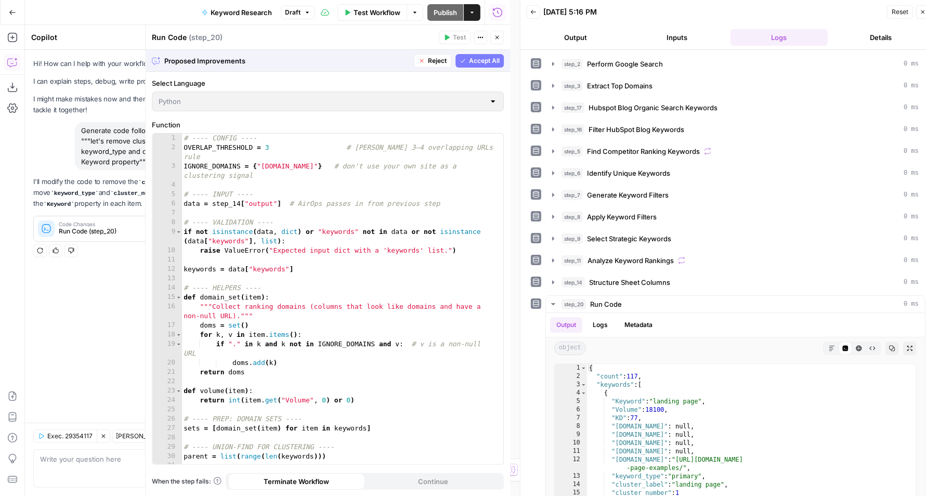
click at [484, 61] on span "Accept All" at bounding box center [484, 60] width 31 height 9
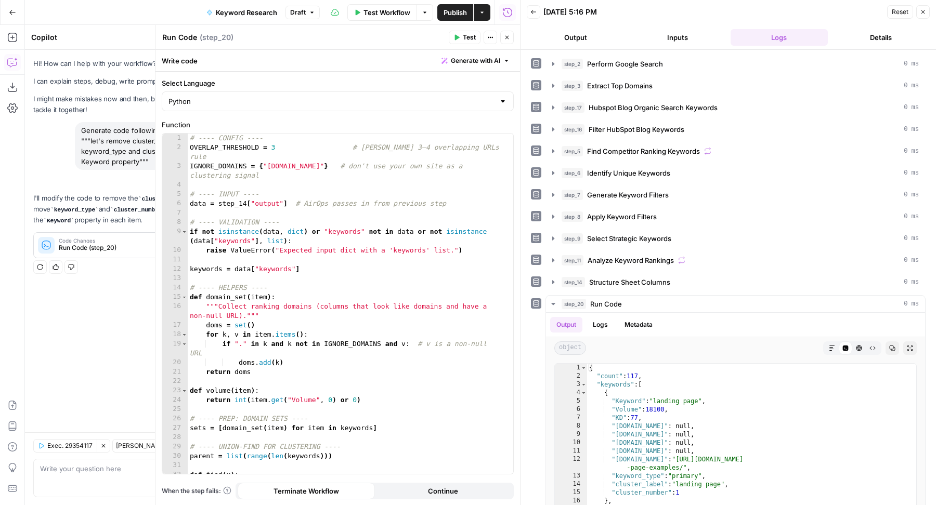
click at [458, 35] on icon "button" at bounding box center [456, 37] width 6 height 6
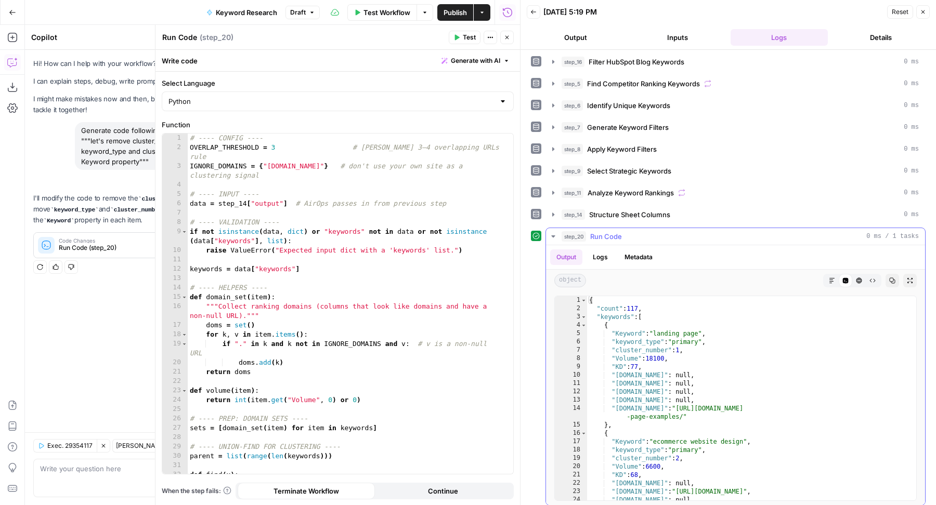
click at [763, 369] on div "{ "count" : 117 , "keywords" : [ { "Keyword" : "landing page" , "keyword_type" …" at bounding box center [746, 406] width 319 height 221
type textarea "**********"
click at [507, 41] on button "Close" at bounding box center [507, 38] width 14 height 14
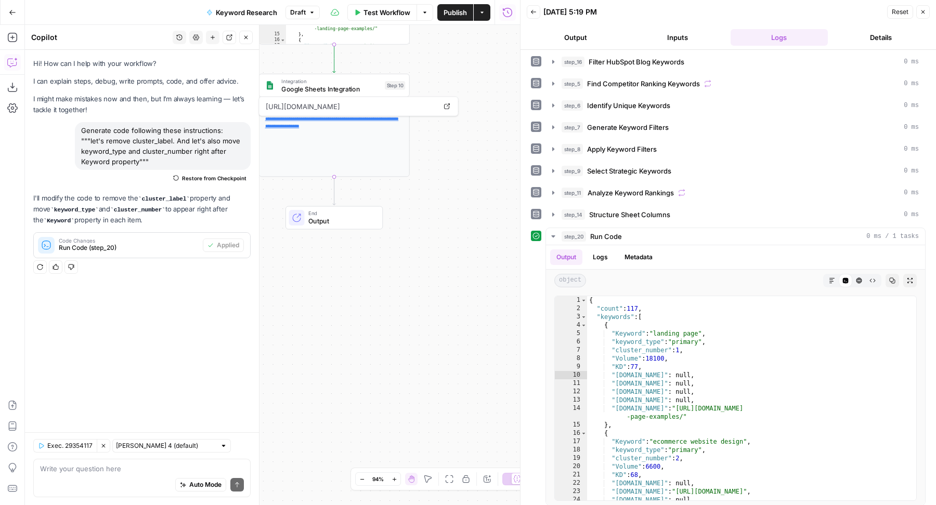
click at [342, 90] on span "Google Sheets Integration" at bounding box center [330, 89] width 99 height 10
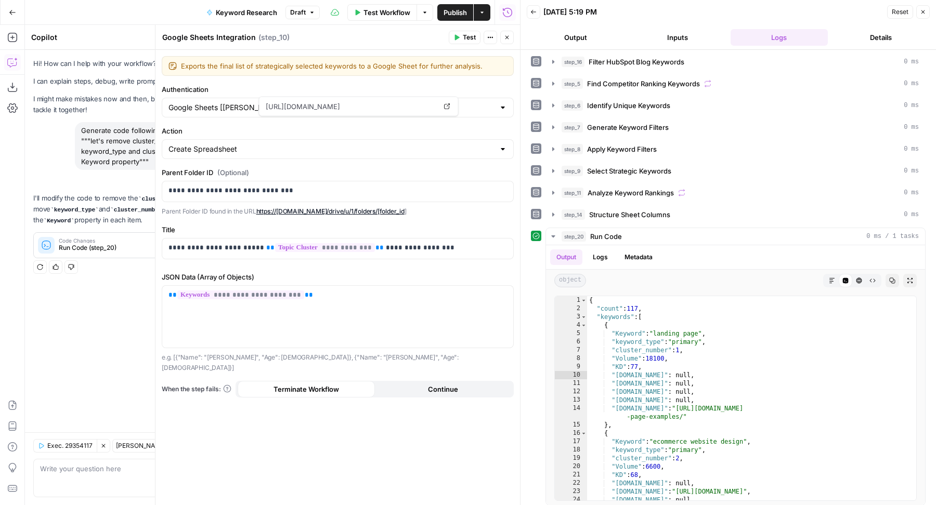
click at [462, 41] on button "Test" at bounding box center [465, 38] width 32 height 14
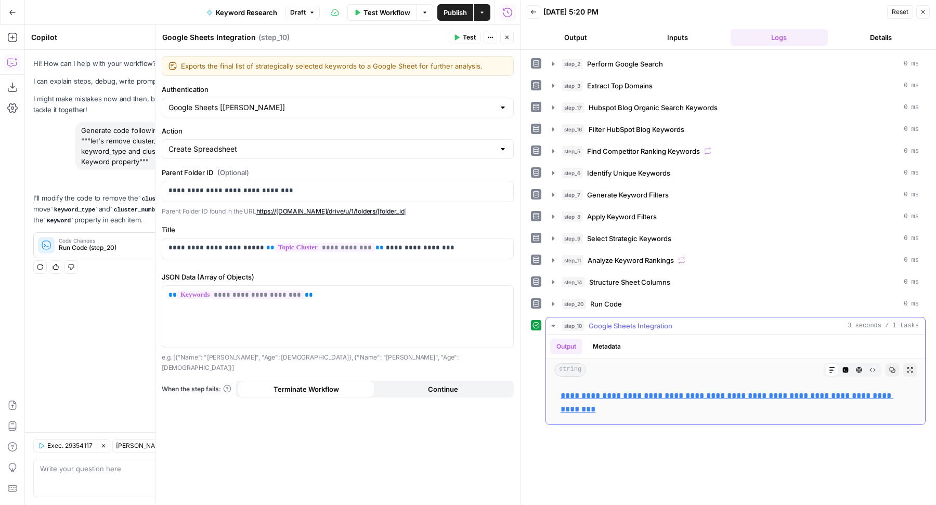
click at [698, 392] on link "**********" at bounding box center [726, 402] width 333 height 21
click at [510, 37] on button "Close" at bounding box center [507, 38] width 14 height 14
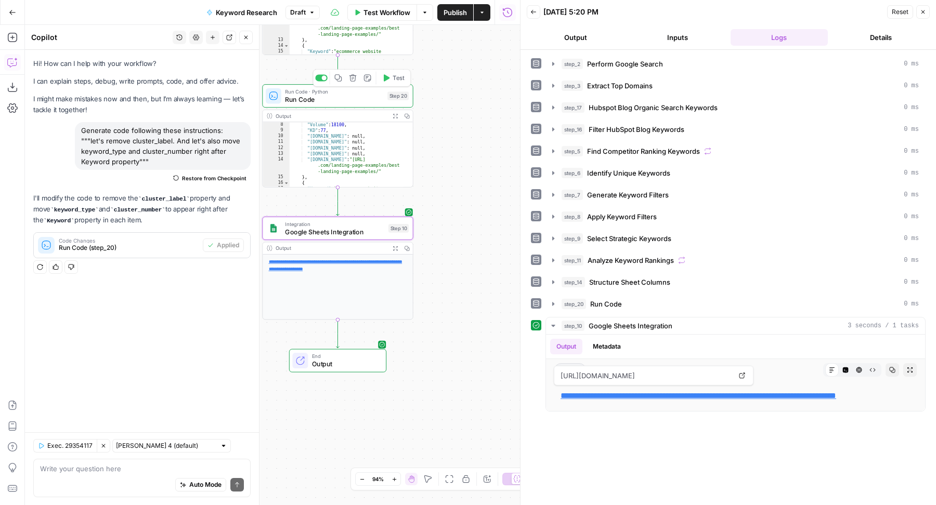
click at [347, 102] on span "Run Code" at bounding box center [334, 100] width 98 height 10
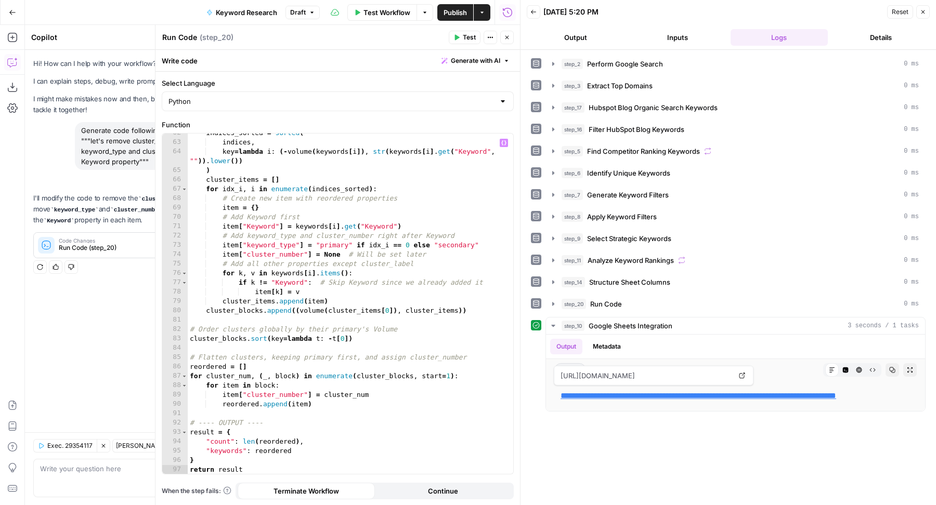
scroll to position [622, 0]
click at [484, 61] on span "Generate with AI" at bounding box center [475, 60] width 49 height 9
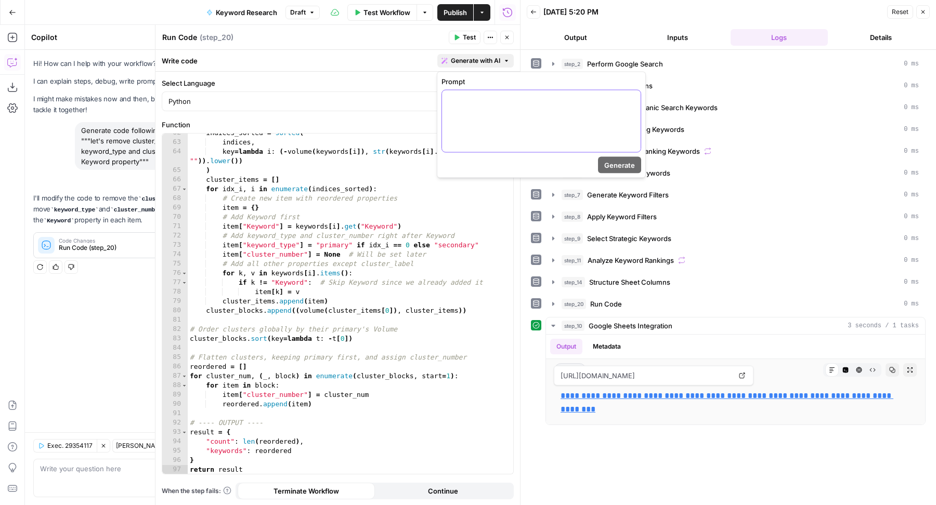
click at [480, 107] on div at bounding box center [541, 121] width 199 height 62
click at [611, 164] on span "Generate" at bounding box center [619, 165] width 31 height 10
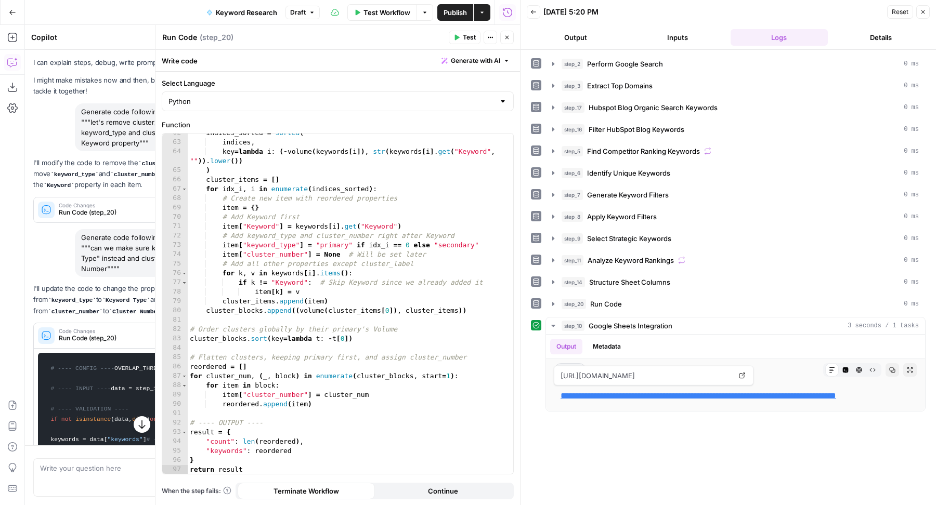
scroll to position [0, 0]
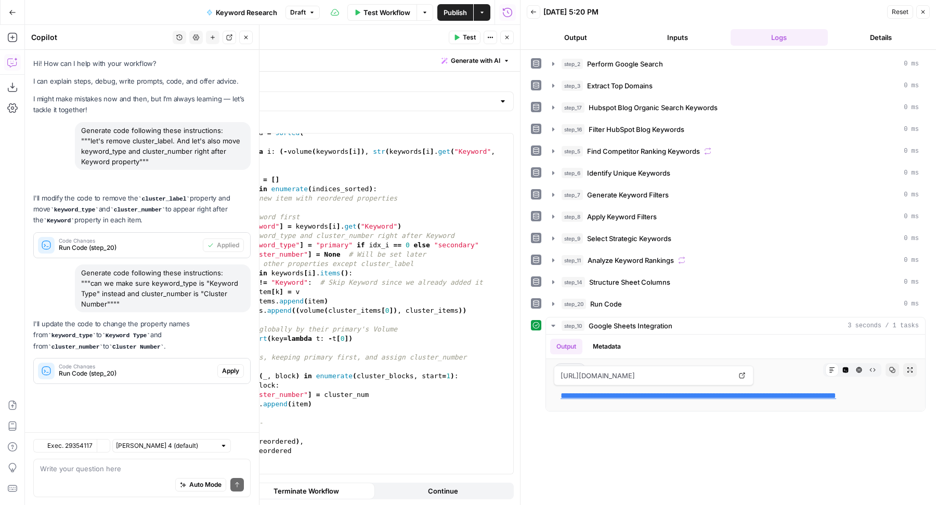
click at [229, 352] on div "I'll update the code to change the property names from keyword_type to Keyword …" at bounding box center [141, 352] width 217 height 66
click at [227, 370] on span "Apply" at bounding box center [230, 370] width 17 height 9
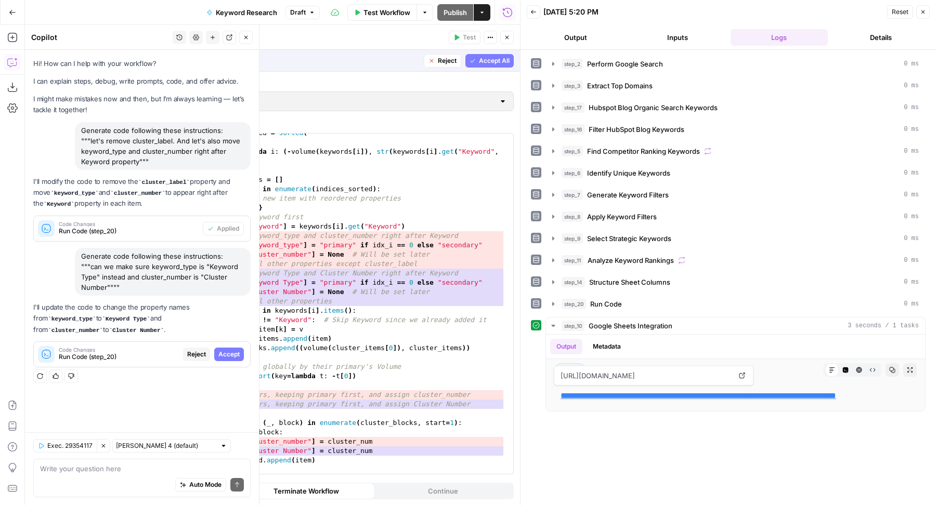
click at [227, 350] on span "Accept" at bounding box center [228, 354] width 21 height 9
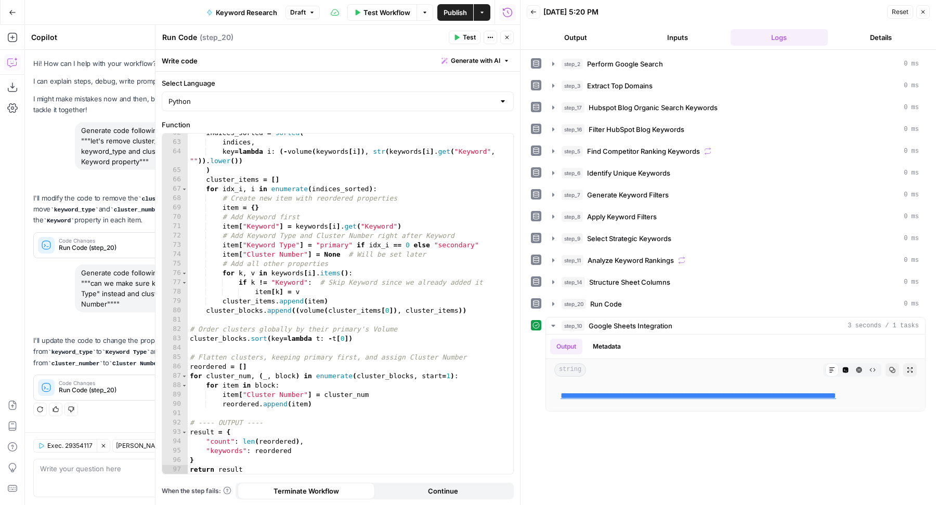
click at [465, 35] on span "Test" at bounding box center [469, 37] width 13 height 9
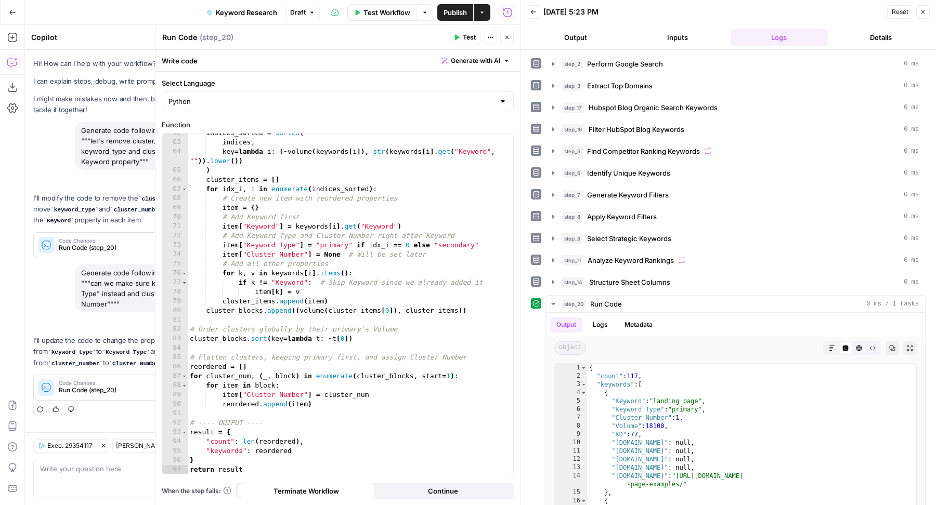
click at [506, 38] on icon "button" at bounding box center [507, 37] width 6 height 6
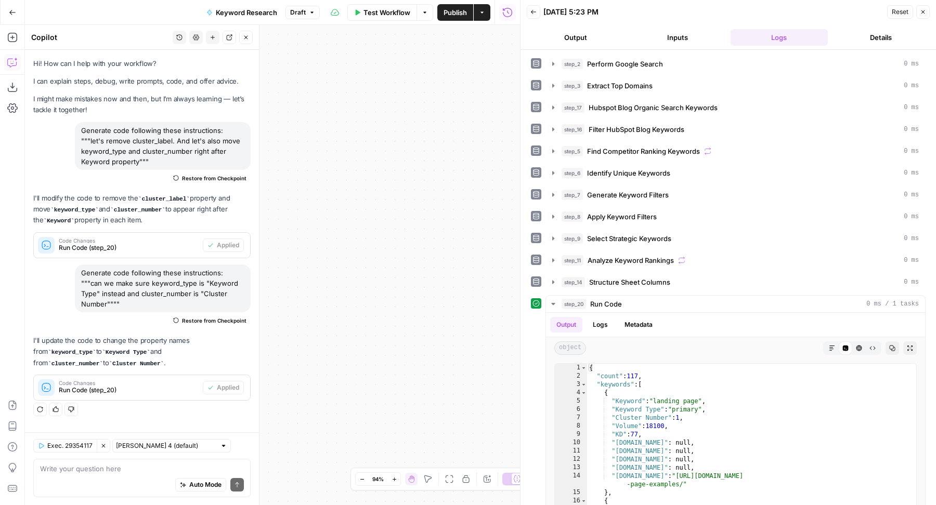
click at [460, 18] on button "Publish" at bounding box center [455, 12] width 36 height 17
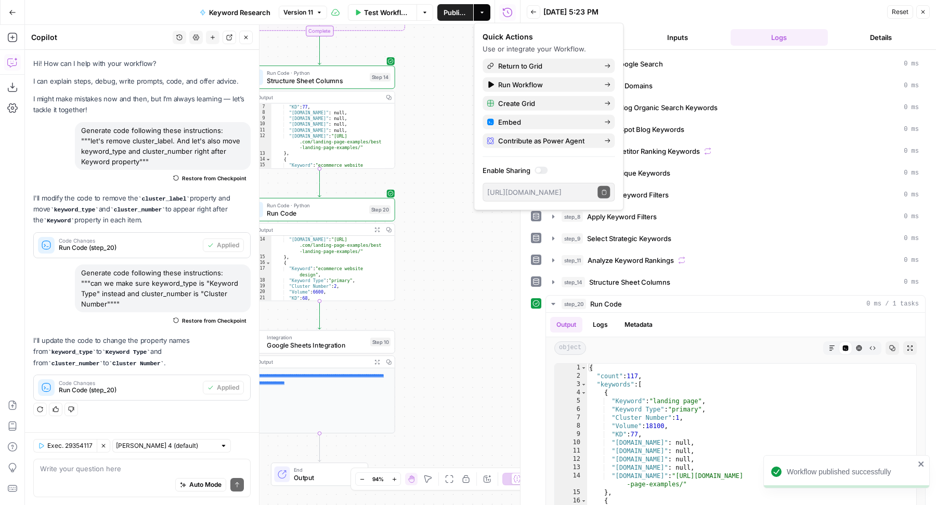
scroll to position [80, 0]
click at [377, 325] on span "Test" at bounding box center [379, 324] width 11 height 9
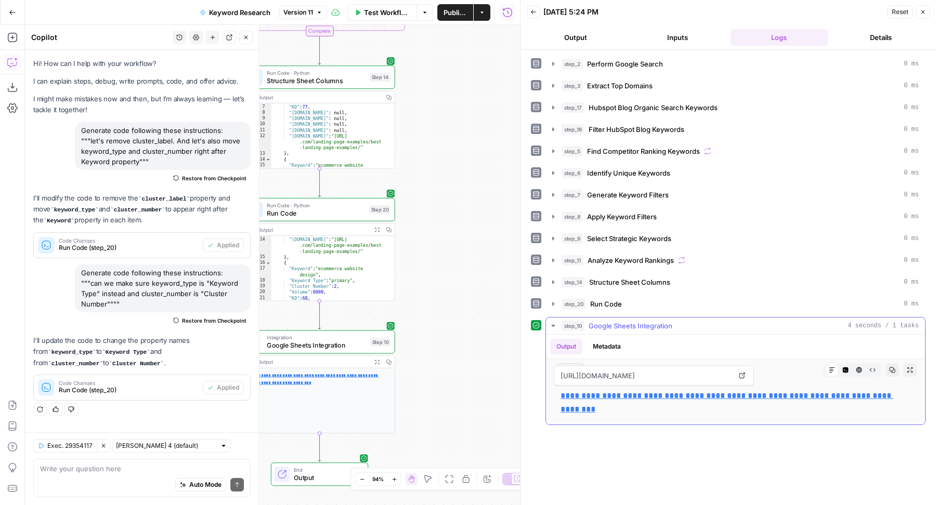
click at [585, 407] on link "**********" at bounding box center [726, 402] width 333 height 21
click at [484, 11] on icon "button" at bounding box center [482, 12] width 6 height 6
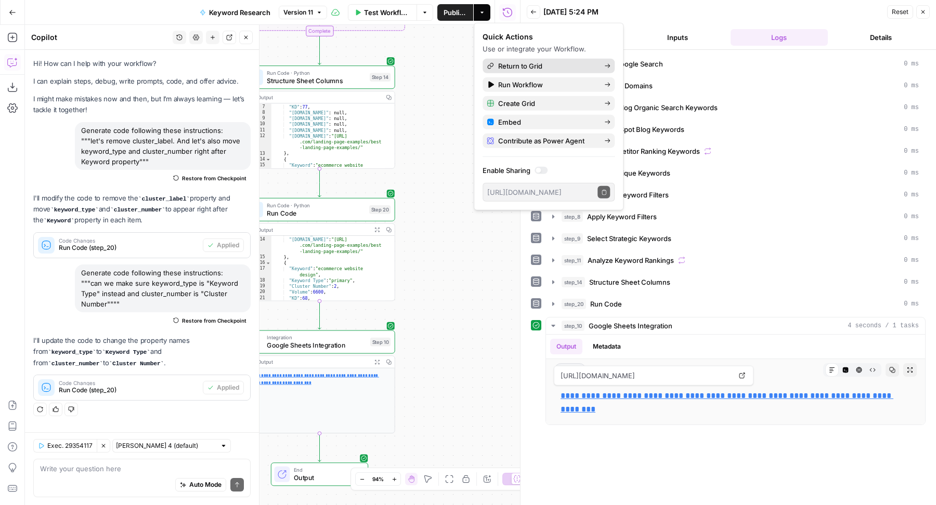
click at [520, 71] on link "Return to Grid" at bounding box center [548, 66] width 132 height 15
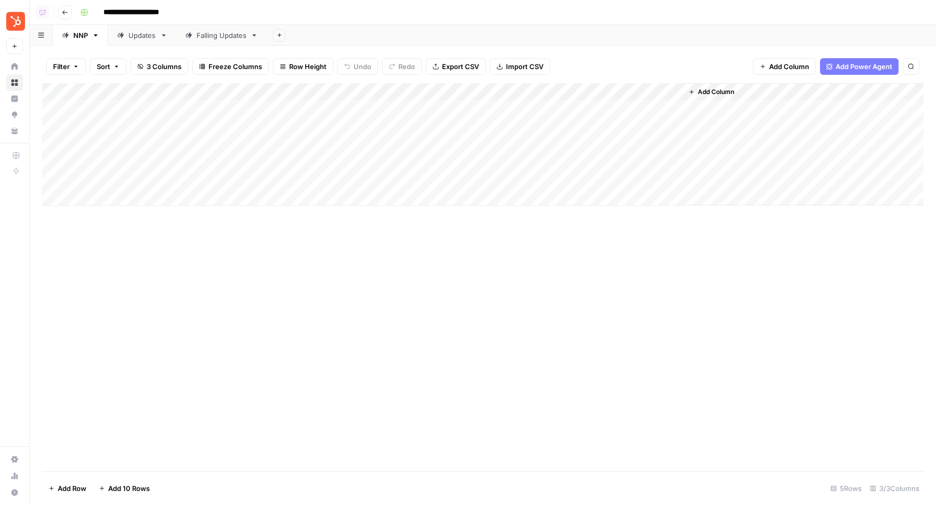
click at [145, 33] on div "Updates" at bounding box center [142, 35] width 28 height 10
click at [160, 112] on div "Add Column" at bounding box center [482, 144] width 881 height 123
click at [77, 36] on div "NNP" at bounding box center [80, 35] width 15 height 10
click at [313, 107] on div "Add Column" at bounding box center [482, 144] width 881 height 123
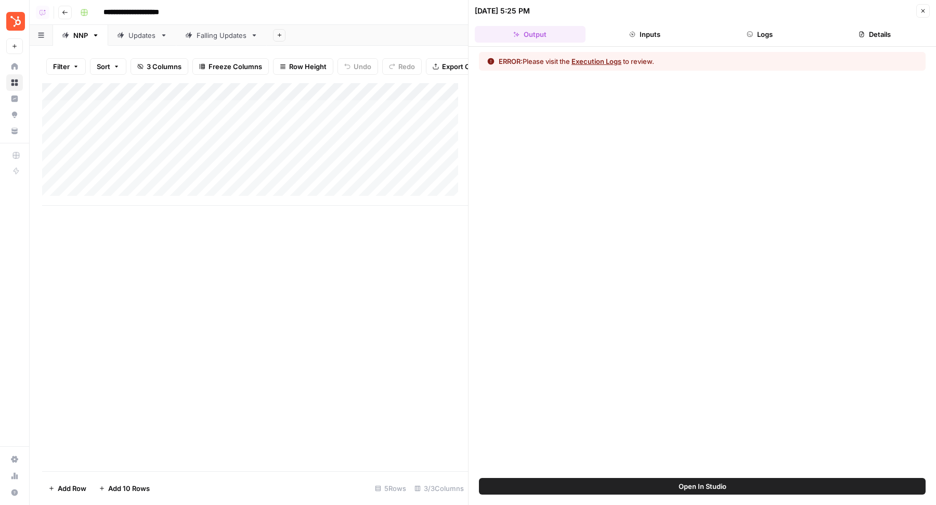
click at [757, 37] on button "Logs" at bounding box center [759, 34] width 111 height 17
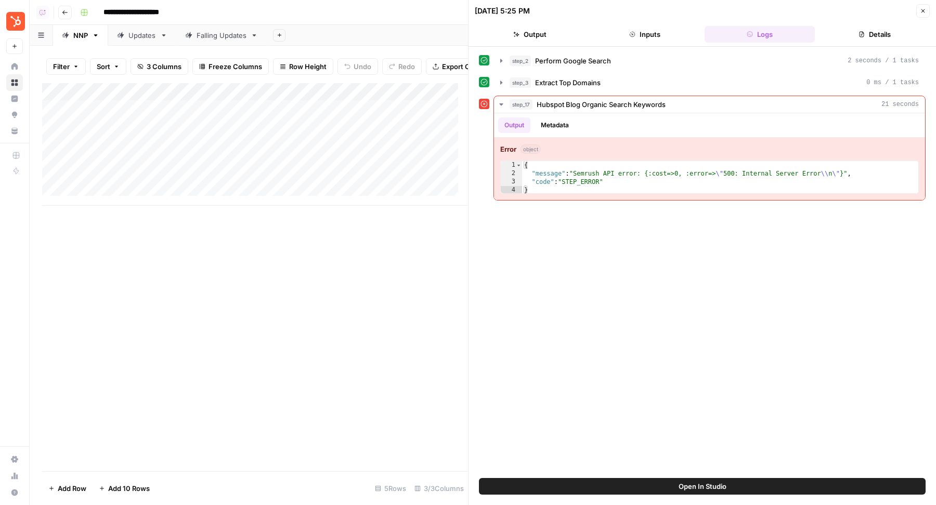
click at [152, 34] on div "Updates" at bounding box center [142, 35] width 28 height 10
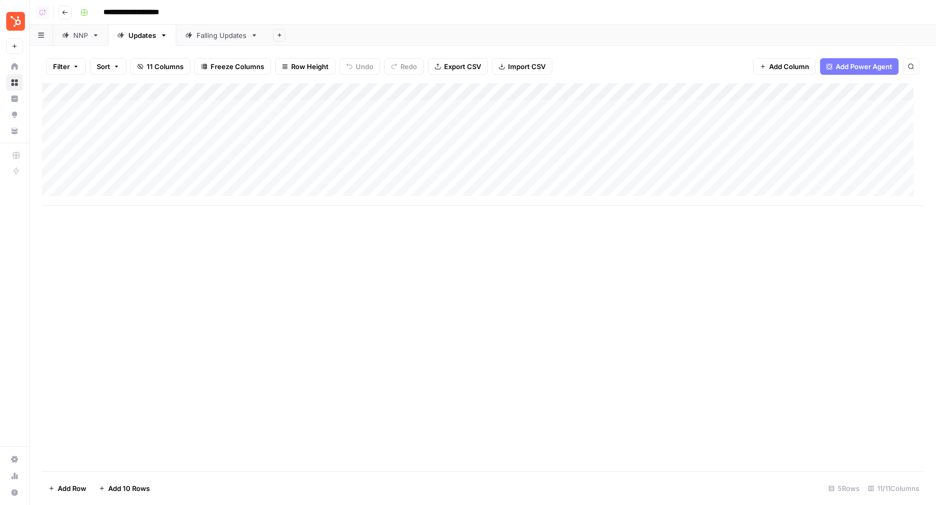
click at [187, 114] on div "Add Column" at bounding box center [482, 144] width 881 height 123
click at [85, 37] on div "NNP" at bounding box center [80, 35] width 15 height 10
click at [315, 108] on div "Add Column" at bounding box center [482, 144] width 881 height 123
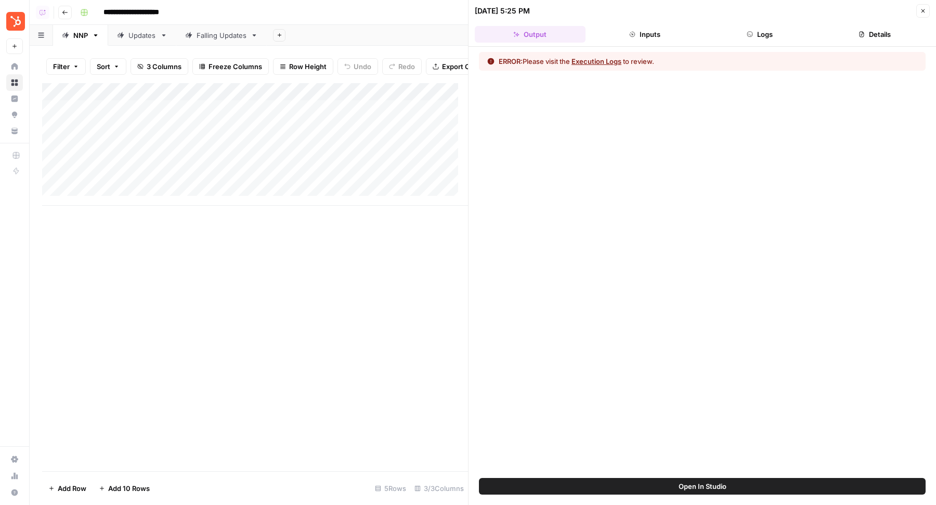
click at [665, 491] on button "Open In Studio" at bounding box center [702, 486] width 447 height 17
click at [327, 119] on div "Add Column" at bounding box center [255, 144] width 426 height 123
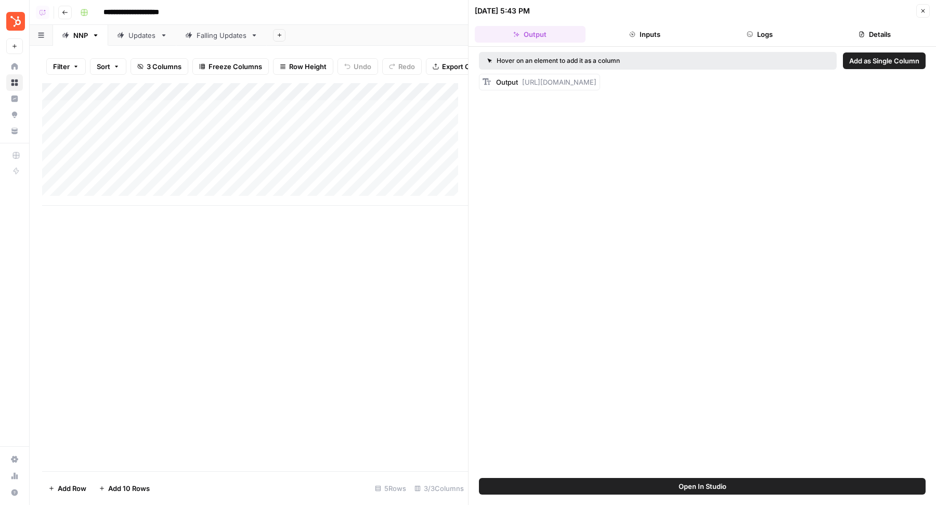
click at [923, 11] on icon "button" at bounding box center [923, 11] width 4 height 4
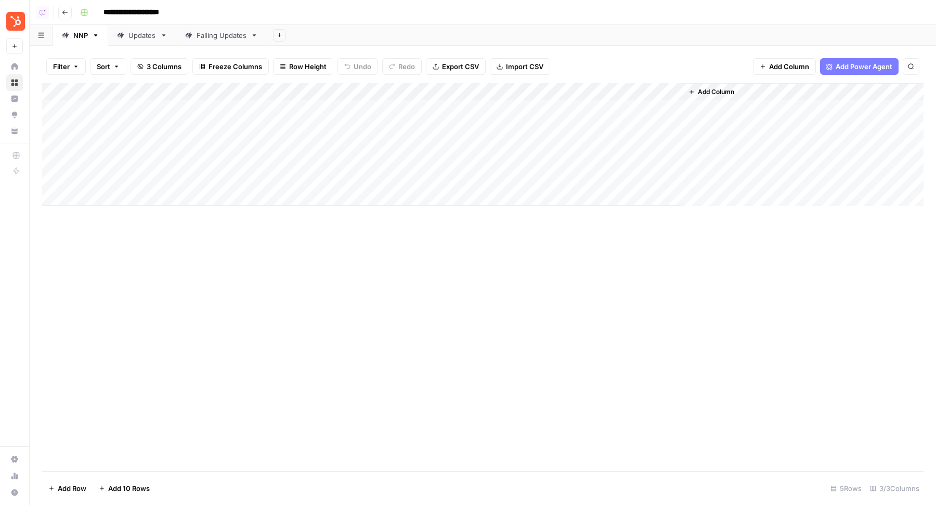
click at [676, 108] on div "Add Column" at bounding box center [482, 144] width 881 height 123
click at [135, 38] on div "Updates" at bounding box center [142, 35] width 28 height 10
click at [194, 35] on div "Falling Updates" at bounding box center [215, 35] width 61 height 10
click at [527, 93] on div "Add Column" at bounding box center [482, 277] width 881 height 389
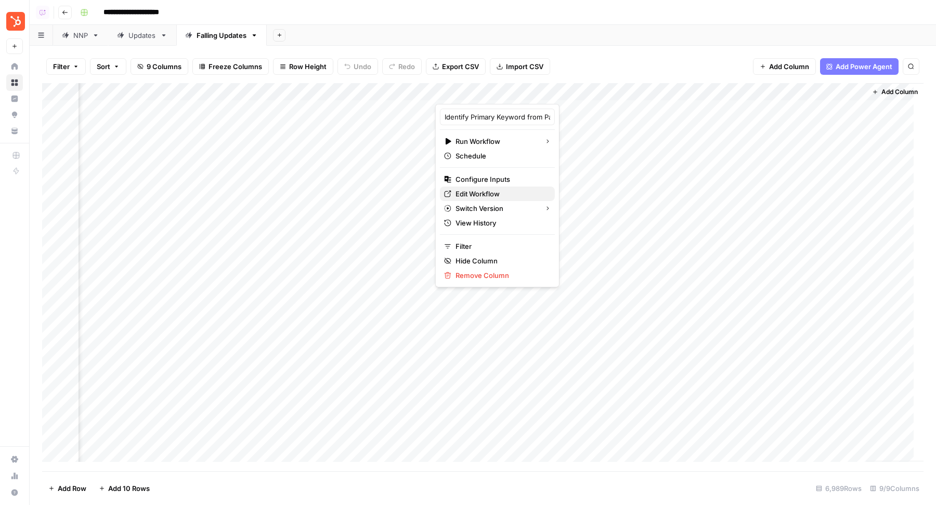
click at [487, 192] on span "Edit Workflow" at bounding box center [500, 194] width 91 height 10
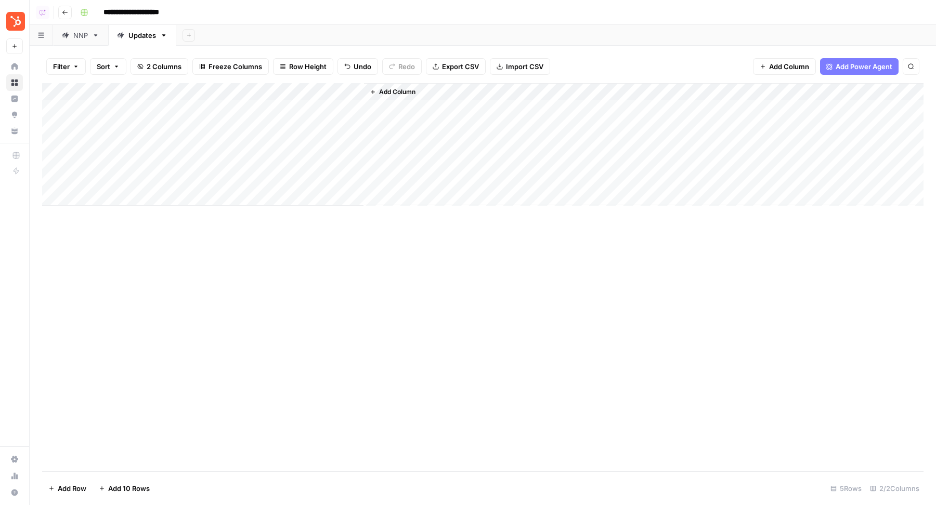
click at [189, 36] on icon "button" at bounding box center [189, 35] width 6 height 6
click at [227, 139] on div "Google Search Console" at bounding box center [240, 137] width 76 height 10
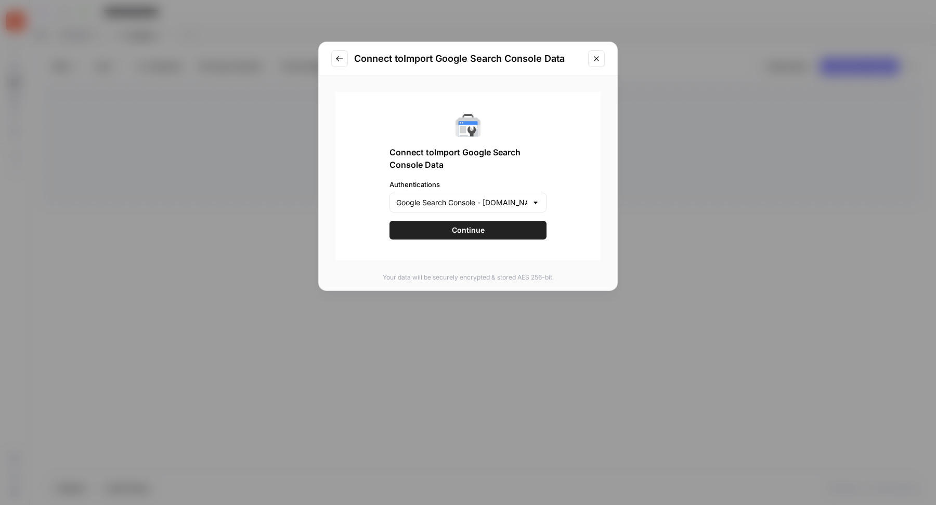
click at [481, 233] on button "Continue" at bounding box center [467, 230] width 157 height 19
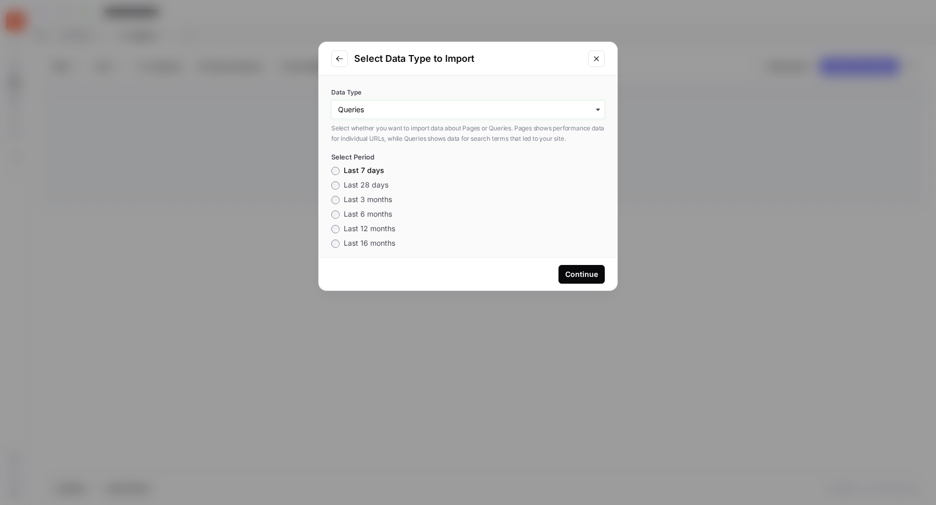
click at [429, 114] on input "Data Type" at bounding box center [468, 109] width 260 height 10
click at [411, 138] on div "Pages" at bounding box center [463, 138] width 263 height 20
click at [586, 274] on div "Continue" at bounding box center [581, 274] width 33 height 10
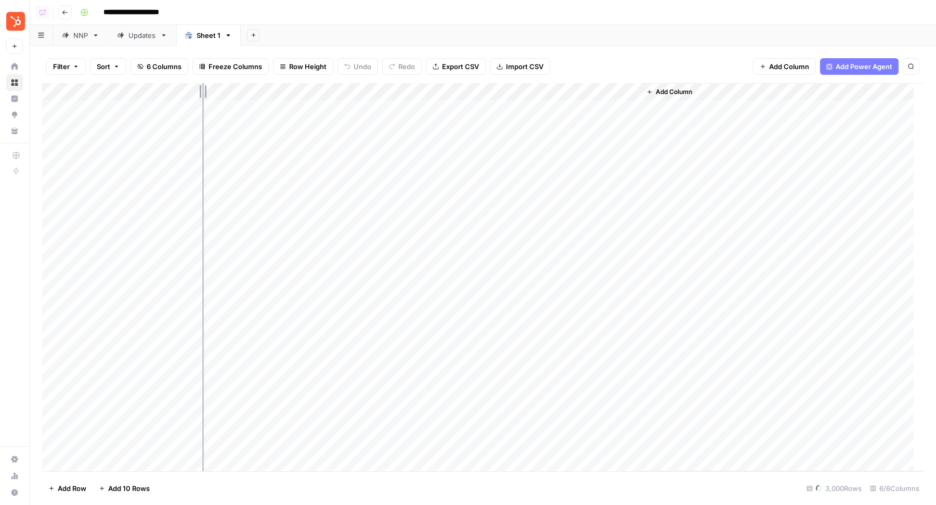
drag, startPoint x: 174, startPoint y: 89, endPoint x: 224, endPoint y: 93, distance: 50.0
click at [224, 93] on div "Add Column" at bounding box center [482, 277] width 881 height 389
drag, startPoint x: 318, startPoint y: 89, endPoint x: 378, endPoint y: 89, distance: 60.3
click at [378, 89] on div "Add Column" at bounding box center [482, 277] width 881 height 389
click at [151, 35] on div "Updates" at bounding box center [142, 35] width 28 height 10
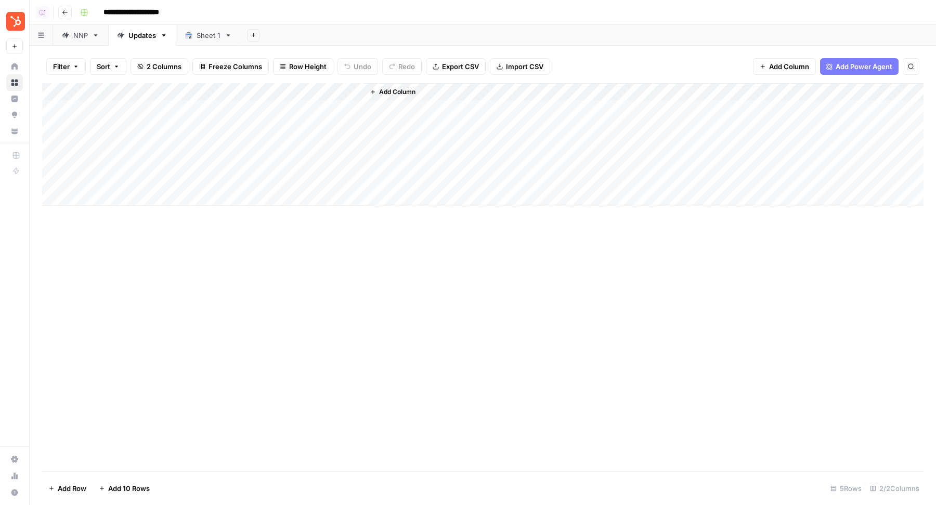
click at [200, 34] on div "Sheet 1" at bounding box center [209, 35] width 24 height 10
click at [205, 37] on div "Sheet 1" at bounding box center [209, 35] width 24 height 10
click at [205, 37] on input "*******" at bounding box center [209, 36] width 25 height 14
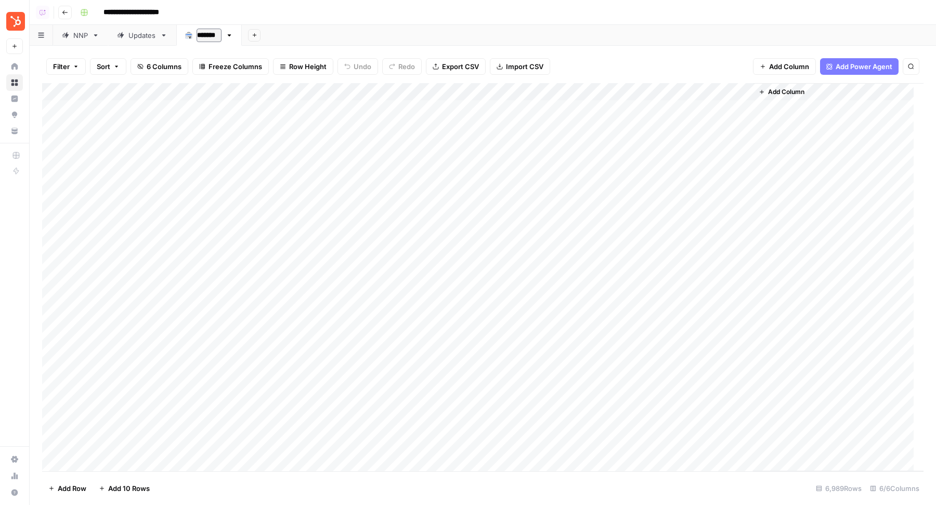
click at [205, 37] on input "*******" at bounding box center [209, 36] width 25 height 14
type input "**********"
click at [319, 44] on div "Add Sheet" at bounding box center [601, 35] width 669 height 21
click at [134, 33] on div "Updates" at bounding box center [142, 35] width 28 height 10
click at [308, 103] on div "Add Column" at bounding box center [482, 144] width 881 height 123
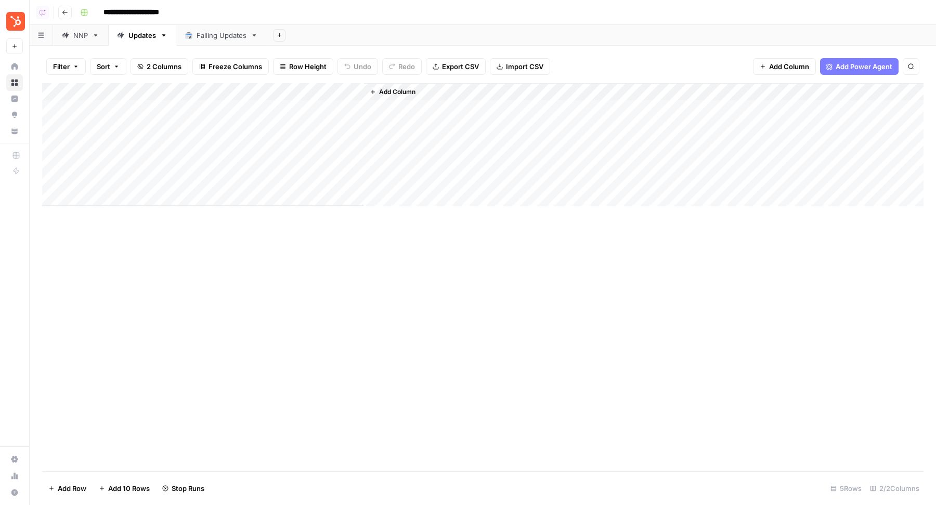
click at [304, 119] on div "Add Column" at bounding box center [482, 144] width 881 height 123
click at [298, 150] on div "Add Column" at bounding box center [482, 144] width 881 height 123
click at [298, 166] on div "Add Column" at bounding box center [482, 144] width 881 height 123
click at [296, 180] on div "Add Column" at bounding box center [482, 144] width 881 height 123
click at [71, 31] on div "NNP" at bounding box center [75, 35] width 26 height 10
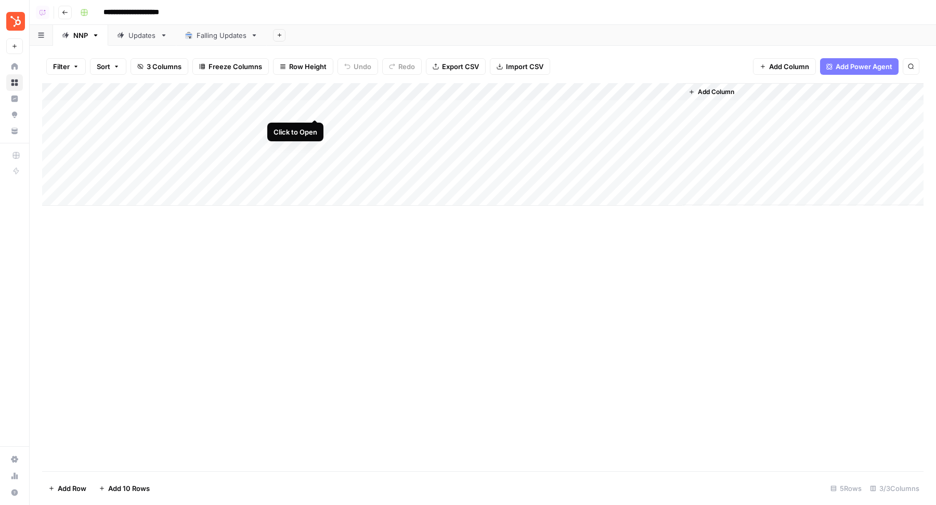
click at [316, 107] on div "Add Column" at bounding box center [482, 144] width 881 height 123
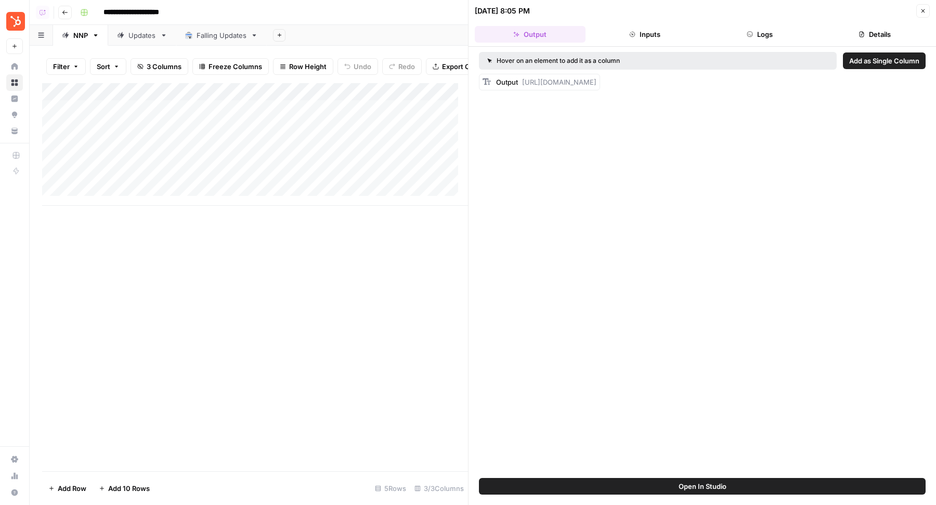
click at [855, 37] on button "Details" at bounding box center [874, 34] width 111 height 17
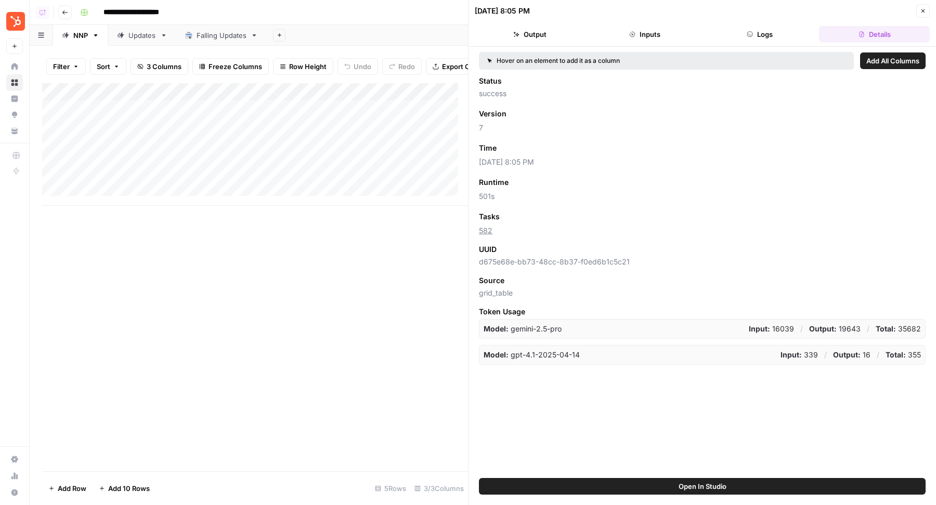
click at [925, 11] on icon "button" at bounding box center [923, 11] width 6 height 6
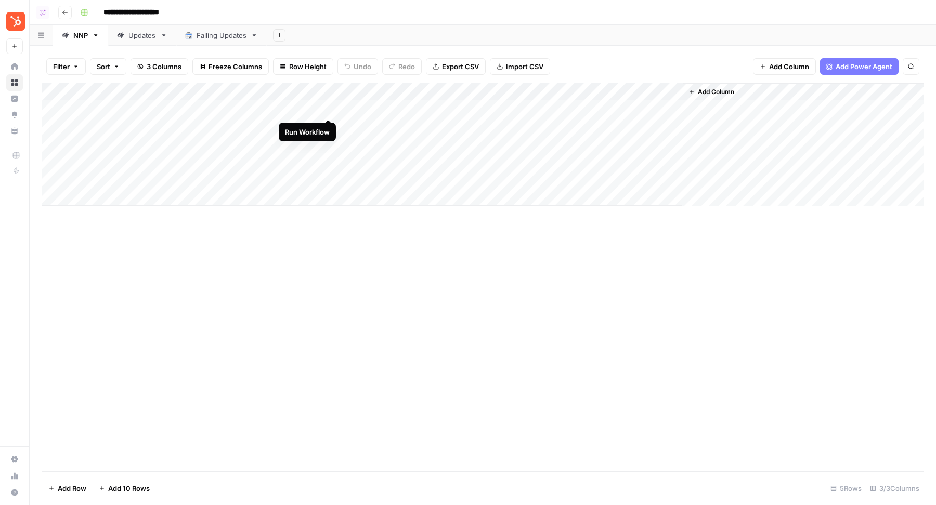
click at [330, 109] on div "Add Column" at bounding box center [482, 144] width 881 height 123
click at [208, 36] on div "Falling Updates" at bounding box center [222, 35] width 50 height 10
click at [771, 73] on button "Add Column" at bounding box center [784, 66] width 63 height 17
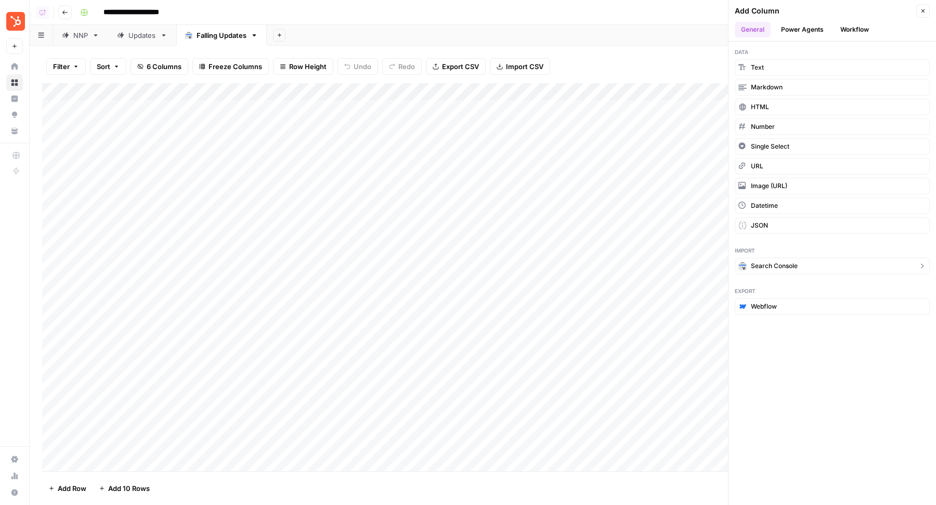
click at [811, 258] on button "Search Console" at bounding box center [832, 266] width 195 height 17
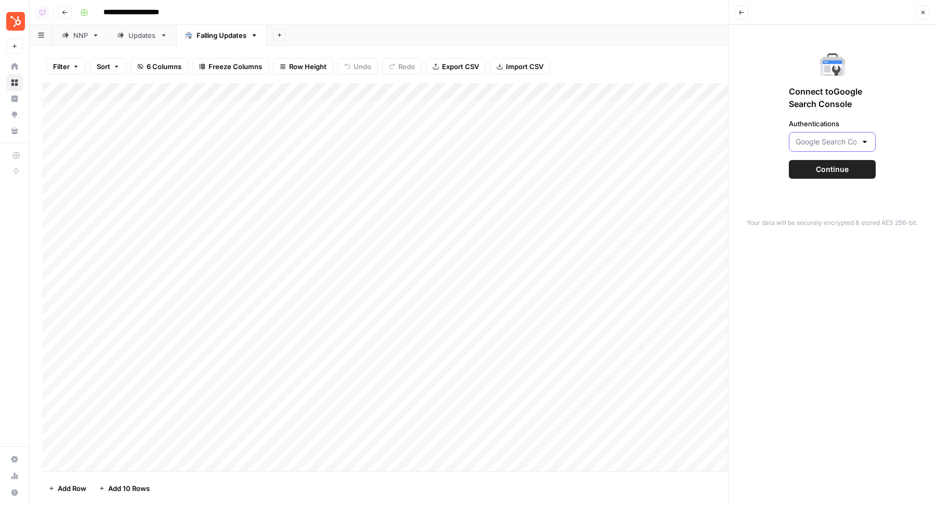
click at [845, 146] on input "Authentications" at bounding box center [825, 142] width 61 height 10
type input "Google Search Console - [DOMAIN_NAME]"
click at [901, 123] on div "Connect to Google Search Console Authentications Google Search Console - blog.h…" at bounding box center [832, 115] width 195 height 168
click at [828, 177] on button "Continue" at bounding box center [832, 169] width 87 height 19
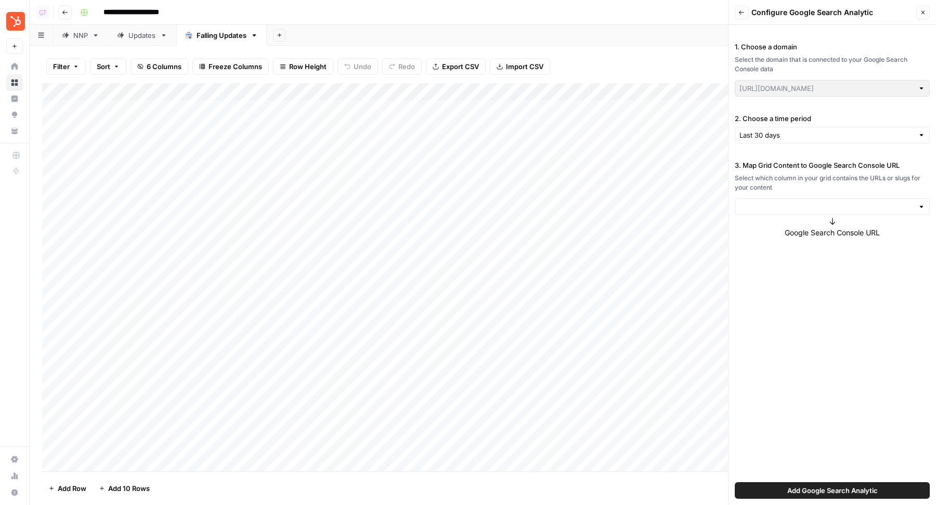
type input "blog.hubspot.com"
click at [775, 139] on input "2. Choose a time period" at bounding box center [826, 135] width 174 height 10
type input "Last 30 days"
click at [821, 124] on div "2. Choose a time period Last 30 days" at bounding box center [832, 128] width 195 height 30
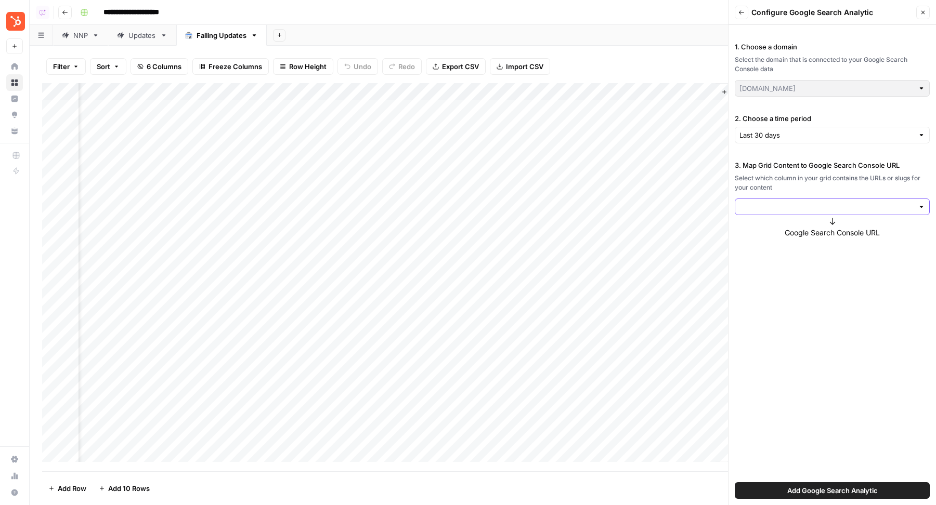
click at [795, 202] on input "3. Map Grid Content to Google Search Console URL" at bounding box center [826, 207] width 174 height 10
click at [782, 270] on div "1. Choose a domain Select the domain that is connected to your Google Search Co…" at bounding box center [831, 265] width 207 height 480
click at [780, 210] on input "3. Map Grid Content to Google Search Console URL" at bounding box center [826, 207] width 174 height 10
click at [776, 229] on span "Value" at bounding box center [829, 230] width 173 height 10
type input "Value"
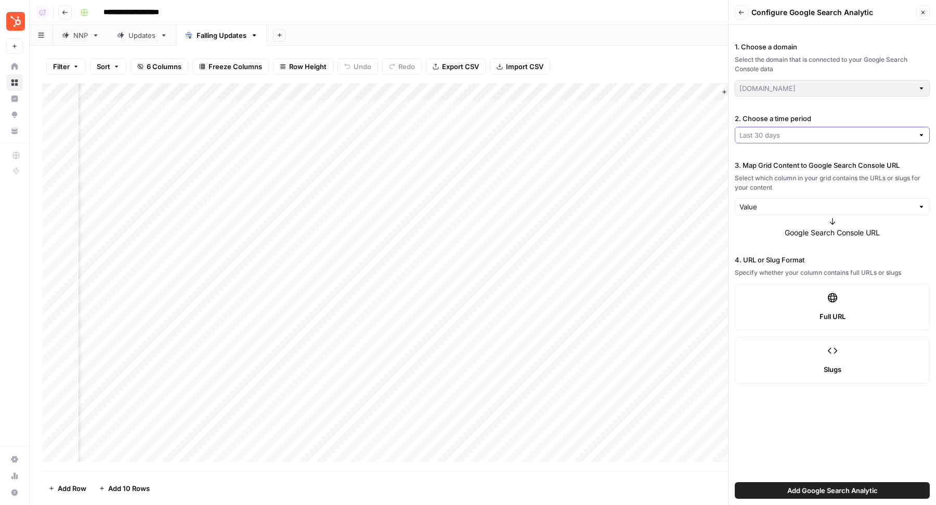
click at [819, 136] on input "2. Choose a time period" at bounding box center [826, 135] width 174 height 10
click at [793, 177] on span "Last 60 days" at bounding box center [829, 173] width 173 height 10
type input "Last 60 days"
click at [869, 491] on span "Add Google Search Analytic" at bounding box center [832, 491] width 90 height 10
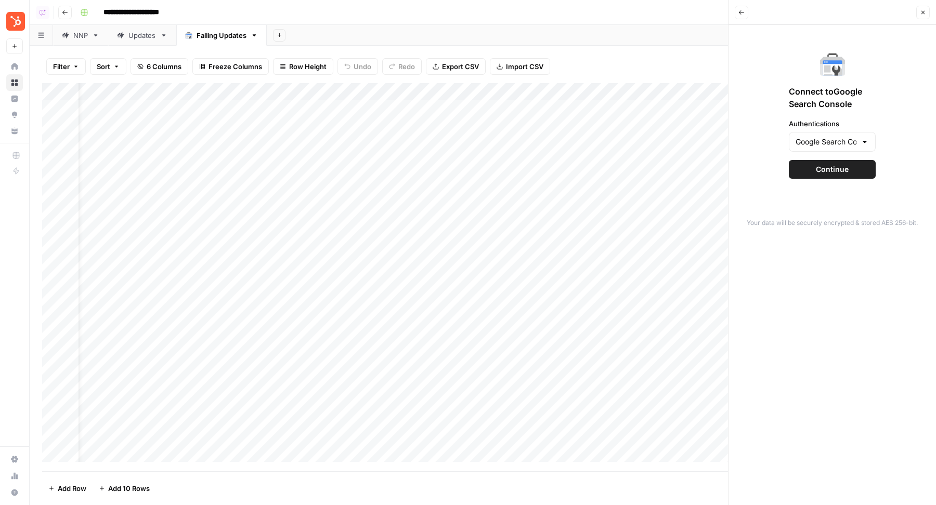
scroll to position [0, 47]
click at [830, 164] on span "Continue" at bounding box center [832, 169] width 33 height 10
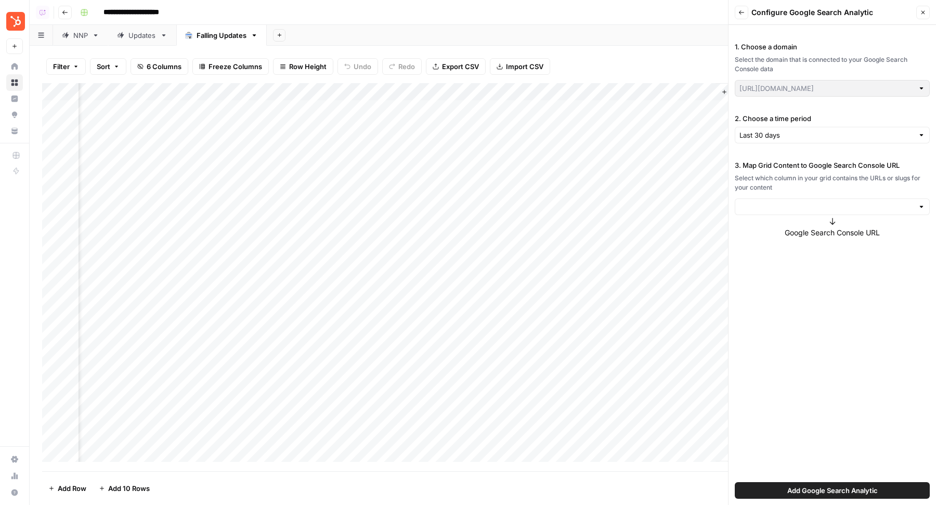
type input "blog.hubspot.com"
click at [794, 137] on input "2. Choose a time period" at bounding box center [826, 135] width 174 height 10
click at [781, 171] on span "Last 60 days" at bounding box center [829, 173] width 173 height 10
type input "Last 60 days"
click at [782, 207] on input "3. Map Grid Content to Google Search Console URL" at bounding box center [826, 207] width 174 height 10
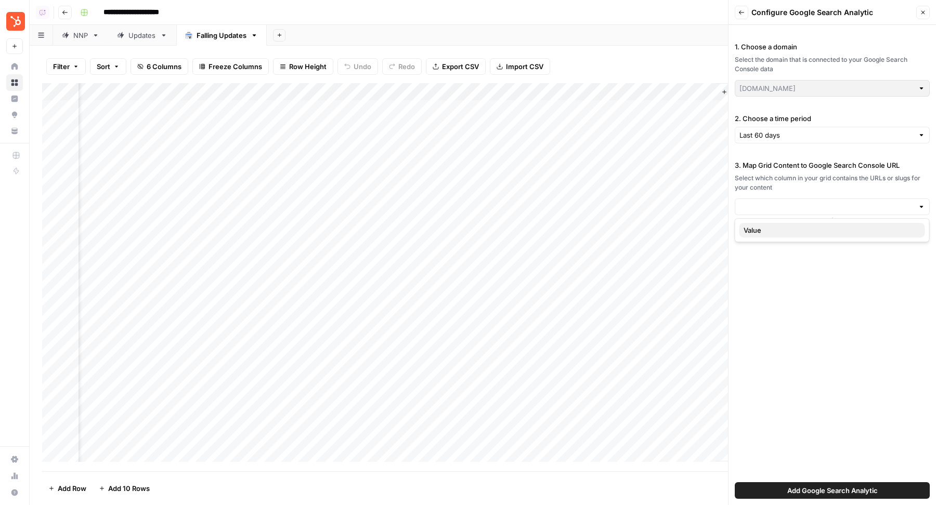
click at [774, 230] on span "Value" at bounding box center [829, 230] width 173 height 10
type input "Value"
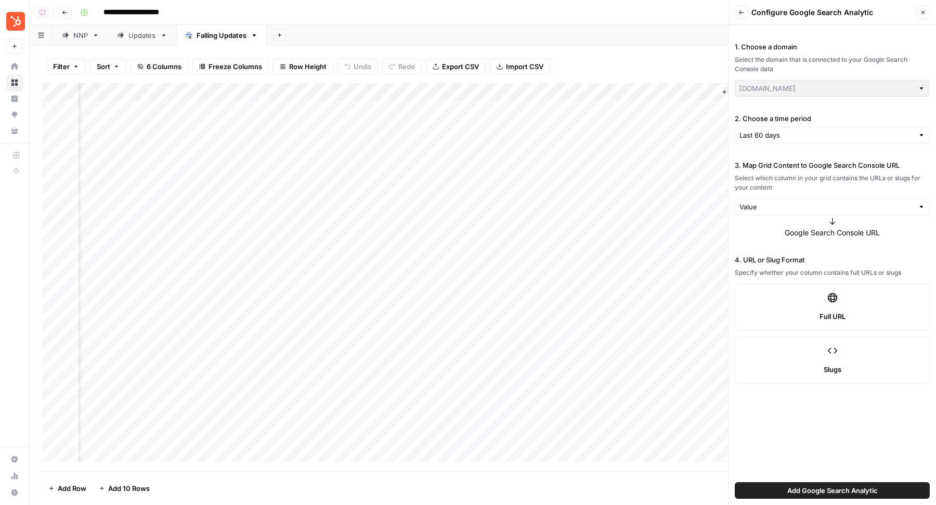
click at [826, 494] on span "Add Google Search Analytic" at bounding box center [832, 491] width 90 height 10
click at [828, 493] on span "Add Google Search Analytic" at bounding box center [832, 491] width 90 height 10
click at [854, 50] on label "1. Choose a domain" at bounding box center [832, 47] width 195 height 10
click at [920, 13] on icon "button" at bounding box center [923, 12] width 6 height 6
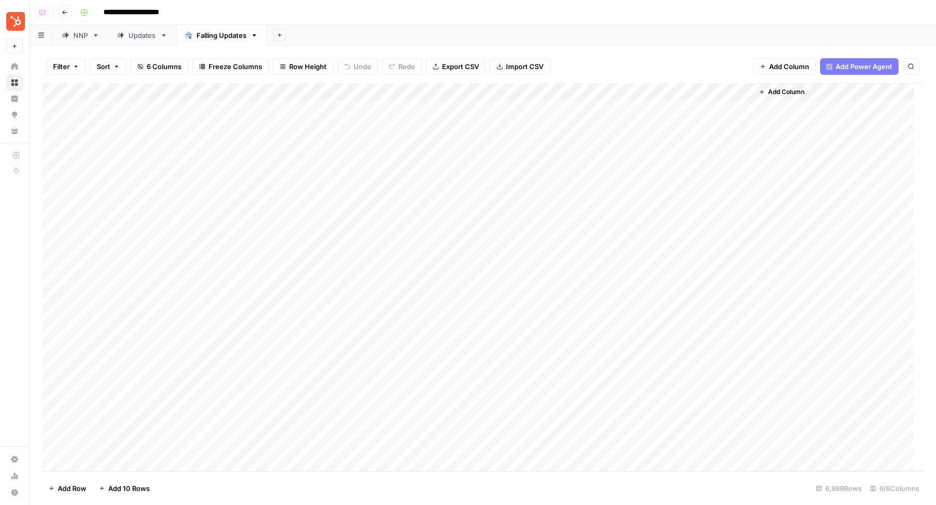
click at [277, 37] on icon "button" at bounding box center [280, 35] width 6 height 6
click at [317, 132] on div "Google Search Console" at bounding box center [330, 137] width 76 height 10
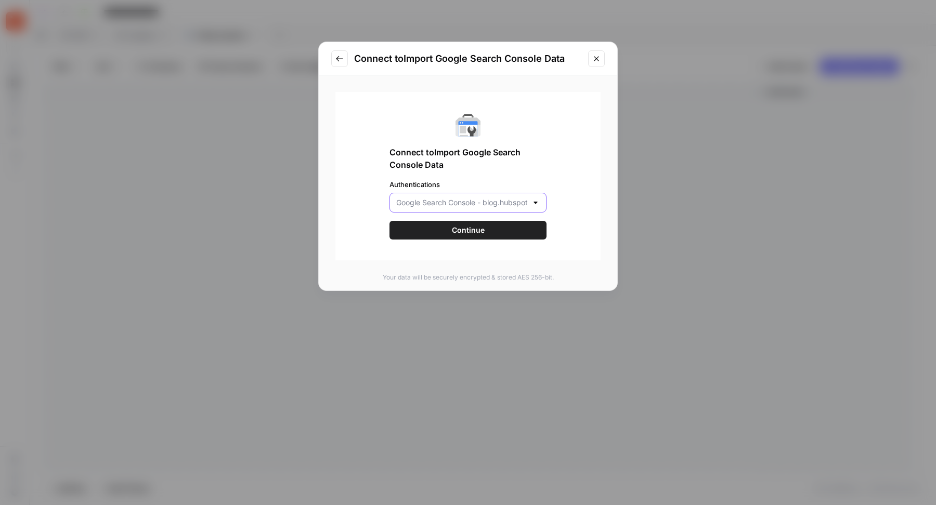
click at [440, 202] on input "Authentications" at bounding box center [461, 203] width 131 height 10
type input "Google Search Console - [DOMAIN_NAME]"
click at [492, 189] on label "Authentications" at bounding box center [467, 184] width 157 height 10
click at [492, 198] on input "Google Search Console - [DOMAIN_NAME]" at bounding box center [461, 203] width 131 height 10
type input "Google Search Console - [DOMAIN_NAME]"
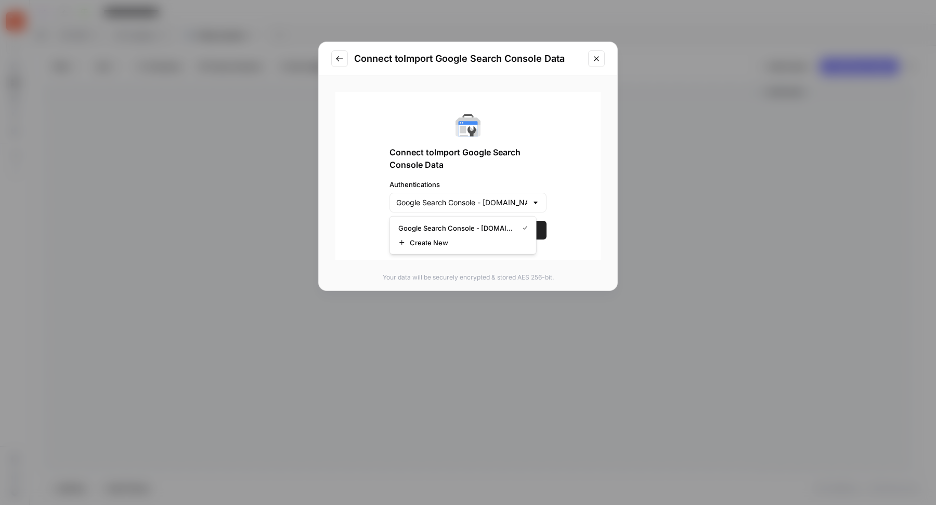
click at [515, 180] on label "Authentications" at bounding box center [467, 184] width 157 height 10
click at [515, 198] on input "Google Search Console - [DOMAIN_NAME]" at bounding box center [461, 203] width 131 height 10
type input "Google Search Console - [DOMAIN_NAME]"
click at [568, 198] on div "Connect to Import Google Search Console Data Authentications Google Search Cons…" at bounding box center [467, 176] width 265 height 168
click at [513, 231] on button "Continue" at bounding box center [467, 230] width 157 height 19
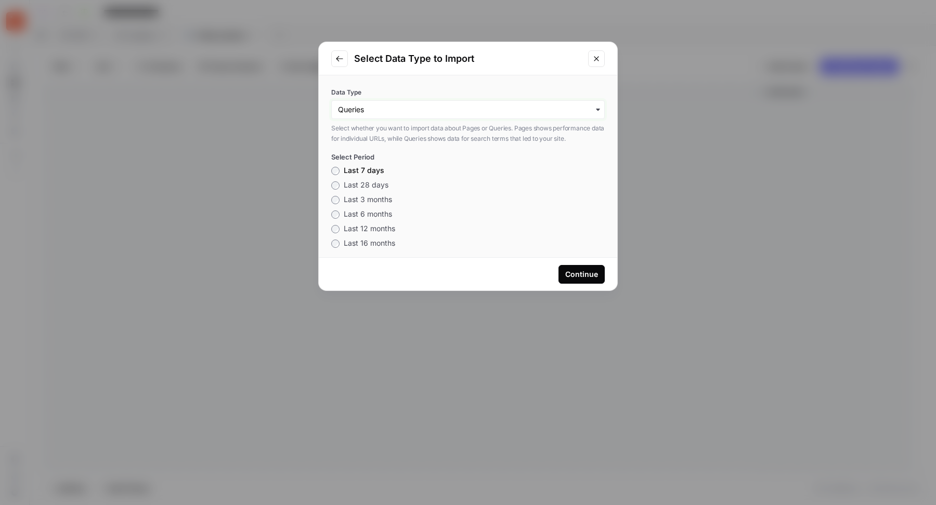
click at [478, 107] on input "Data Type" at bounding box center [468, 109] width 260 height 10
click at [473, 88] on label "Data Type" at bounding box center [467, 92] width 273 height 9
click at [473, 104] on input "Data Type" at bounding box center [468, 109] width 260 height 10
click at [364, 185] on span "Last 28 days" at bounding box center [366, 184] width 45 height 9
click at [594, 58] on icon "Close modal" at bounding box center [596, 59] width 8 height 8
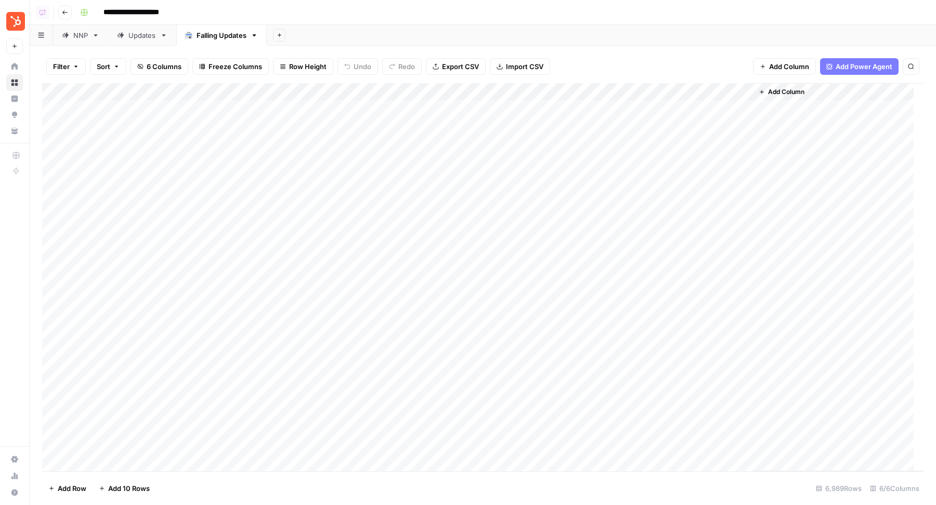
click at [771, 97] on button "Add Column" at bounding box center [781, 92] width 54 height 14
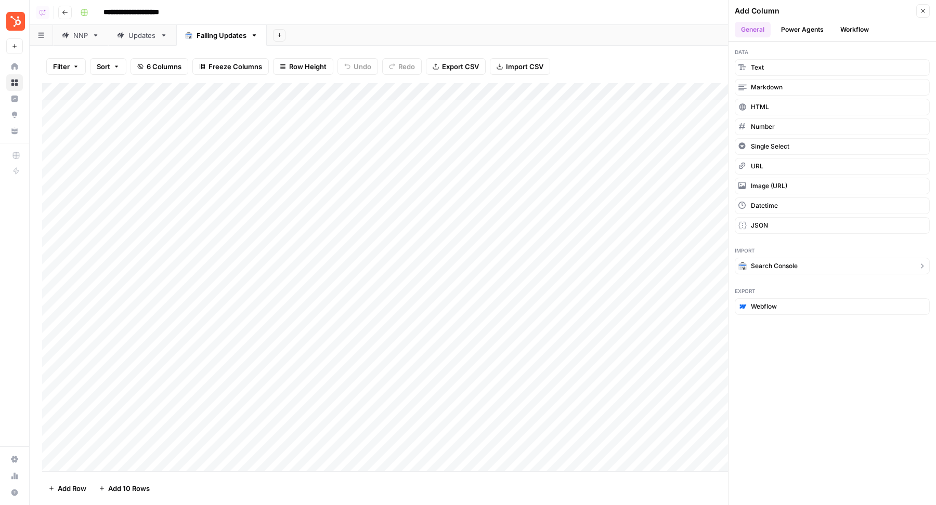
click at [801, 258] on button "Search Console" at bounding box center [832, 266] width 195 height 17
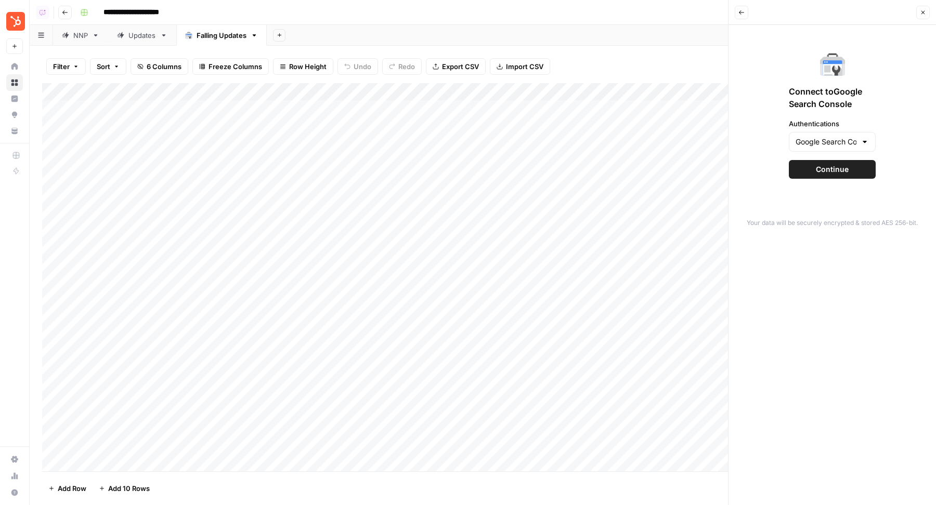
click at [811, 166] on button "Continue" at bounding box center [832, 169] width 87 height 19
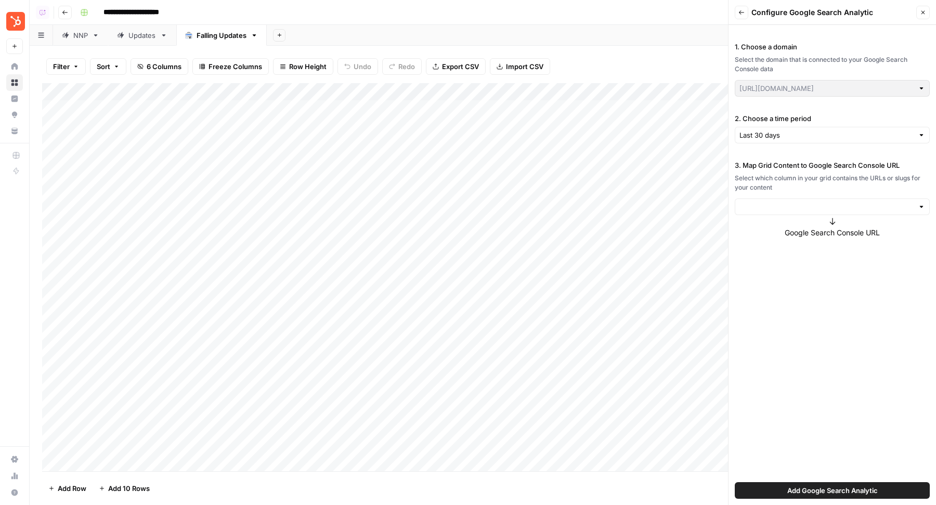
type input "blog.hubspot.com"
click at [798, 209] on input "3. Map Grid Content to Google Search Console URL" at bounding box center [826, 207] width 174 height 10
click at [798, 225] on span "Value" at bounding box center [829, 230] width 173 height 10
type input "Value"
click at [849, 493] on span "Add Google Search Analytic" at bounding box center [832, 491] width 90 height 10
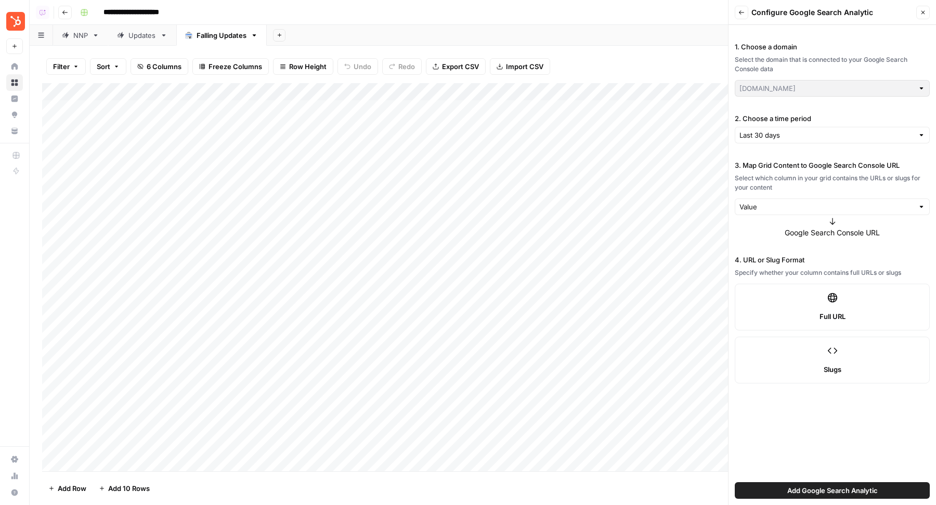
click at [920, 12] on icon "button" at bounding box center [923, 12] width 6 height 6
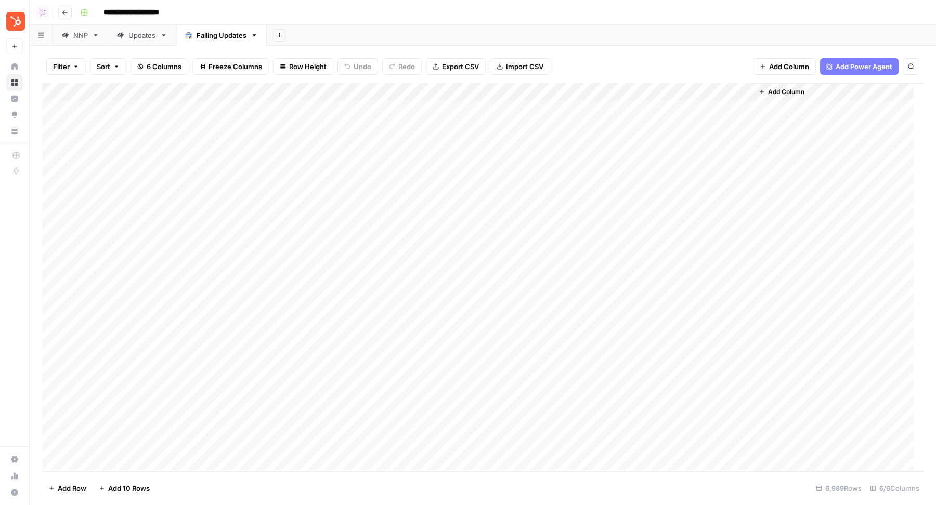
click at [778, 91] on span "Add Column" at bounding box center [786, 91] width 36 height 9
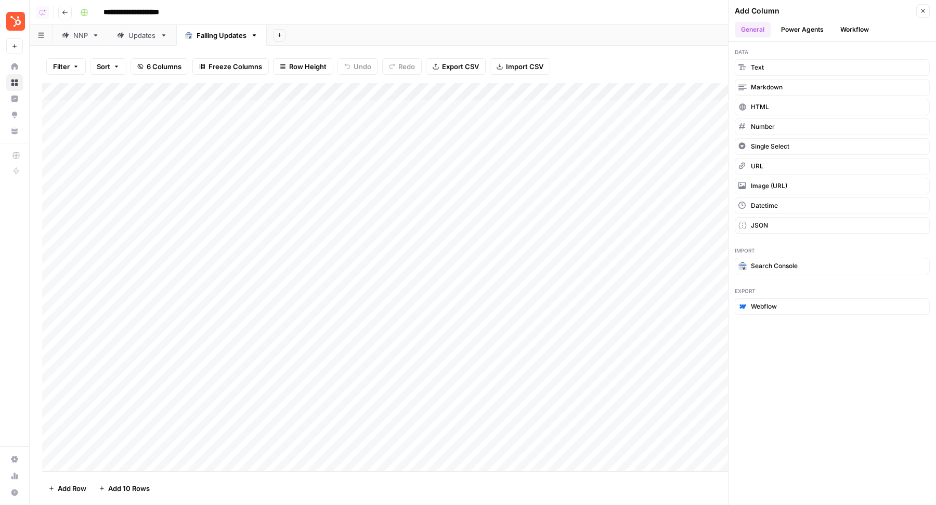
click at [841, 30] on button "Workflow" at bounding box center [854, 30] width 41 height 16
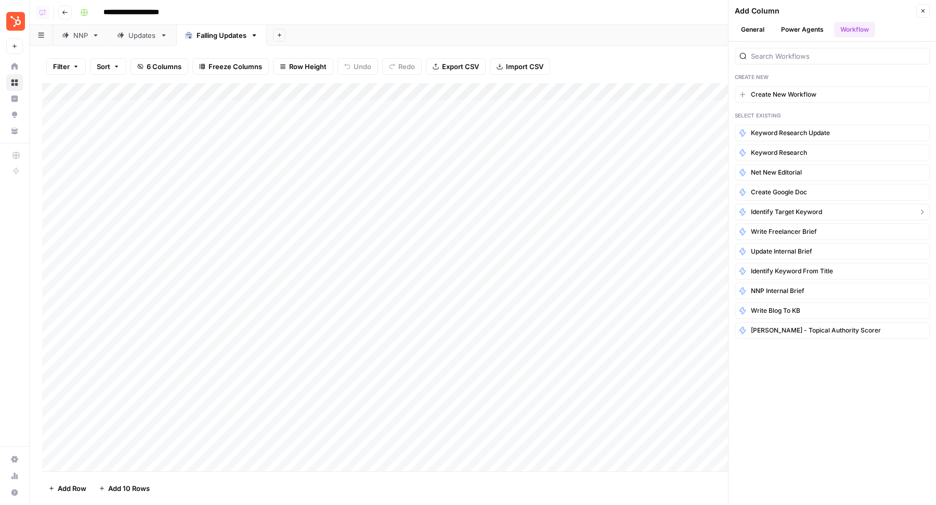
click at [803, 208] on span "Identify Target keyword" at bounding box center [786, 211] width 71 height 9
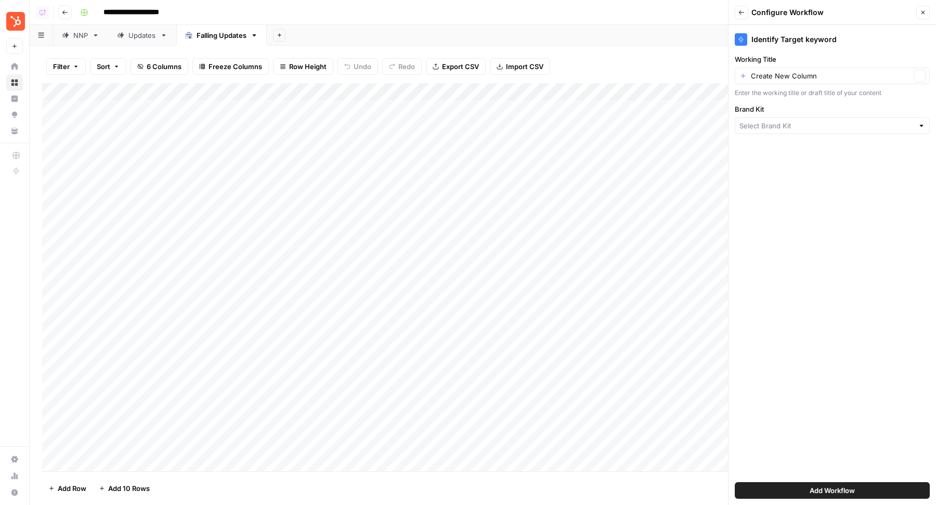
type input "HubSpot"
click at [922, 11] on icon "button" at bounding box center [923, 13] width 4 height 4
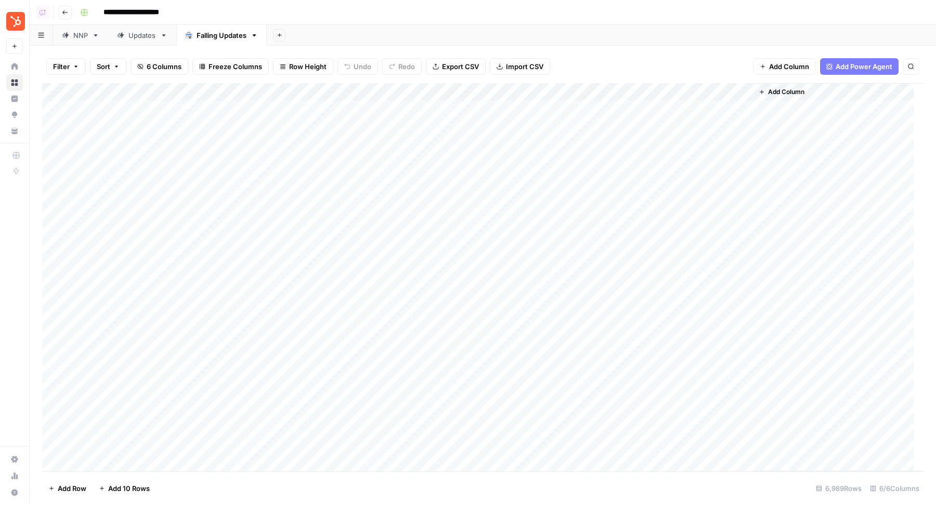
click at [780, 88] on span "Add Column" at bounding box center [786, 91] width 36 height 9
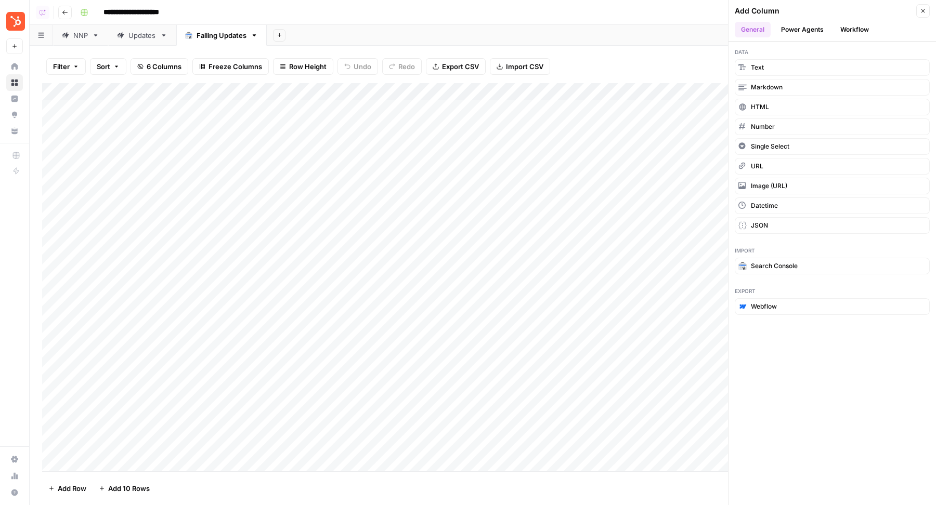
click at [862, 25] on button "Workflow" at bounding box center [854, 30] width 41 height 16
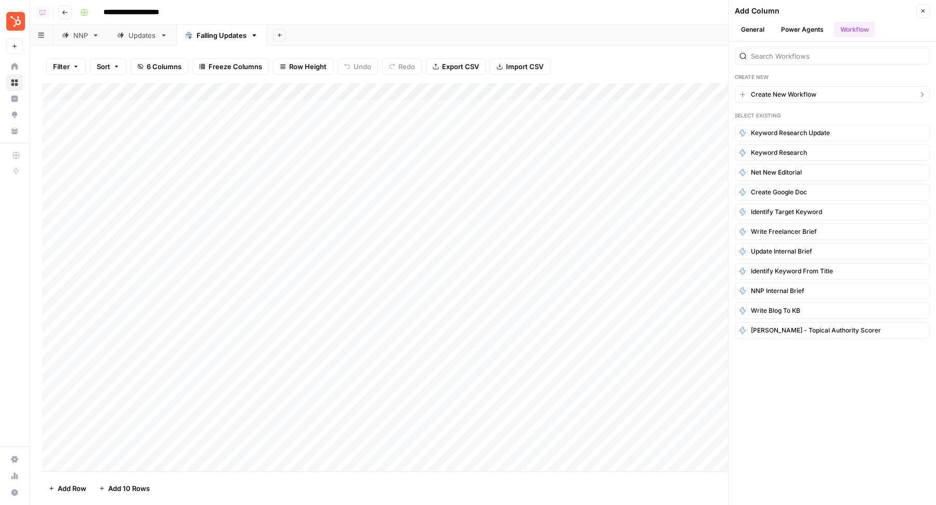
click at [787, 91] on span "Create New Workflow" at bounding box center [784, 94] width 66 height 9
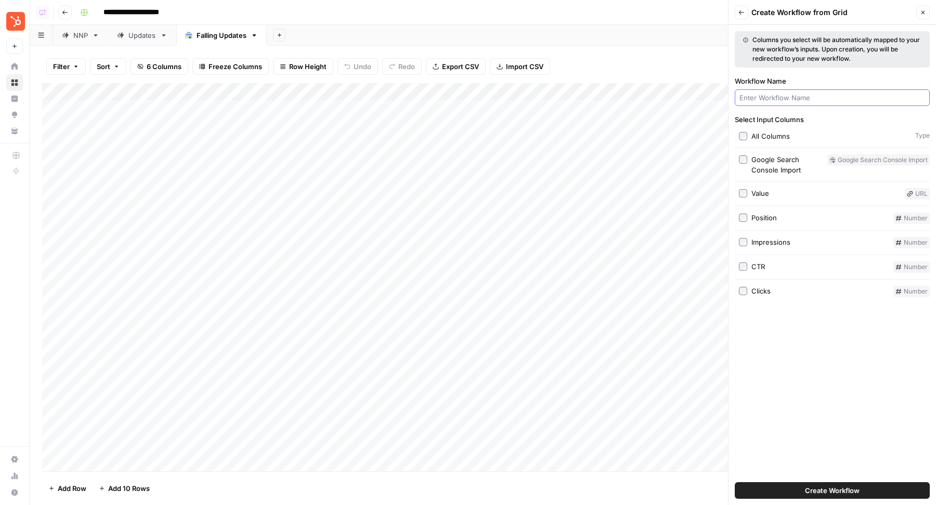
click at [793, 100] on input "Workflow Name" at bounding box center [832, 98] width 186 height 10
type input "Identify Primary Keyword from Page"
click at [764, 493] on button "Create Workflow" at bounding box center [832, 490] width 195 height 17
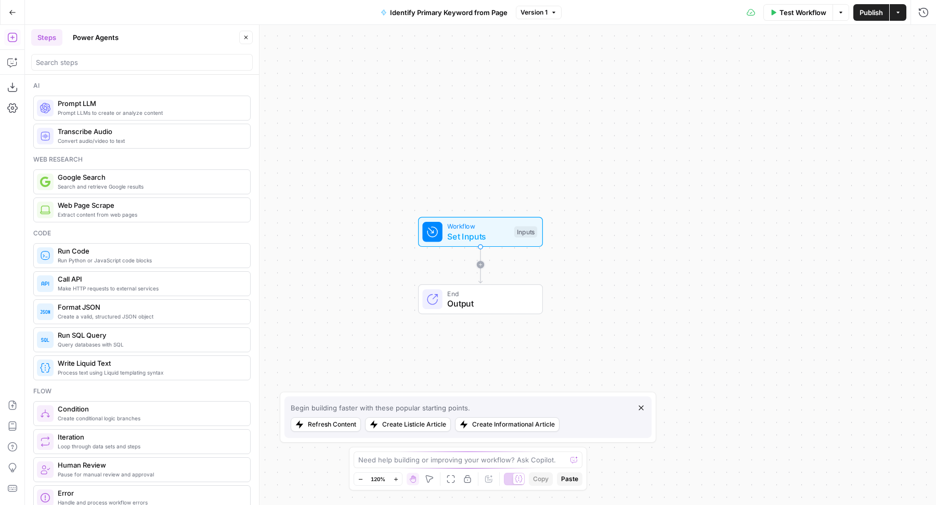
drag, startPoint x: 146, startPoint y: 108, endPoint x: 163, endPoint y: 108, distance: 17.7
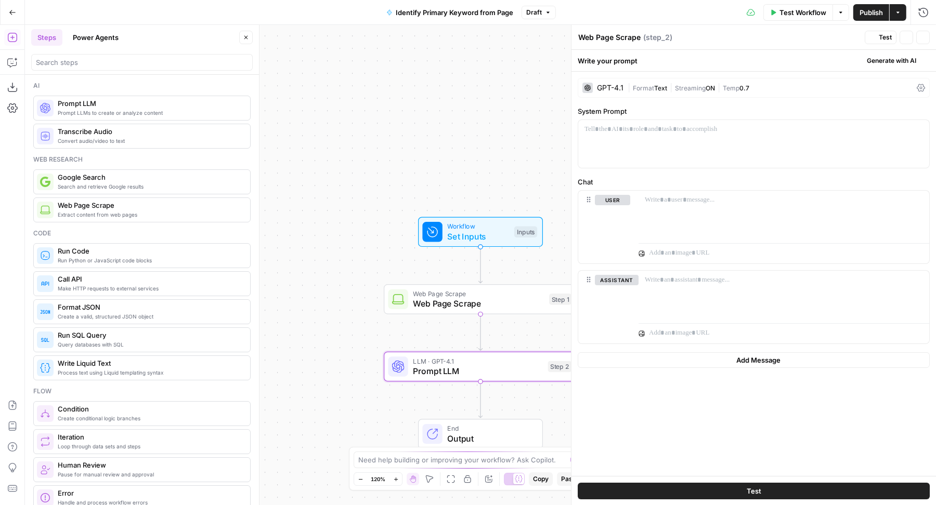
type textarea "Prompt LLM"
click at [452, 303] on span "Web Page Scrape" at bounding box center [478, 303] width 131 height 12
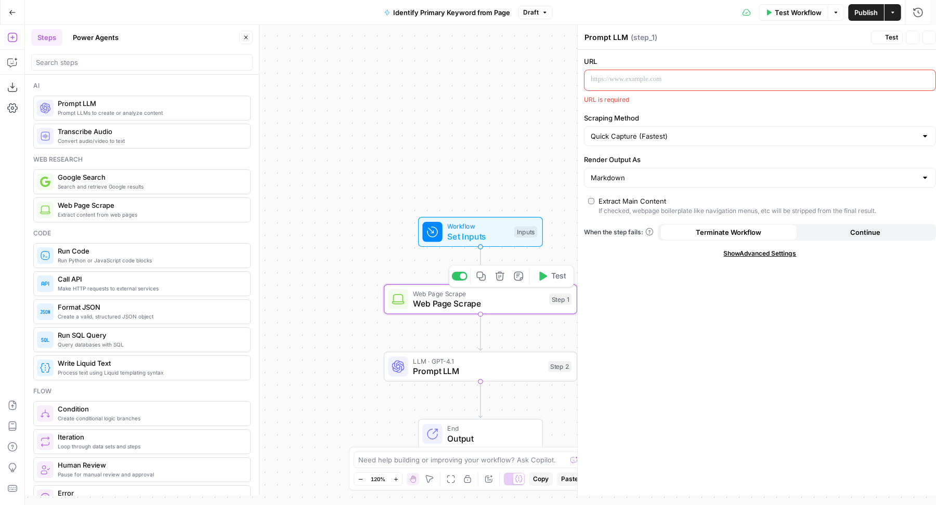
type textarea "Web Page Scrape"
click at [676, 84] on p at bounding box center [745, 79] width 322 height 10
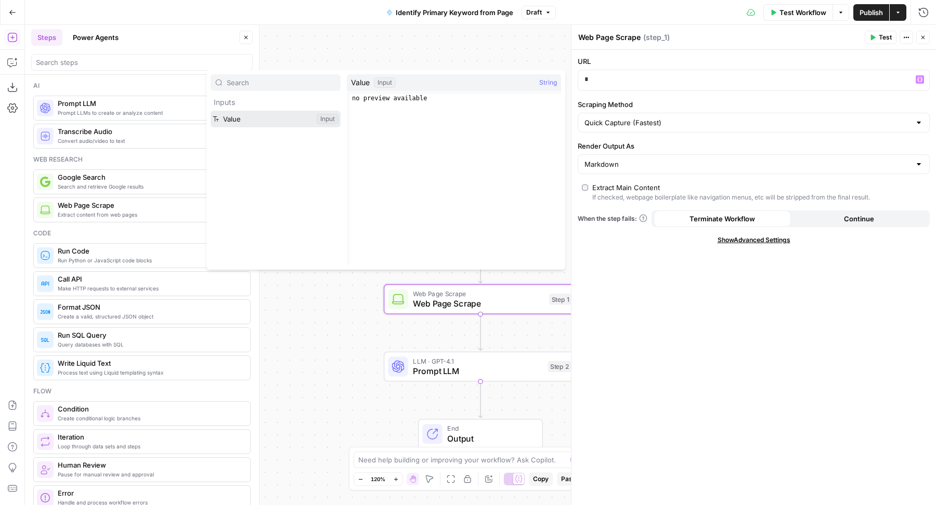
click at [260, 117] on button "Select variable Value" at bounding box center [276, 119] width 130 height 17
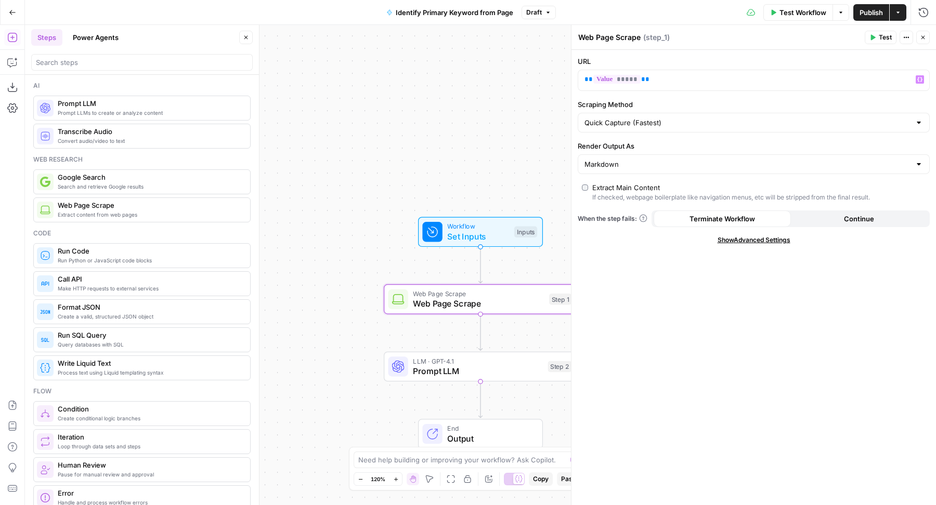
click at [408, 121] on div "Workflow Set Inputs Inputs Web Page Scrape Web Page Scrape Step 1 LLM · GPT-4.1…" at bounding box center [480, 265] width 911 height 480
click at [918, 37] on button "Close" at bounding box center [923, 38] width 14 height 14
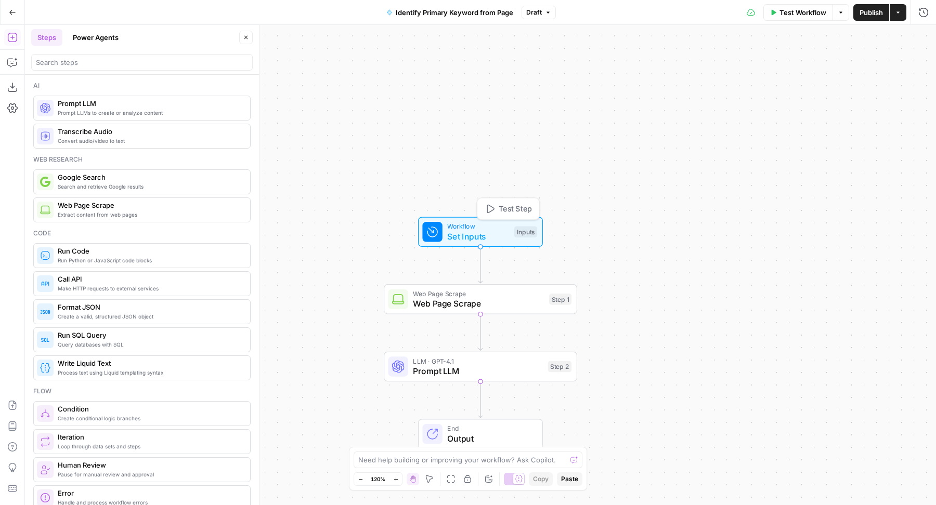
click at [517, 207] on span "Test Step" at bounding box center [515, 208] width 33 height 11
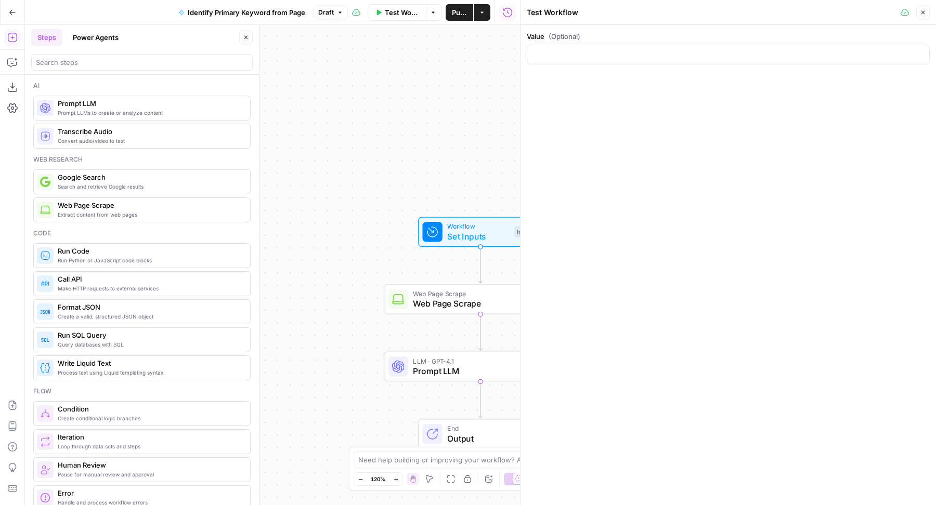
click at [648, 66] on div "Value (Optional)" at bounding box center [728, 49] width 403 height 37
click at [624, 52] on input "Value (Optional)" at bounding box center [727, 54] width 389 height 10
paste input "[URL][DOMAIN_NAME]"
type input "[URL][DOMAIN_NAME]"
click at [923, 9] on icon "button" at bounding box center [923, 12] width 6 height 6
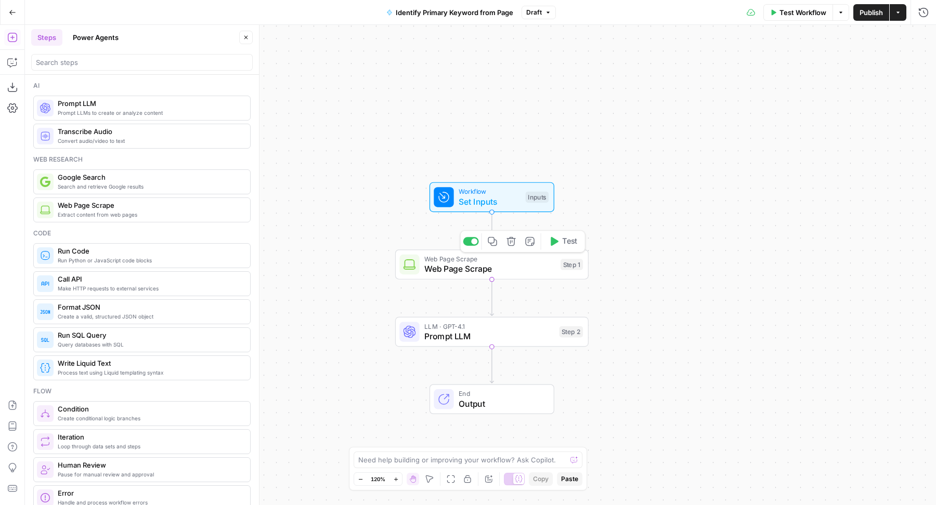
click at [560, 250] on div "Copy step Delete step Add Note Test" at bounding box center [522, 241] width 125 height 22
click at [555, 245] on icon "button" at bounding box center [553, 242] width 10 height 10
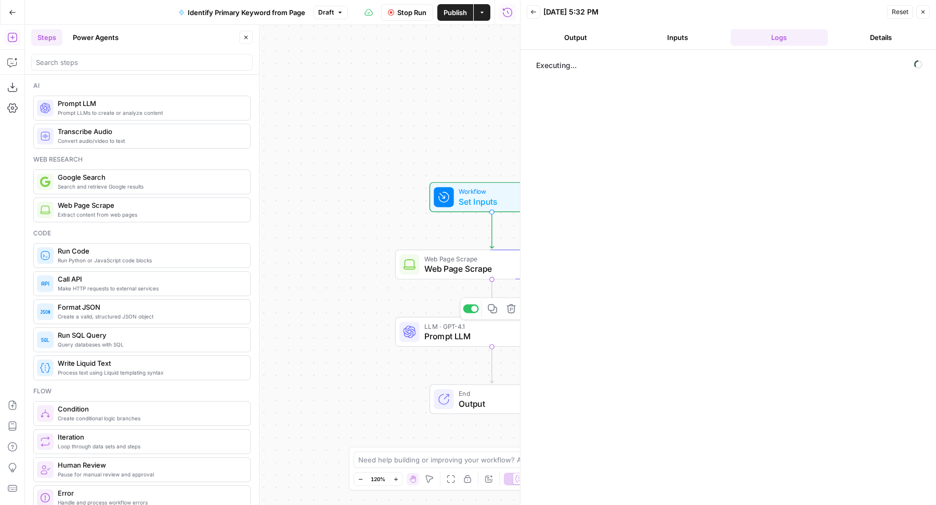
click at [446, 334] on span "Prompt LLM" at bounding box center [489, 336] width 130 height 12
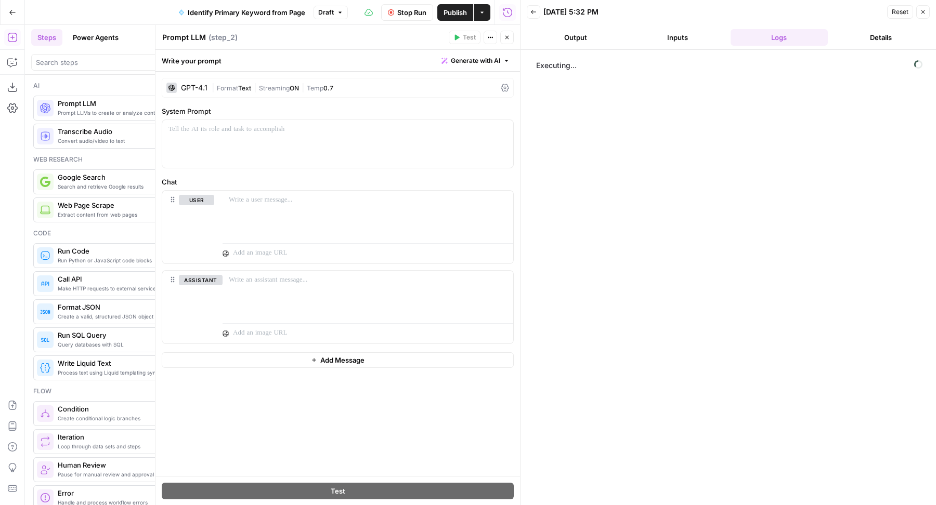
click at [487, 58] on span "Generate with AI" at bounding box center [475, 60] width 49 height 9
click at [472, 89] on div "Use AI to build your prompt" at bounding box center [464, 93] width 80 height 9
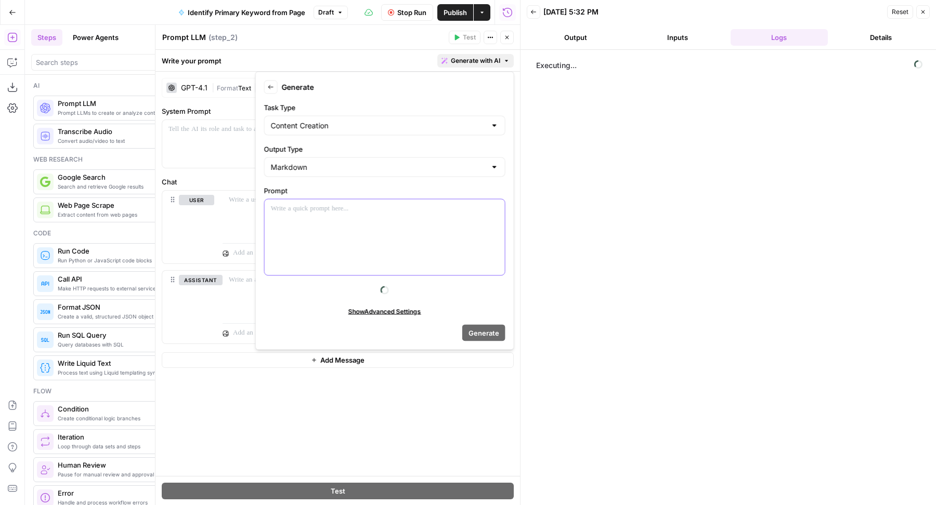
click at [417, 226] on div at bounding box center [385, 238] width 240 height 76
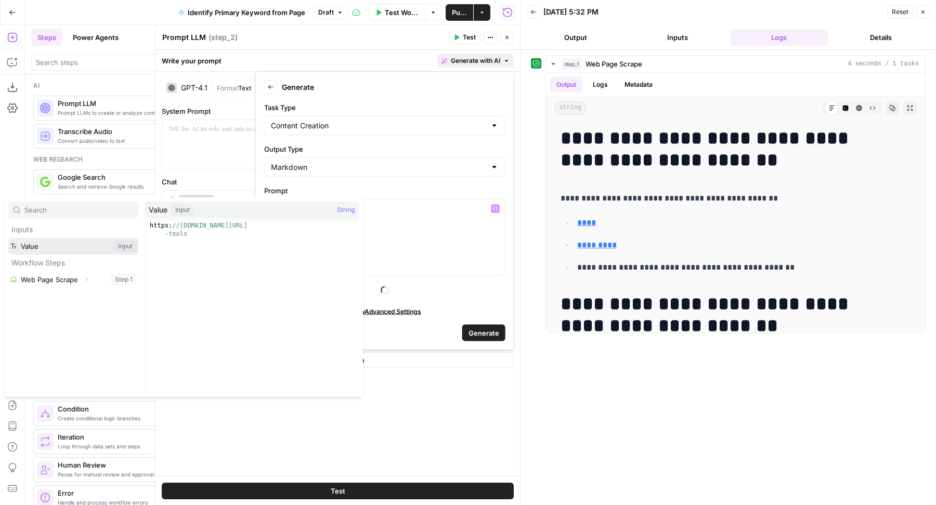
click at [66, 244] on button "Select variable Value" at bounding box center [73, 246] width 130 height 17
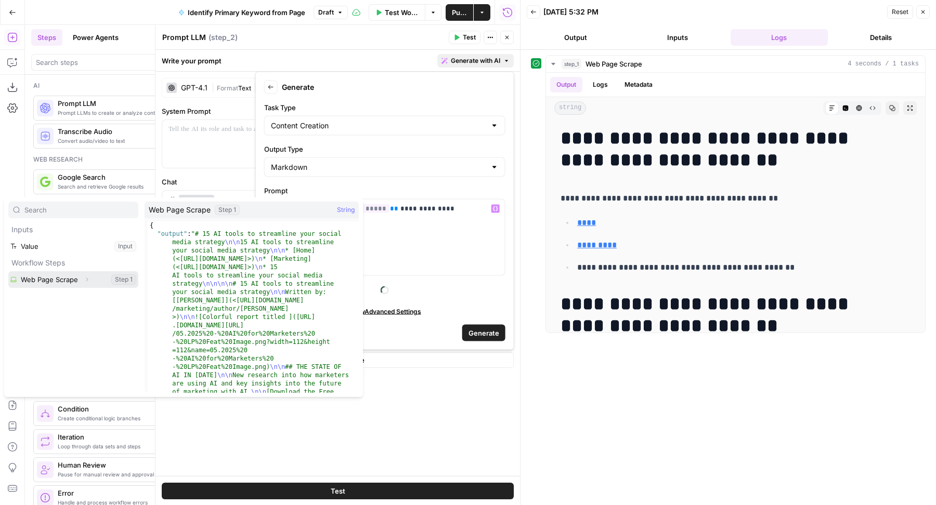
click at [87, 279] on icon "button" at bounding box center [87, 280] width 2 height 4
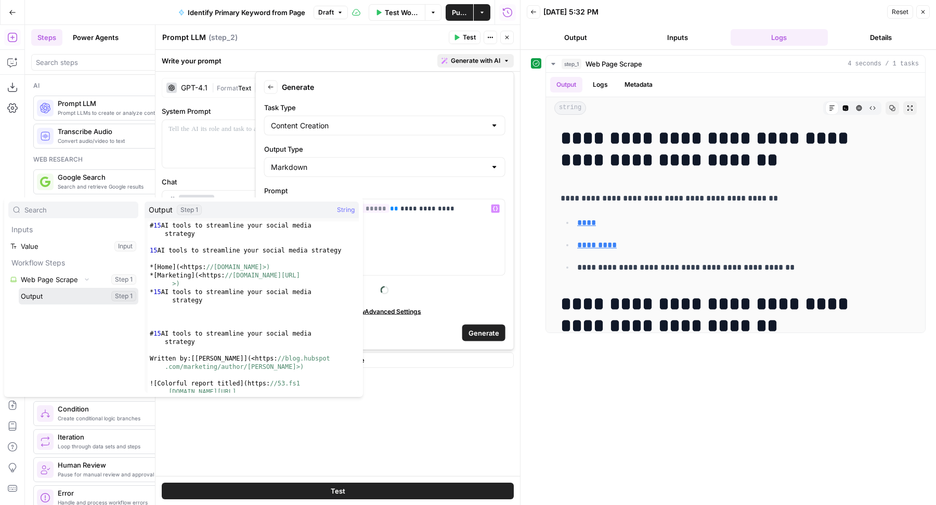
click at [72, 298] on button "Select variable Output" at bounding box center [79, 296] width 120 height 17
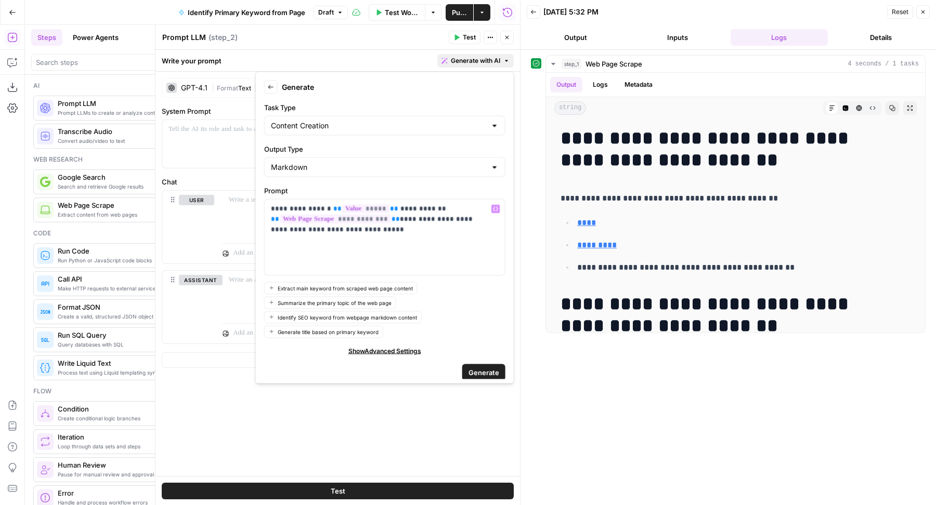
click at [479, 371] on span "Generate" at bounding box center [483, 372] width 31 height 10
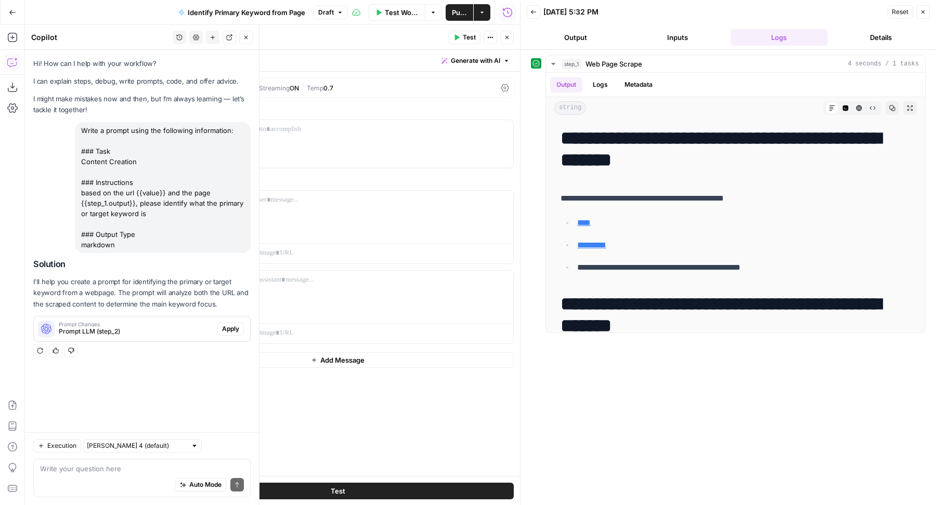
click at [225, 330] on span "Apply" at bounding box center [230, 328] width 17 height 9
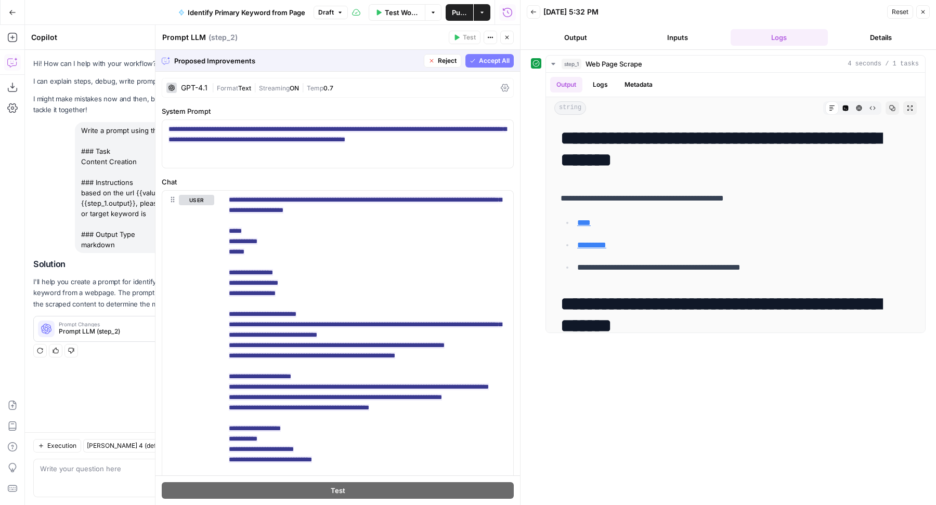
click at [479, 62] on span "Accept All" at bounding box center [494, 60] width 31 height 9
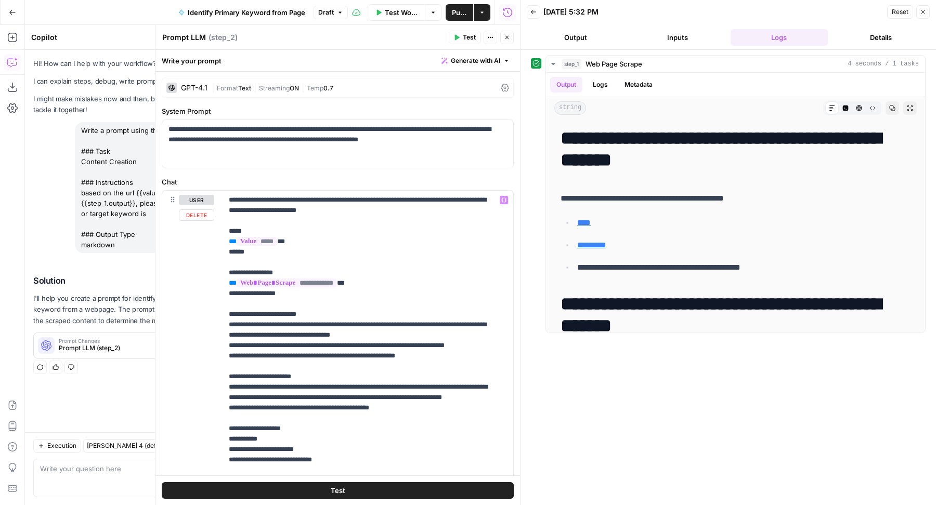
scroll to position [110, 0]
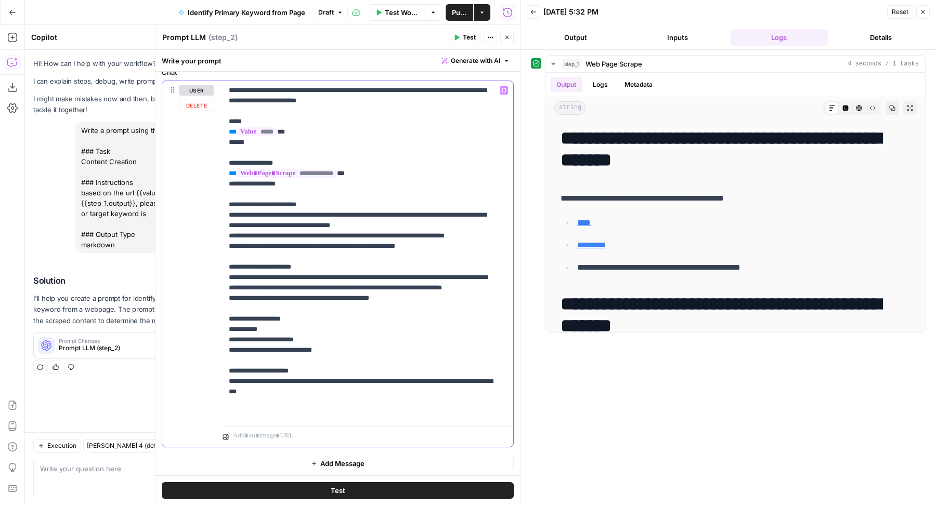
click at [266, 411] on p "**********" at bounding box center [363, 251] width 269 height 333
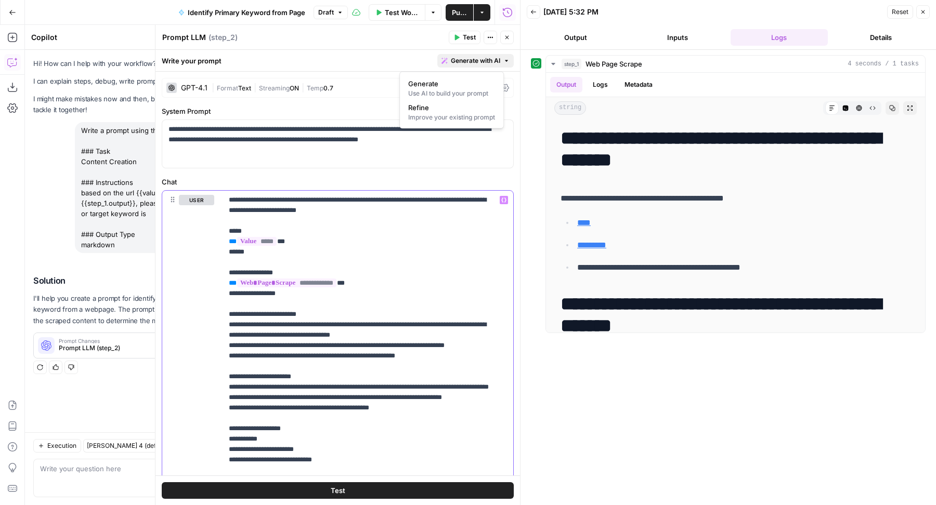
click at [463, 67] on button "Generate with AI" at bounding box center [475, 61] width 76 height 14
click at [472, 104] on span "Refine" at bounding box center [449, 107] width 83 height 10
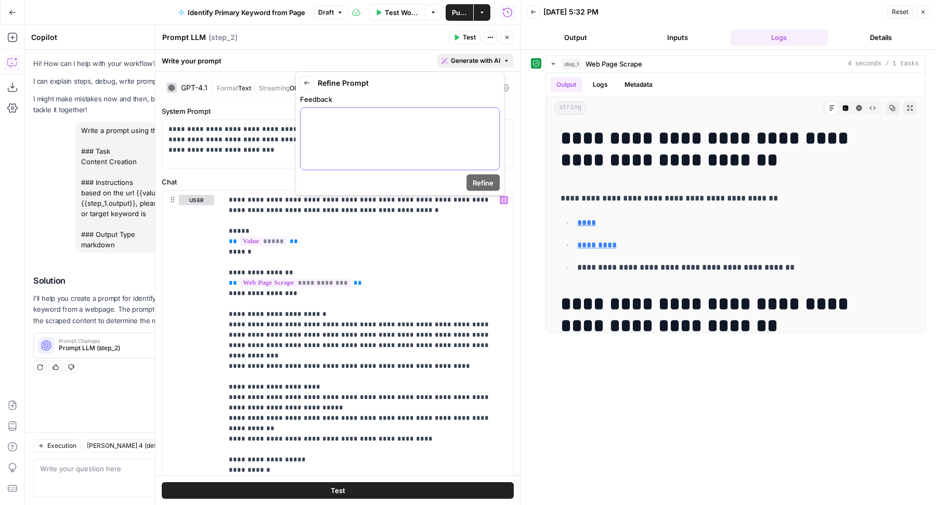
click at [393, 158] on div at bounding box center [399, 139] width 199 height 62
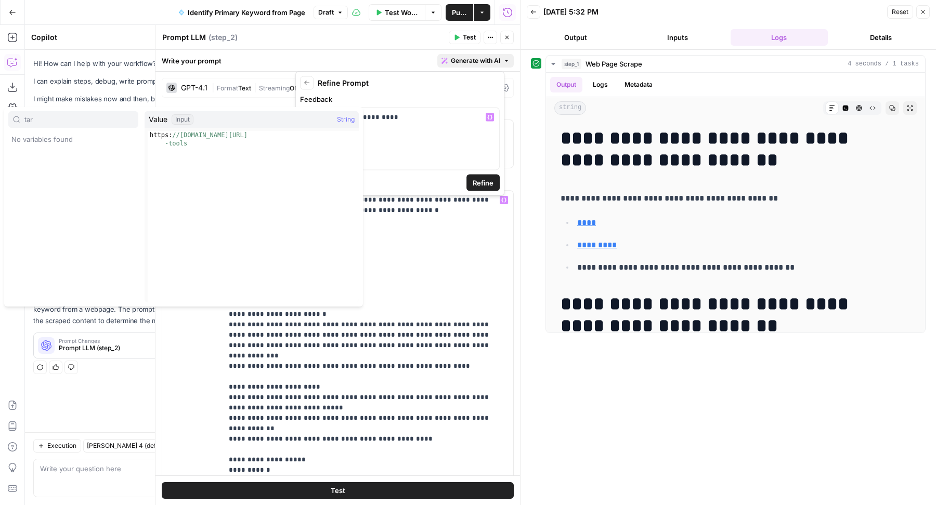
type input "tar"
click at [439, 116] on p "**********" at bounding box center [400, 117] width 187 height 10
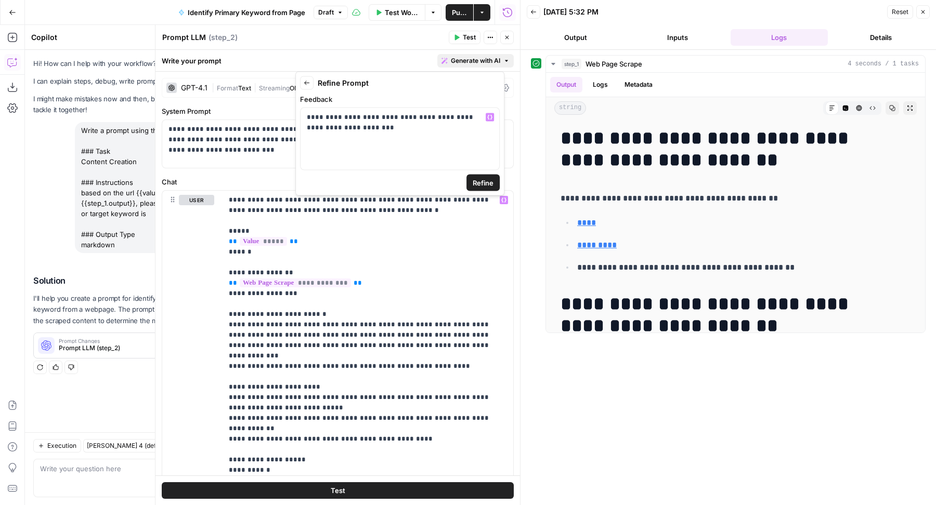
click at [479, 185] on span "Refine" at bounding box center [483, 183] width 21 height 10
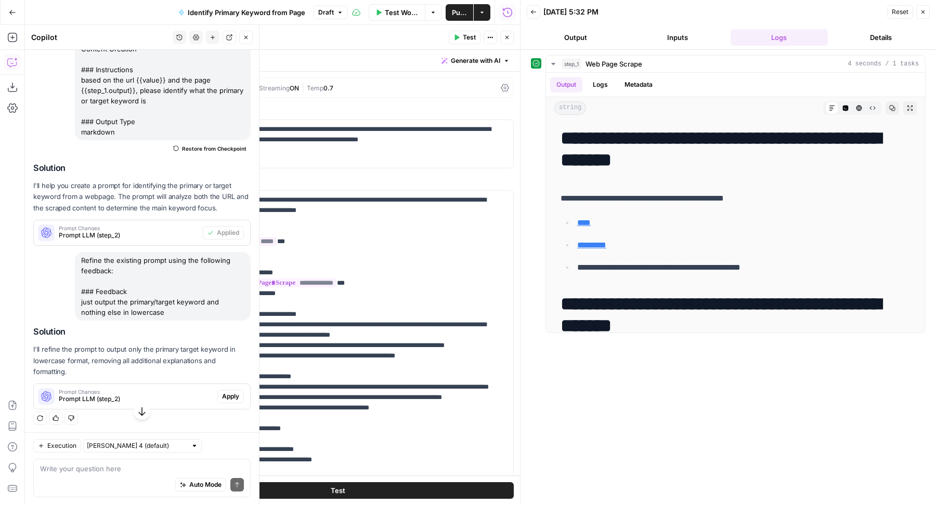
scroll to position [113, 0]
click at [222, 395] on span "Apply" at bounding box center [230, 395] width 17 height 9
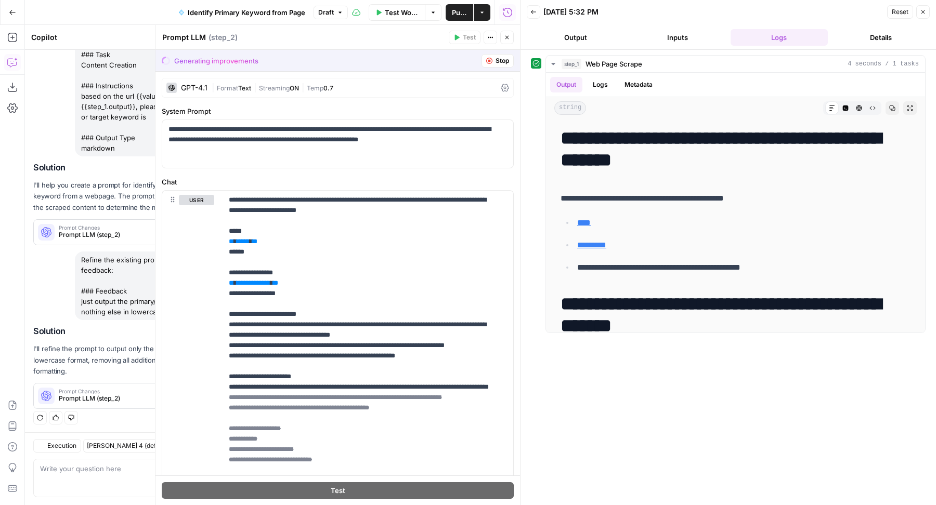
scroll to position [96, 0]
click at [479, 61] on span "Accept All" at bounding box center [494, 60] width 31 height 9
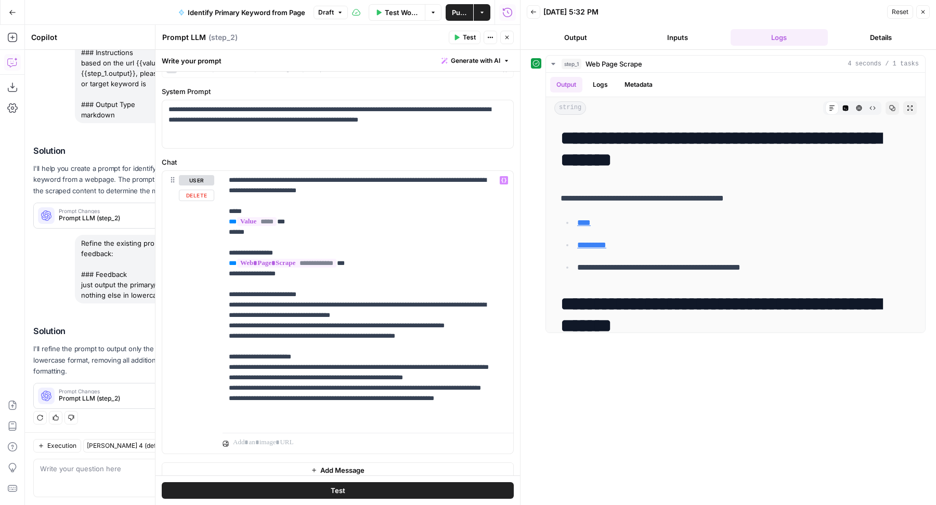
scroll to position [27, 0]
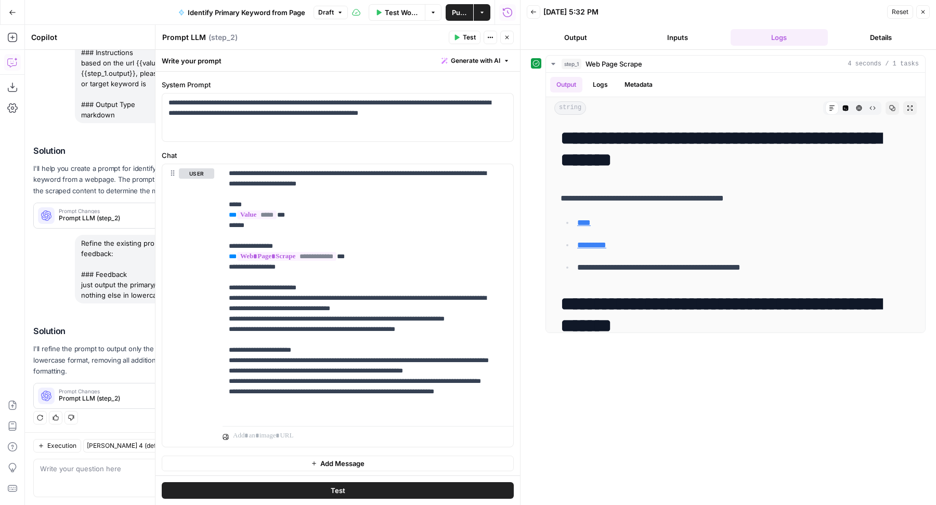
click at [474, 41] on span "Test" at bounding box center [469, 37] width 13 height 9
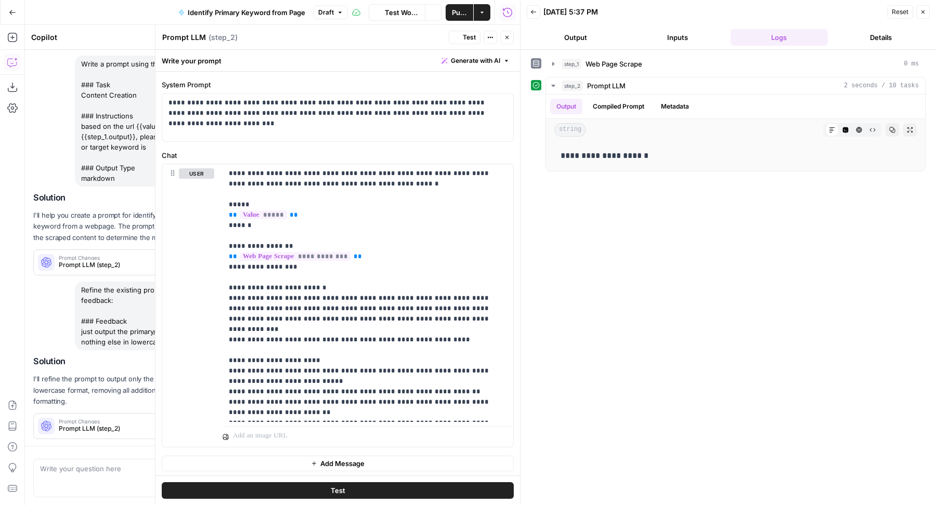
scroll to position [130, 0]
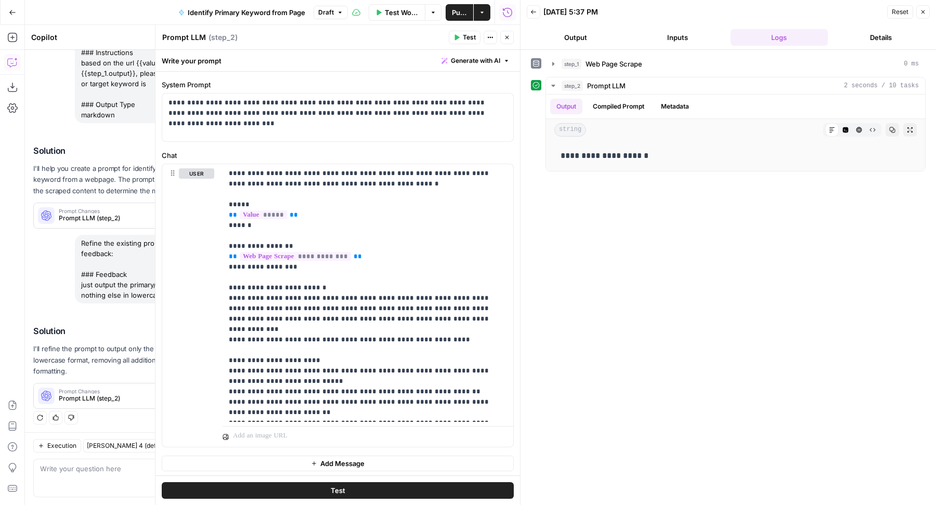
click at [507, 42] on button "Close" at bounding box center [507, 38] width 14 height 14
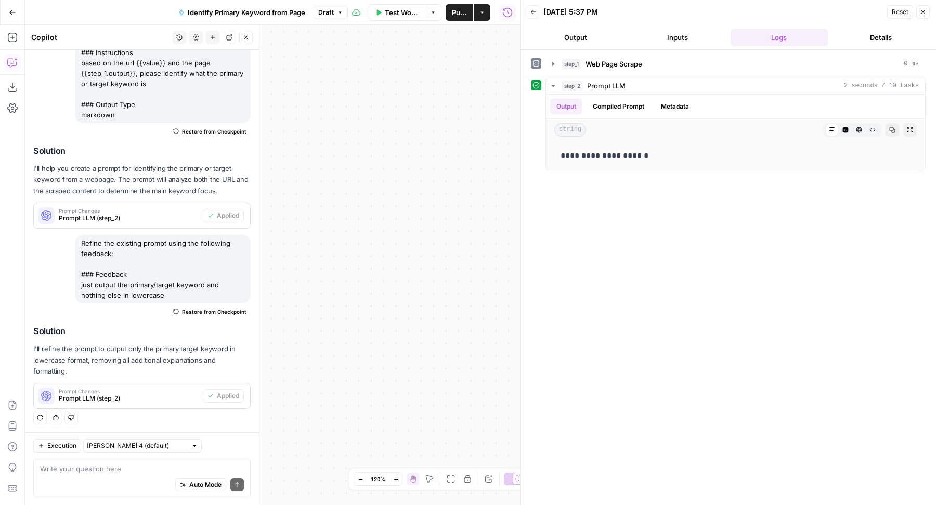
scroll to position [67, 0]
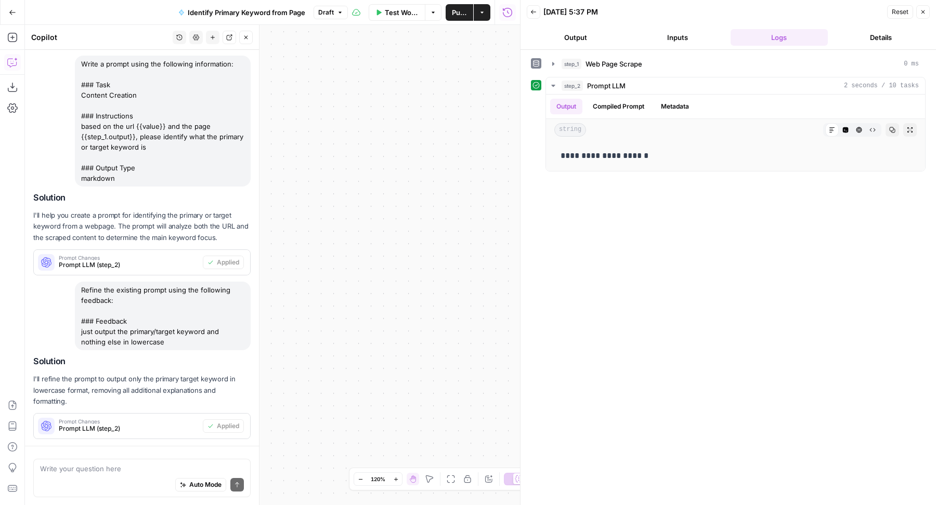
click at [244, 39] on icon "button" at bounding box center [246, 37] width 6 height 6
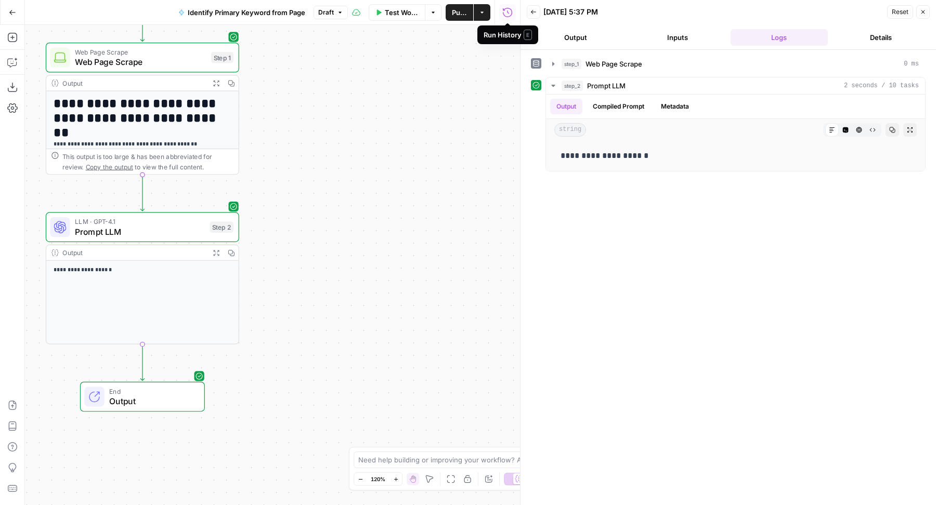
click at [455, 14] on span "Publish" at bounding box center [459, 12] width 15 height 10
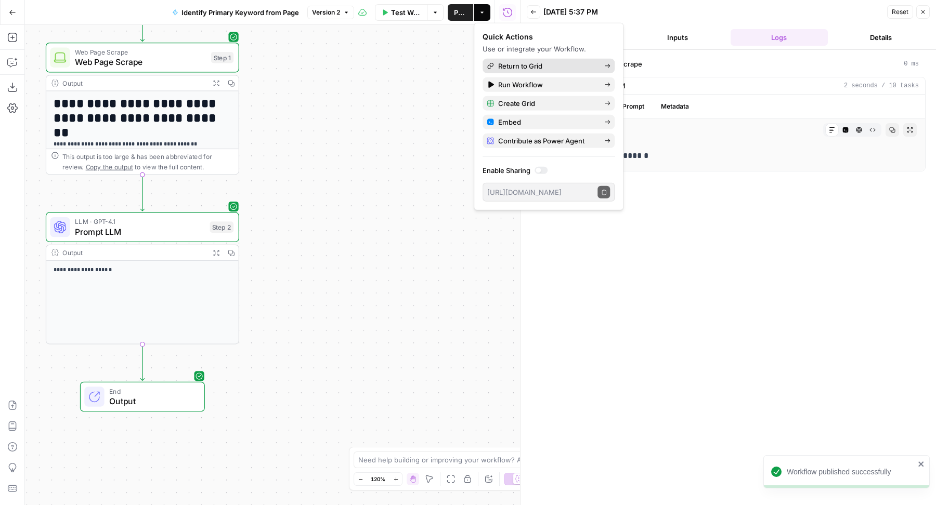
click at [514, 62] on span "Return to Grid" at bounding box center [547, 66] width 98 height 10
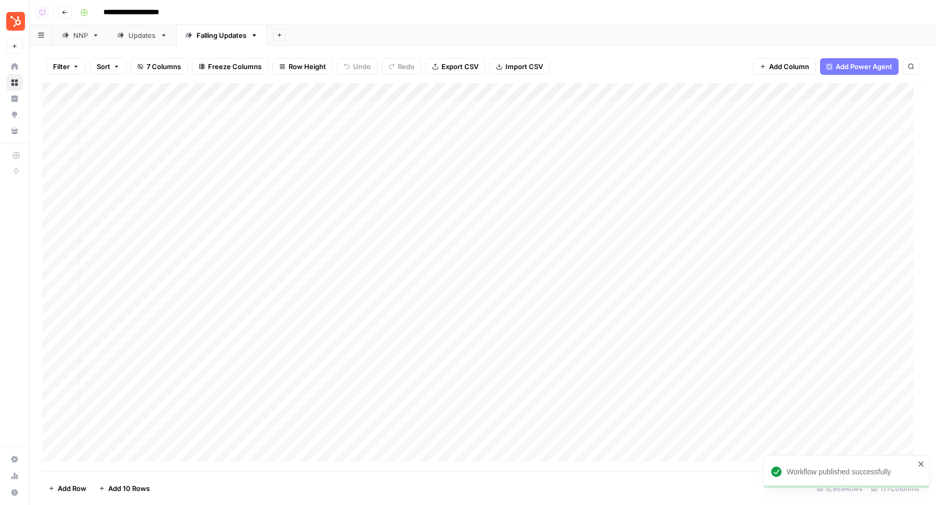
scroll to position [0, 62]
click at [761, 94] on div "Add Column" at bounding box center [482, 277] width 881 height 389
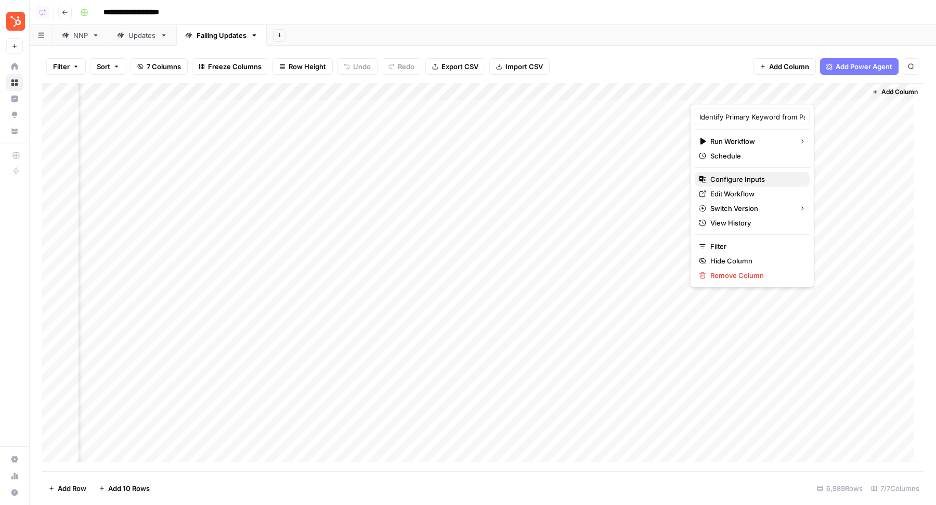
click at [734, 178] on span "Configure Inputs" at bounding box center [755, 179] width 91 height 10
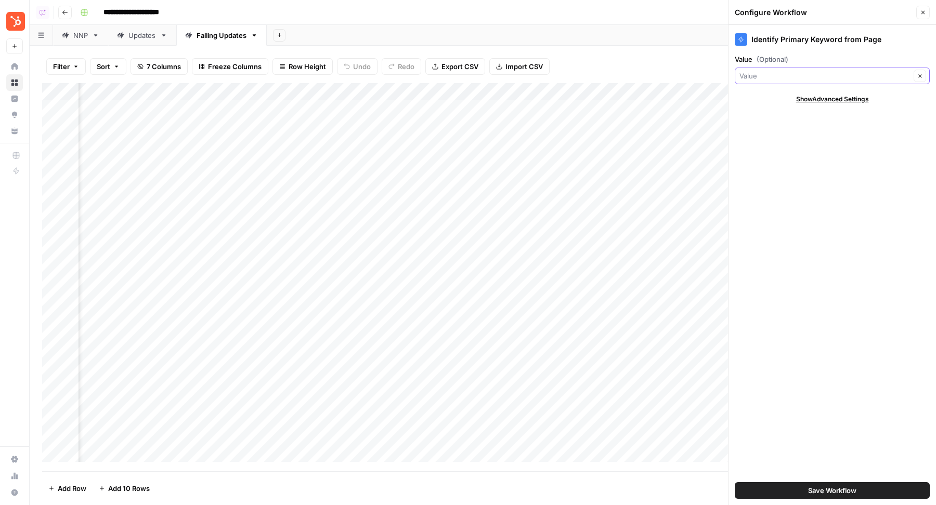
click at [804, 78] on input "Value (Optional)" at bounding box center [824, 76] width 171 height 10
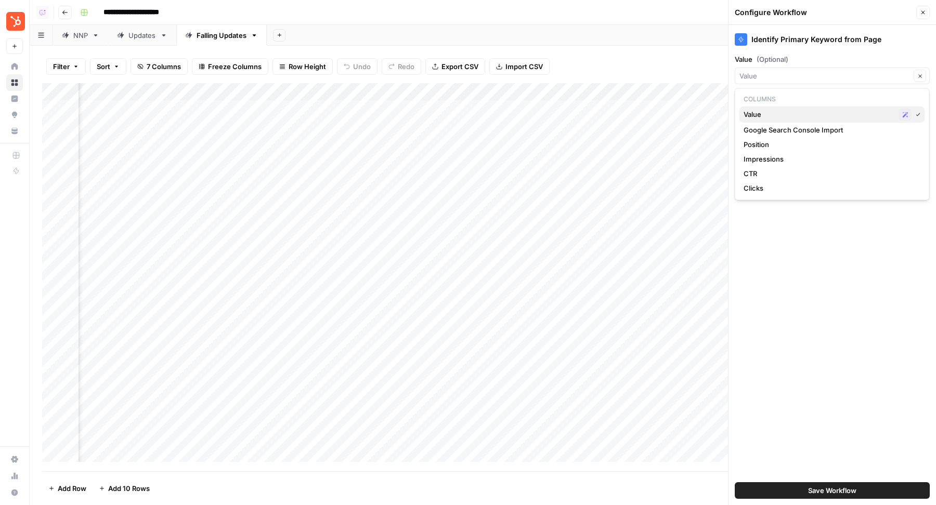
click at [800, 112] on span "Value" at bounding box center [818, 114] width 151 height 10
type input "Value"
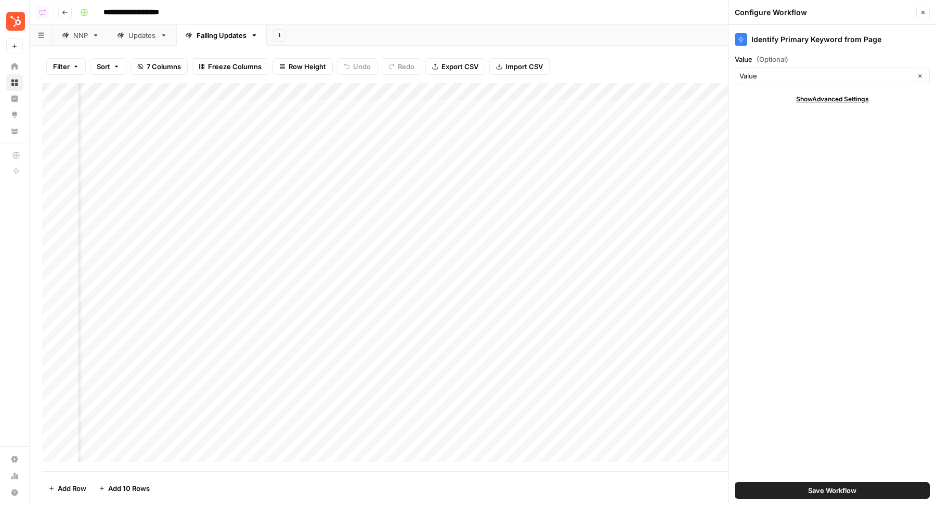
click at [789, 487] on button "Save Workflow" at bounding box center [832, 490] width 195 height 17
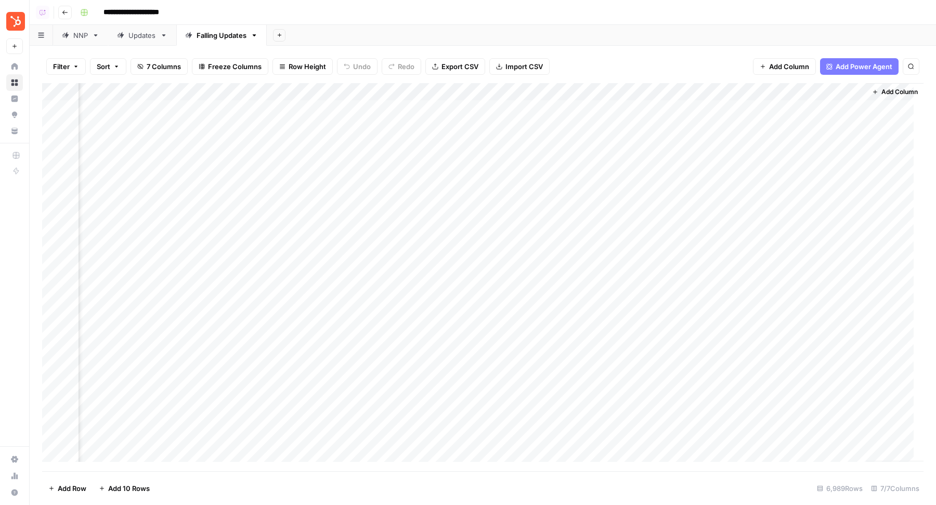
click at [780, 107] on div "Add Column" at bounding box center [482, 277] width 881 height 389
click at [870, 92] on button "Add Column" at bounding box center [895, 92] width 54 height 14
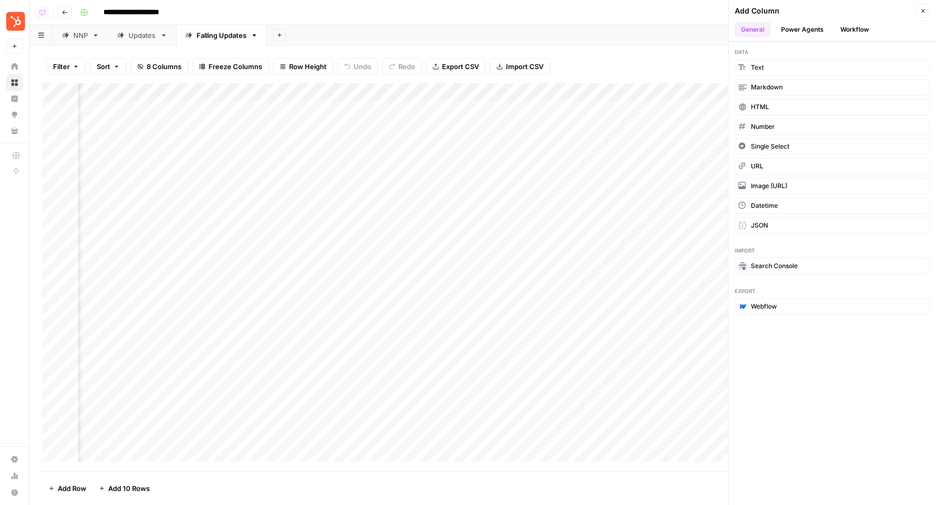
click at [859, 31] on button "Workflow" at bounding box center [854, 30] width 41 height 16
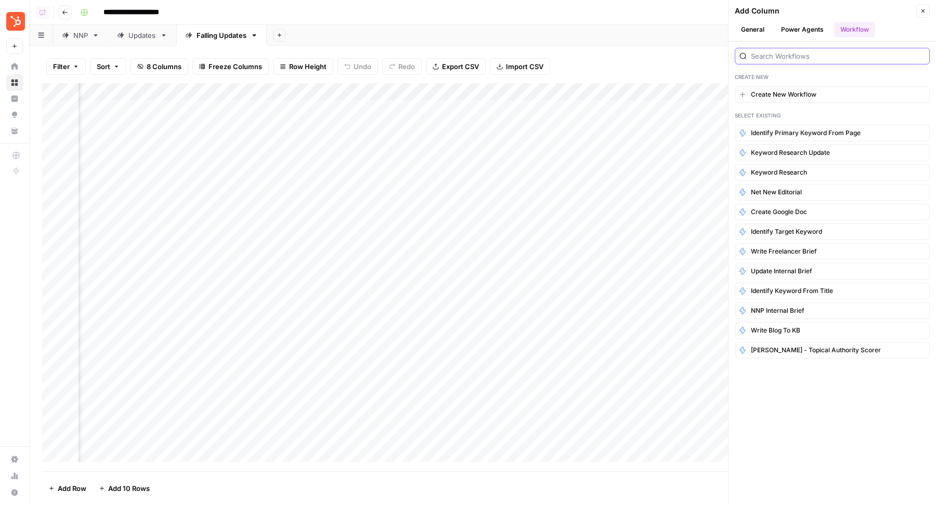
click at [832, 55] on input "search" at bounding box center [838, 56] width 174 height 10
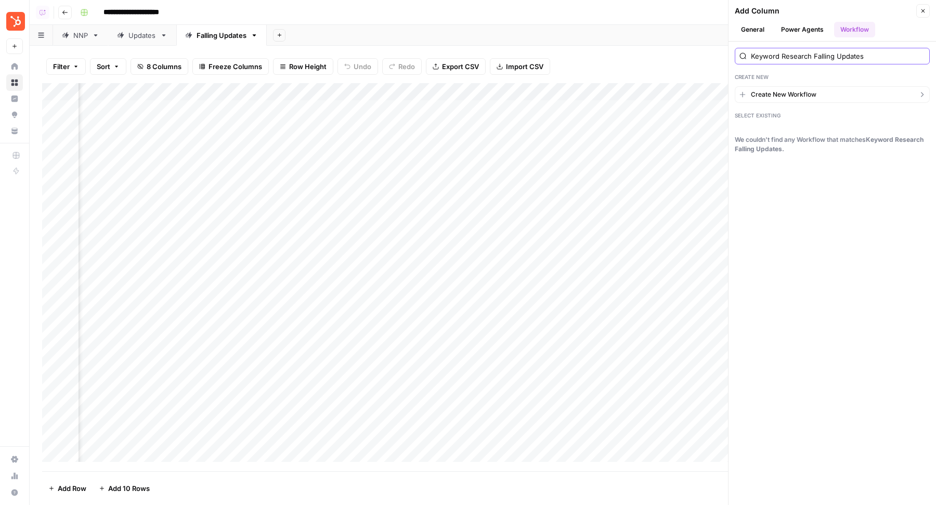
type input "Keyword Research Falling Updates"
click at [831, 89] on button "Create New Workflow" at bounding box center [832, 94] width 195 height 17
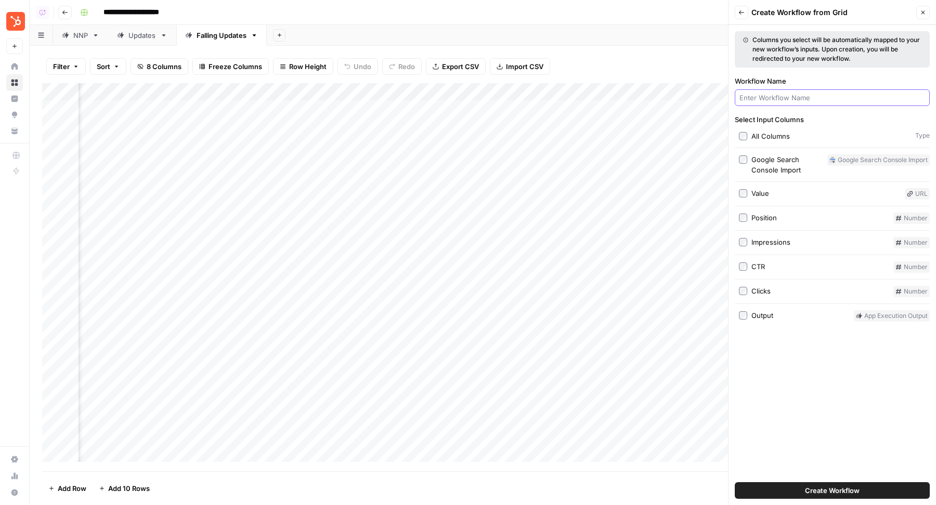
click at [816, 94] on input "Workflow Name" at bounding box center [832, 98] width 186 height 10
type input "Keyword Research Falling Updates"
click at [803, 496] on button "Create Workflow" at bounding box center [832, 490] width 195 height 17
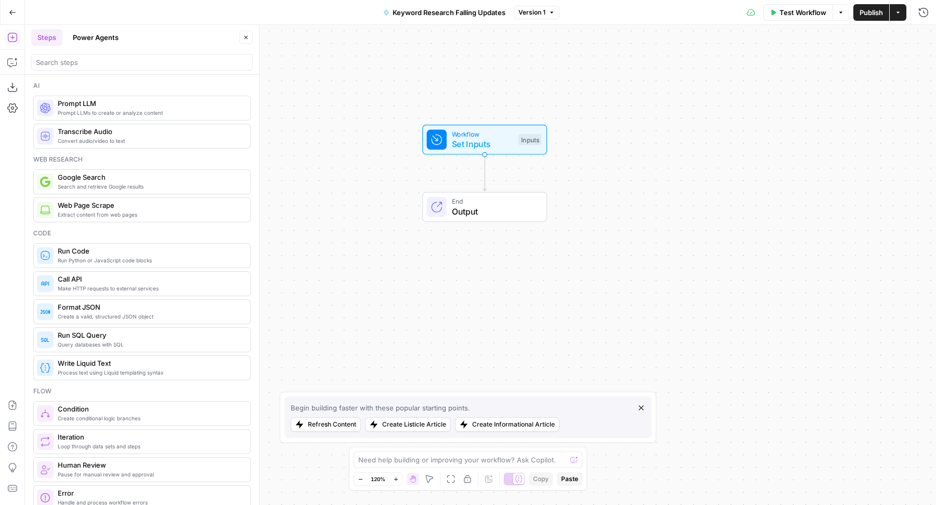
click at [103, 67] on div at bounding box center [141, 62] width 221 height 17
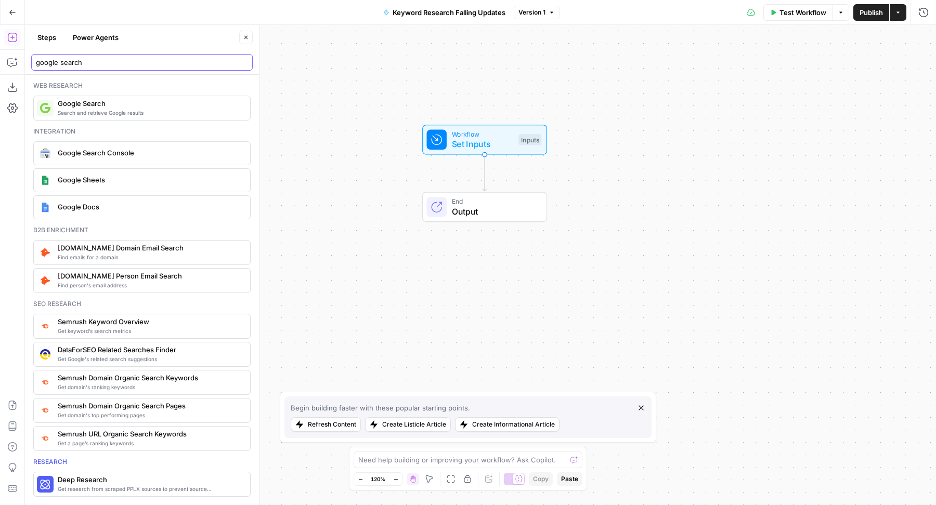
type input "google search"
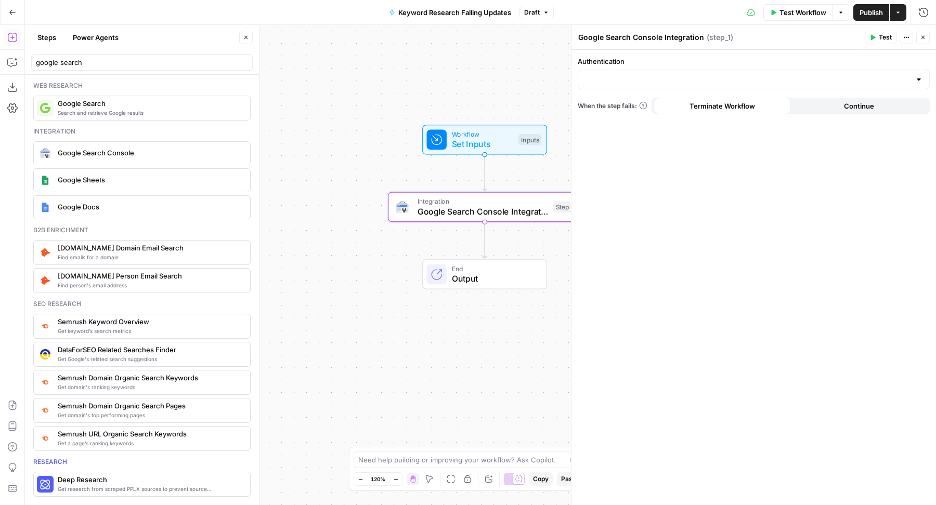
drag, startPoint x: 112, startPoint y: 151, endPoint x: 363, endPoint y: 6, distance: 290.4
click at [78, 63] on input "google search" at bounding box center [142, 62] width 212 height 10
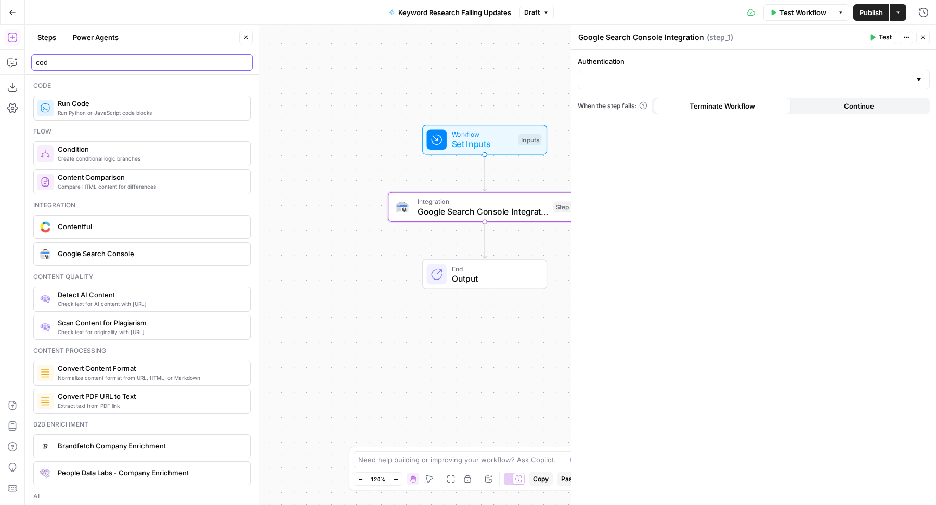
type input "cod"
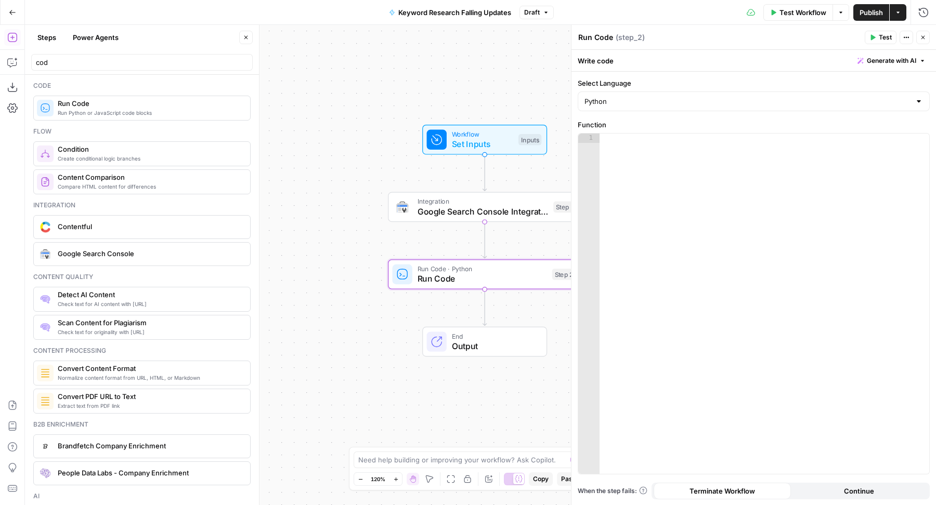
click at [924, 37] on icon "button" at bounding box center [923, 37] width 6 height 6
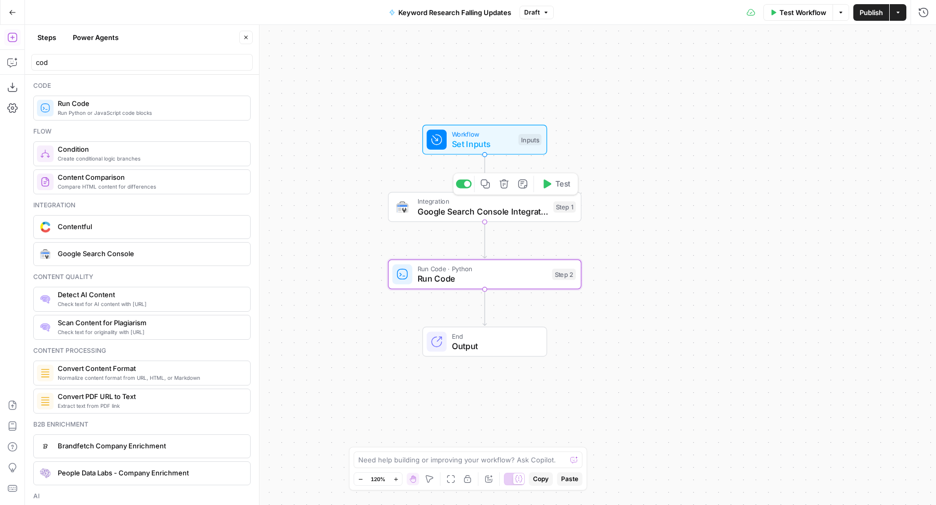
click at [486, 181] on icon "button" at bounding box center [485, 184] width 10 height 10
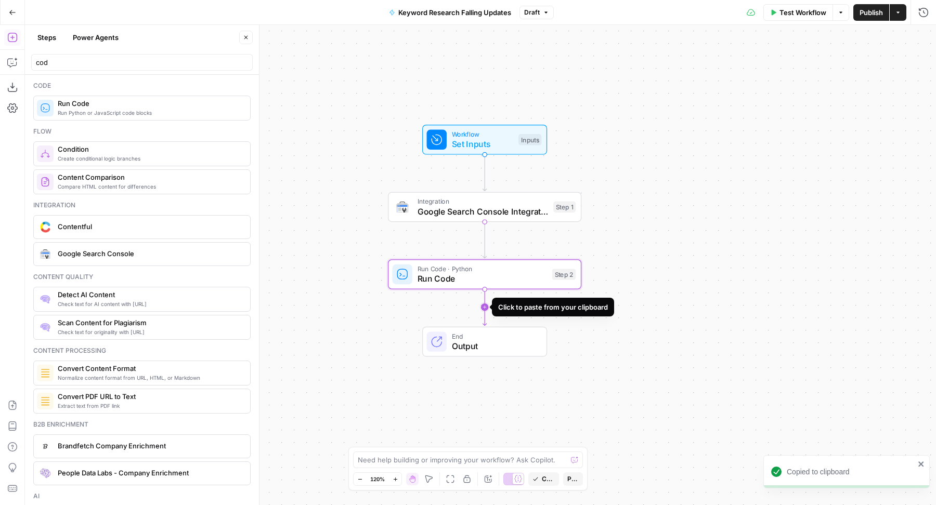
click at [483, 310] on icon "Edge from step_2 to end" at bounding box center [485, 307] width 4 height 37
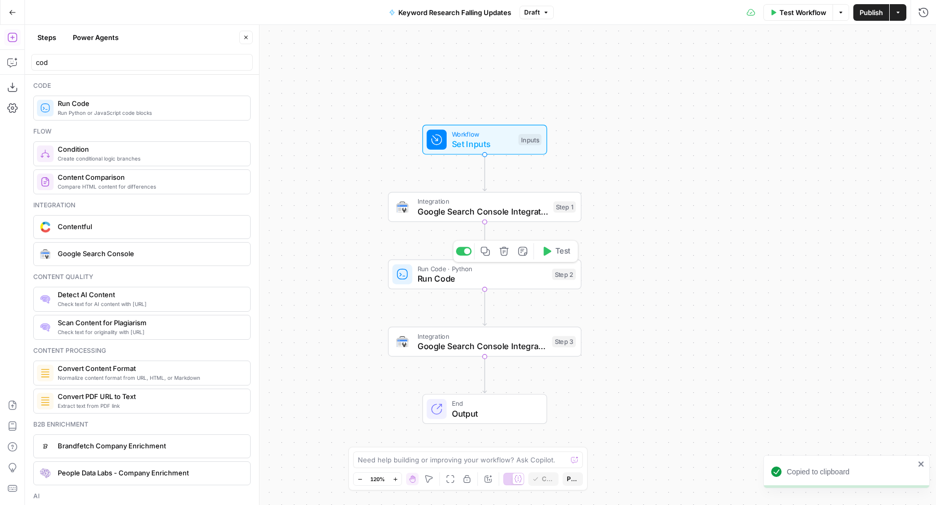
click at [484, 253] on icon "button" at bounding box center [485, 251] width 9 height 9
click at [484, 374] on icon "Edge from step_3 to end" at bounding box center [485, 374] width 4 height 37
click at [456, 206] on span "Google Search Console Integration" at bounding box center [482, 211] width 131 height 12
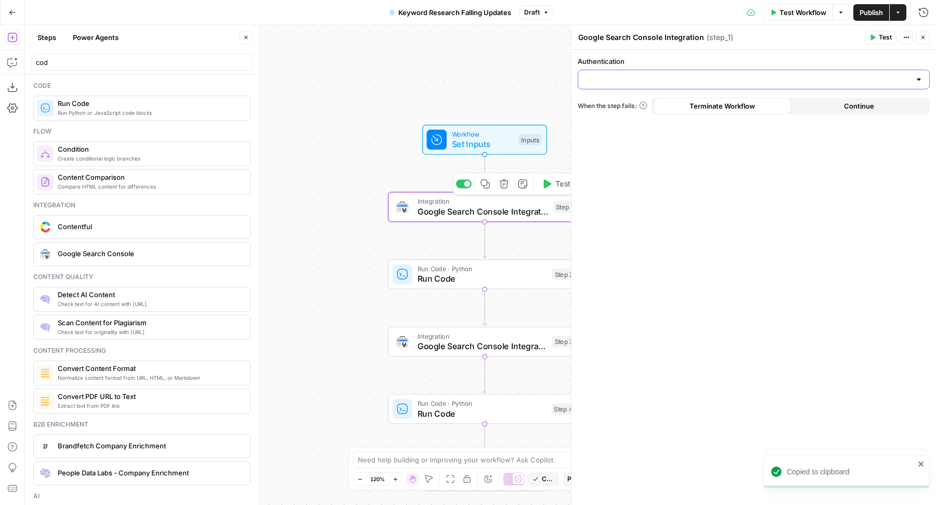
click at [623, 82] on input "Authentication" at bounding box center [747, 79] width 326 height 10
click at [616, 107] on span "Google Search Console - [DOMAIN_NAME]" at bounding box center [751, 105] width 330 height 10
type input "Google Search Console - [DOMAIN_NAME]"
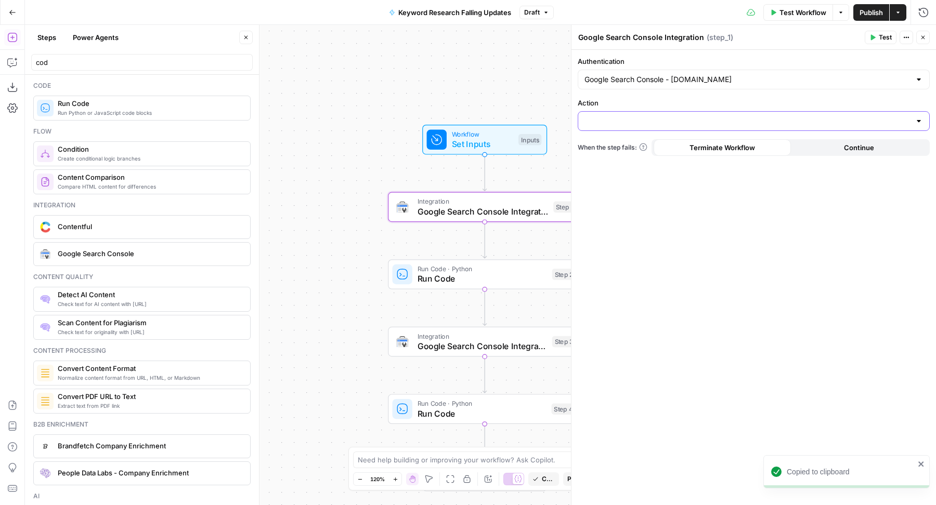
click at [611, 120] on input "Action" at bounding box center [747, 121] width 326 height 10
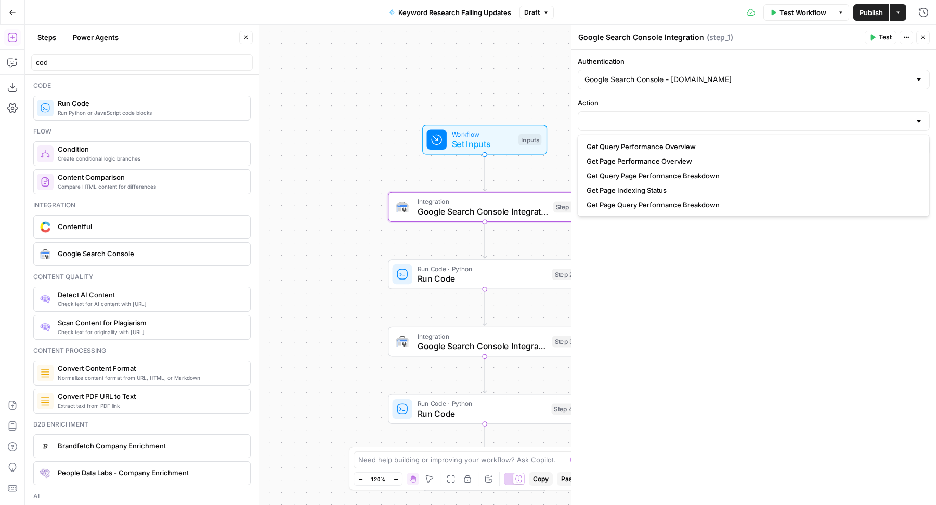
click at [604, 158] on span "Get Page Performance Overview" at bounding box center [751, 161] width 330 height 10
type input "Get Page Performance Overview"
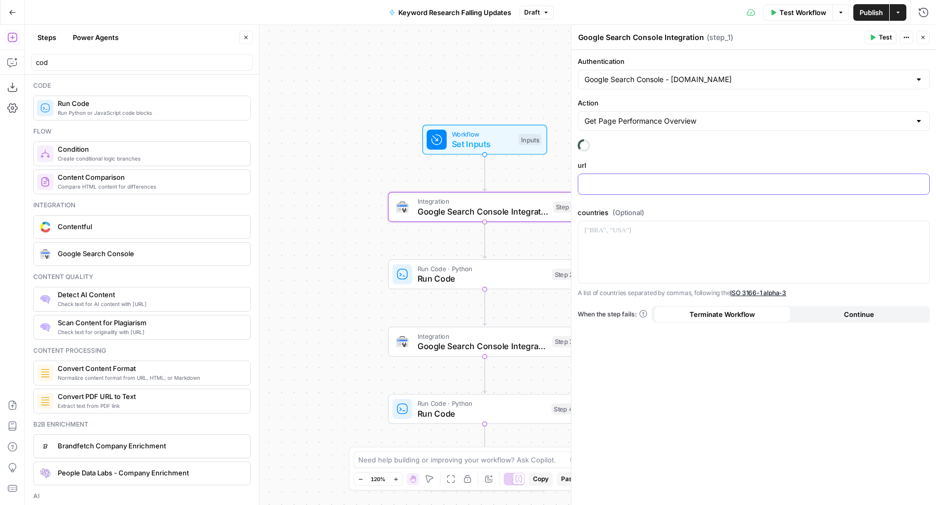
click at [601, 178] on p at bounding box center [753, 183] width 338 height 10
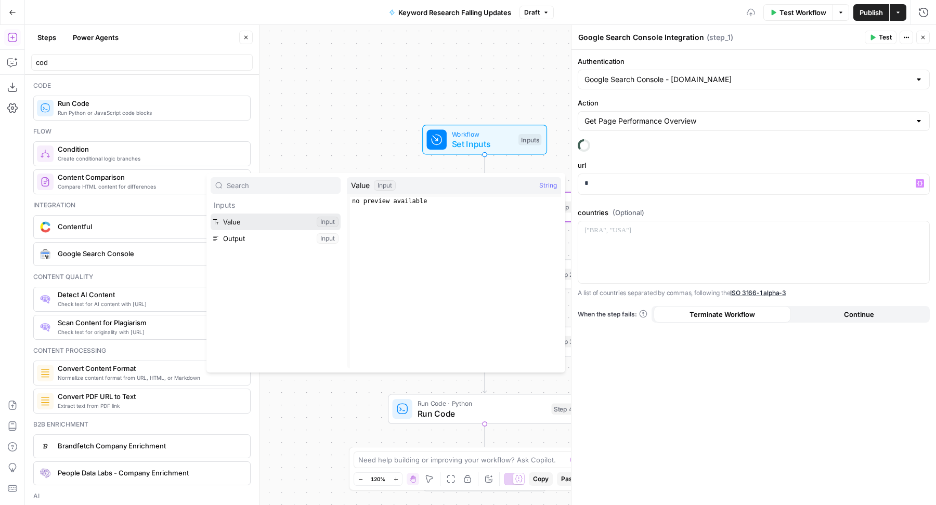
click at [252, 216] on button "Select variable Value" at bounding box center [276, 222] width 130 height 17
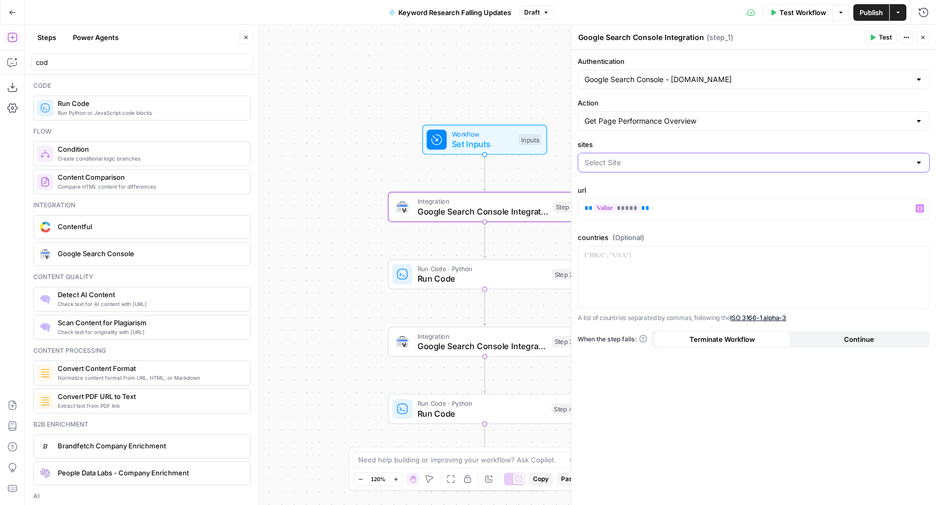
click at [627, 160] on input "sites" at bounding box center [747, 163] width 326 height 10
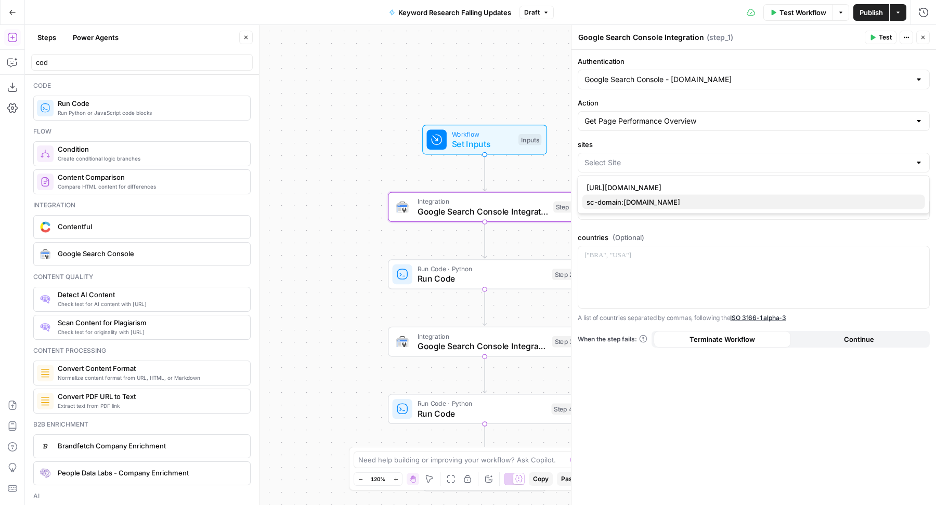
click at [606, 200] on span "sc-domain:blog.hubspot.com" at bounding box center [751, 202] width 330 height 10
type input "sc-domain:blog.hubspot.com"
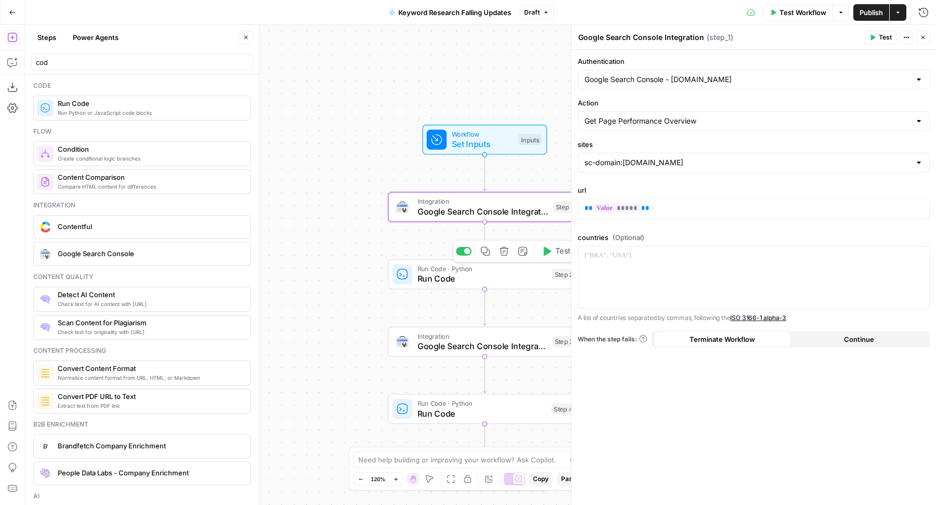
click at [428, 276] on span "Run Code" at bounding box center [482, 278] width 130 height 12
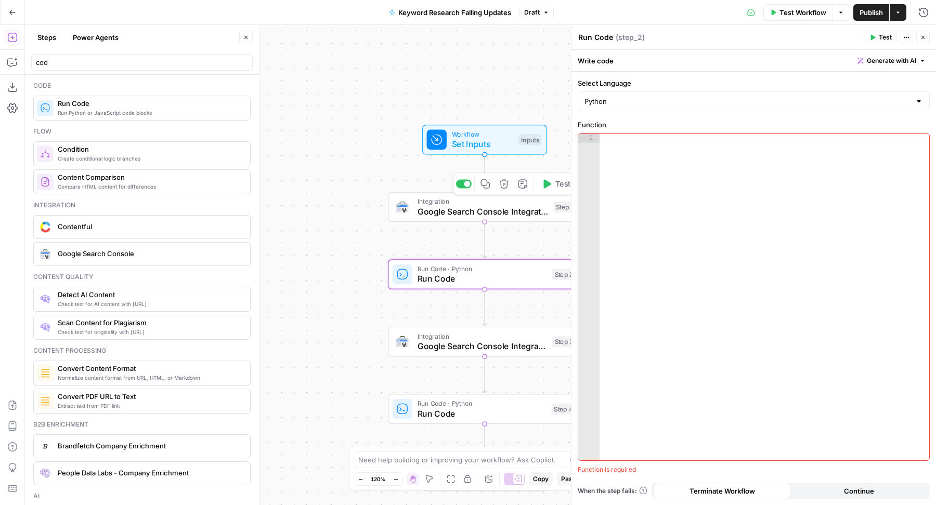
click at [554, 187] on button "Test" at bounding box center [555, 184] width 38 height 16
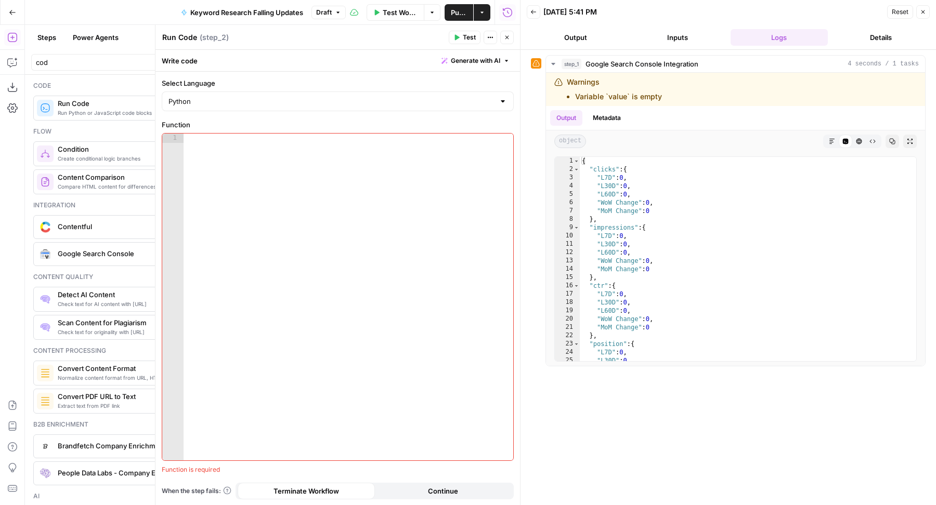
click at [514, 36] on header "Run Code Run Code ( step_2 ) Test Actions Close" at bounding box center [337, 37] width 364 height 25
click at [507, 36] on icon "button" at bounding box center [507, 37] width 6 height 6
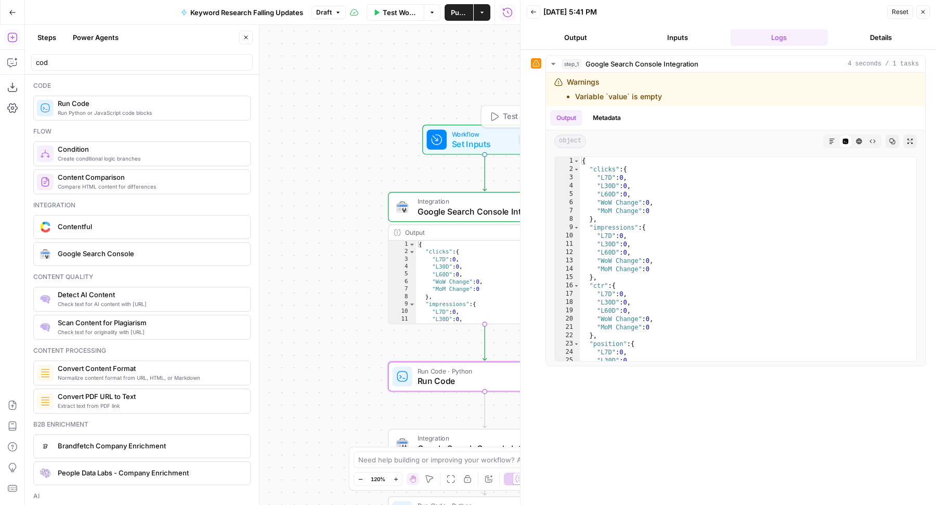
click at [494, 115] on icon "button" at bounding box center [494, 117] width 10 height 10
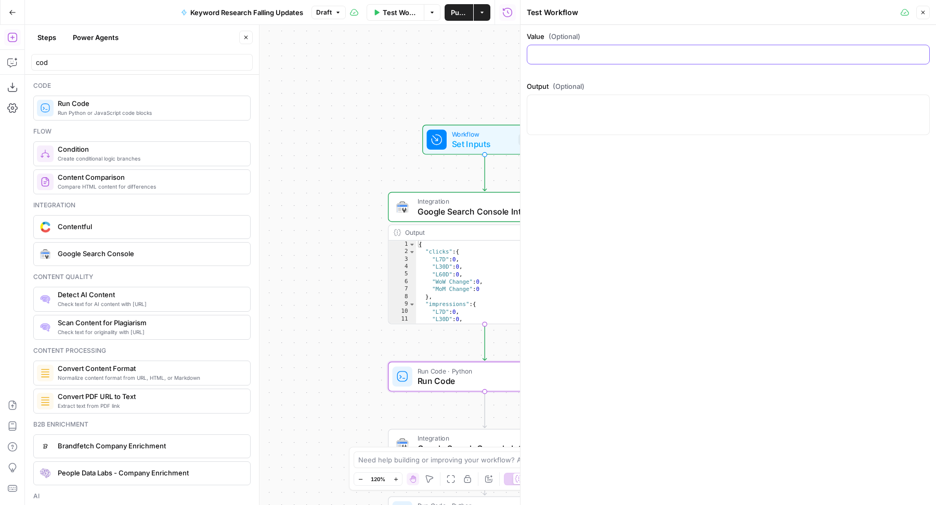
click at [614, 55] on input "Value (Optional)" at bounding box center [727, 54] width 389 height 10
paste input "[URL][DOMAIN_NAME]"
type input "[URL][DOMAIN_NAME]"
click at [783, 97] on div at bounding box center [728, 115] width 403 height 41
type textarea "ai social media tools"
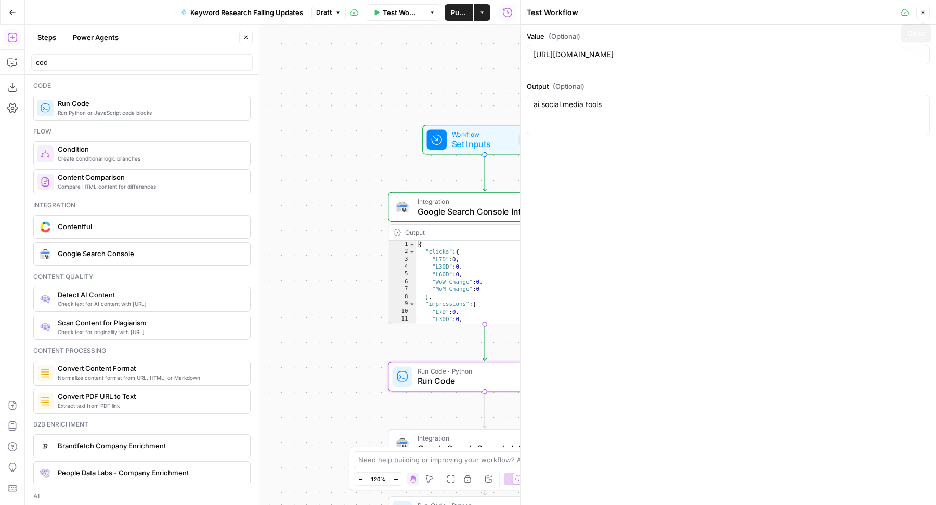
click at [920, 13] on icon "button" at bounding box center [923, 12] width 6 height 6
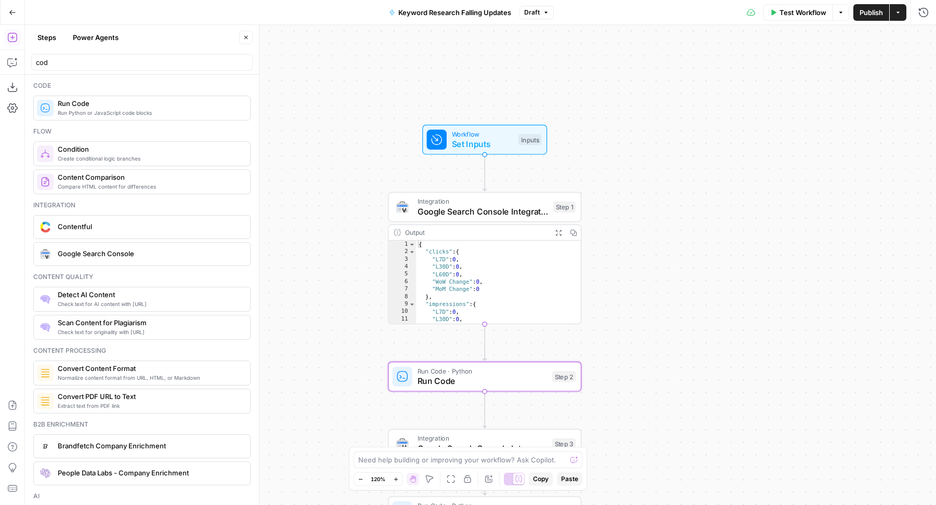
click at [868, 11] on span "Publish" at bounding box center [870, 12] width 23 height 10
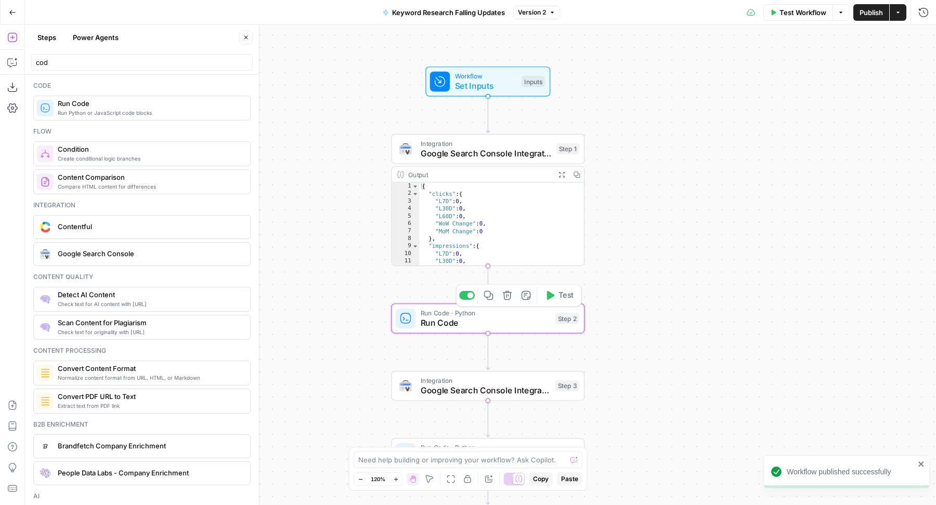
click at [443, 325] on span "Run Code" at bounding box center [486, 323] width 130 height 12
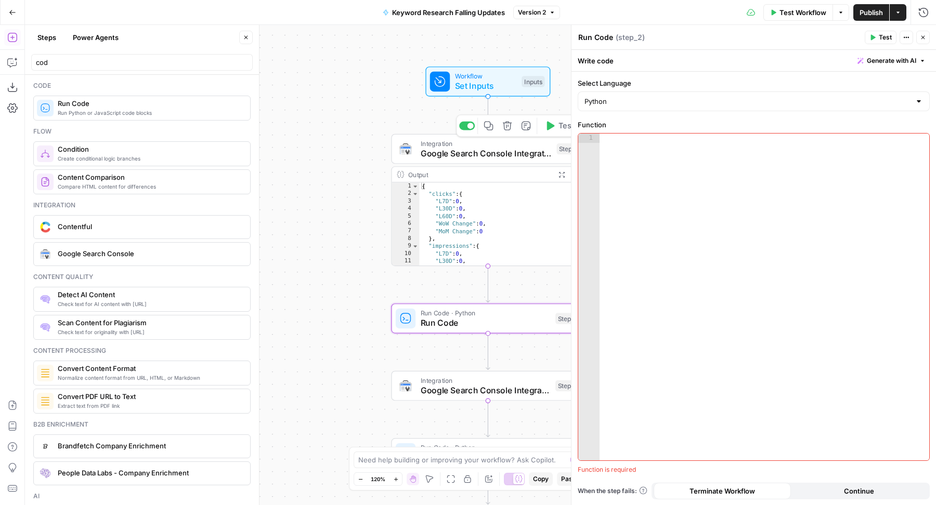
click at [554, 125] on icon "button" at bounding box center [551, 126] width 8 height 9
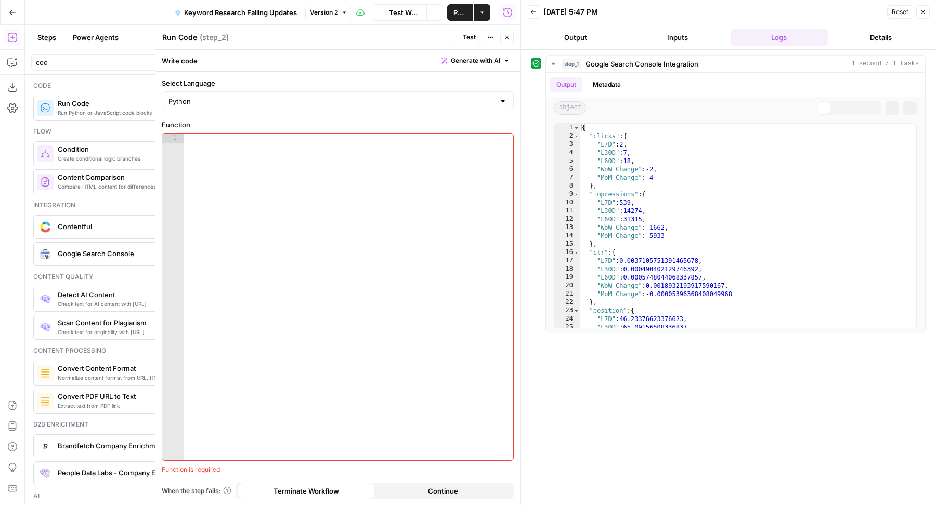
click at [343, 312] on div at bounding box center [349, 307] width 330 height 346
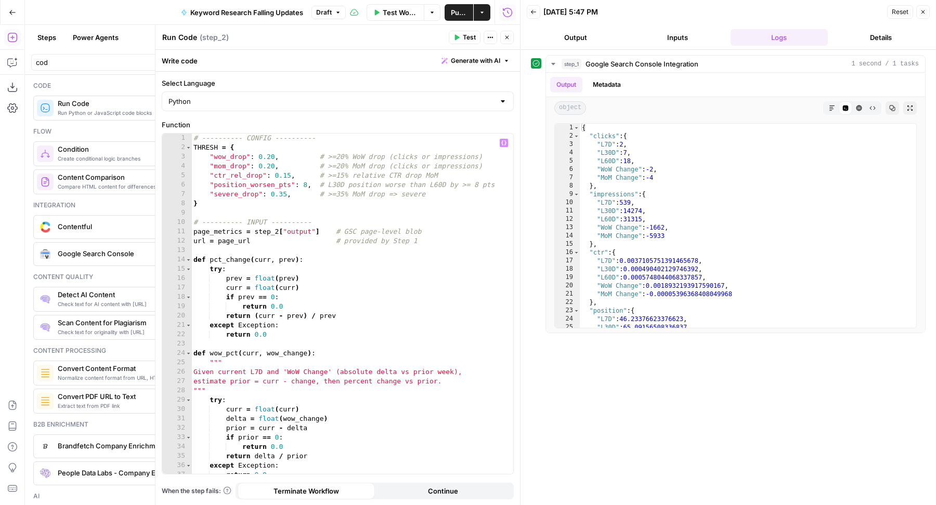
click at [279, 233] on div "# ---------- CONFIG ---------- THRESH = { "wow_drop" : 0.20 , # >=20% WoW drop …" at bounding box center [347, 314] width 312 height 360
click at [670, 35] on button "Inputs" at bounding box center [677, 37] width 98 height 17
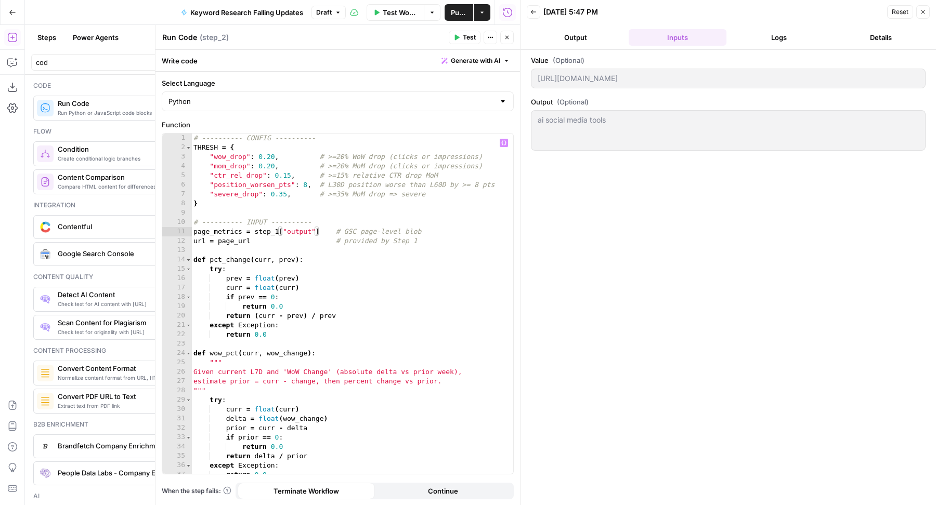
click at [217, 243] on div "# ---------- CONFIG ---------- THRESH = { "wow_drop" : 0.20 , # >=20% WoW drop …" at bounding box center [347, 314] width 312 height 360
type textarea "**********"
click at [456, 33] on button "Test" at bounding box center [465, 38] width 32 height 14
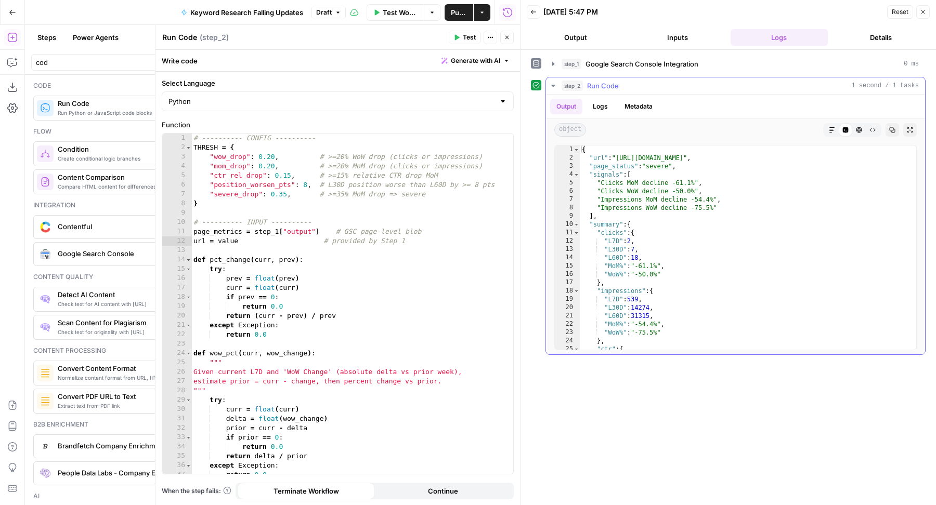
scroll to position [0, 0]
click at [511, 31] on button "Close" at bounding box center [507, 38] width 14 height 14
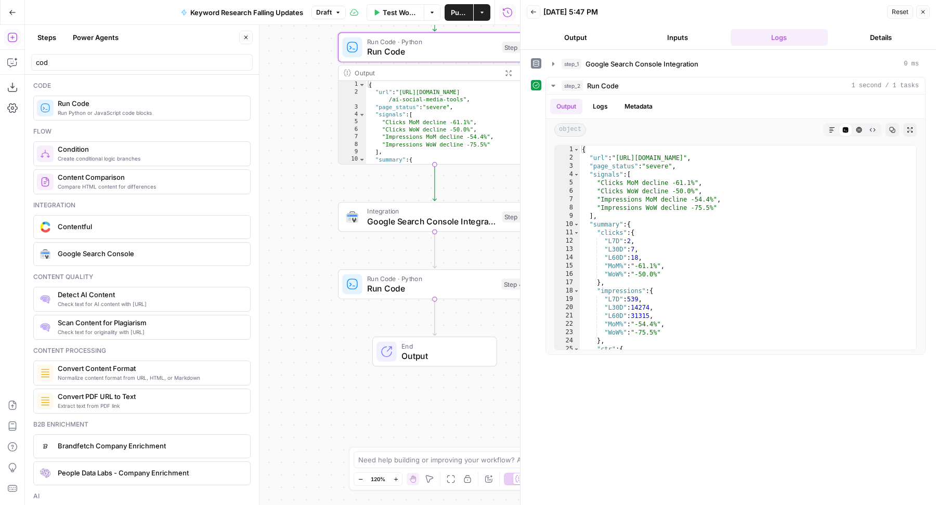
click at [374, 218] on span "Google Search Console Integration" at bounding box center [432, 221] width 130 height 12
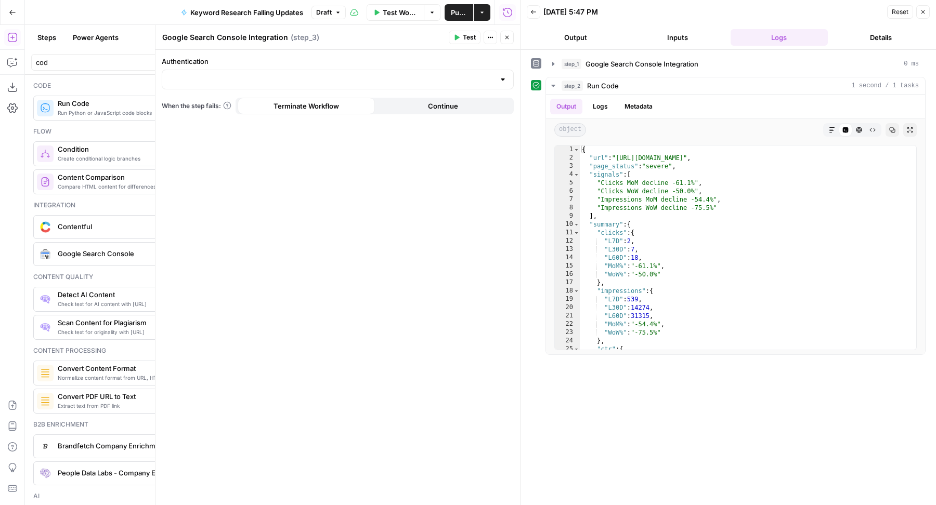
click at [265, 85] on div at bounding box center [338, 80] width 352 height 20
click at [221, 101] on span "Google Search Console - [DOMAIN_NAME]" at bounding box center [336, 105] width 330 height 10
type input "Google Search Console - [DOMAIN_NAME]"
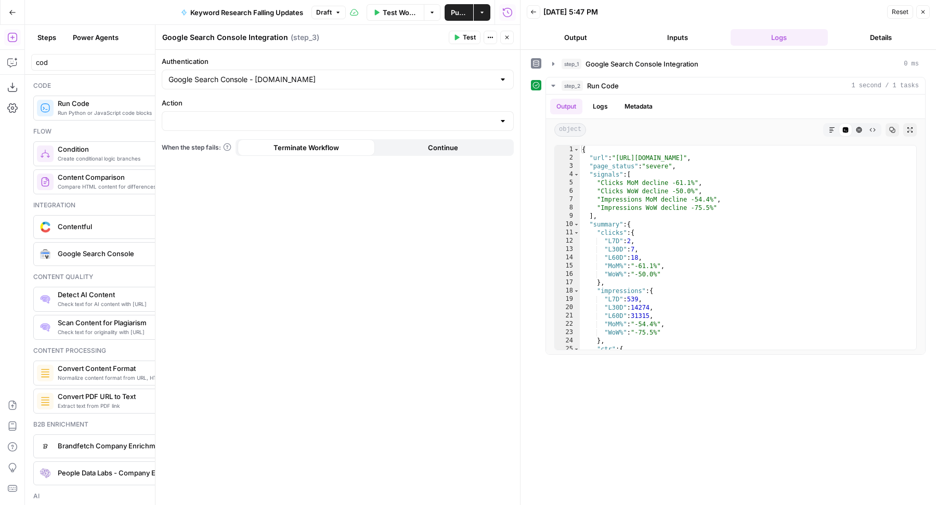
click at [199, 114] on div at bounding box center [338, 121] width 352 height 20
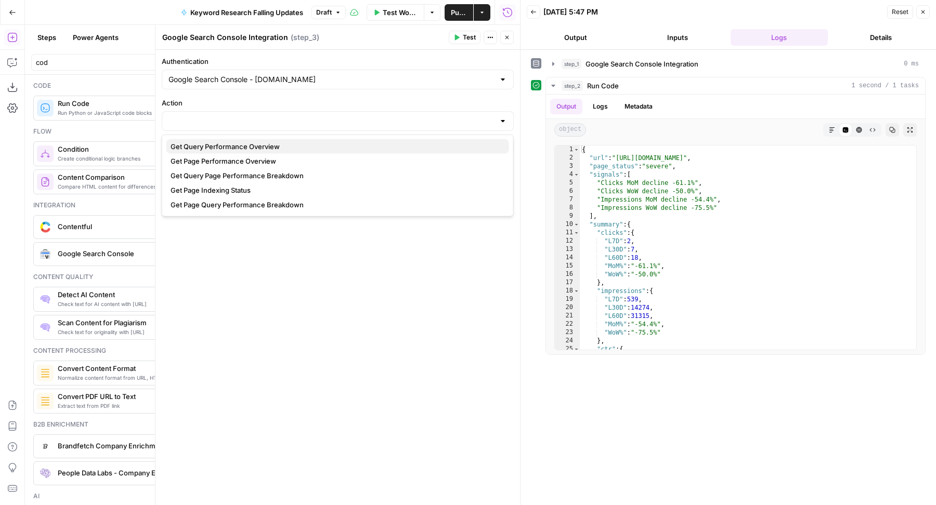
click at [199, 146] on span "Get Query Performance Overview" at bounding box center [336, 146] width 330 height 10
type input "Get Query Performance Overview"
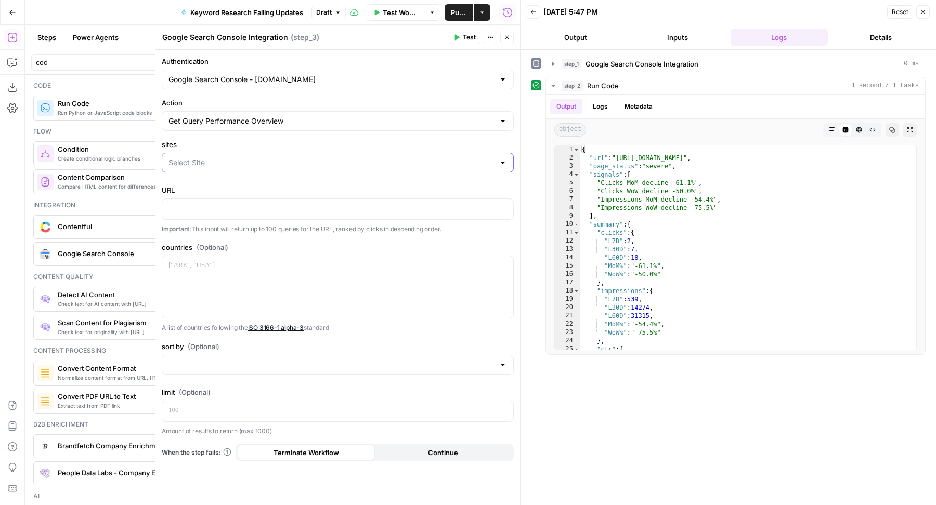
click at [222, 159] on input "sites" at bounding box center [331, 163] width 326 height 10
click at [217, 185] on span "sc-domain:[DOMAIN_NAME]" at bounding box center [336, 187] width 330 height 10
type input "sc-domain:[DOMAIN_NAME]"
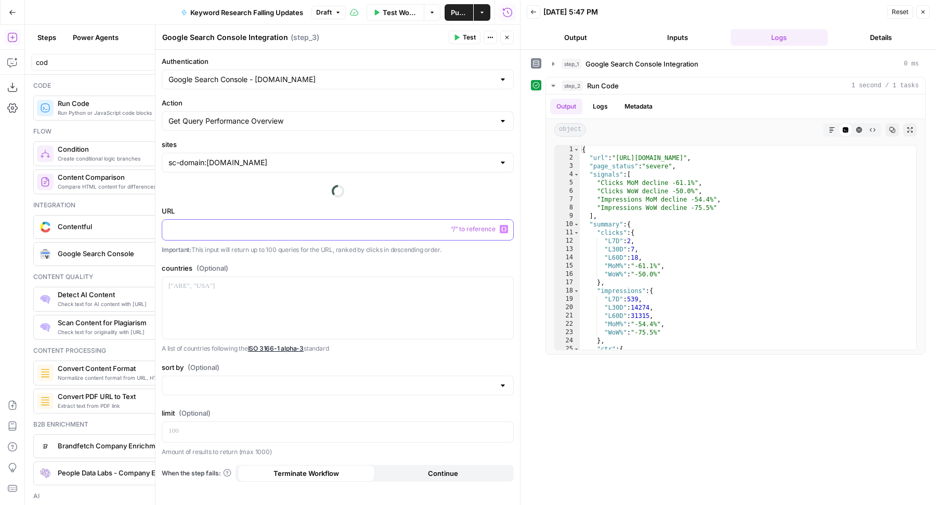
click at [186, 226] on p at bounding box center [337, 229] width 338 height 10
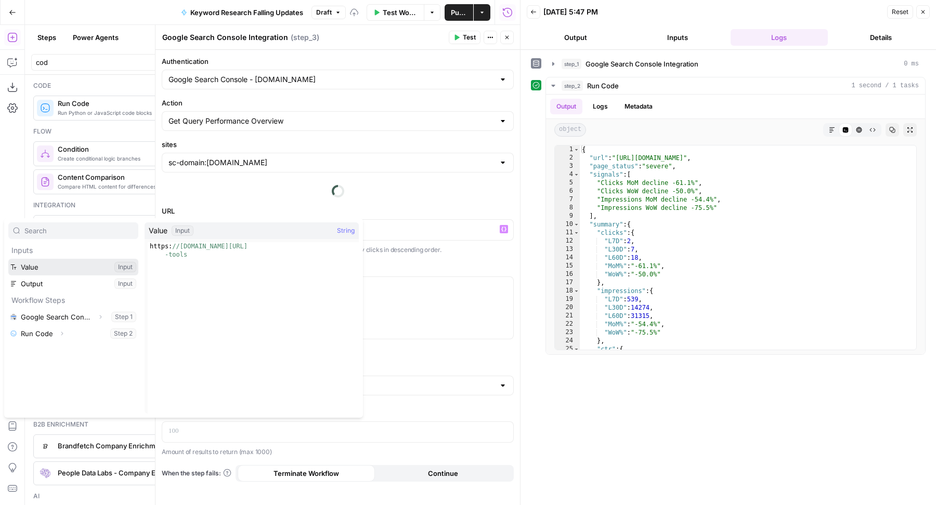
click at [32, 266] on ul "Value Input Output Input" at bounding box center [73, 275] width 130 height 33
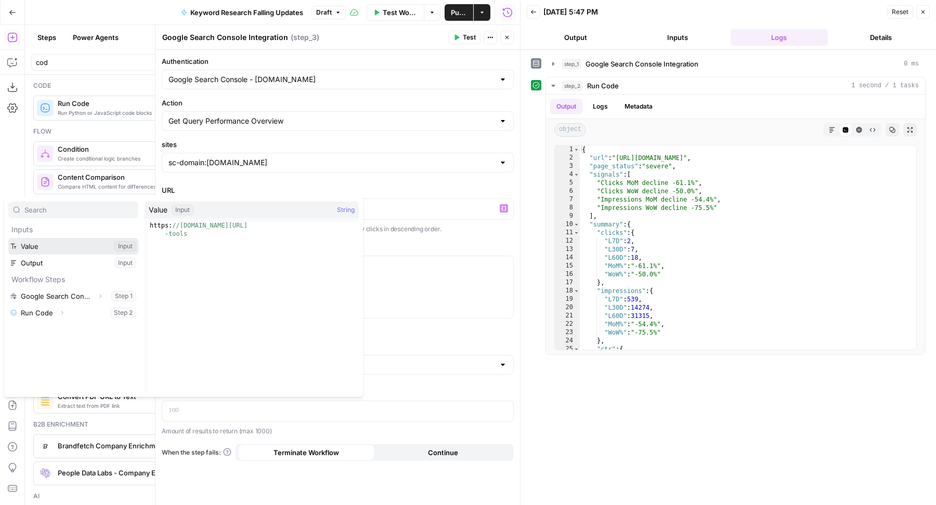
click at [63, 247] on button "Select variable Value" at bounding box center [73, 246] width 130 height 17
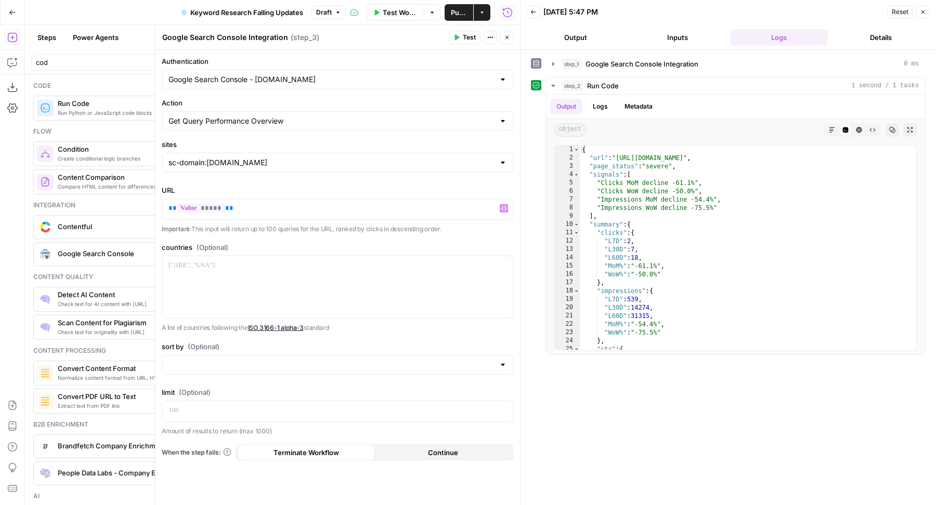
click at [465, 36] on span "Test" at bounding box center [469, 37] width 13 height 9
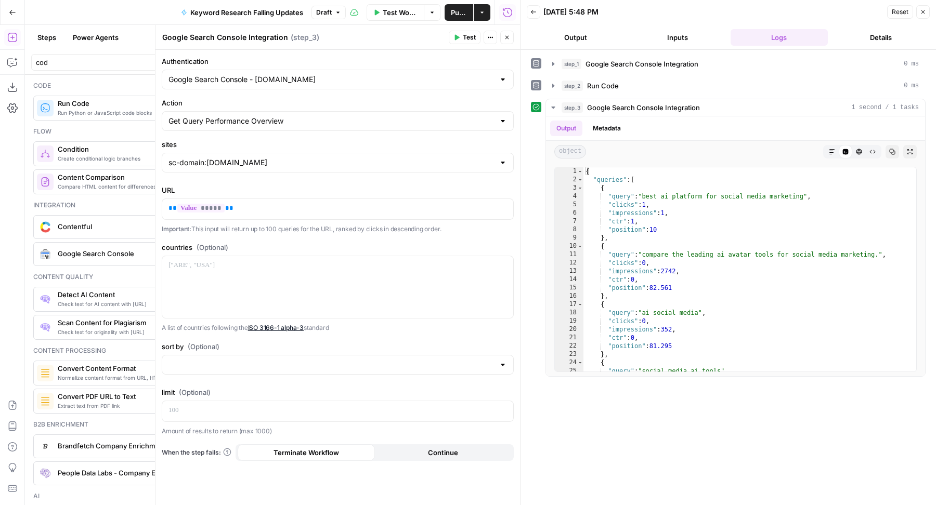
click at [695, 39] on button "Inputs" at bounding box center [677, 37] width 98 height 17
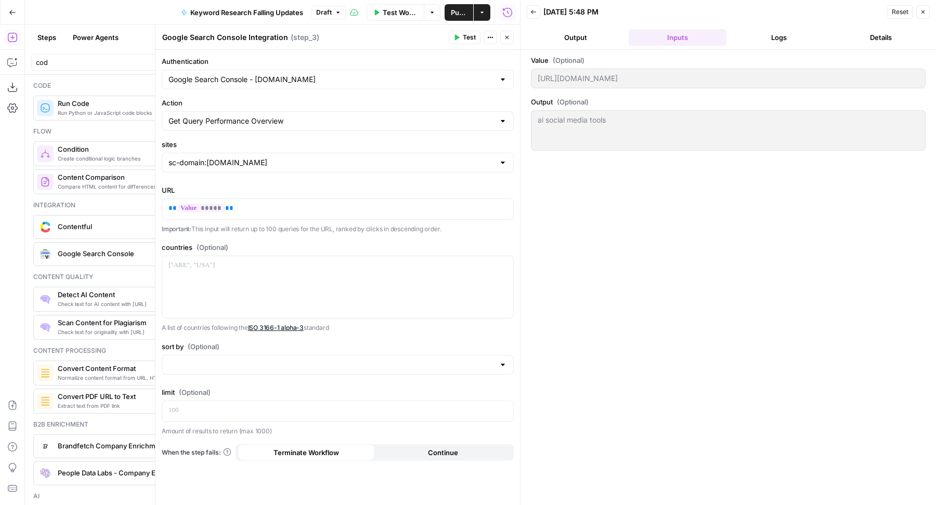
click at [765, 36] on button "Logs" at bounding box center [779, 37] width 98 height 17
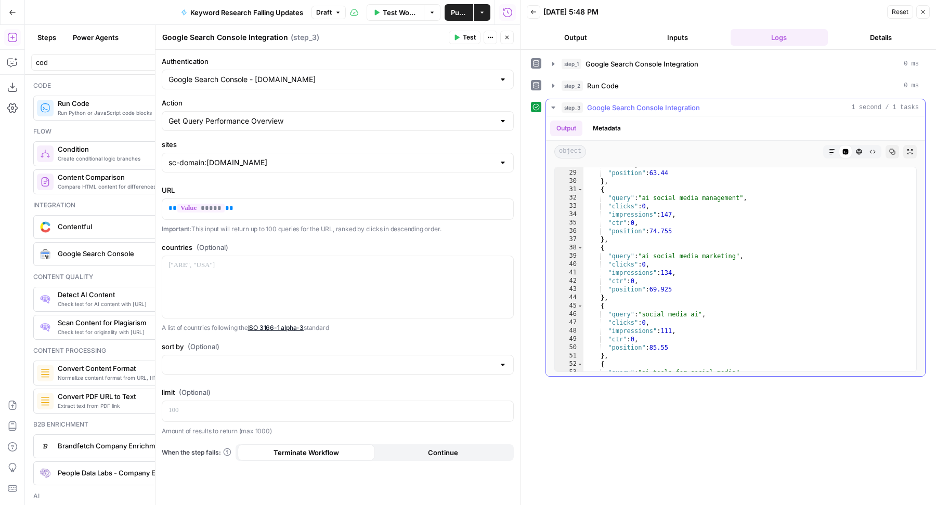
scroll to position [231, 0]
click at [671, 34] on button "Inputs" at bounding box center [677, 37] width 98 height 17
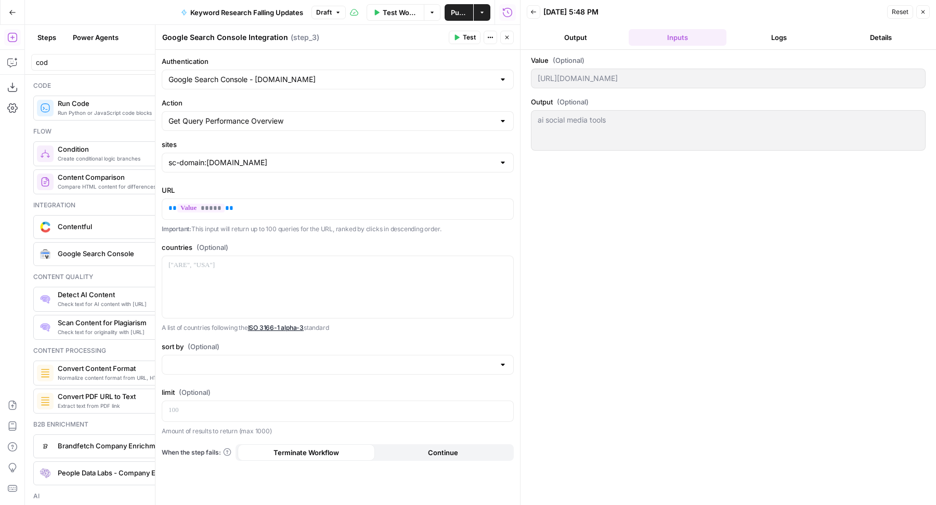
click at [762, 35] on button "Logs" at bounding box center [779, 37] width 98 height 17
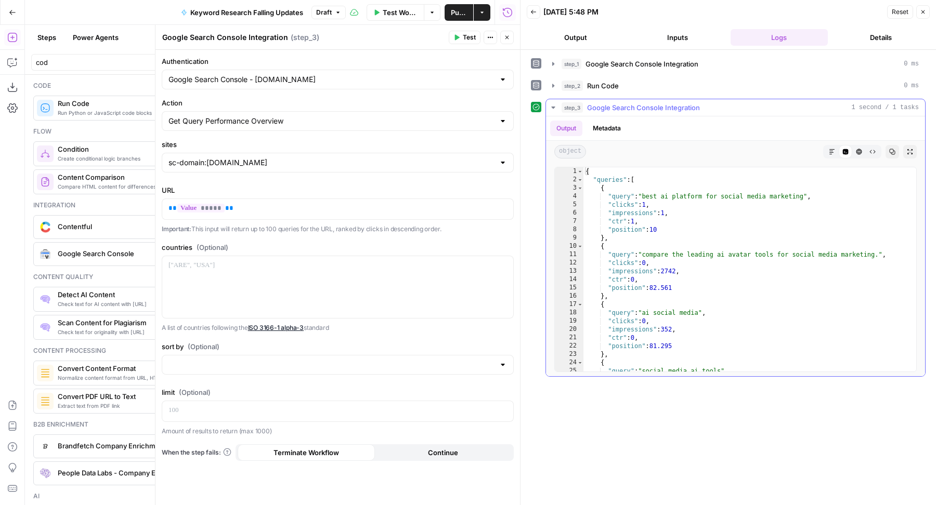
type textarea "*********"
click at [734, 281] on div "{ "queries" : [ { "query" : "best ai platform for social media marketing" , "cl…" at bounding box center [745, 277] width 324 height 221
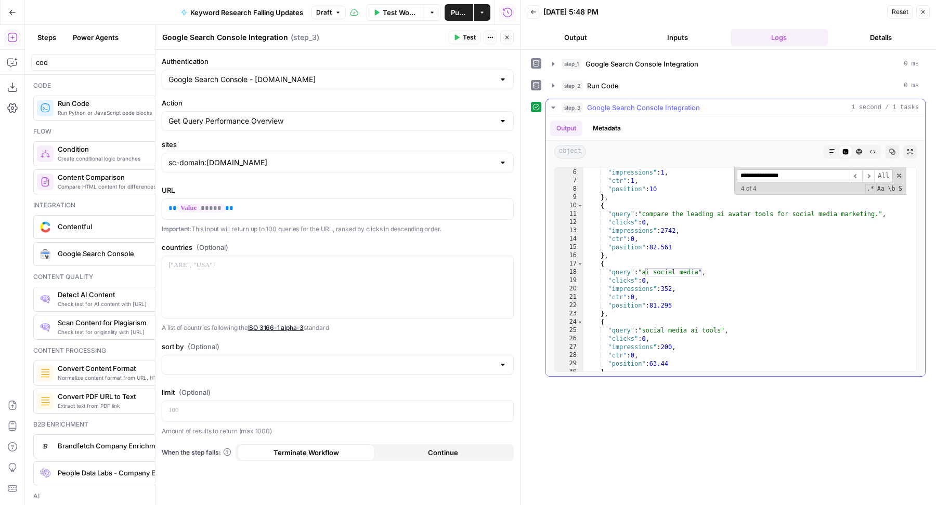
scroll to position [0, 0]
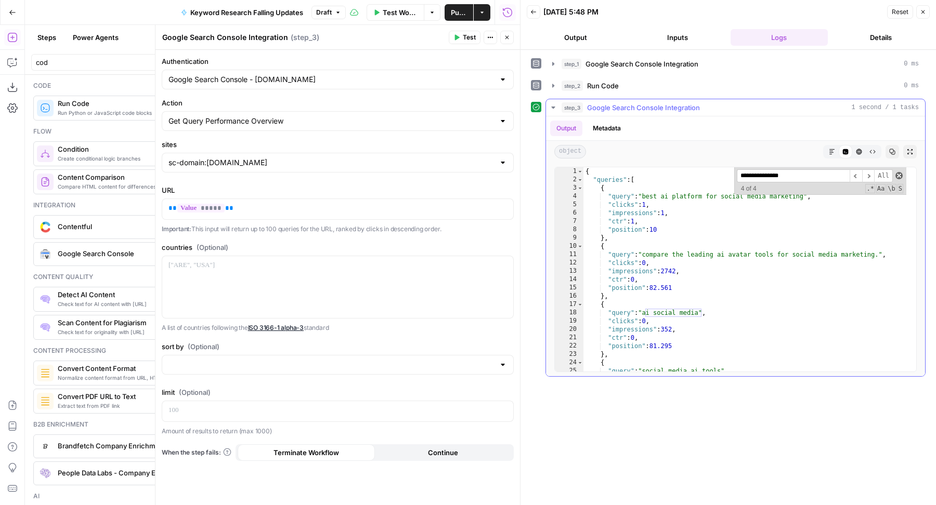
type input "**********"
click at [899, 173] on span at bounding box center [898, 175] width 7 height 7
type textarea "**********"
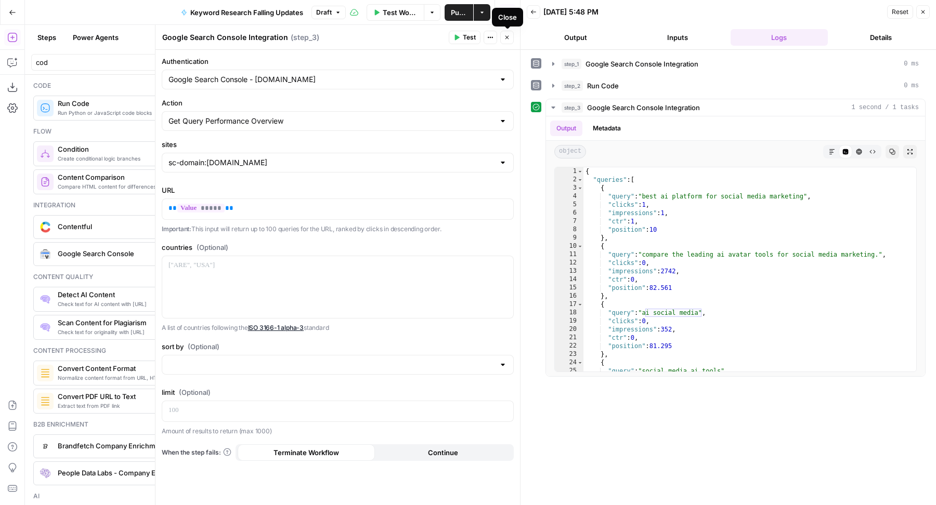
click at [508, 37] on icon "button" at bounding box center [507, 37] width 6 height 6
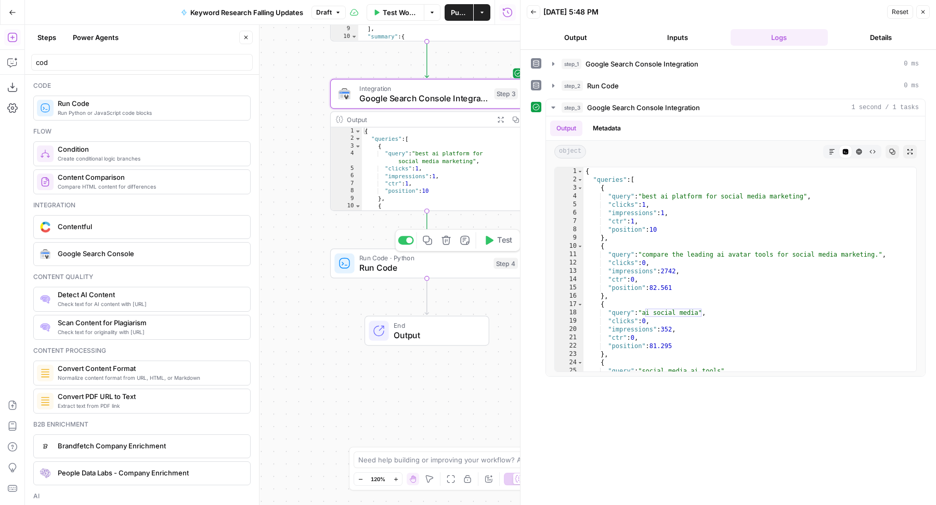
click at [410, 273] on span "Run Code" at bounding box center [423, 267] width 129 height 12
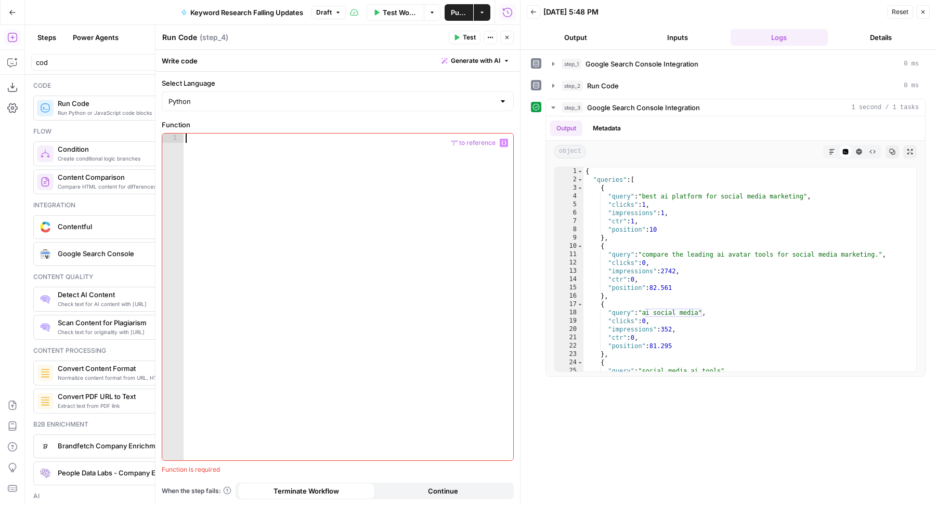
click at [414, 222] on div at bounding box center [349, 307] width 330 height 346
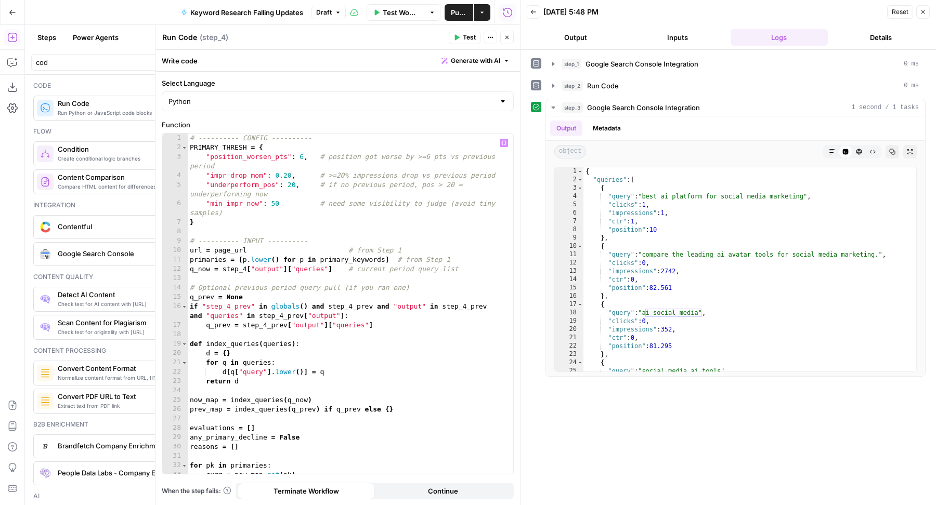
click at [228, 253] on div "# ---------- CONFIG ---------- PRIMARY_THRESH = { "position_worsen_pts" : 6 , #…" at bounding box center [346, 314] width 316 height 360
click at [609, 78] on button "step_2 Run Code 0 ms" at bounding box center [735, 85] width 379 height 17
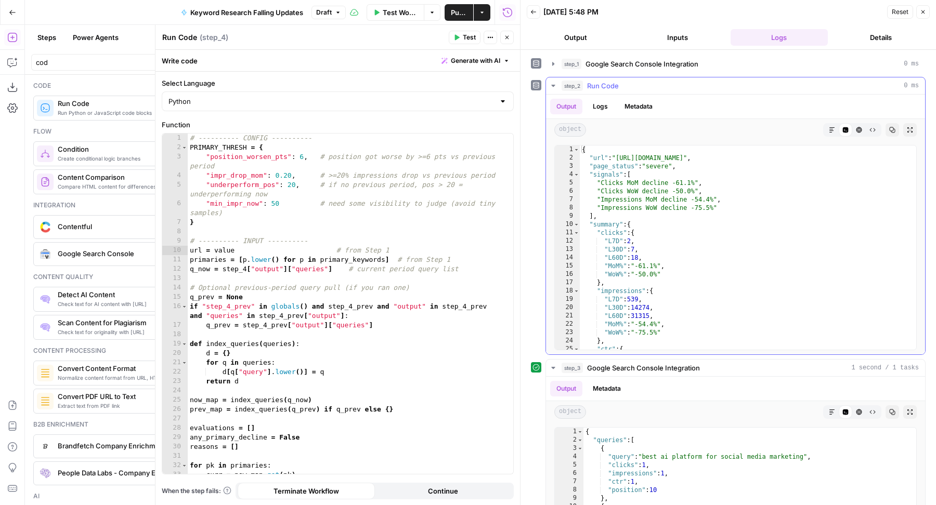
click at [610, 79] on button "step_2 Run Code 0 ms" at bounding box center [735, 85] width 379 height 17
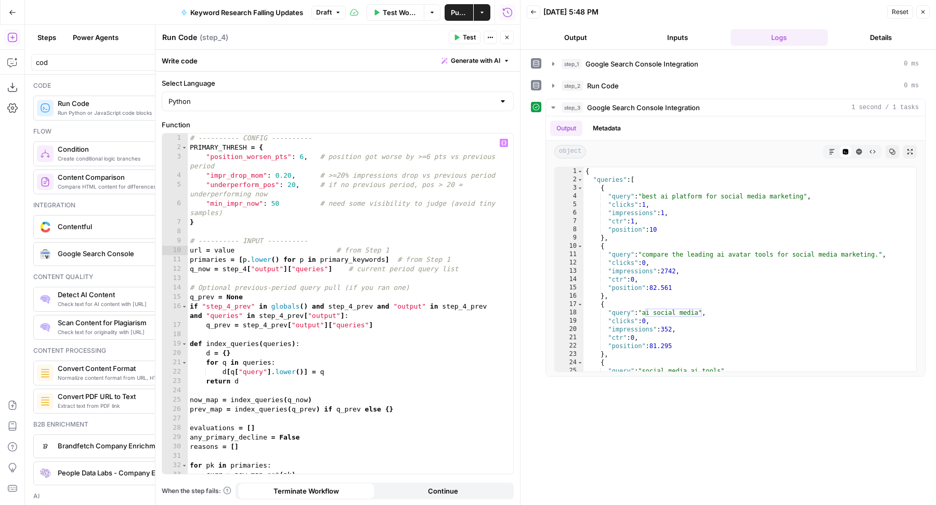
click at [246, 268] on div "# ---------- CONFIG ---------- PRIMARY_THRESH = { "position_worsen_pts" : 6 , #…" at bounding box center [346, 314] width 316 height 360
type textarea "**********"
click at [510, 36] on button "Close" at bounding box center [507, 38] width 14 height 14
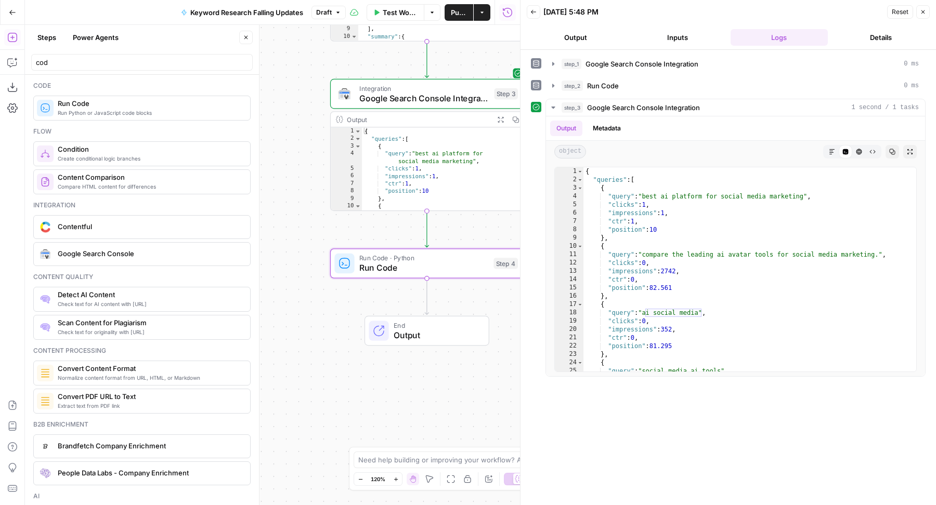
click at [923, 13] on icon "button" at bounding box center [923, 12] width 6 height 6
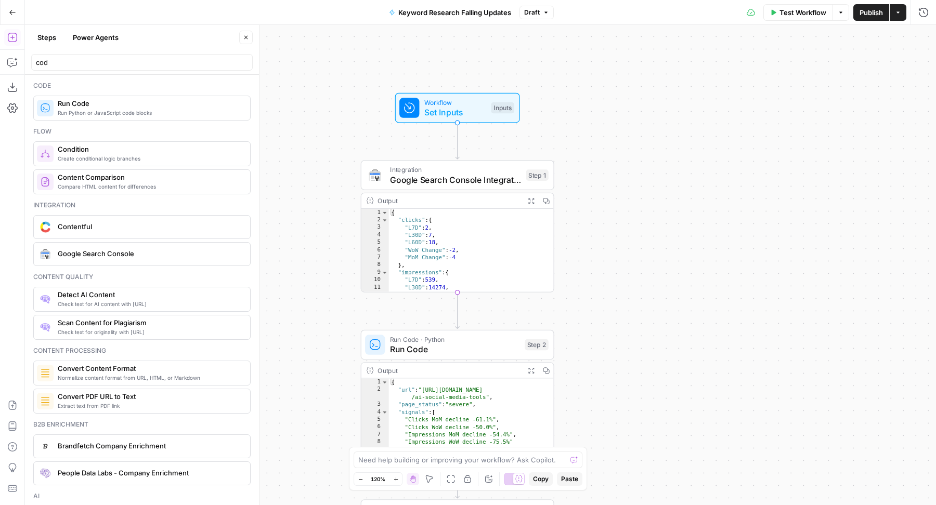
click at [488, 100] on div "Workflow Set Inputs Inputs Test Step" at bounding box center [456, 107] width 115 height 21
click at [893, 110] on button "edit field" at bounding box center [893, 106] width 40 height 12
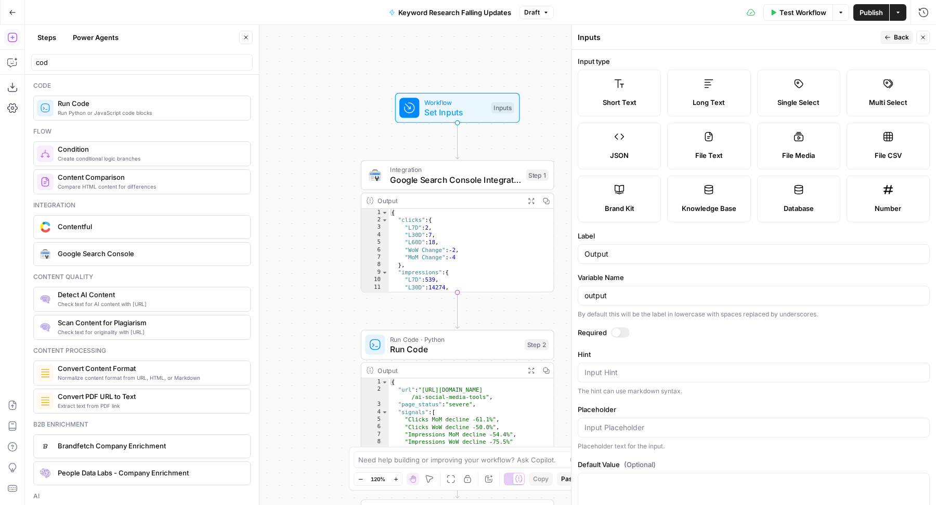
click at [661, 147] on label "JSON" at bounding box center [619, 146] width 83 height 47
click at [925, 36] on icon "button" at bounding box center [923, 37] width 6 height 6
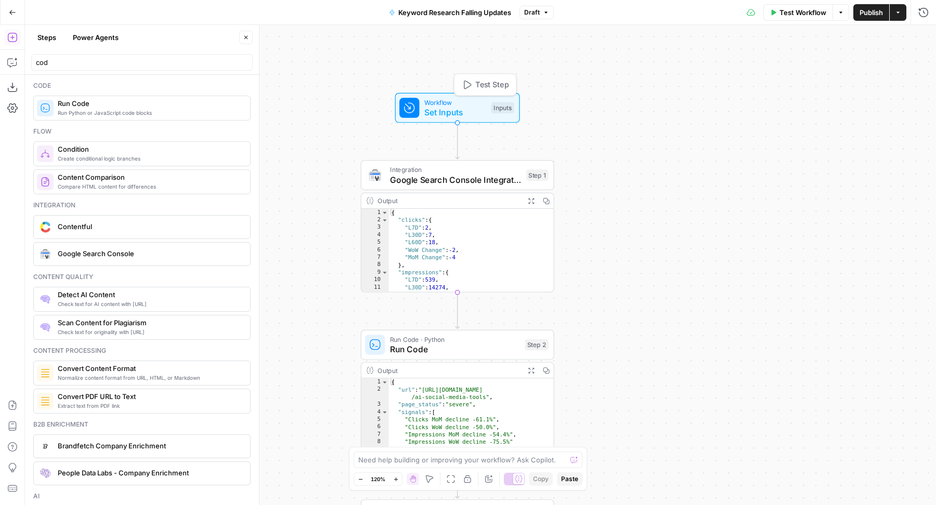
click at [495, 82] on span "Test Step" at bounding box center [491, 84] width 33 height 11
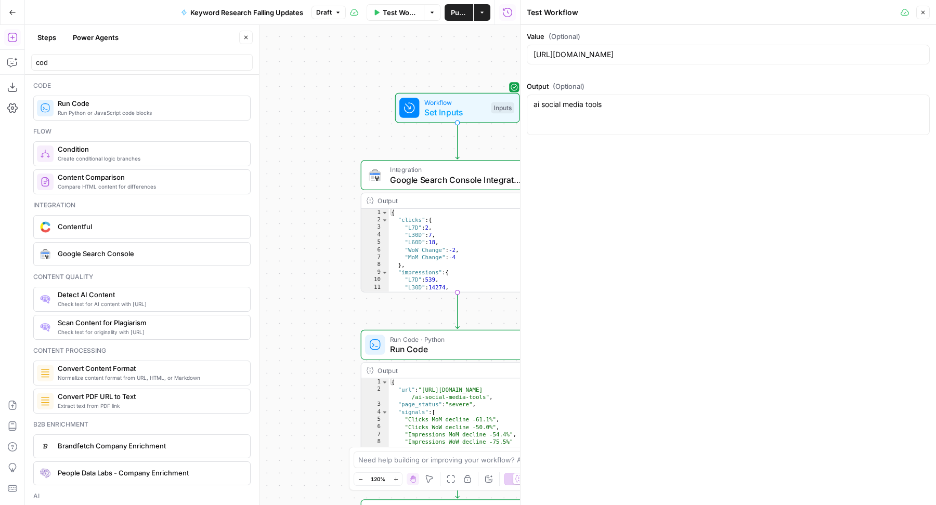
click at [722, 63] on div "[URL][DOMAIN_NAME]" at bounding box center [728, 55] width 403 height 20
click at [714, 59] on input "[URL][DOMAIN_NAME]" at bounding box center [727, 54] width 389 height 10
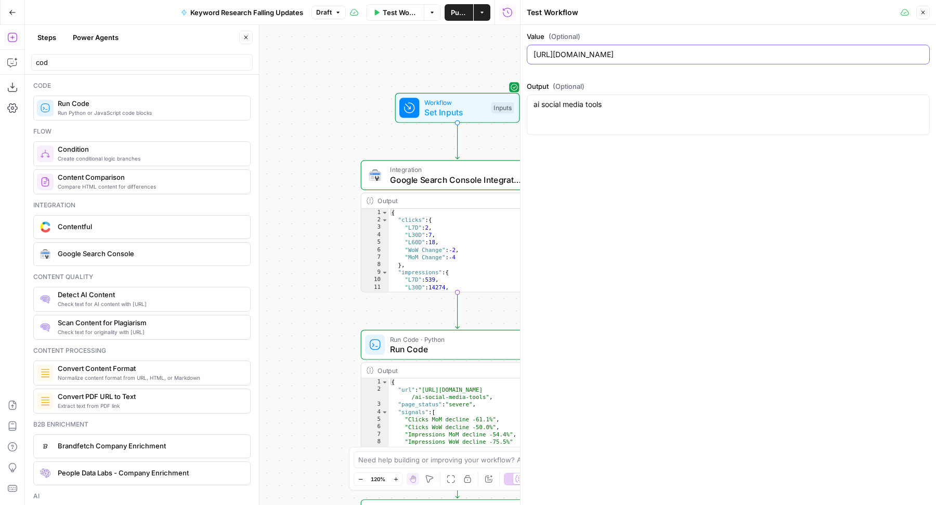
click at [714, 59] on input "[URL][DOMAIN_NAME]" at bounding box center [727, 54] width 389 height 10
click at [713, 55] on input "[URL][DOMAIN_NAME]" at bounding box center [727, 54] width 389 height 10
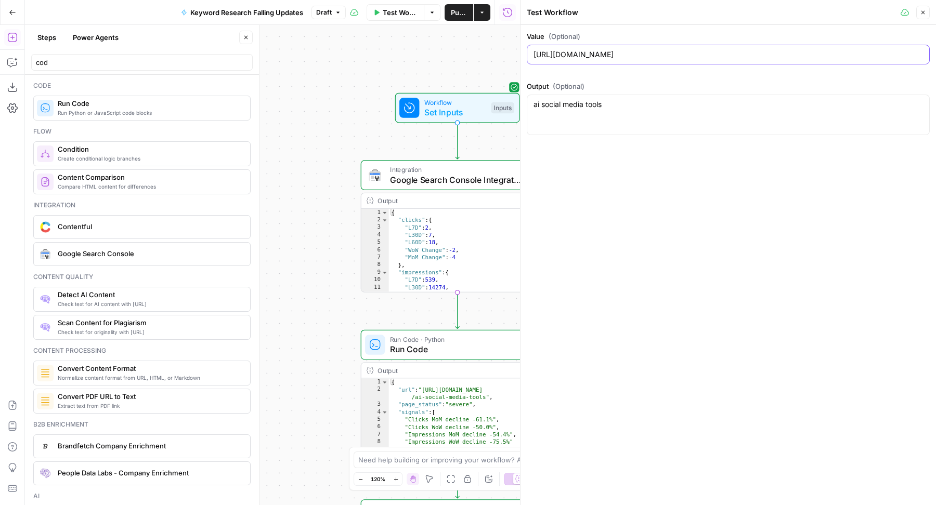
click at [713, 55] on input "[URL][DOMAIN_NAME]" at bounding box center [727, 54] width 389 height 10
paste input "[PERSON_NAME]-som"
type input "[URL][DOMAIN_NAME][PERSON_NAME]"
click at [654, 117] on div "ai social media tools ai social media tools" at bounding box center [728, 115] width 403 height 41
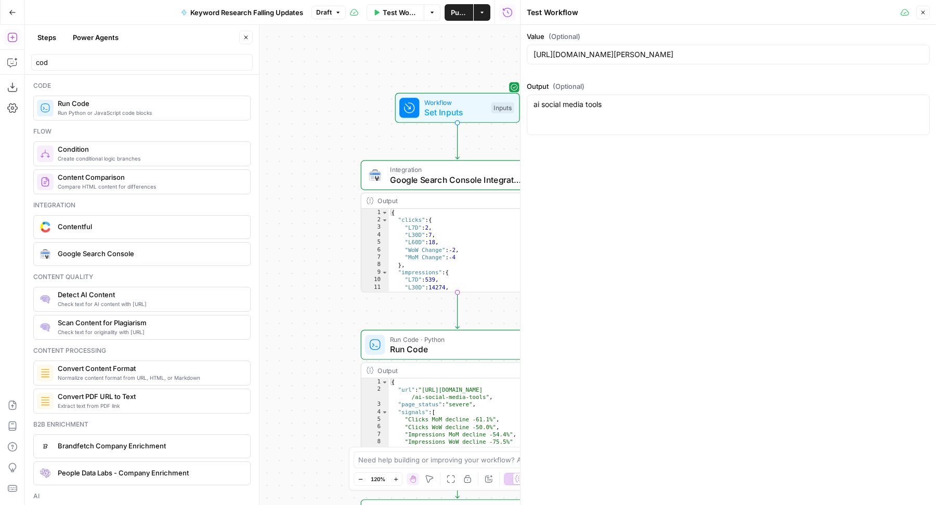
click at [654, 117] on div "ai social media tools ai social media tools" at bounding box center [728, 115] width 403 height 41
click at [597, 106] on textarea "ai social media tools" at bounding box center [727, 104] width 389 height 10
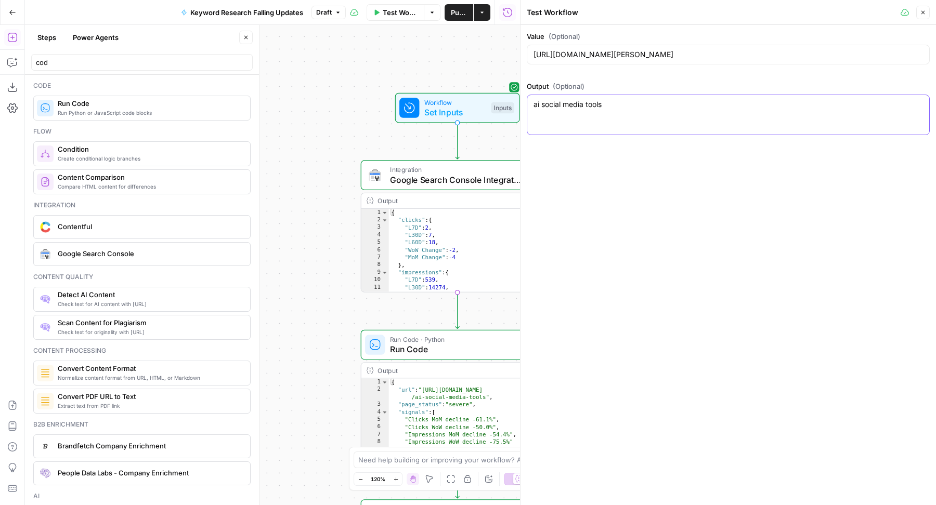
click at [597, 106] on textarea "ai social media tools" at bounding box center [727, 104] width 389 height 10
paste textarea "[ "[PERSON_NAME] SOM", "total addressable market", "serviceable addressable mar…"
type textarea "[ "[PERSON_NAME] SOM", "total addressable market", "serviceable addressable mar…"
click at [924, 9] on icon "button" at bounding box center [923, 12] width 6 height 6
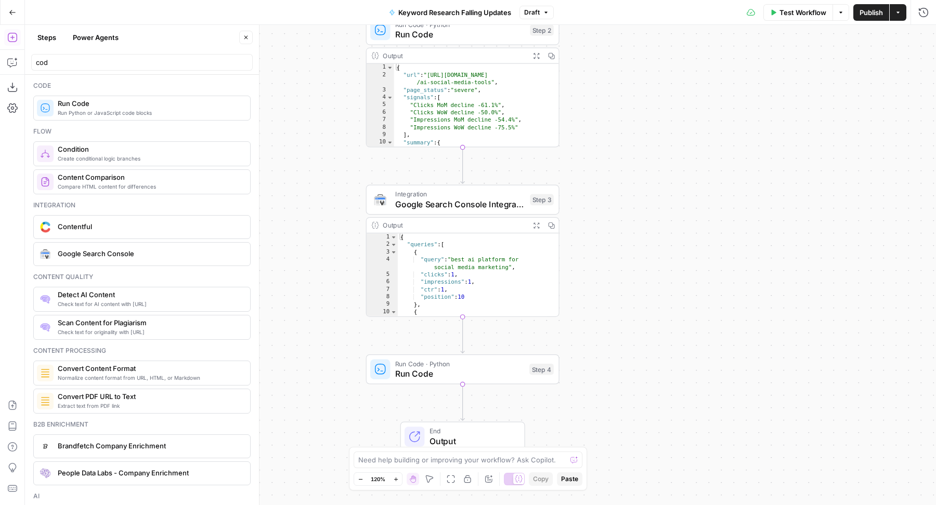
click at [491, 372] on span "Run Code" at bounding box center [459, 374] width 129 height 12
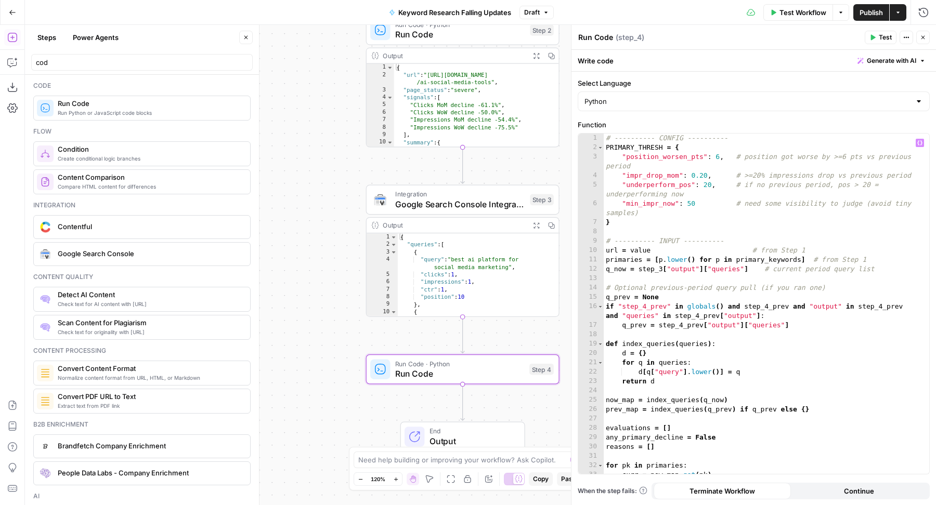
click at [783, 258] on div "# ---------- CONFIG ---------- PRIMARY_THRESH = { "position_worsen_pts" : 6 , #…" at bounding box center [762, 314] width 316 height 360
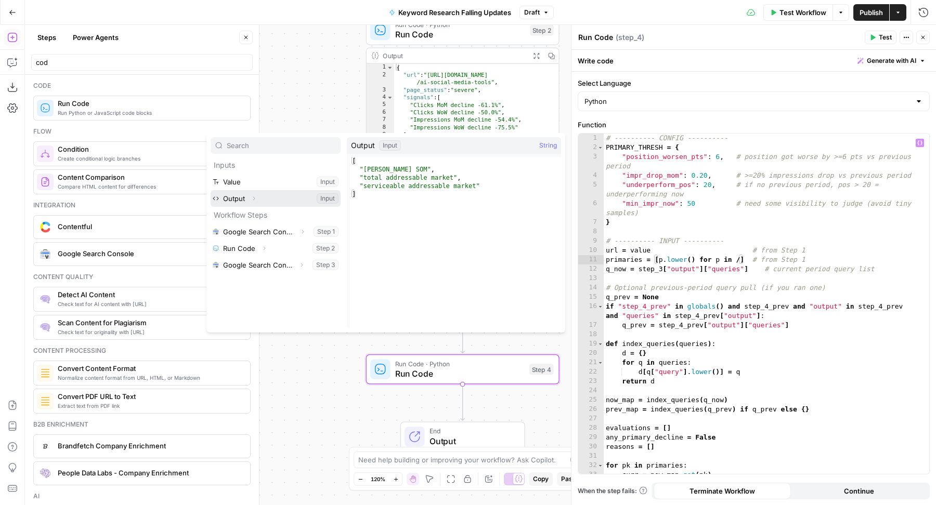
click at [264, 199] on button "Select variable Output" at bounding box center [276, 198] width 130 height 17
type textarea "**********"
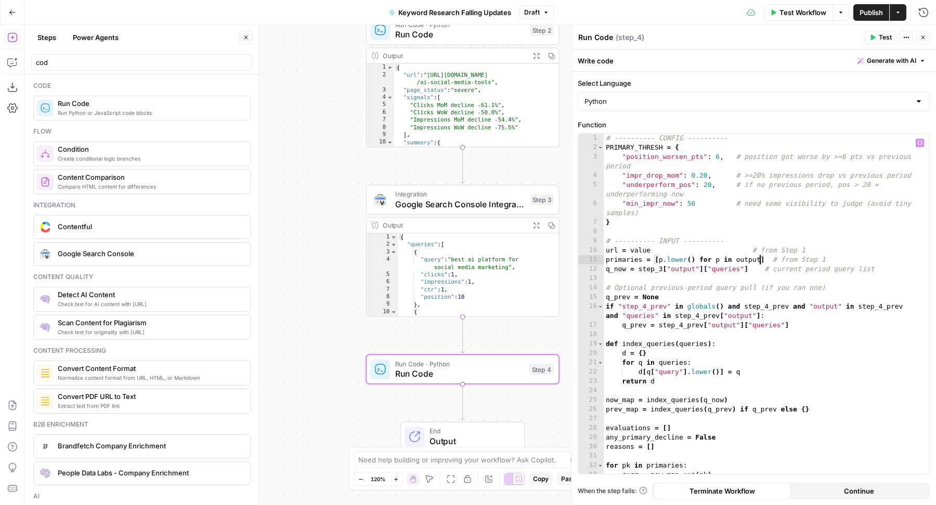
click at [878, 40] on button "Test" at bounding box center [881, 38] width 32 height 14
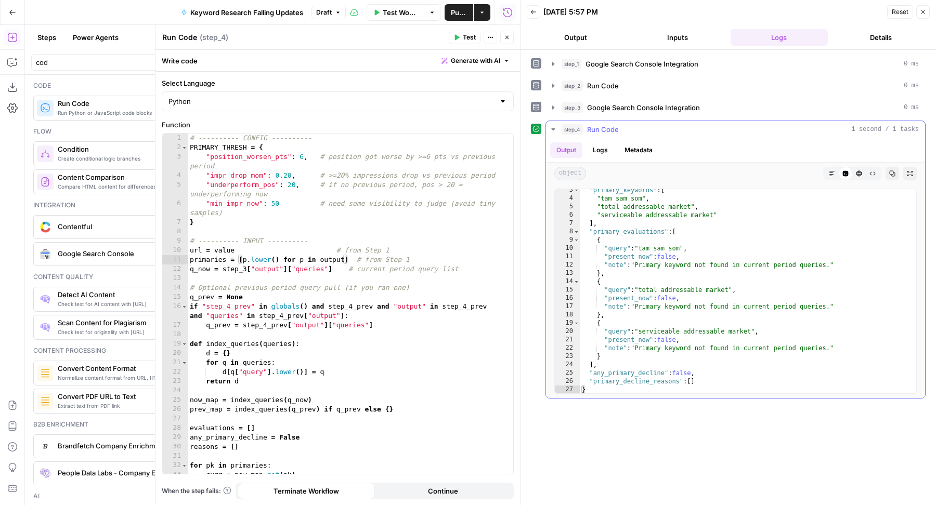
scroll to position [20, 0]
click at [664, 285] on div ""primary_keywords" : [ "[PERSON_NAME] som" , "total addressable market" , "serv…" at bounding box center [744, 296] width 328 height 221
type textarea "**********"
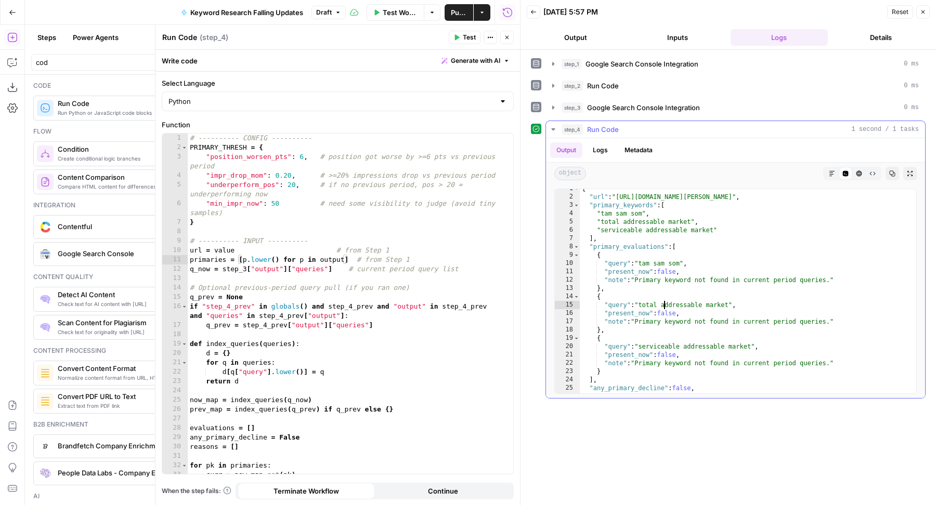
scroll to position [0, 0]
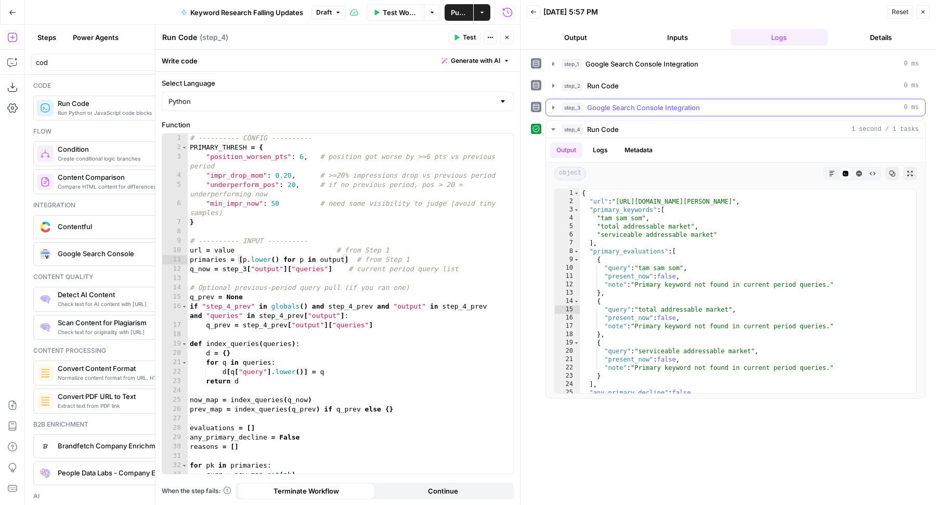
click at [624, 108] on span "Google Search Console Integration" at bounding box center [643, 107] width 113 height 10
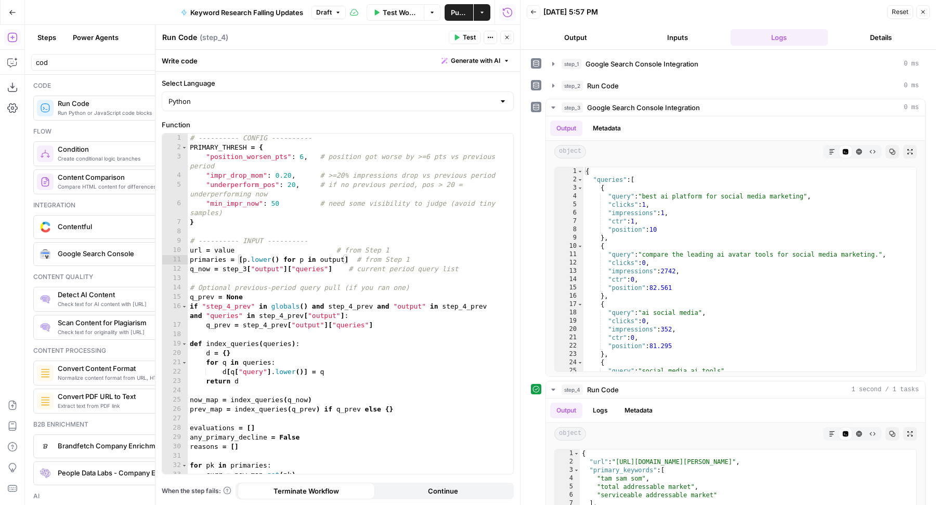
click at [500, 39] on div "Test Actions Close" at bounding box center [481, 38] width 65 height 14
click at [503, 37] on button "Close" at bounding box center [507, 38] width 14 height 14
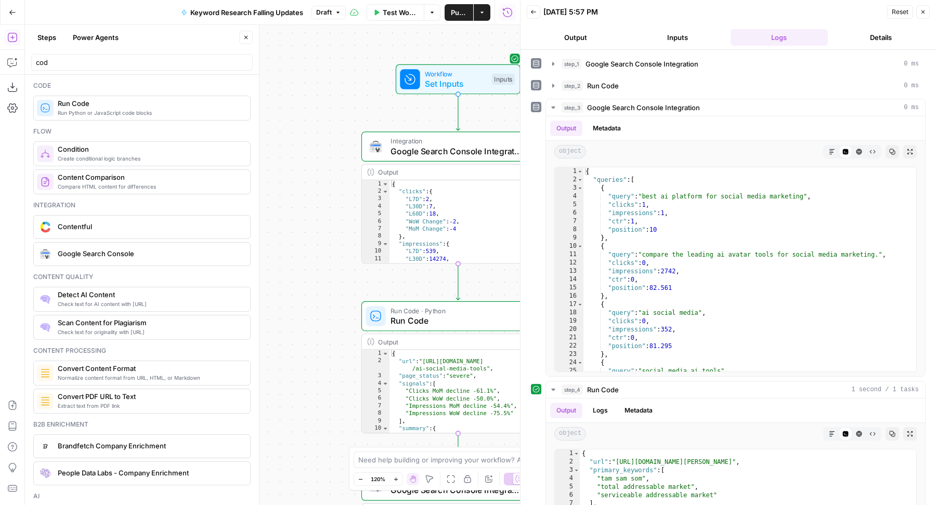
click at [387, 17] on span "Test Workflow" at bounding box center [400, 12] width 35 height 10
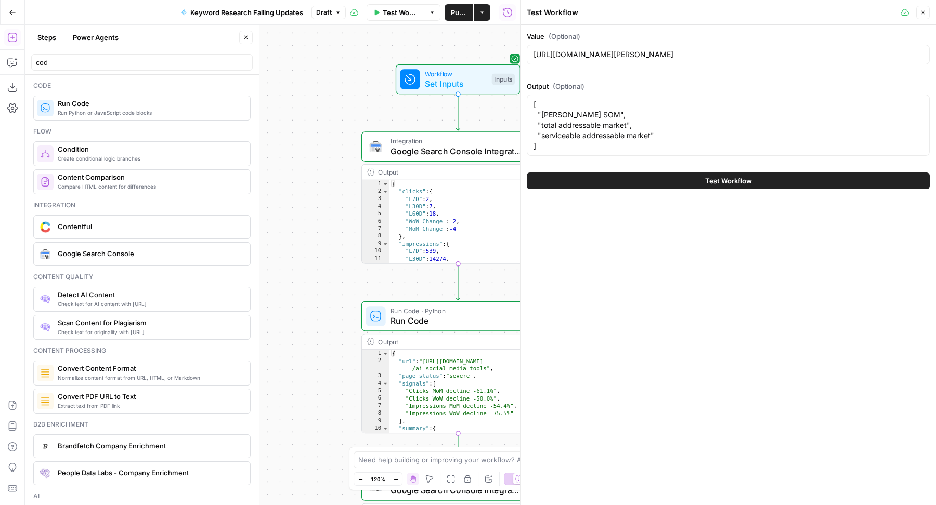
click at [717, 180] on span "Test Workflow" at bounding box center [728, 181] width 47 height 10
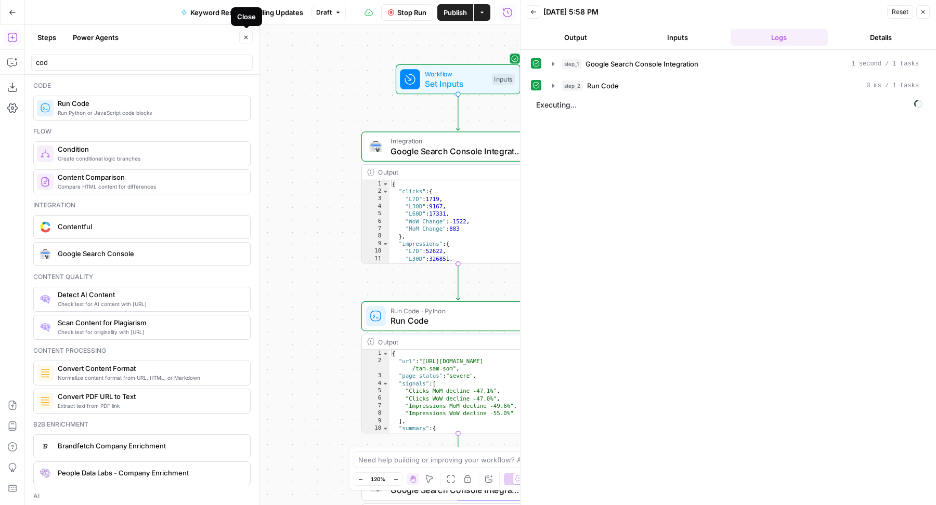
click at [245, 41] on button "Close" at bounding box center [246, 38] width 14 height 14
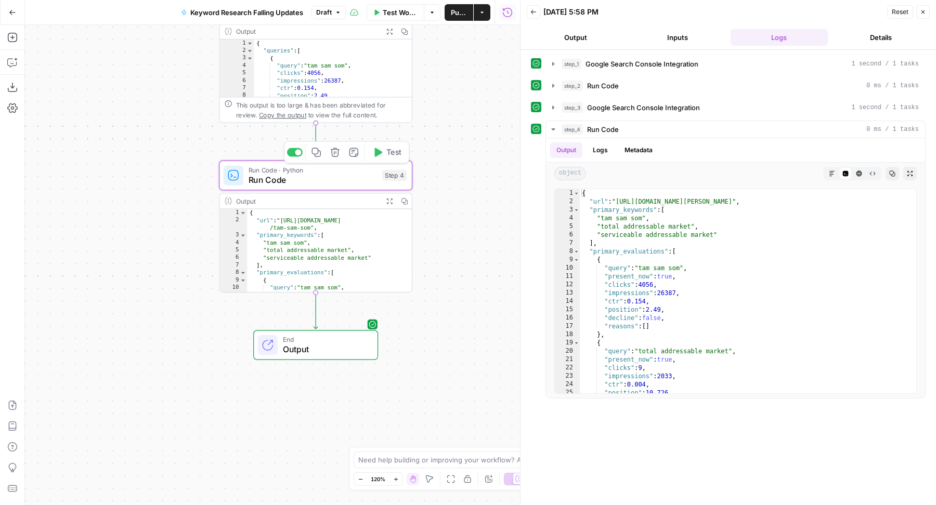
click at [300, 180] on span "Run Code" at bounding box center [312, 180] width 129 height 12
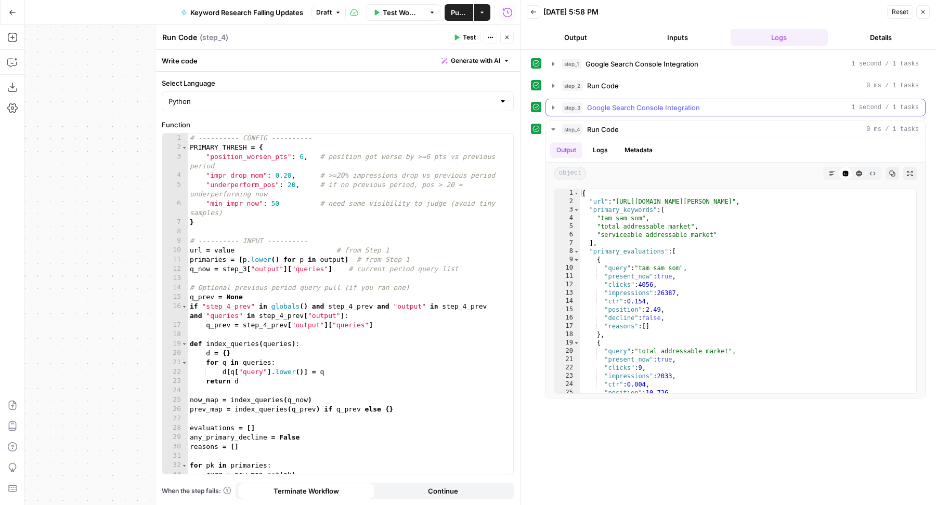
click at [661, 106] on span "Google Search Console Integration" at bounding box center [643, 107] width 113 height 10
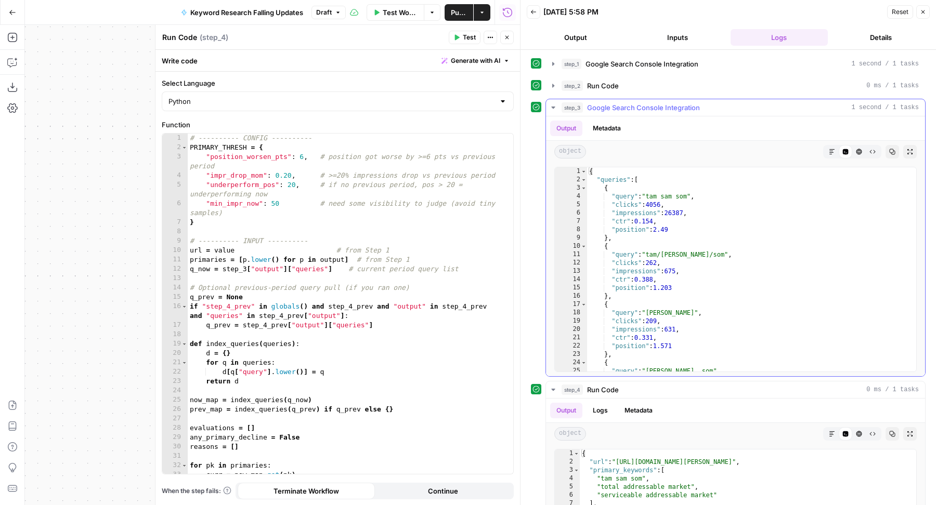
click at [661, 106] on span "Google Search Console Integration" at bounding box center [643, 107] width 113 height 10
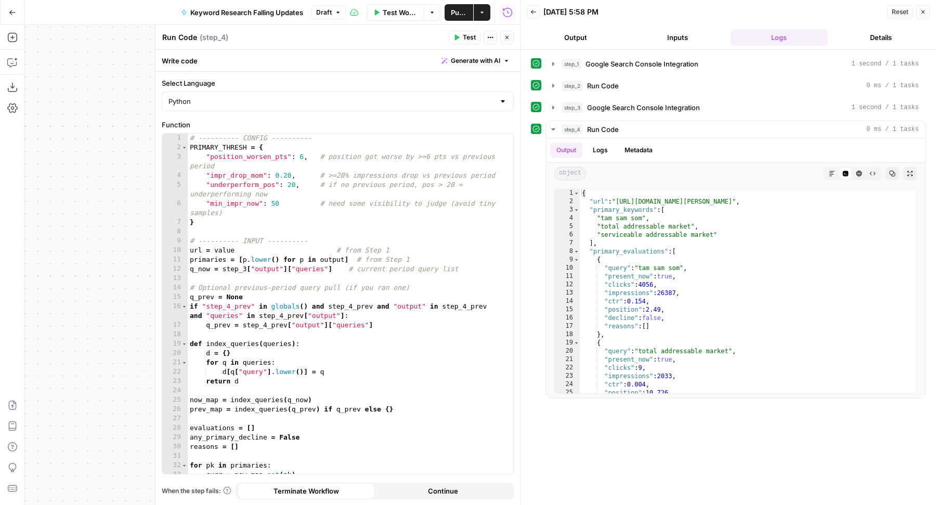
click at [508, 36] on icon "button" at bounding box center [507, 37] width 6 height 6
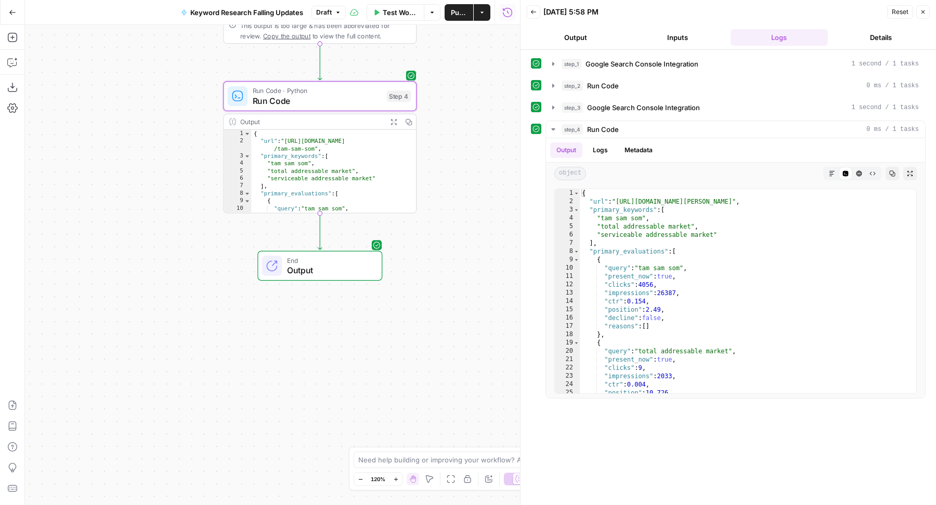
click at [452, 11] on span "Publish" at bounding box center [459, 12] width 16 height 10
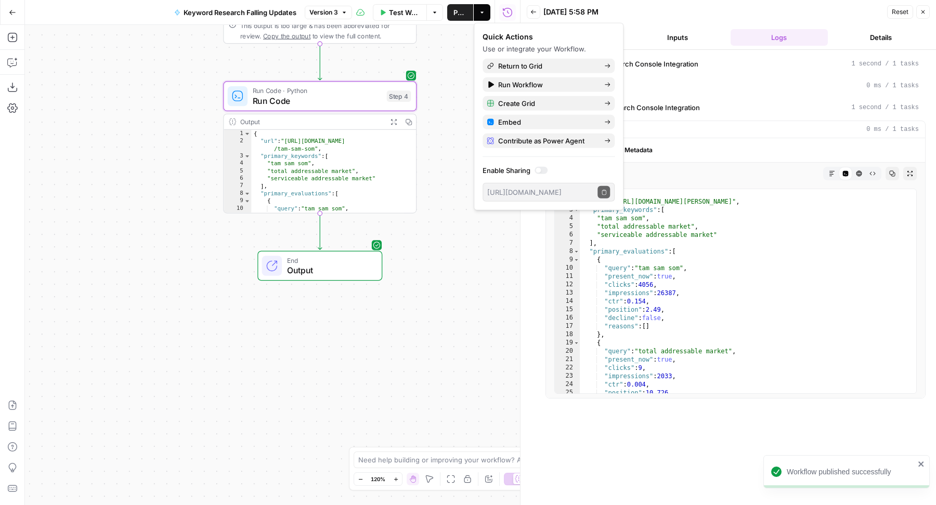
click at [921, 12] on icon "button" at bounding box center [923, 12] width 6 height 6
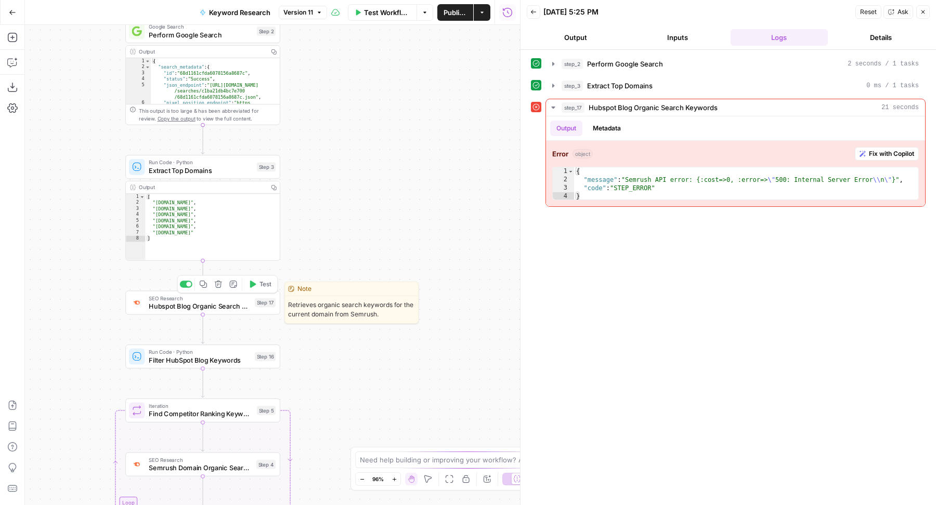
click at [231, 307] on span "Hubspot Blog Organic Search Keywords" at bounding box center [200, 307] width 102 height 10
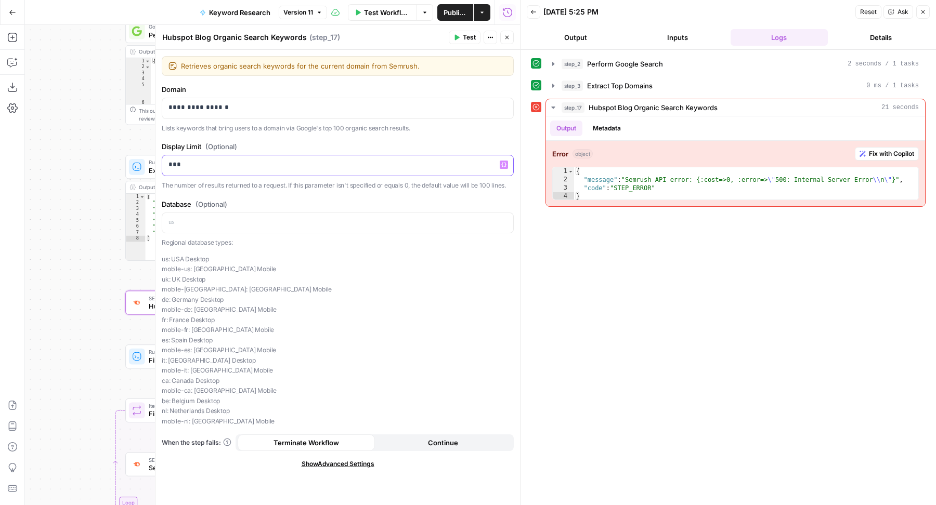
click at [311, 173] on div "***" at bounding box center [337, 165] width 351 height 20
click at [172, 164] on p "***" at bounding box center [337, 165] width 339 height 10
click at [459, 41] on button "Test" at bounding box center [465, 38] width 32 height 14
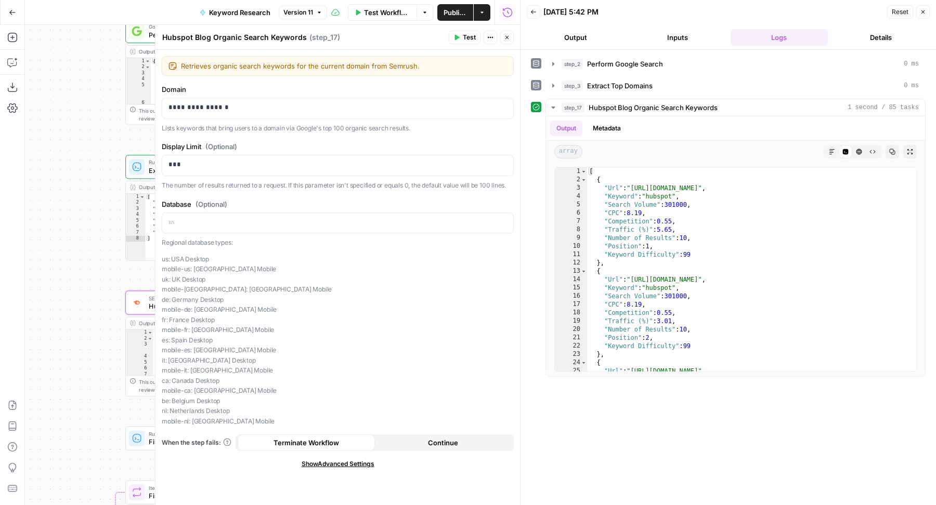
click at [507, 37] on icon "button" at bounding box center [507, 37] width 6 height 6
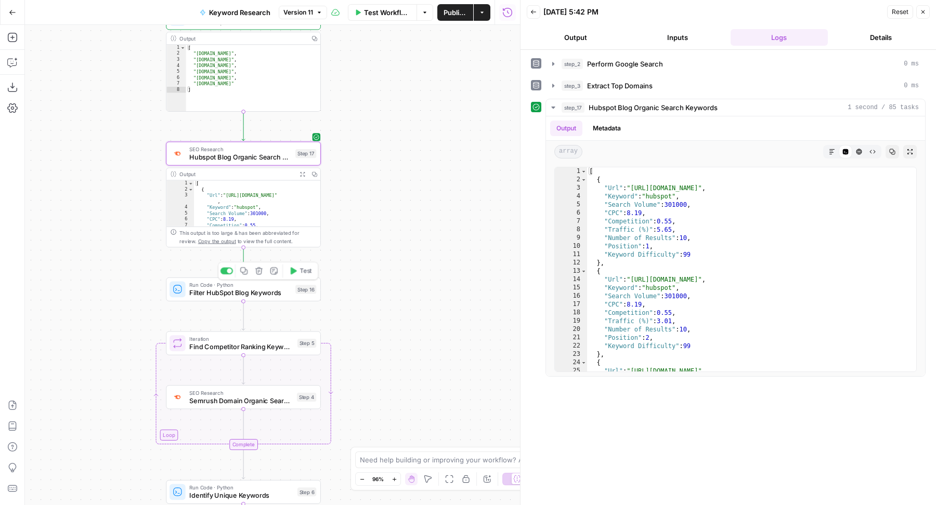
click at [269, 295] on span "Filter HubSpot Blog Keywords" at bounding box center [240, 293] width 102 height 10
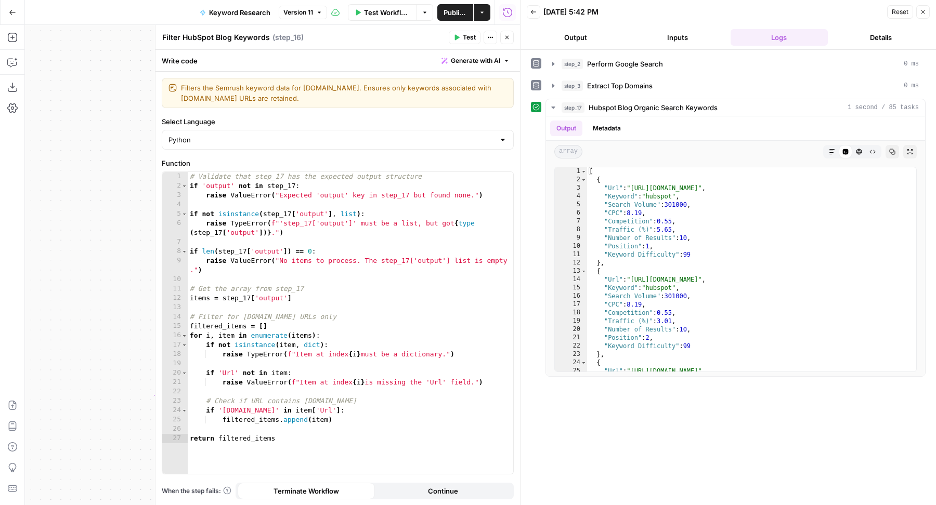
click at [505, 41] on button "Close" at bounding box center [507, 38] width 14 height 14
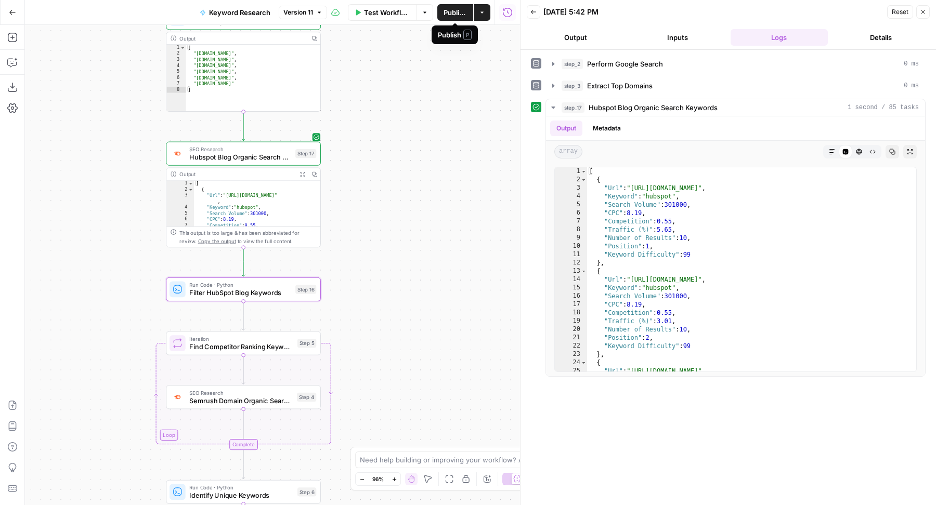
click at [444, 12] on span "Publish" at bounding box center [454, 12] width 23 height 10
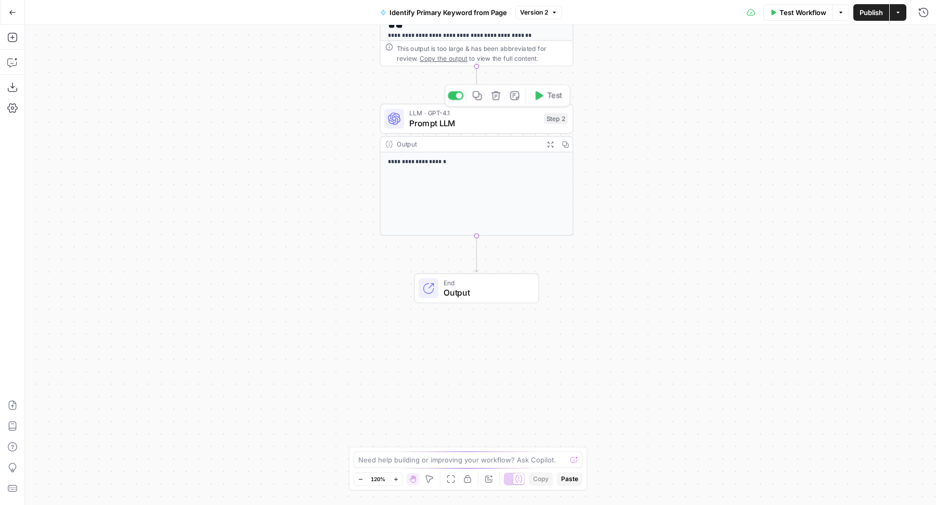
click at [424, 123] on span "Prompt LLM" at bounding box center [474, 123] width 130 height 12
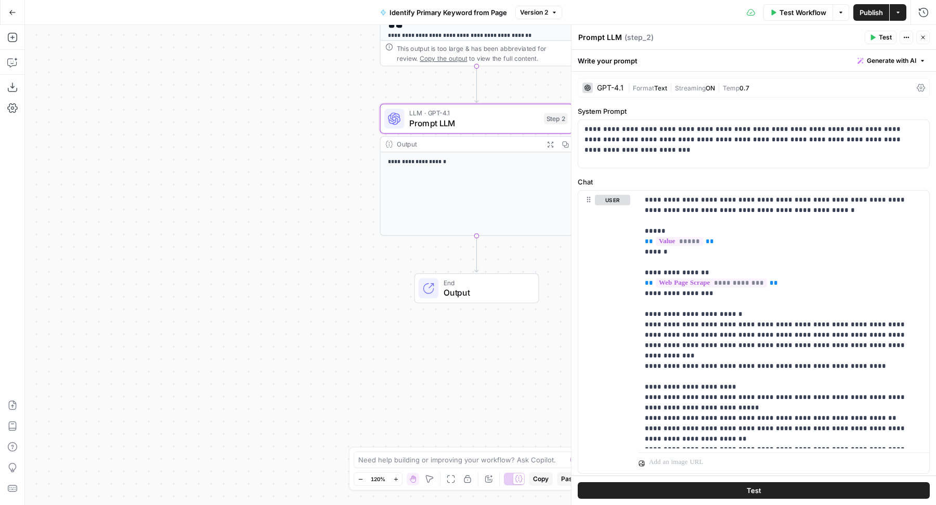
click at [886, 62] on span "Generate with AI" at bounding box center [891, 60] width 49 height 9
click at [868, 106] on span "Refine" at bounding box center [865, 107] width 83 height 10
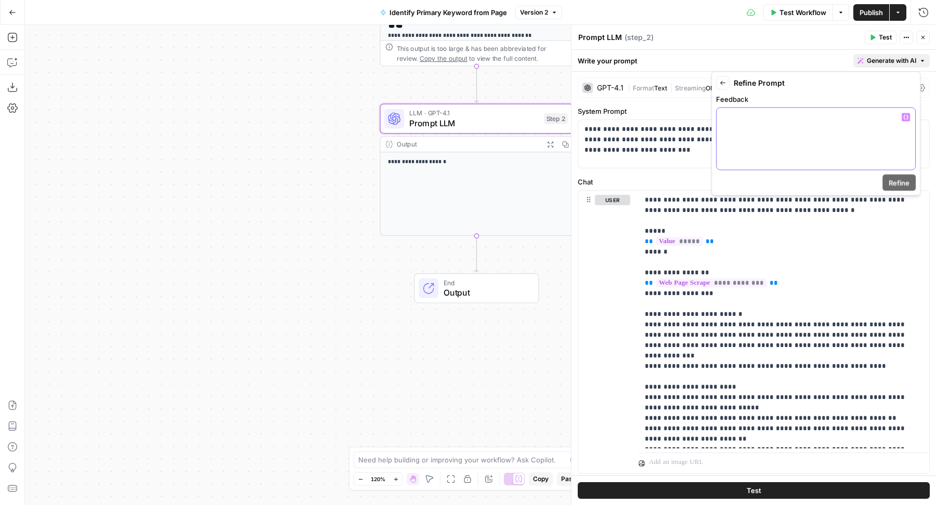
click at [808, 130] on div at bounding box center [815, 139] width 199 height 62
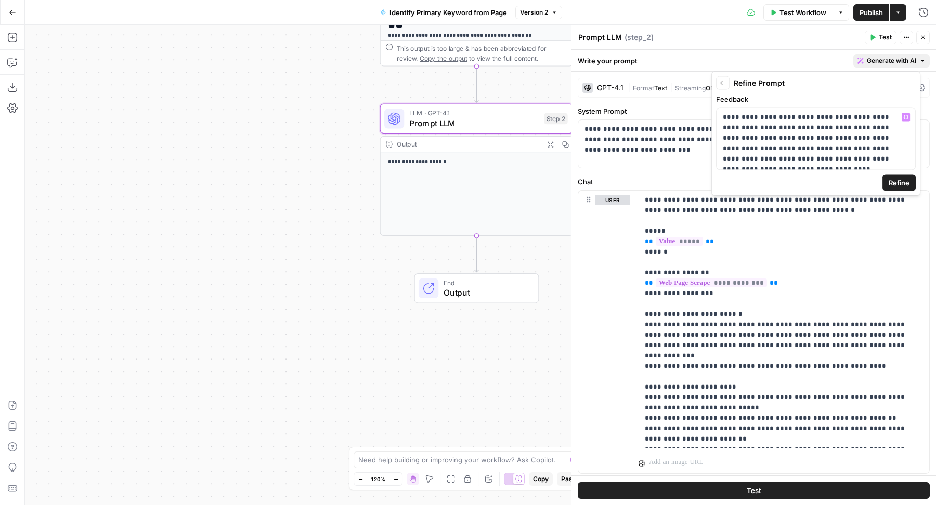
click at [907, 178] on span "Refine" at bounding box center [898, 183] width 21 height 10
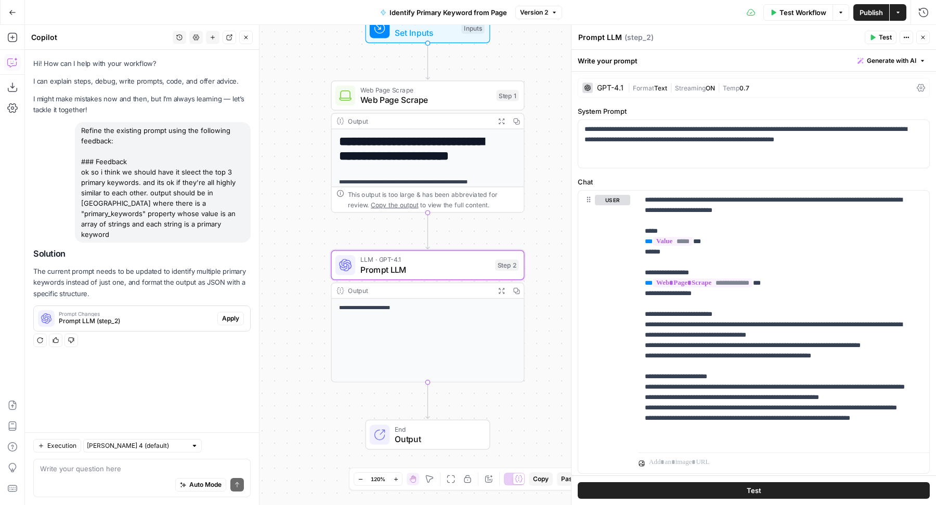
click at [228, 314] on span "Apply" at bounding box center [230, 318] width 17 height 9
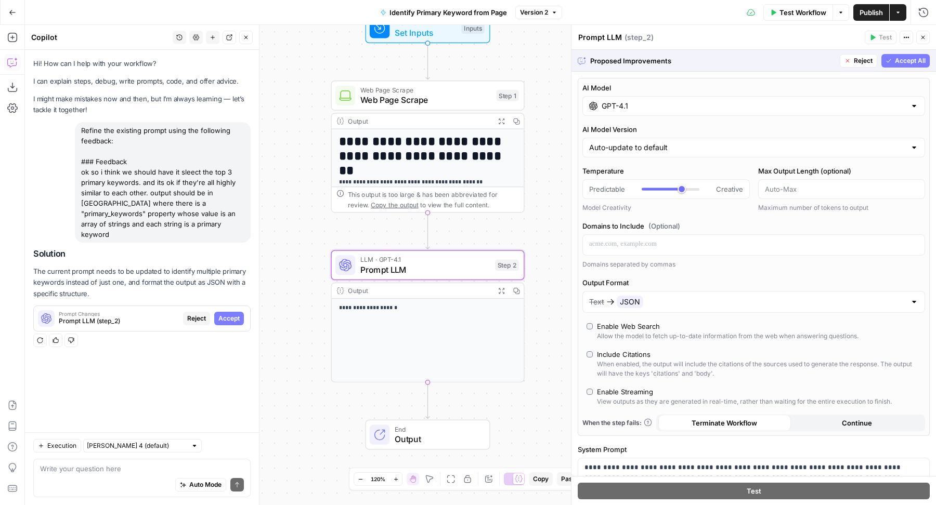
click at [228, 314] on span "Accept" at bounding box center [228, 318] width 21 height 9
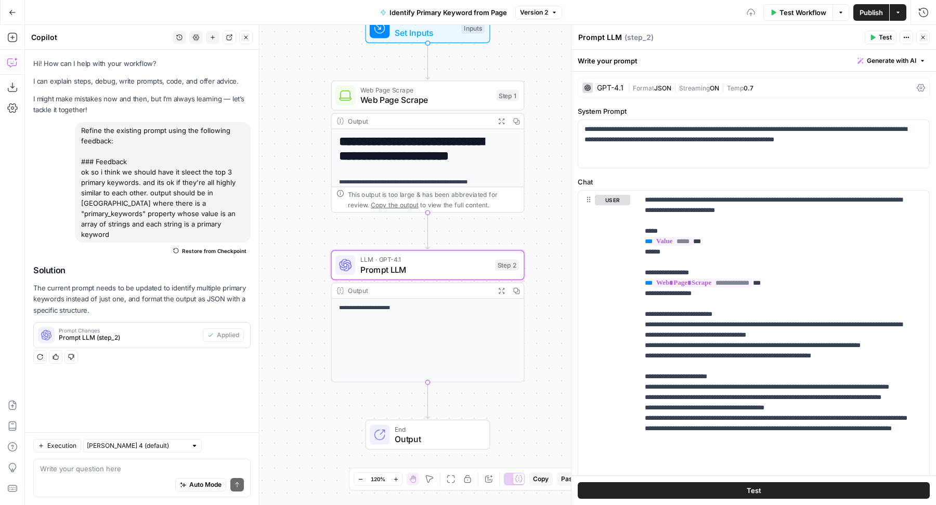
scroll to position [58, 0]
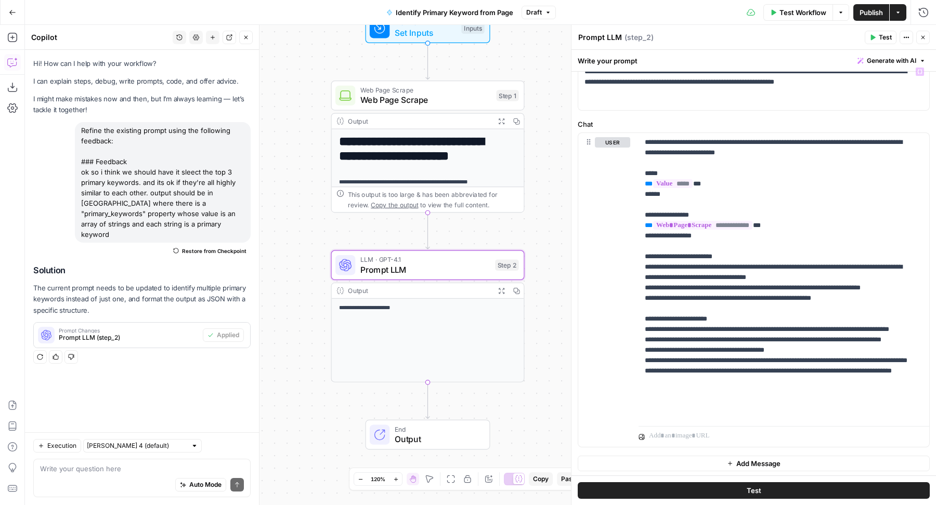
click at [879, 57] on span "Generate with AI" at bounding box center [891, 60] width 49 height 9
click at [860, 110] on span "Refine" at bounding box center [865, 107] width 83 height 10
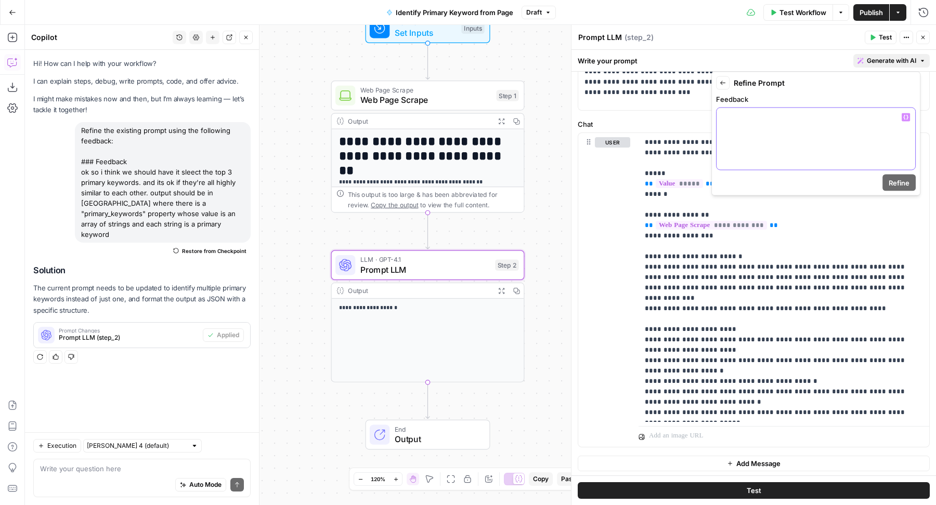
click at [823, 168] on div at bounding box center [815, 139] width 199 height 62
click at [895, 181] on span "Refine" at bounding box center [898, 183] width 21 height 10
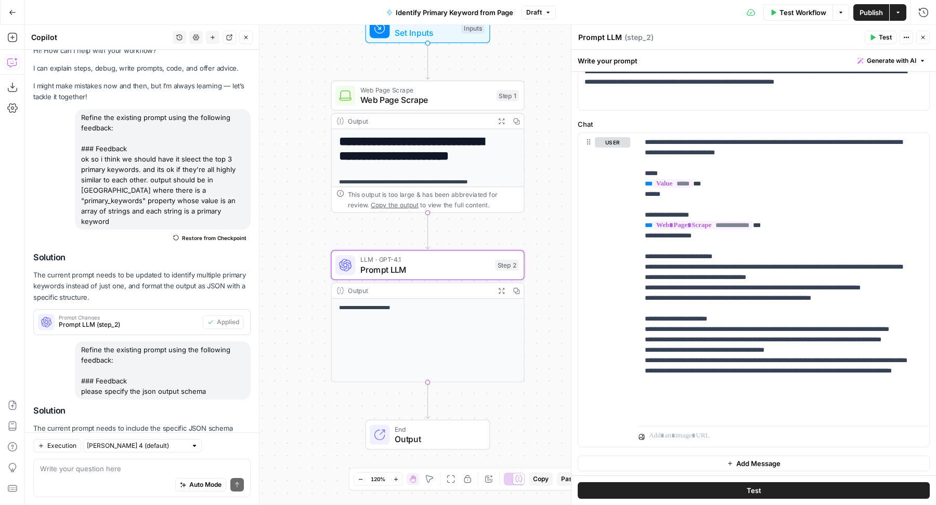
scroll to position [71, 0]
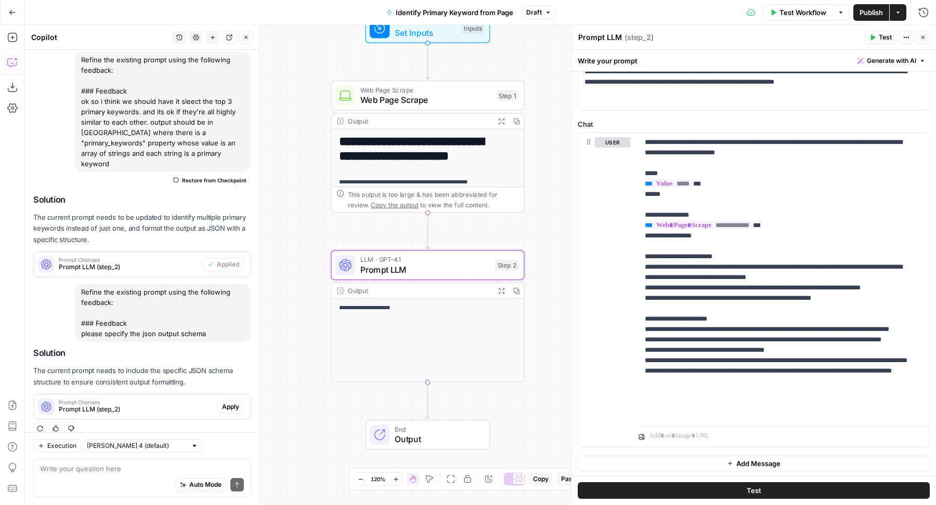
click at [222, 402] on span "Apply" at bounding box center [230, 406] width 17 height 9
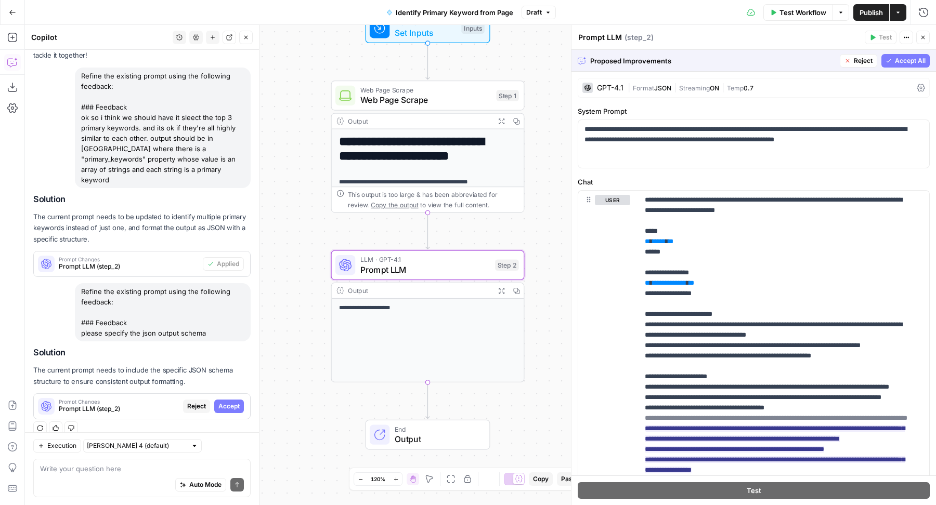
scroll to position [55, 0]
click at [221, 402] on span "Accept" at bounding box center [228, 406] width 21 height 9
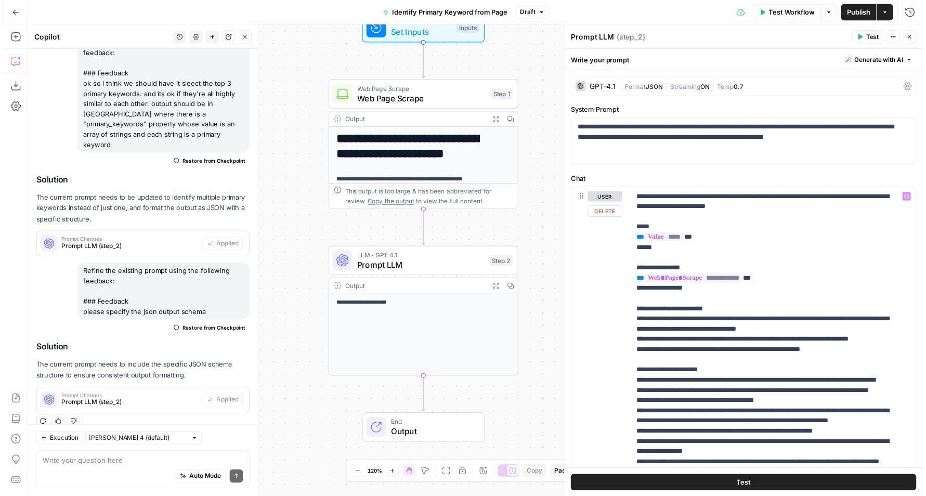
scroll to position [99, 0]
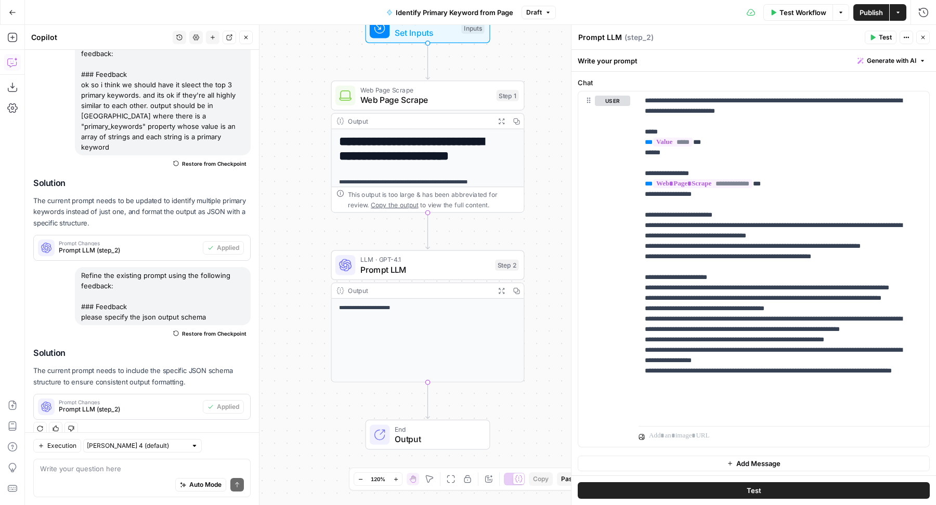
click at [879, 38] on button "Test" at bounding box center [881, 38] width 32 height 14
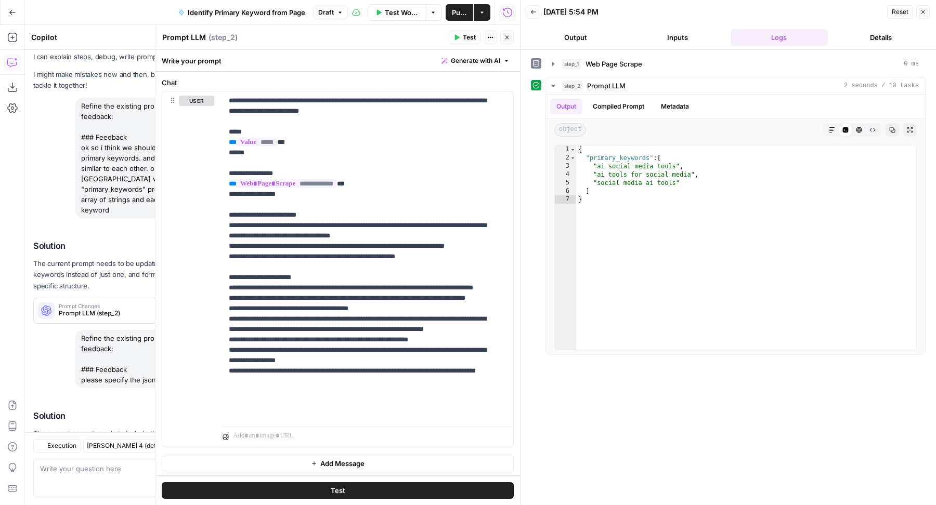
scroll to position [87, 0]
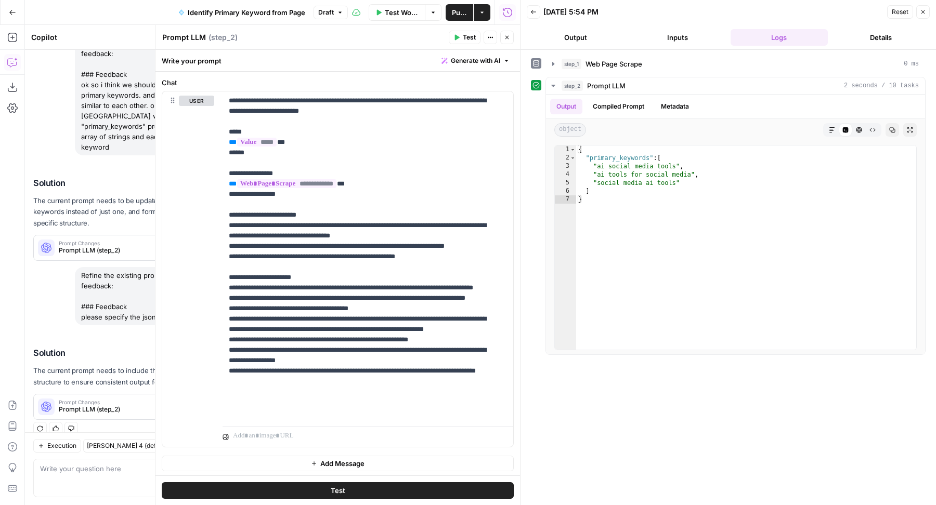
click at [510, 37] on button "Close" at bounding box center [507, 38] width 14 height 14
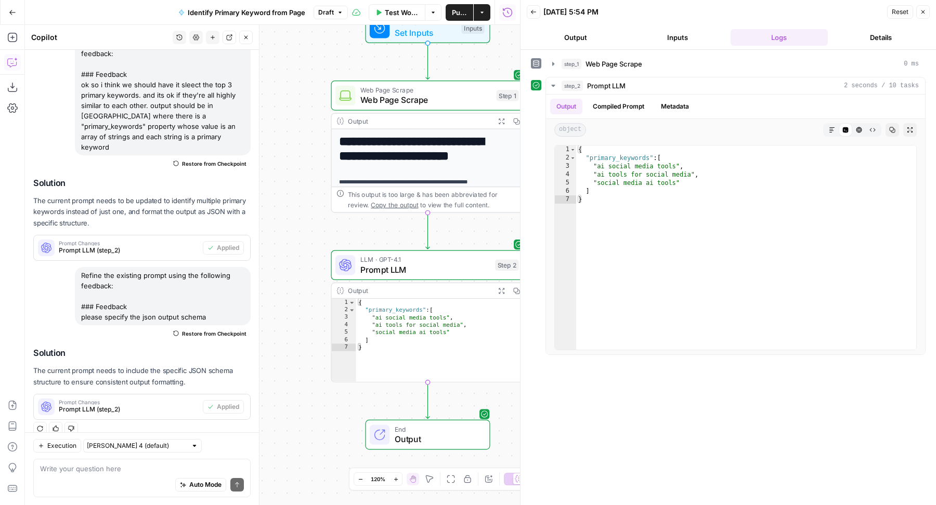
click at [250, 34] on button "Close" at bounding box center [246, 38] width 14 height 14
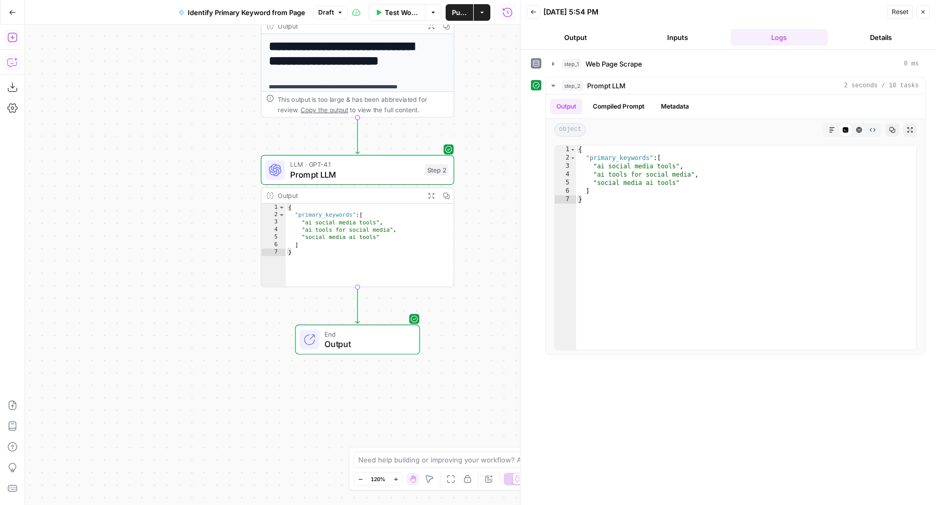
click at [6, 35] on button "Add Steps" at bounding box center [12, 37] width 17 height 17
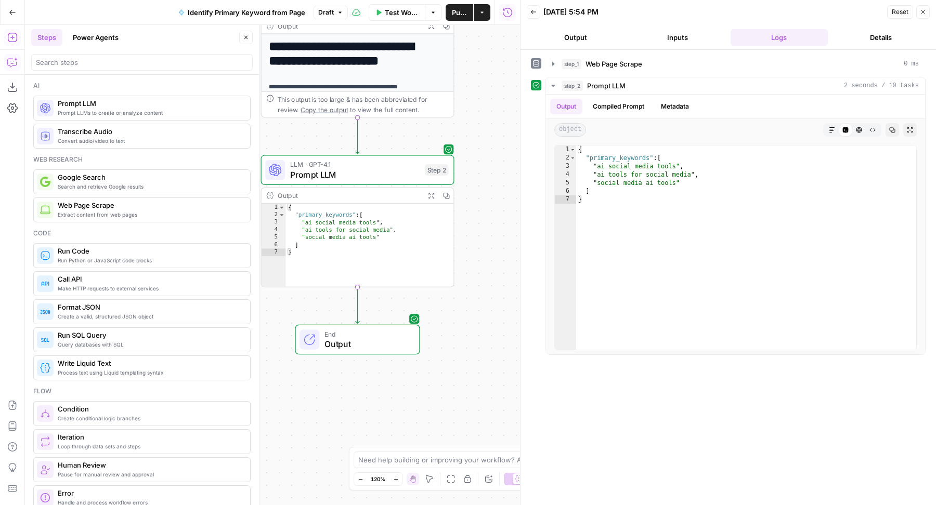
click at [247, 35] on icon "button" at bounding box center [246, 37] width 6 height 6
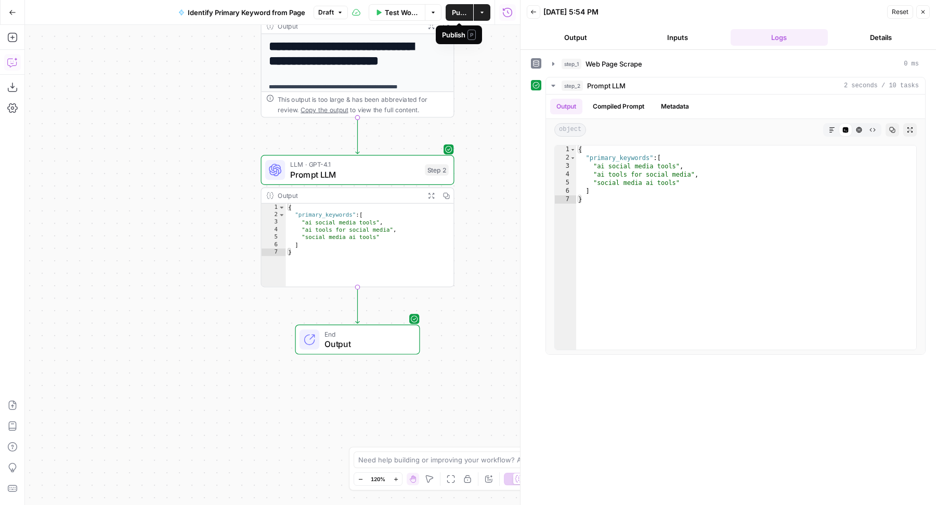
click at [462, 14] on span "Publish" at bounding box center [459, 12] width 15 height 10
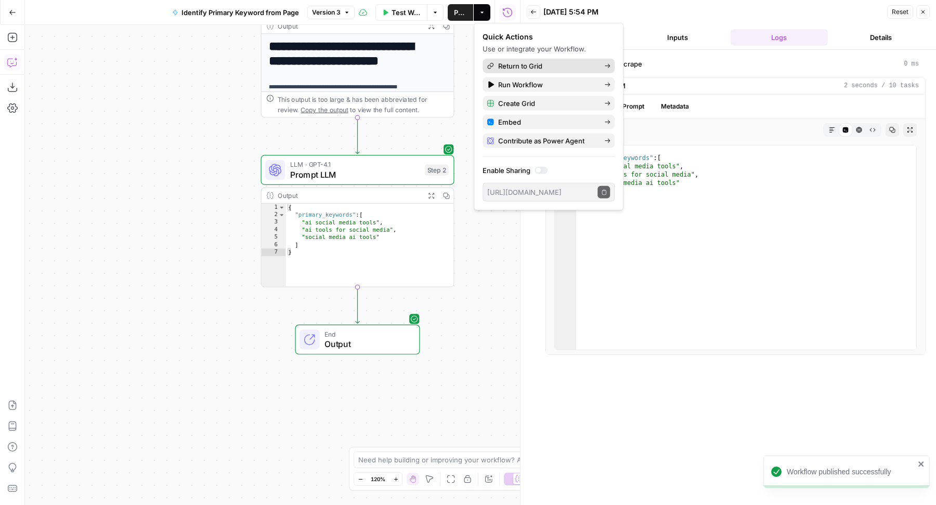
click at [558, 60] on link "Return to Grid" at bounding box center [548, 66] width 132 height 15
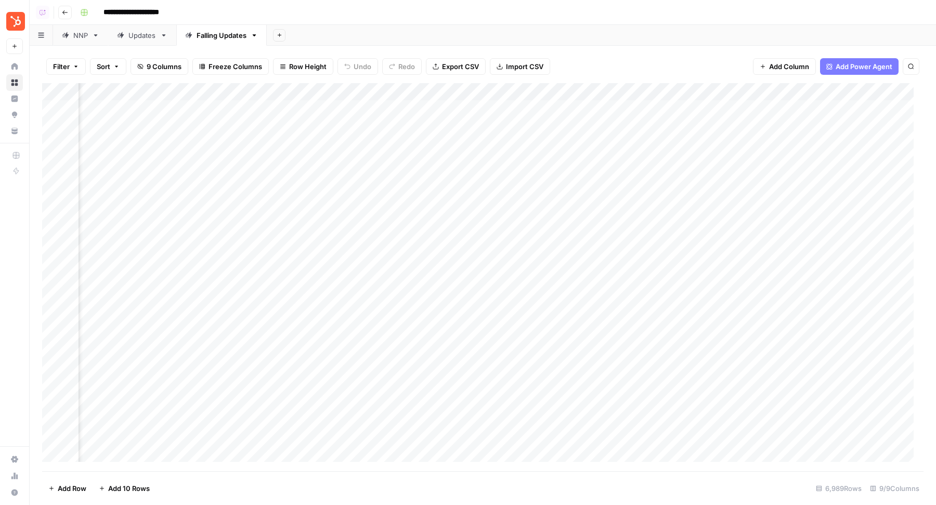
scroll to position [0, 317]
click at [592, 109] on div "Add Column" at bounding box center [482, 277] width 881 height 389
click at [690, 88] on div "Add Column" at bounding box center [482, 277] width 881 height 389
click at [639, 199] on button "Remove Column" at bounding box center [662, 194] width 115 height 15
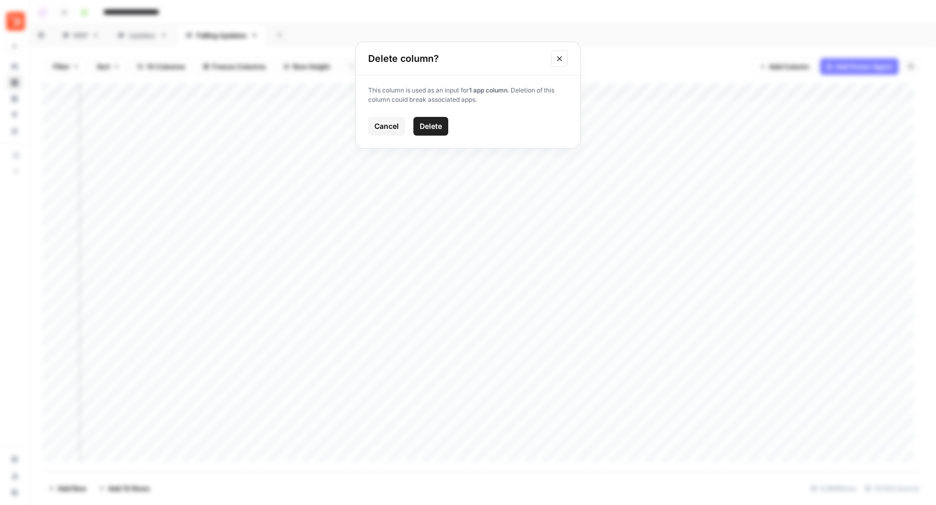
click at [443, 123] on button "Delete" at bounding box center [430, 126] width 35 height 19
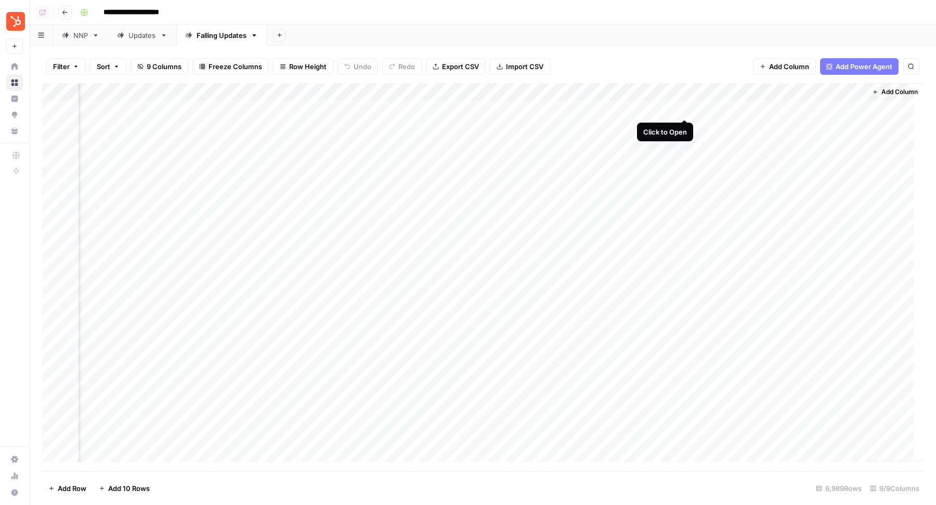
click at [661, 109] on div "Add Column" at bounding box center [482, 277] width 881 height 389
click at [684, 108] on div "Add Column" at bounding box center [482, 277] width 881 height 389
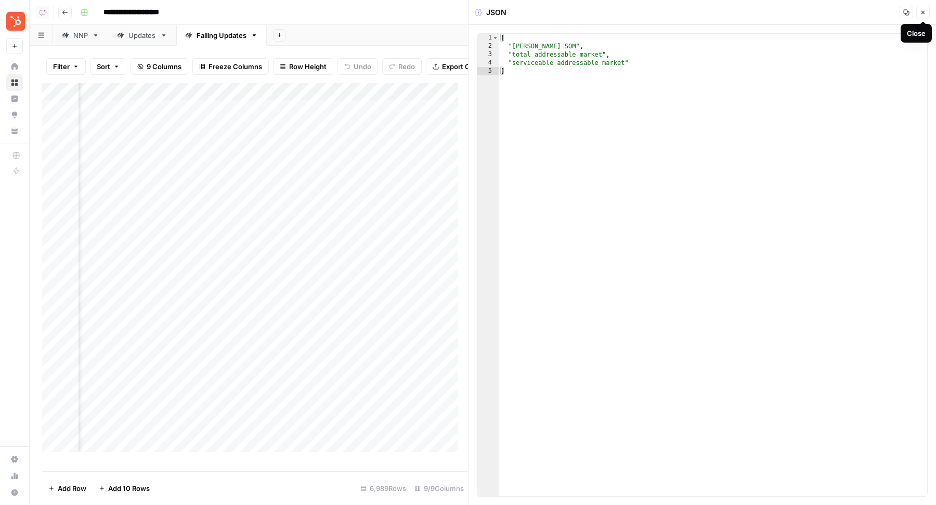
click at [926, 8] on button "Close" at bounding box center [923, 13] width 14 height 14
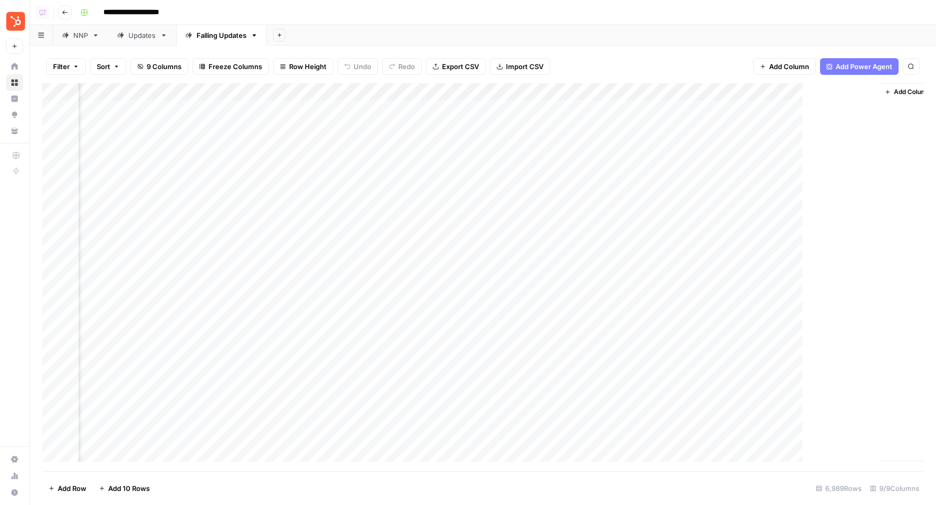
scroll to position [0, 305]
click at [809, 95] on div "Add Column" at bounding box center [482, 277] width 881 height 389
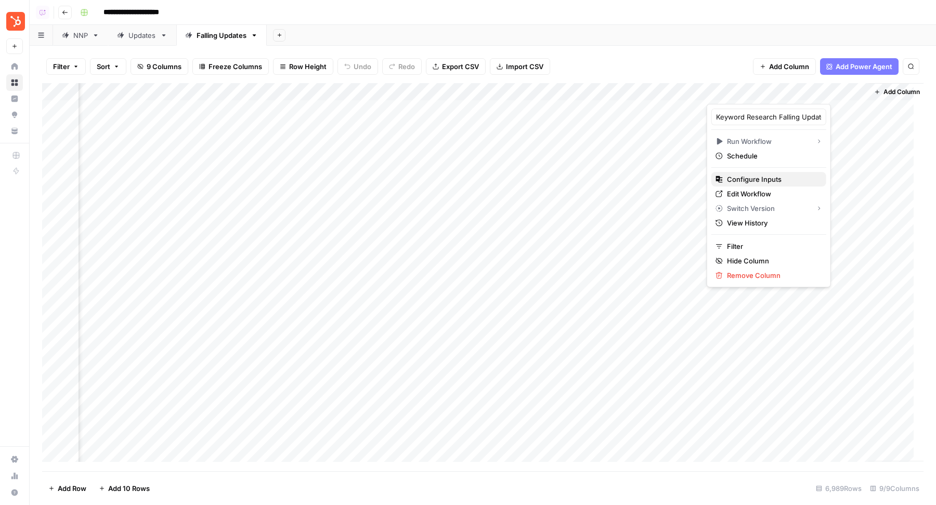
click at [765, 179] on span "Configure Inputs" at bounding box center [772, 179] width 91 height 10
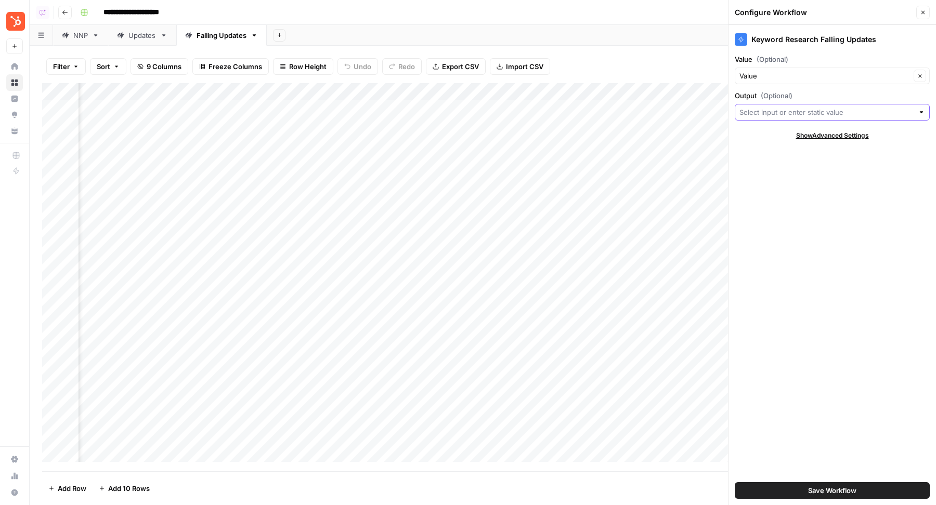
click at [779, 110] on input "Output (Optional)" at bounding box center [826, 112] width 174 height 10
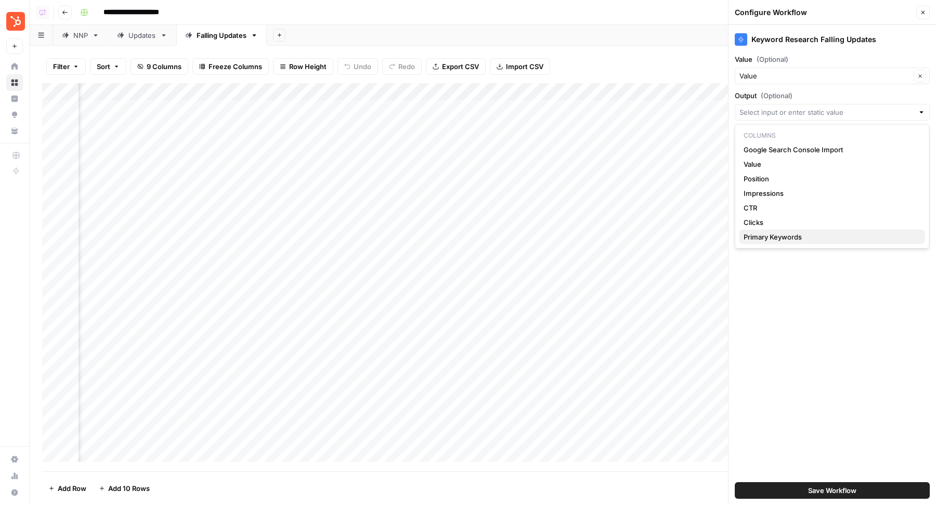
click at [776, 236] on span "Primary Keywords" at bounding box center [829, 237] width 173 height 10
type input "Primary Keywords"
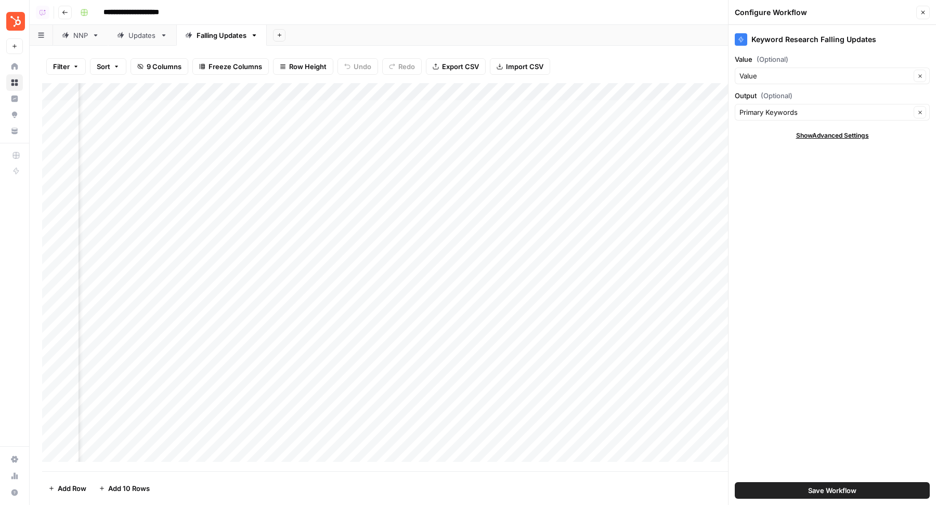
click at [805, 487] on button "Save Workflow" at bounding box center [832, 490] width 195 height 17
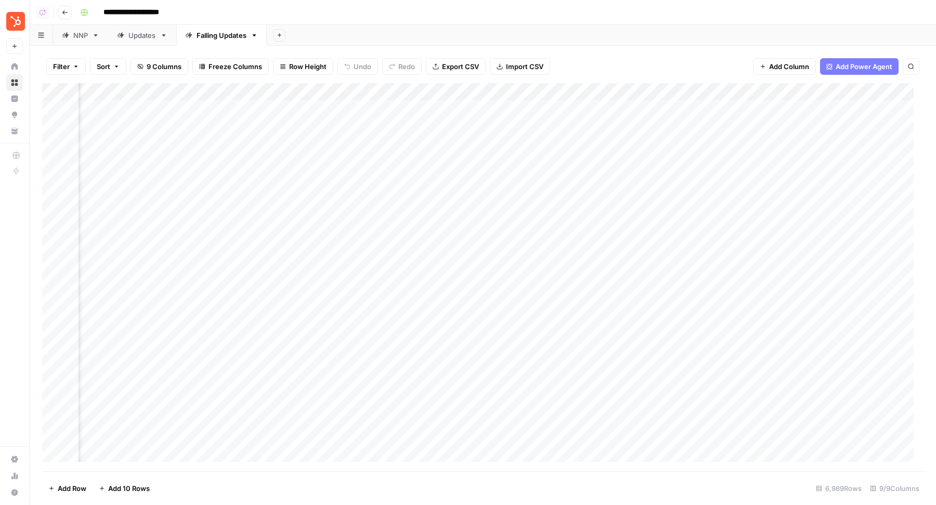
scroll to position [0, 99]
click at [231, 115] on div "Add Column" at bounding box center [482, 277] width 881 height 389
click at [699, 109] on div "Add Column" at bounding box center [482, 277] width 881 height 389
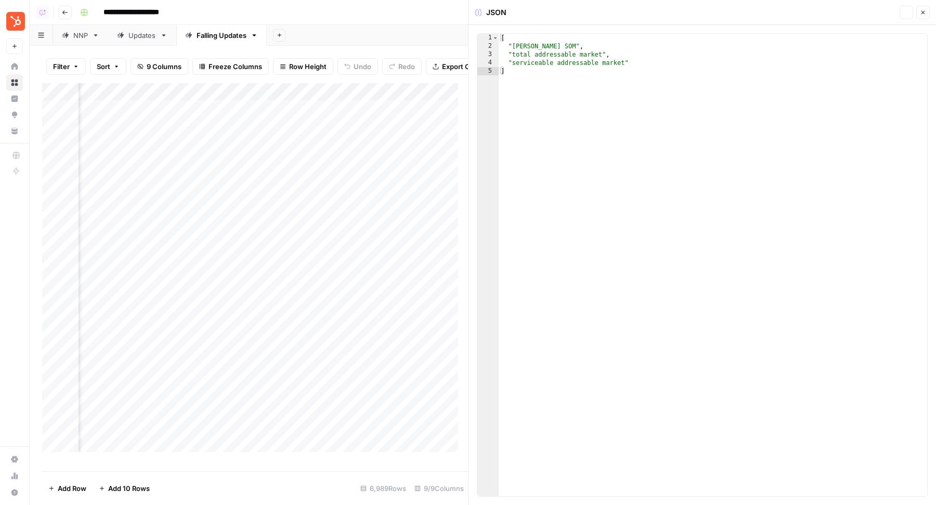
click at [720, 156] on div "[ "TAM SAM SOM" , "total addressable market" , "serviceable addressable market"…" at bounding box center [713, 274] width 429 height 480
type textarea "**********"
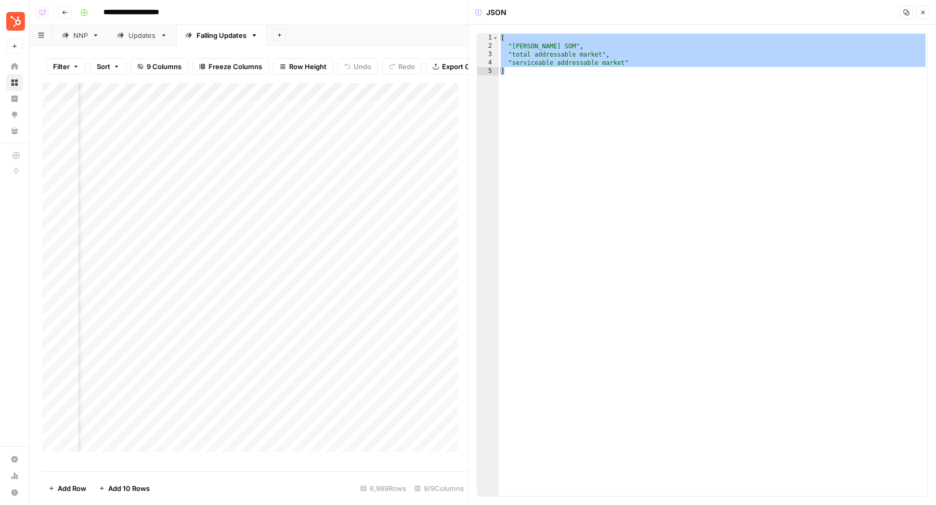
click at [923, 16] on button "Close" at bounding box center [923, 13] width 14 height 14
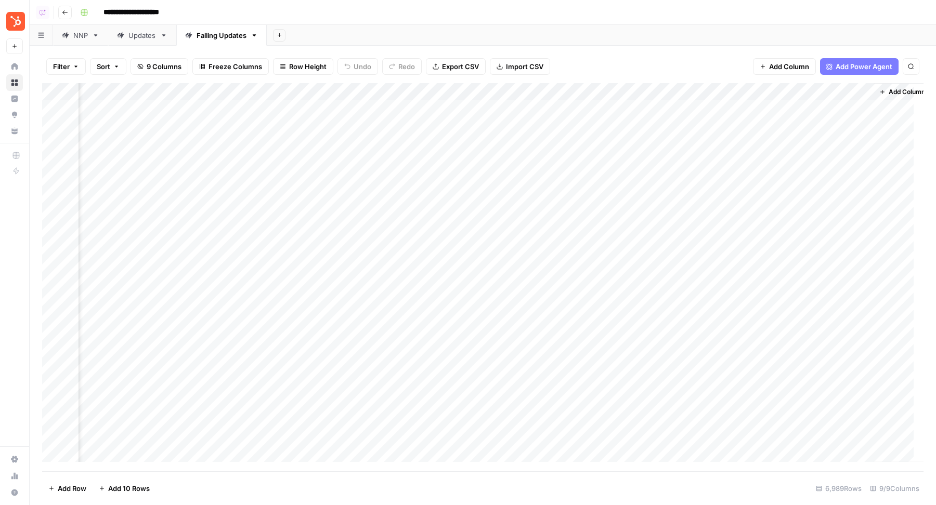
scroll to position [0, 317]
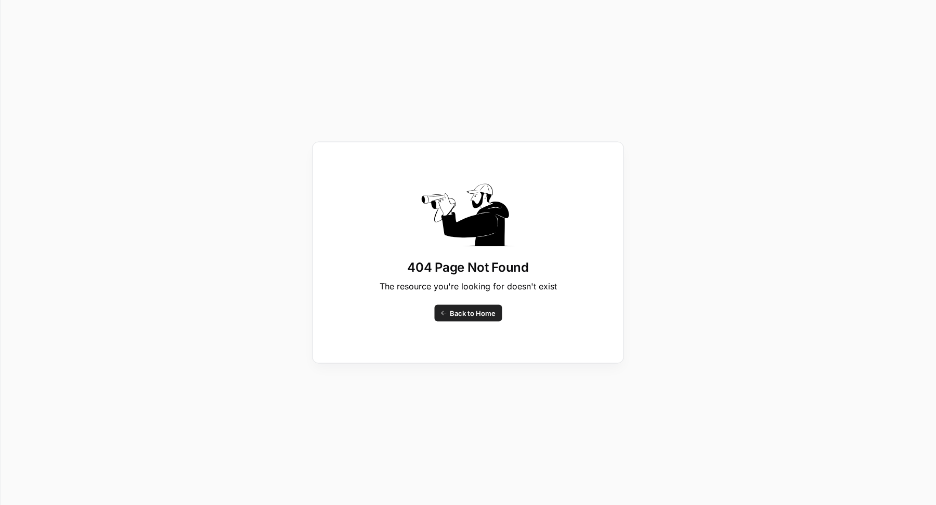
click at [465, 305] on link "Back to Home" at bounding box center [468, 313] width 68 height 17
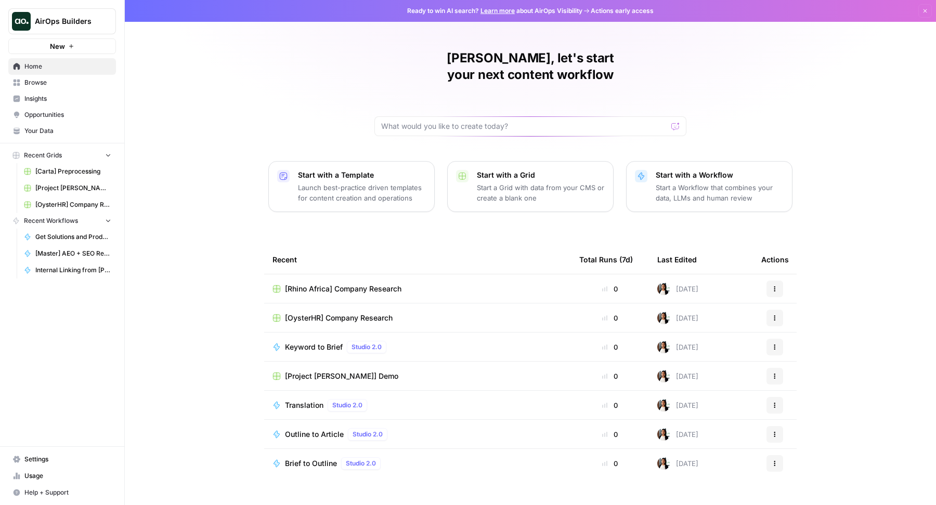
click at [67, 80] on span "Browse" at bounding box center [67, 82] width 87 height 9
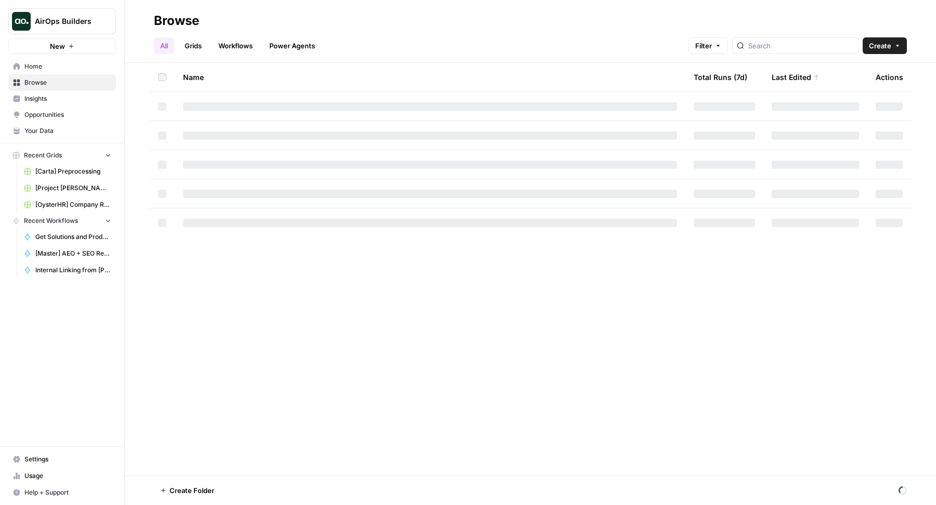
click at [200, 46] on link "Grids" at bounding box center [193, 45] width 30 height 17
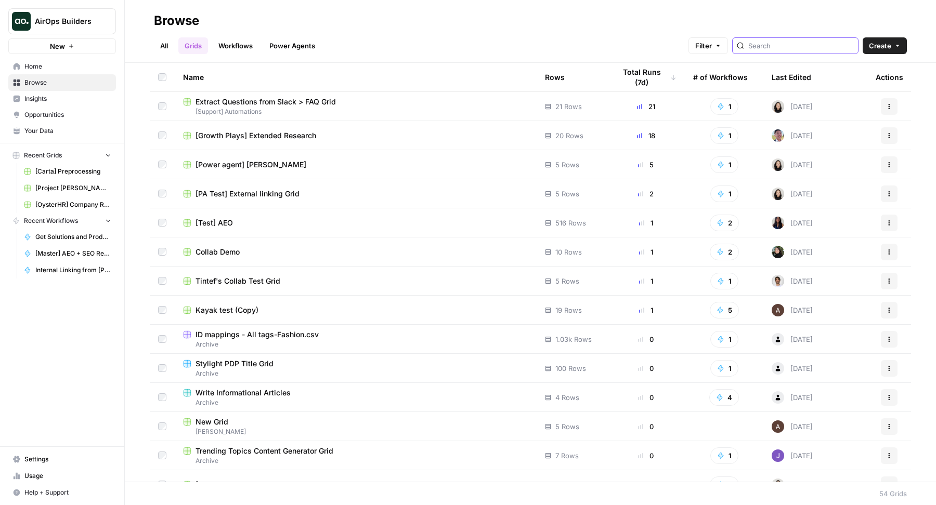
click at [804, 48] on input "search" at bounding box center [801, 46] width 106 height 10
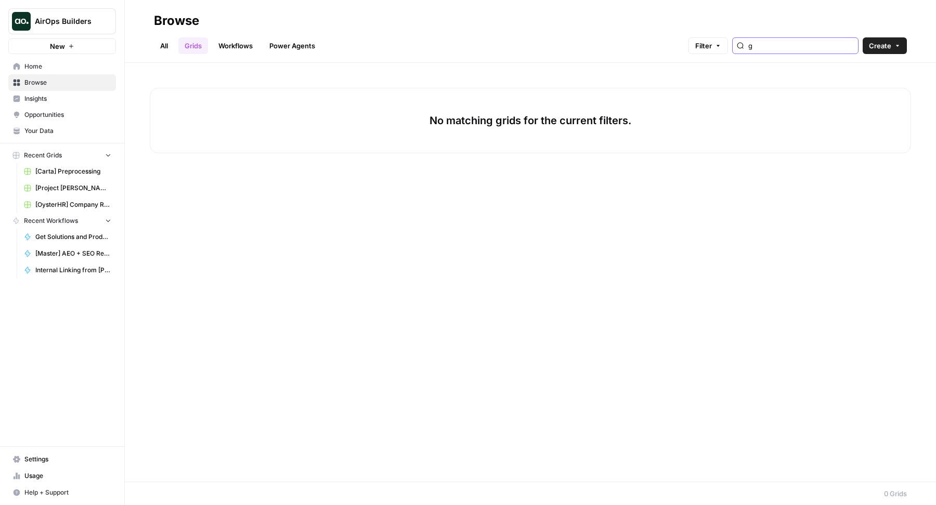
type input "g"
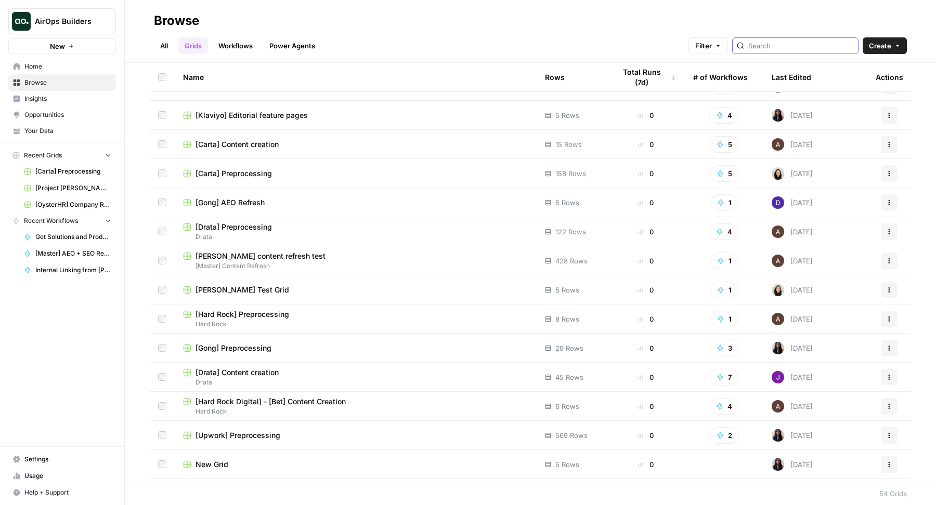
scroll to position [429, 0]
click at [265, 254] on span "[PERSON_NAME] content refresh test" at bounding box center [260, 255] width 130 height 10
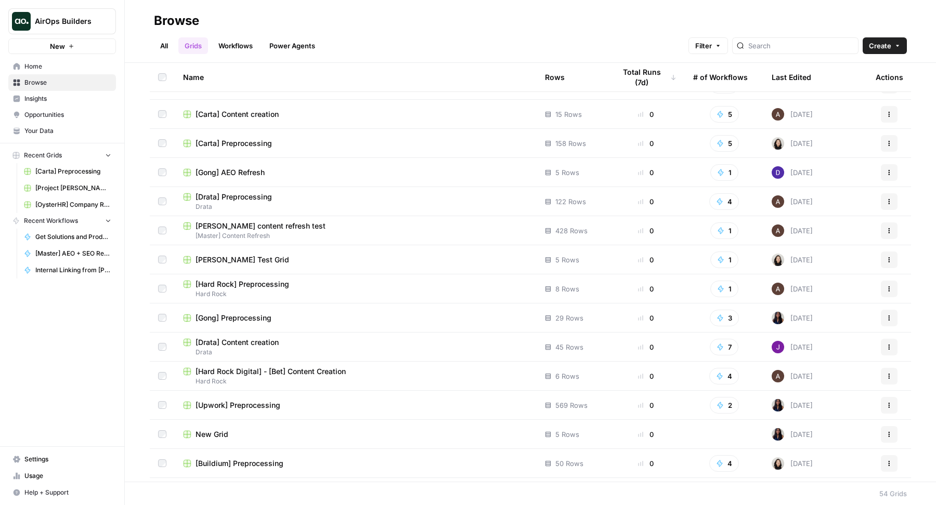
scroll to position [461, 0]
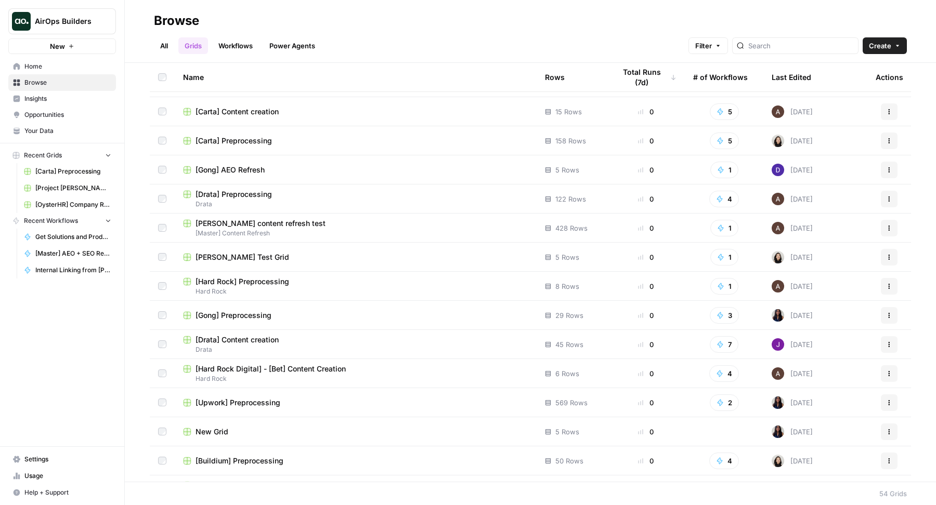
click at [245, 165] on span "[Gong] AEO Refresh" at bounding box center [229, 170] width 69 height 10
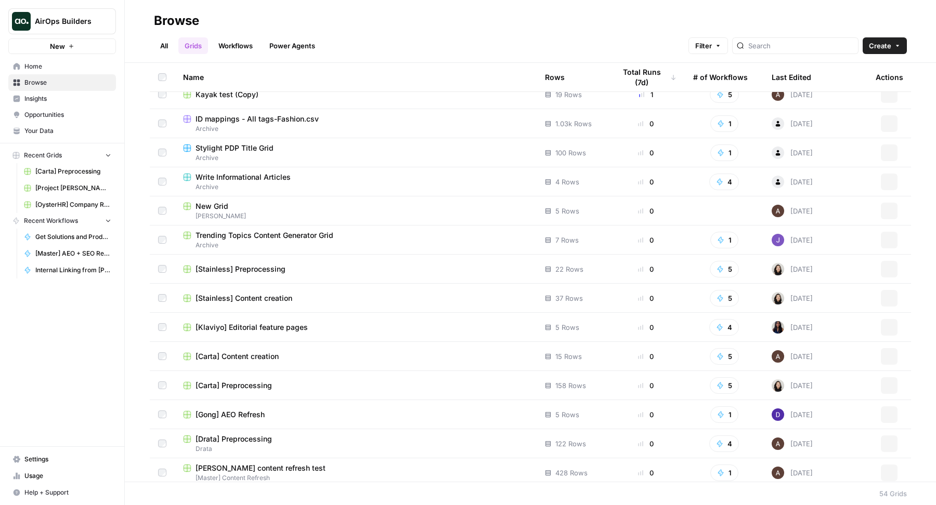
scroll to position [59, 0]
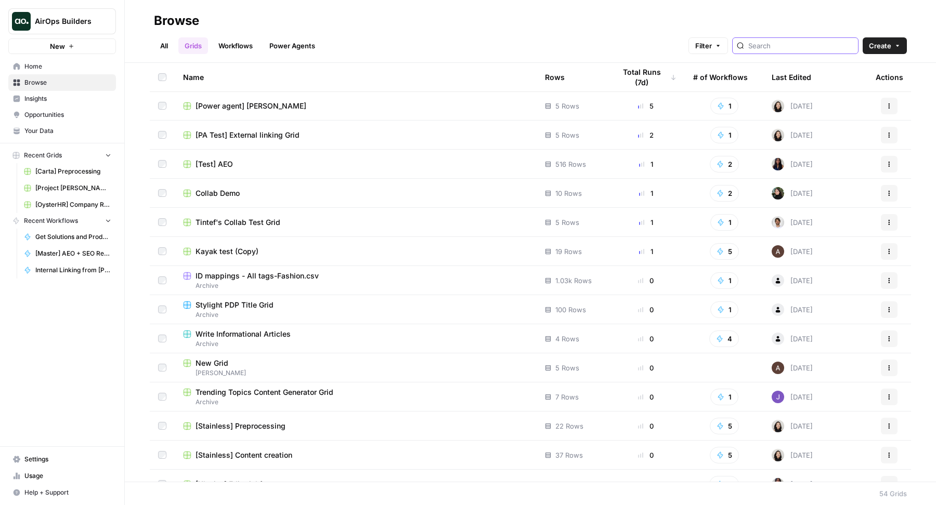
click at [784, 43] on input "search" at bounding box center [801, 46] width 106 height 10
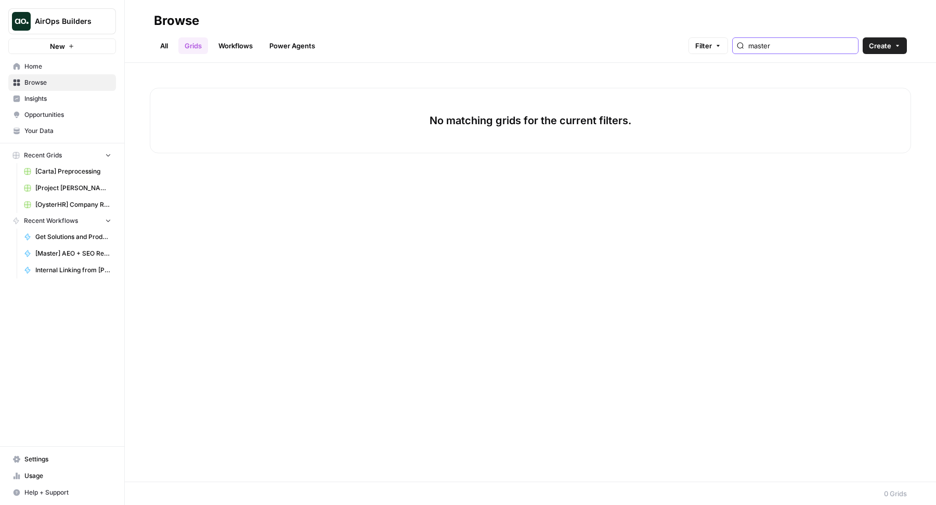
type input "master"
click at [169, 41] on link "All" at bounding box center [164, 45] width 20 height 17
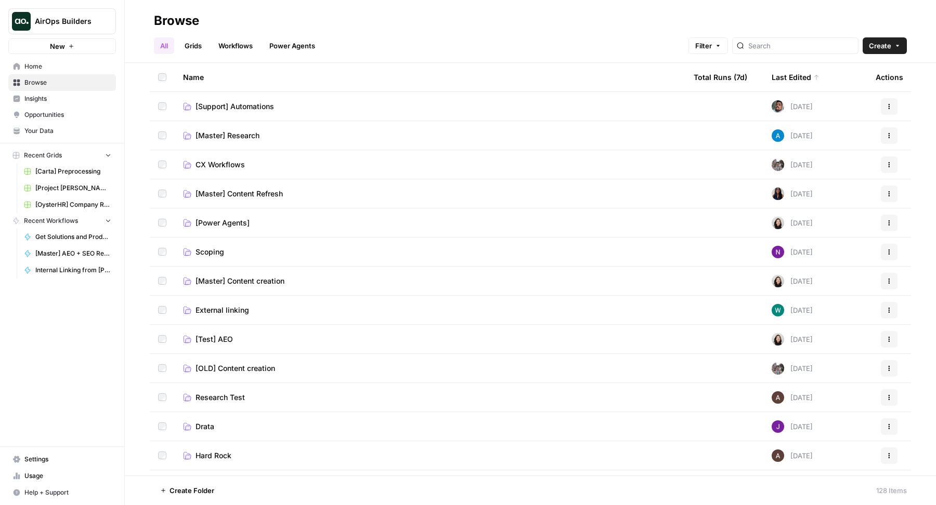
click at [257, 137] on span "[Master] Research" at bounding box center [227, 135] width 64 height 10
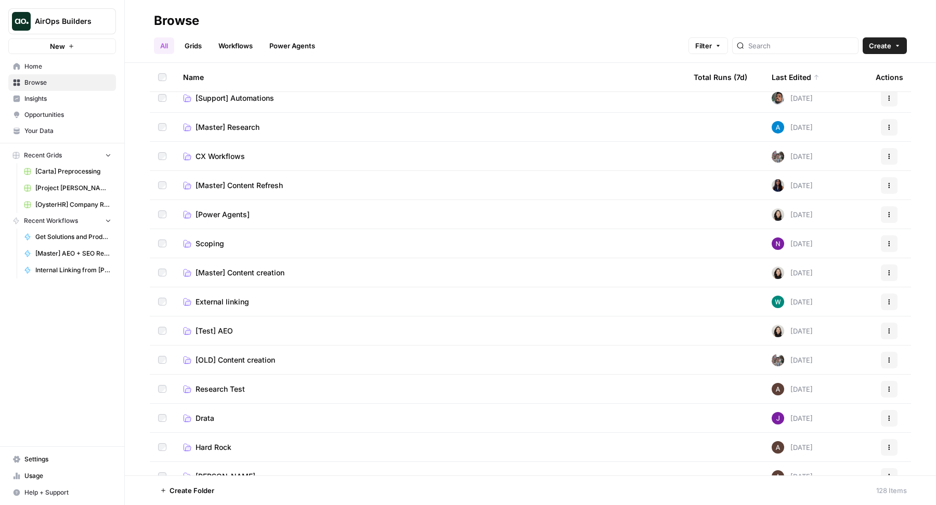
click at [241, 186] on span "[Master] Content Refresh" at bounding box center [238, 185] width 87 height 10
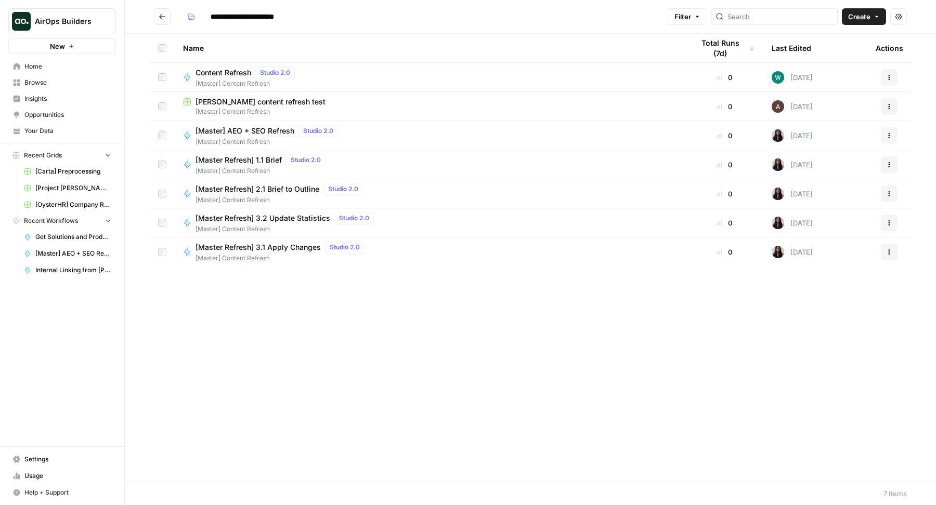
click at [213, 105] on span "[PERSON_NAME] content refresh test" at bounding box center [260, 102] width 130 height 10
type input "**********"
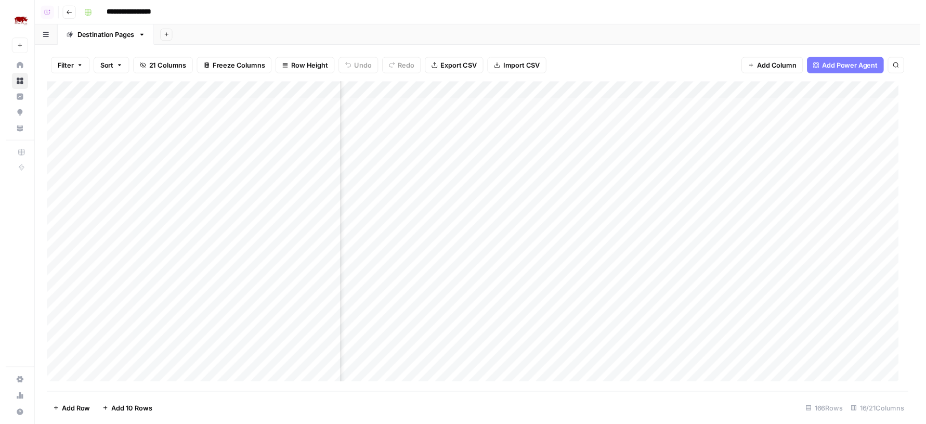
scroll to position [1, 586]
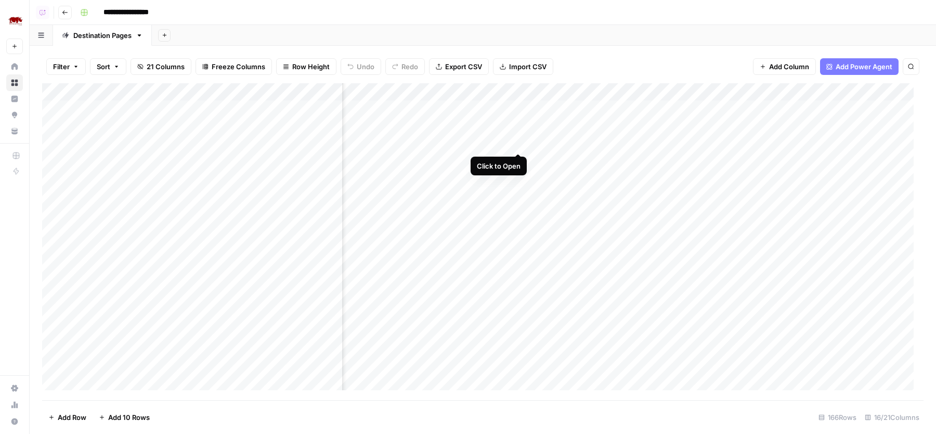
click at [518, 142] on div "Add Column" at bounding box center [482, 241] width 881 height 317
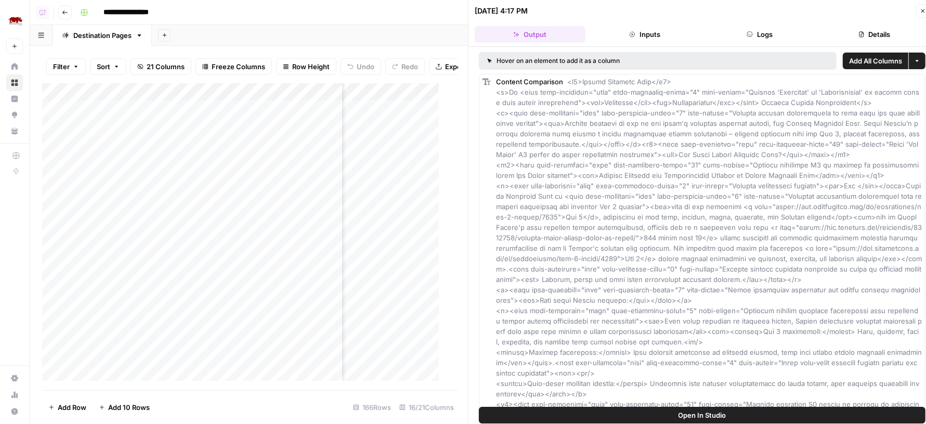
click at [755, 31] on button "Logs" at bounding box center [759, 34] width 111 height 17
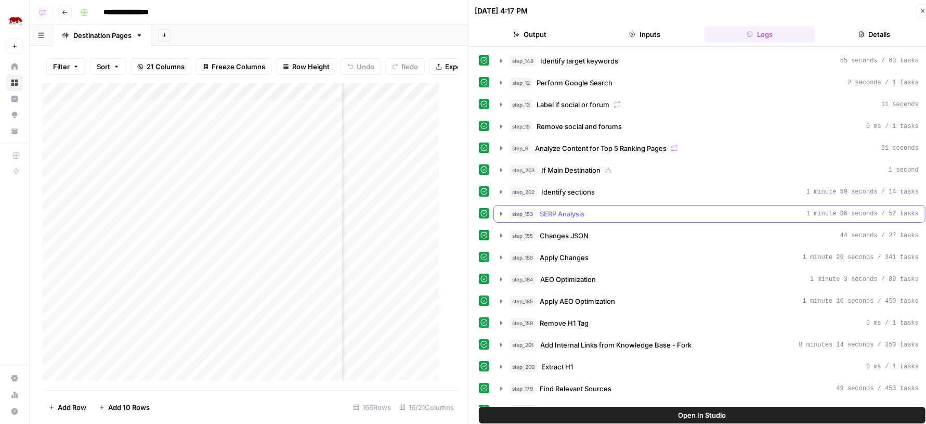
scroll to position [73, 0]
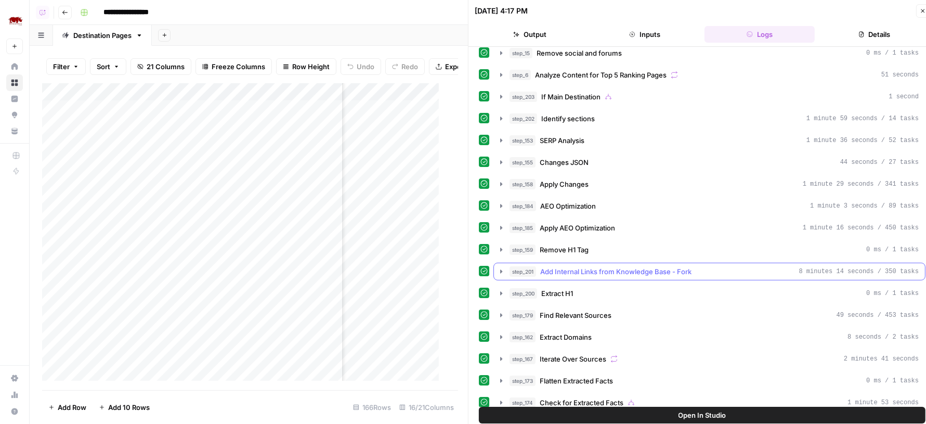
click at [663, 266] on span "Add Internal Links from Knowledge Base - Fork" at bounding box center [615, 271] width 151 height 10
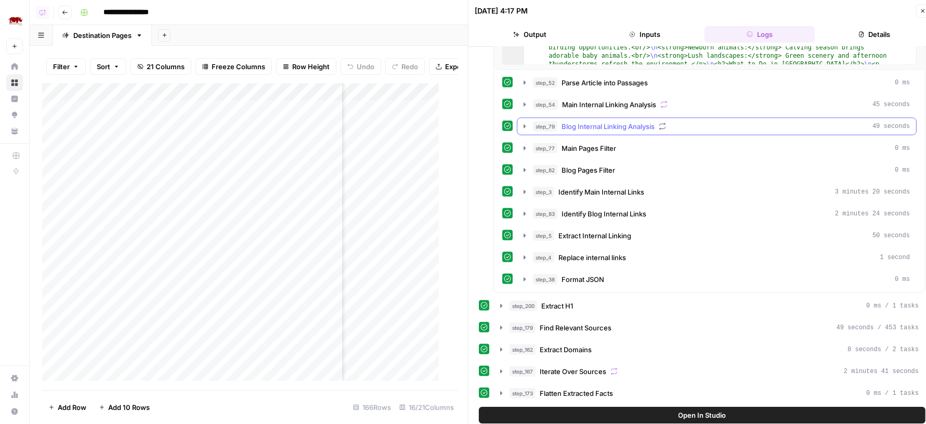
scroll to position [549, 0]
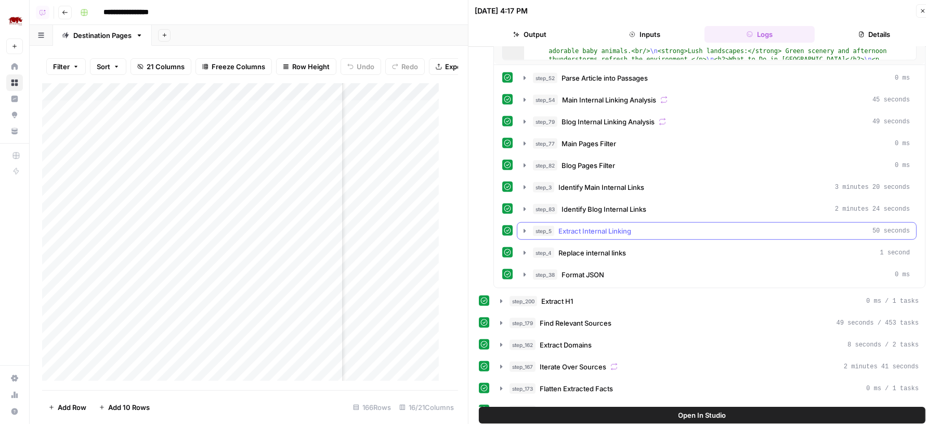
click at [644, 226] on div "step_5 Extract Internal Linking 50 seconds" at bounding box center [721, 231] width 377 height 10
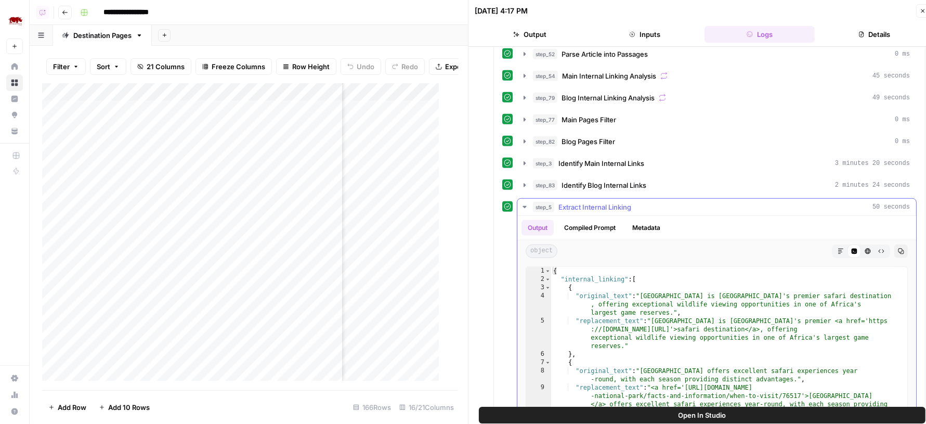
scroll to position [573, 0]
click at [647, 188] on div "step_52 Parse Article into Passages 0 ms step_54 Main Internal Linking Analysis…" at bounding box center [709, 282] width 414 height 475
click at [643, 201] on div "step_5 Extract Internal Linking 50 seconds" at bounding box center [721, 206] width 377 height 10
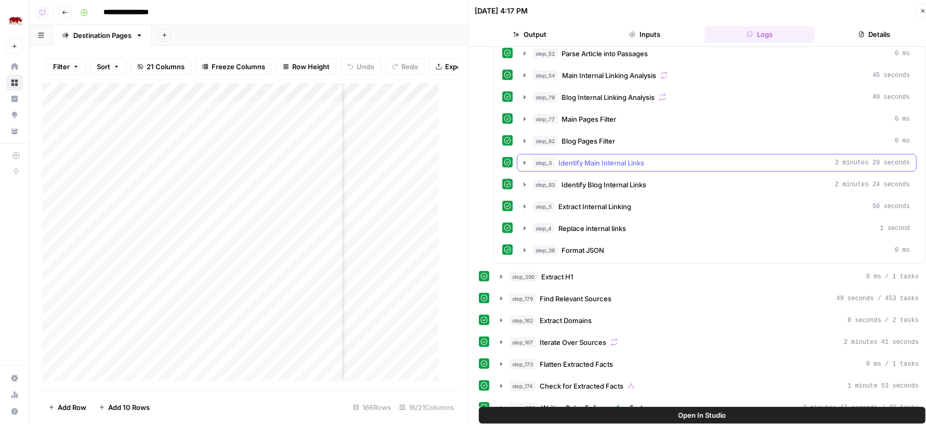
click at [619, 159] on span "Identify Main Internal Links" at bounding box center [601, 163] width 86 height 10
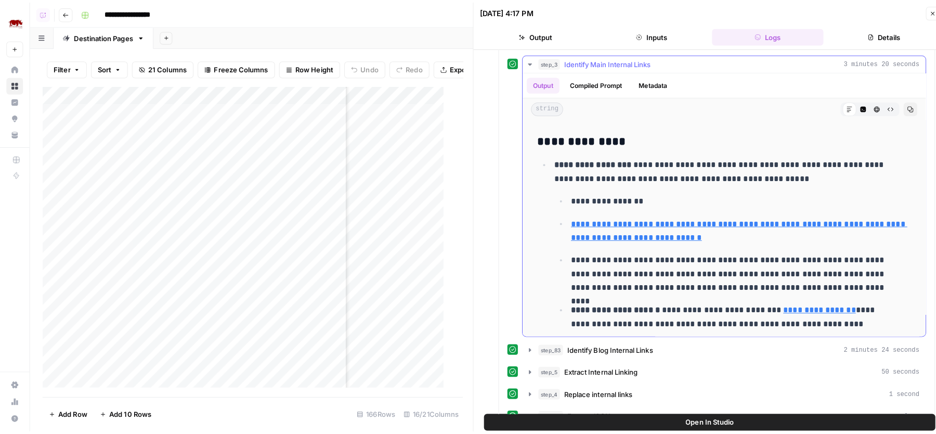
scroll to position [656, 0]
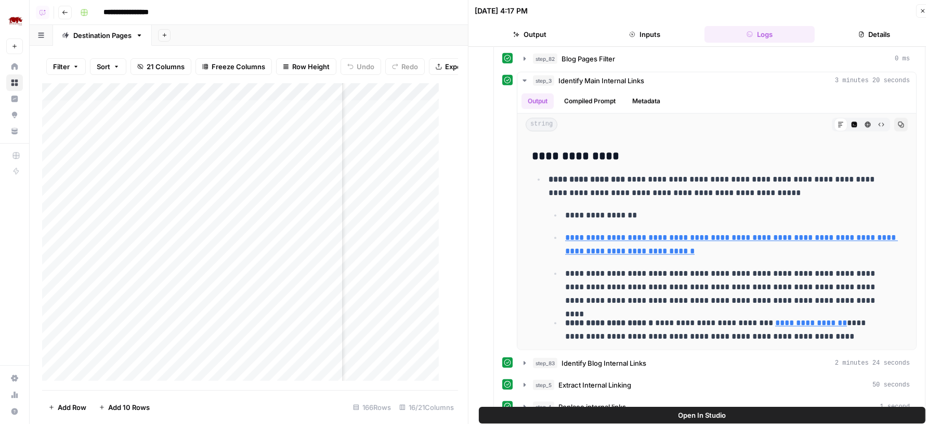
click at [924, 14] on icon "button" at bounding box center [923, 11] width 6 height 6
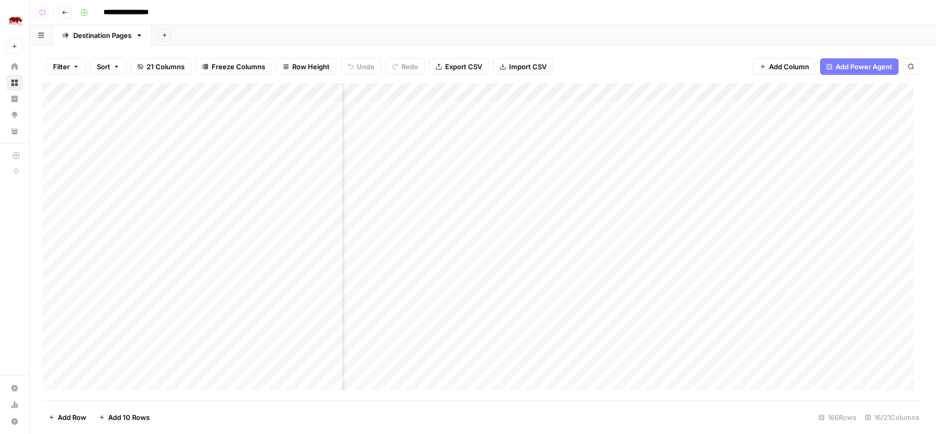
scroll to position [1, 453]
click at [654, 124] on div "Add Column" at bounding box center [482, 241] width 881 height 317
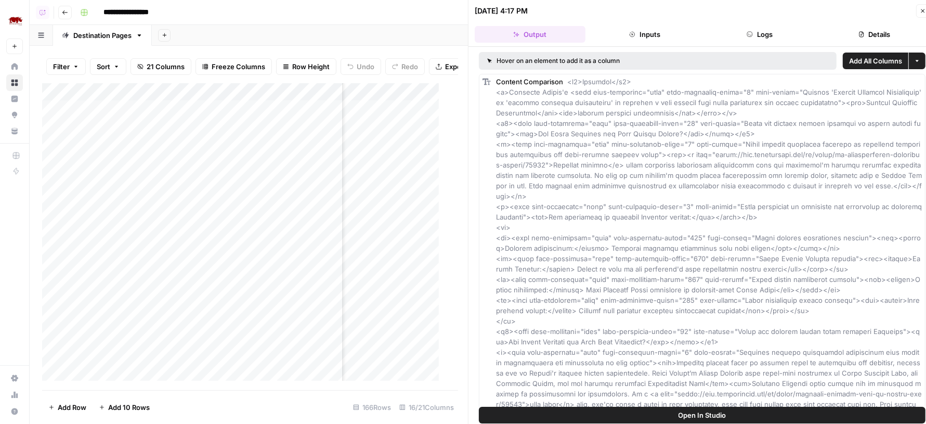
click at [863, 33] on icon "button" at bounding box center [861, 34] width 6 height 6
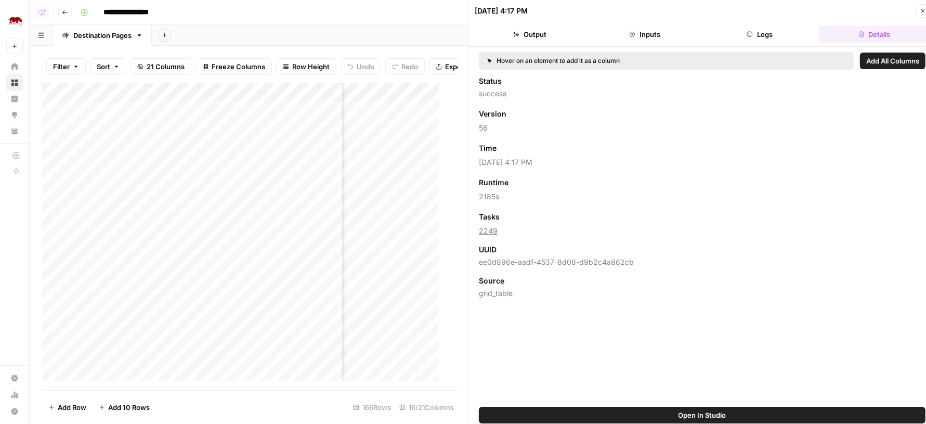
click at [924, 5] on button "Close" at bounding box center [923, 11] width 14 height 14
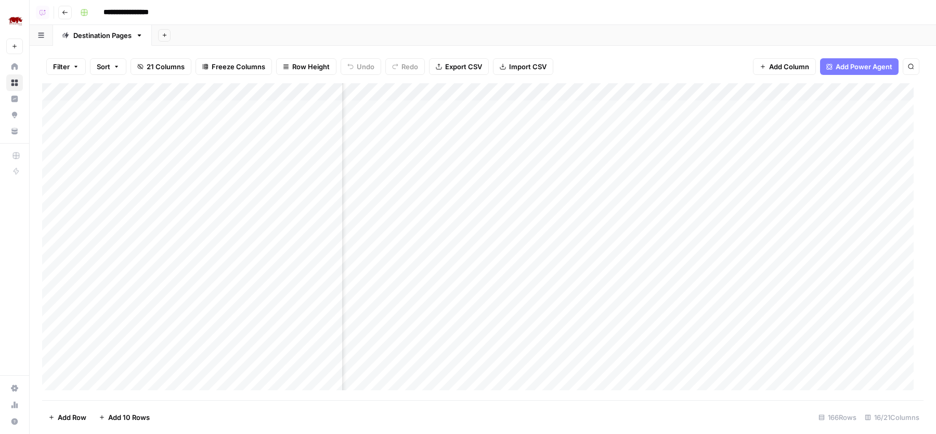
scroll to position [1, 854]
click at [754, 106] on div "Add Column" at bounding box center [482, 241] width 881 height 317
click at [754, 124] on div "Add Column" at bounding box center [482, 241] width 881 height 317
click at [754, 142] on div "Add Column" at bounding box center [482, 241] width 881 height 317
click at [753, 159] on div "Add Column" at bounding box center [482, 241] width 881 height 317
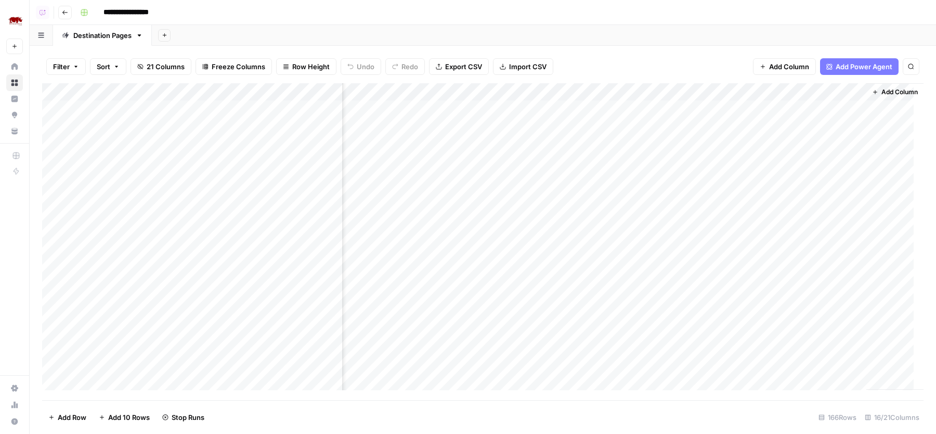
click at [753, 176] on div "Add Column" at bounding box center [482, 241] width 881 height 317
click at [507, 143] on div "Add Column" at bounding box center [482, 241] width 881 height 317
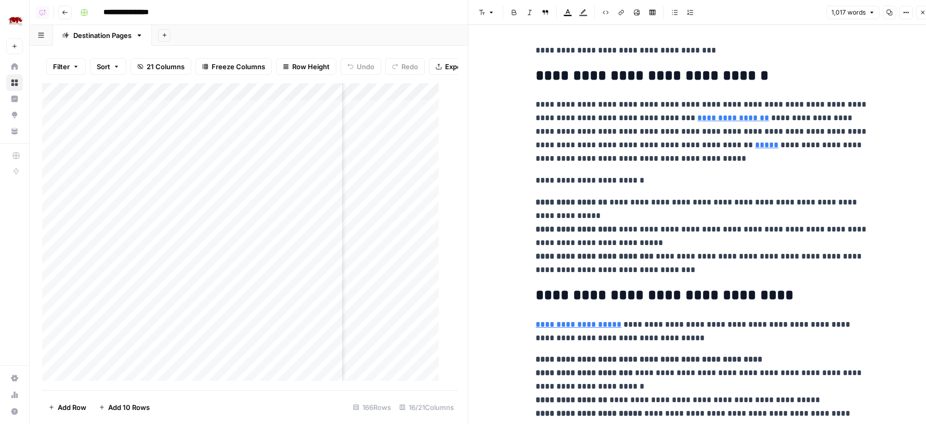
scroll to position [50, 0]
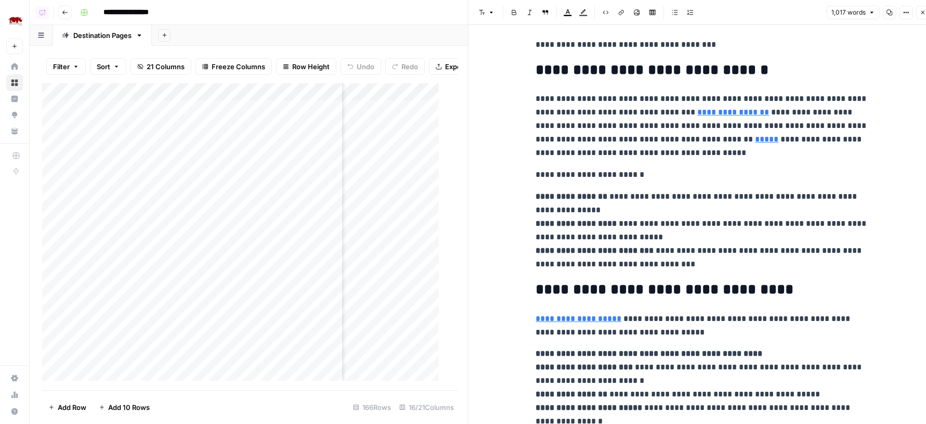
click at [711, 110] on link "**********" at bounding box center [734, 112] width 72 height 8
click at [784, 147] on p "**********" at bounding box center [702, 126] width 333 height 68
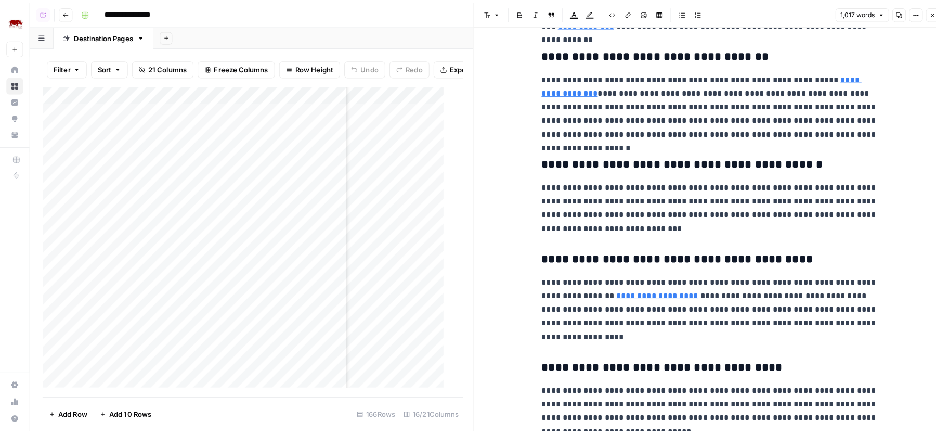
scroll to position [1720, 0]
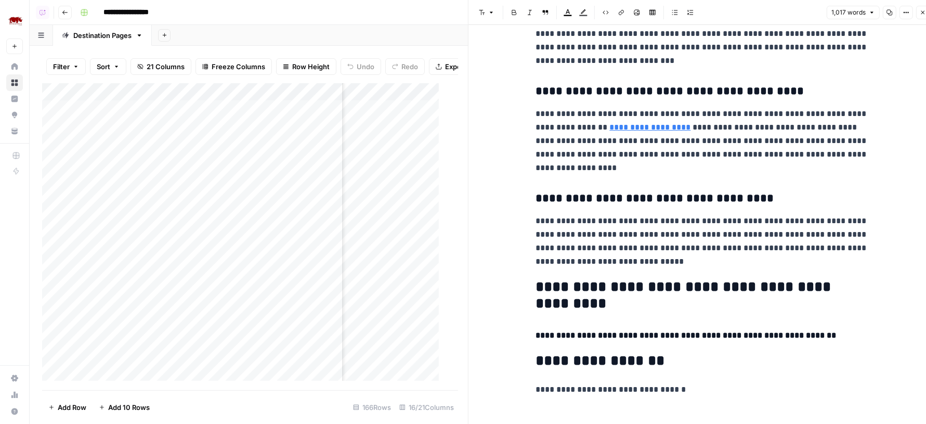
click at [628, 126] on link "**********" at bounding box center [650, 127] width 81 height 8
click at [683, 164] on p "**********" at bounding box center [702, 141] width 333 height 68
click at [922, 12] on icon "button" at bounding box center [923, 13] width 4 height 4
